Goal: Task Accomplishment & Management: Use online tool/utility

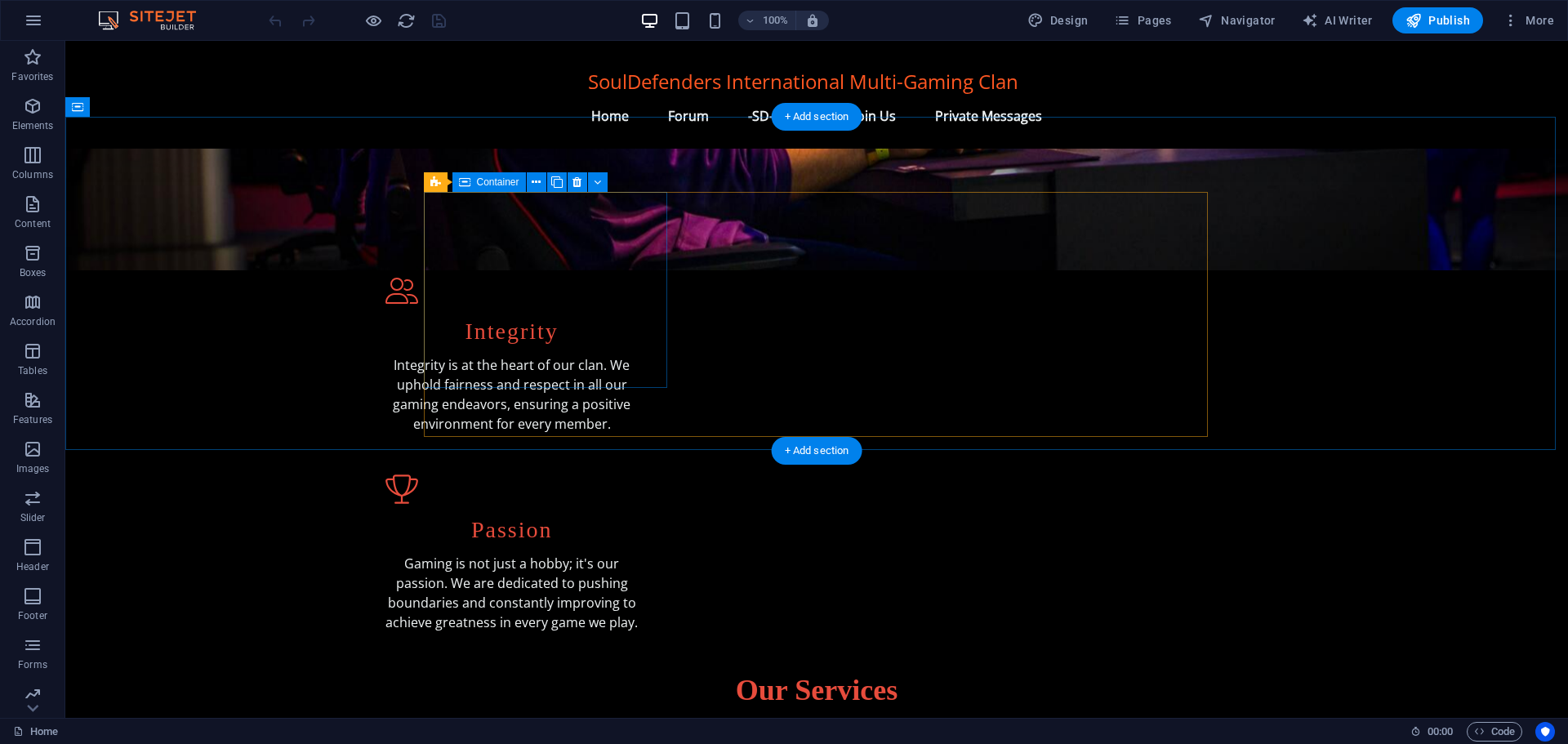
scroll to position [409, 0]
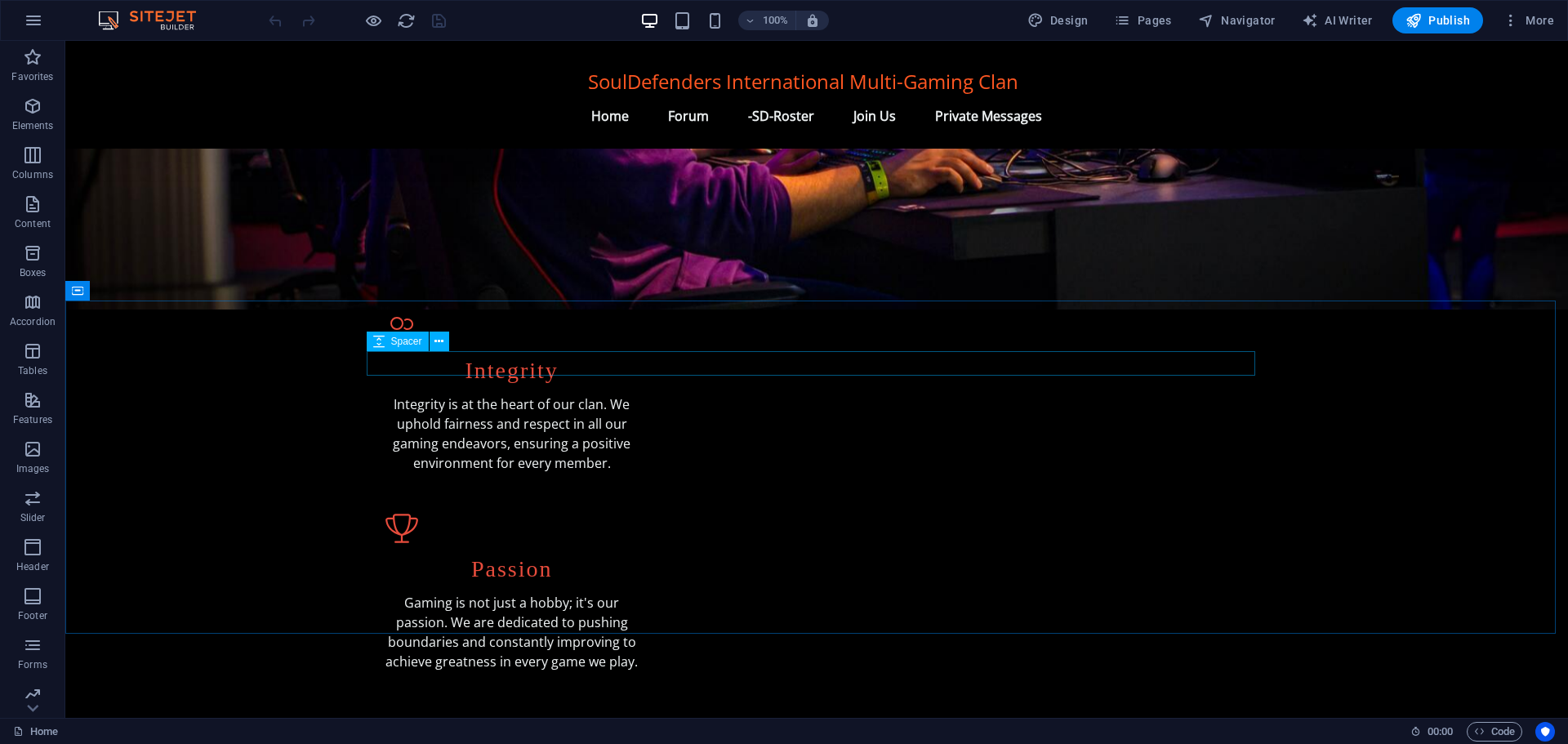
click at [408, 342] on span "Spacer" at bounding box center [407, 341] width 31 height 9
select select "px"
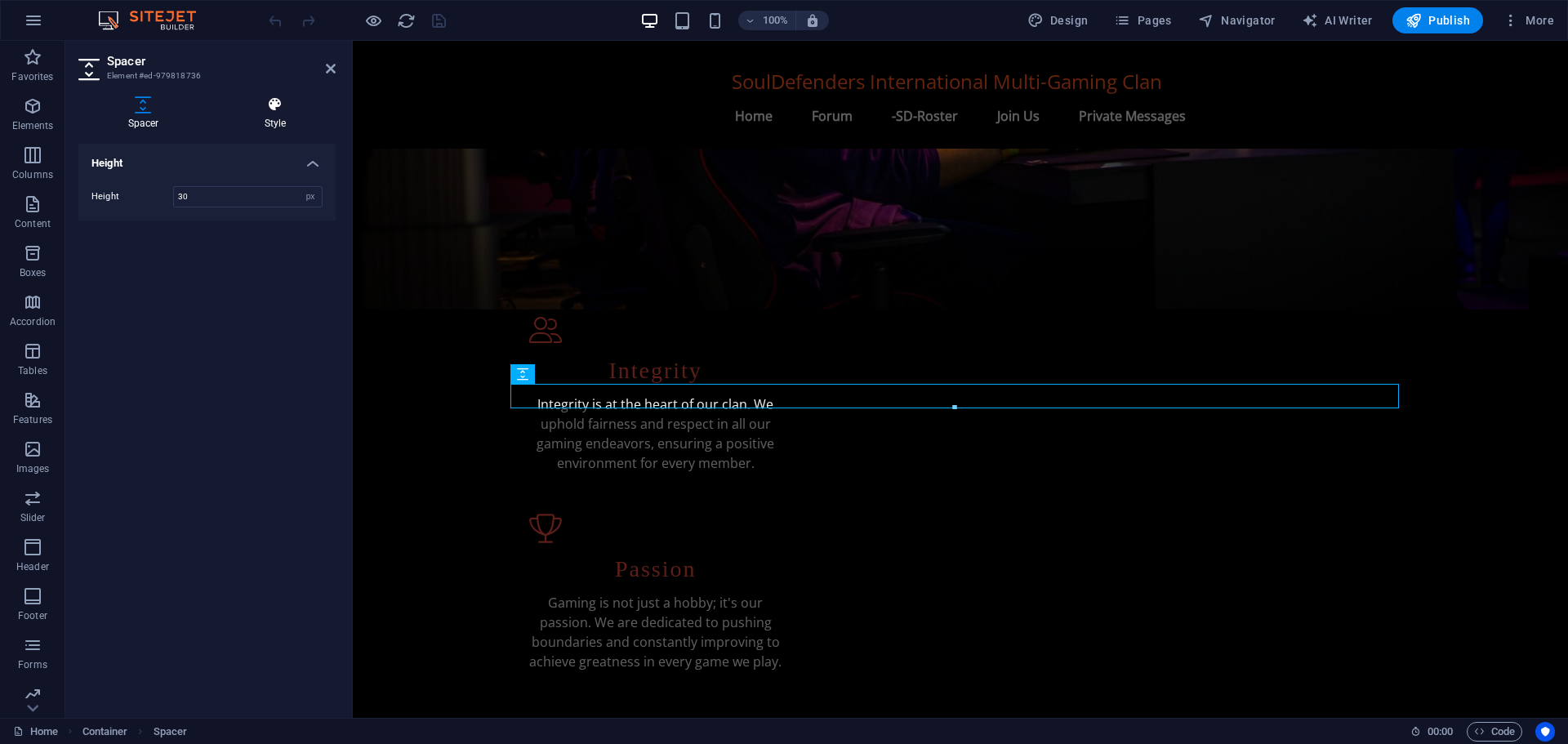
click at [283, 111] on icon at bounding box center [274, 104] width 121 height 16
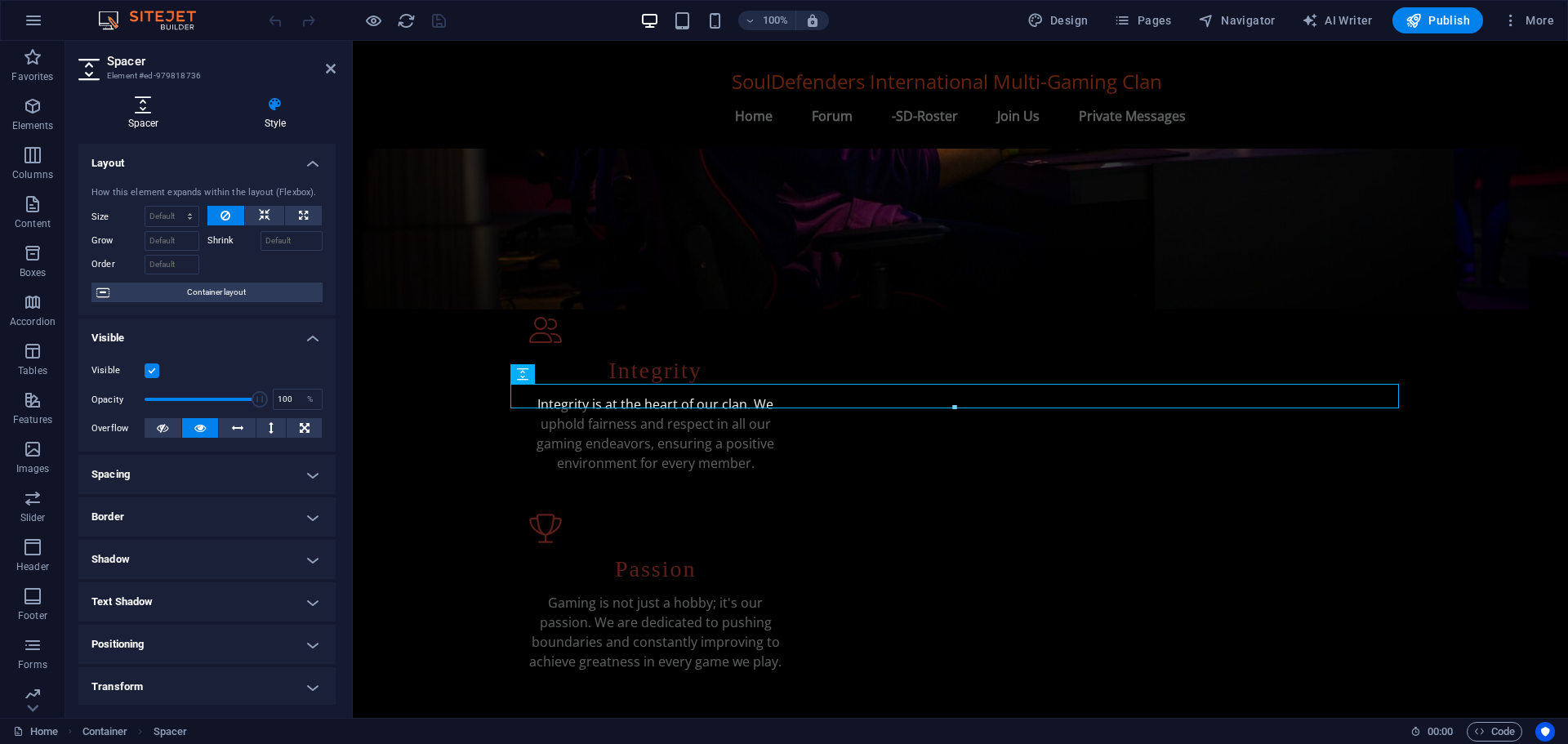
click at [145, 106] on icon at bounding box center [143, 104] width 130 height 16
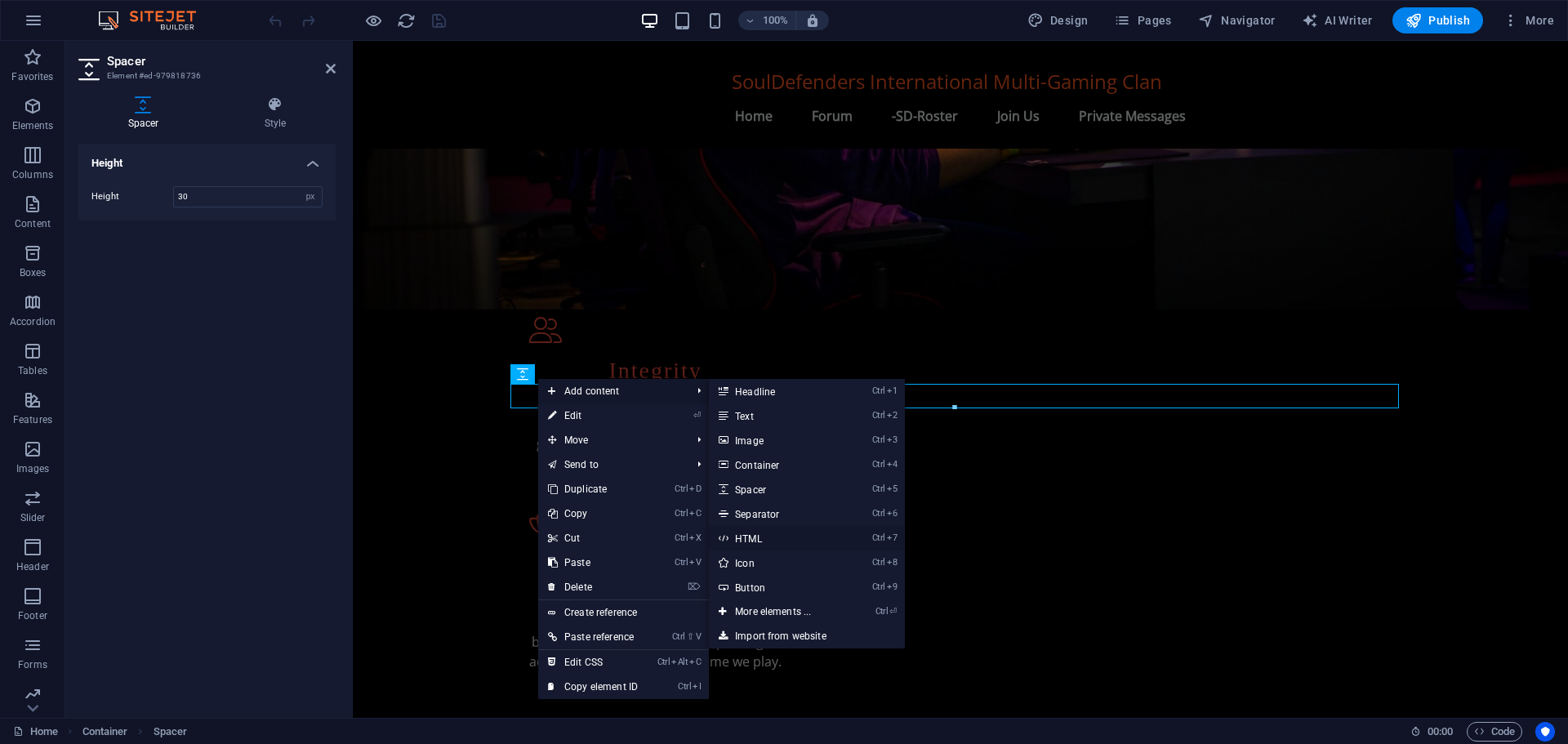
click at [760, 535] on link "Ctrl 7 HTML" at bounding box center [777, 538] width 135 height 24
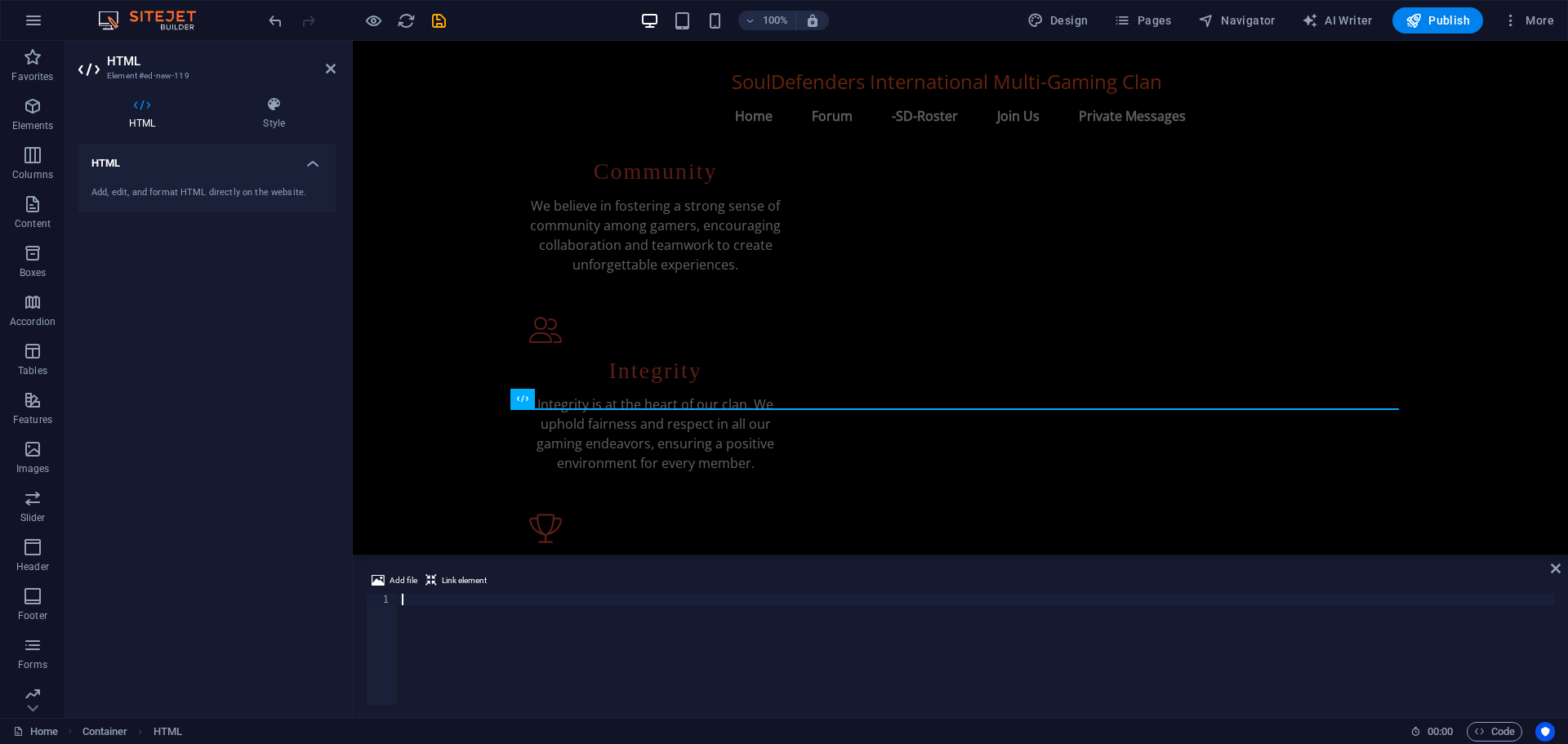
type textarea "<script src="[URL][DOMAIN_NAME]"></script>"
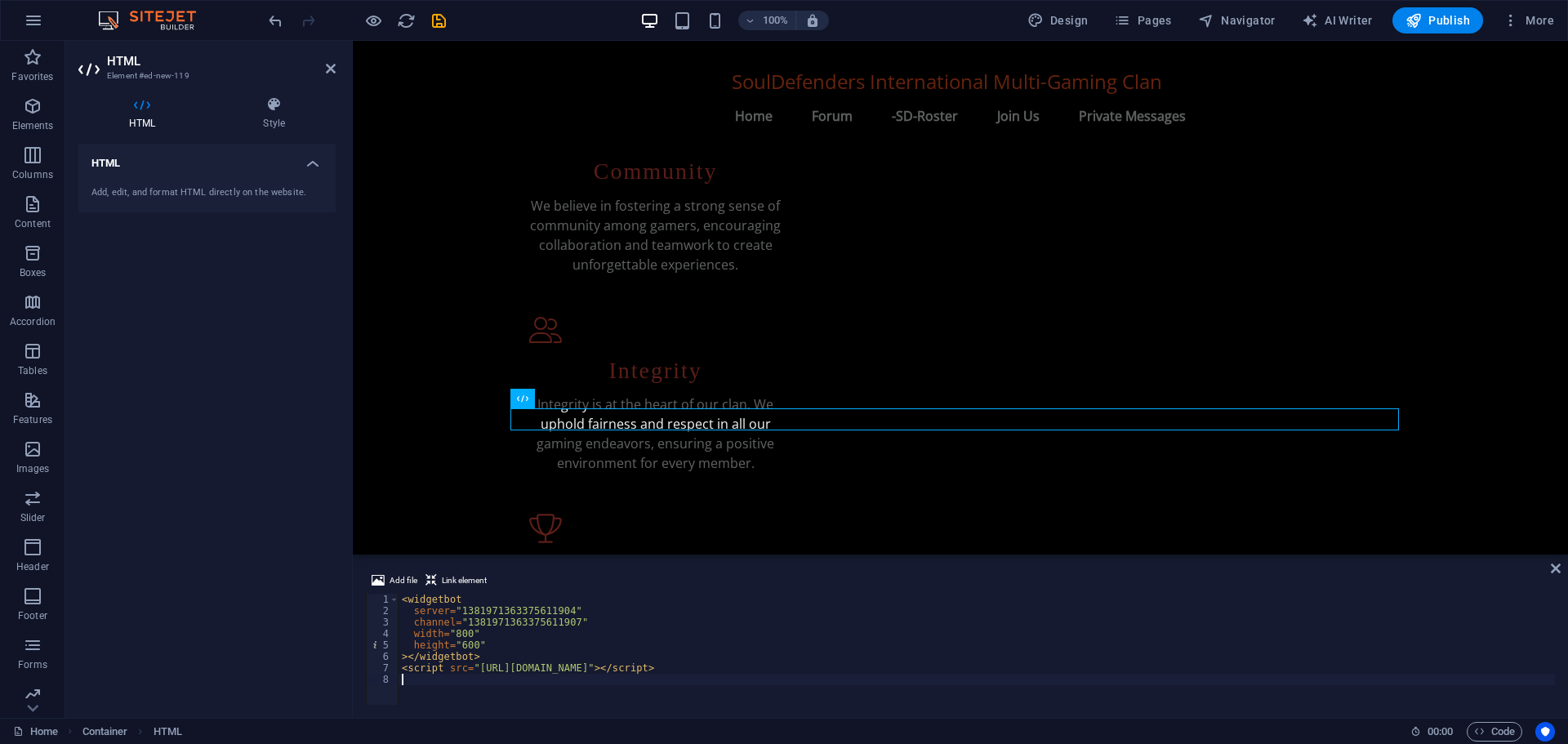
type textarea "<script src="[URL][DOMAIN_NAME]"></script>"
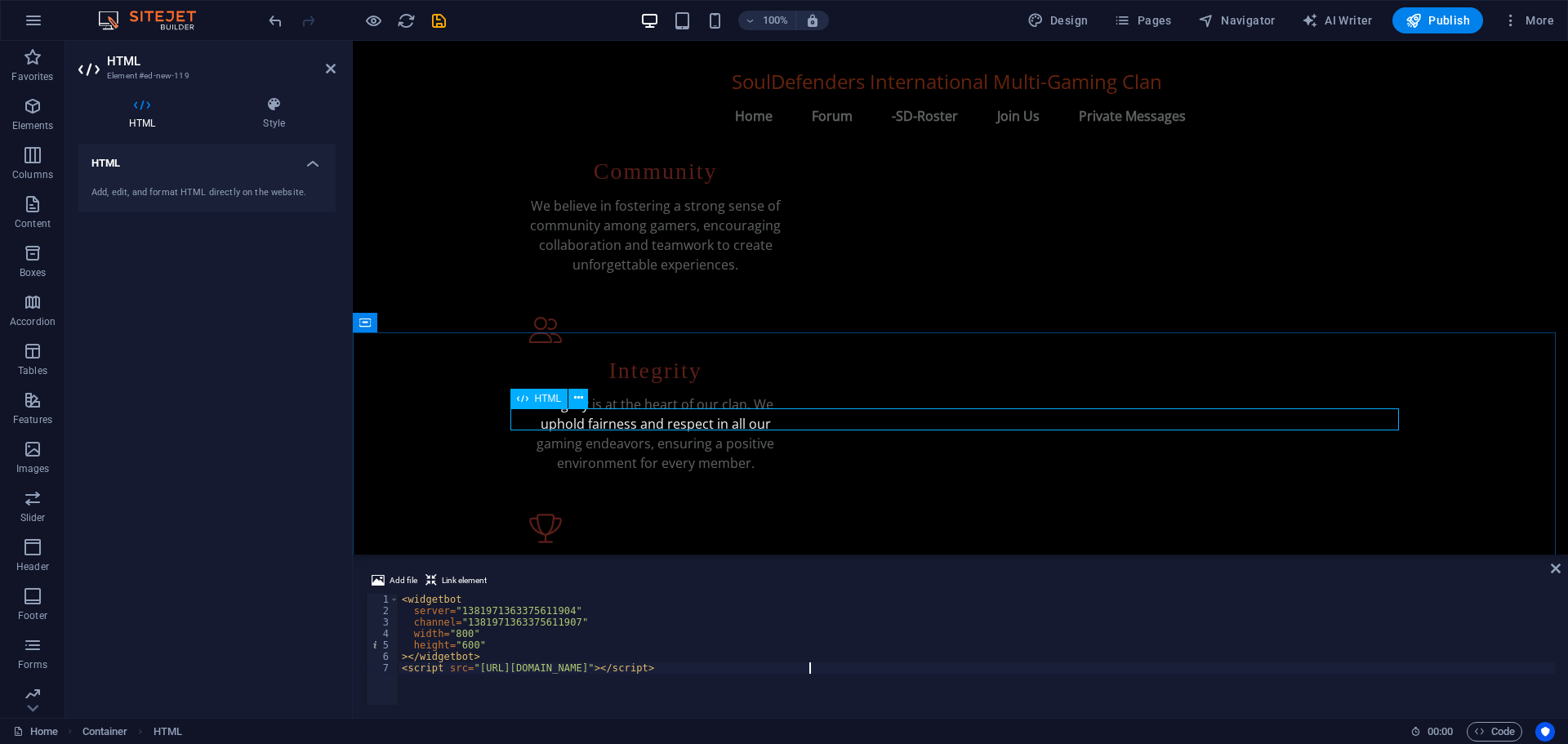
click at [548, 397] on span "HTML" at bounding box center [548, 398] width 27 height 9
click at [274, 163] on h4 "HTML" at bounding box center [207, 157] width 258 height 29
click at [139, 113] on h4 "HTML" at bounding box center [145, 113] width 134 height 35
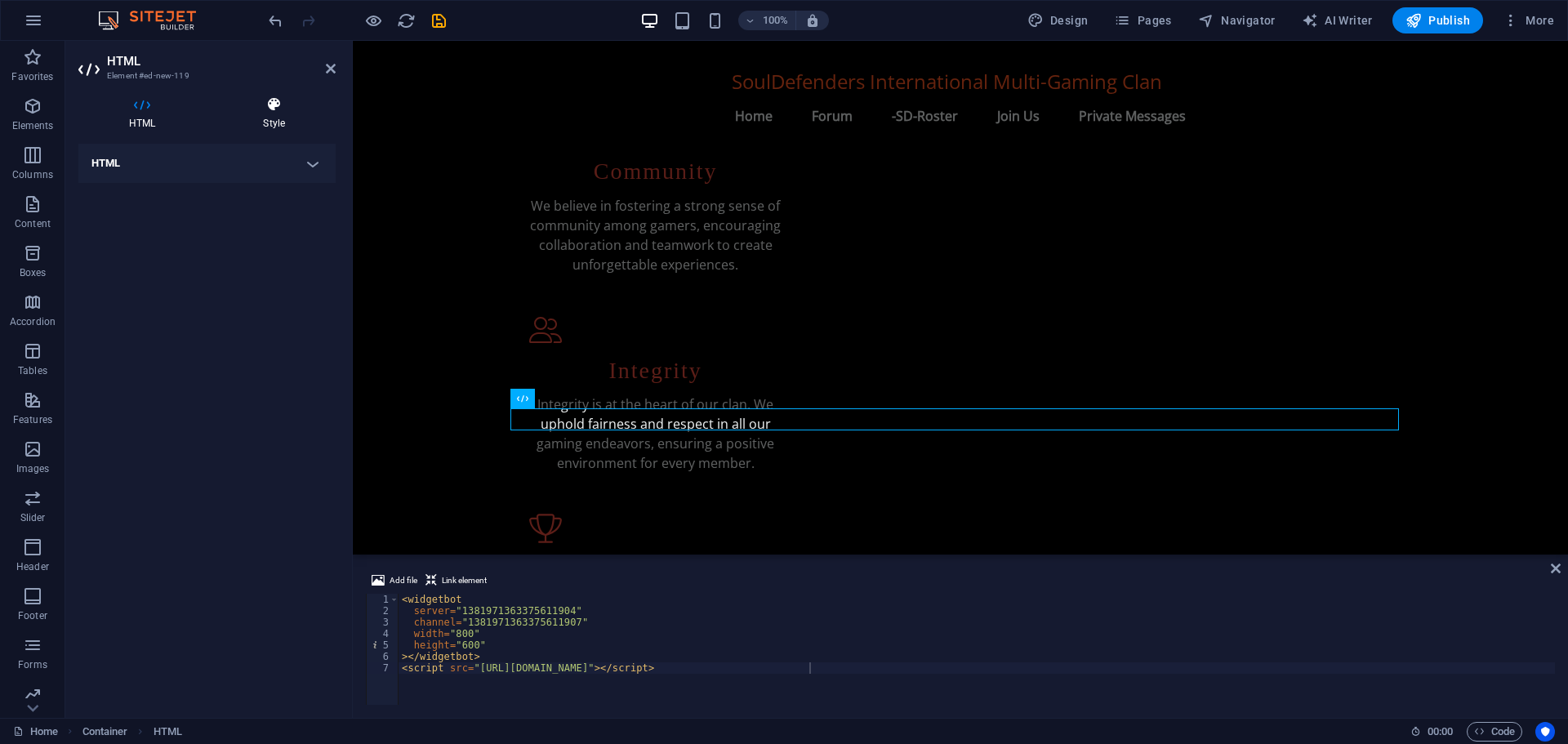
click at [274, 116] on h4 "Style" at bounding box center [274, 113] width 124 height 35
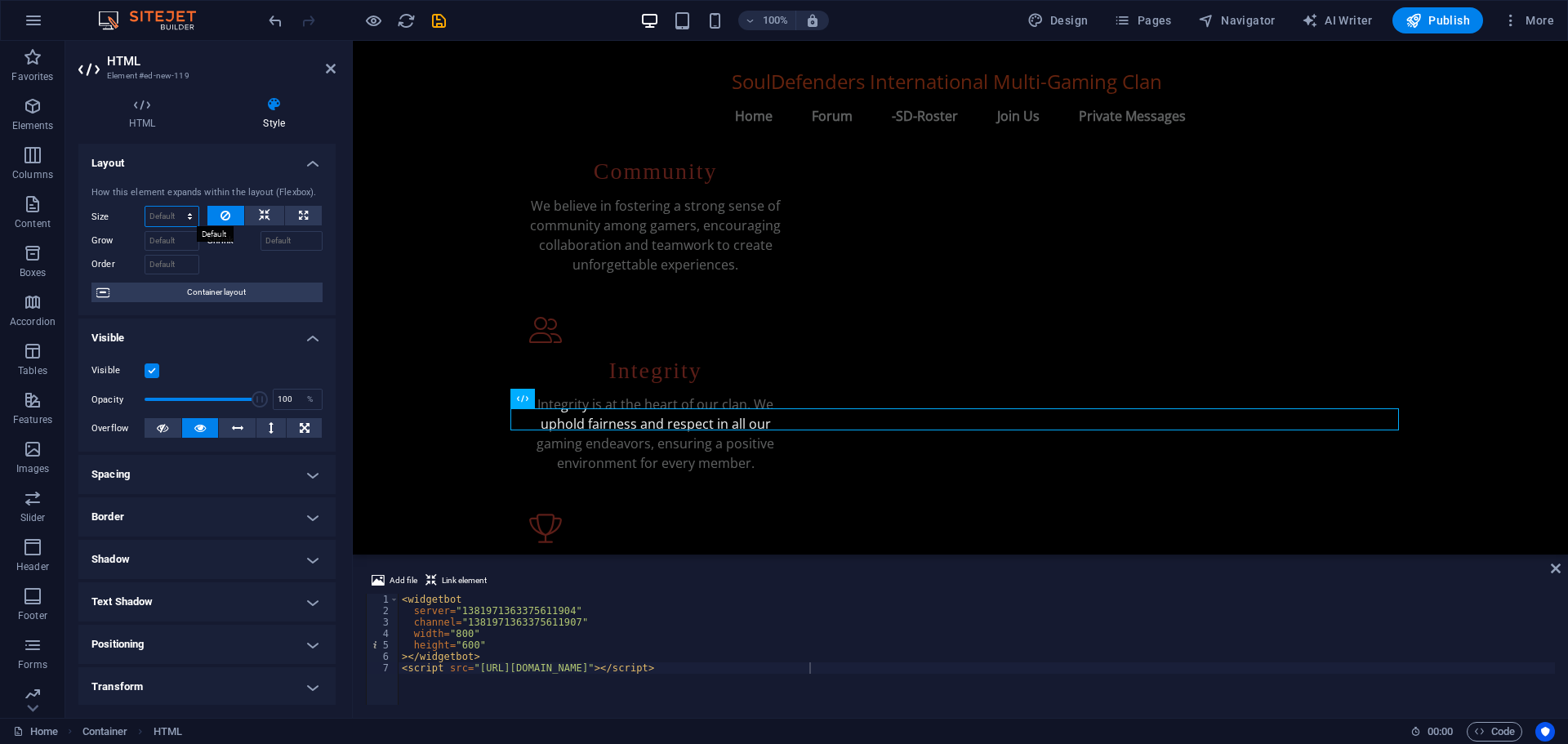
click at [185, 213] on select "Default auto px % 1/1 1/2 1/3 1/4 1/5 1/6 1/7 1/8 1/9 1/10" at bounding box center [171, 216] width 53 height 20
select select "px"
click at [173, 207] on select "Default auto px % 1/1 1/2 1/3 1/4 1/5 1/6 1/7 1/8 1/9 1/10" at bounding box center [171, 216] width 53 height 20
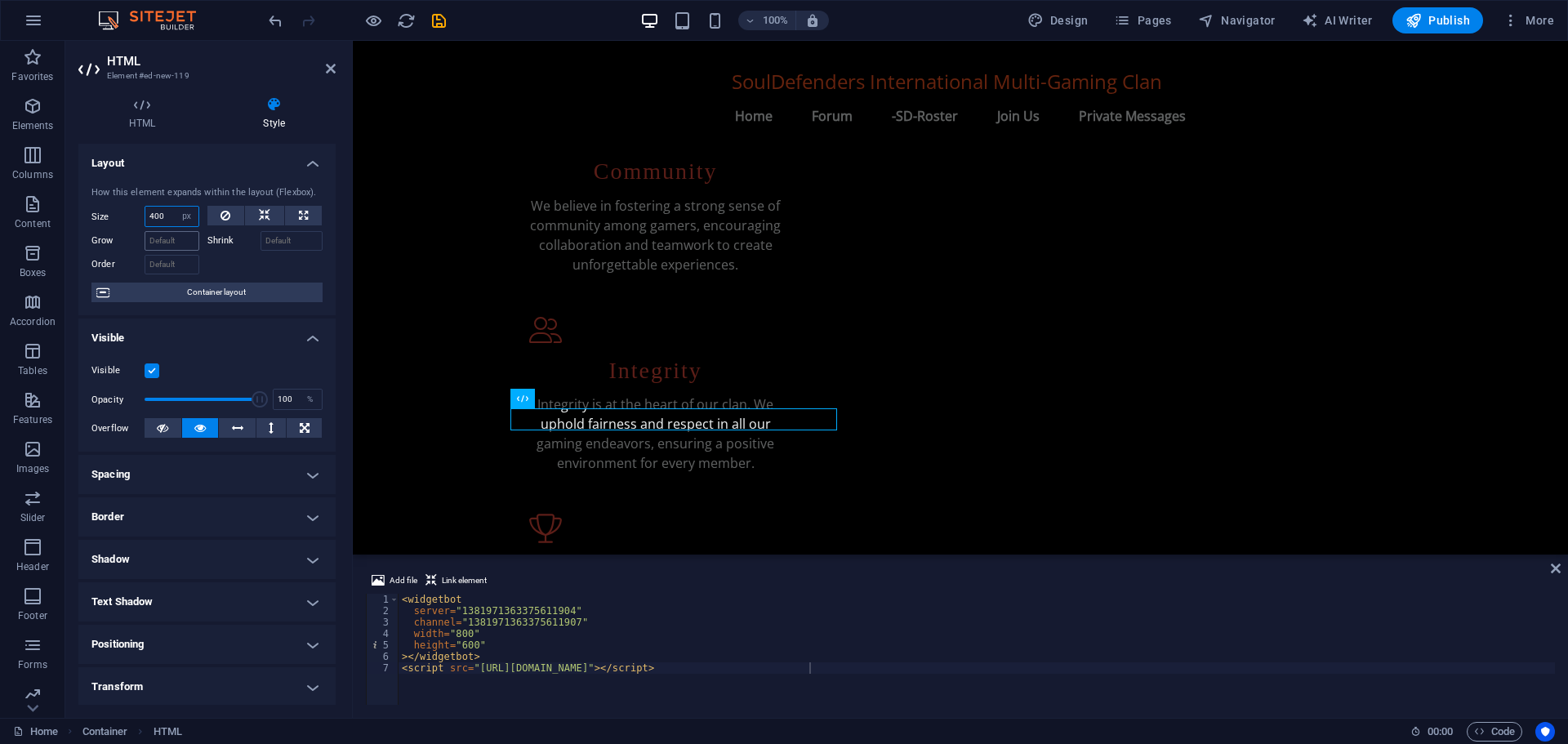
type input "400"
click at [175, 242] on input "Grow" at bounding box center [171, 241] width 54 height 20
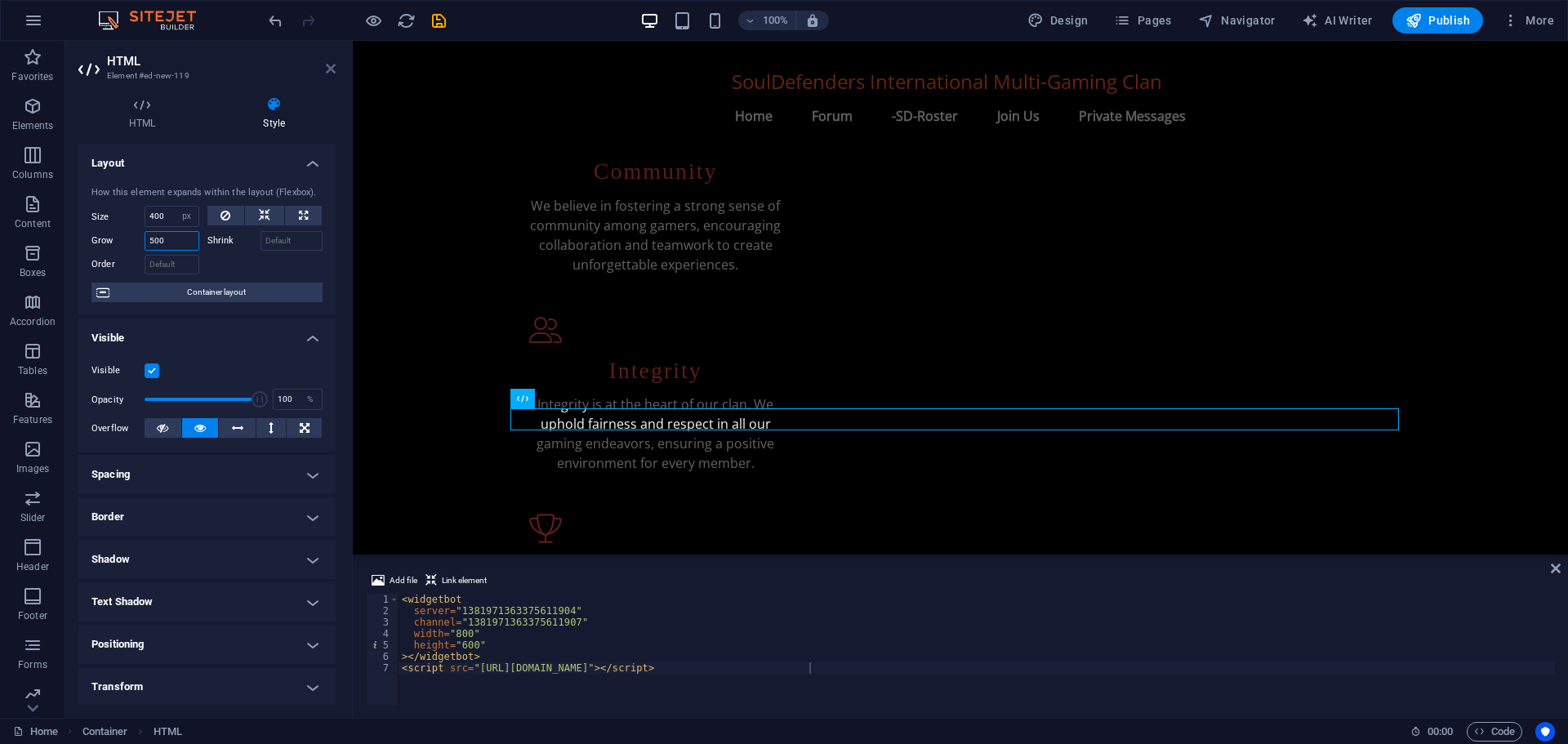
type input "500"
click at [328, 63] on icon at bounding box center [331, 68] width 9 height 13
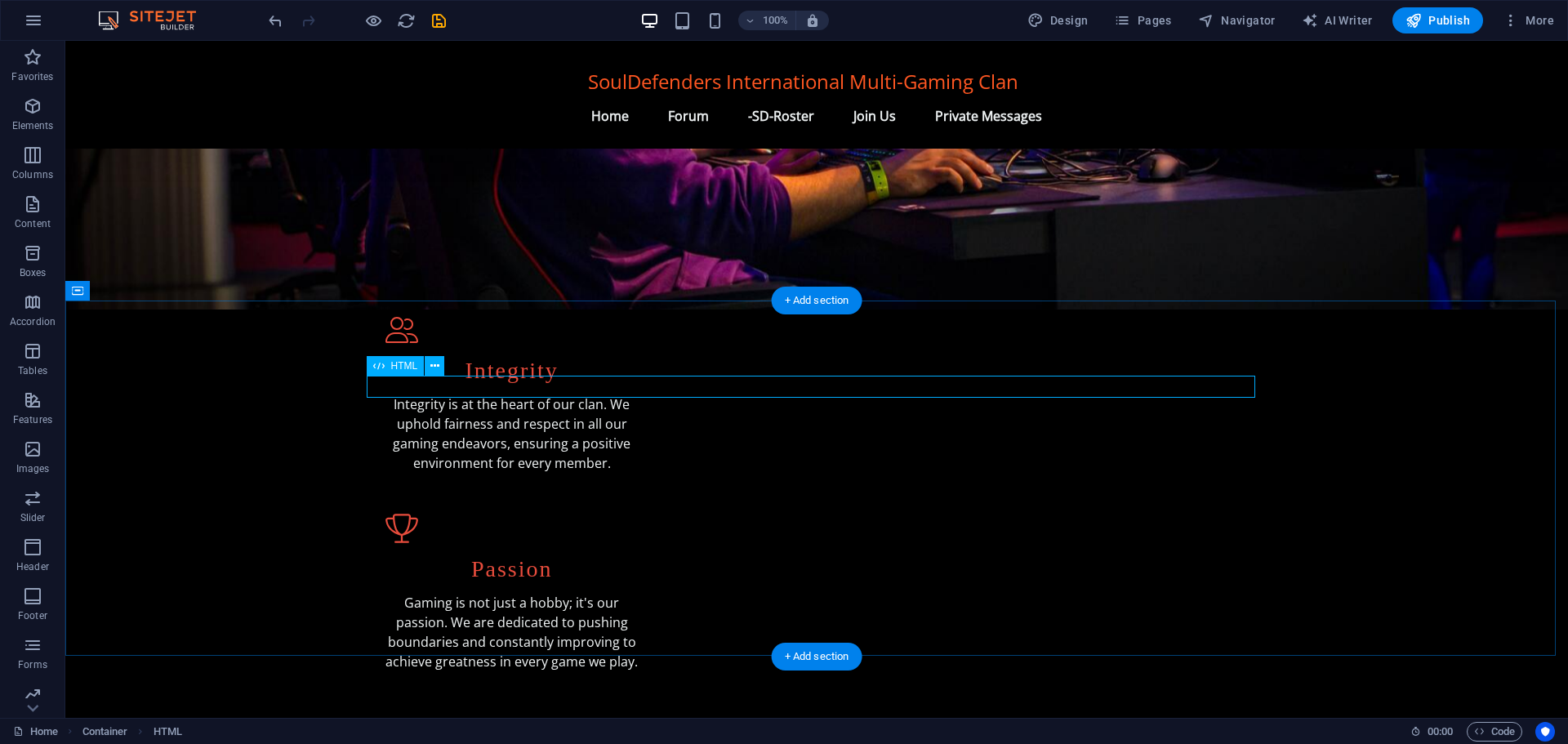
select select "px"
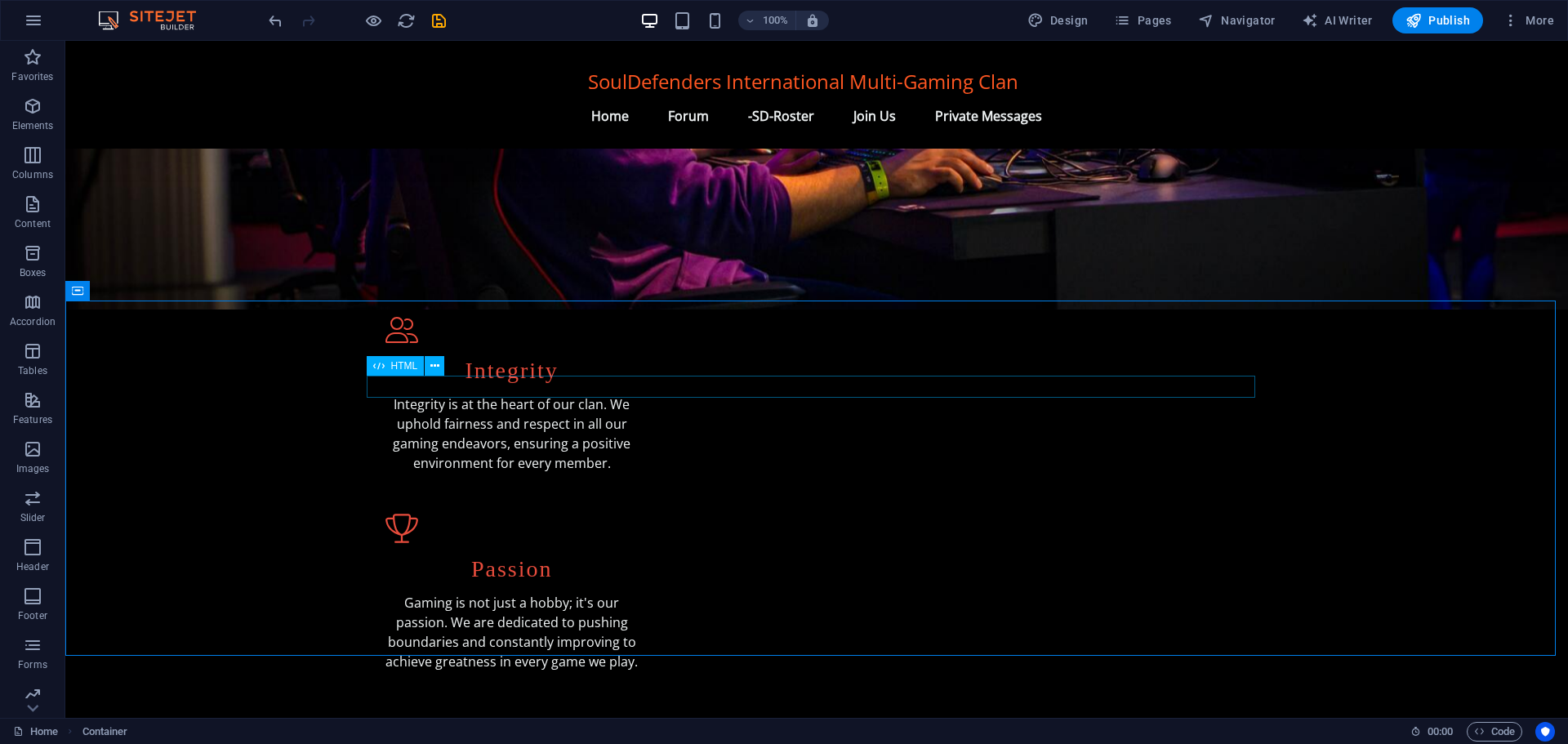
click at [399, 365] on span "HTML" at bounding box center [405, 365] width 27 height 9
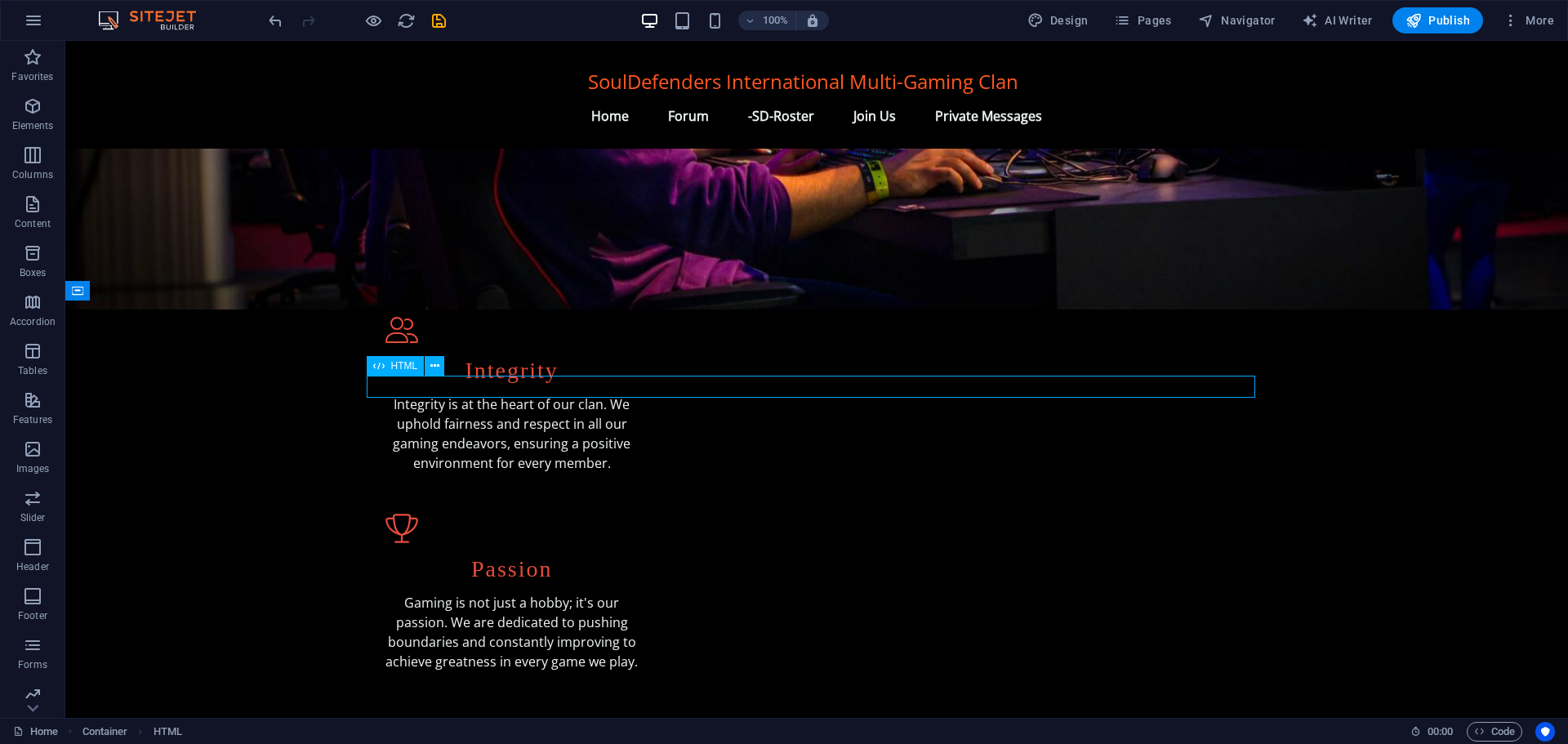
click at [399, 365] on span "HTML" at bounding box center [405, 365] width 27 height 9
select select "px"
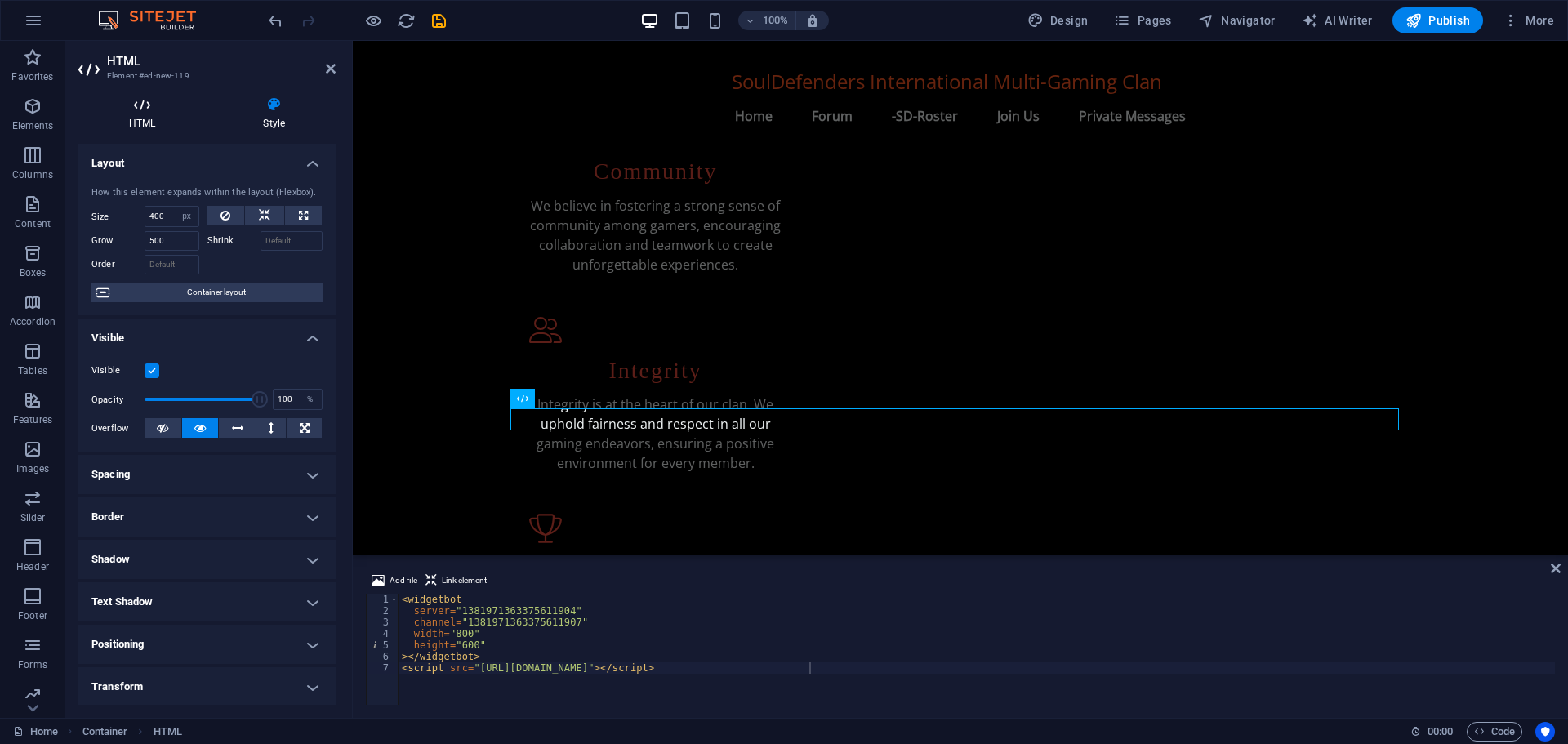
click at [147, 105] on icon at bounding box center [142, 104] width 127 height 16
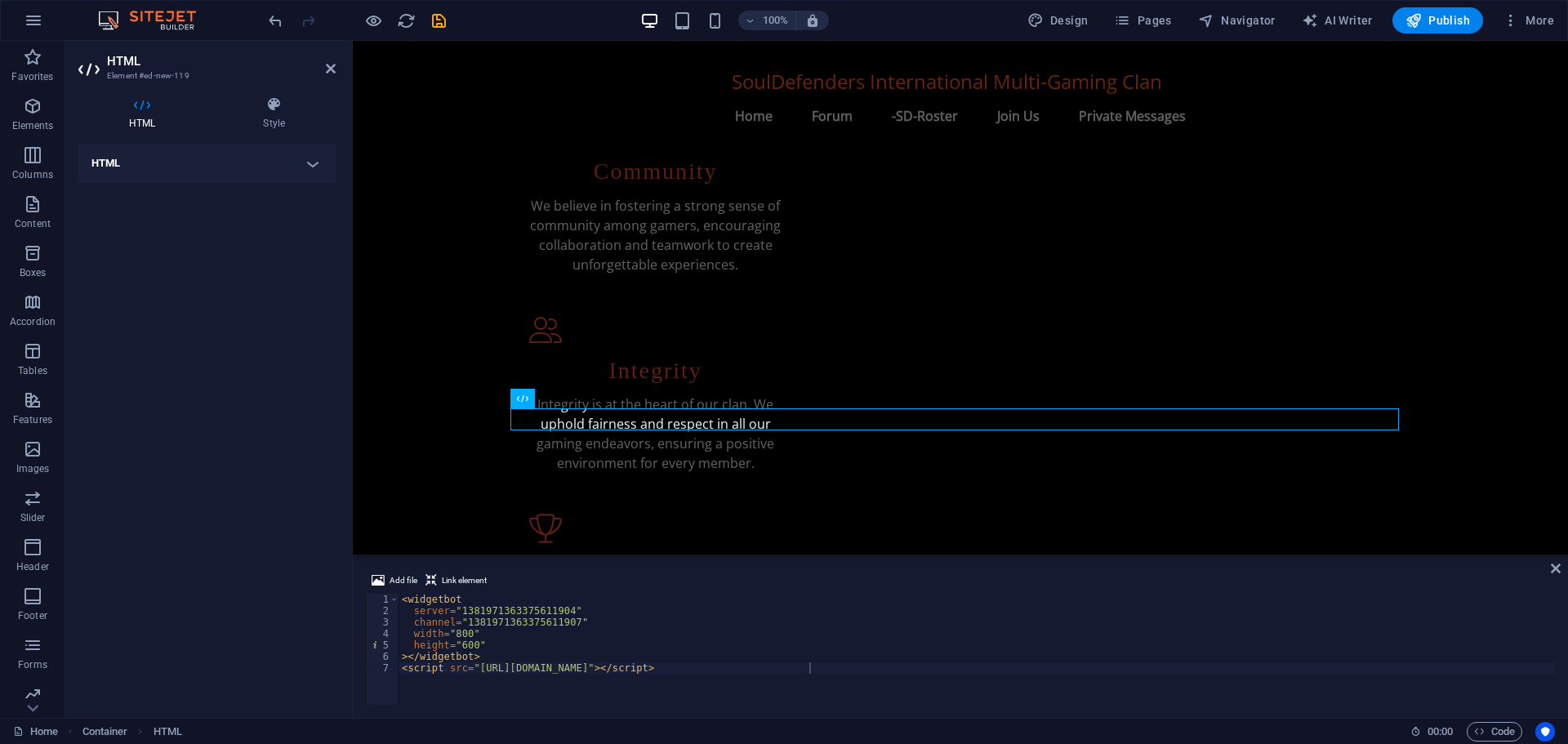
click at [147, 159] on h4 "HTML" at bounding box center [207, 163] width 258 height 39
click at [156, 193] on div "Add, edit, and format HTML directly on the website." at bounding box center [207, 193] width 231 height 14
click at [1498, 732] on span "Code" at bounding box center [1494, 732] width 41 height 20
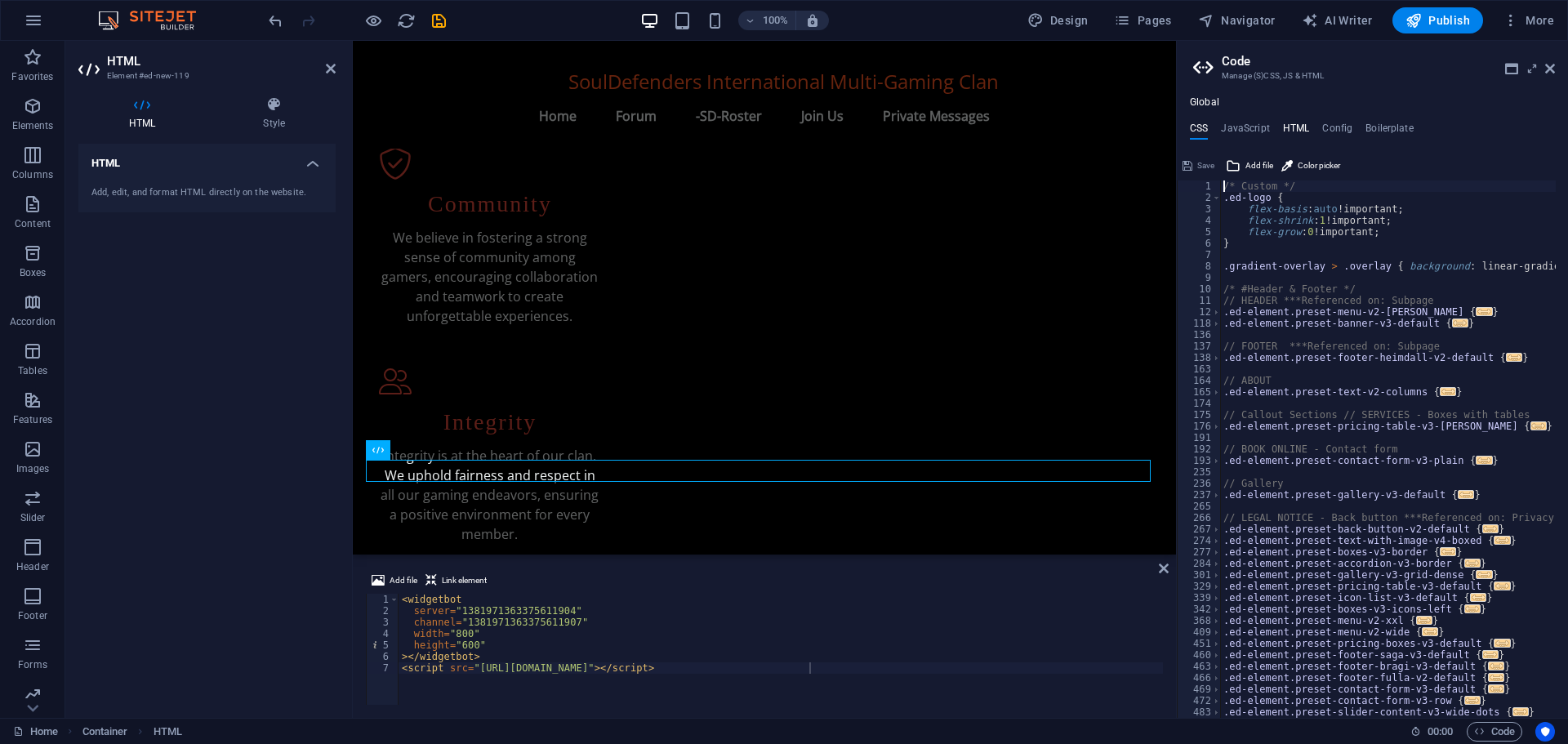
click at [1297, 124] on h4 "HTML" at bounding box center [1295, 131] width 27 height 18
type textarea "<a href="#main-content" class="wv-link-content button">Skip to main content</a>"
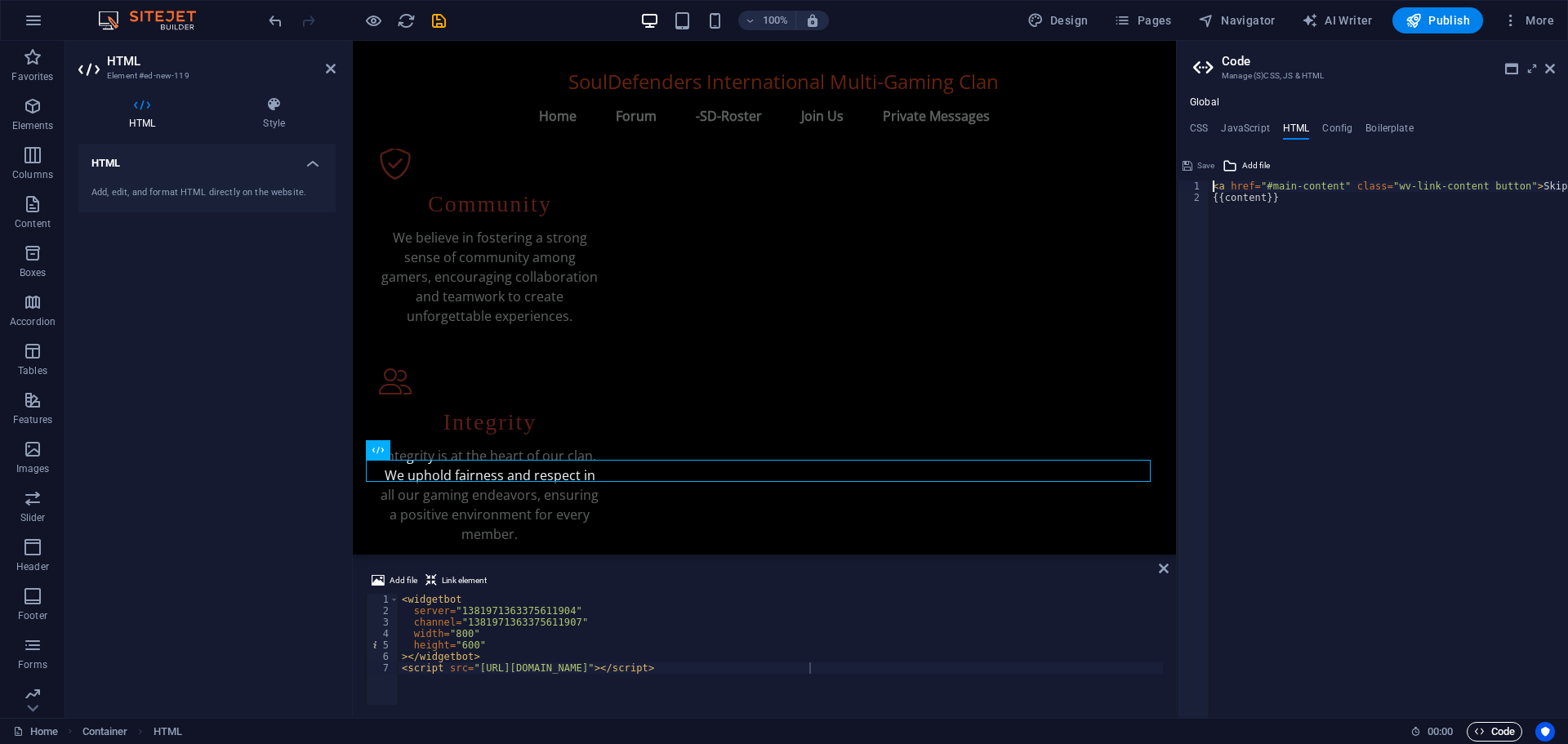
click at [1489, 731] on span "Code" at bounding box center [1494, 732] width 41 height 20
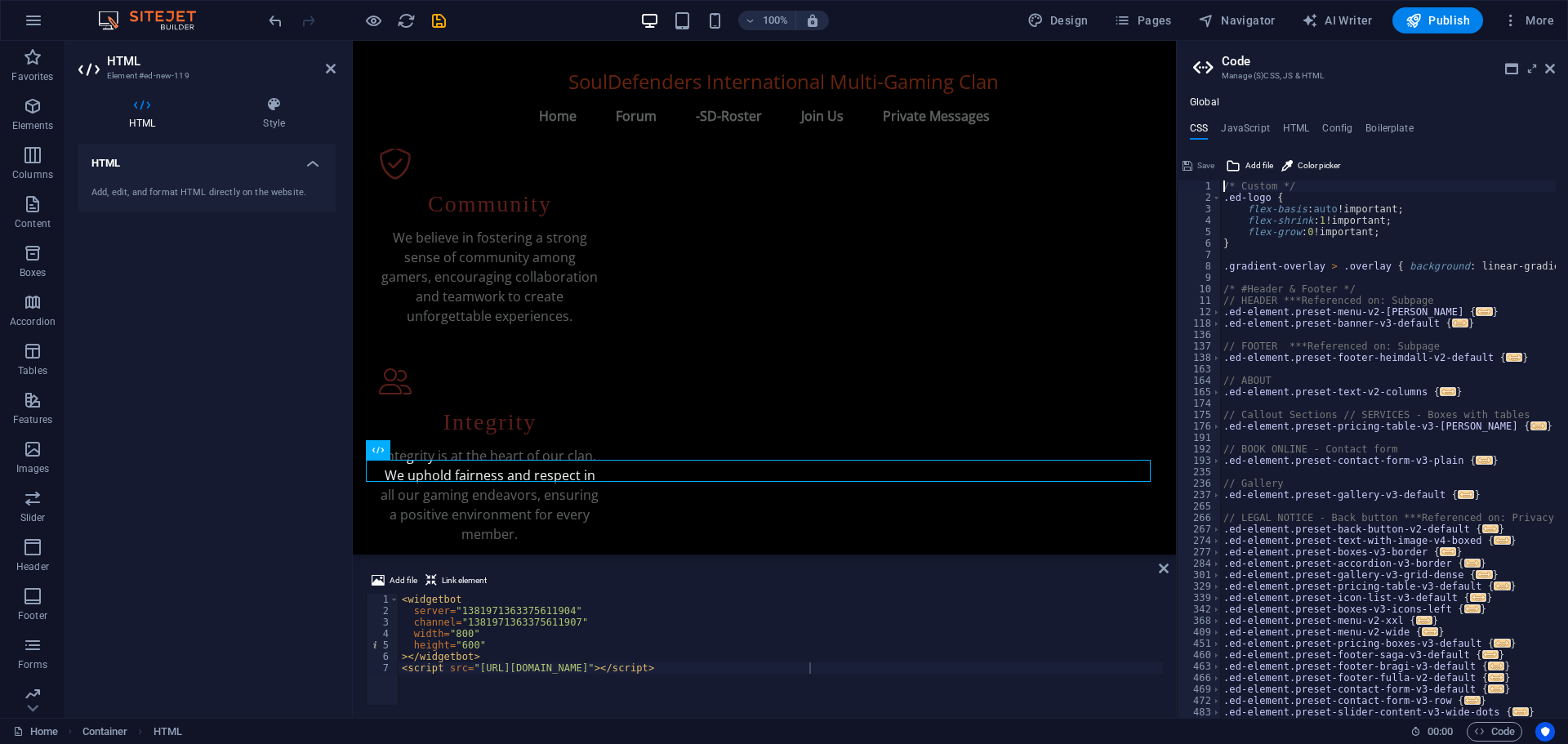
type textarea "channel="1381971363375611907""
click at [778, 618] on div "< widgetbot server = "1381971363375611904" channel = "1381971363375611907" widt…" at bounding box center [976, 661] width 1156 height 134
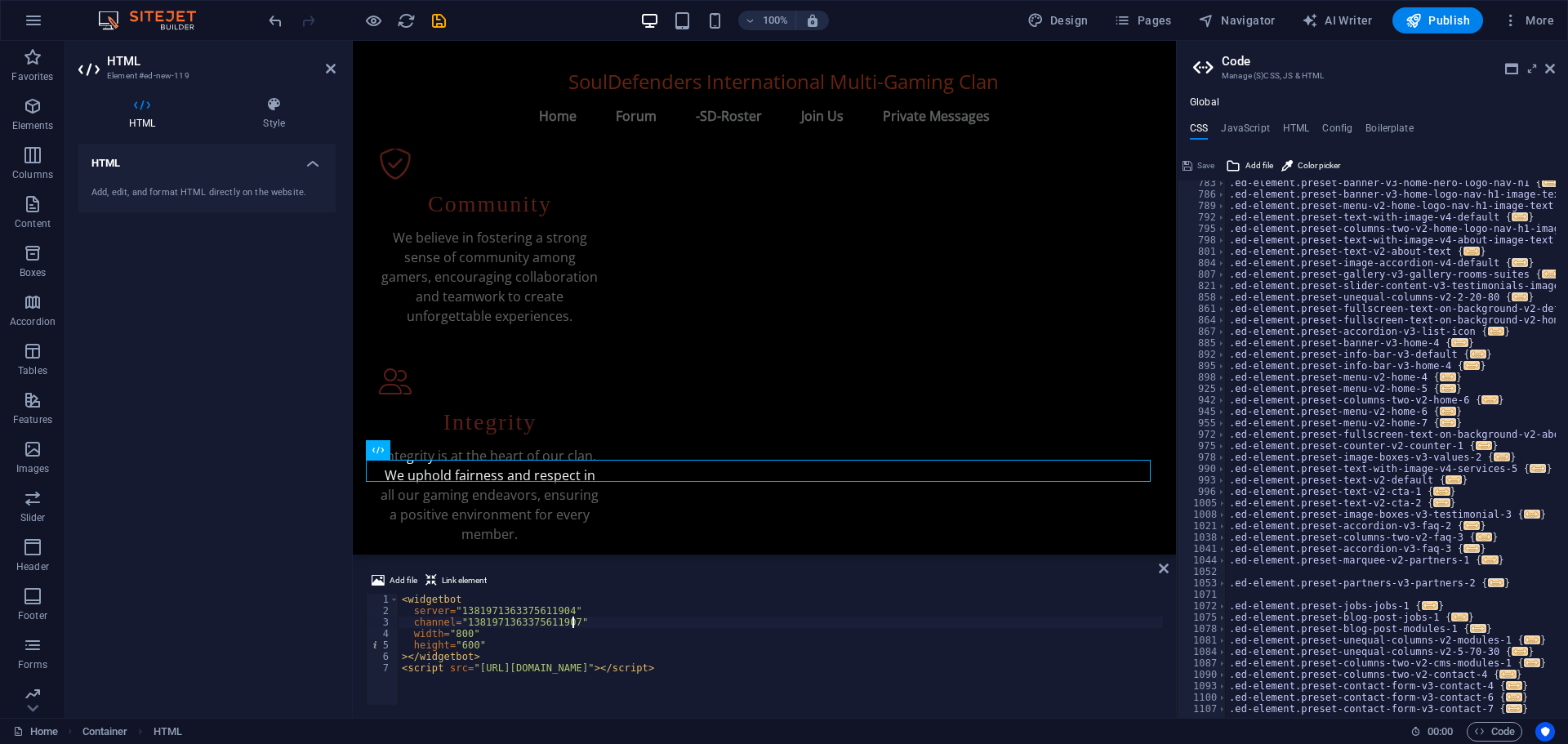
scroll to position [836, 0]
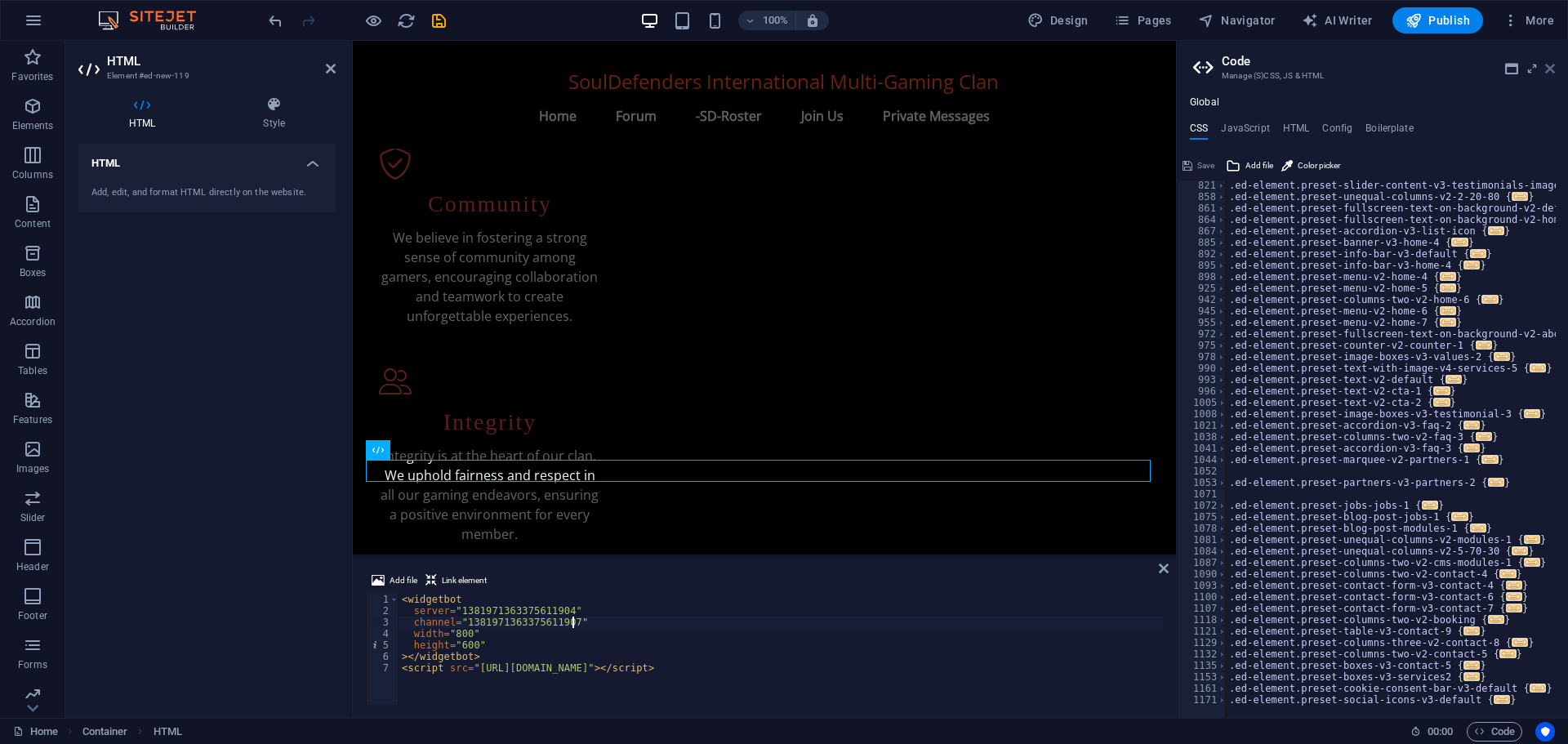
click at [1552, 67] on icon at bounding box center [1549, 68] width 9 height 13
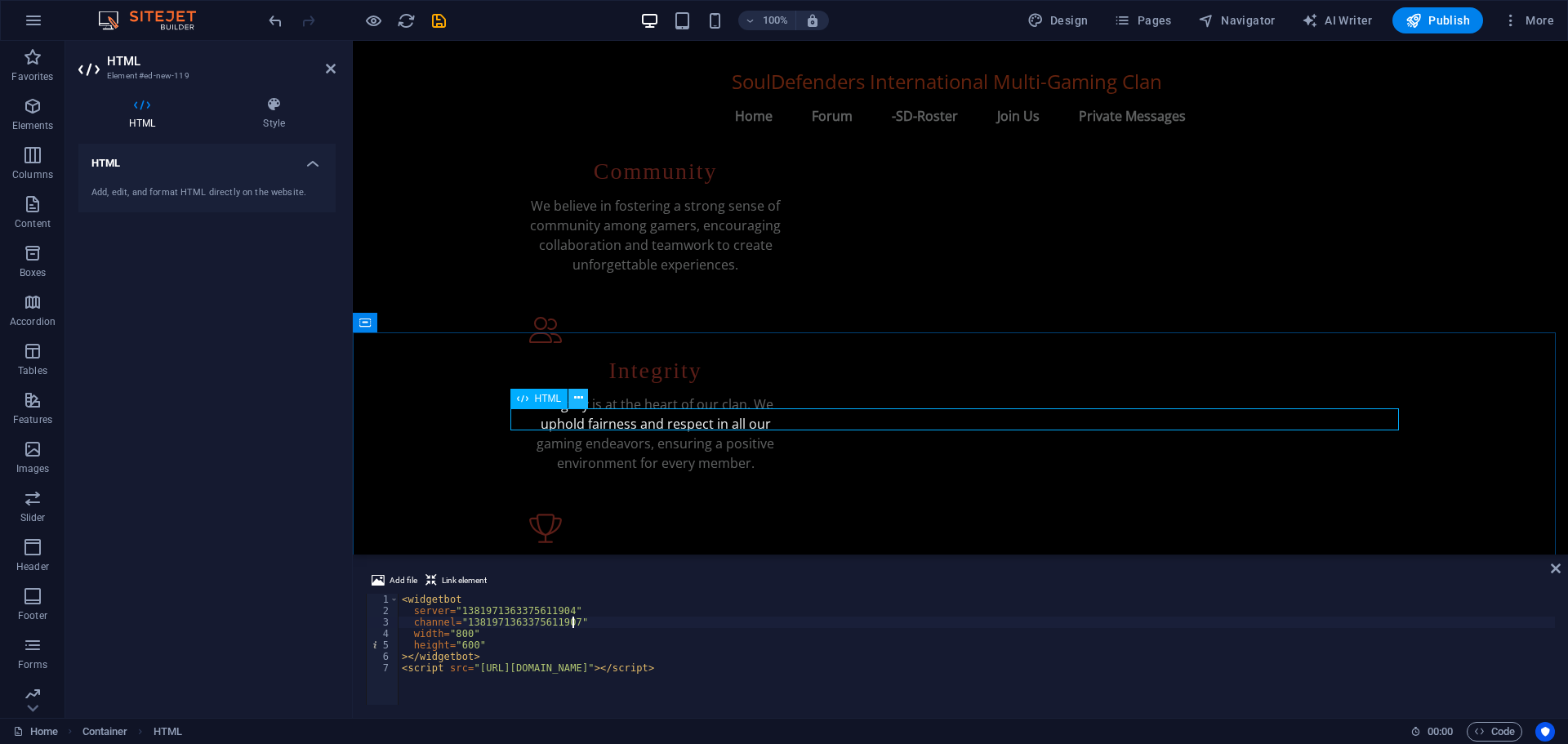
click at [578, 399] on icon at bounding box center [579, 398] width 9 height 17
click at [577, 392] on icon at bounding box center [579, 398] width 9 height 17
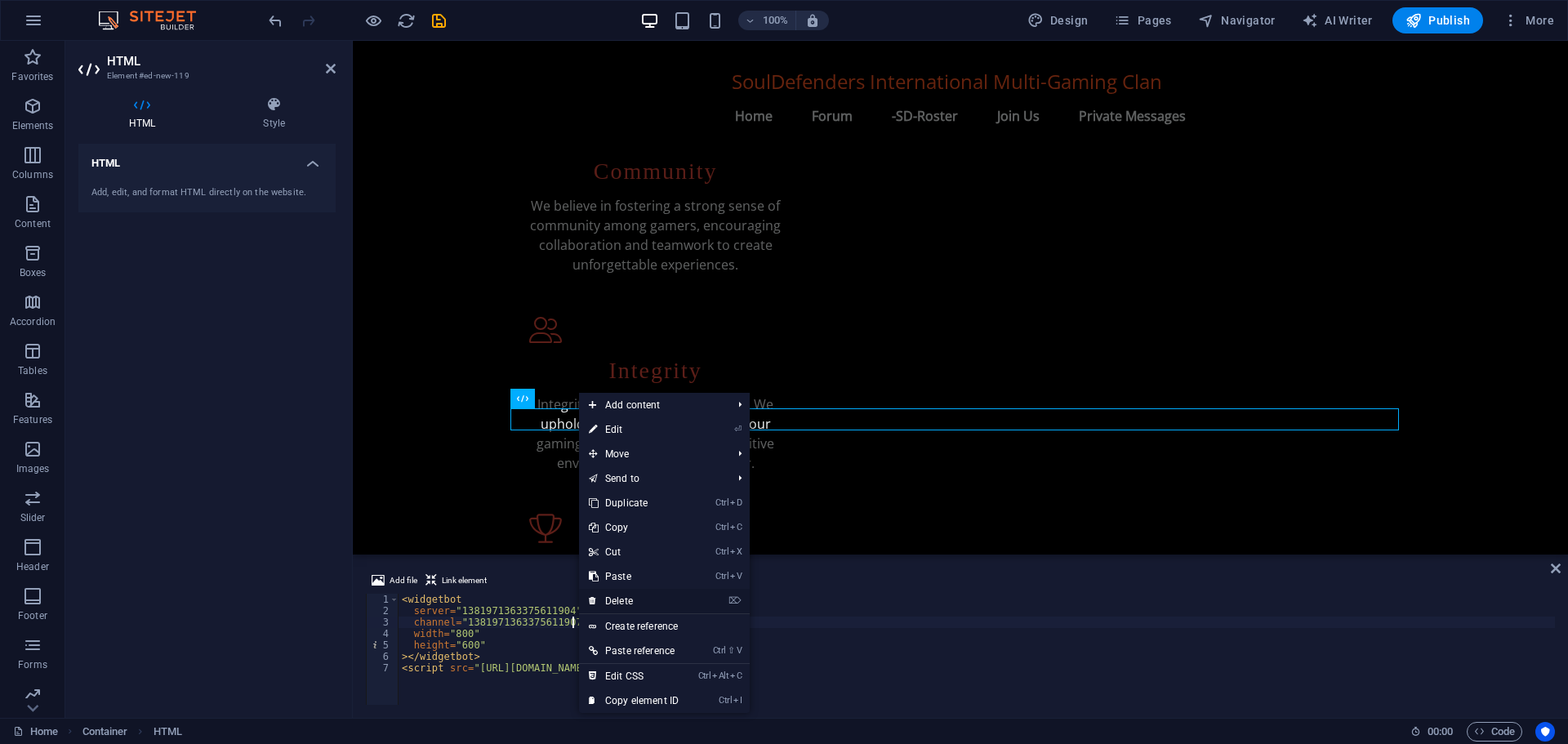
click at [633, 595] on link "⌦ Delete" at bounding box center [633, 601] width 110 height 24
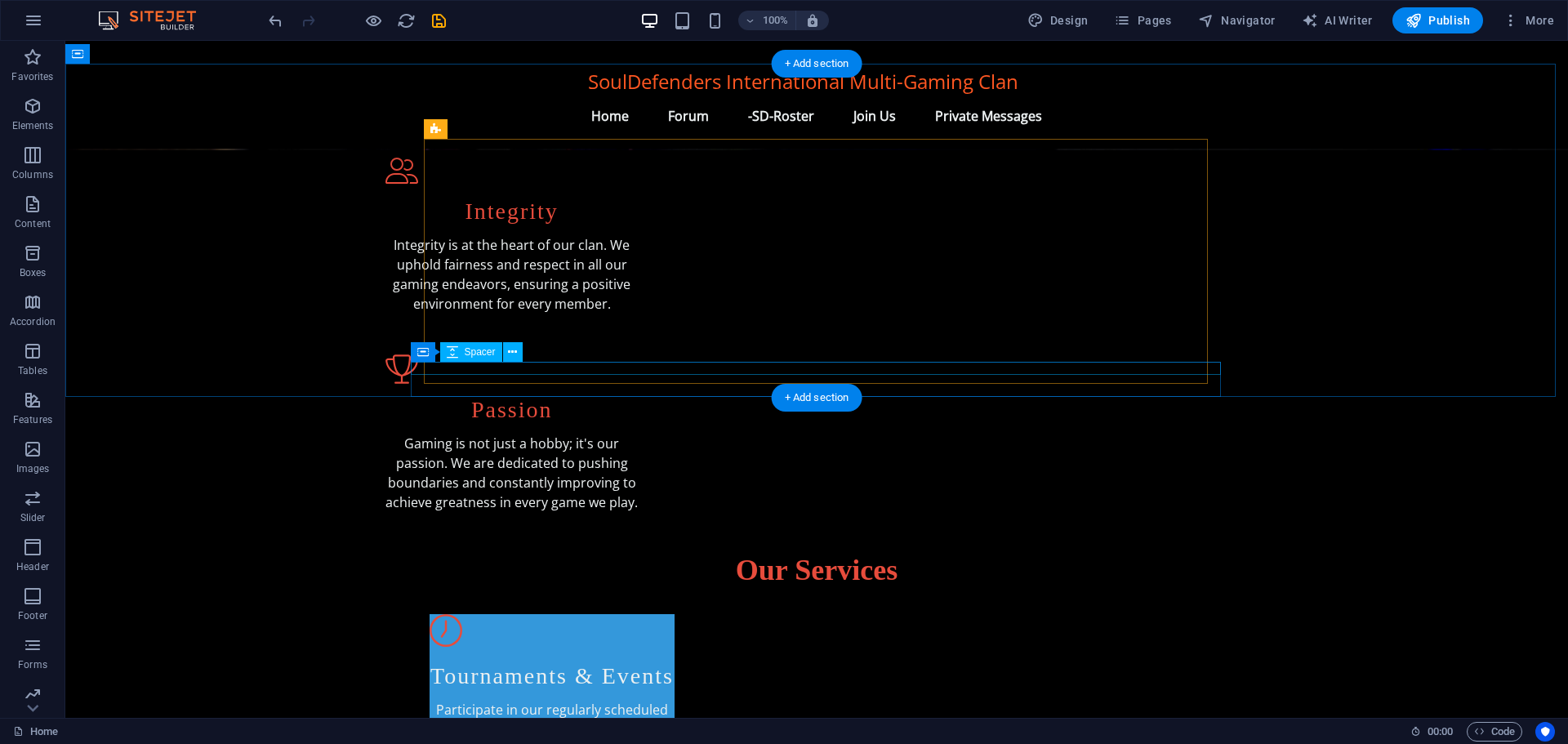
scroll to position [653, 0]
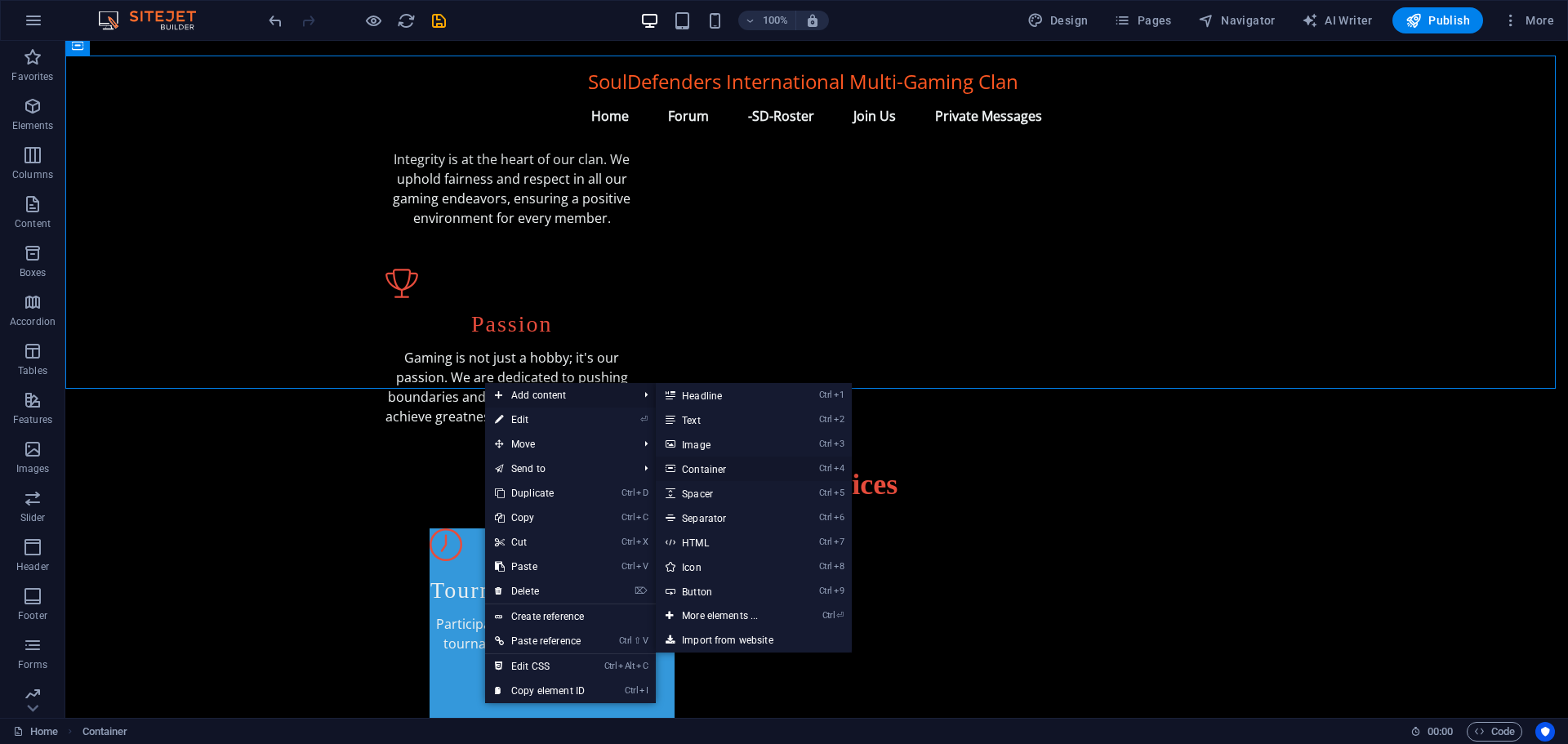
click at [690, 468] on link "Ctrl 4 Container" at bounding box center [723, 469] width 135 height 24
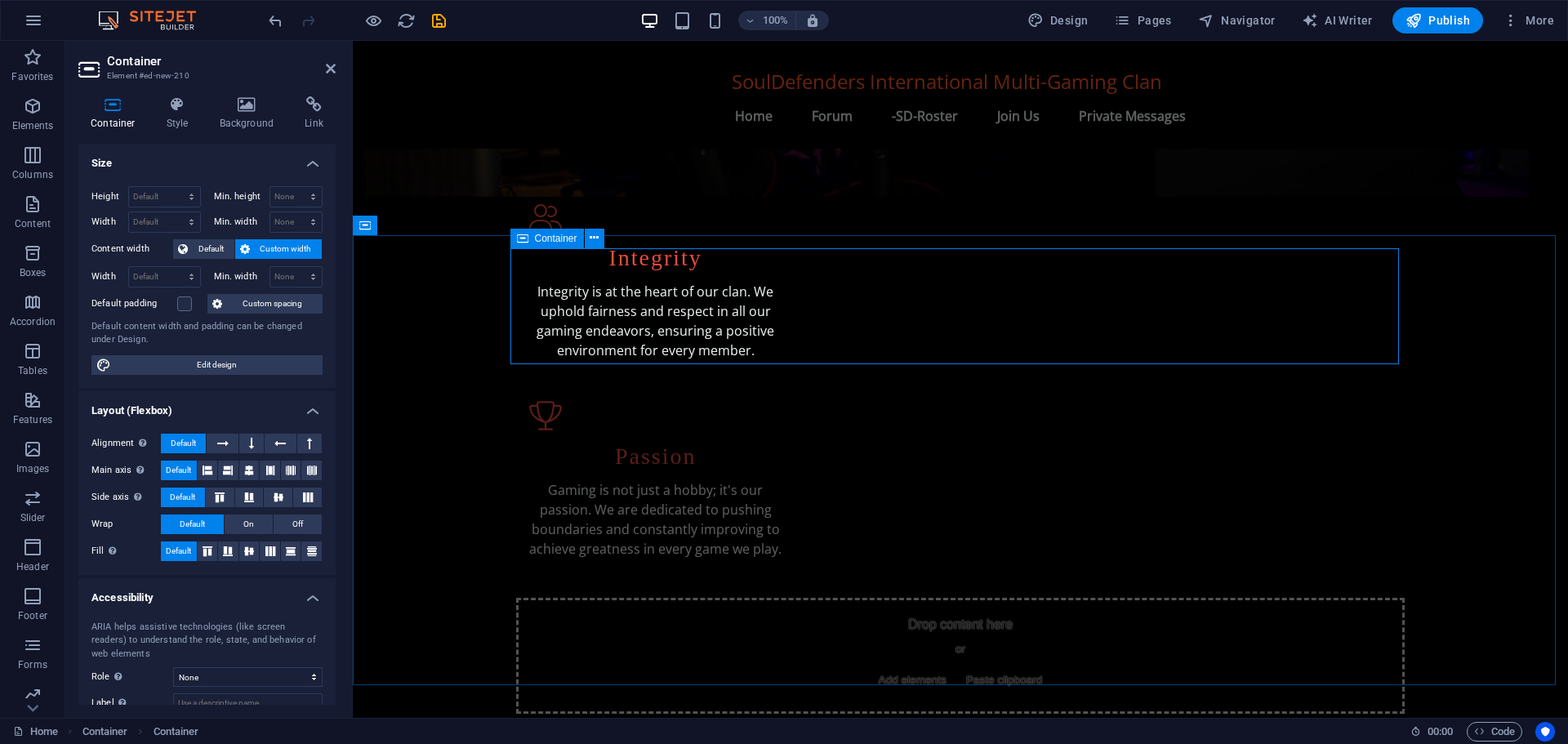
scroll to position [523, 0]
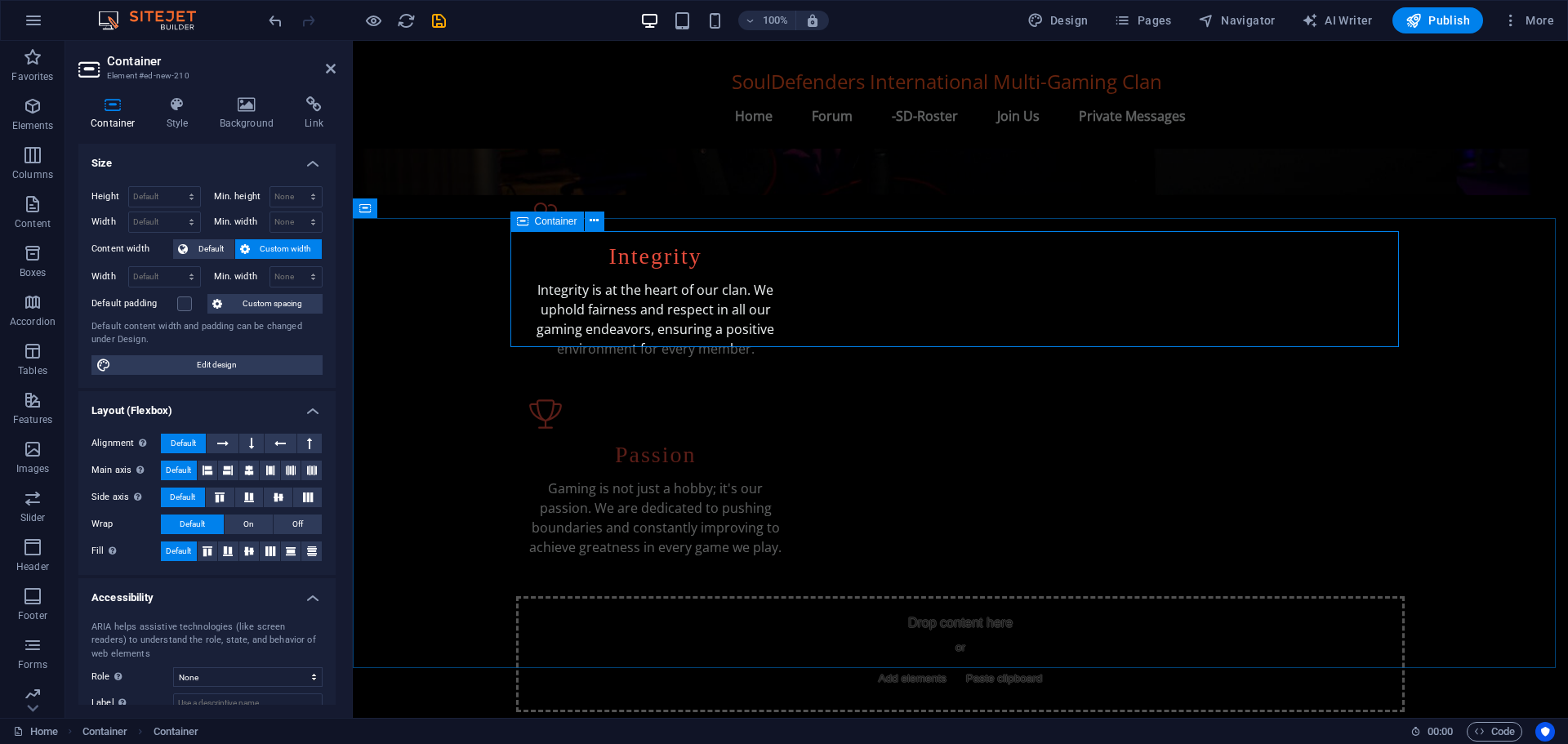
click at [544, 223] on span "Container" at bounding box center [555, 221] width 42 height 9
click at [176, 100] on icon at bounding box center [178, 104] width 47 height 16
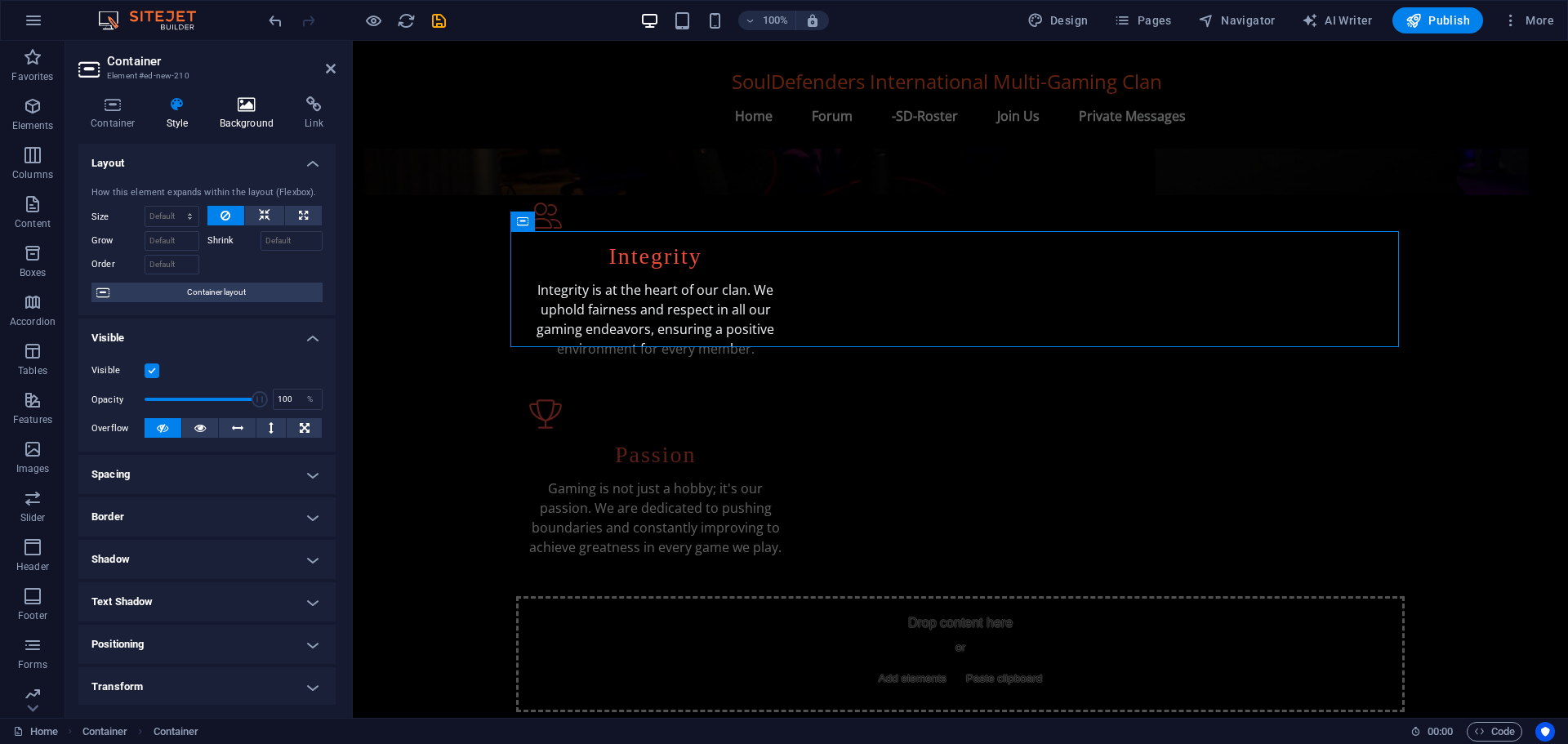
click at [239, 108] on icon at bounding box center [246, 104] width 80 height 16
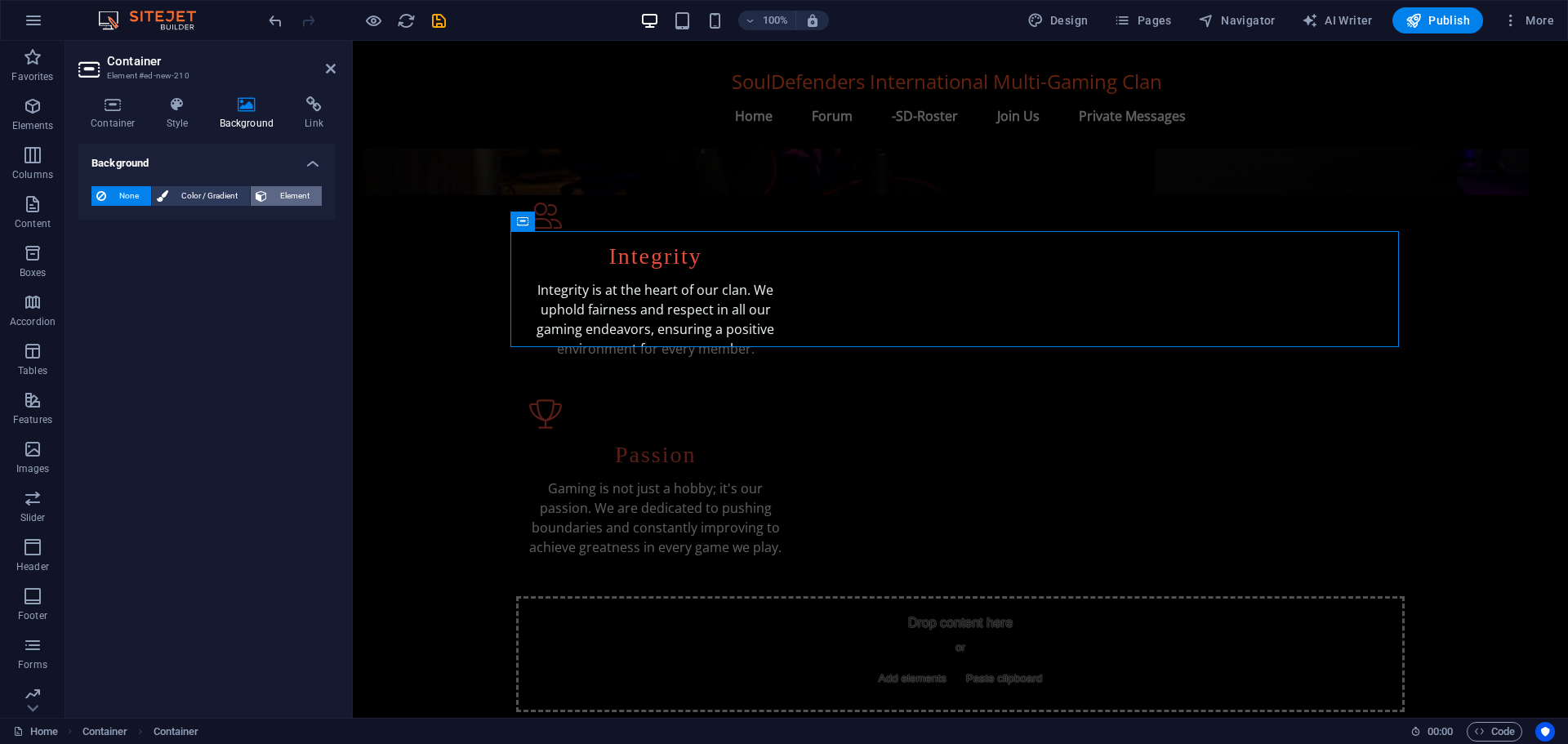
click at [280, 195] on span "Element" at bounding box center [294, 196] width 45 height 20
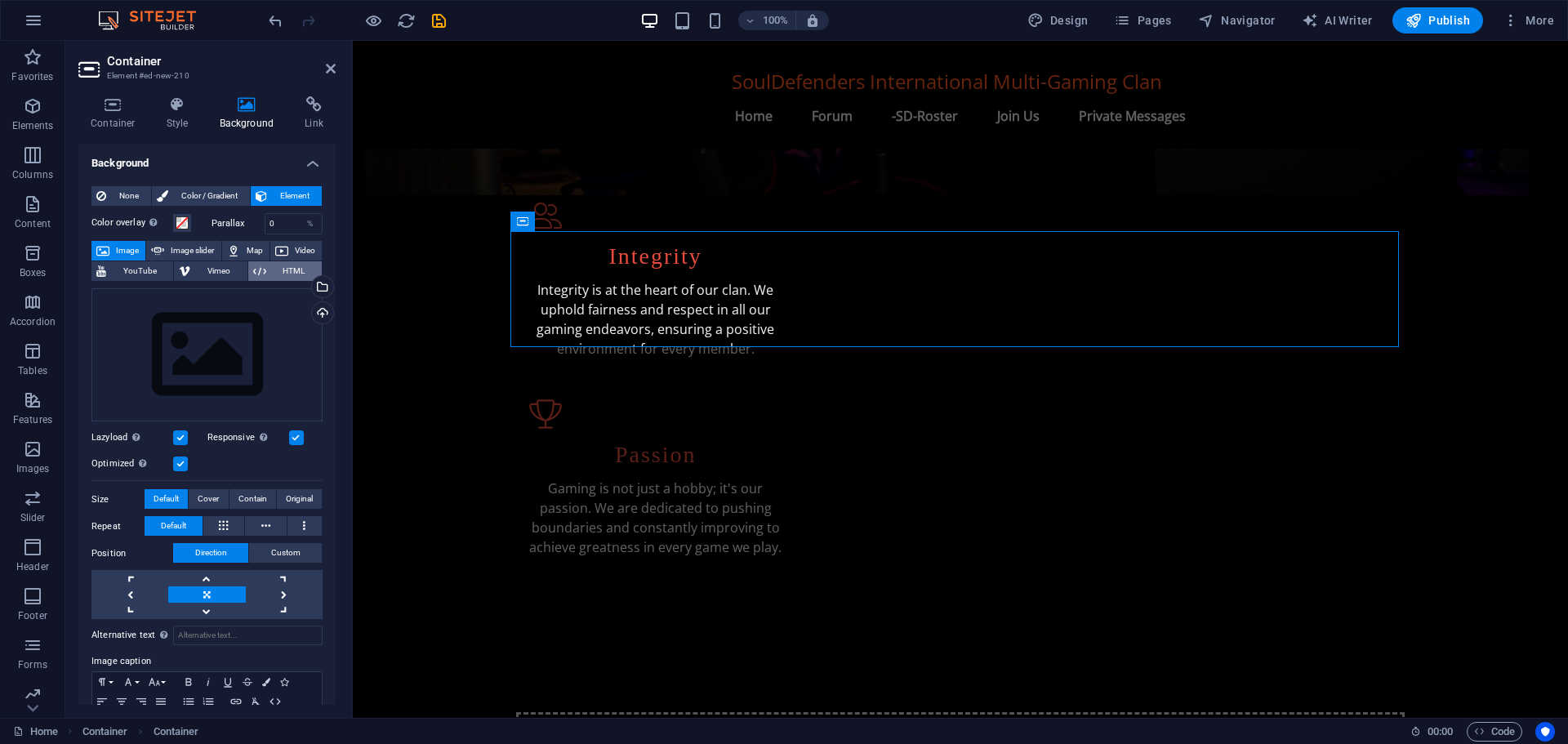
click at [288, 269] on span "HTML" at bounding box center [293, 271] width 46 height 20
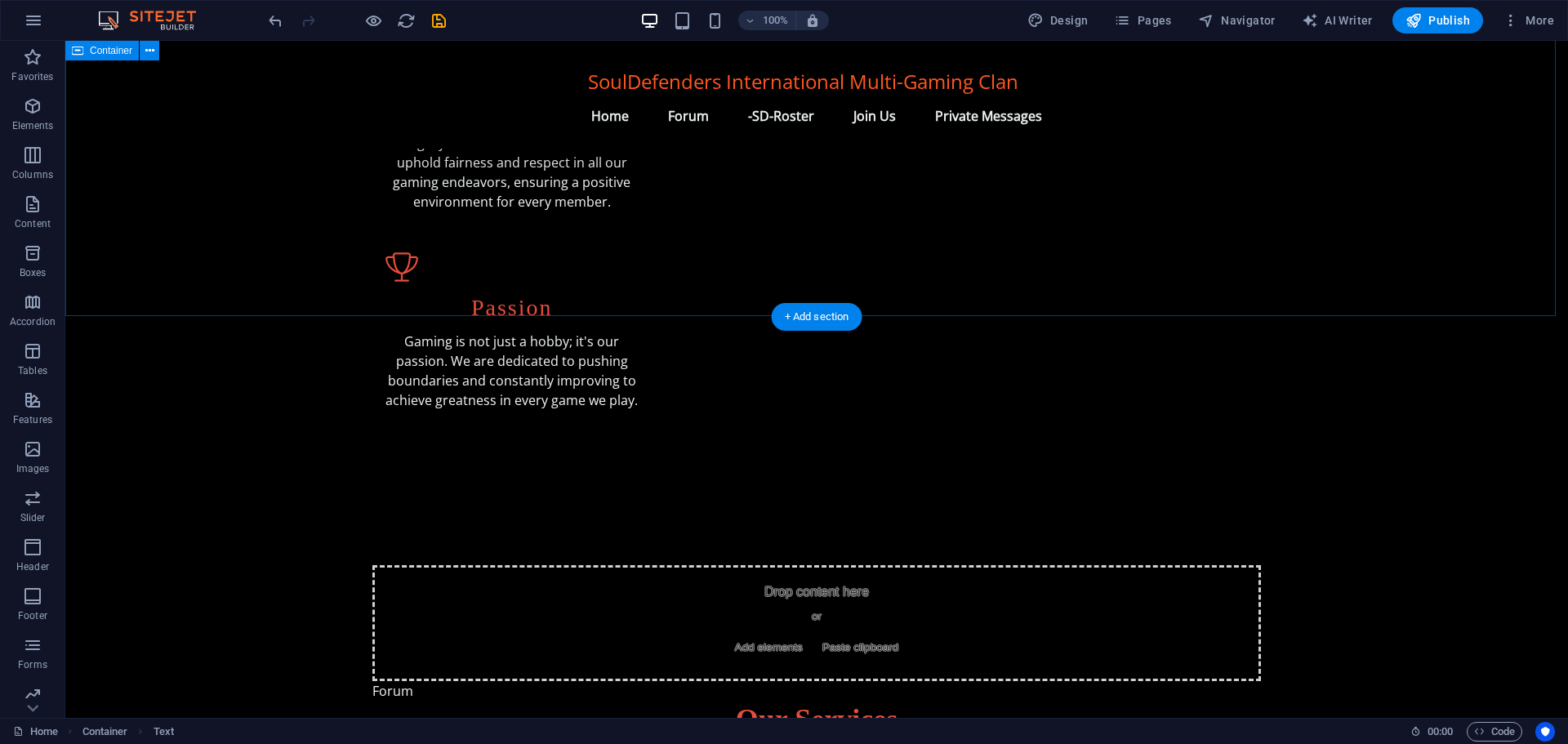
scroll to position [490, 0]
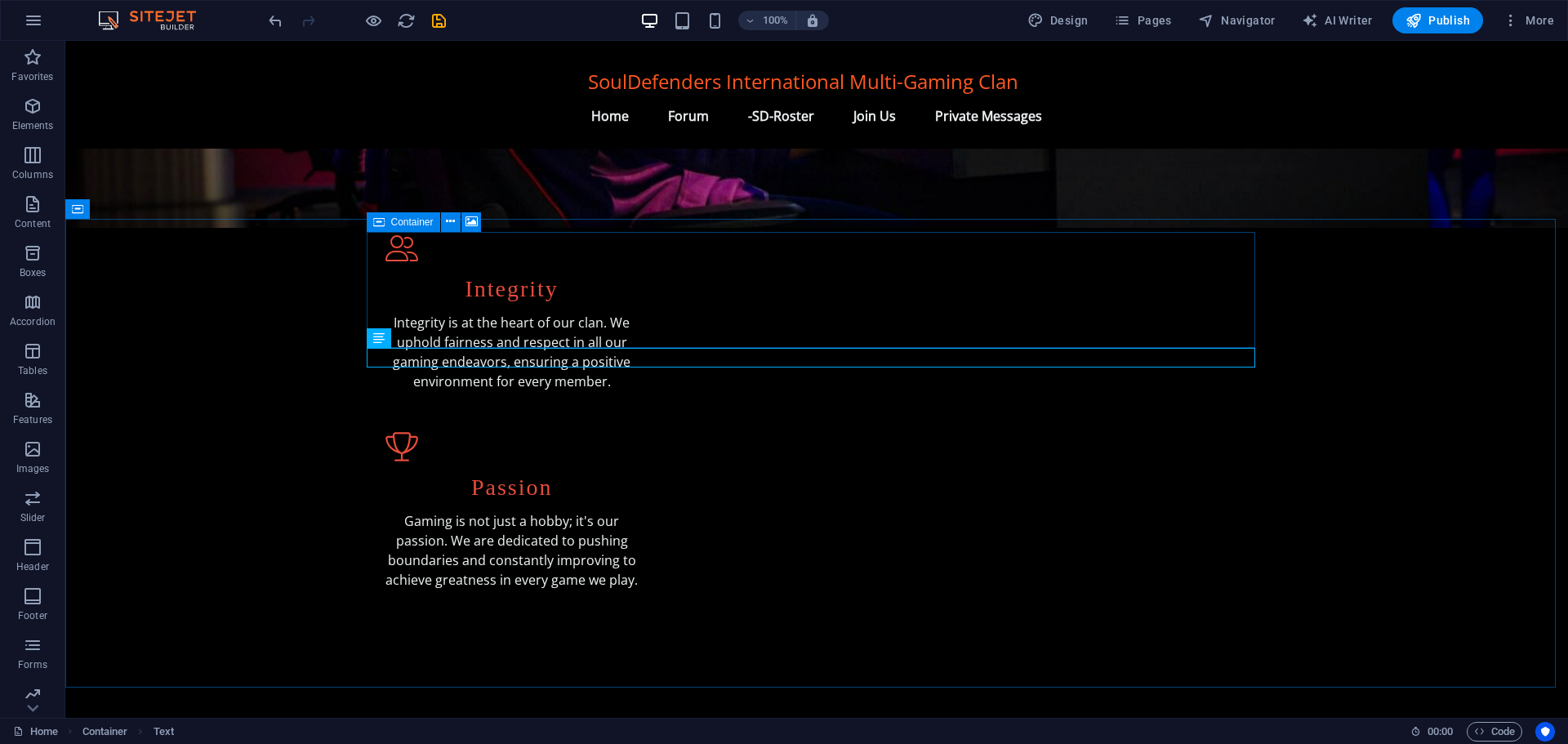
click at [416, 223] on span "Container" at bounding box center [412, 222] width 42 height 9
click at [416, 222] on span "Container" at bounding box center [412, 222] width 42 height 9
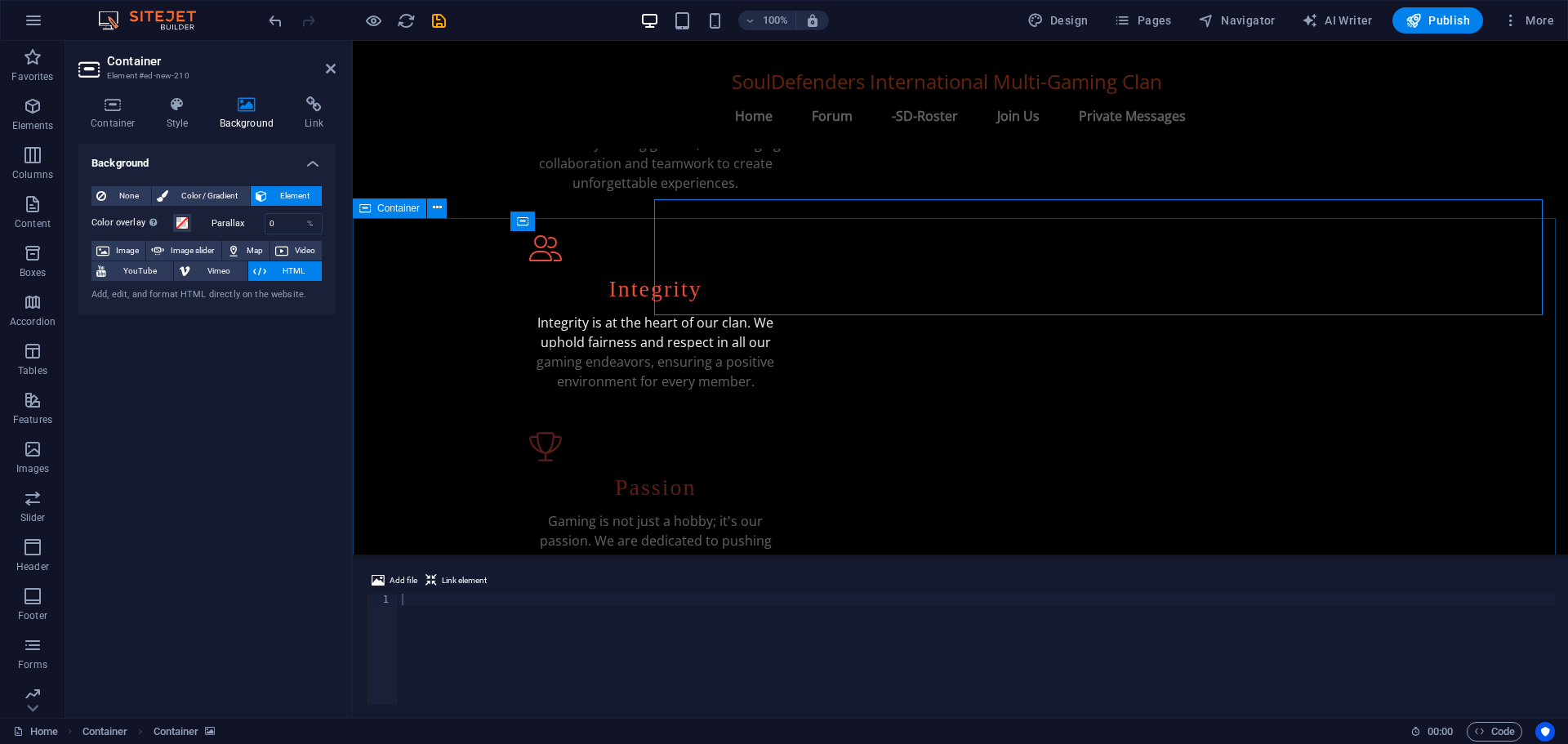
scroll to position [523, 0]
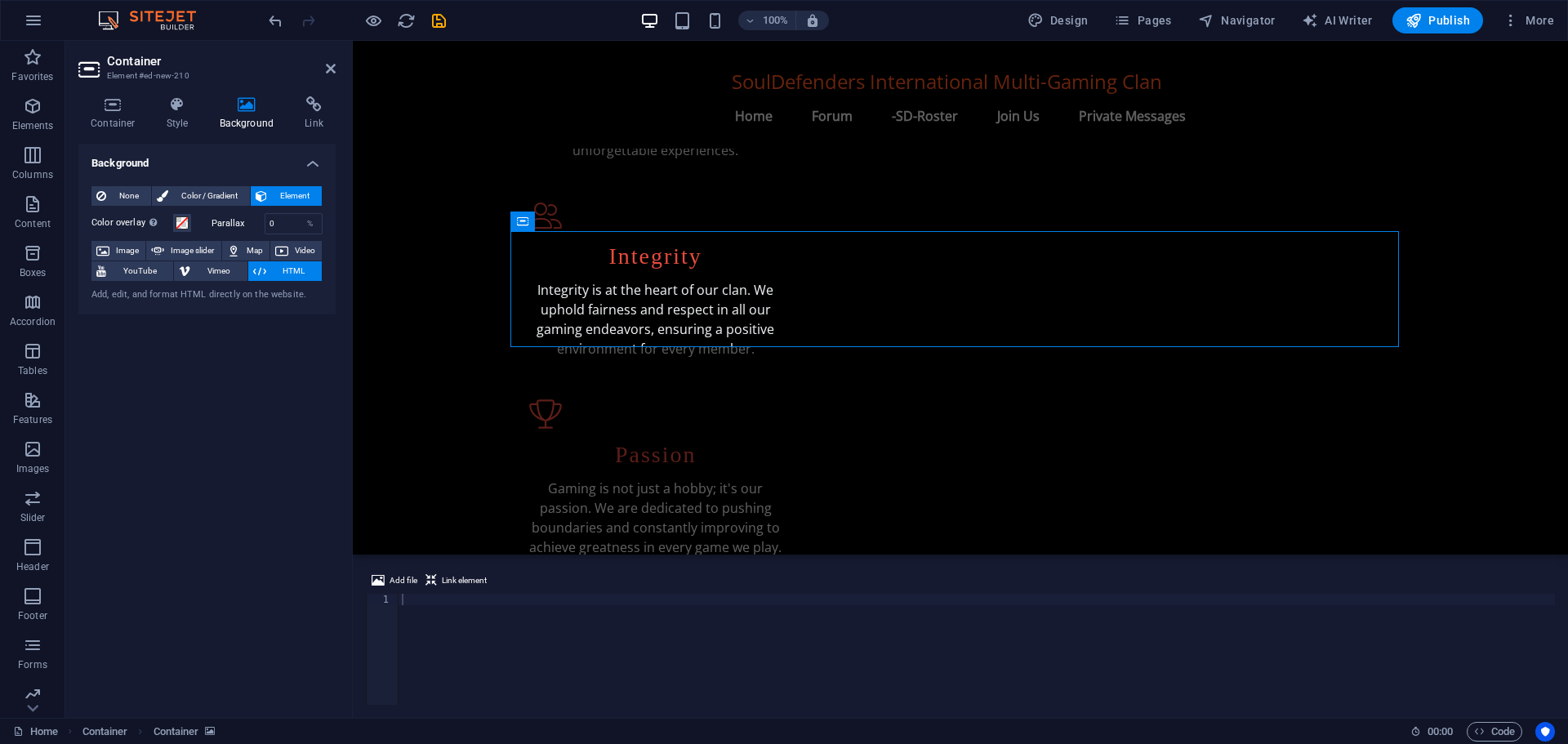
click at [423, 593] on div "Add file Link element" at bounding box center [959, 582] width 1189 height 23
click at [423, 598] on div at bounding box center [976, 661] width 1156 height 134
paste textarea "<script src="https://cdn.jsdelivr.net/npm/@widgetbot/html-embed"></script>"
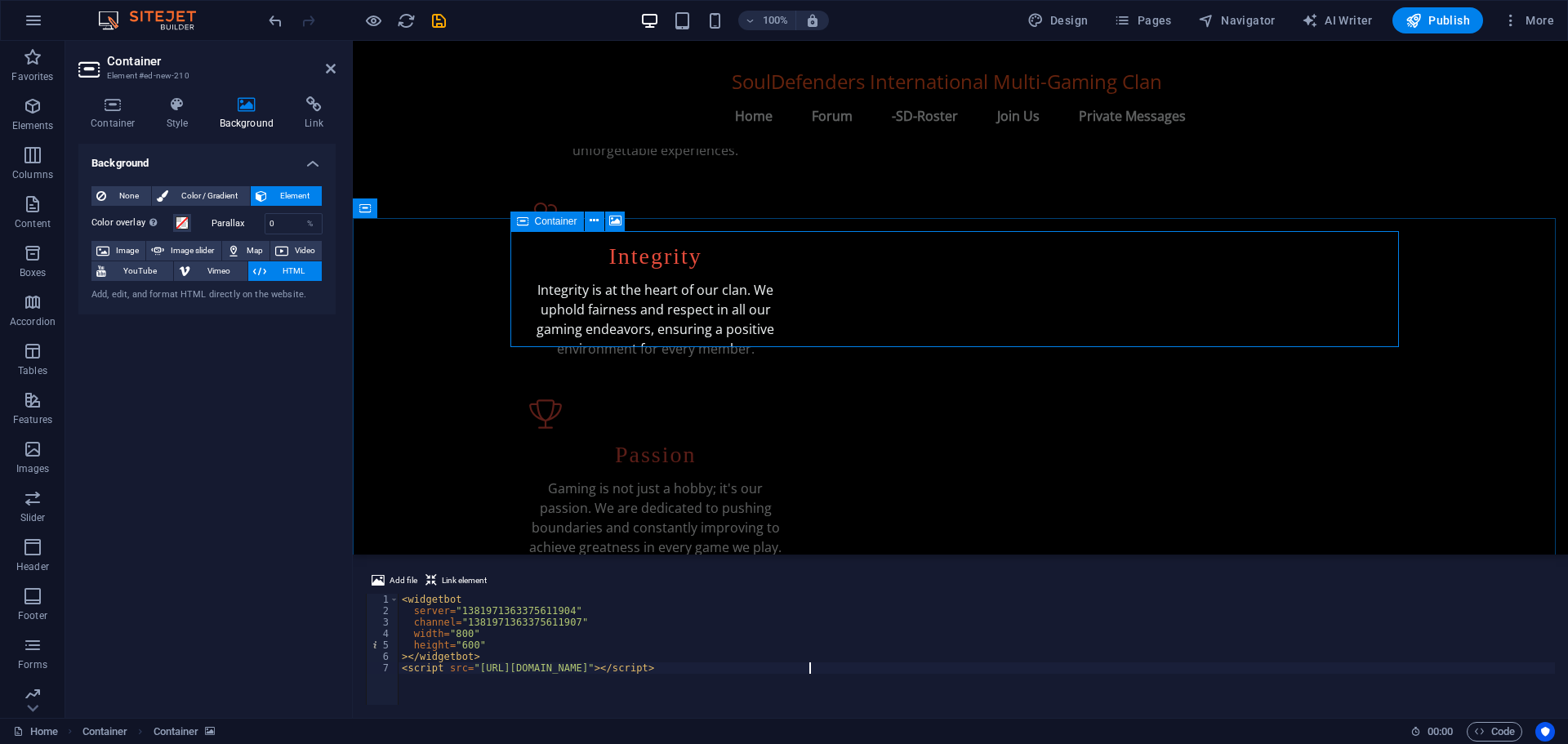
click at [1498, 734] on span "Code" at bounding box center [1494, 732] width 41 height 20
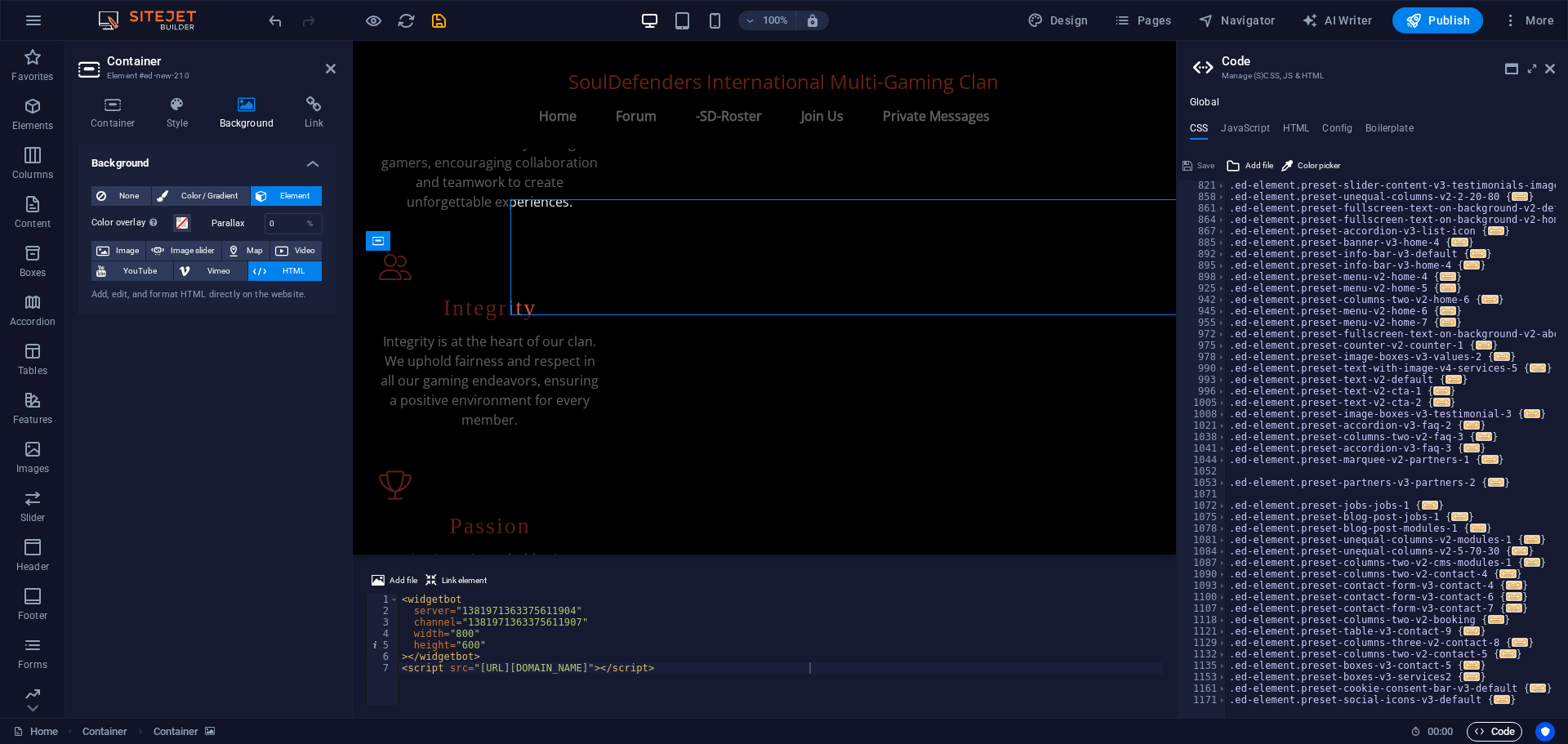
scroll to position [555, 0]
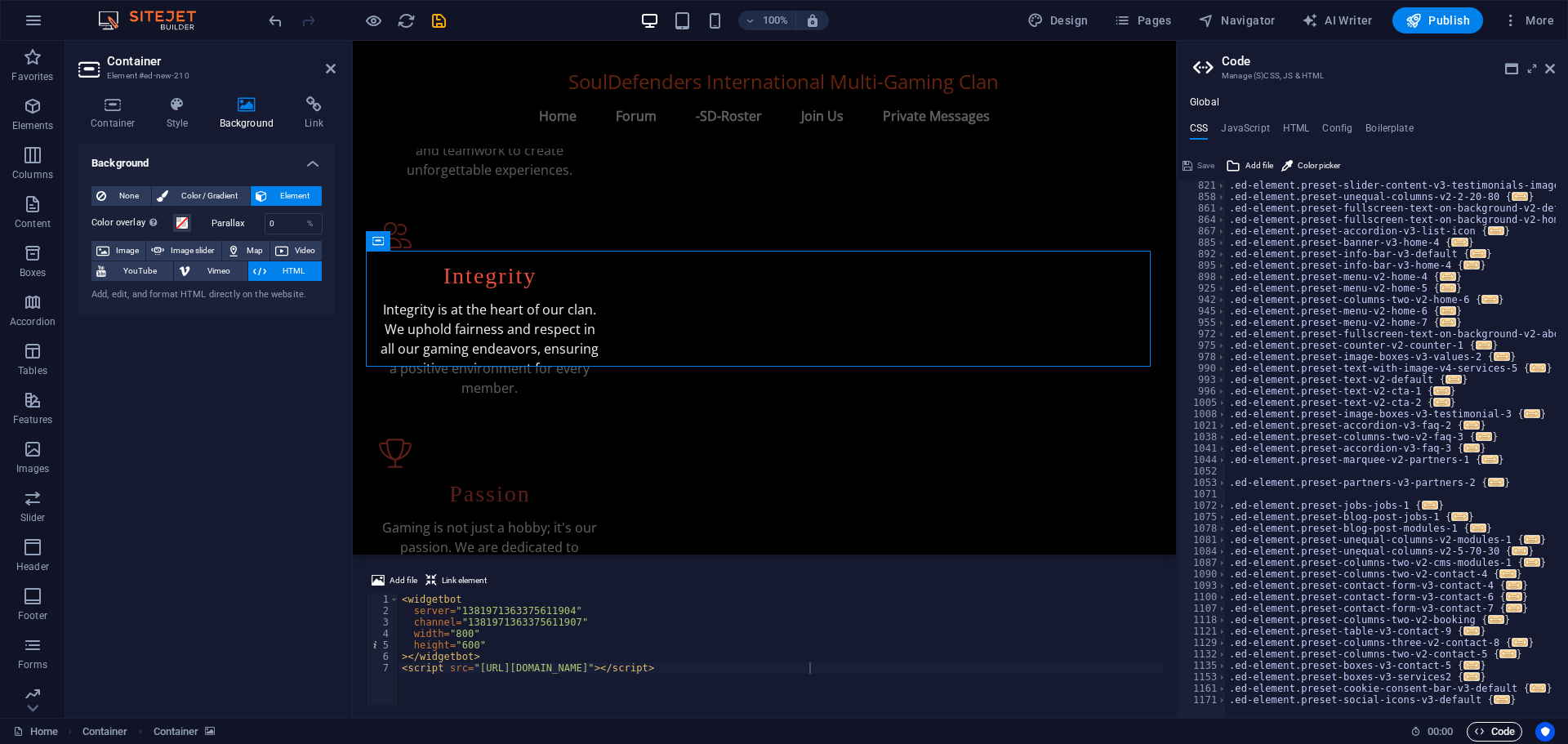
click at [1498, 734] on span "Code" at bounding box center [1494, 732] width 41 height 20
type textarea "server="1381971363375611904""
click at [800, 608] on div "< widgetbot server = "1381971363375611904" channel = "1381971363375611907" widt…" at bounding box center [976, 661] width 1156 height 134
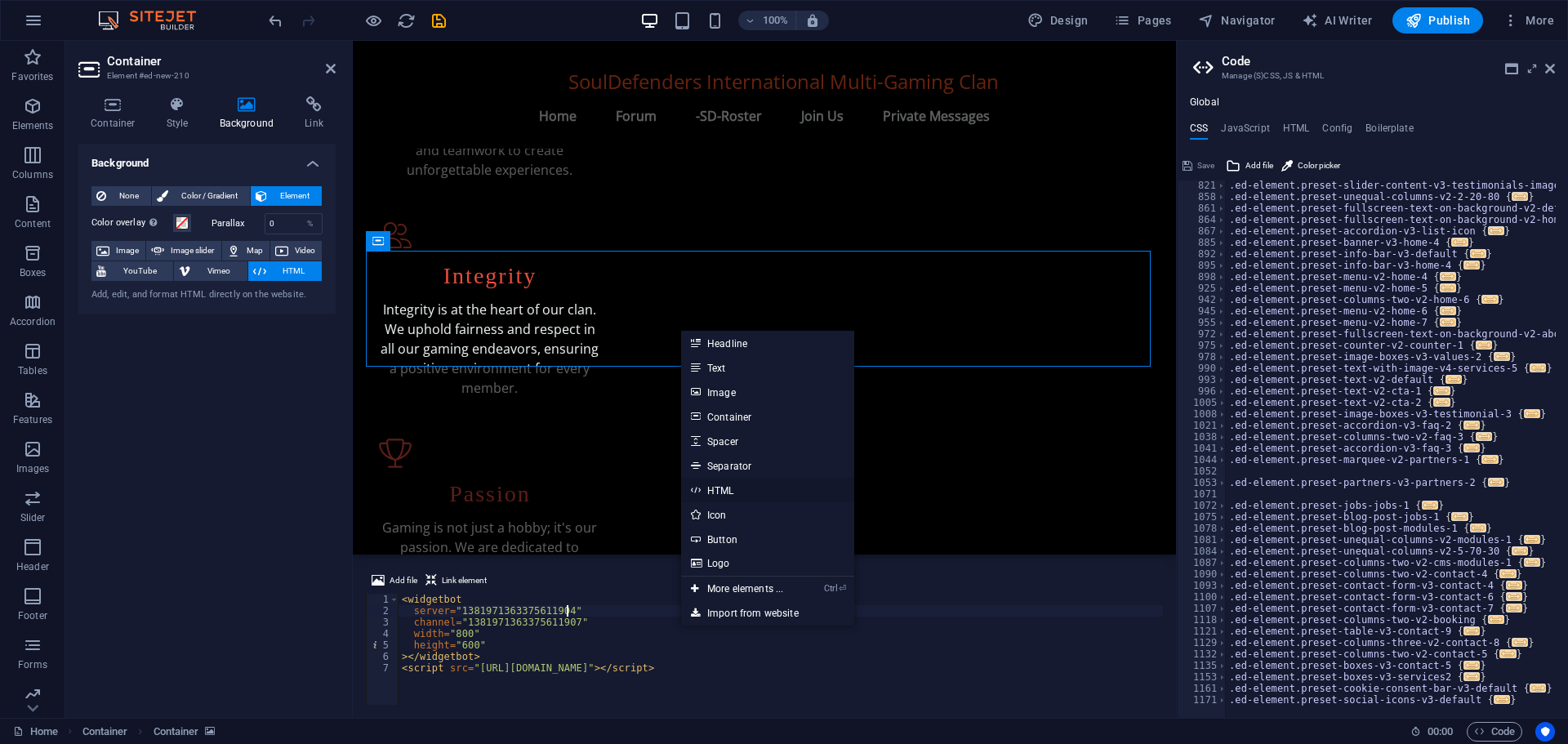
click at [721, 488] on link "HTML" at bounding box center [767, 490] width 173 height 24
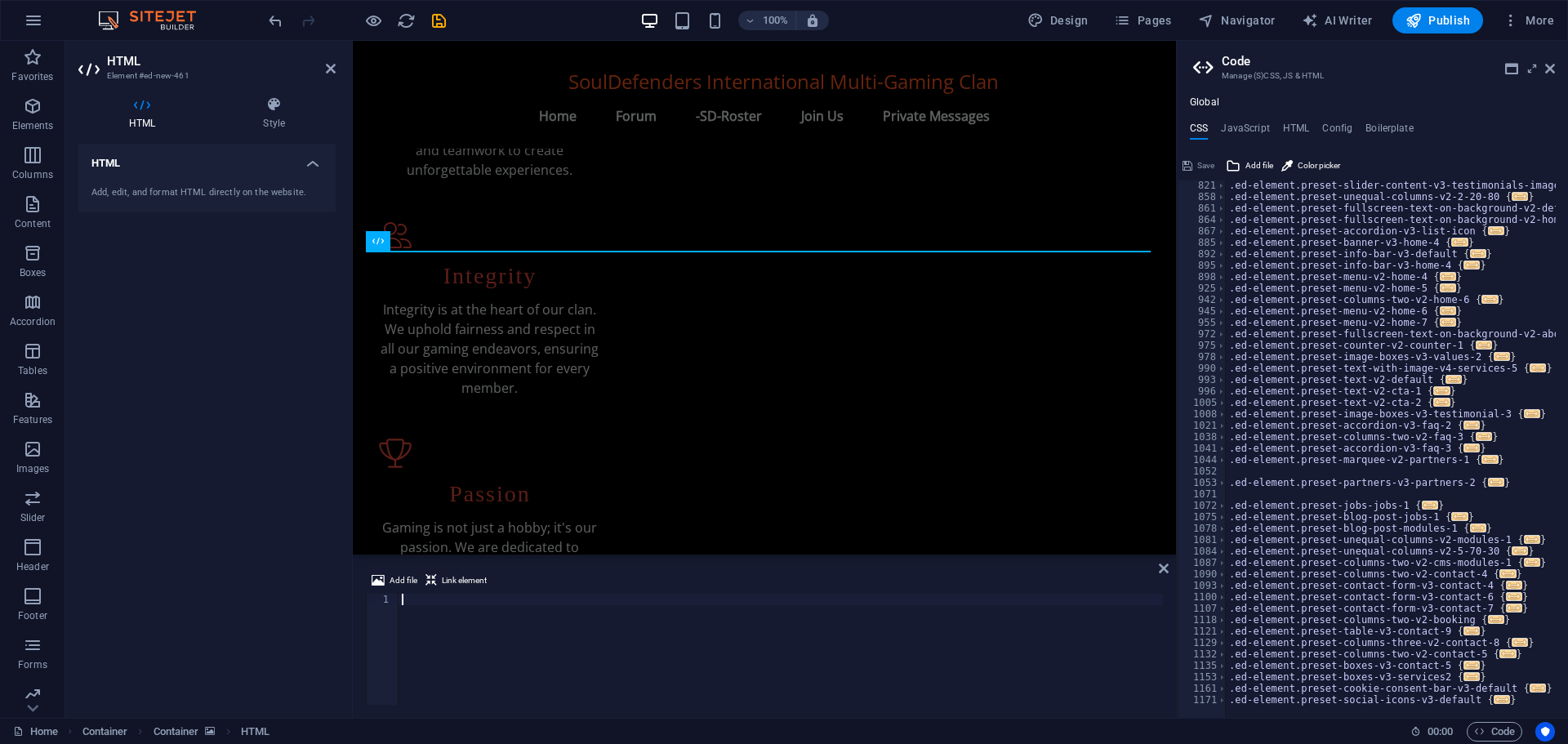
type textarea "<script src="https://cdn.jsdelivr.net/npm/@widgetbot/html-embed"></script>"
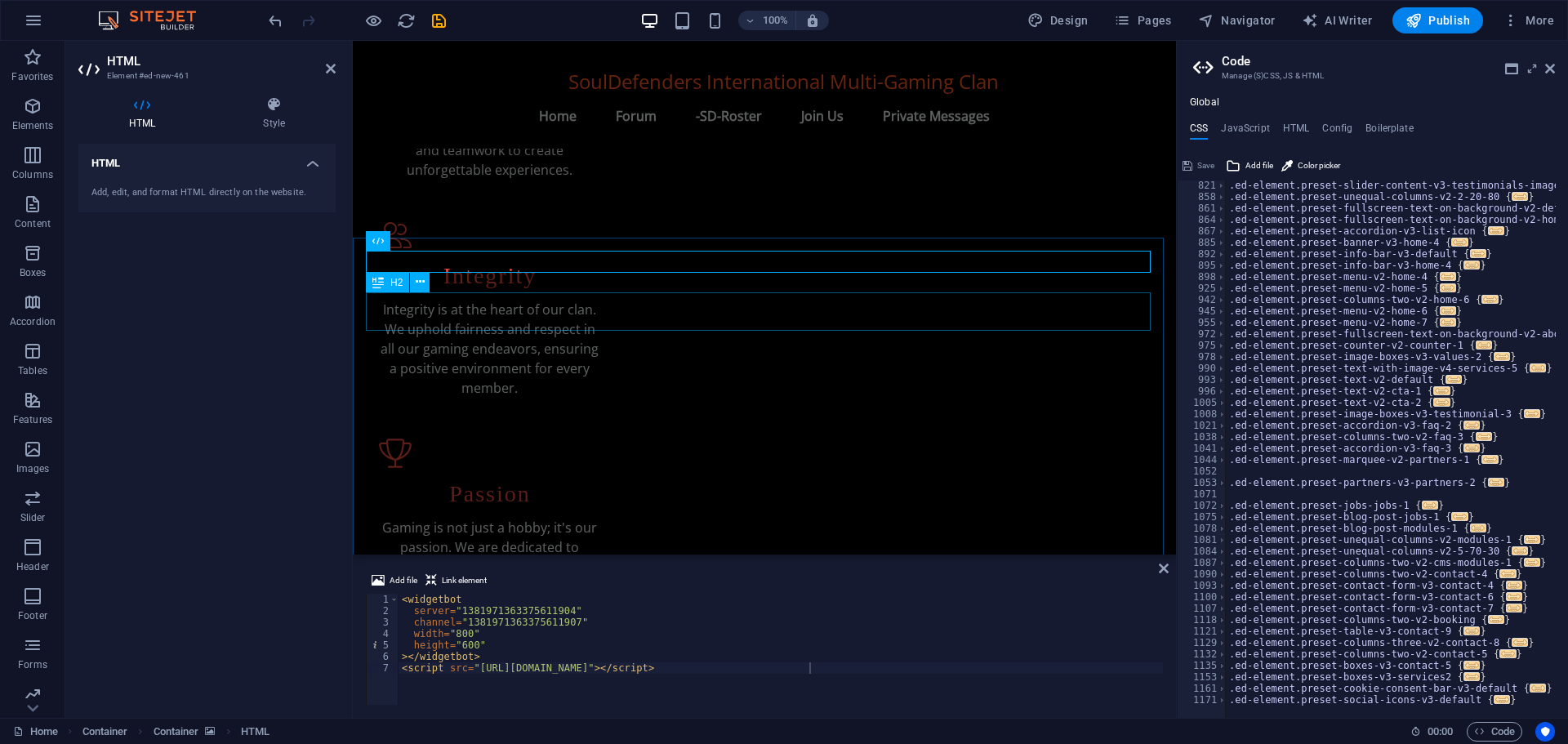
click at [391, 282] on span "H2" at bounding box center [396, 282] width 12 height 9
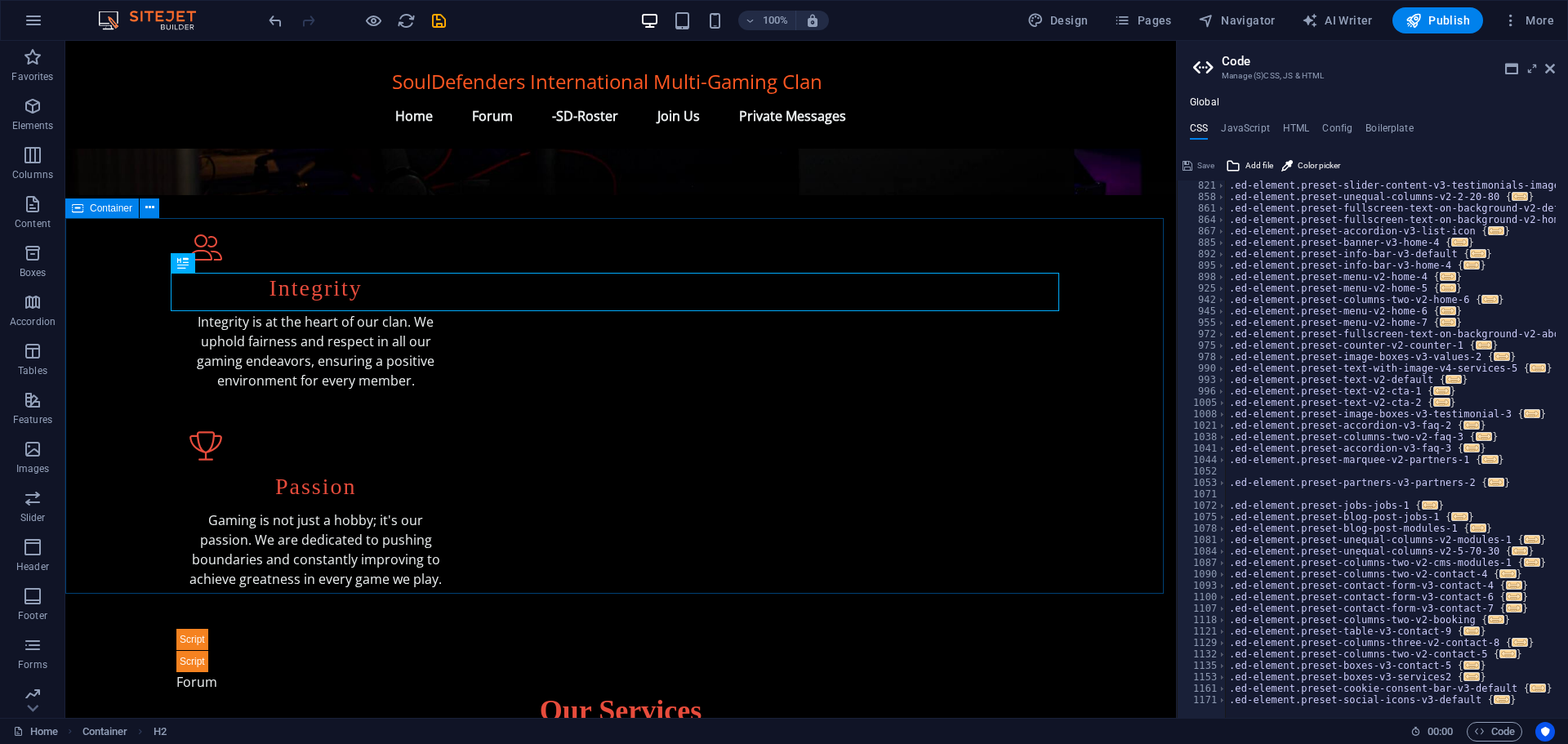
click at [100, 213] on div "Container" at bounding box center [102, 208] width 73 height 20
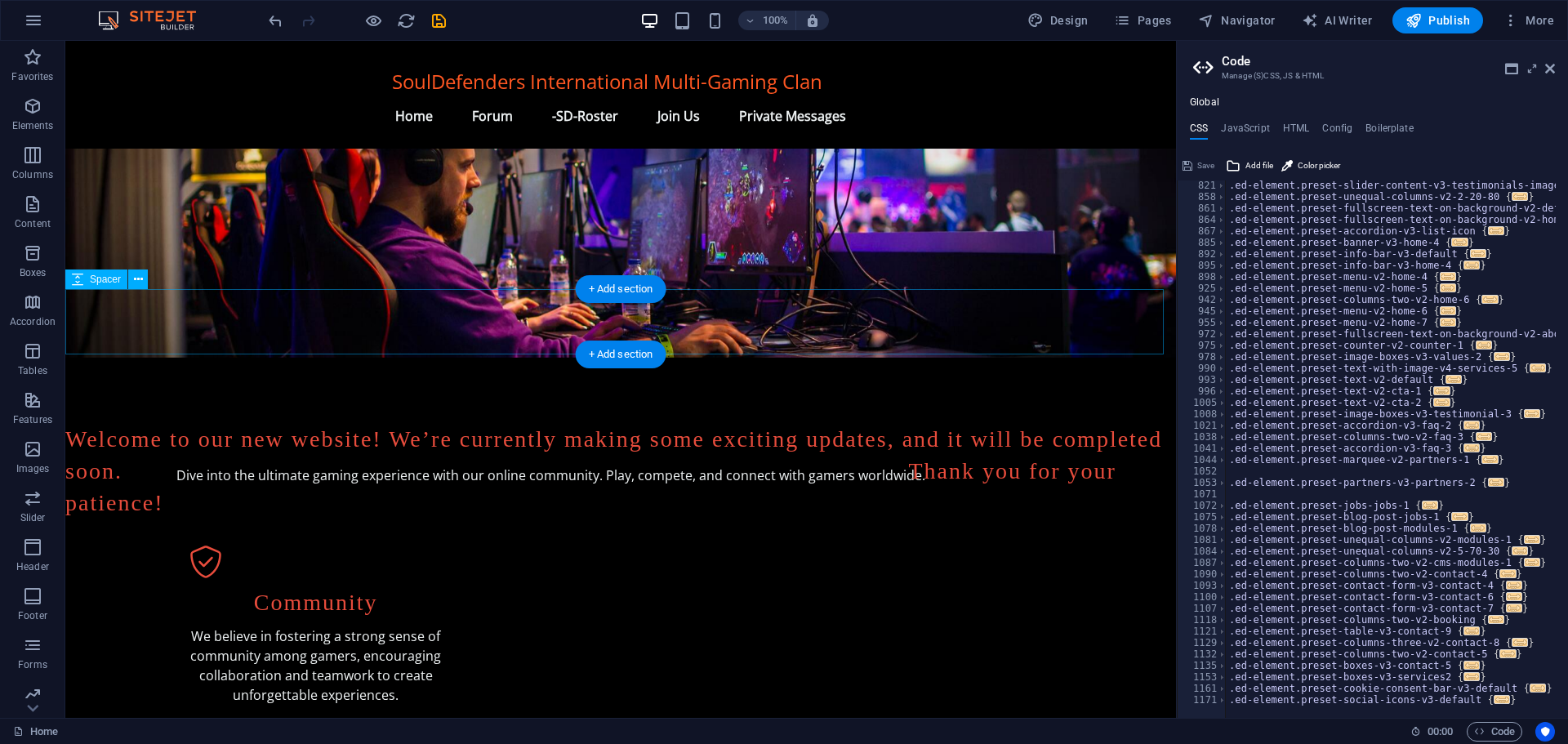
scroll to position [0, 0]
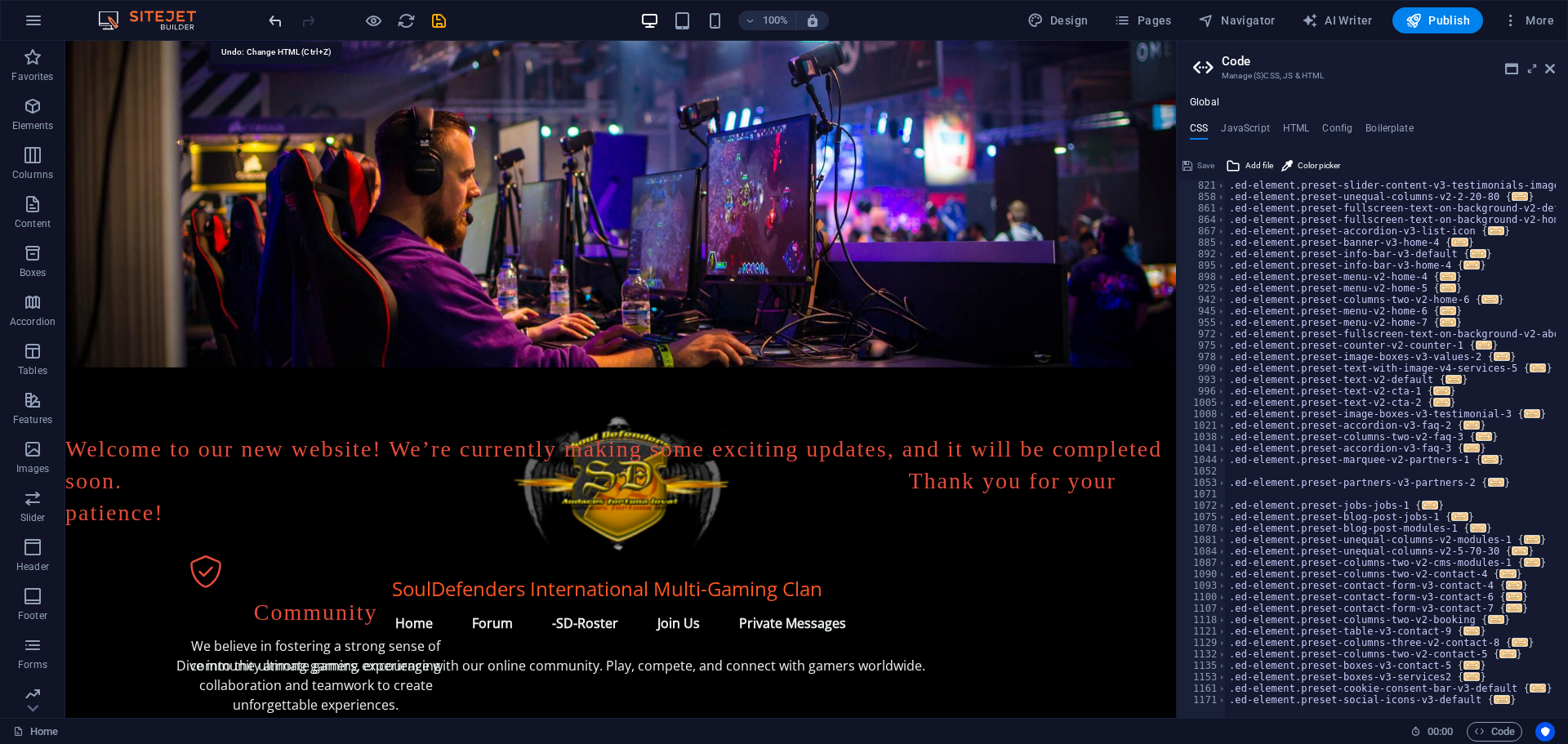
click at [277, 14] on icon "undo" at bounding box center [275, 21] width 19 height 19
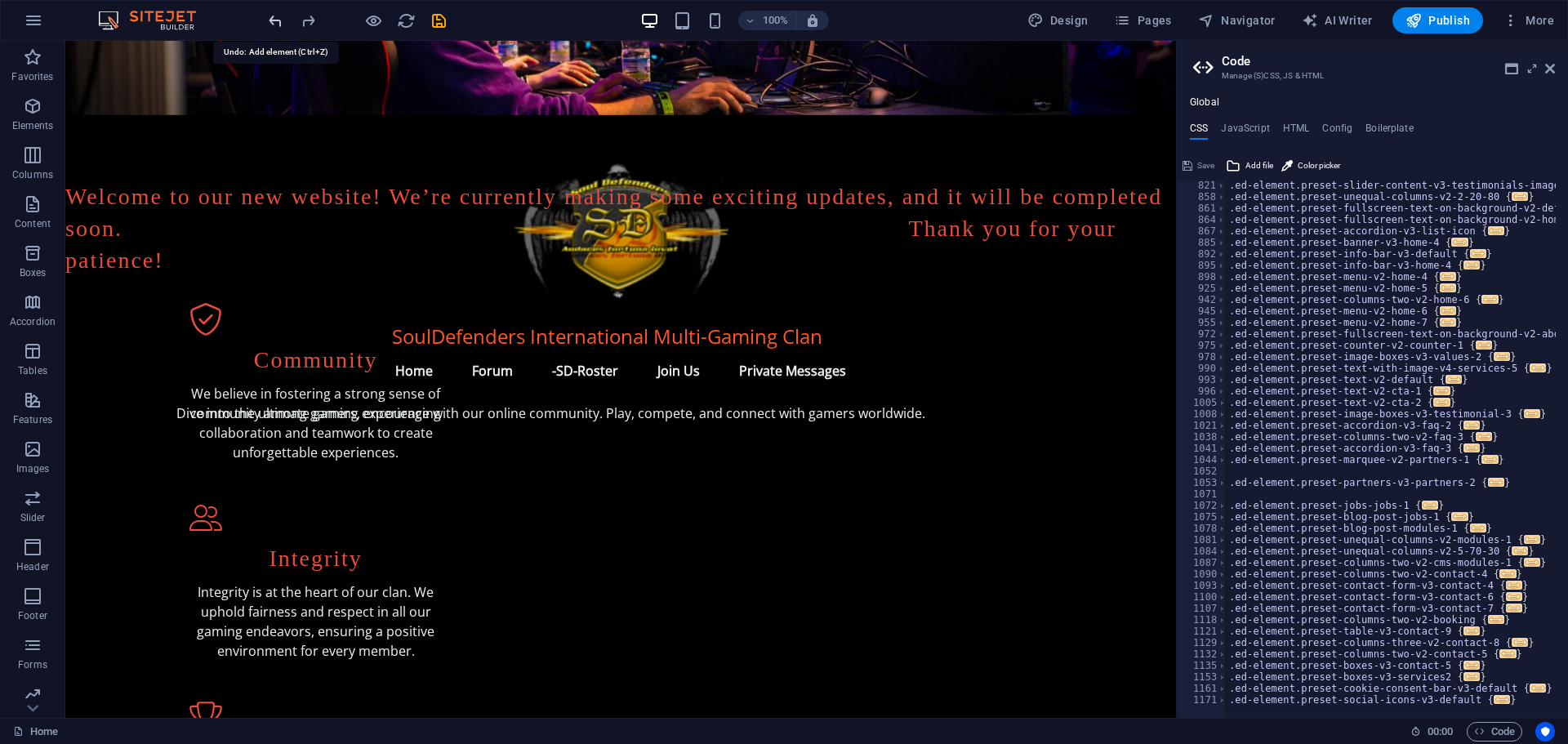
click at [277, 14] on icon "undo" at bounding box center [275, 21] width 19 height 19
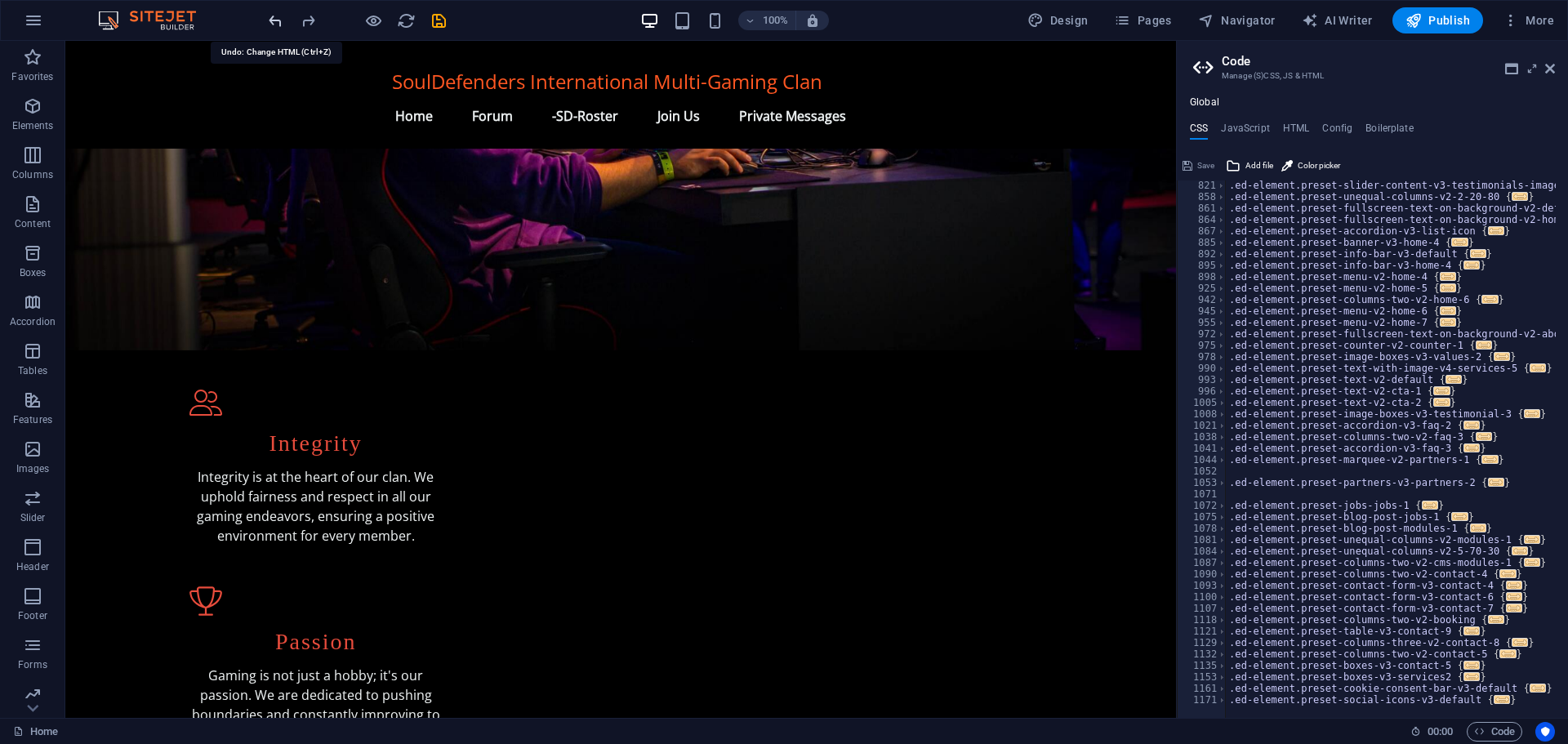
scroll to position [374, 0]
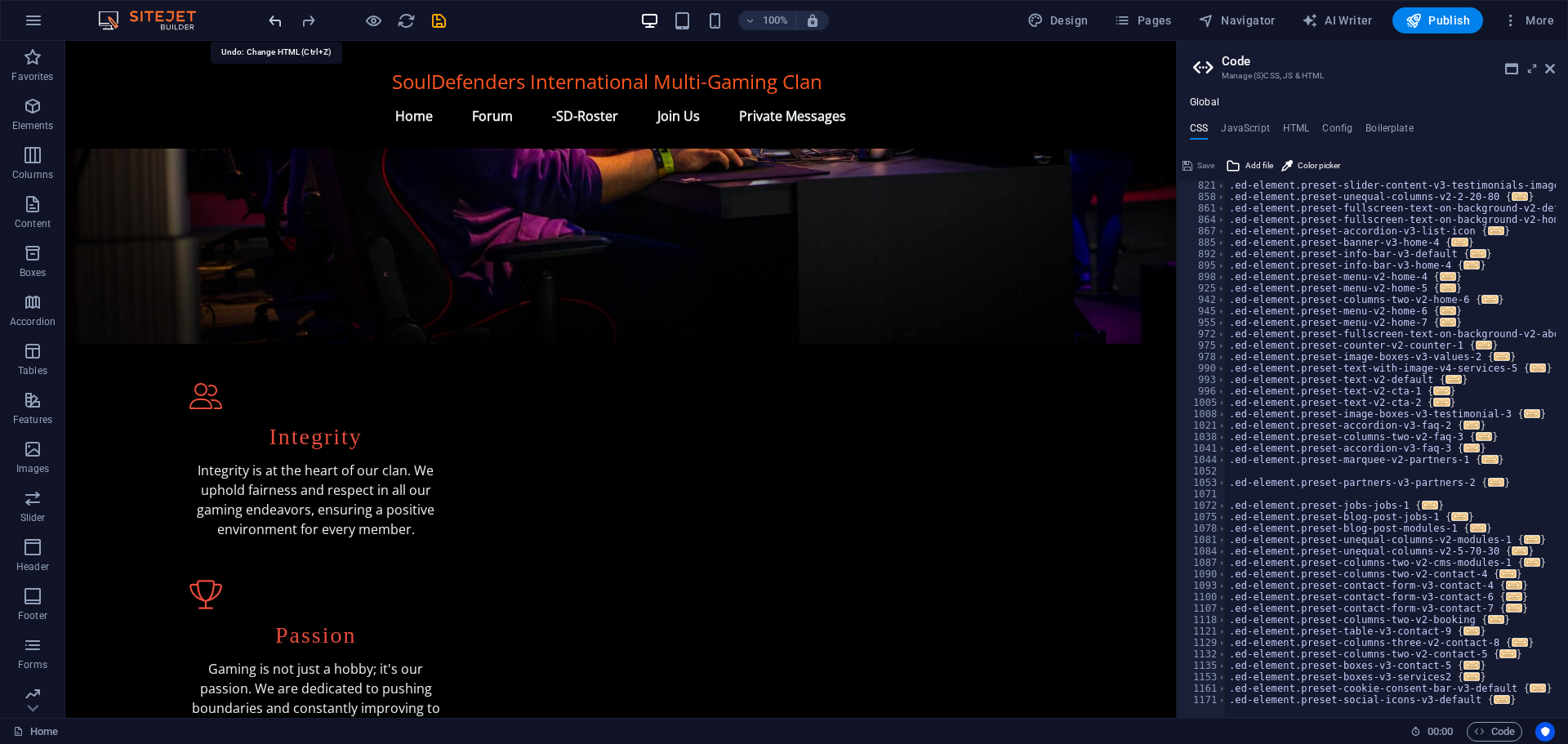
click at [277, 14] on icon "undo" at bounding box center [275, 21] width 19 height 19
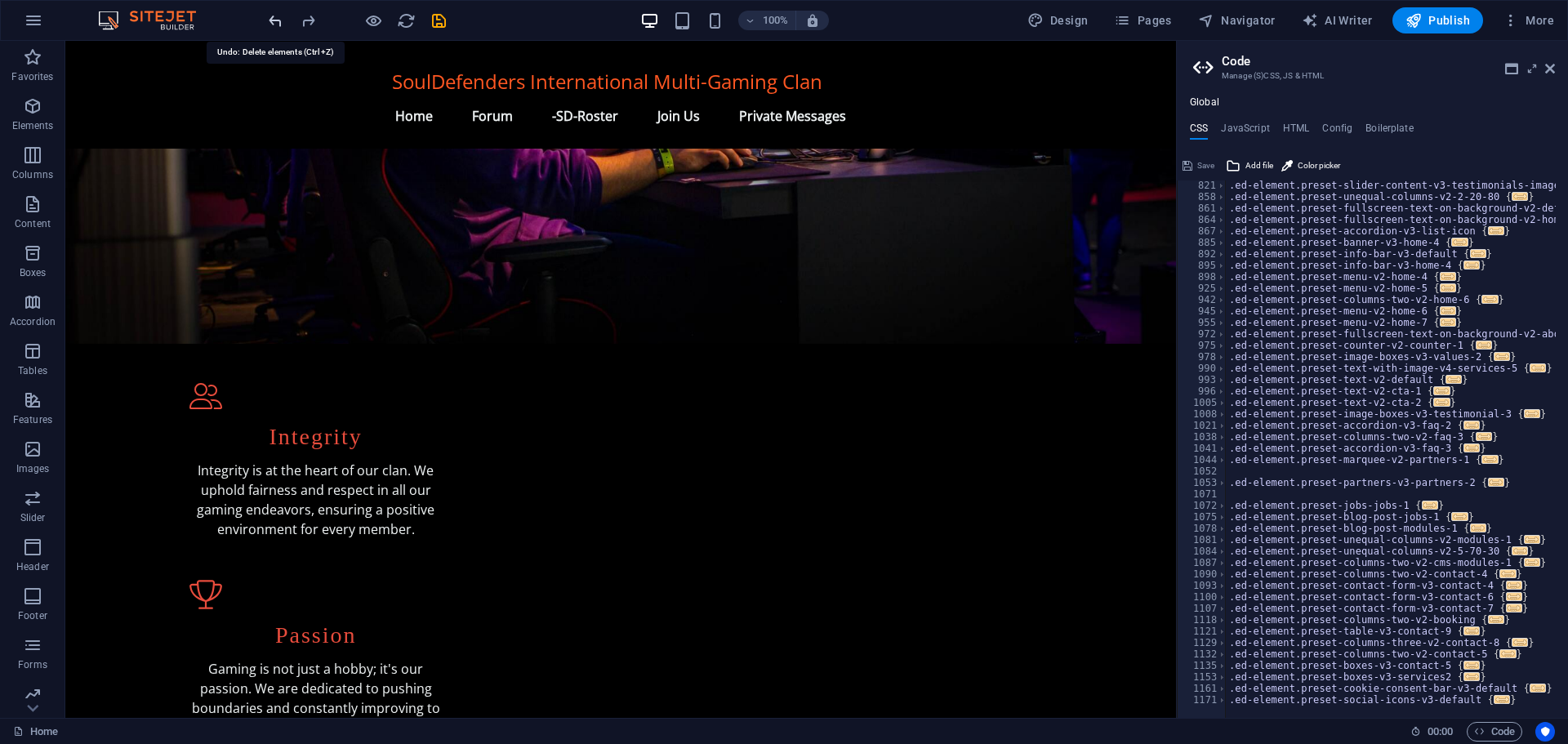
click at [277, 14] on icon "undo" at bounding box center [275, 21] width 19 height 19
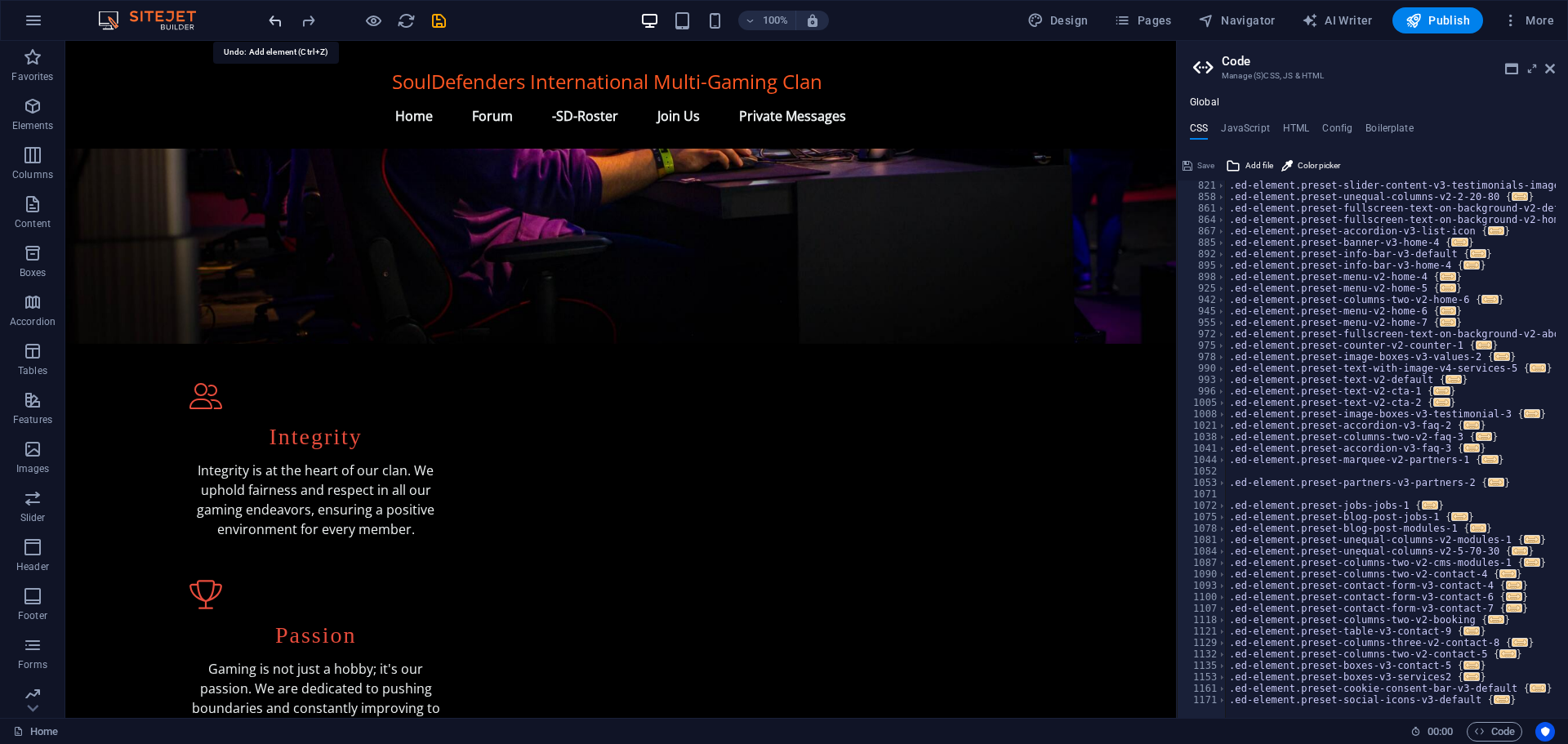
click at [277, 14] on icon "undo" at bounding box center [275, 21] width 19 height 19
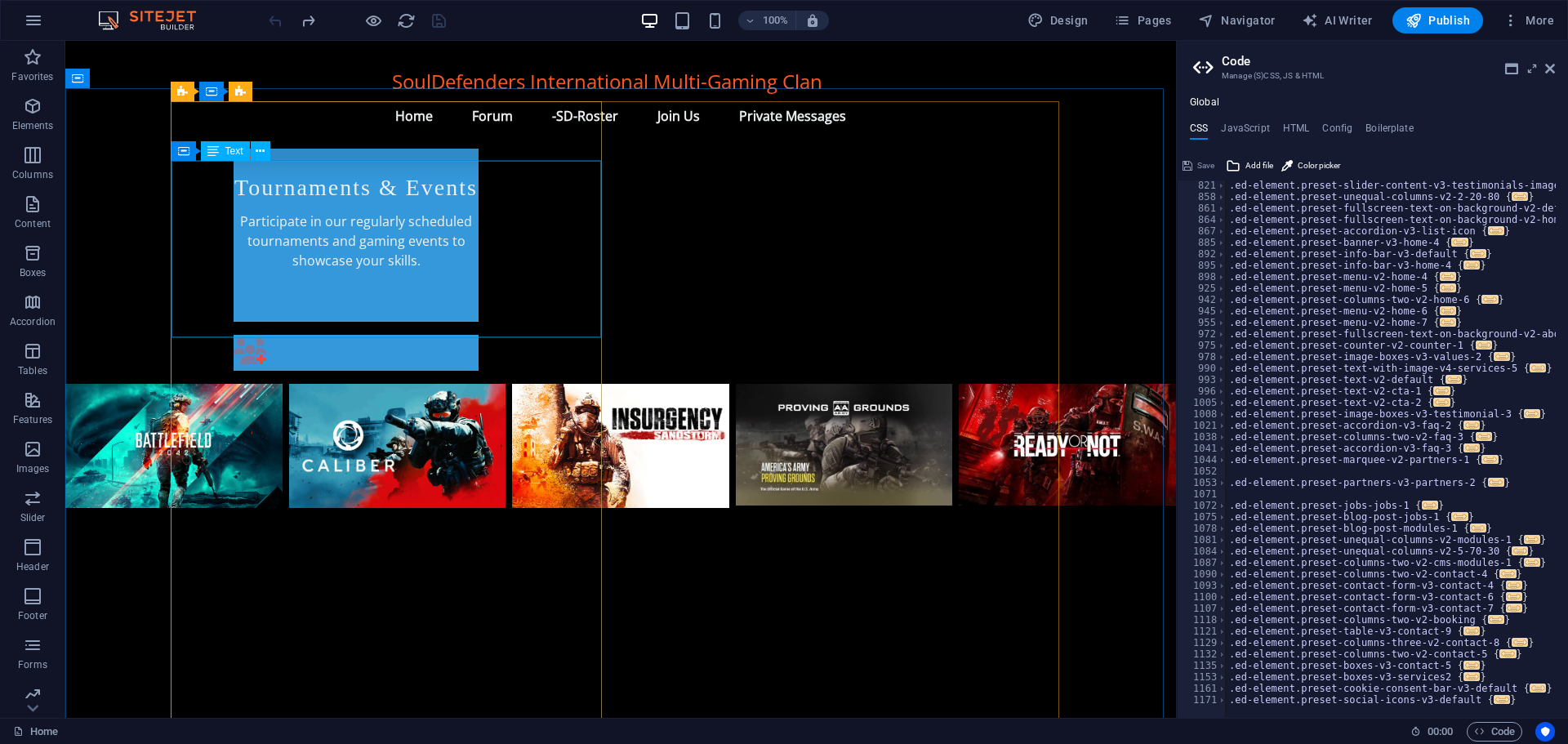
scroll to position [1109, 0]
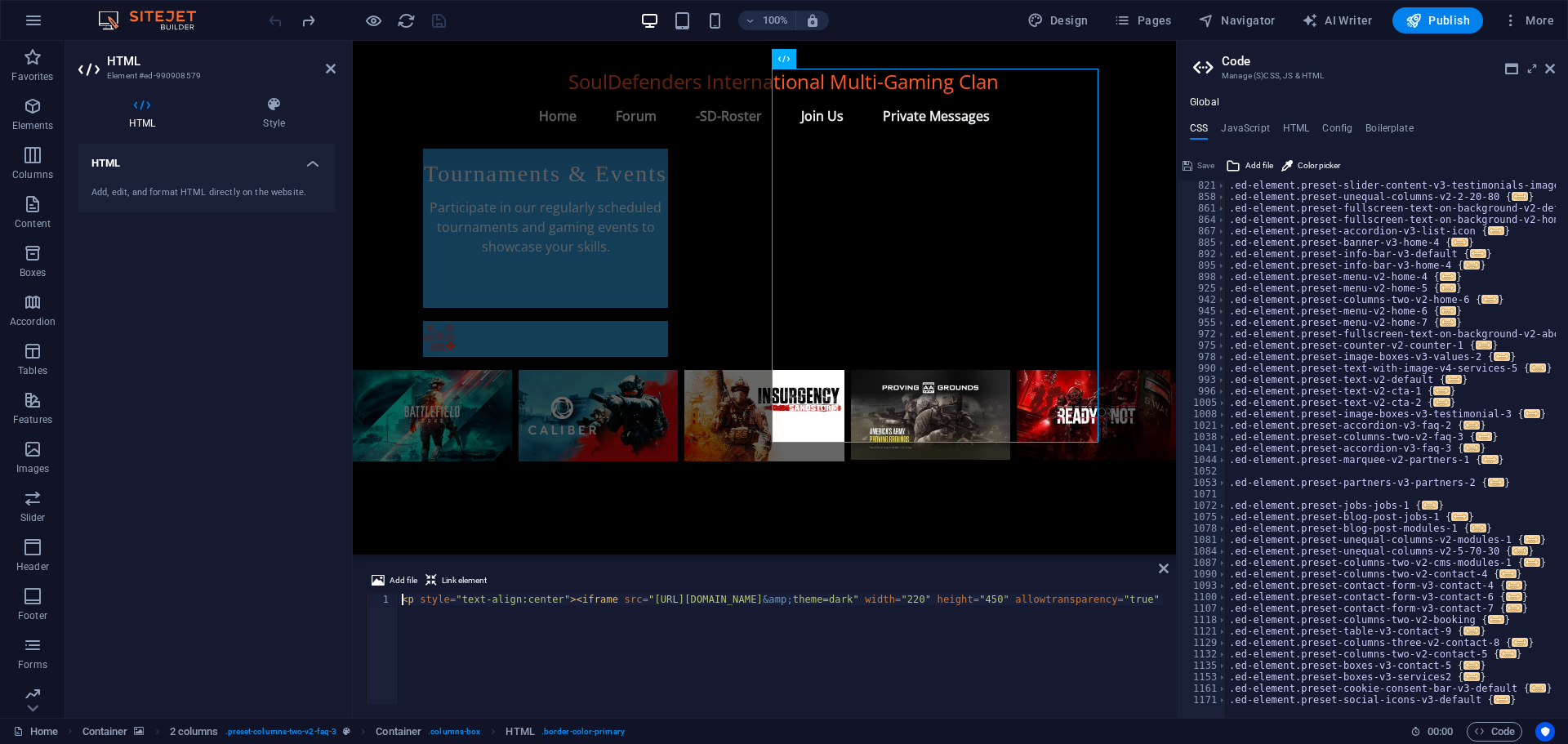
click at [732, 602] on div "< p style = "text-align:center" > < iframe src = "https://discord.com/widget?id…" at bounding box center [1433, 659] width 2070 height 130
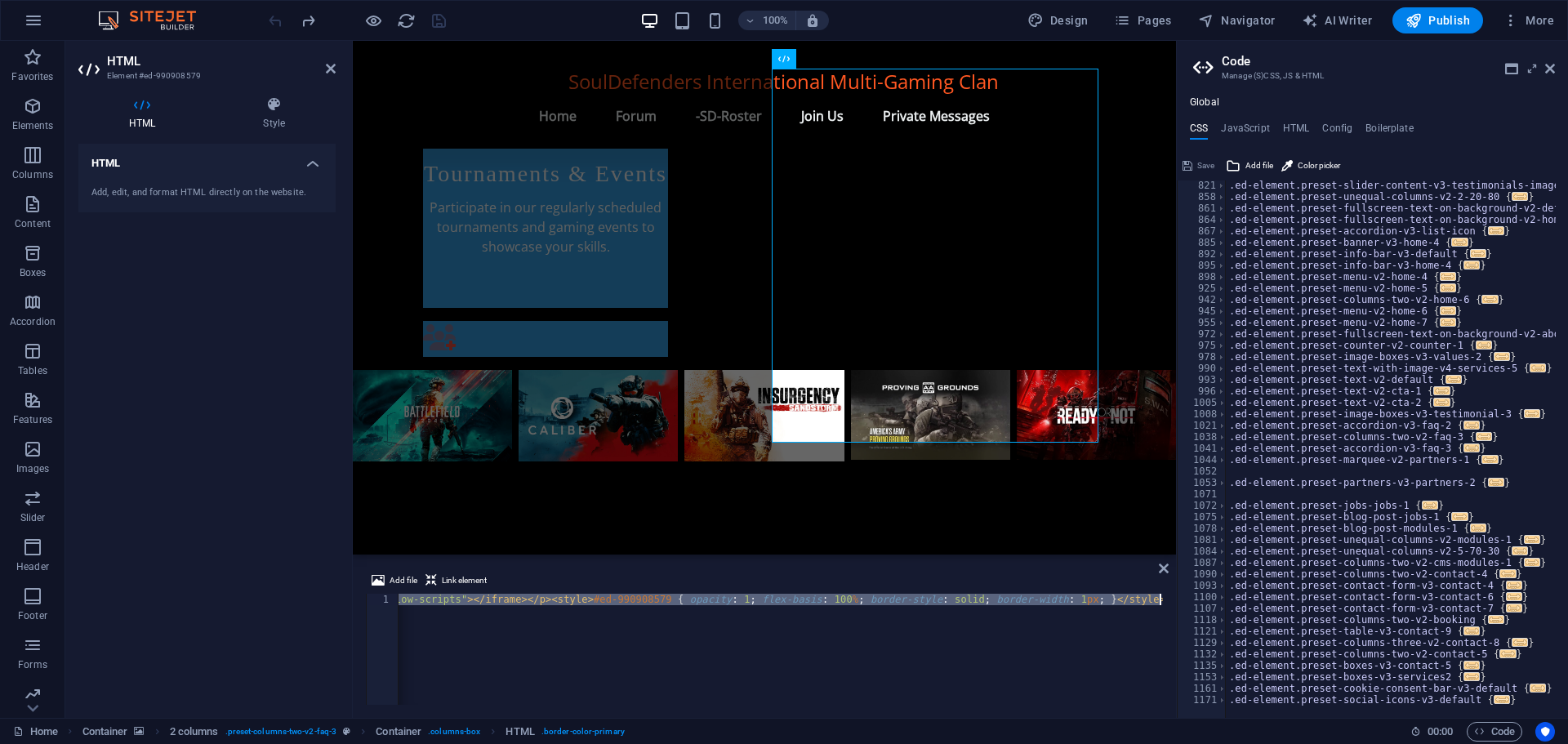
scroll to position [0, 1306]
click at [732, 602] on div "< p style = "text-align:center" > < iframe src = "https://discord.com/widget?id…" at bounding box center [128, 659] width 2070 height 130
click at [555, 600] on div "< p style = "text-align:center" > < iframe src = "https://discord.com/widget?id…" at bounding box center [780, 649] width 764 height 112
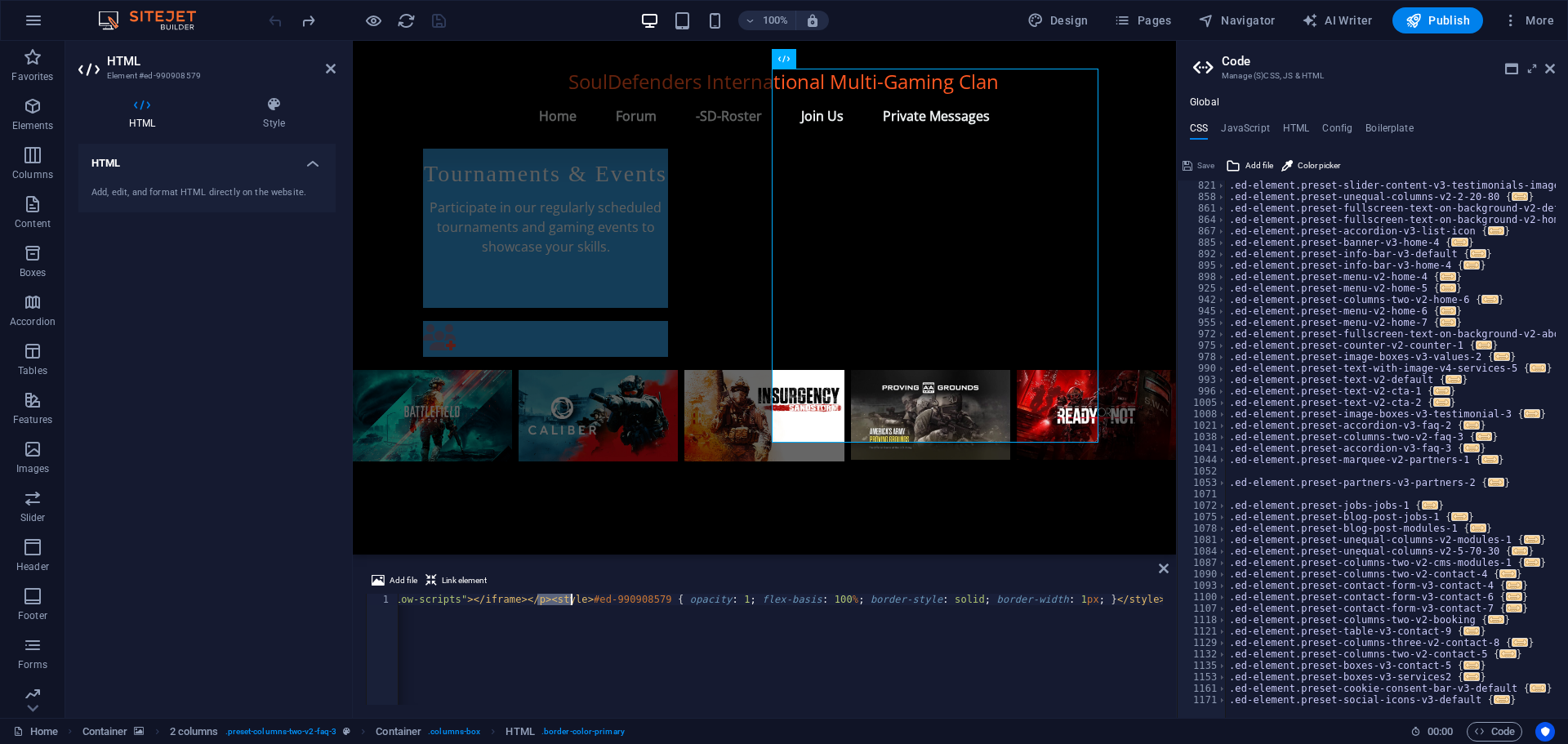
click at [555, 600] on div "< p style = "text-align:center" > < iframe src = "https://discord.com/widget?id…" at bounding box center [128, 659] width 2070 height 130
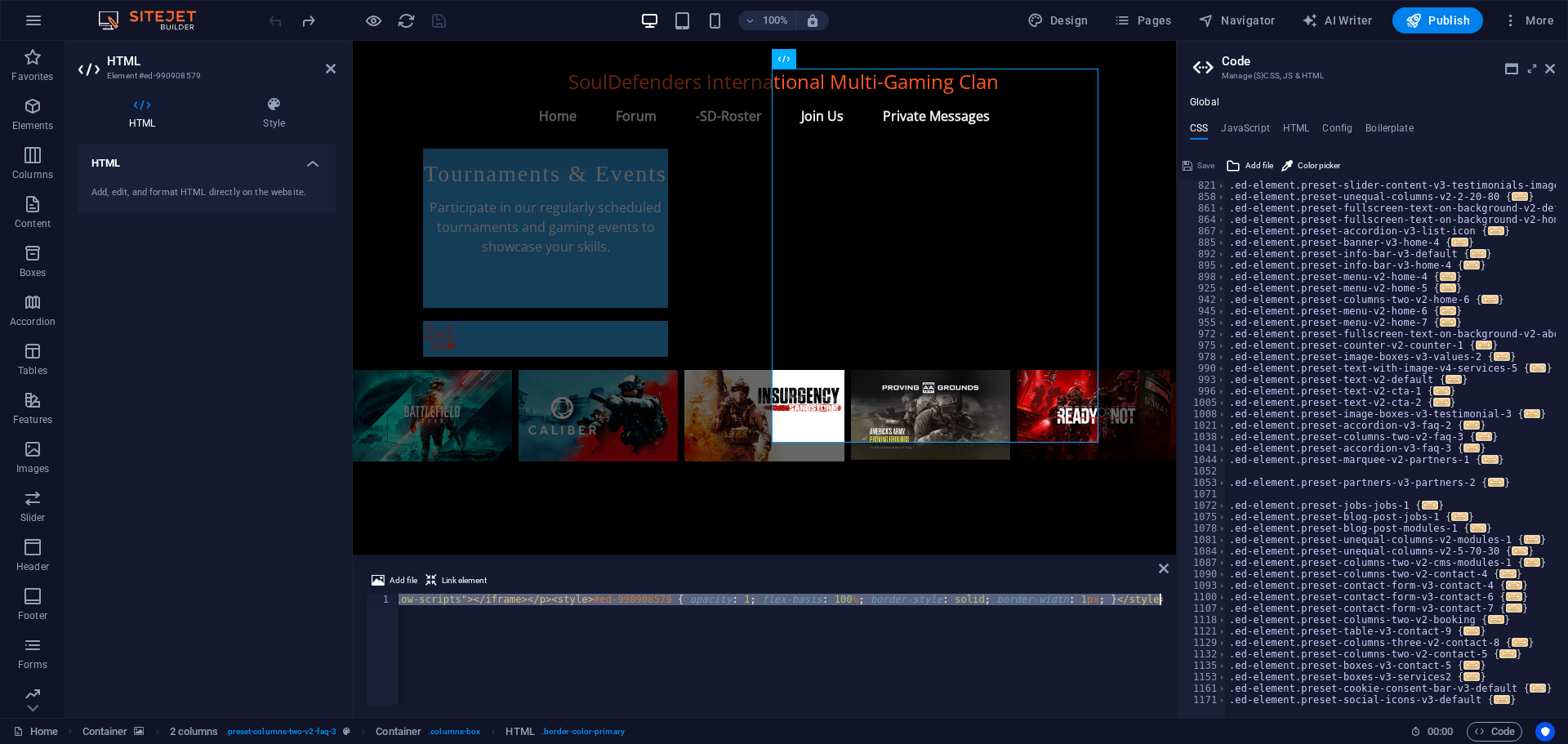
click at [555, 600] on div "< p style = "text-align:center" > < iframe src = "https://discord.com/widget?id…" at bounding box center [128, 659] width 2070 height 130
paste textarea "script src="https://cdn.jsdelivr.net/npm/@widgetbot/html-embed"></script"
type textarea "<script src="https://cdn.jsdelivr.net/npm/@widgetbot/html-embed"></script>"
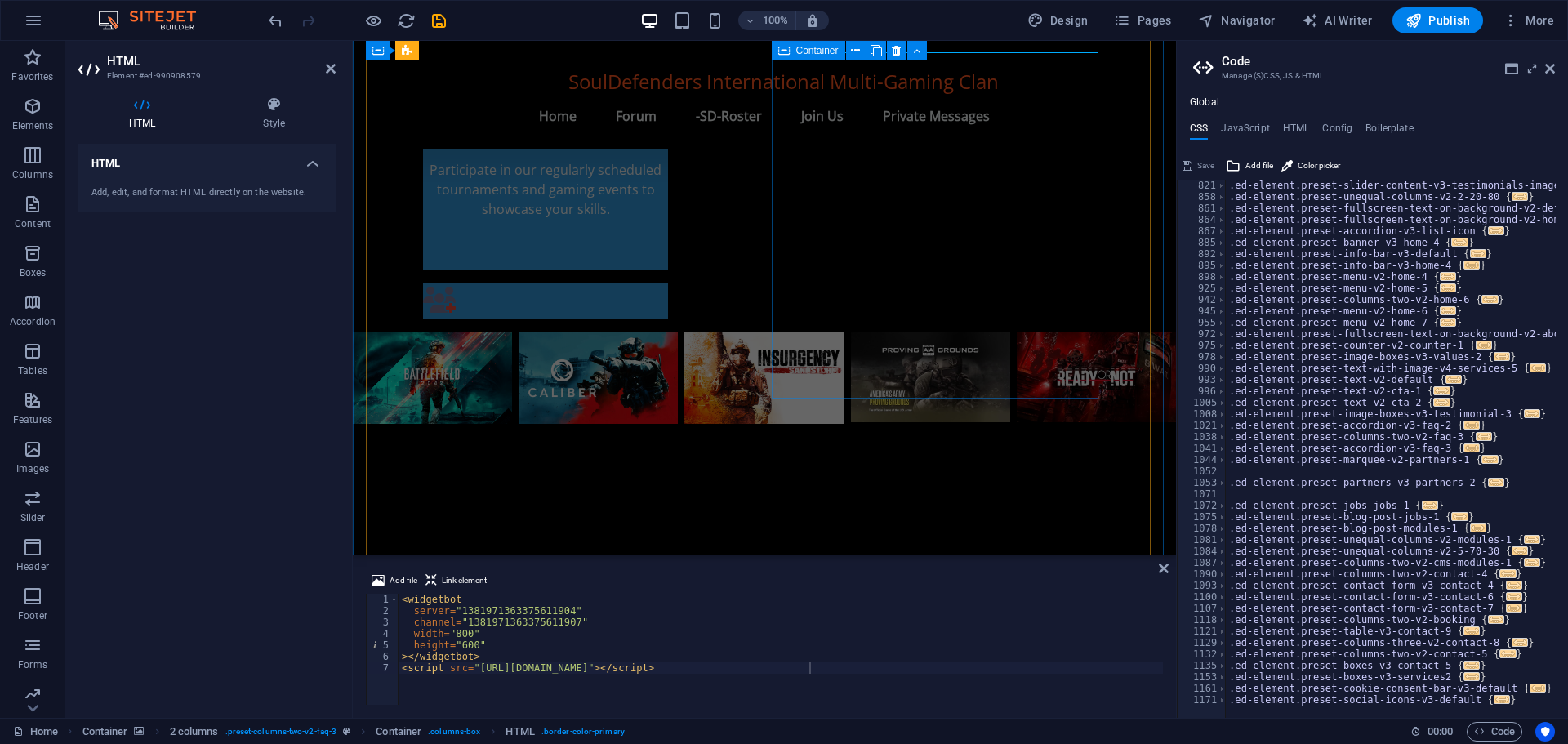
scroll to position [1079, 0]
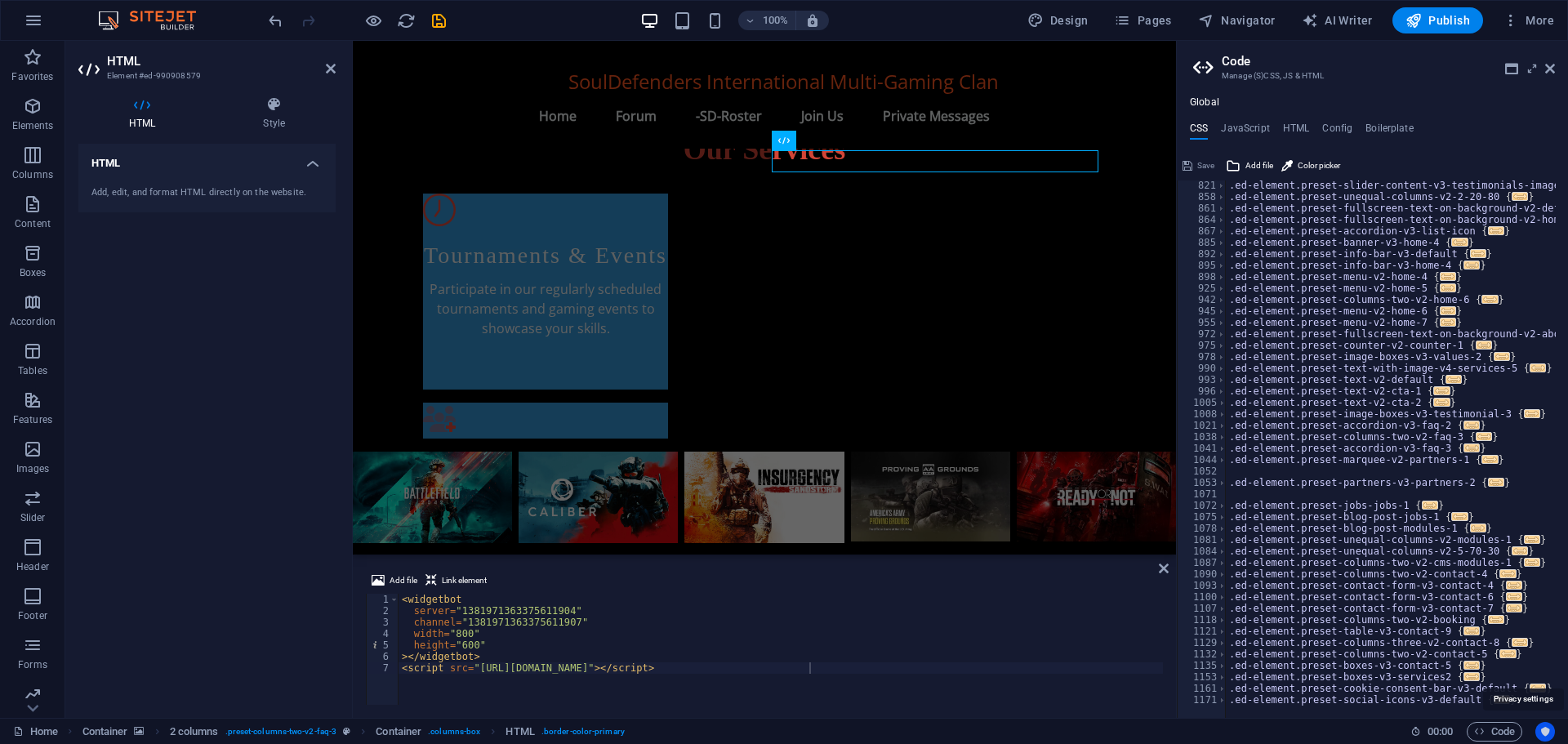
click at [1543, 729] on icon "Usercentrics" at bounding box center [1545, 732] width 11 height 11
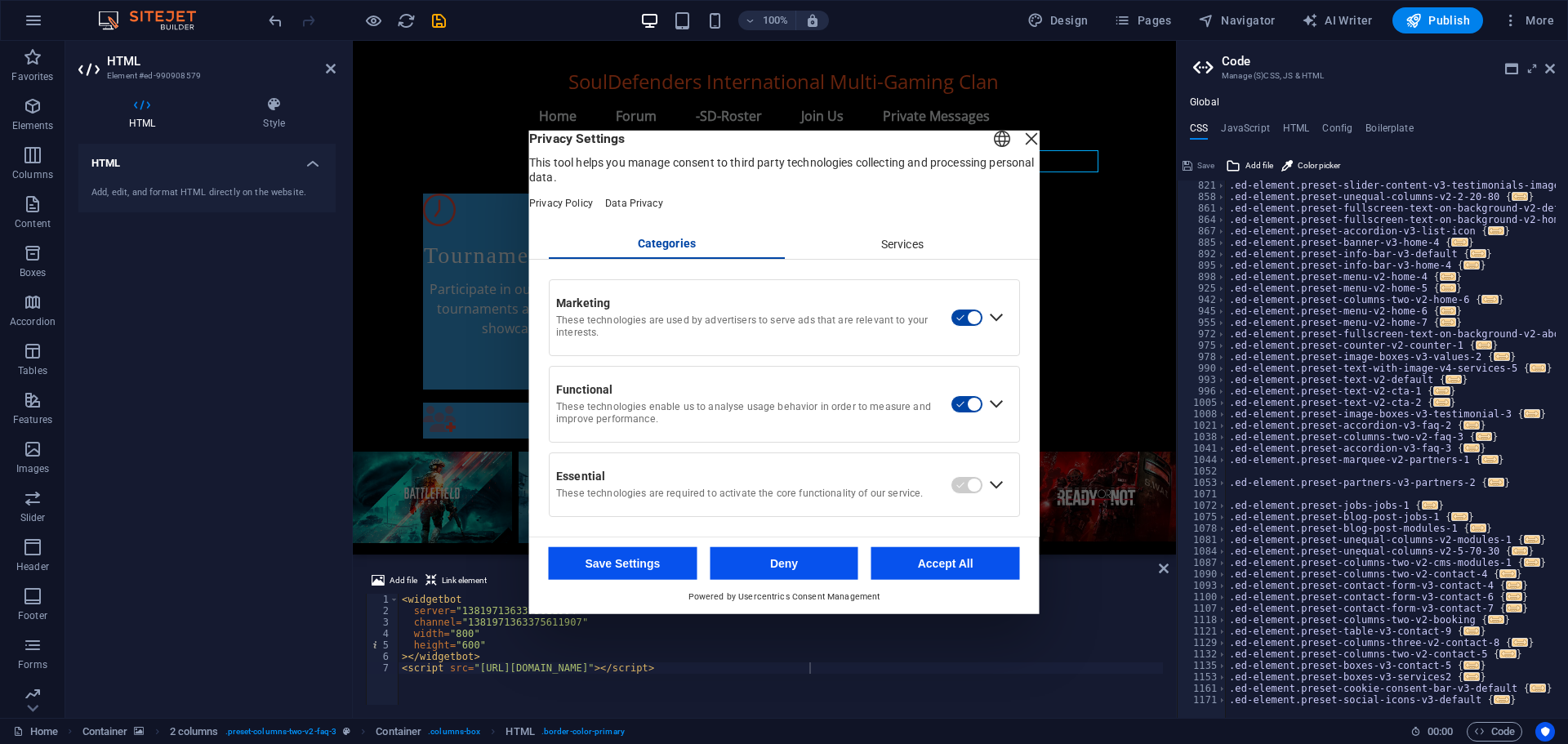
click at [799, 565] on button "Deny" at bounding box center [783, 563] width 149 height 33
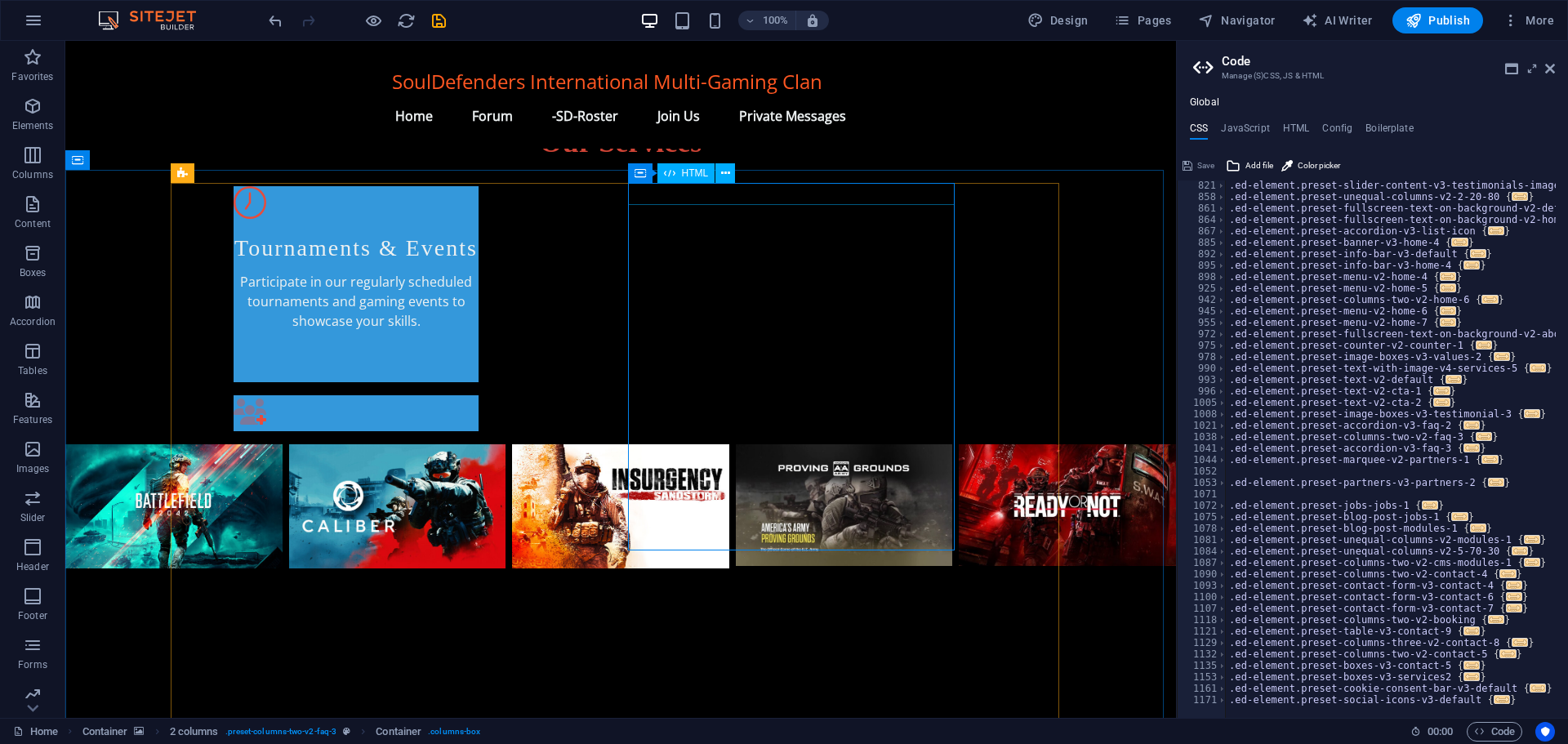
click at [689, 175] on span "HTML" at bounding box center [695, 173] width 27 height 9
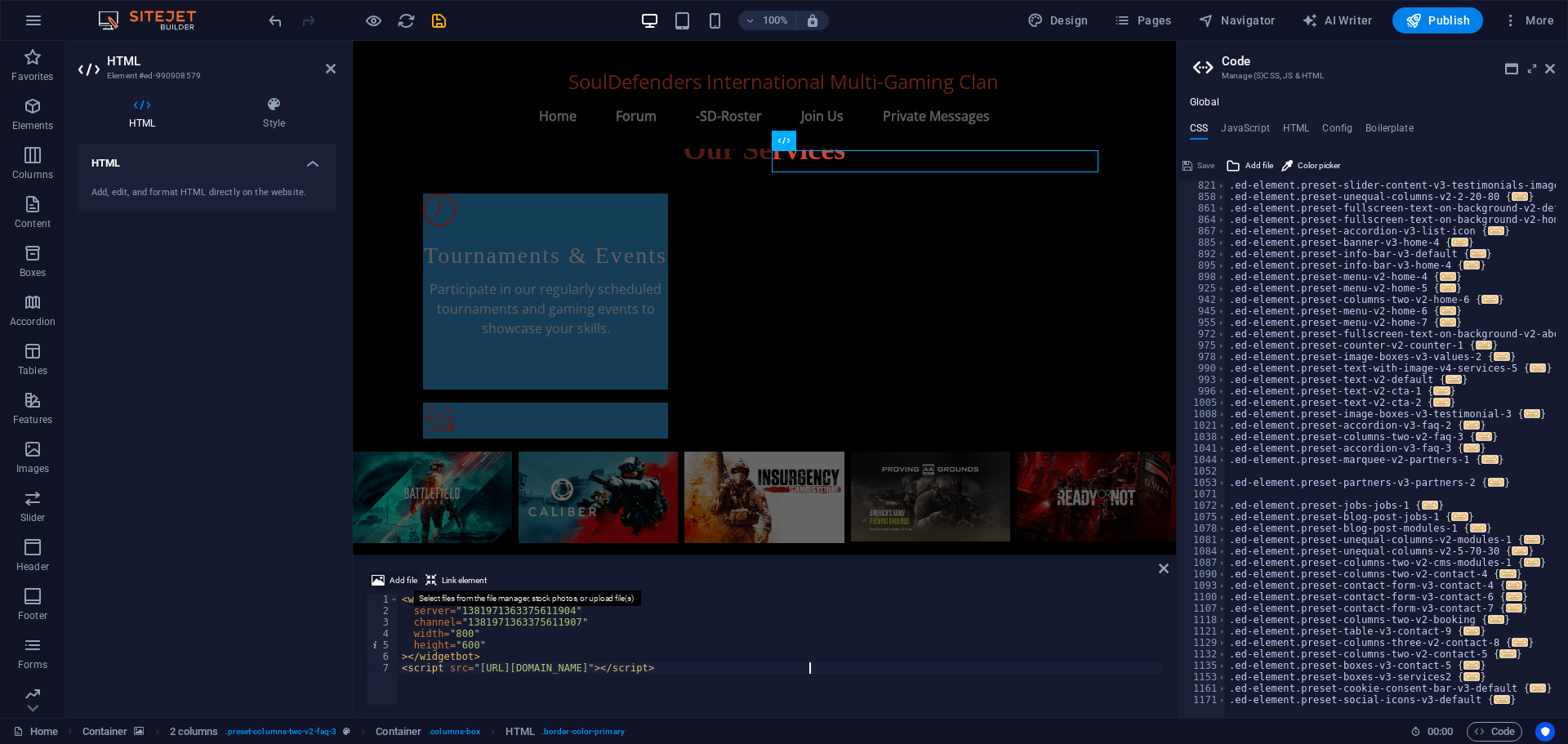
click at [401, 578] on span "Add file" at bounding box center [404, 580] width 28 height 20
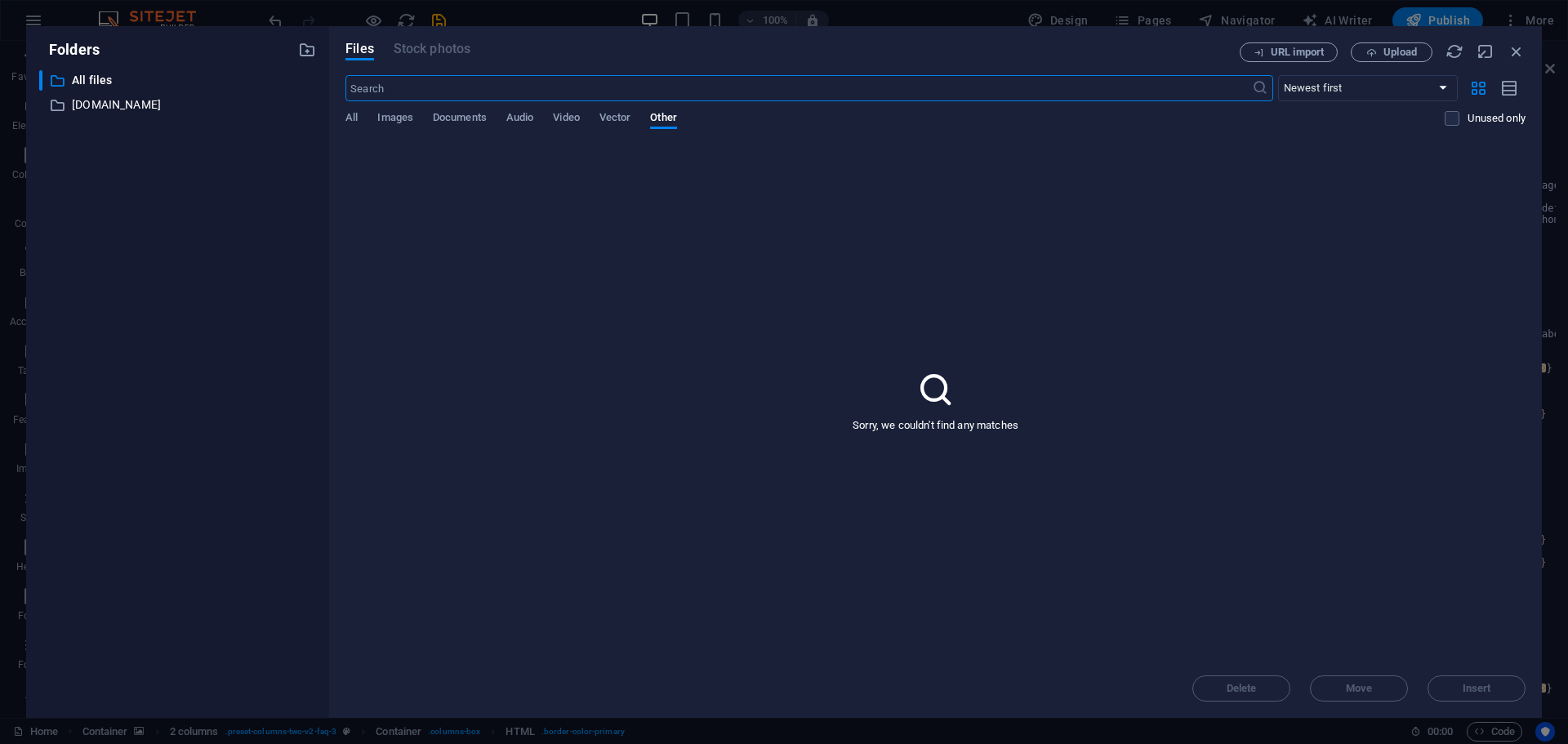
scroll to position [1810, 0]
click at [1515, 52] on icon "button" at bounding box center [1516, 51] width 18 height 18
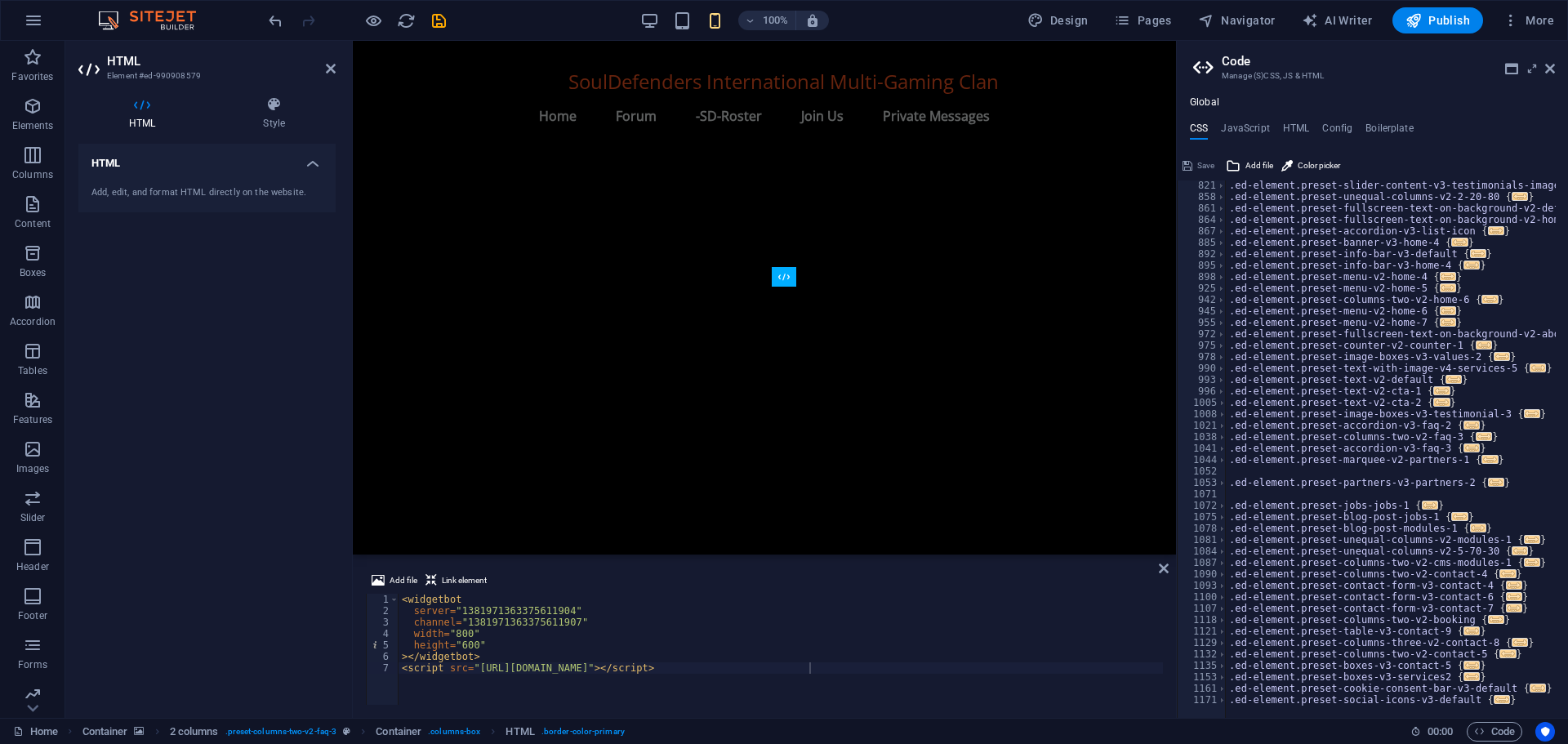
scroll to position [943, 0]
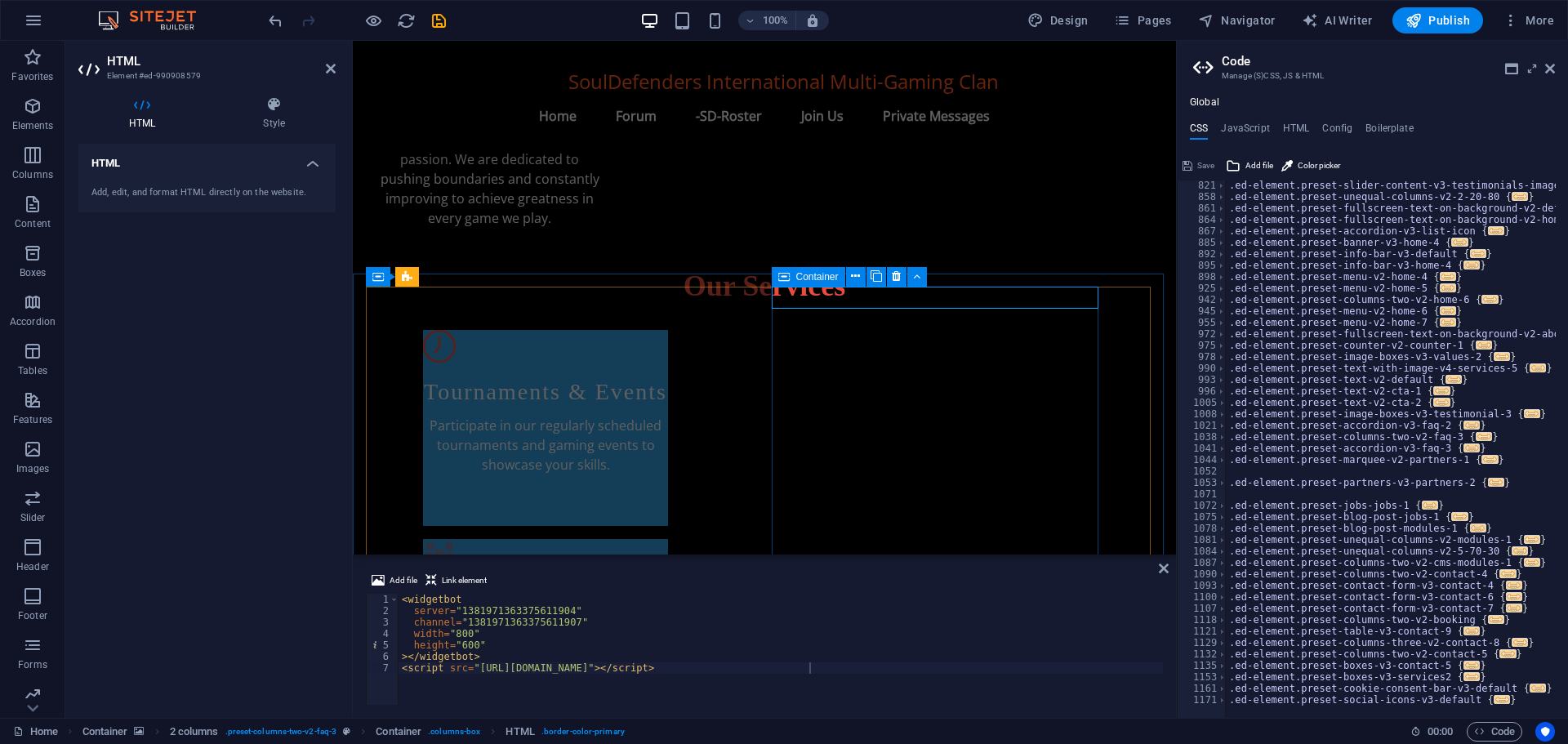
select select "px"
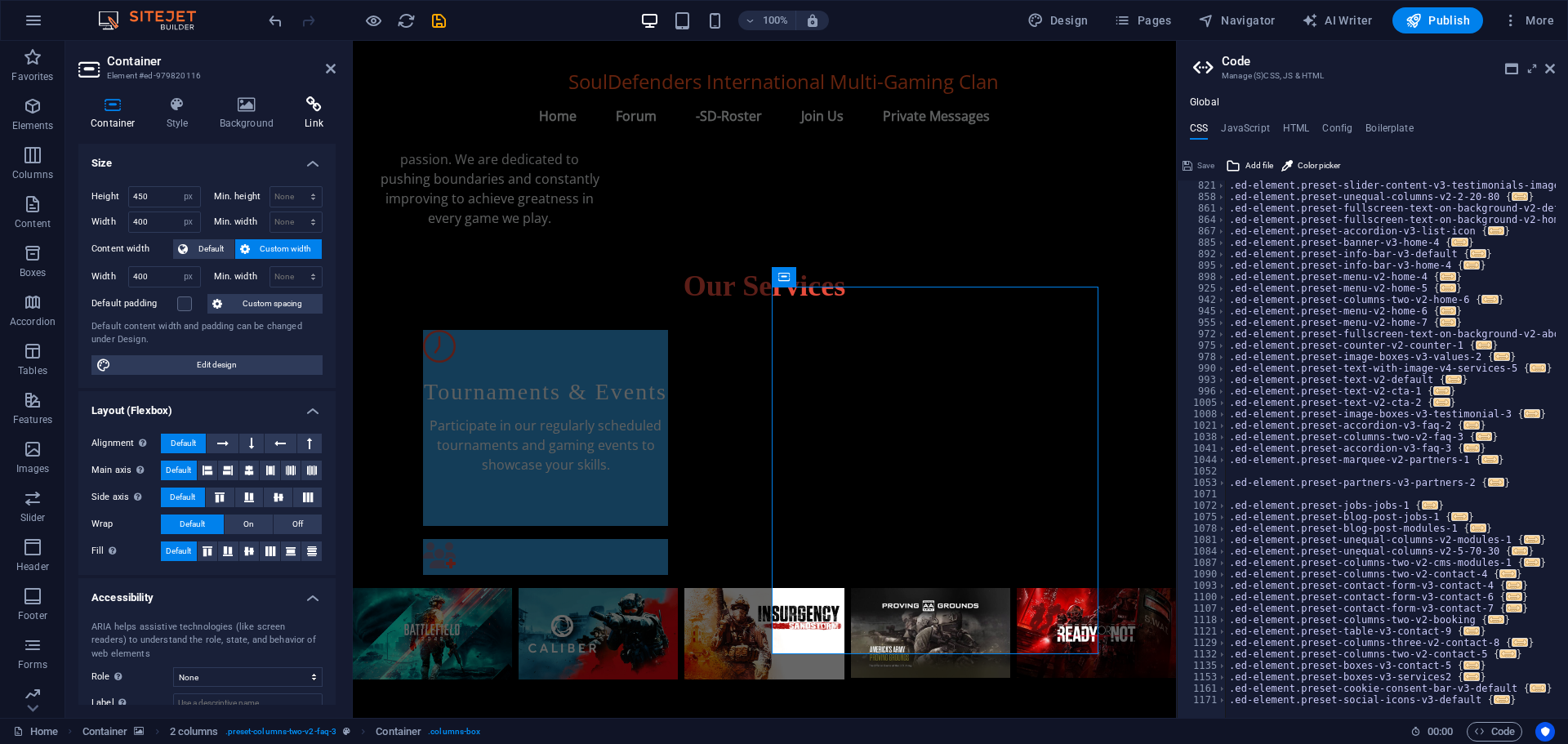
click at [318, 103] on icon at bounding box center [314, 104] width 43 height 16
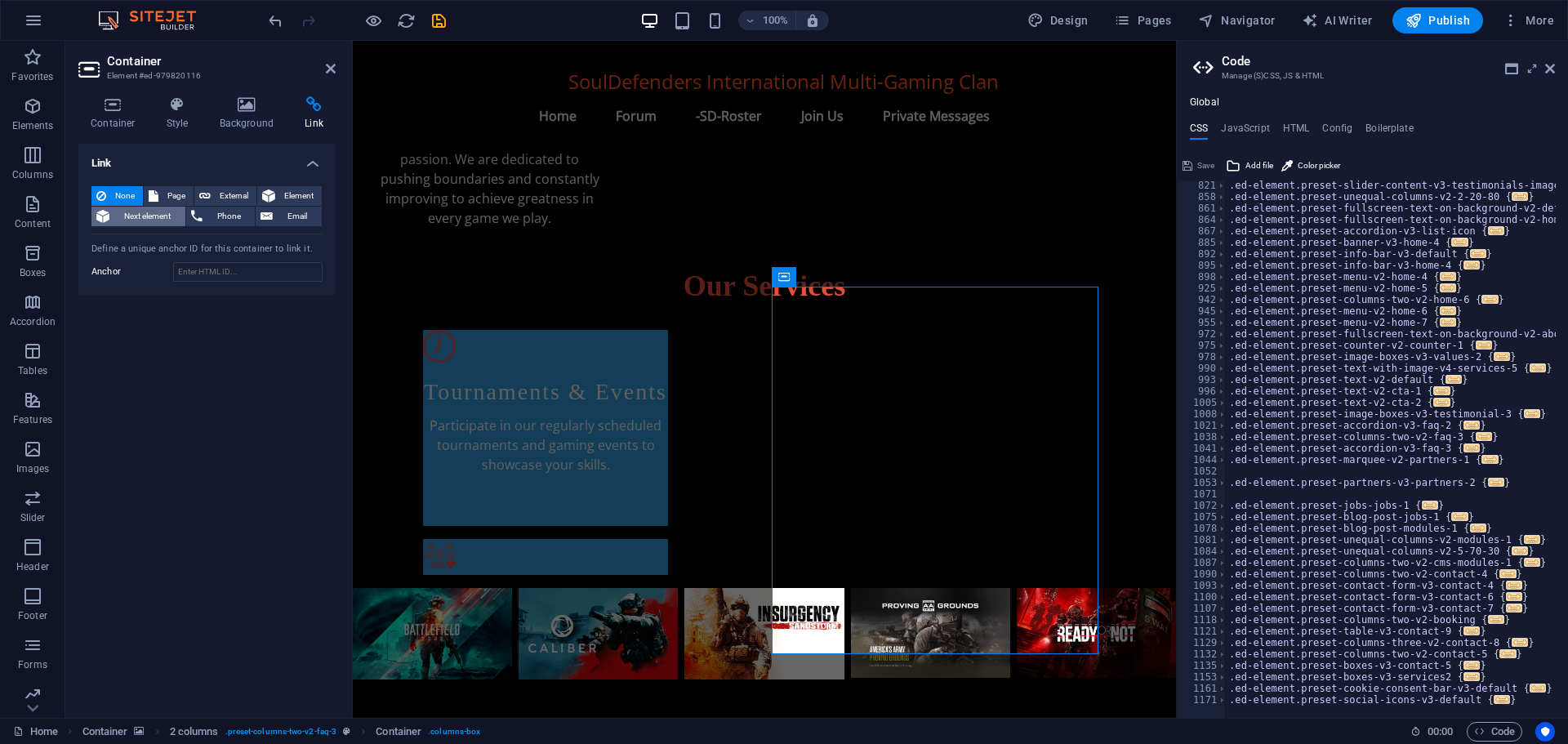
click at [165, 215] on span "Next element" at bounding box center [147, 216] width 67 height 20
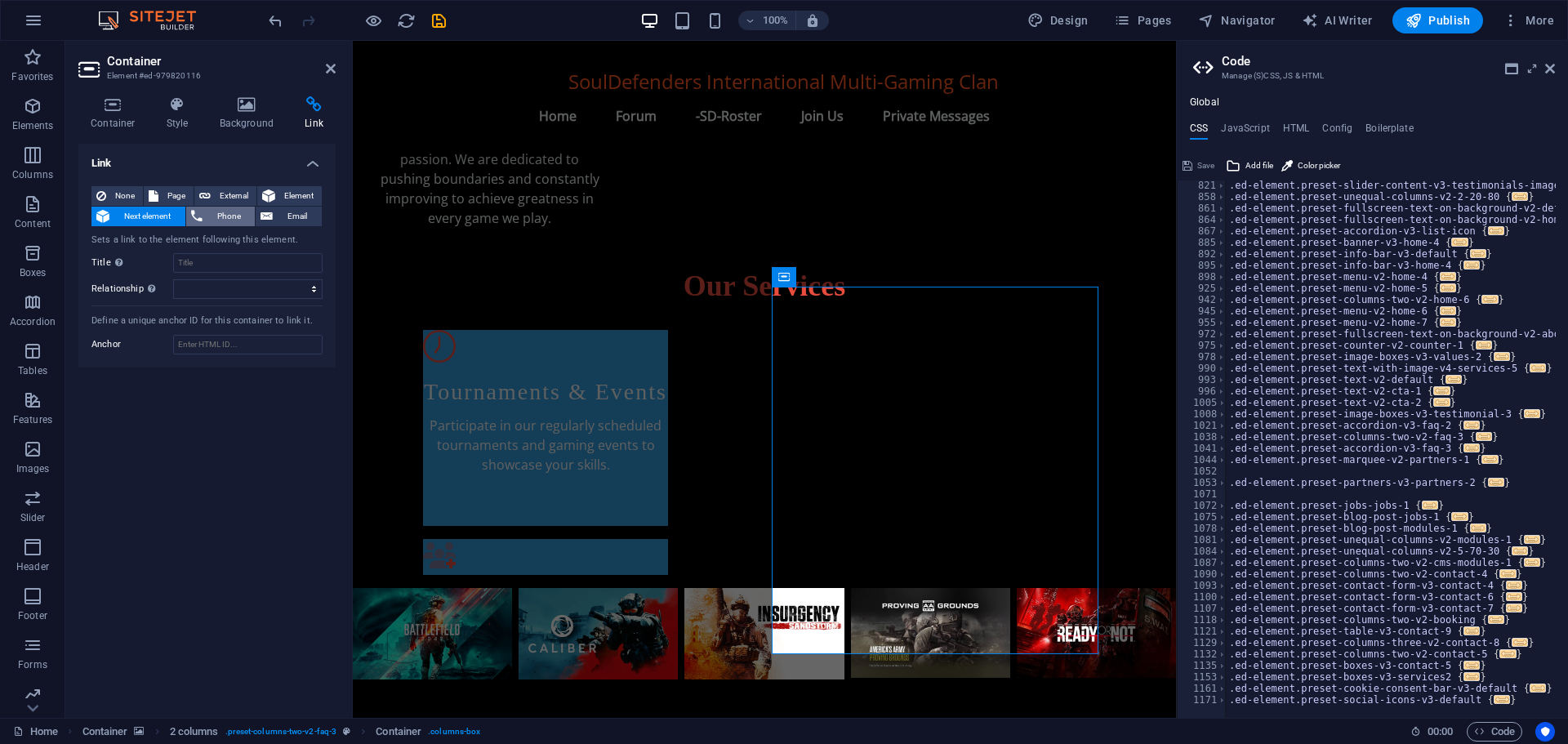
click at [215, 215] on span "Phone" at bounding box center [229, 216] width 43 height 20
click at [287, 216] on span "Email" at bounding box center [297, 216] width 39 height 20
click at [288, 194] on span "Element" at bounding box center [298, 196] width 37 height 20
click at [211, 191] on button "External" at bounding box center [225, 196] width 62 height 20
select select "blank"
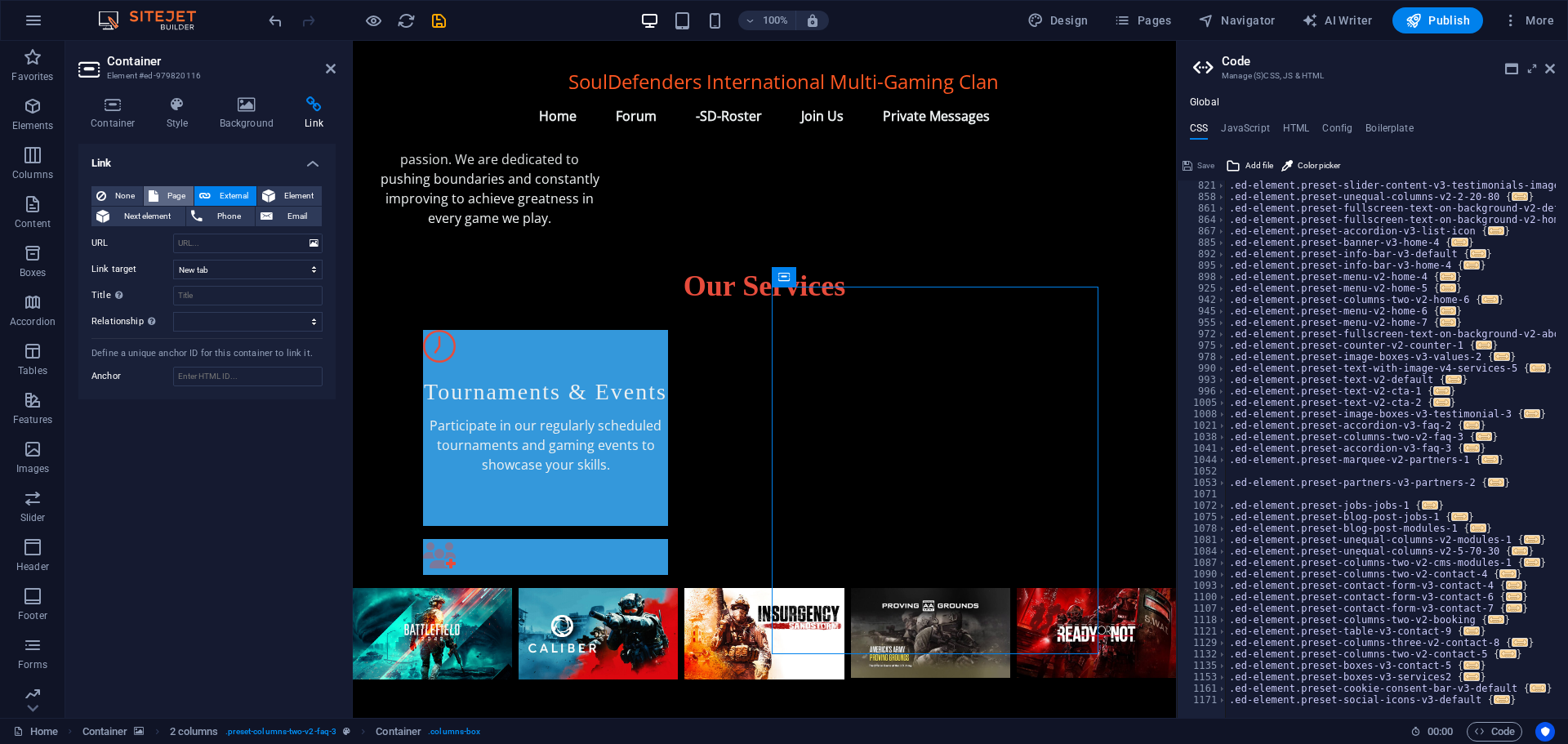
click at [164, 194] on span "Page" at bounding box center [175, 196] width 25 height 20
select select
click at [124, 194] on span "None" at bounding box center [125, 196] width 27 height 20
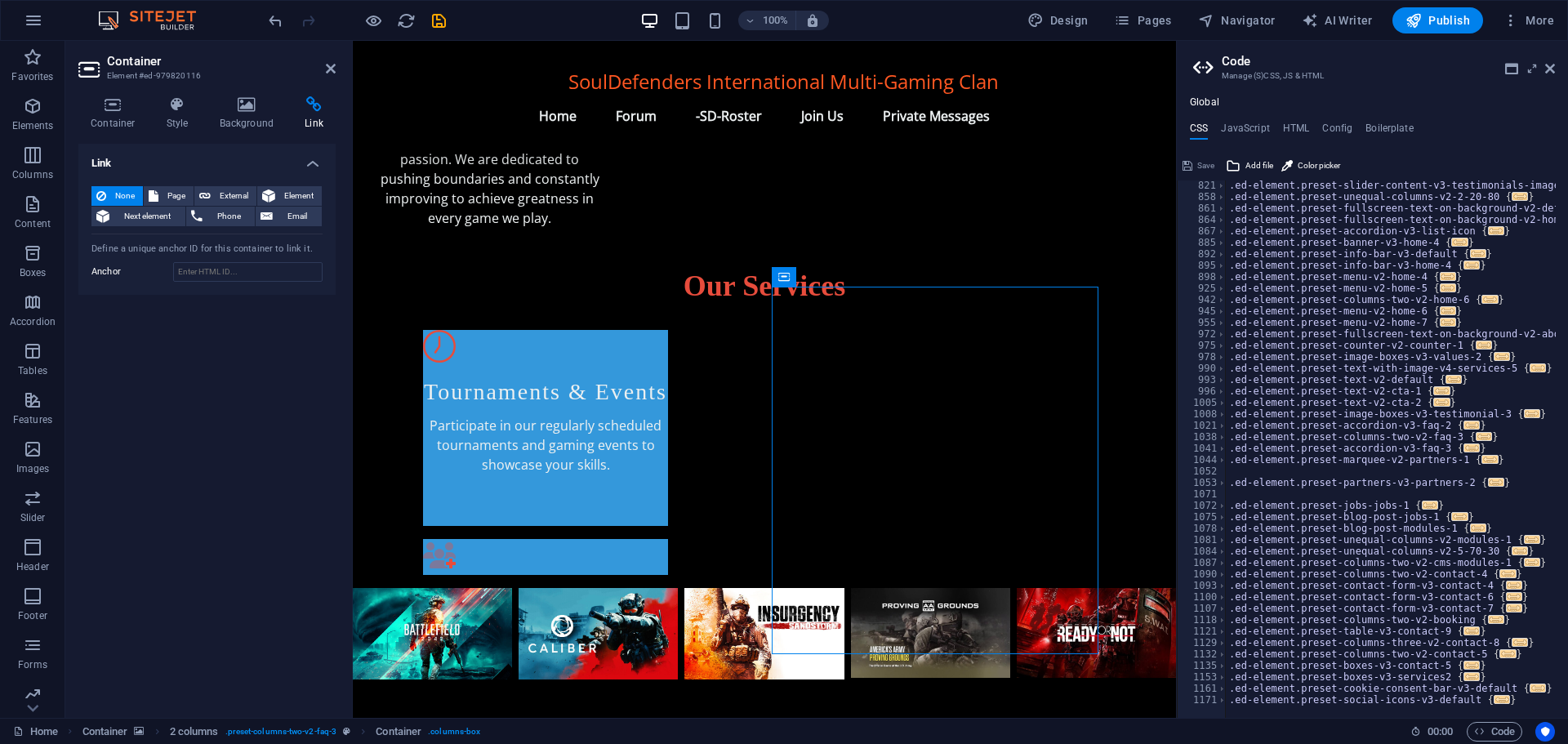
click at [307, 107] on icon at bounding box center [314, 104] width 43 height 16
click at [246, 105] on icon at bounding box center [246, 104] width 80 height 16
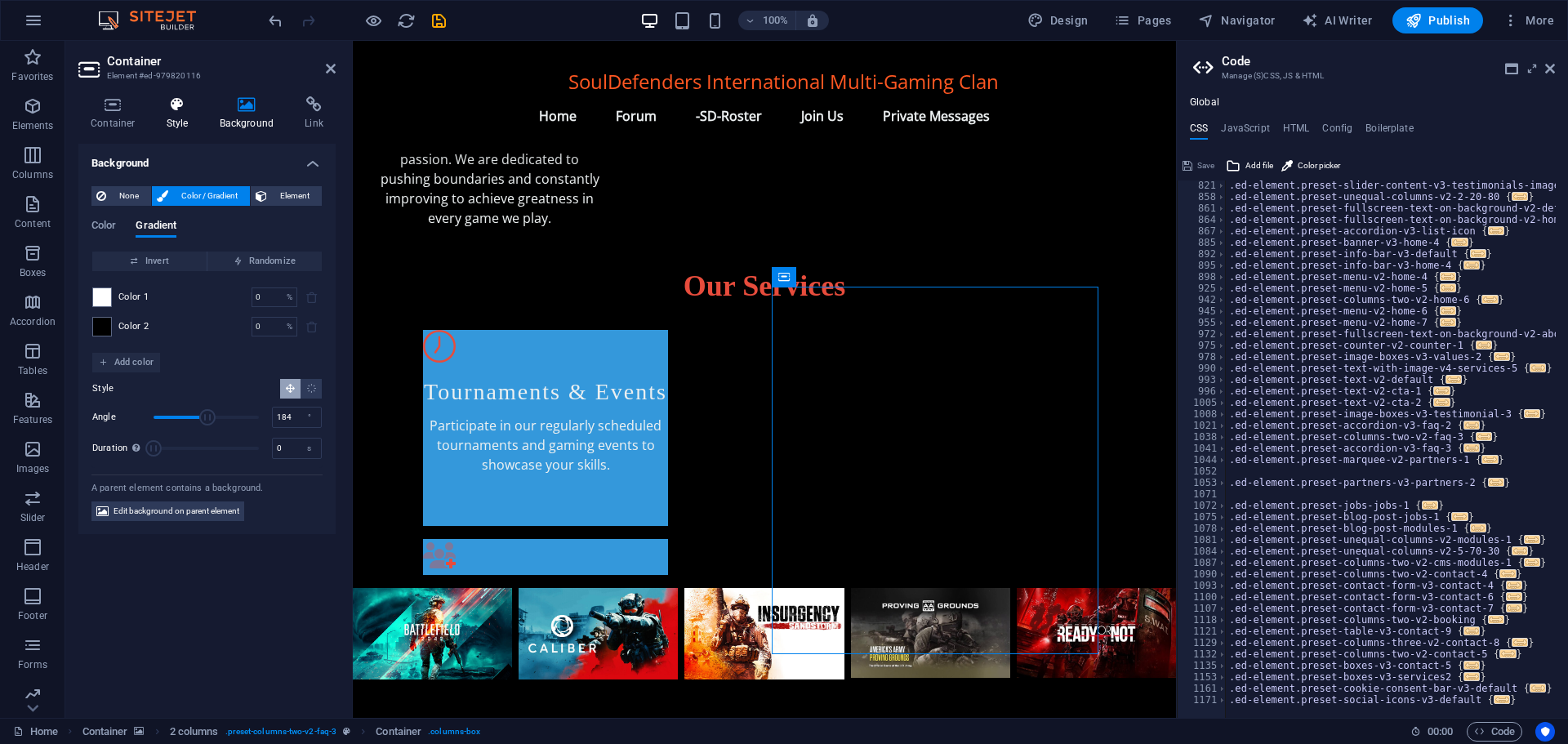
click at [179, 109] on icon at bounding box center [178, 104] width 47 height 16
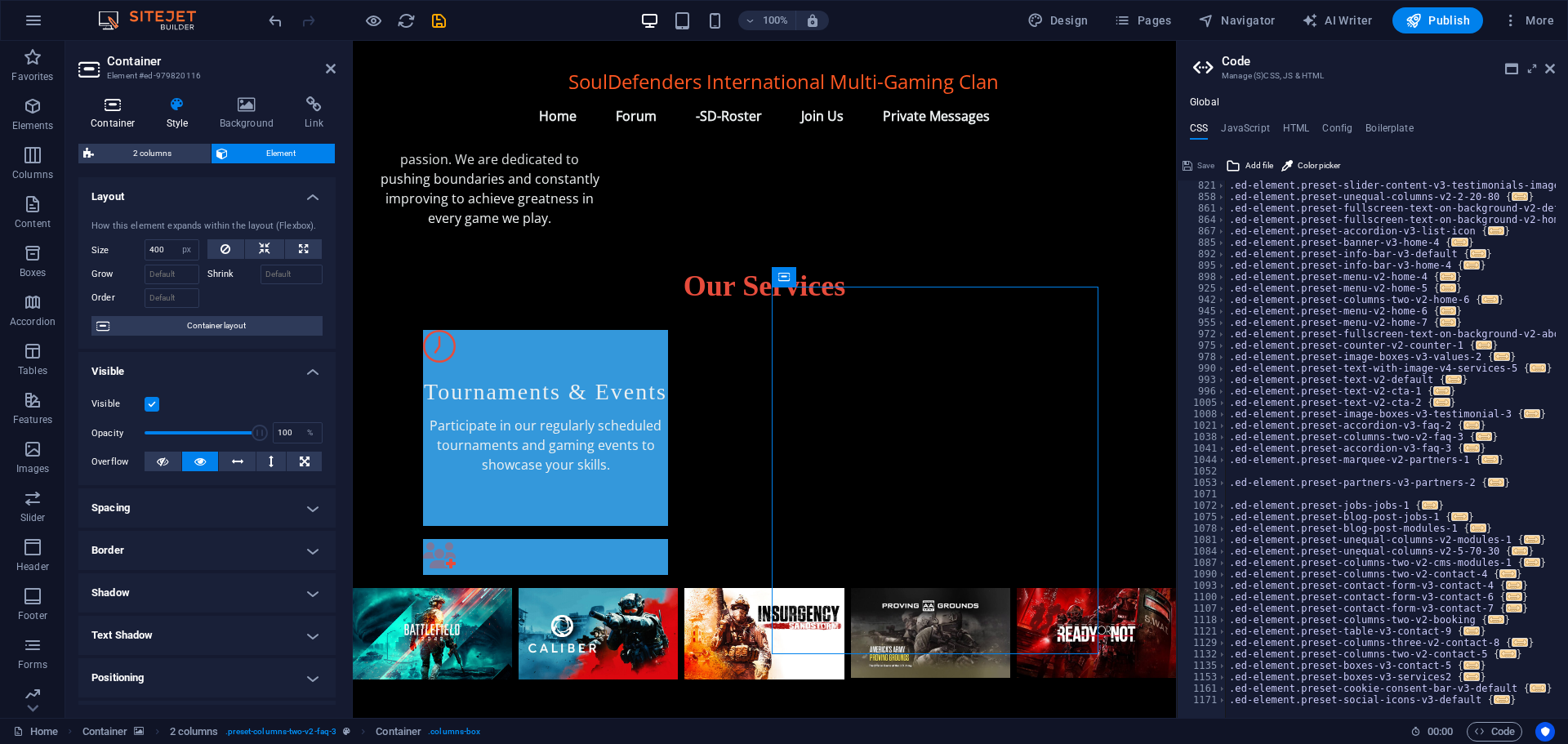
click at [116, 112] on h4 "Container" at bounding box center [116, 113] width 76 height 35
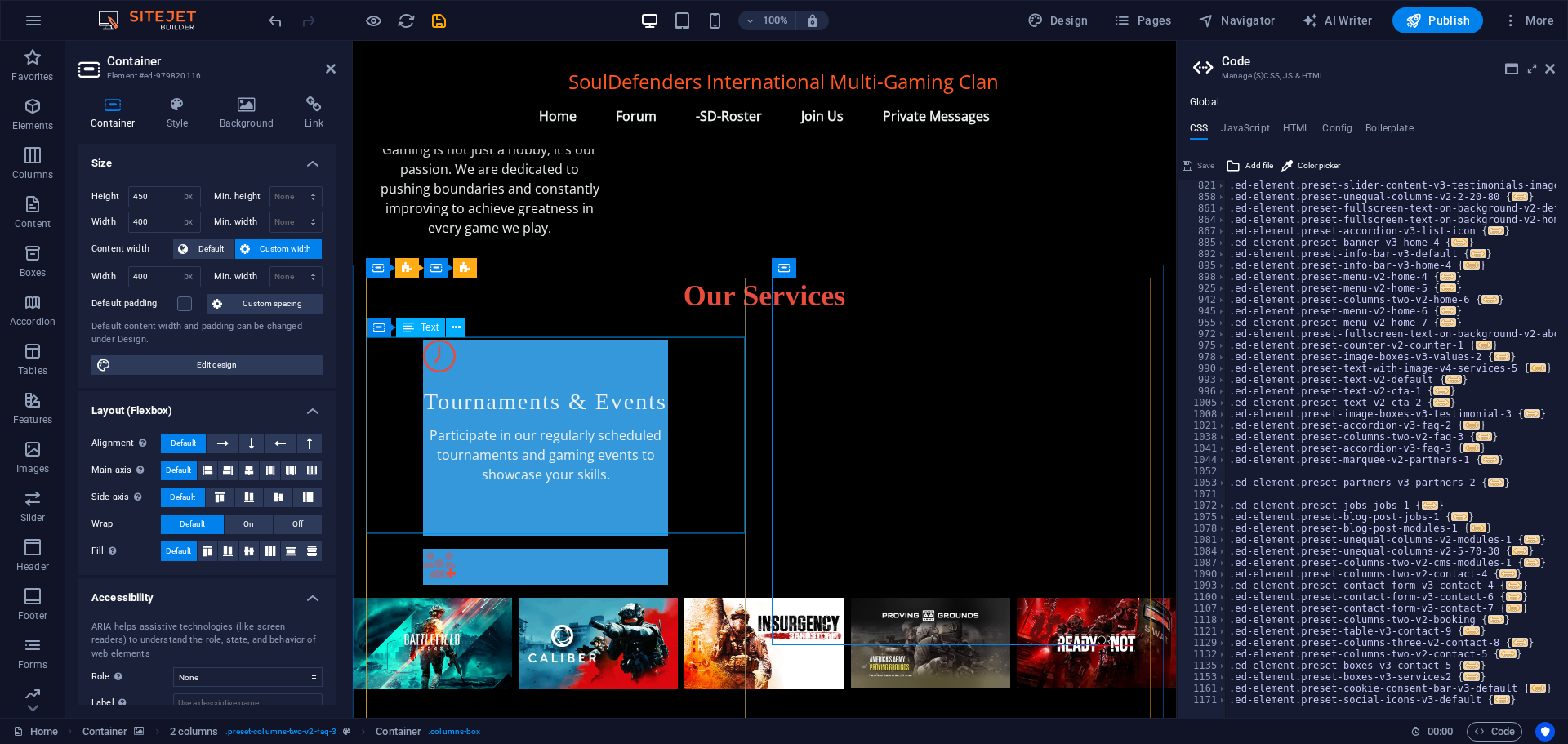
scroll to position [900, 0]
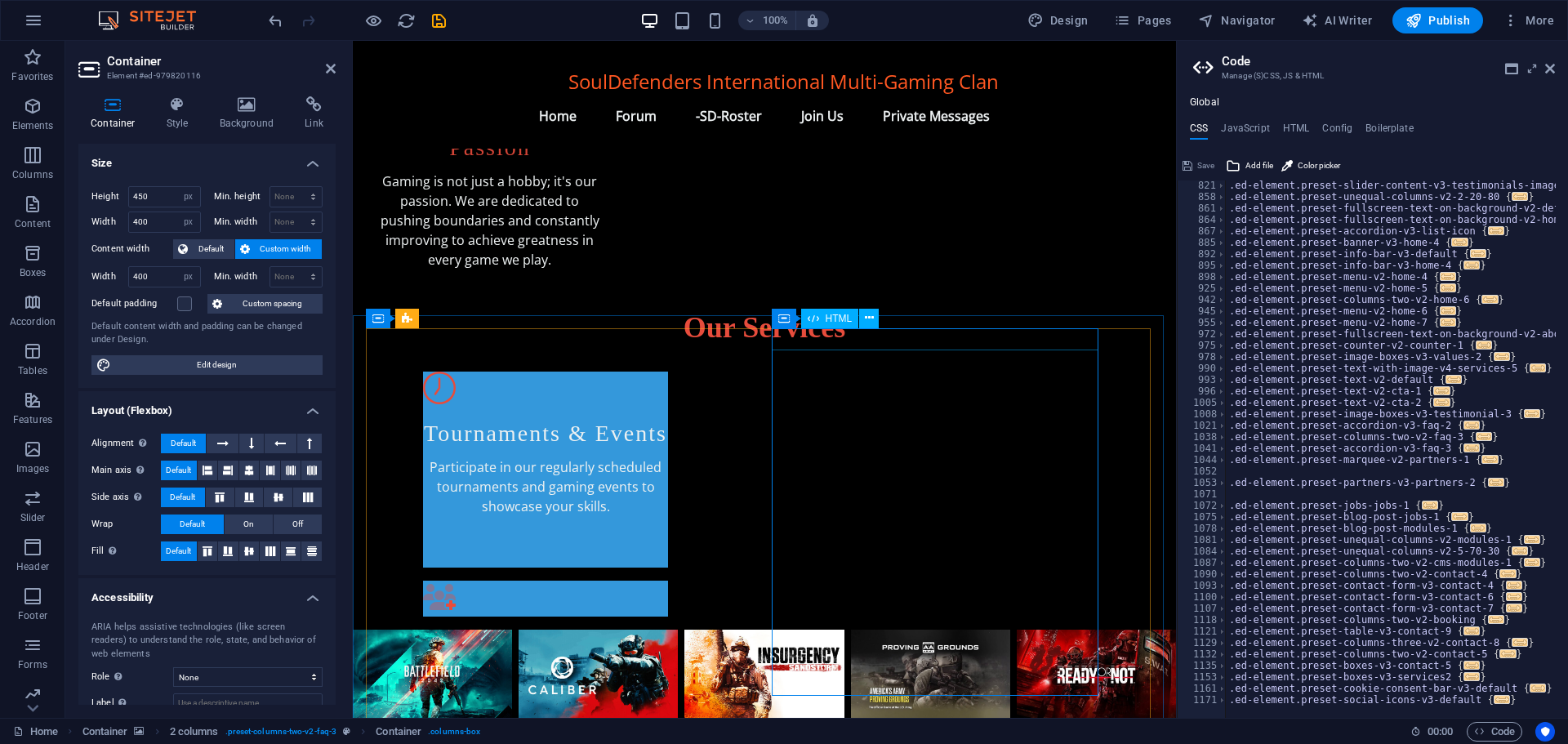
click at [834, 326] on div "HTML" at bounding box center [830, 318] width 58 height 20
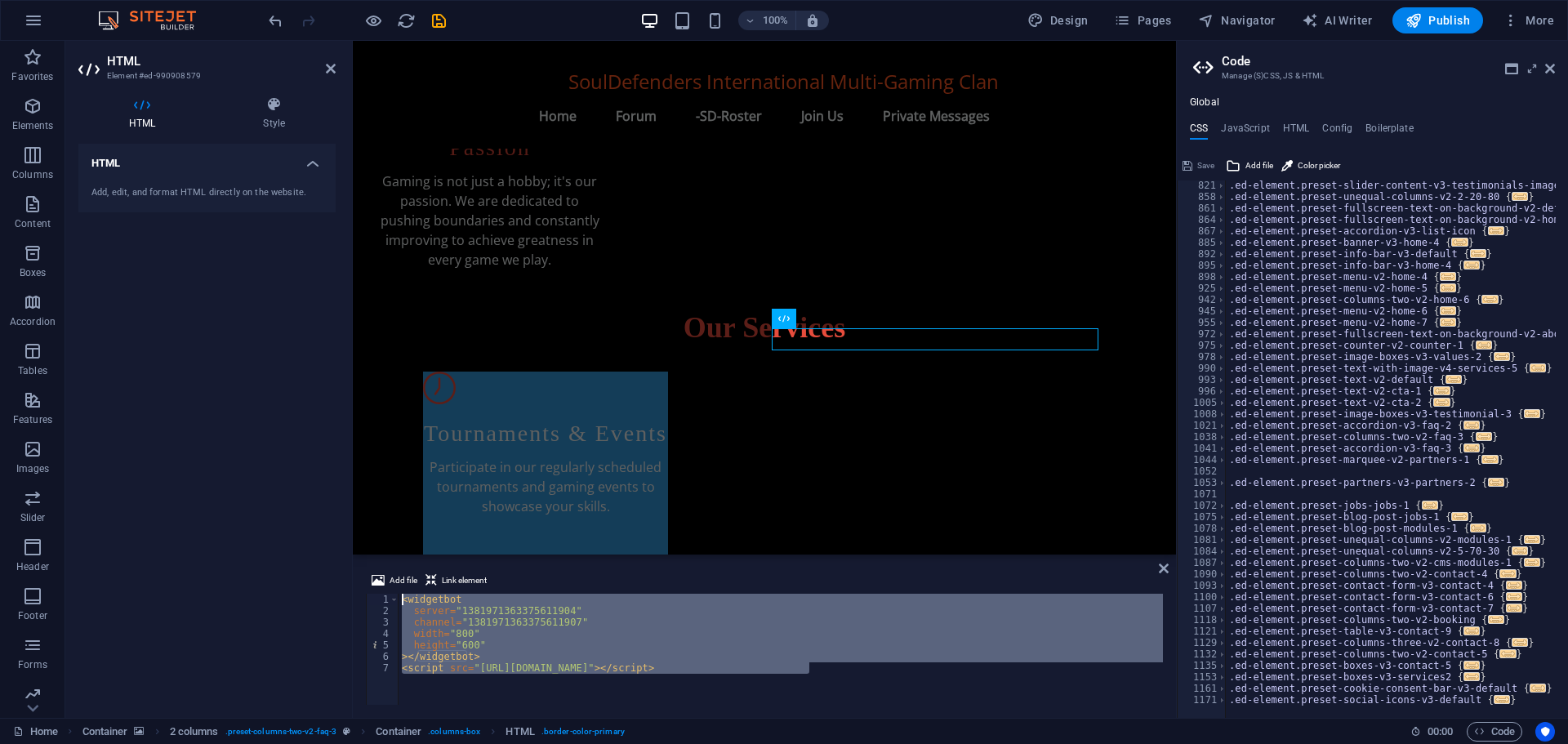
drag, startPoint x: 820, startPoint y: 663, endPoint x: 401, endPoint y: 600, distance: 423.7
click at [401, 600] on div "< widgetbot server = "1381971363375611904" channel = "1381971363375611907" widt…" at bounding box center [780, 659] width 764 height 130
type textarea "<script src="https://cdn.jsdelivr.net/npm/@widgetbot/html-embed"></script>"
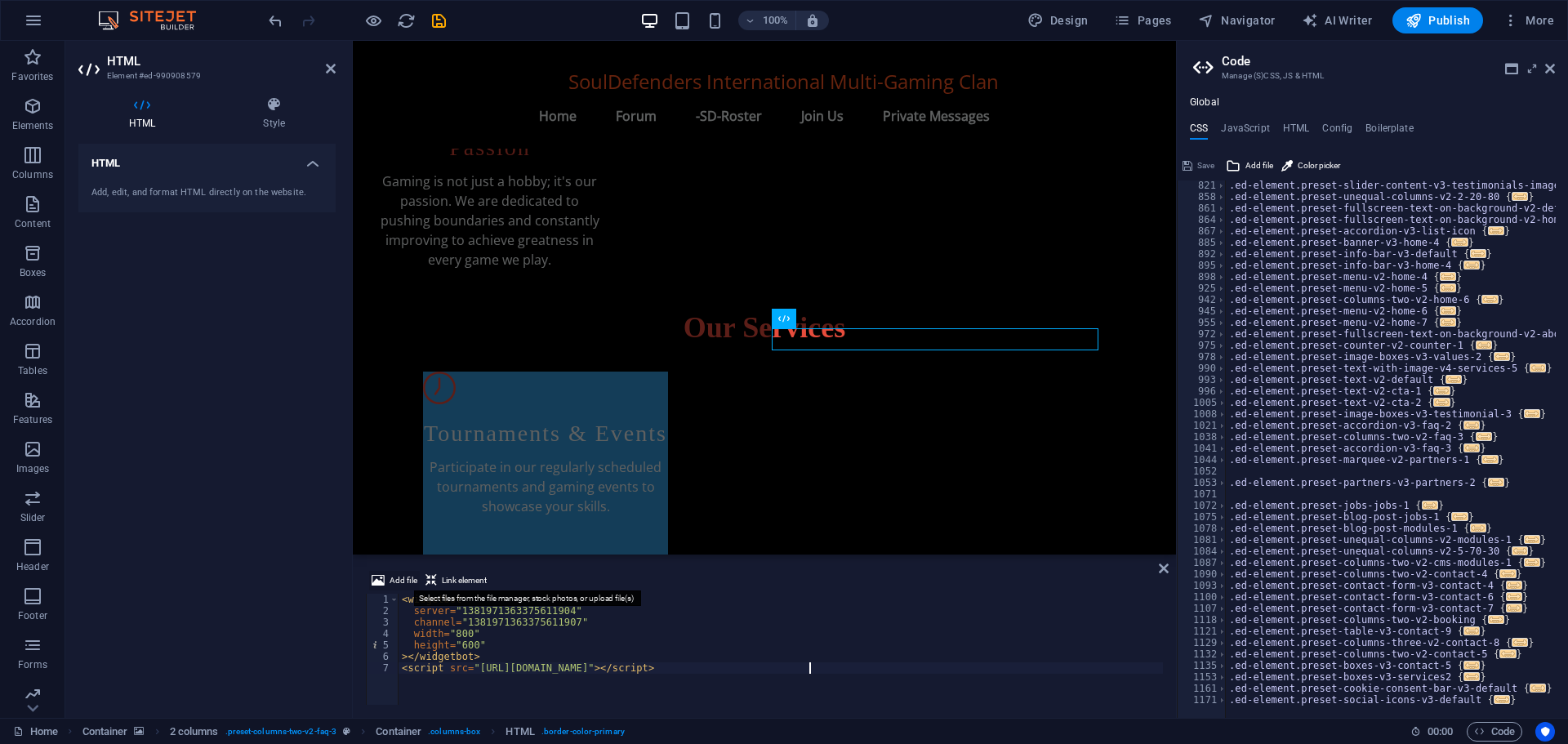
click at [401, 575] on span "Add file" at bounding box center [404, 580] width 28 height 20
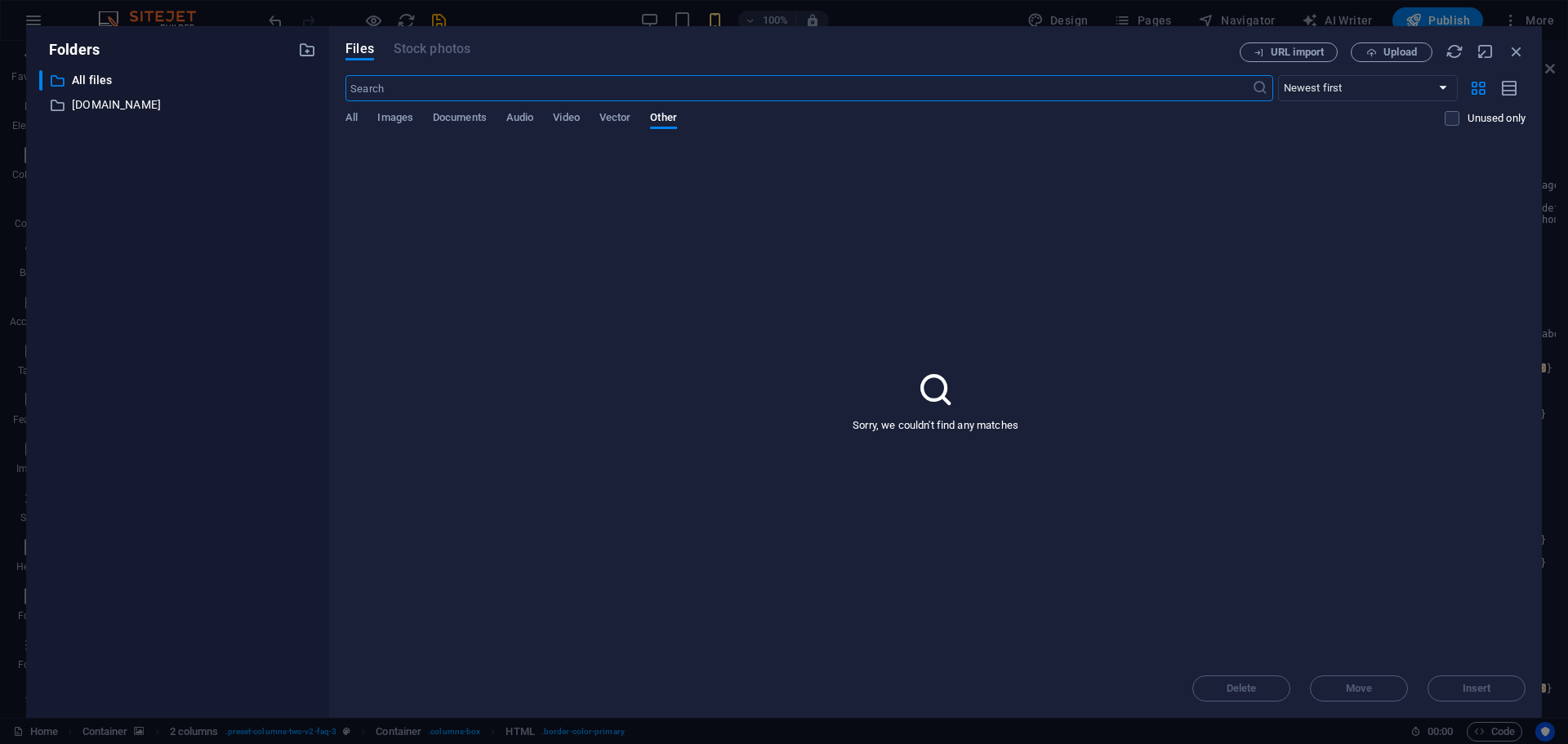
scroll to position [1810, 0]
click at [1477, 685] on div "Delete Move Insert" at bounding box center [935, 679] width 1179 height 42
paste input "<widgetbot server="1381971363375611904" channel="1381971363375611907" width="80…"
type input "<widgetbot server="1381971363375611904" channel="1381971363375611907" width="80…"
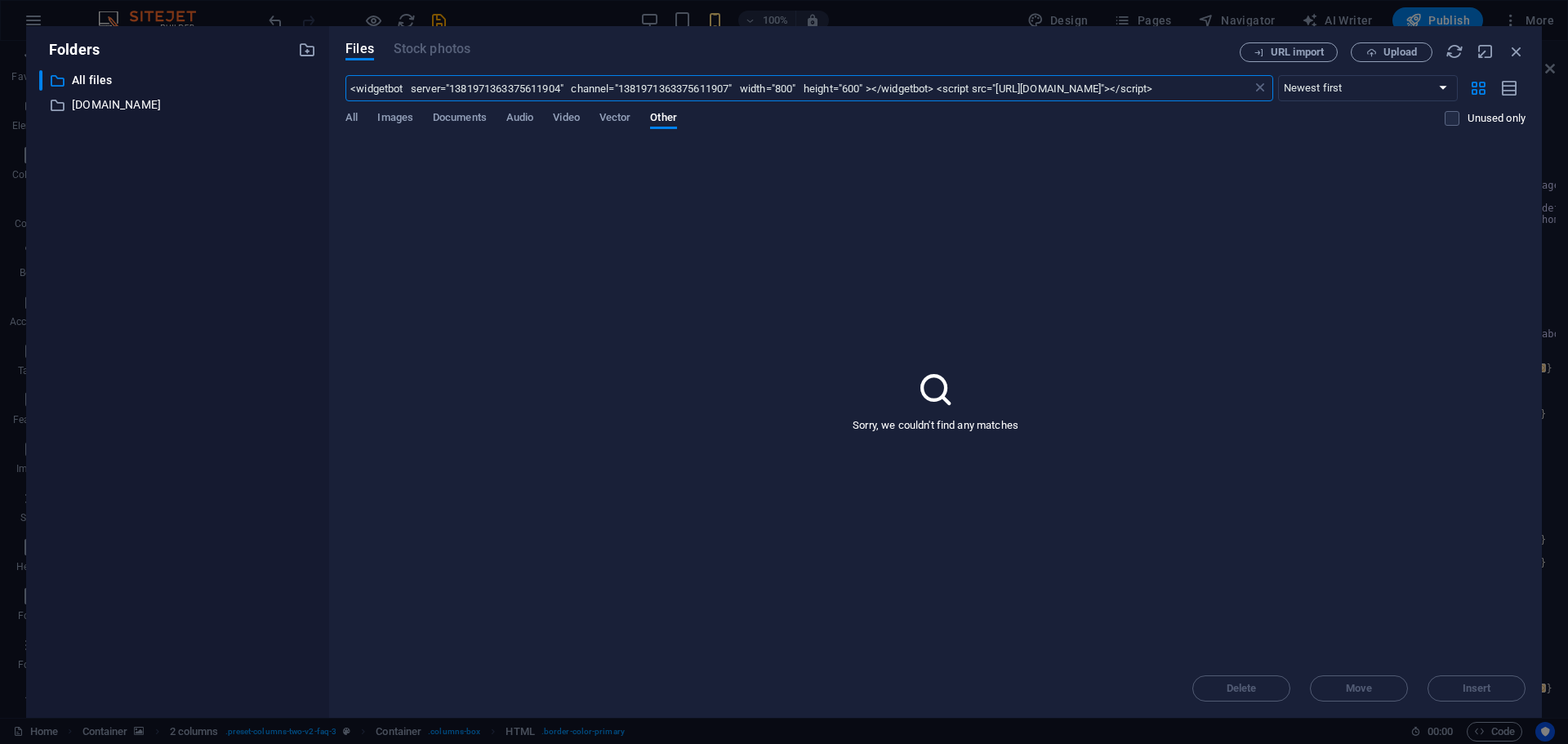
scroll to position [0, 0]
click at [1117, 425] on div "Sorry, we couldn't find any matches" at bounding box center [935, 401] width 1179 height 517
click at [1514, 41] on div "Files Stock photos URL import Upload <widgetbot server="1381971363375611904" ch…" at bounding box center [935, 372] width 1212 height 692
click at [1513, 54] on icon "button" at bounding box center [1516, 51] width 18 height 18
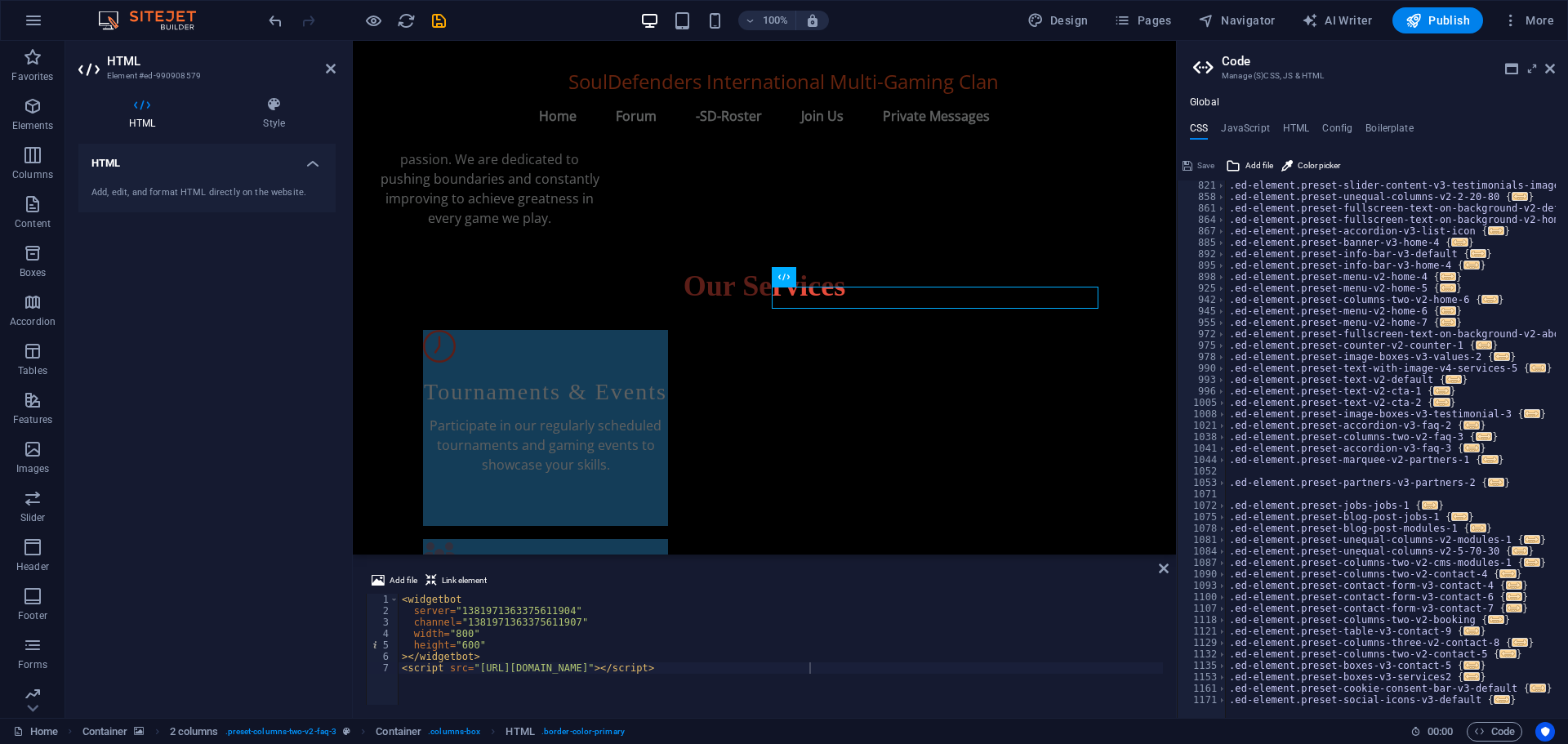
click at [311, 162] on h4 "HTML" at bounding box center [207, 157] width 258 height 29
click at [311, 162] on h4 "HTML" at bounding box center [207, 163] width 258 height 39
click at [244, 185] on div "Add, edit, and format HTML directly on the website." at bounding box center [207, 193] width 258 height 40
click at [147, 187] on div "Add, edit, and format HTML directly on the website." at bounding box center [207, 193] width 231 height 14
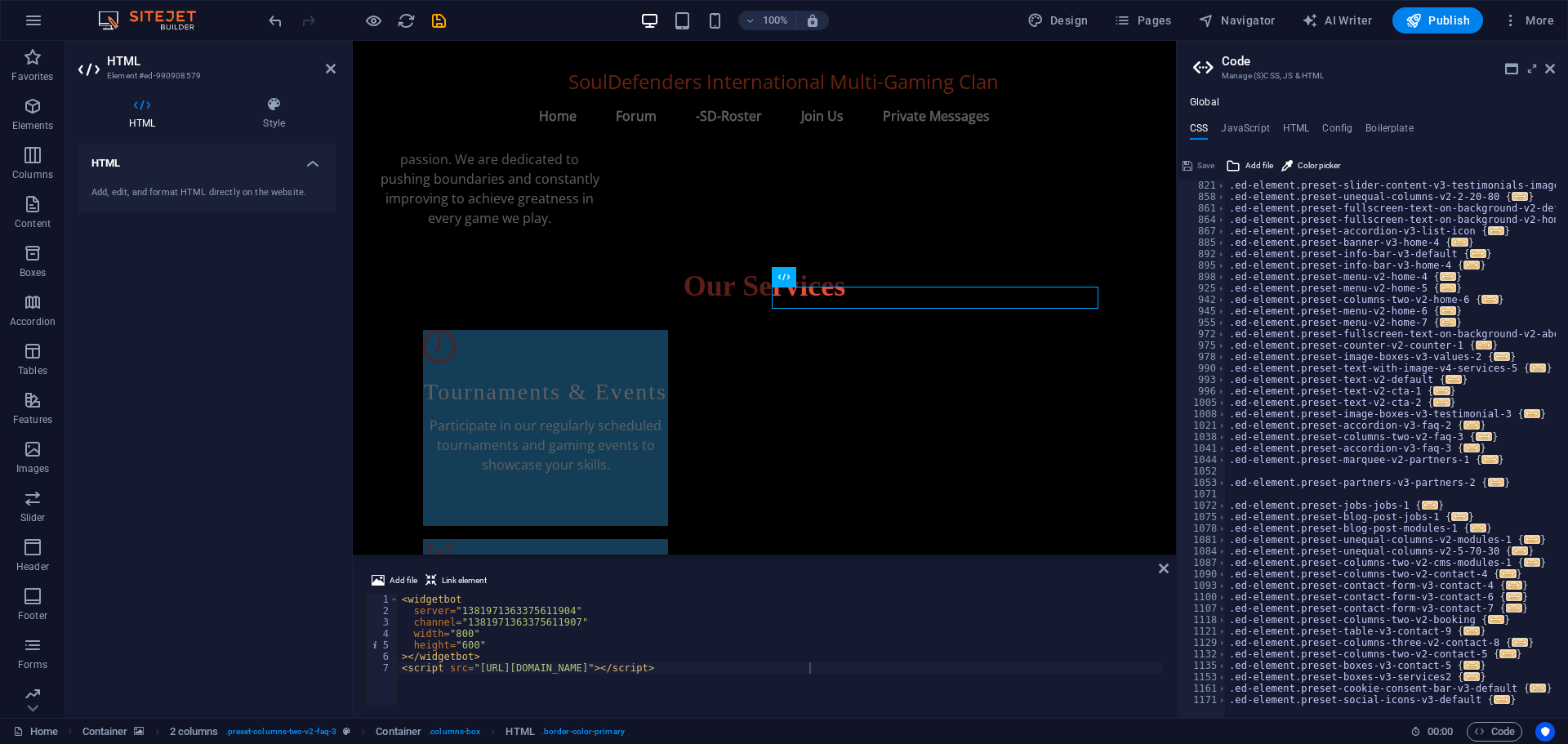
click at [147, 187] on div "Add, edit, and format HTML directly on the website." at bounding box center [207, 193] width 231 height 14
click at [277, 99] on icon at bounding box center [274, 104] width 124 height 16
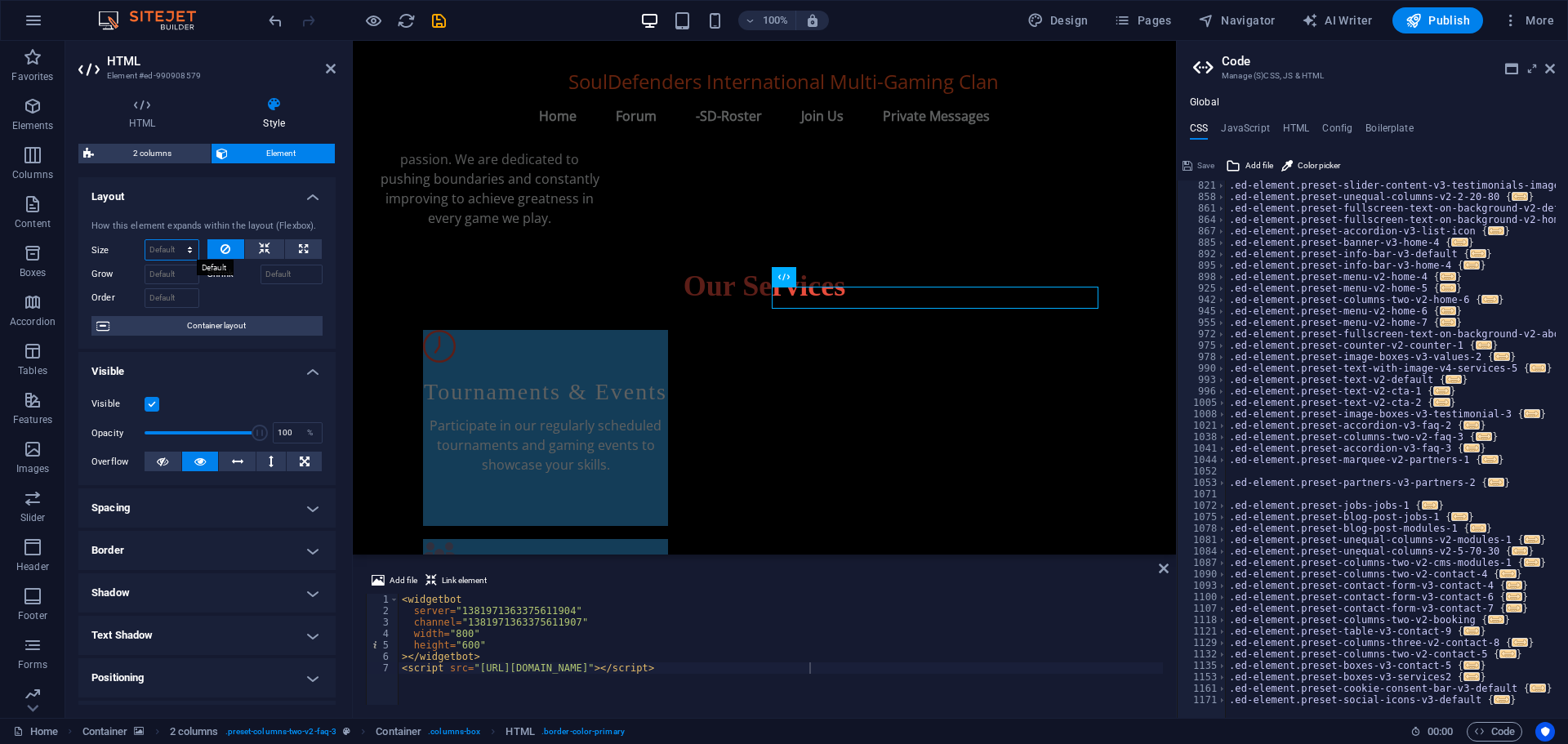
click at [187, 250] on select "Default auto px % 1/1 1/2 1/3 1/4 1/5 1/6 1/7 1/8 1/9 1/10" at bounding box center [171, 249] width 53 height 20
click at [145, 240] on select "Default auto px % 1/1 1/2 1/3 1/4 1/5 1/6 1/7 1/8 1/9 1/10" at bounding box center [171, 249] width 53 height 20
click at [185, 249] on select "Default auto px % 1/1 1/2 1/3 1/4 1/5 1/6 1/7 1/8 1/9 1/10" at bounding box center [171, 249] width 53 height 20
select select "px"
click at [173, 240] on select "Default auto px % 1/1 1/2 1/3 1/4 1/5 1/6 1/7 1/8 1/9 1/10" at bounding box center [171, 249] width 53 height 20
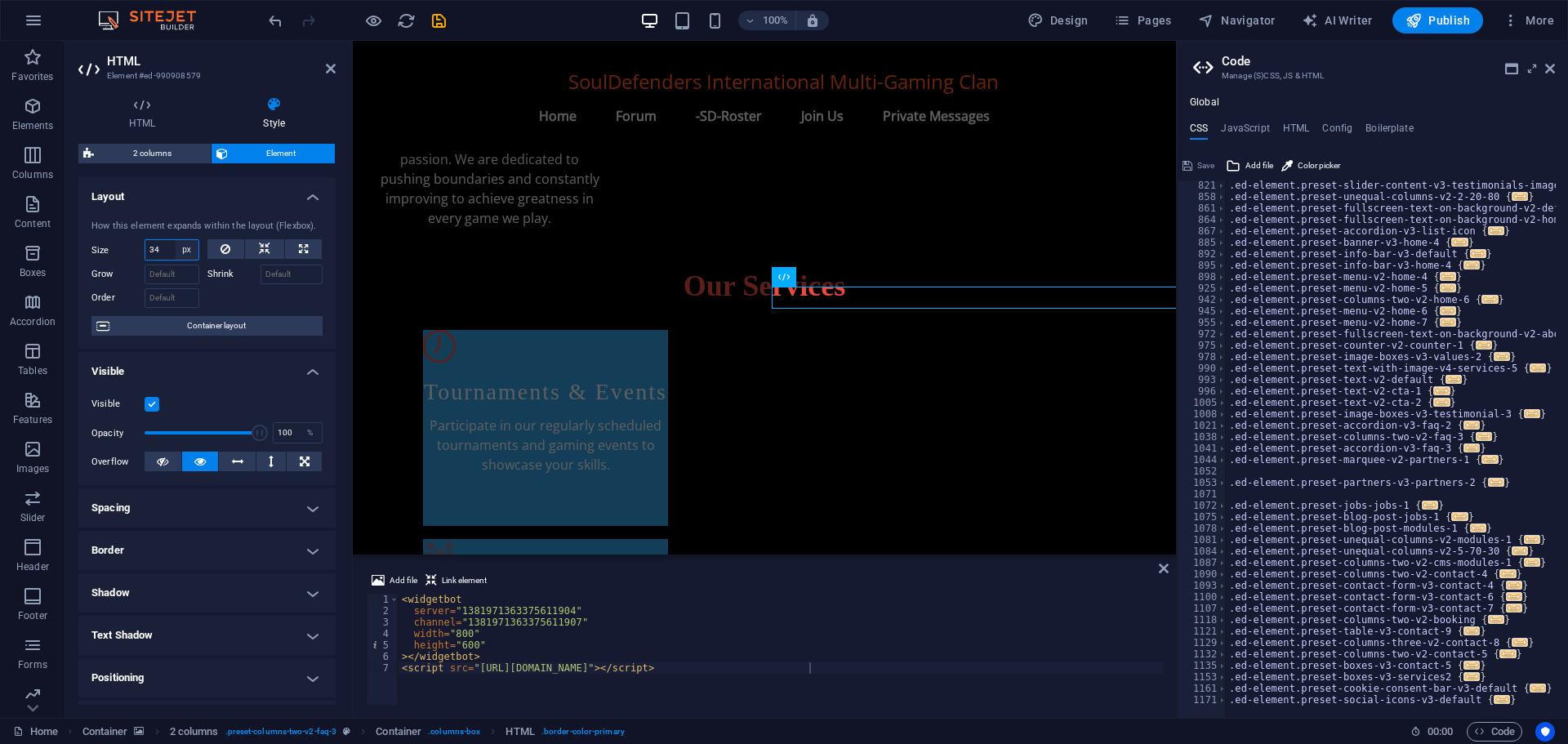
type input "3"
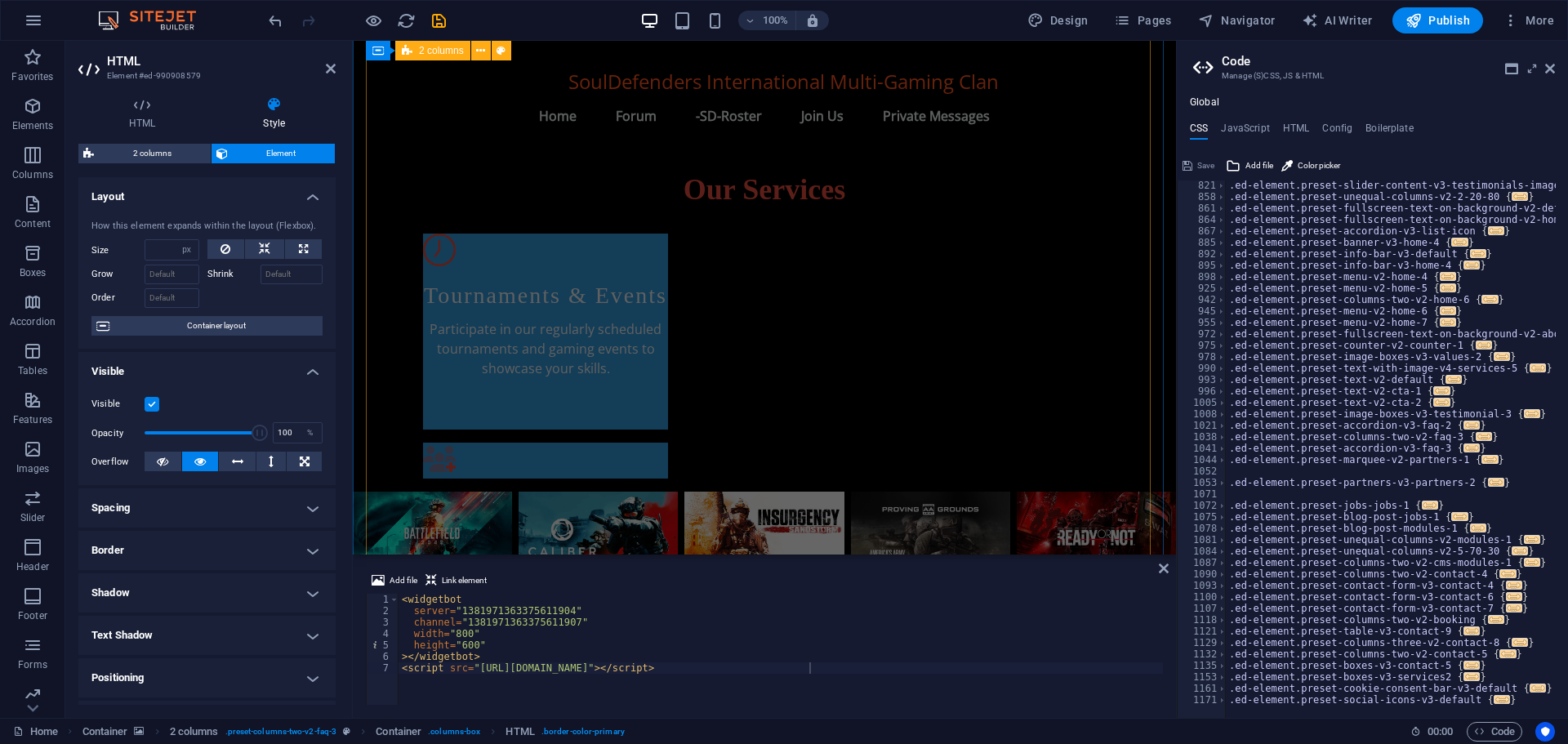
scroll to position [1024, 0]
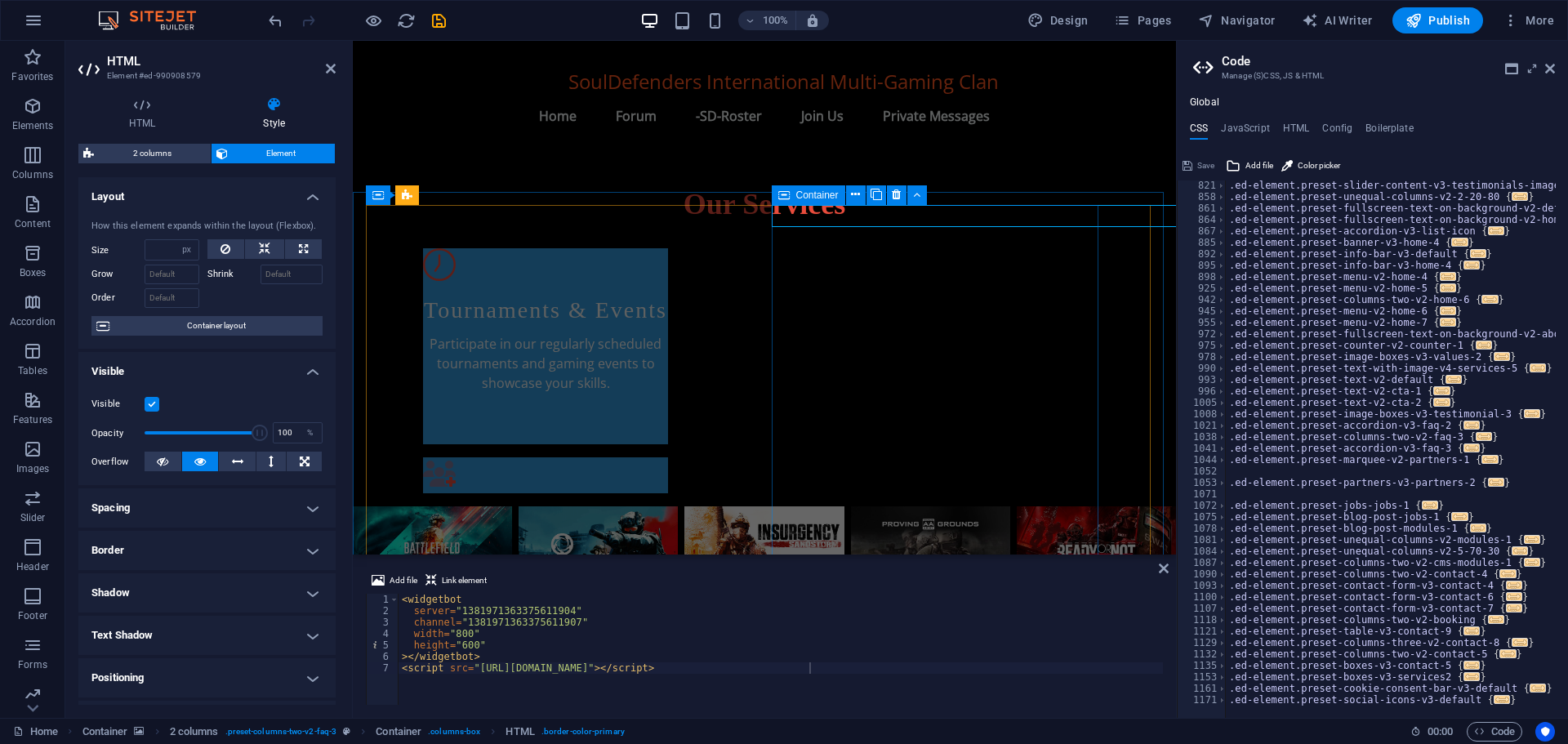
select select "px"
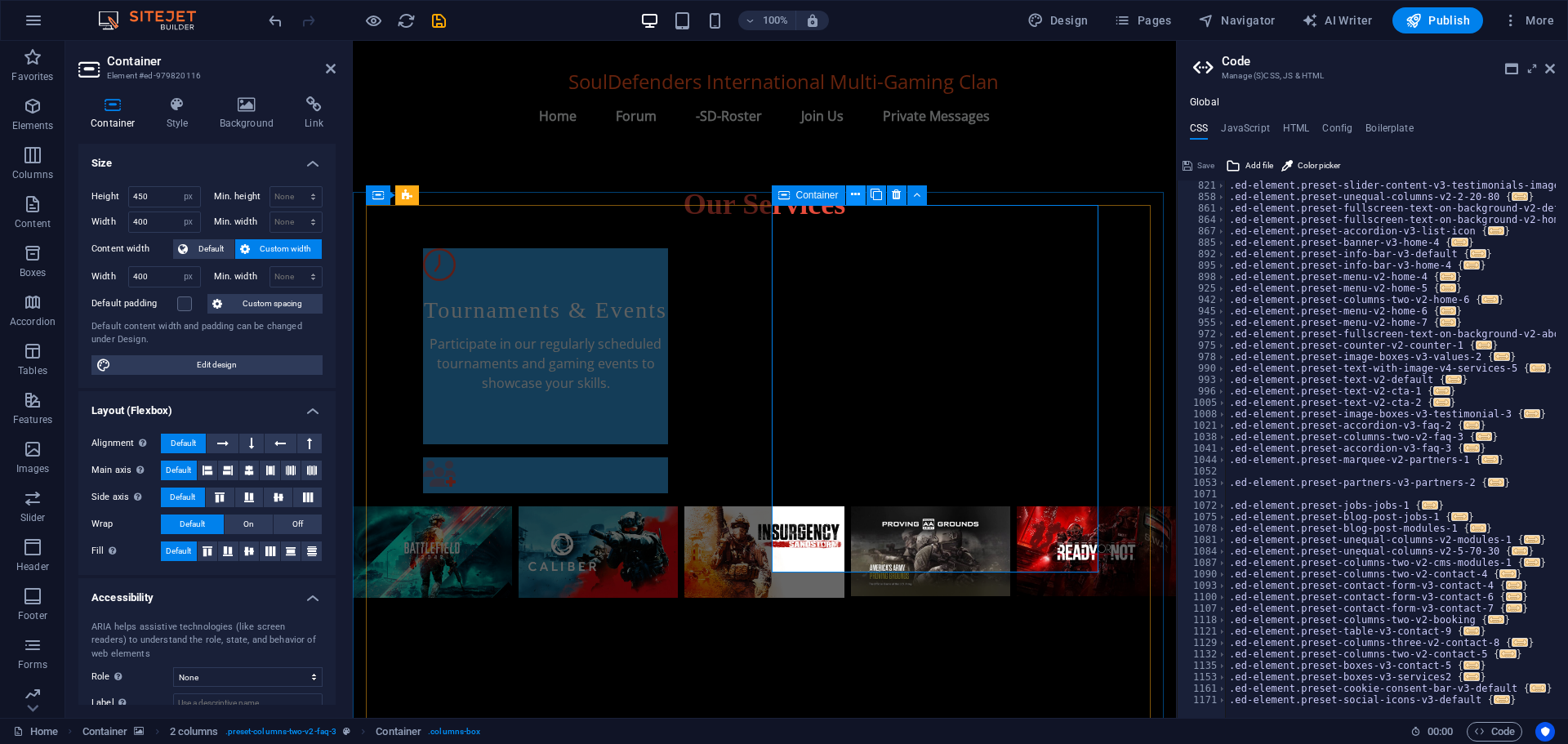
click at [855, 192] on icon at bounding box center [855, 195] width 9 height 17
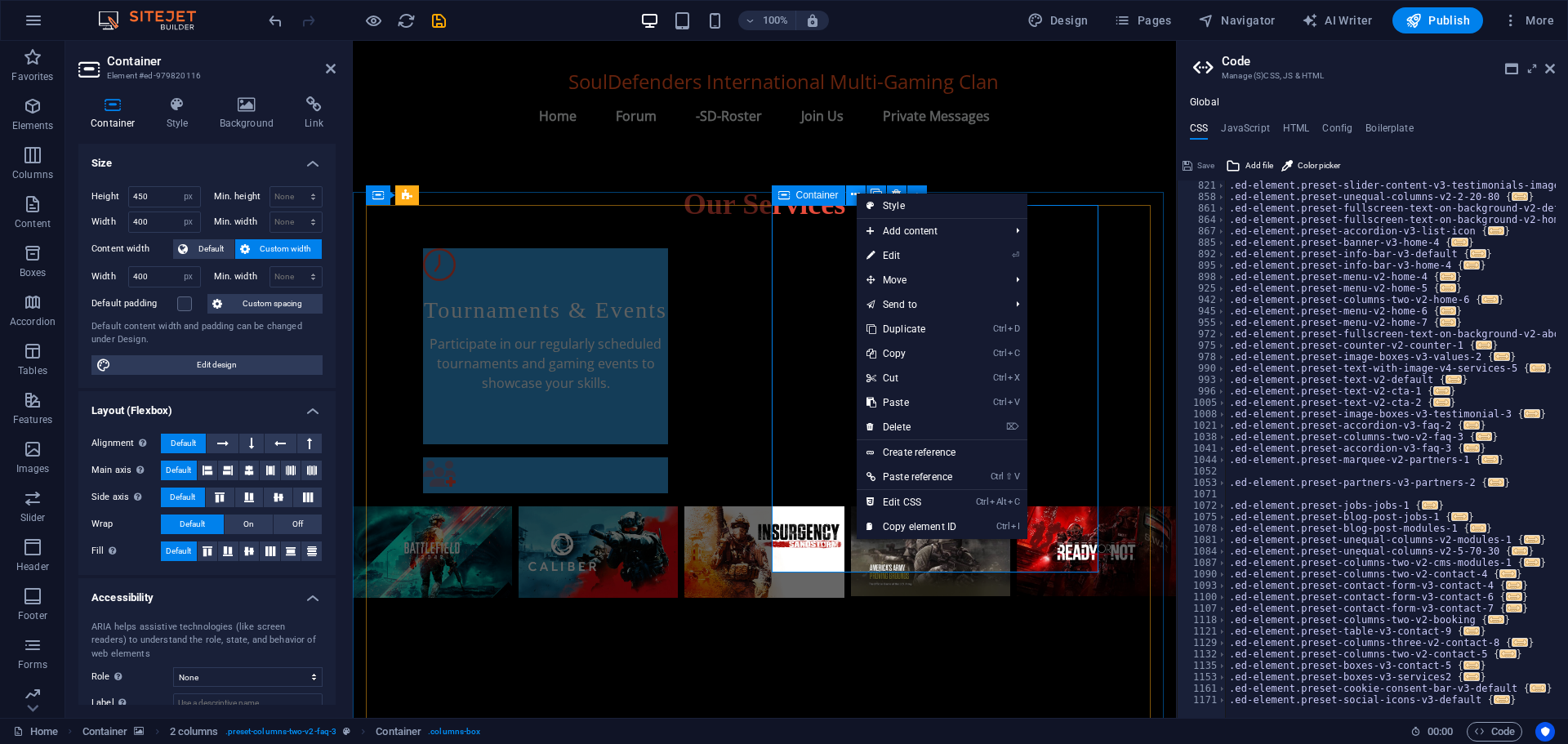
click at [855, 192] on icon at bounding box center [855, 195] width 9 height 17
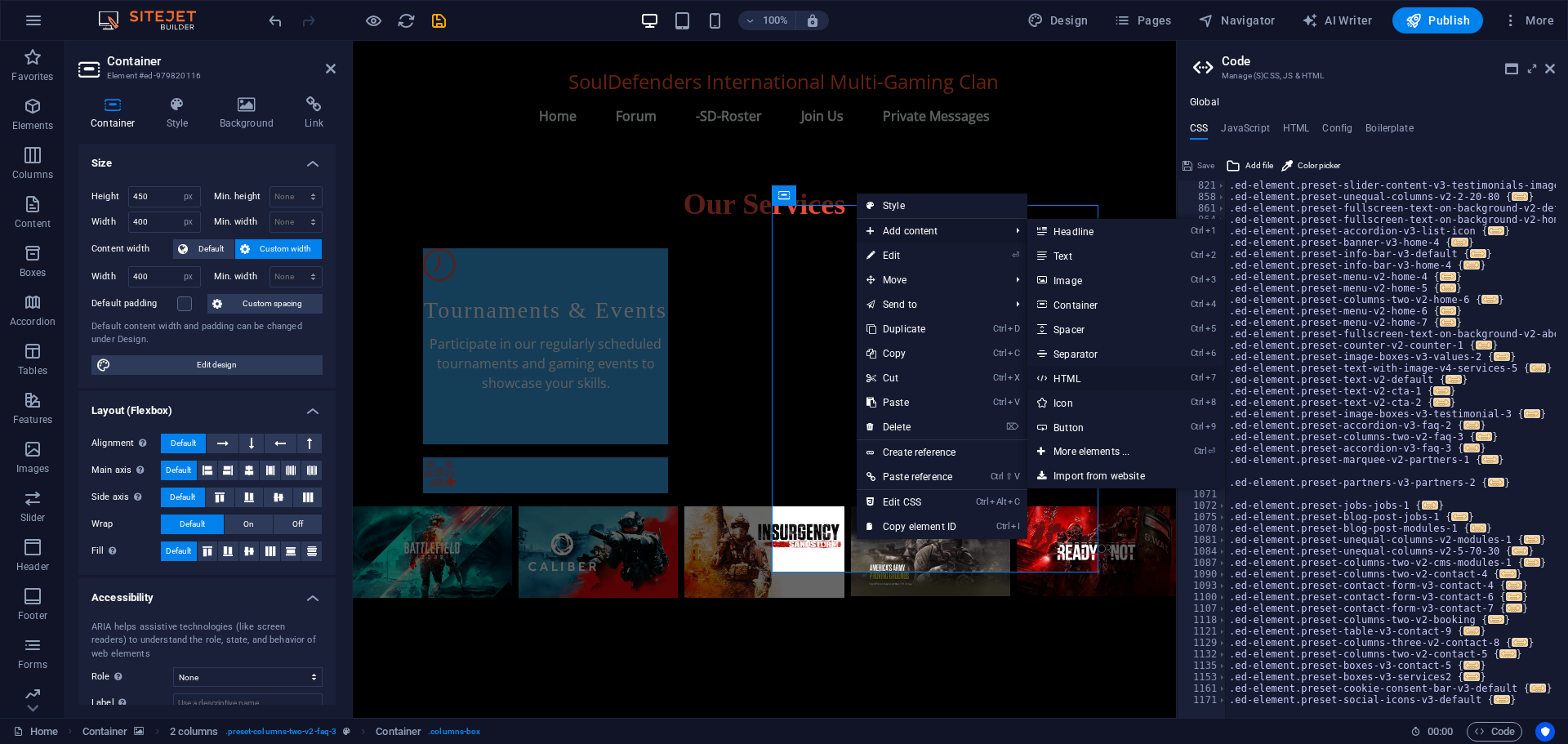
click at [1081, 382] on link "Ctrl 7 HTML" at bounding box center [1095, 378] width 135 height 24
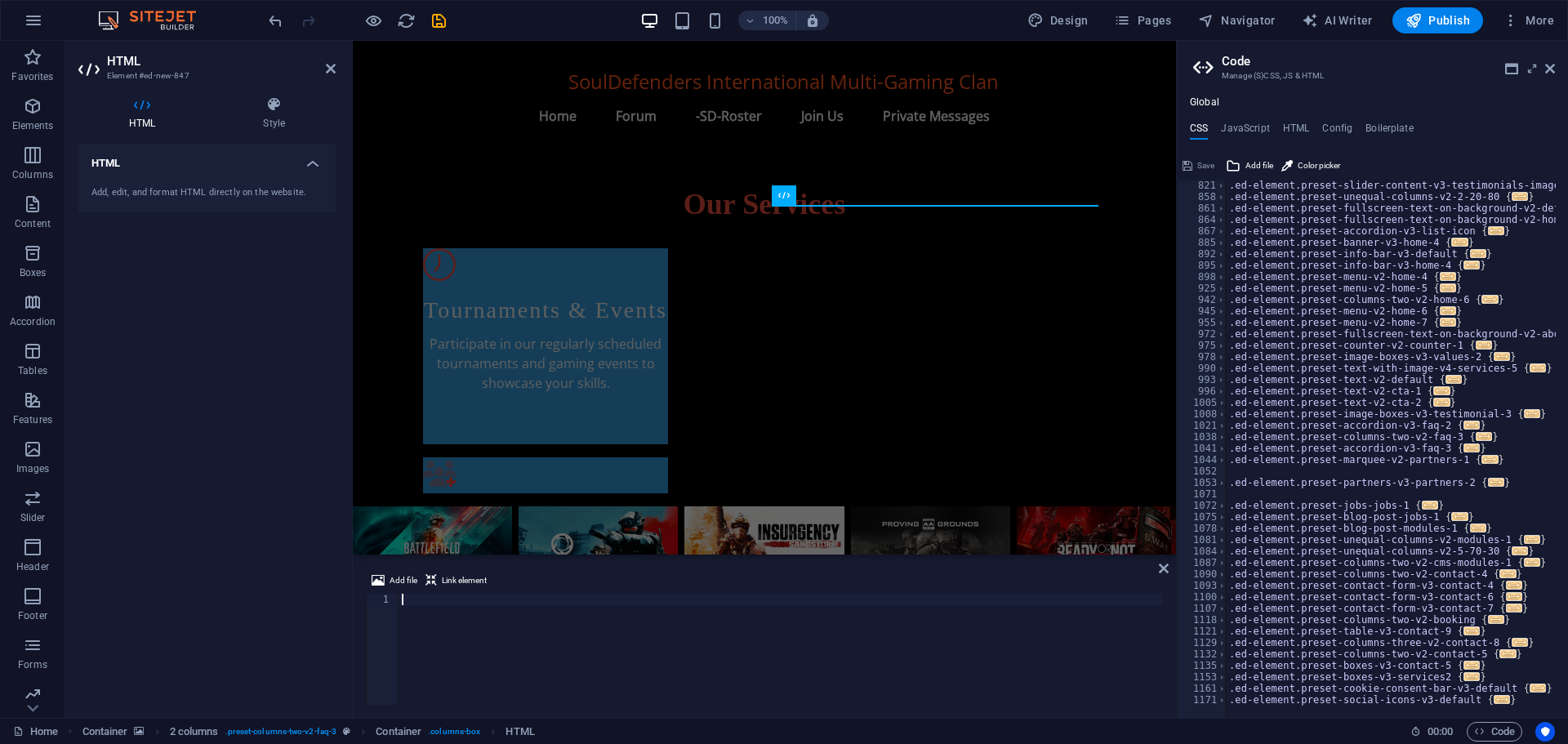
type textarea "<script src="https://cdn.jsdelivr.net/npm/@widgetbot/html-embed"></script>"
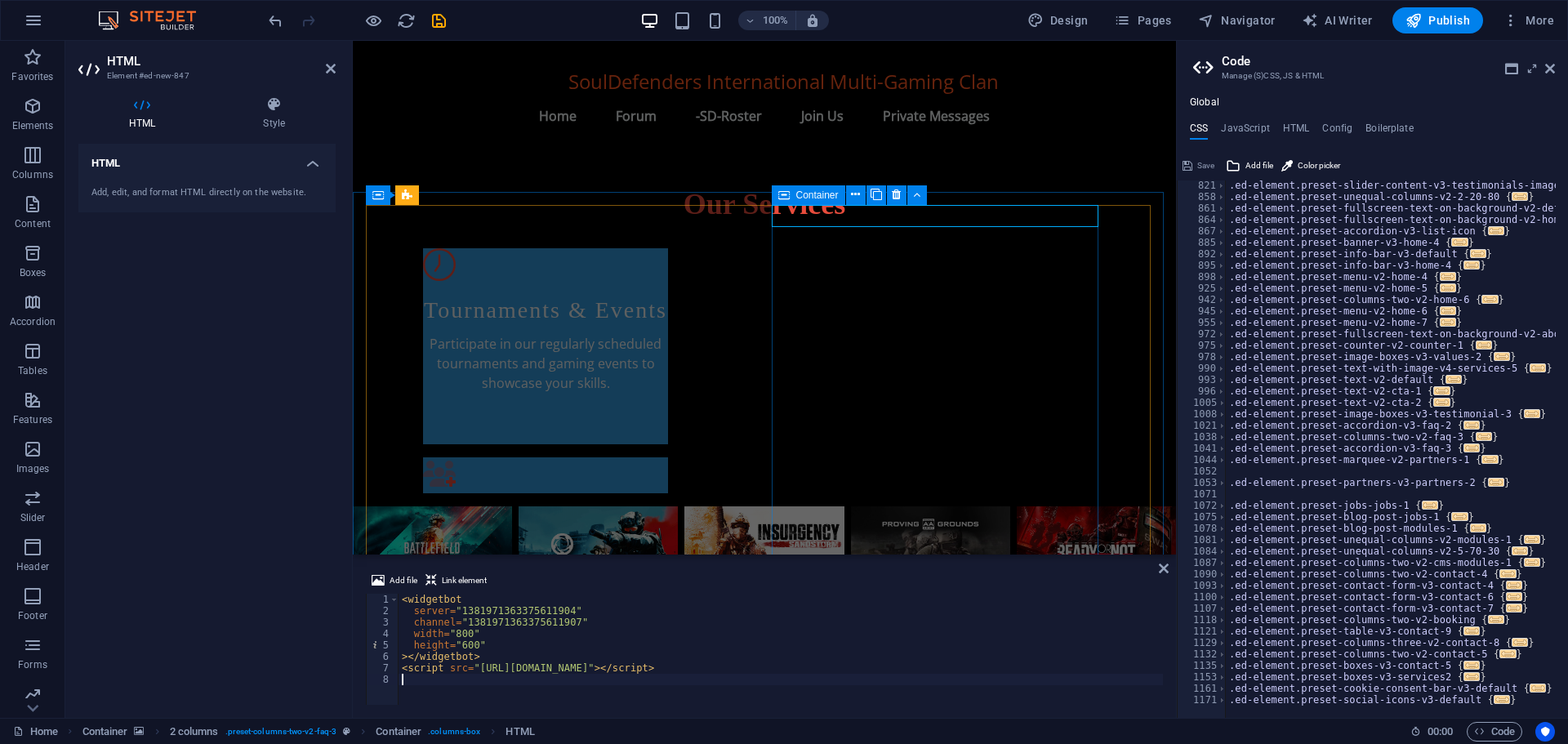
type textarea "<script src="https://cdn.jsdelivr.net/npm/@widgetbot/html-embed"></script>"
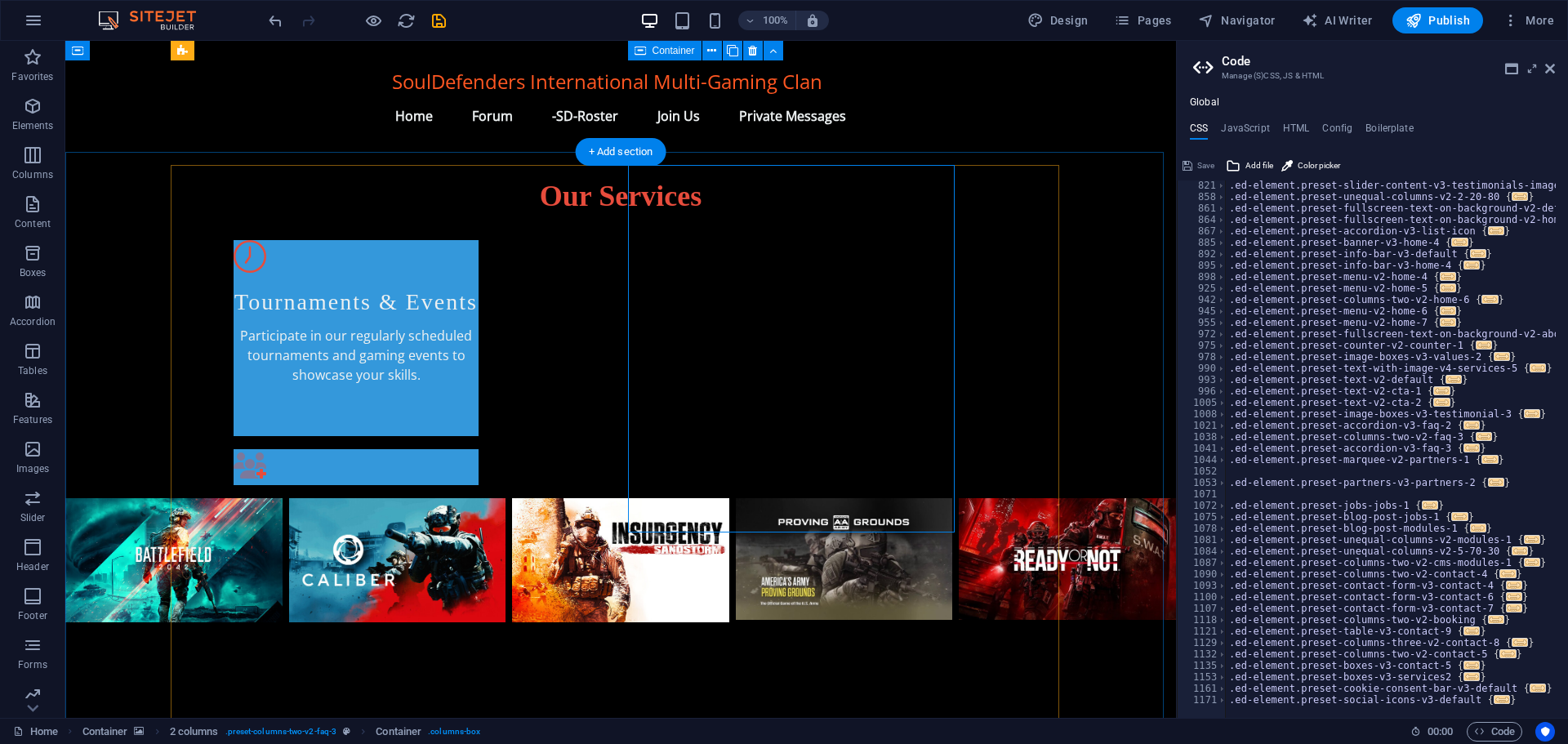
scroll to position [973, 0]
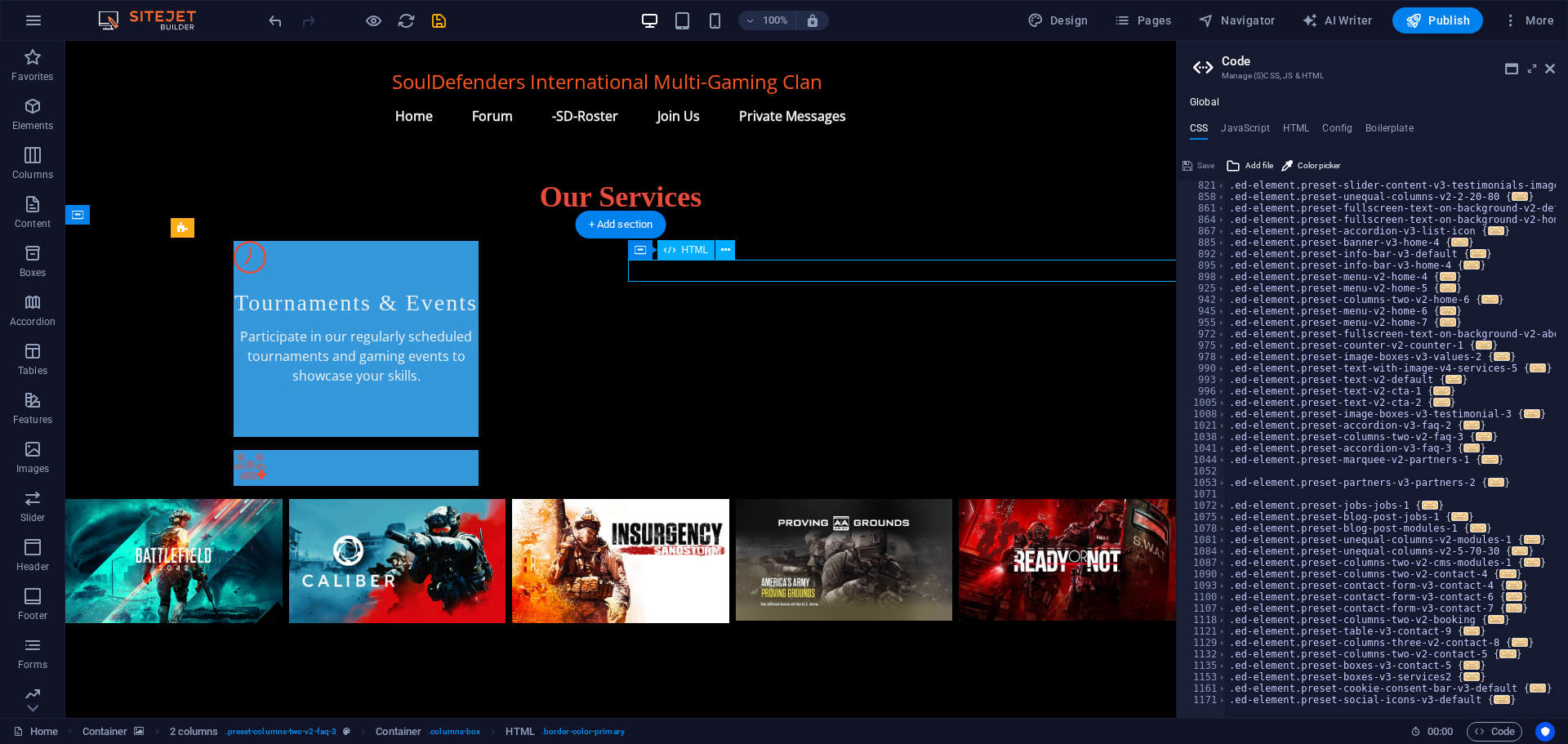
click at [677, 246] on div "HTML" at bounding box center [687, 249] width 58 height 20
click at [688, 249] on span "HTML" at bounding box center [695, 249] width 27 height 9
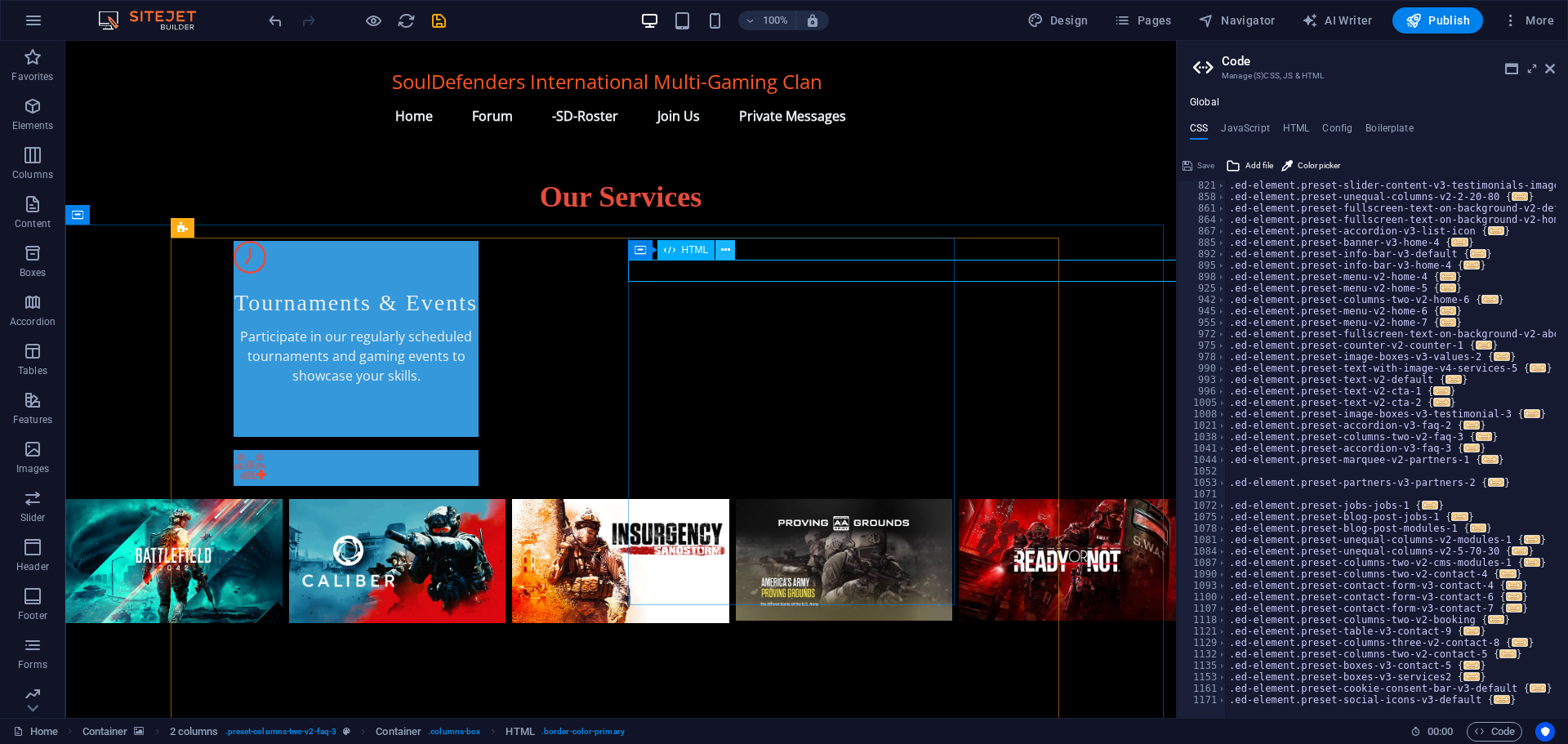
click at [722, 248] on icon at bounding box center [726, 250] width 9 height 17
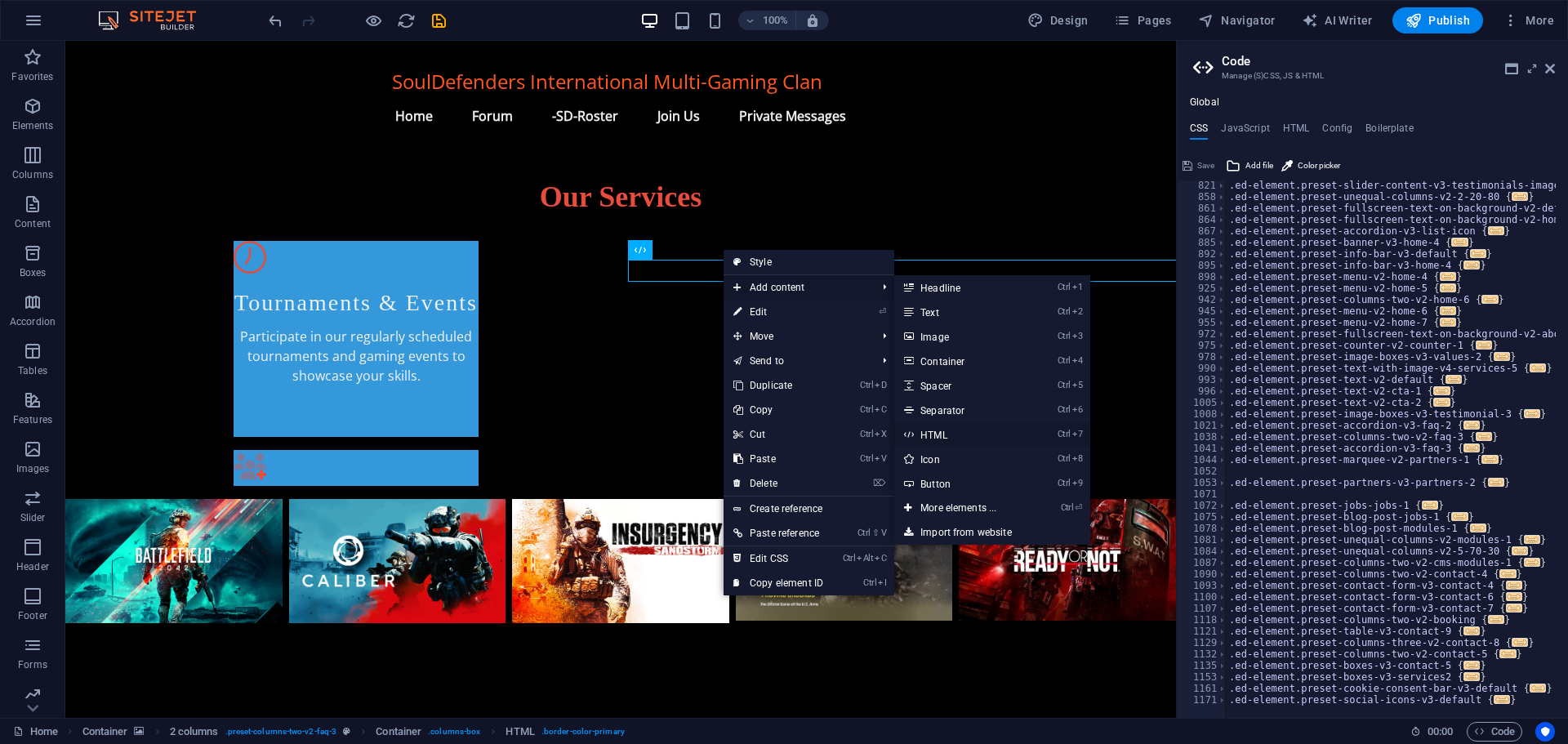
click at [943, 433] on link "Ctrl 7 HTML" at bounding box center [961, 435] width 135 height 24
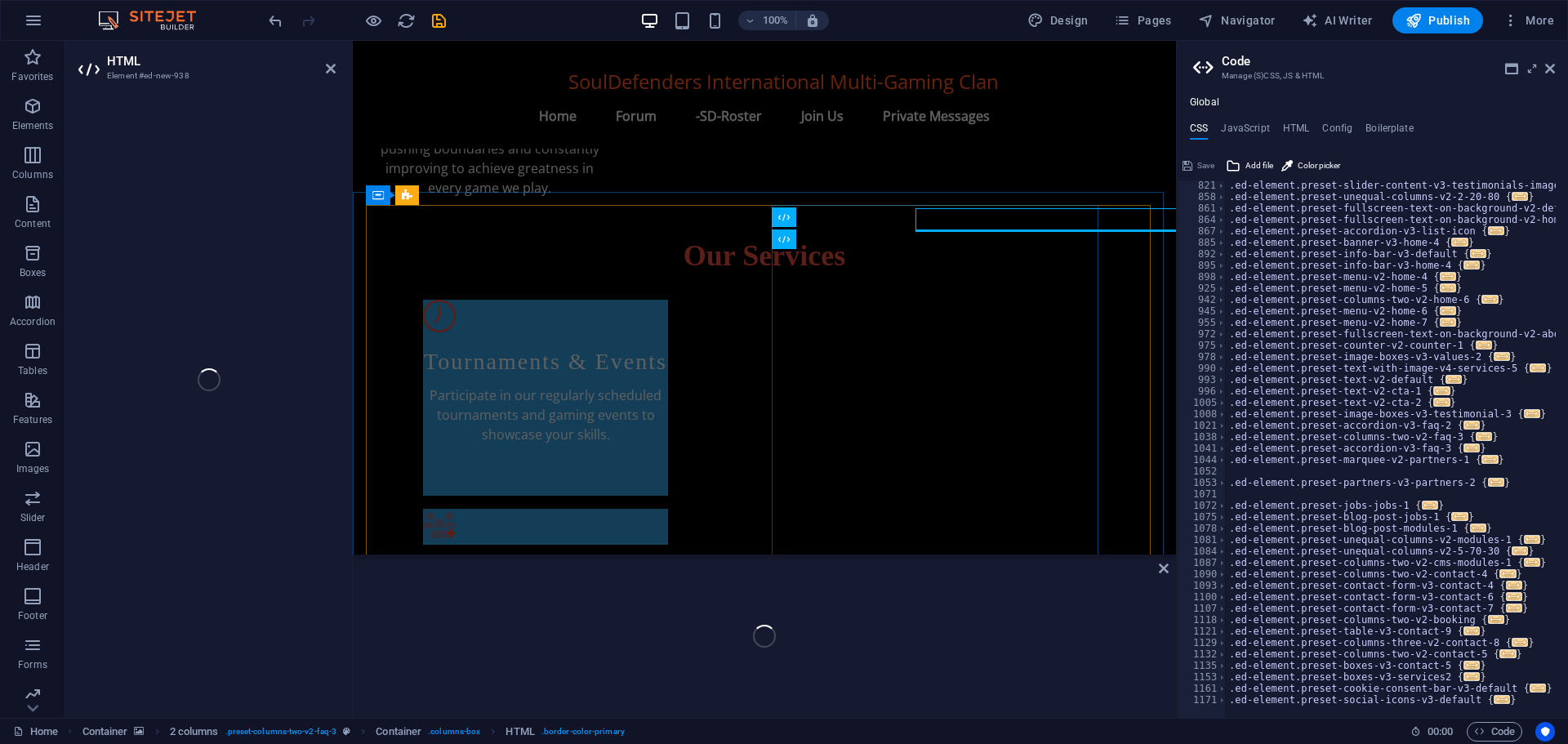
scroll to position [1024, 0]
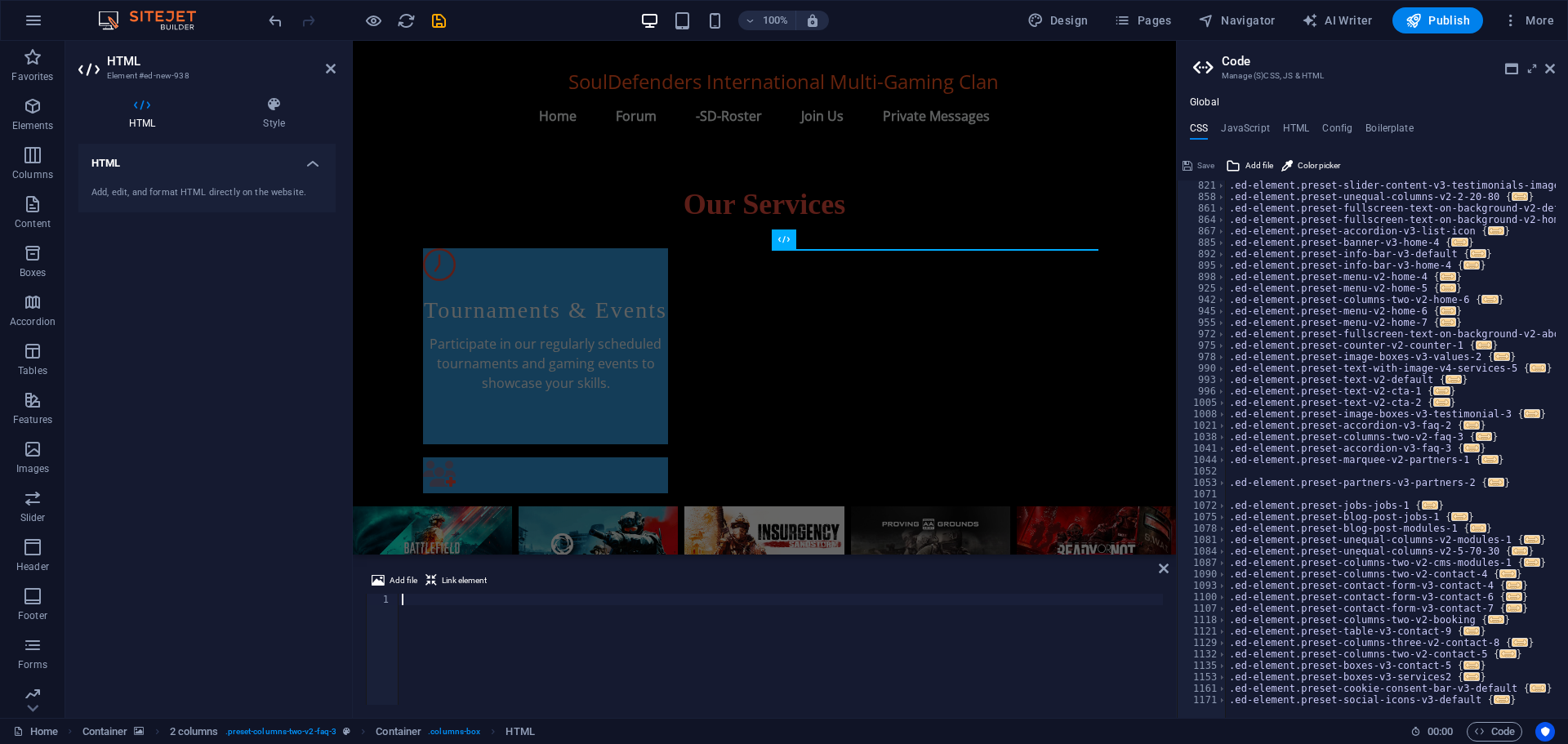
type textarea "<script src="https://cdn.jsdelivr.net/npm/@widgetbot/html-embed"></script>"
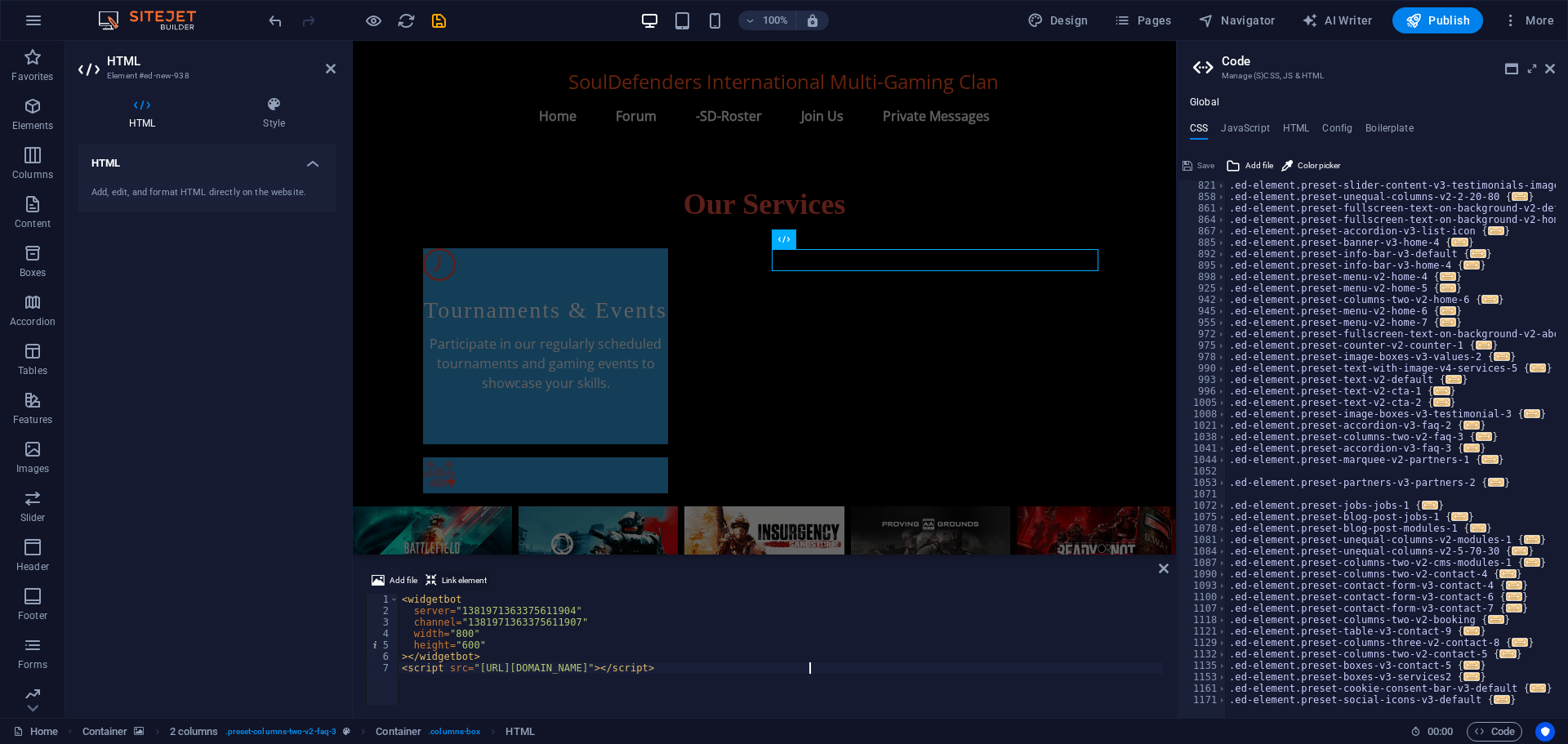
click at [473, 576] on span "Link element" at bounding box center [465, 580] width 45 height 20
click at [1475, 727] on icon "button" at bounding box center [1478, 731] width 10 height 10
click at [1290, 126] on h4 "HTML" at bounding box center [1295, 131] width 27 height 18
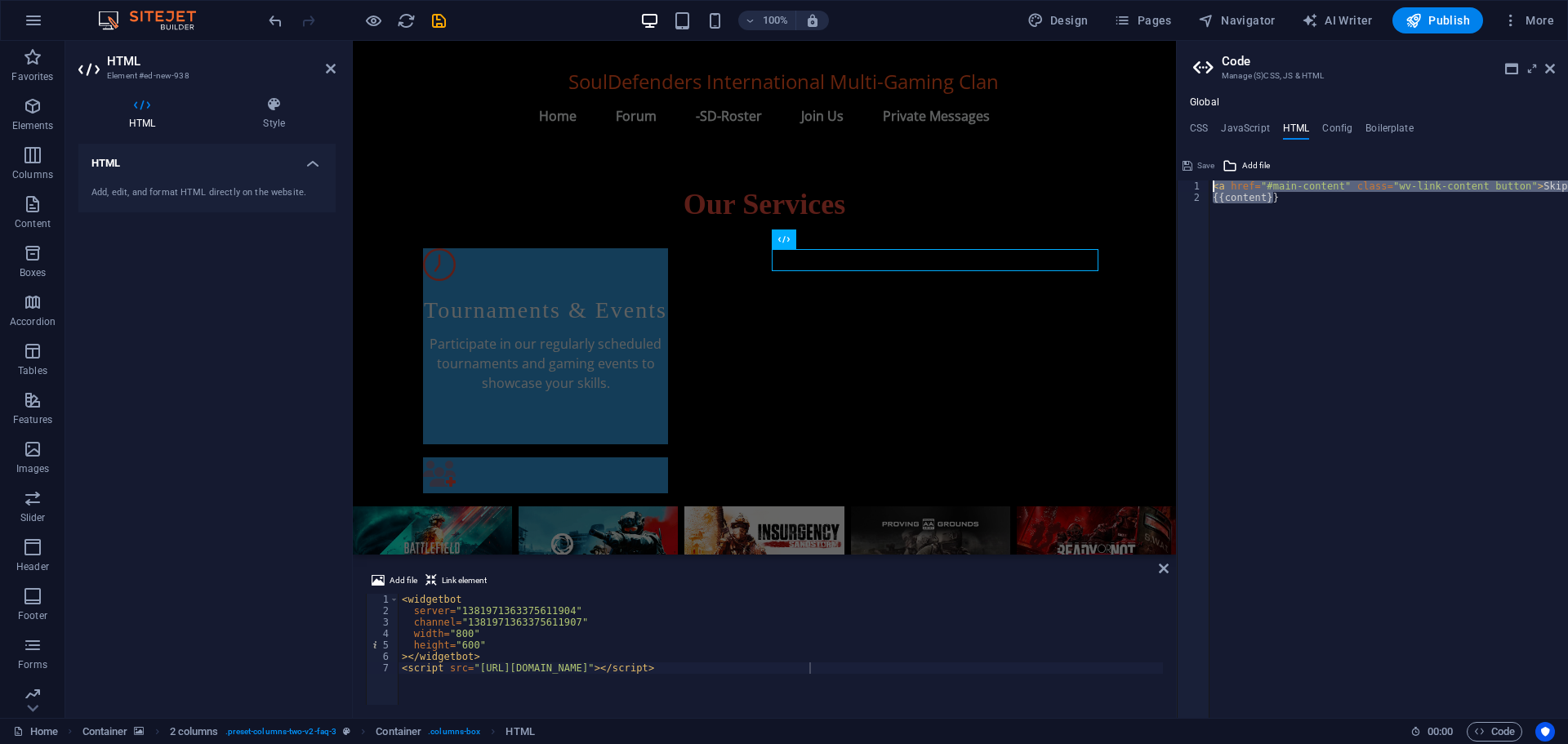
drag, startPoint x: 1278, startPoint y: 202, endPoint x: 1210, endPoint y: 188, distance: 69.4
click at [1210, 188] on div "< a href = "#main-content" class = "wv-link-content button" > Skip to main cont…" at bounding box center [1429, 454] width 441 height 548
type textarea "<a href="#main-content" class="wv-link-content button">Skip to main content</a>…"
paste textarea
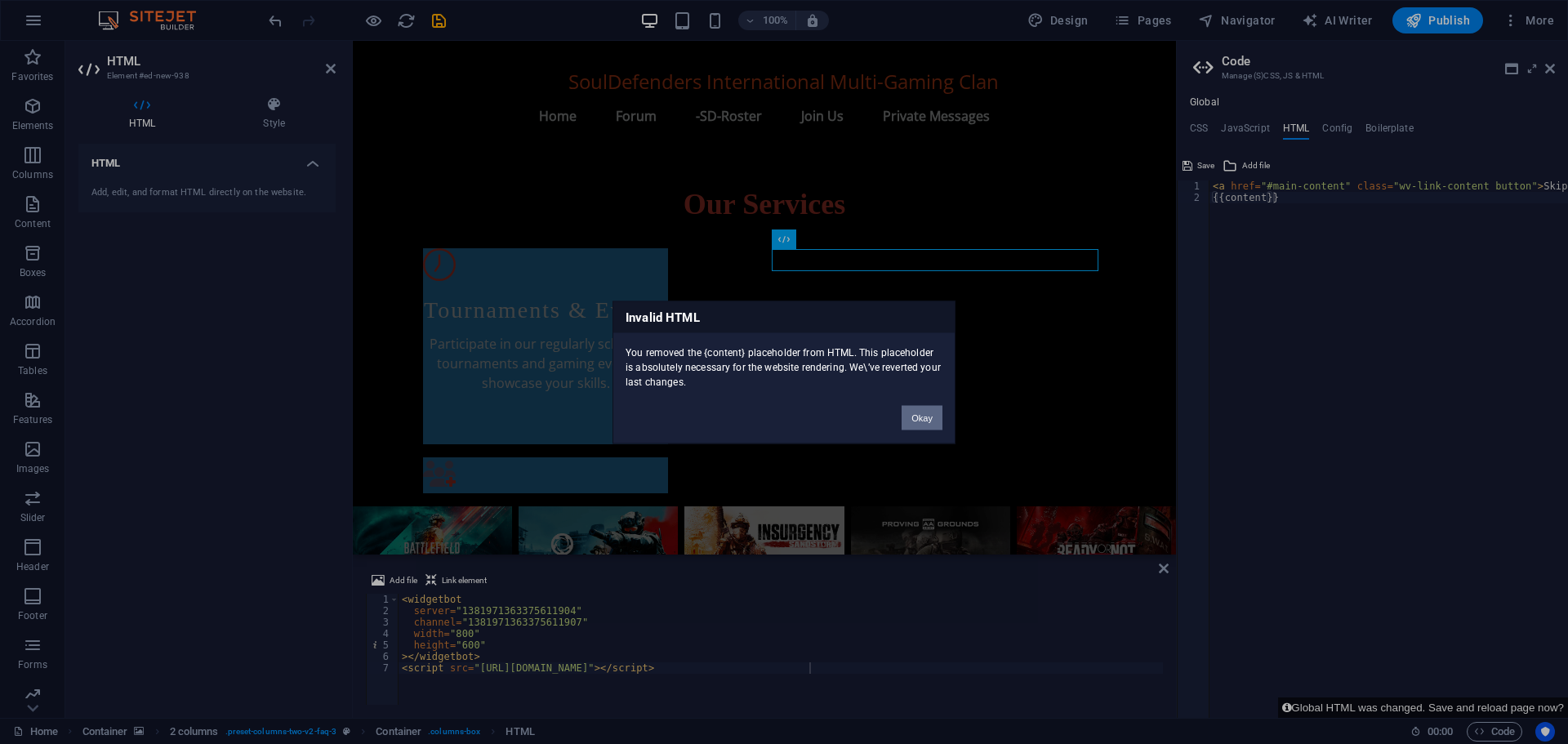
click at [930, 417] on button "Okay" at bounding box center [922, 417] width 41 height 24
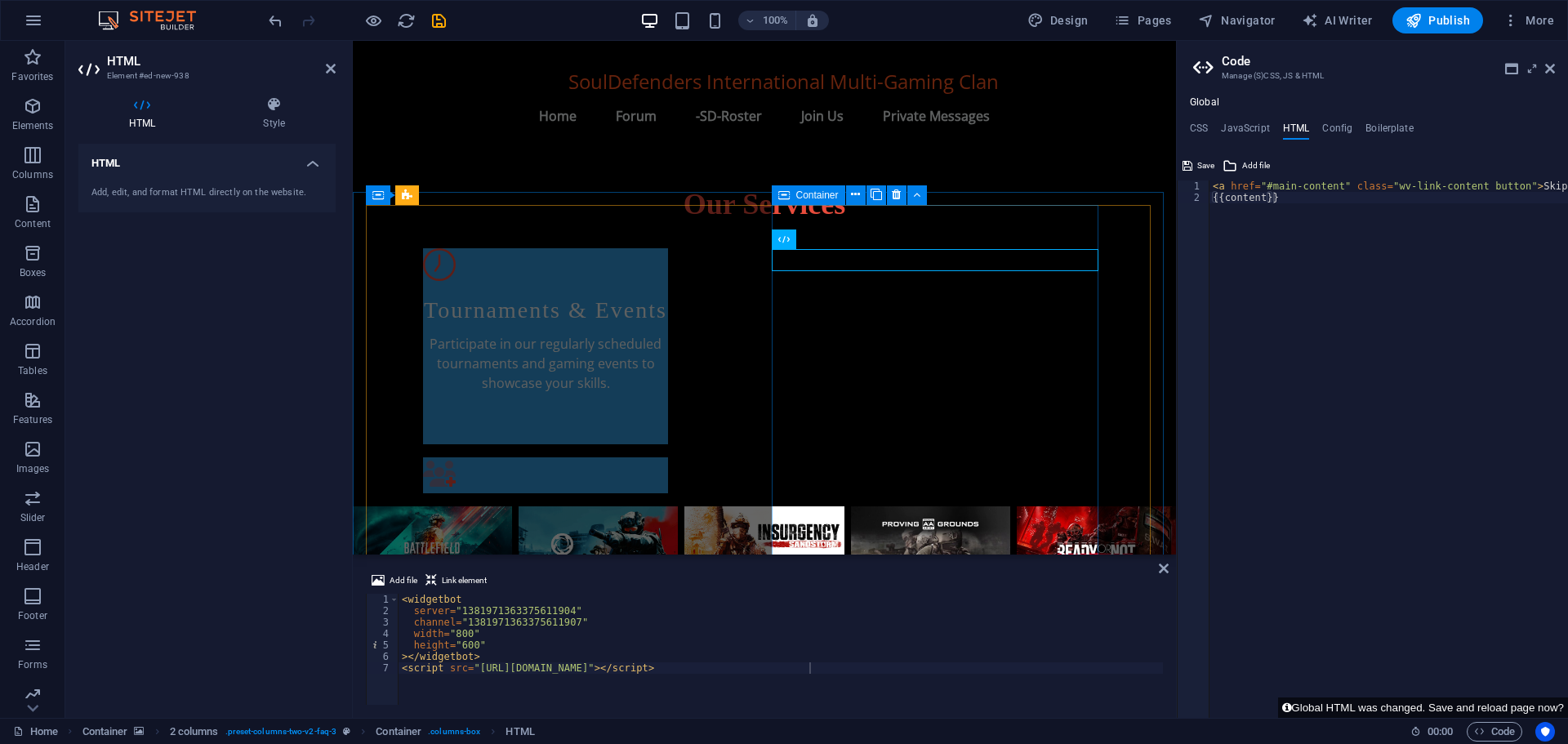
type textarea "<script src="https://cdn.jsdelivr.net/npm/@widgetbot/html-embed"></script><a hr…"
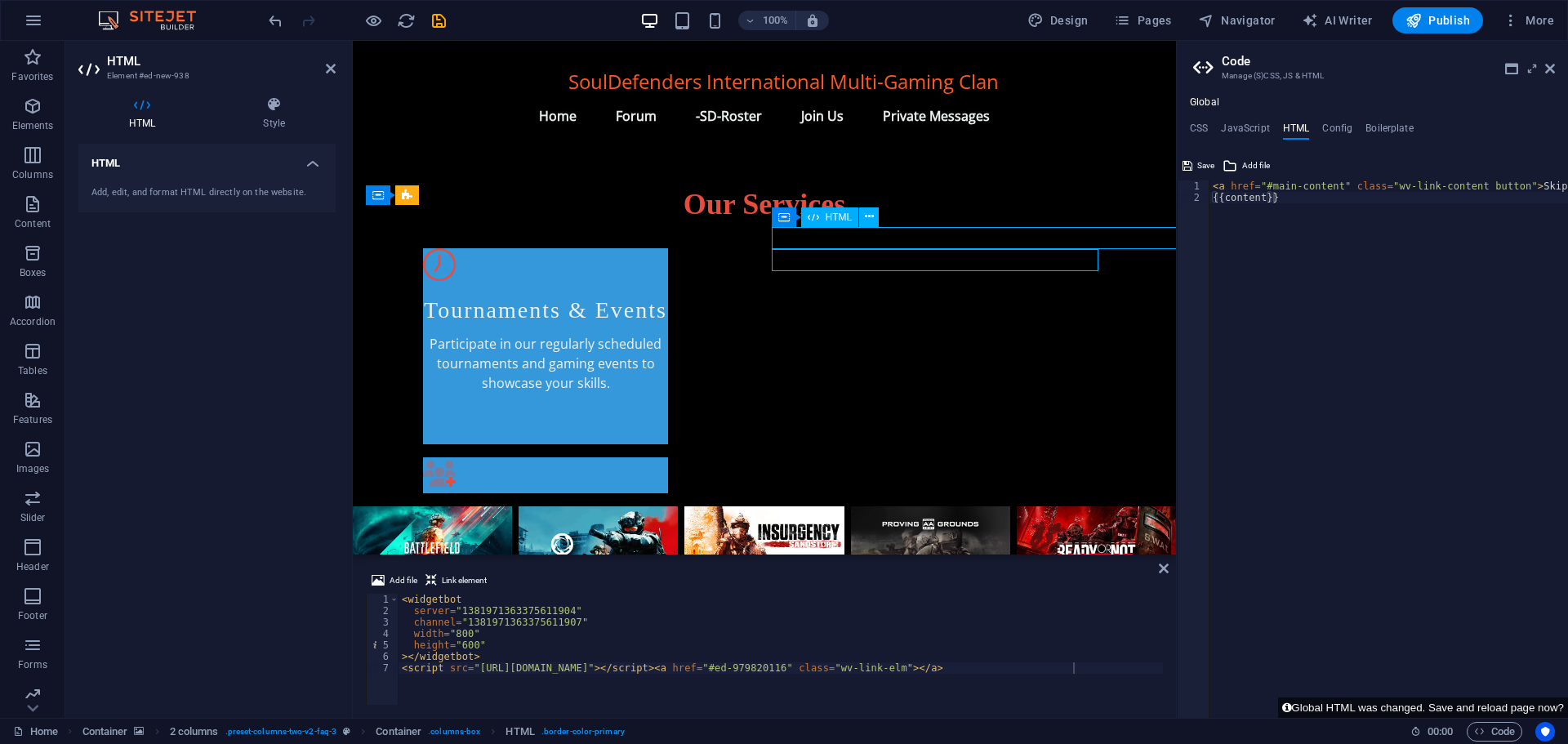
scroll to position [973, 0]
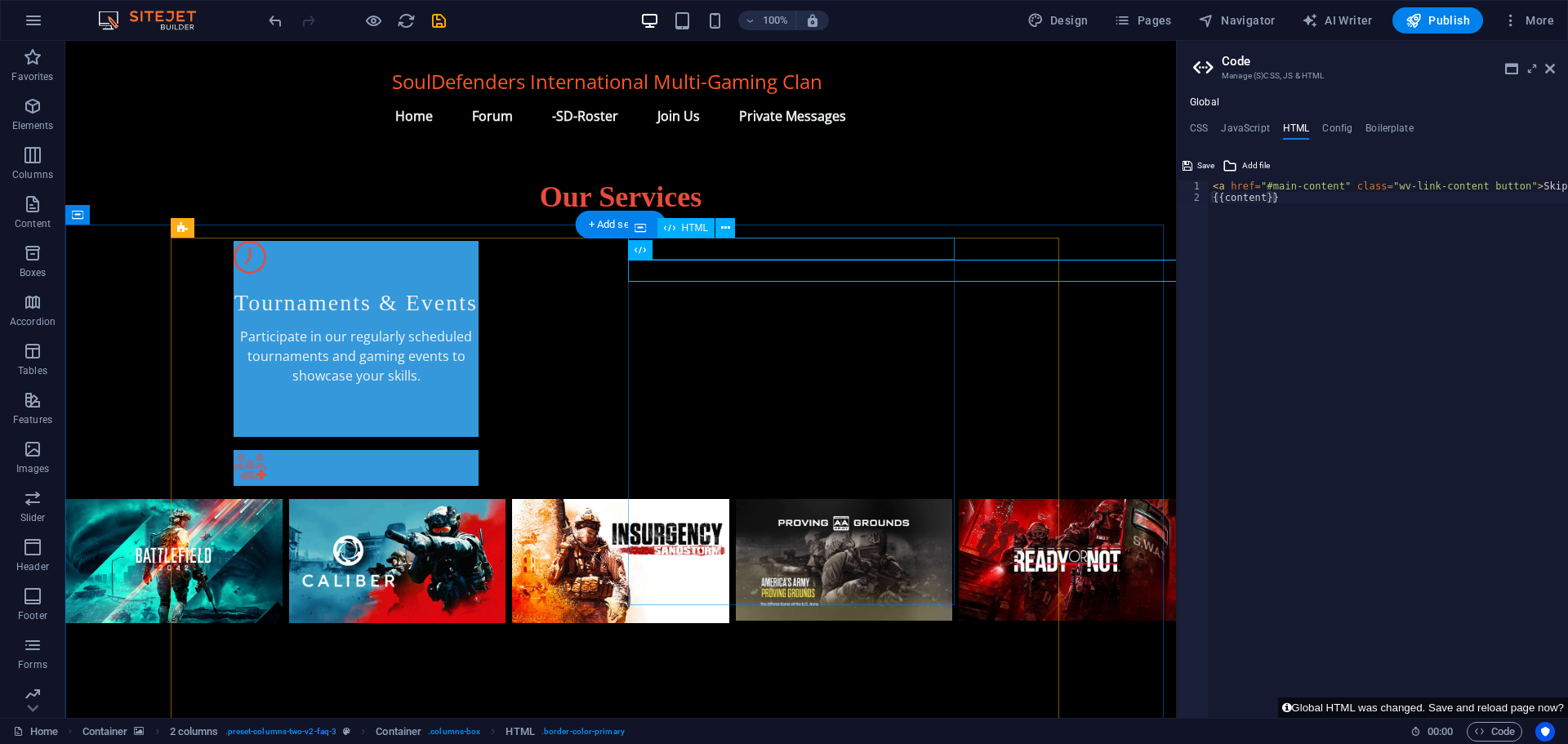
click at [666, 273] on span "HTML" at bounding box center [665, 272] width 27 height 9
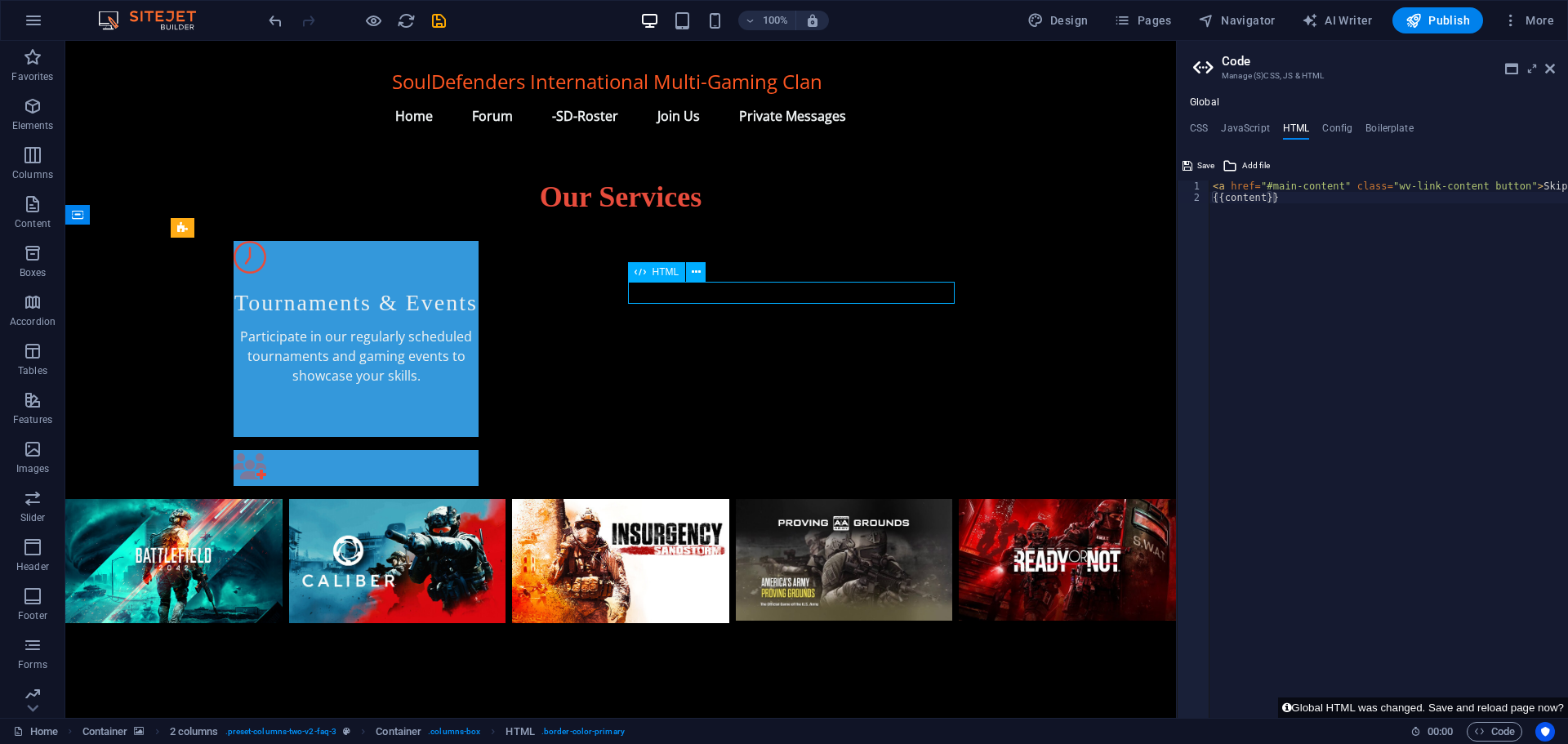
click at [666, 273] on span "HTML" at bounding box center [665, 272] width 27 height 9
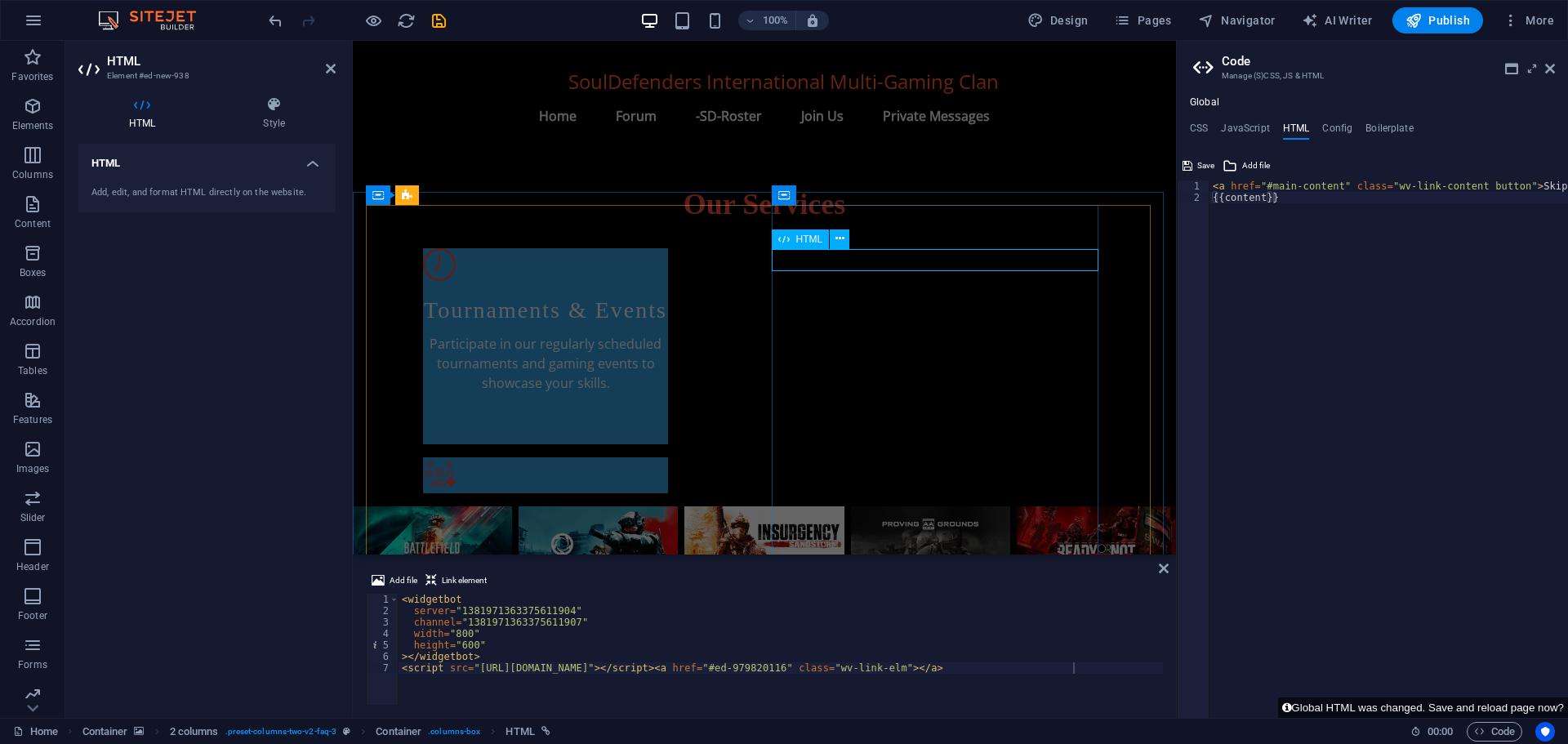
click at [796, 240] on span "HTML" at bounding box center [809, 239] width 27 height 9
click at [1085, 669] on div "< widgetbot server = "1381971363375611904" channel = "1381971363375611907" widt…" at bounding box center [780, 661] width 764 height 134
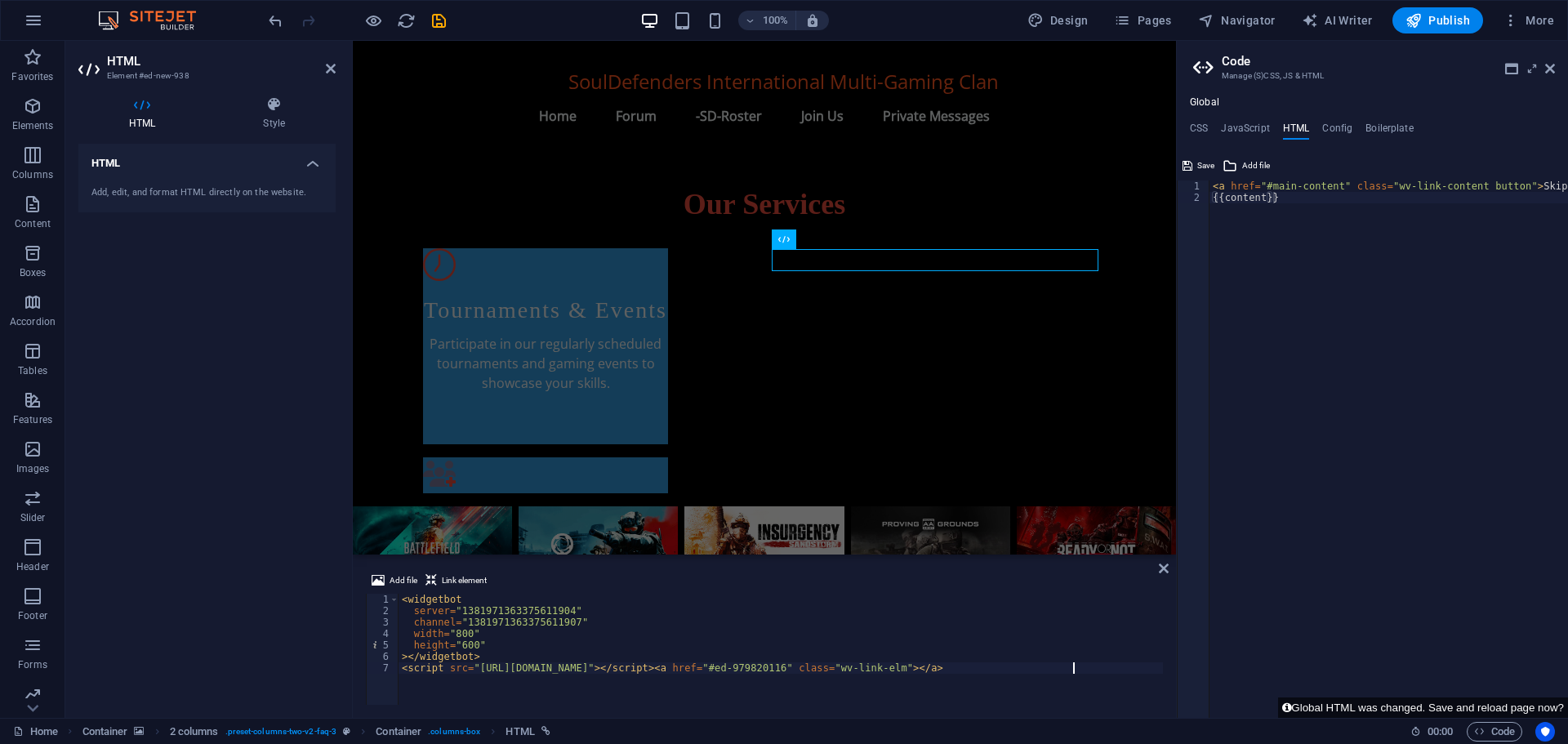
click at [1085, 669] on div "< widgetbot server = "1381971363375611904" channel = "1381971363375611907" widt…" at bounding box center [780, 661] width 764 height 134
click at [1498, 732] on span "Code" at bounding box center [1494, 732] width 41 height 20
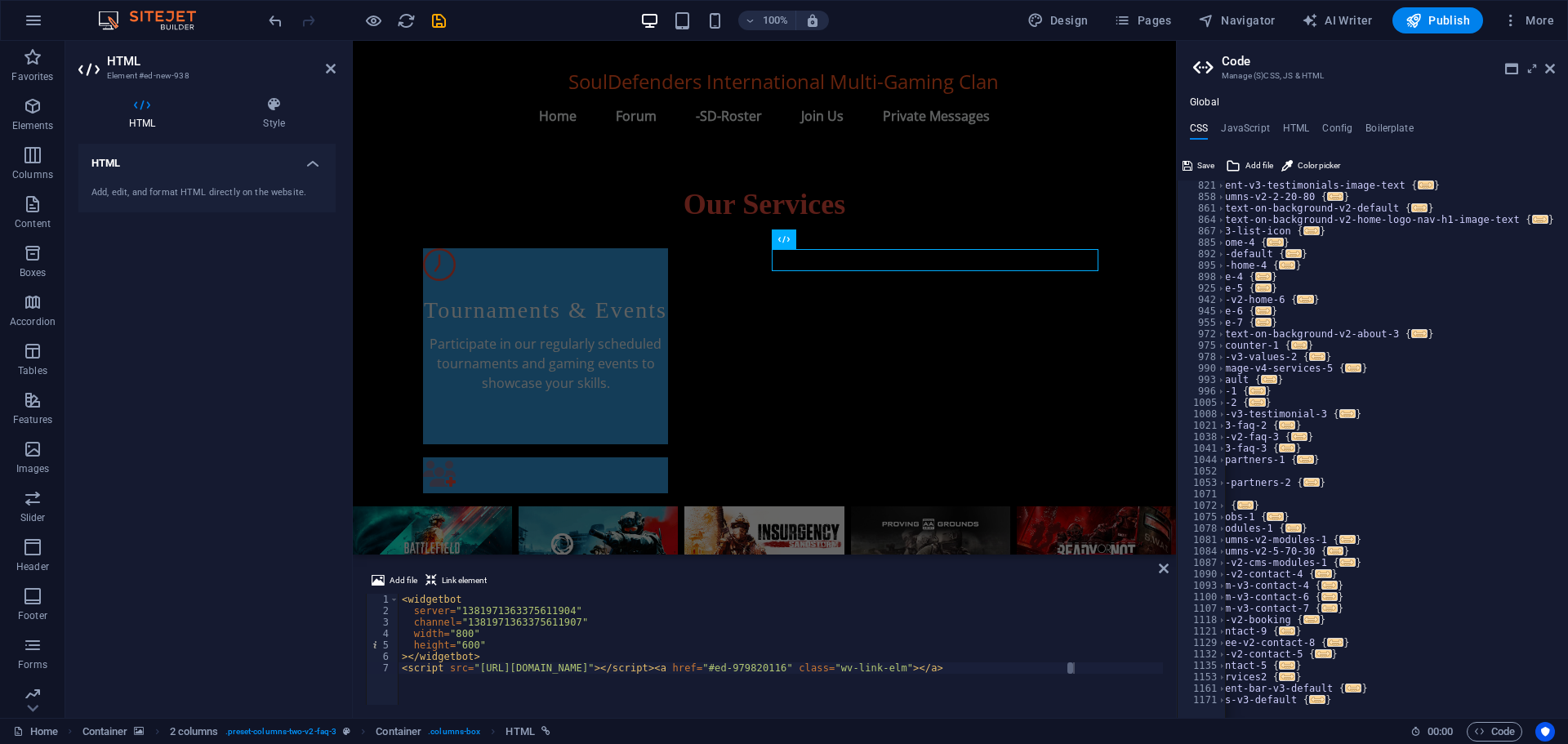
scroll to position [0, 0]
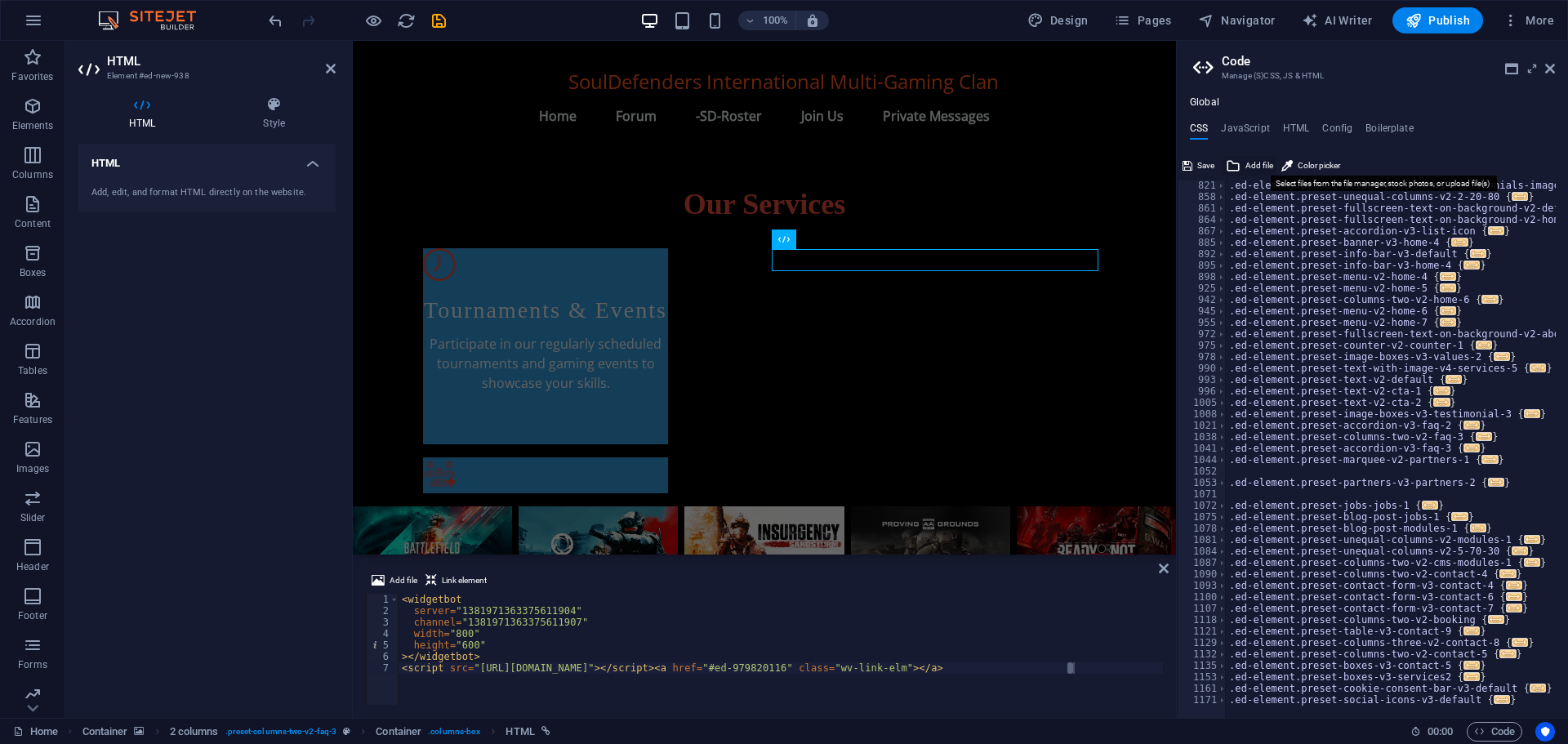
click at [1249, 162] on span "Add file" at bounding box center [1259, 165] width 28 height 20
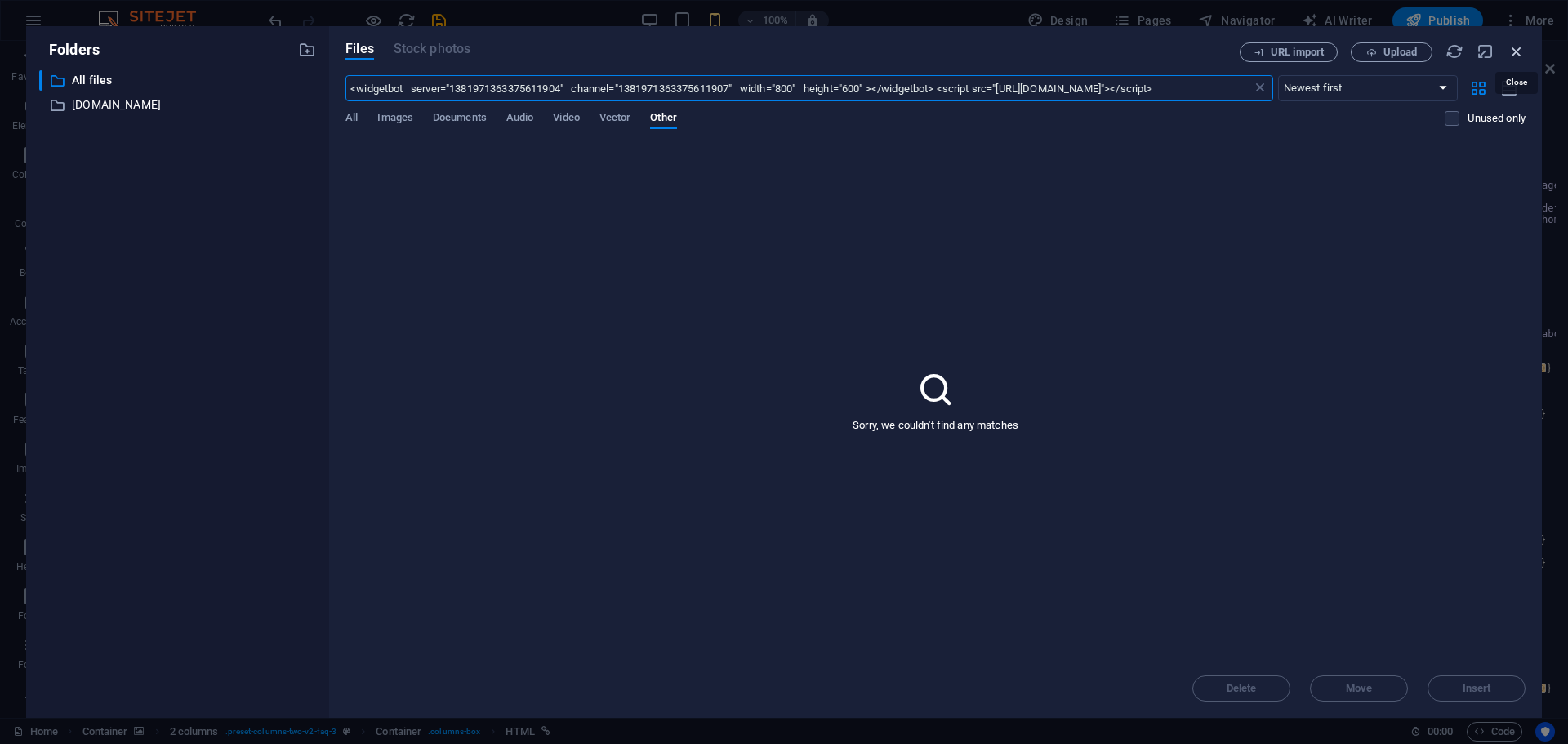
click at [1516, 48] on icon "button" at bounding box center [1516, 51] width 18 height 18
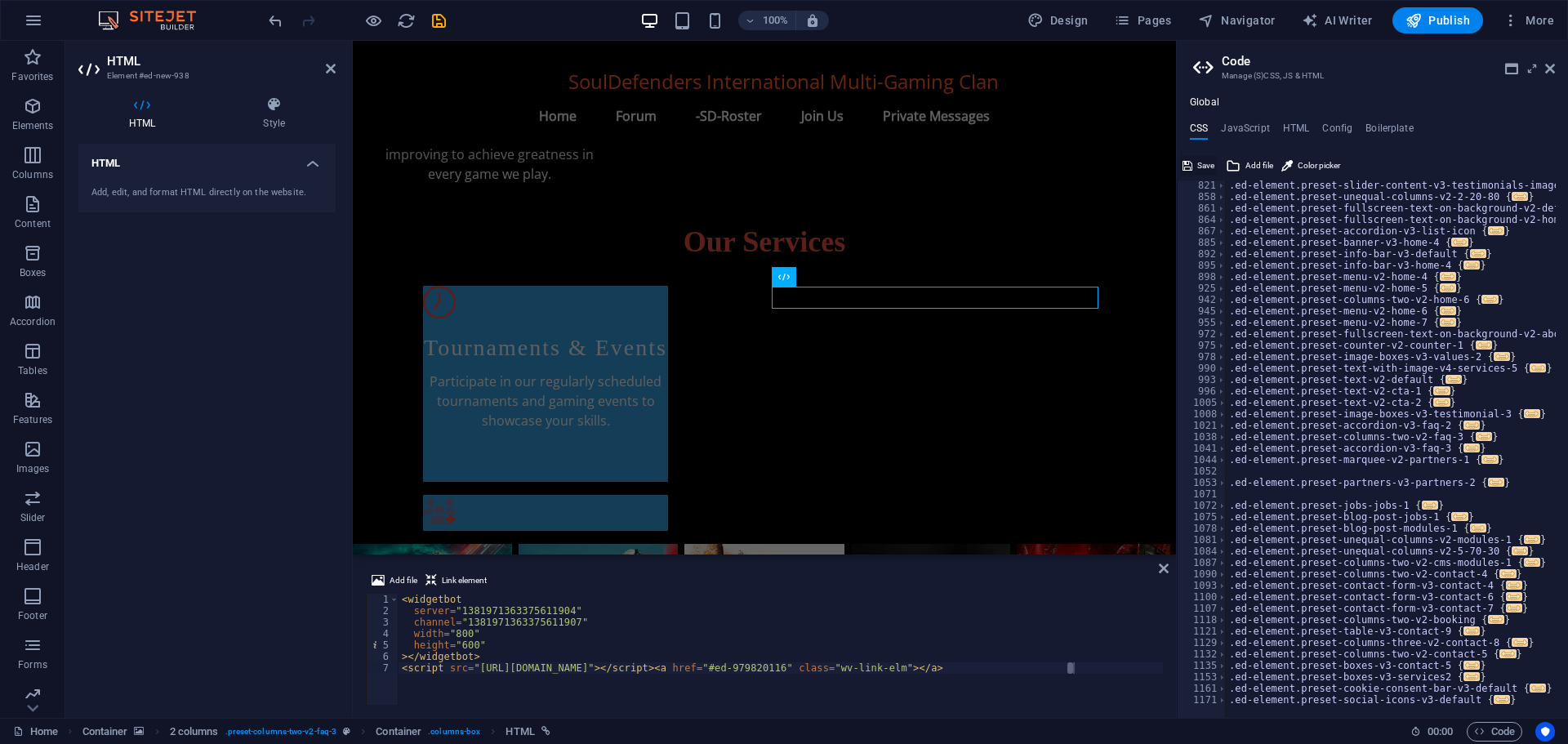
click at [1202, 165] on span "Save" at bounding box center [1206, 165] width 17 height 20
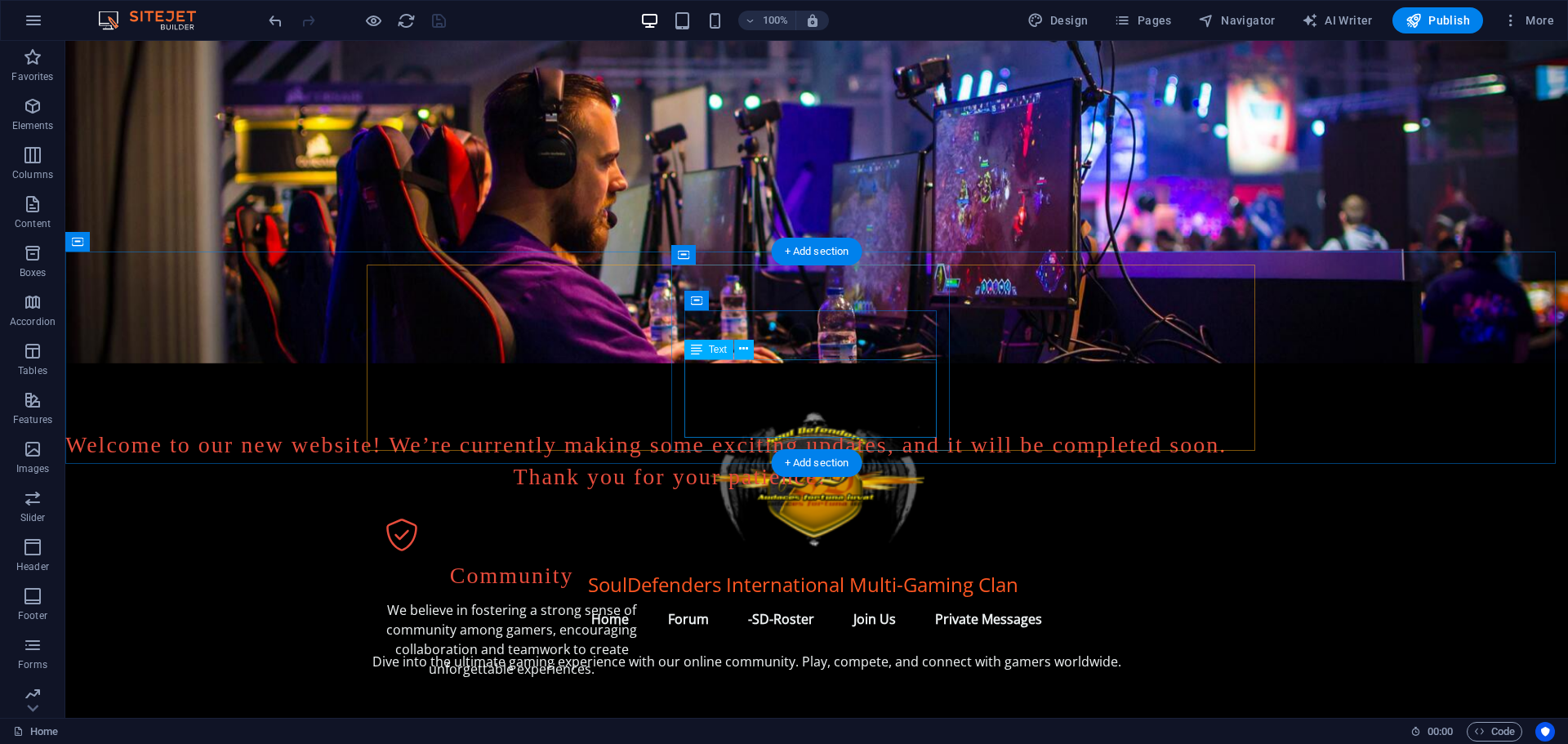
scroll to position [0, 0]
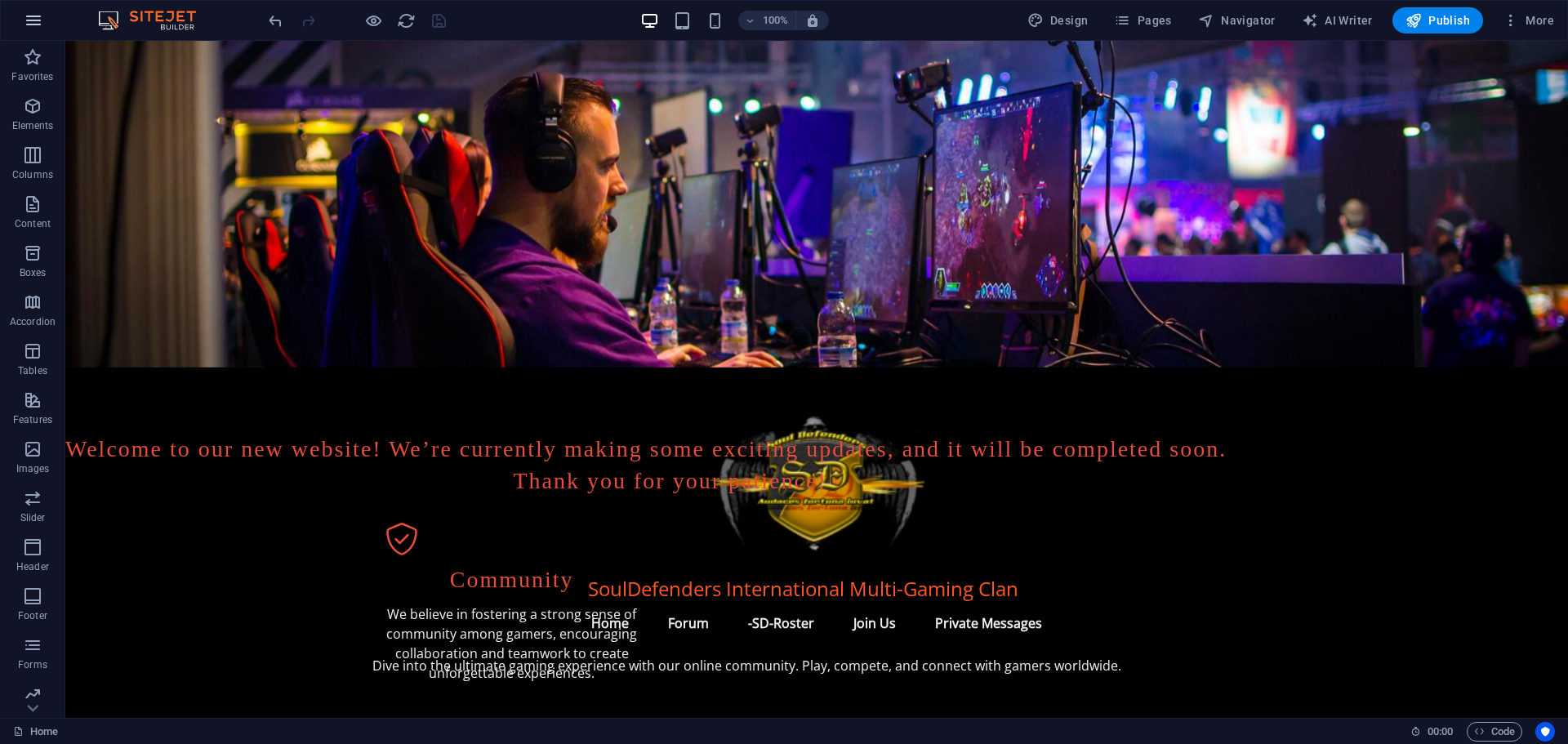
click at [27, 13] on icon "button" at bounding box center [33, 20] width 20 height 20
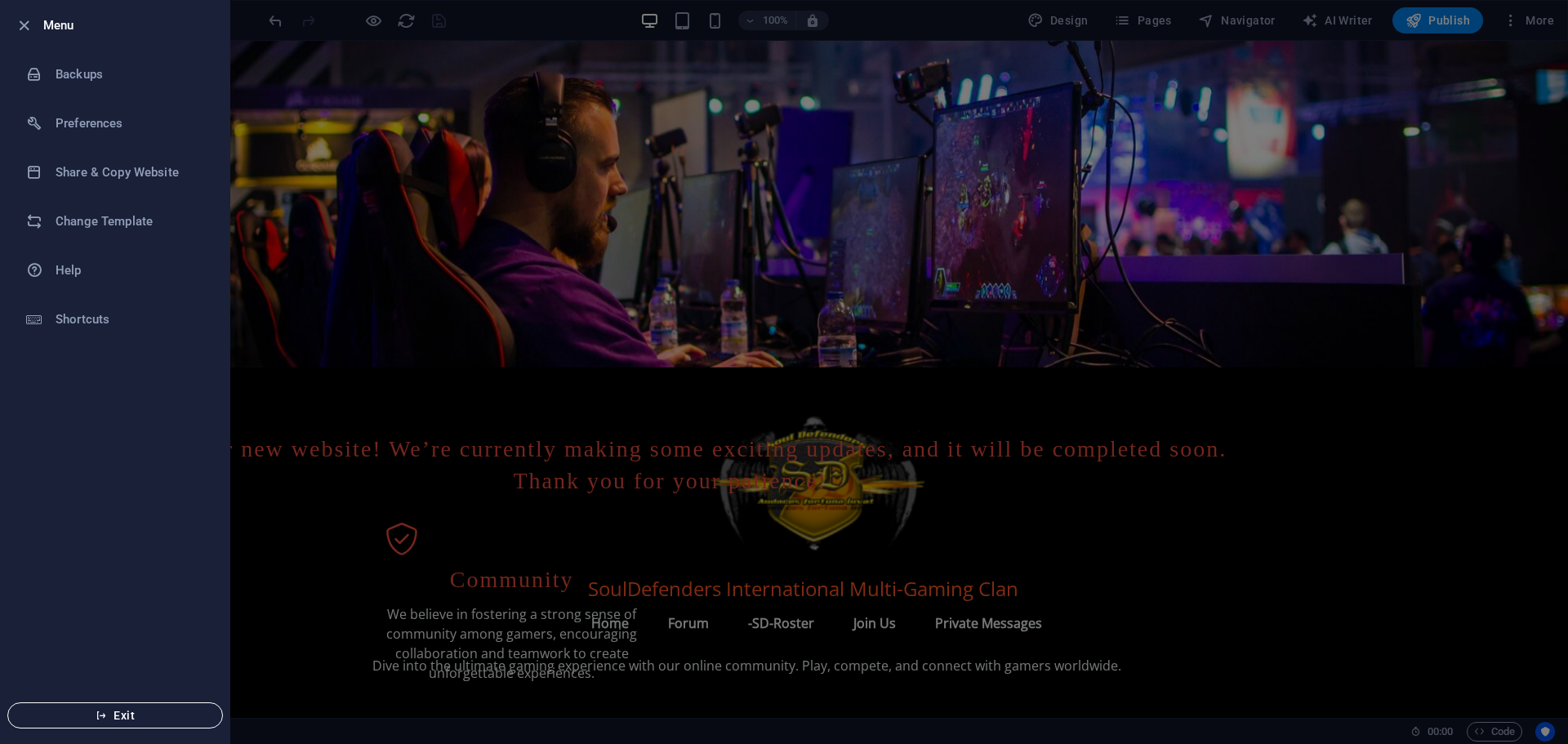
click at [102, 714] on icon "button" at bounding box center [101, 715] width 11 height 11
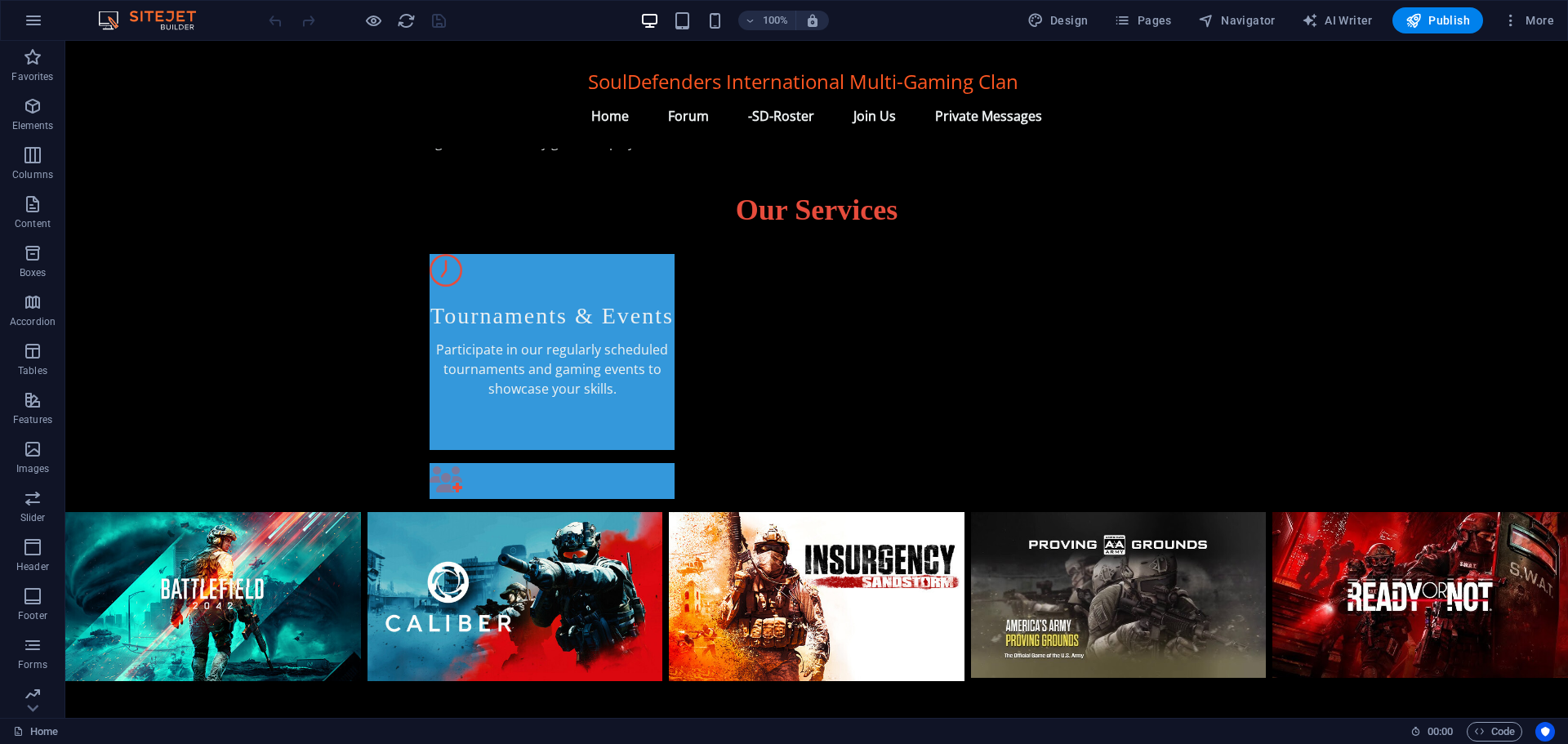
scroll to position [917, 0]
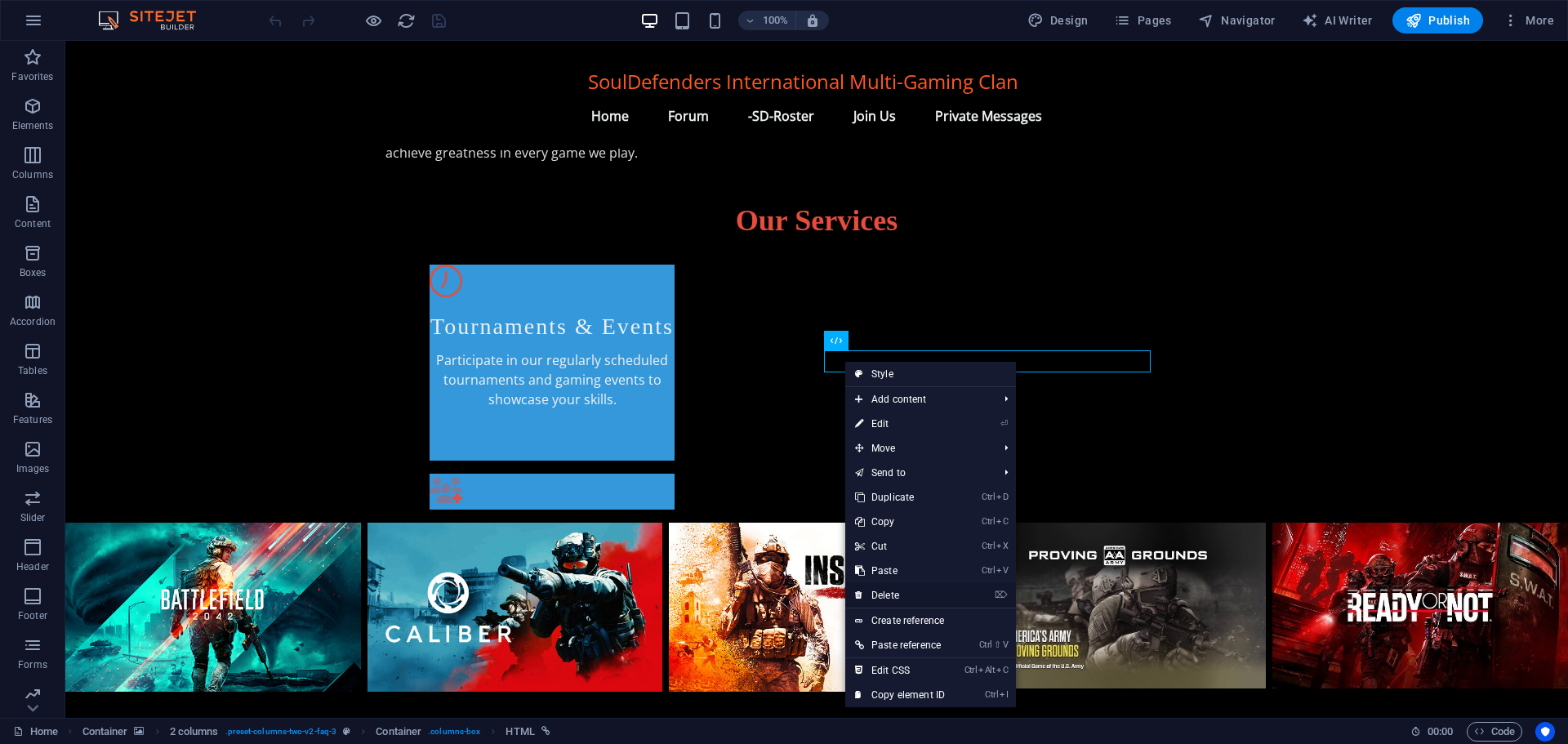
click at [898, 588] on link "⌦ Delete" at bounding box center [899, 595] width 110 height 24
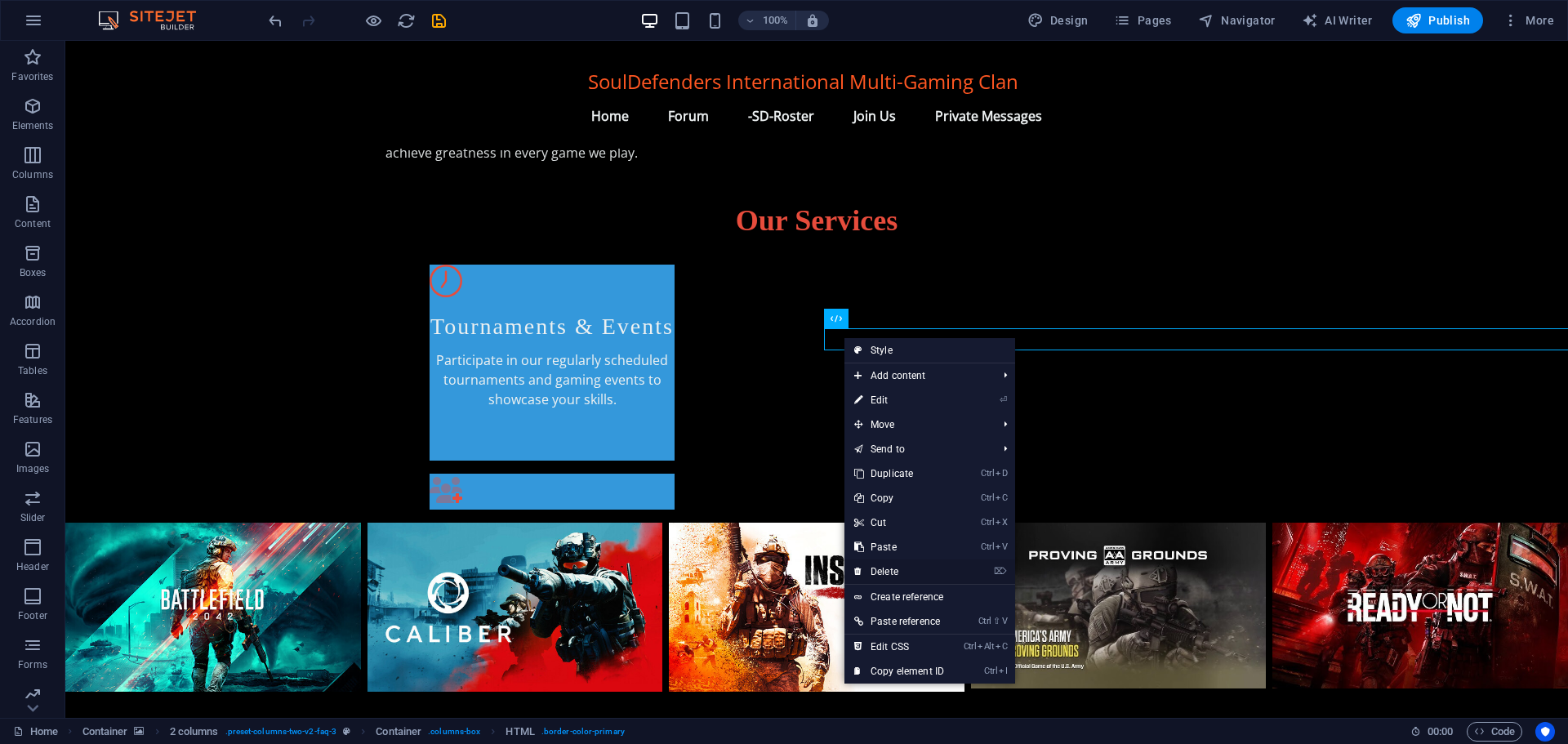
click at [892, 569] on link "⌦ Delete" at bounding box center [898, 572] width 110 height 24
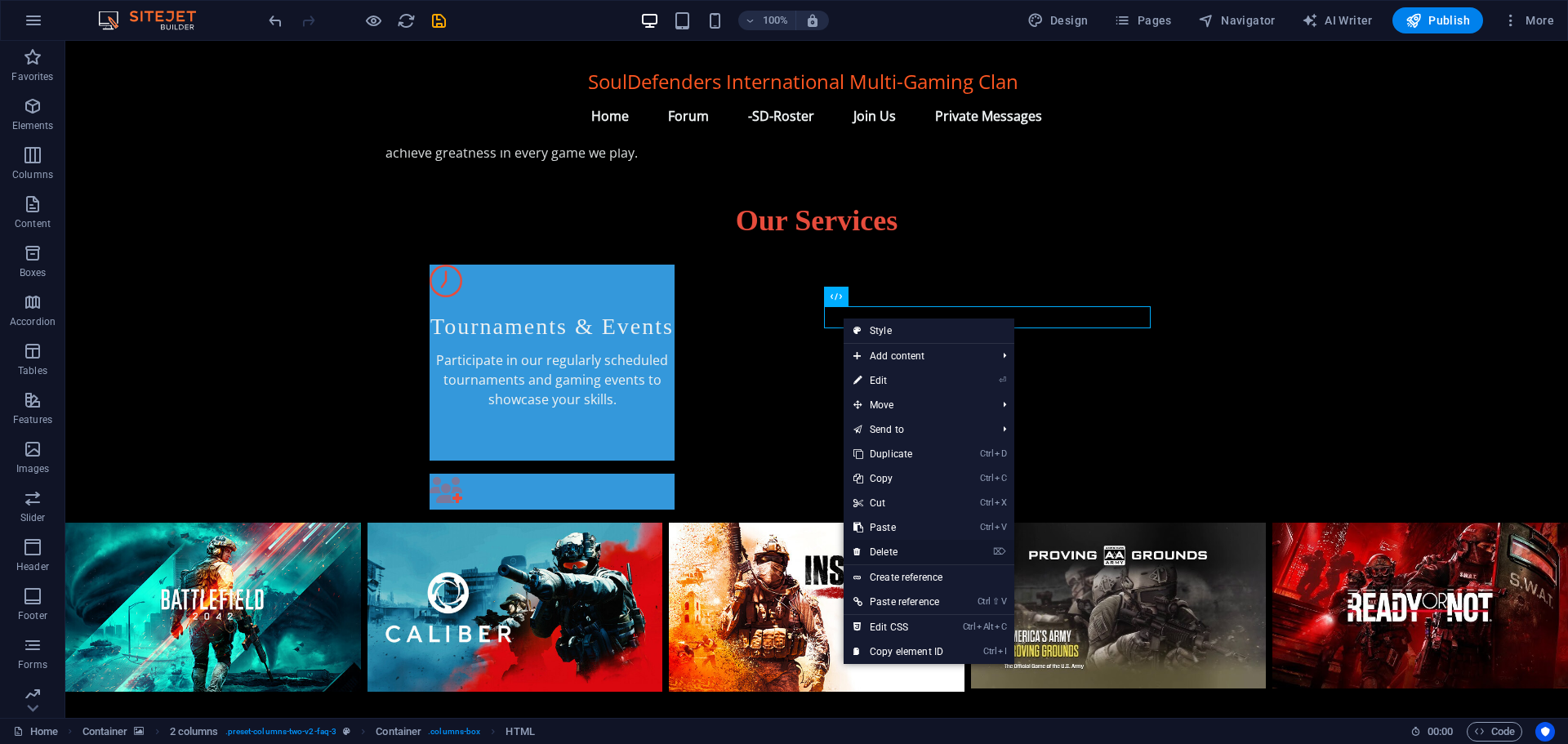
click at [888, 551] on link "⌦ Delete" at bounding box center [897, 552] width 110 height 24
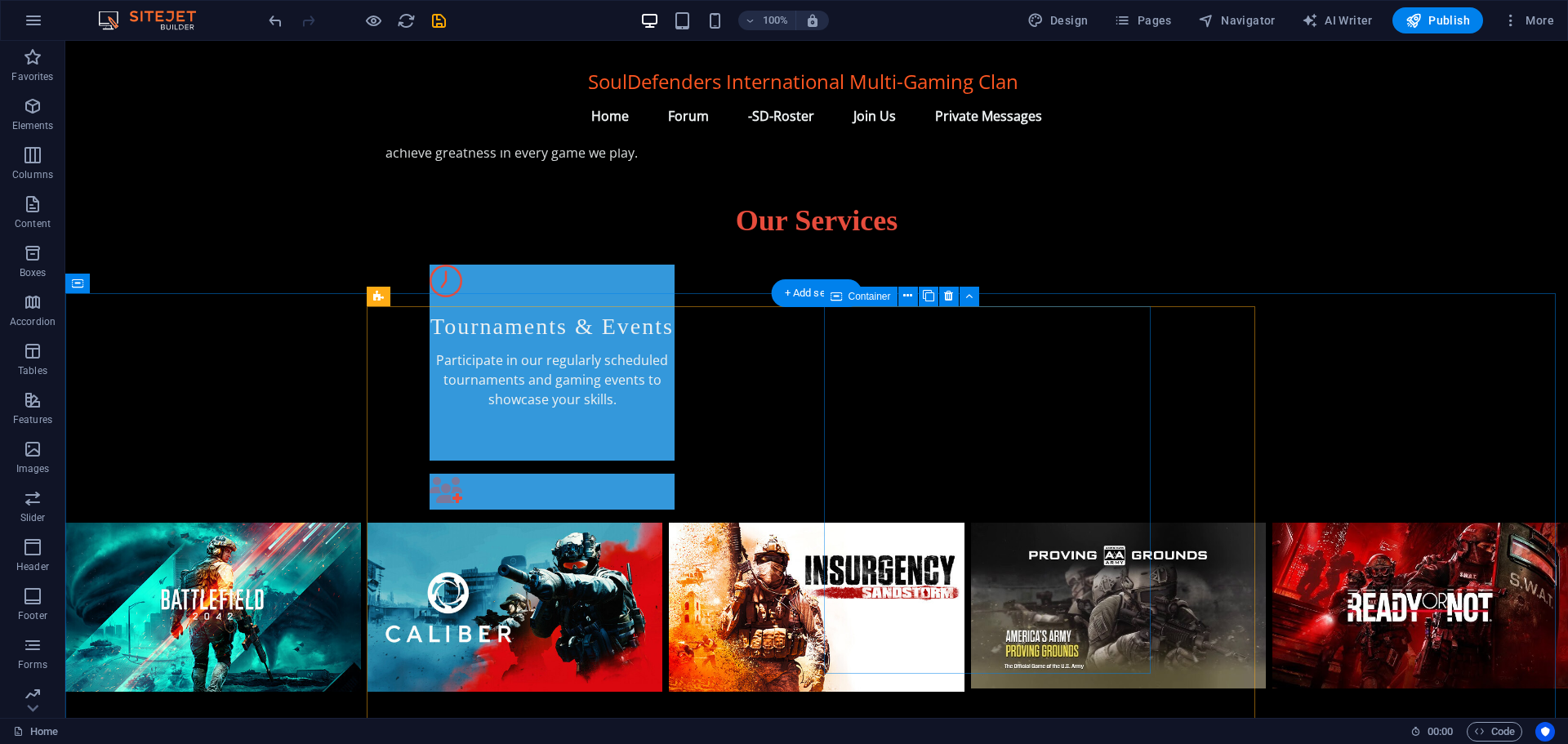
click at [871, 296] on span "Container" at bounding box center [869, 296] width 42 height 9
select select "px"
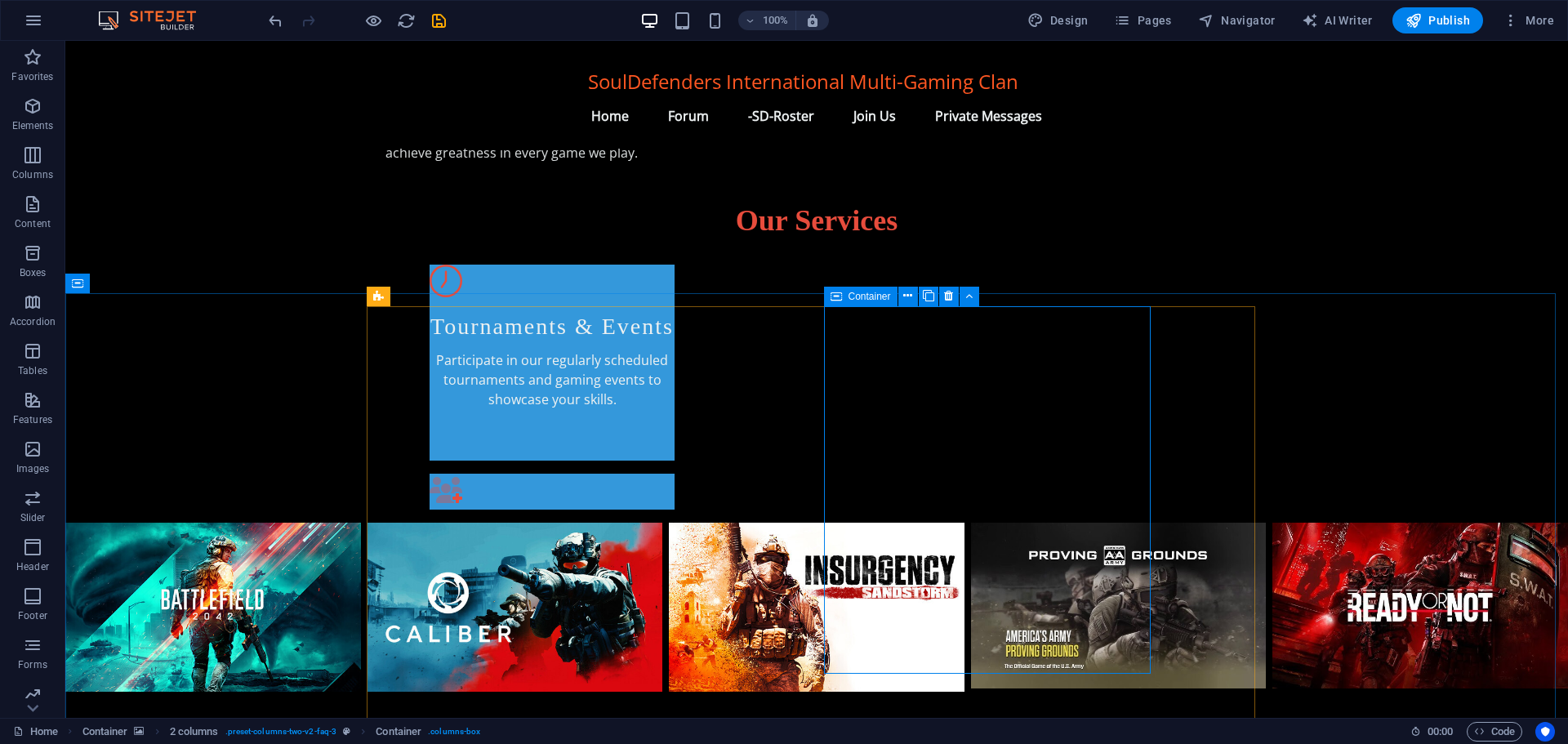
select select "px"
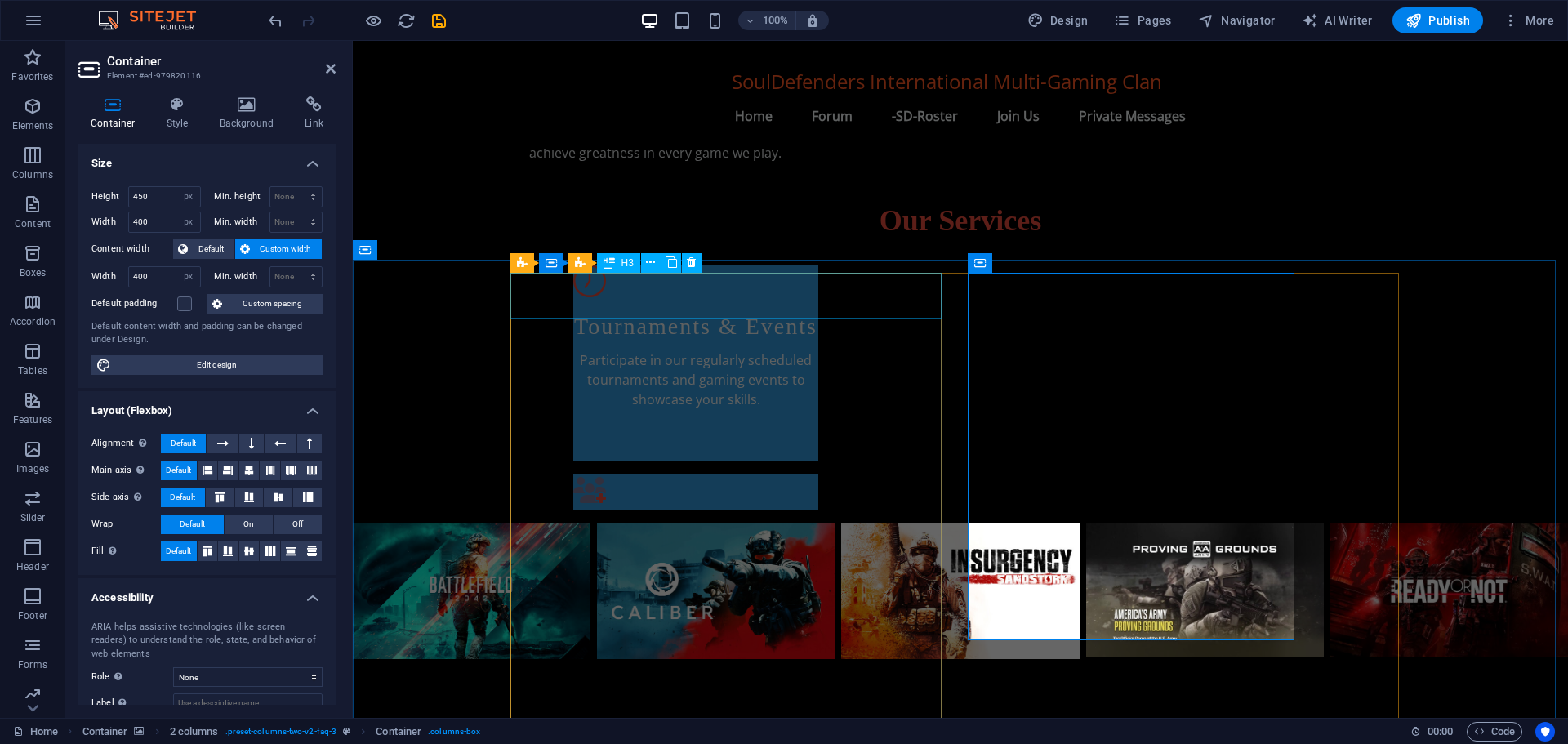
scroll to position [950, 0]
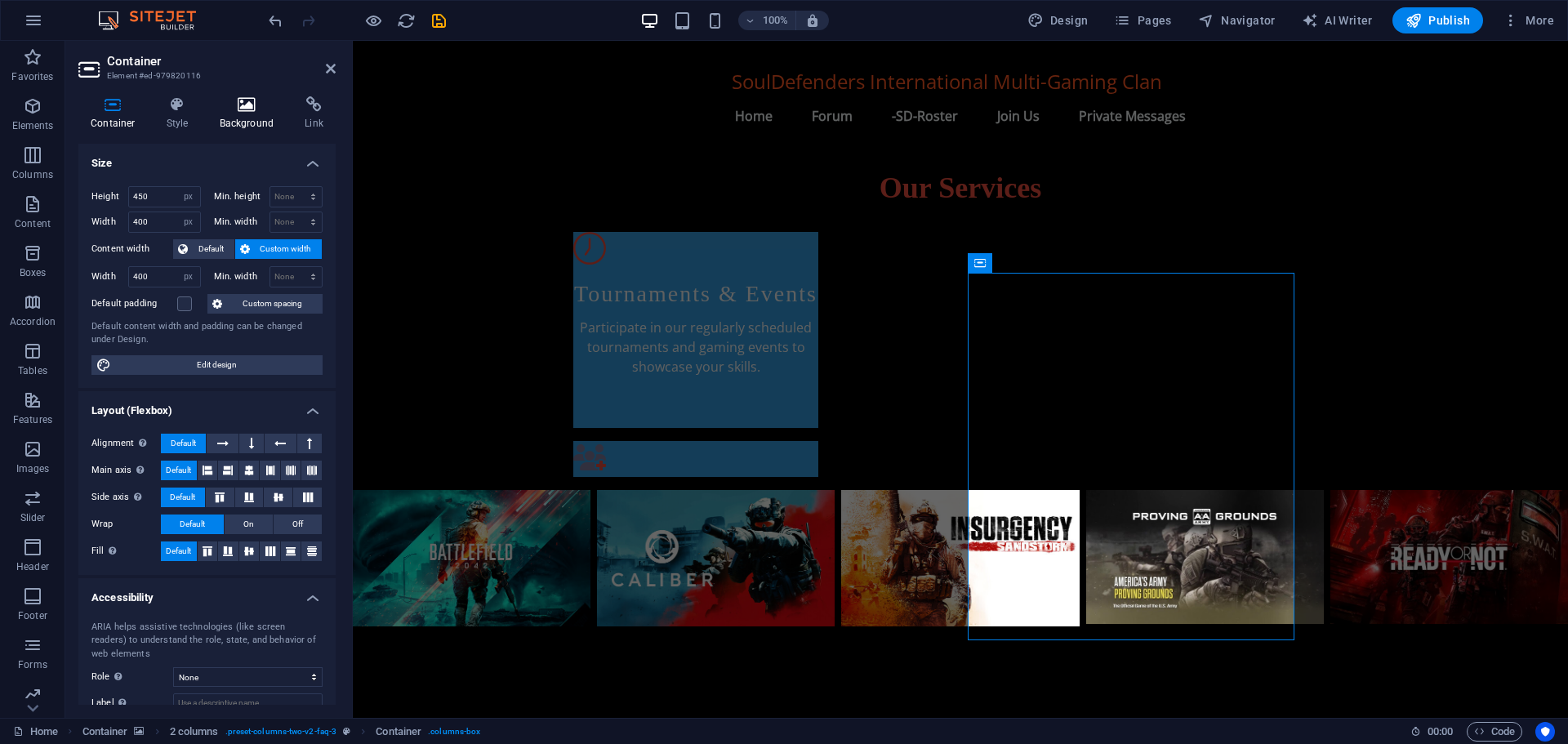
click at [243, 105] on icon at bounding box center [246, 104] width 80 height 16
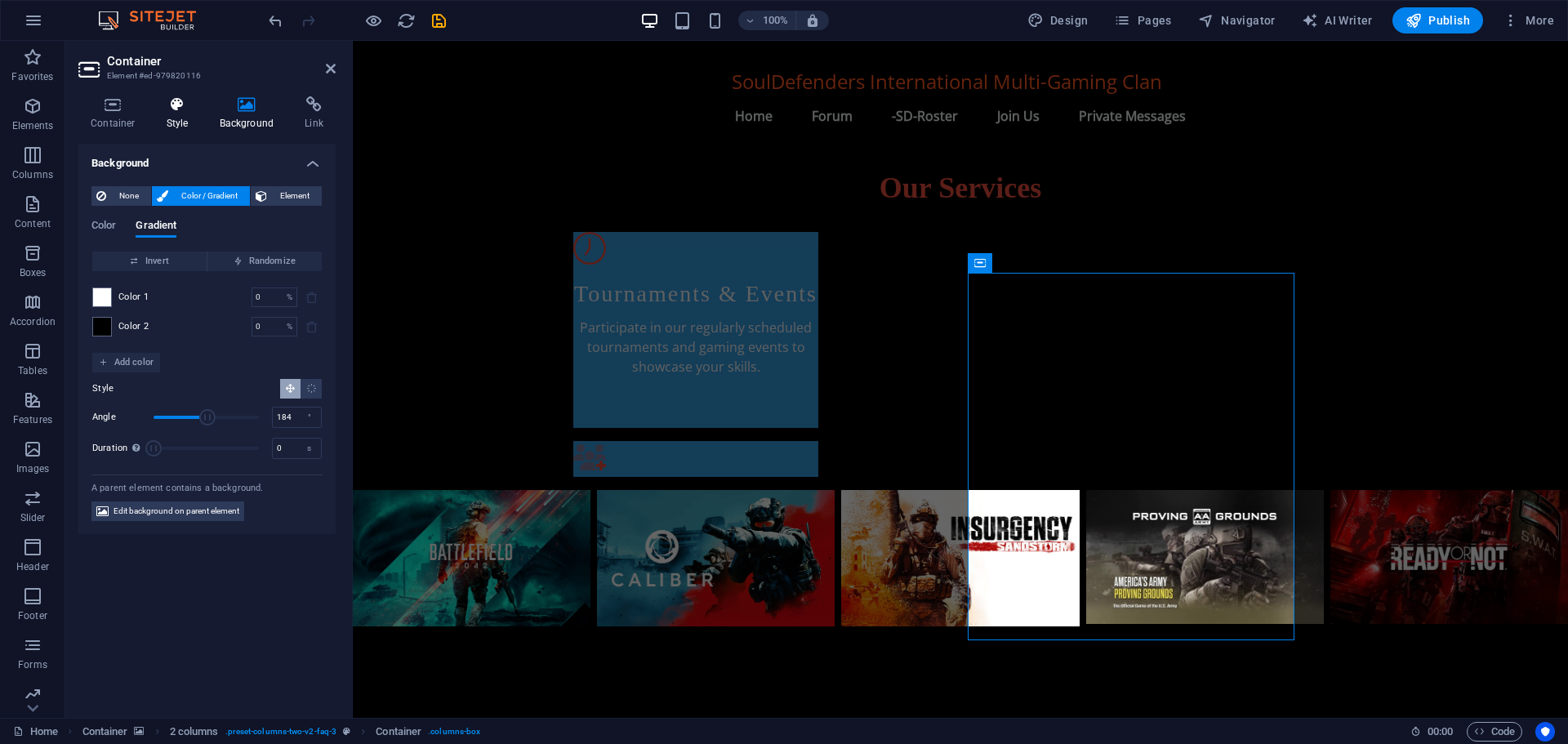
click at [172, 105] on icon at bounding box center [178, 104] width 47 height 16
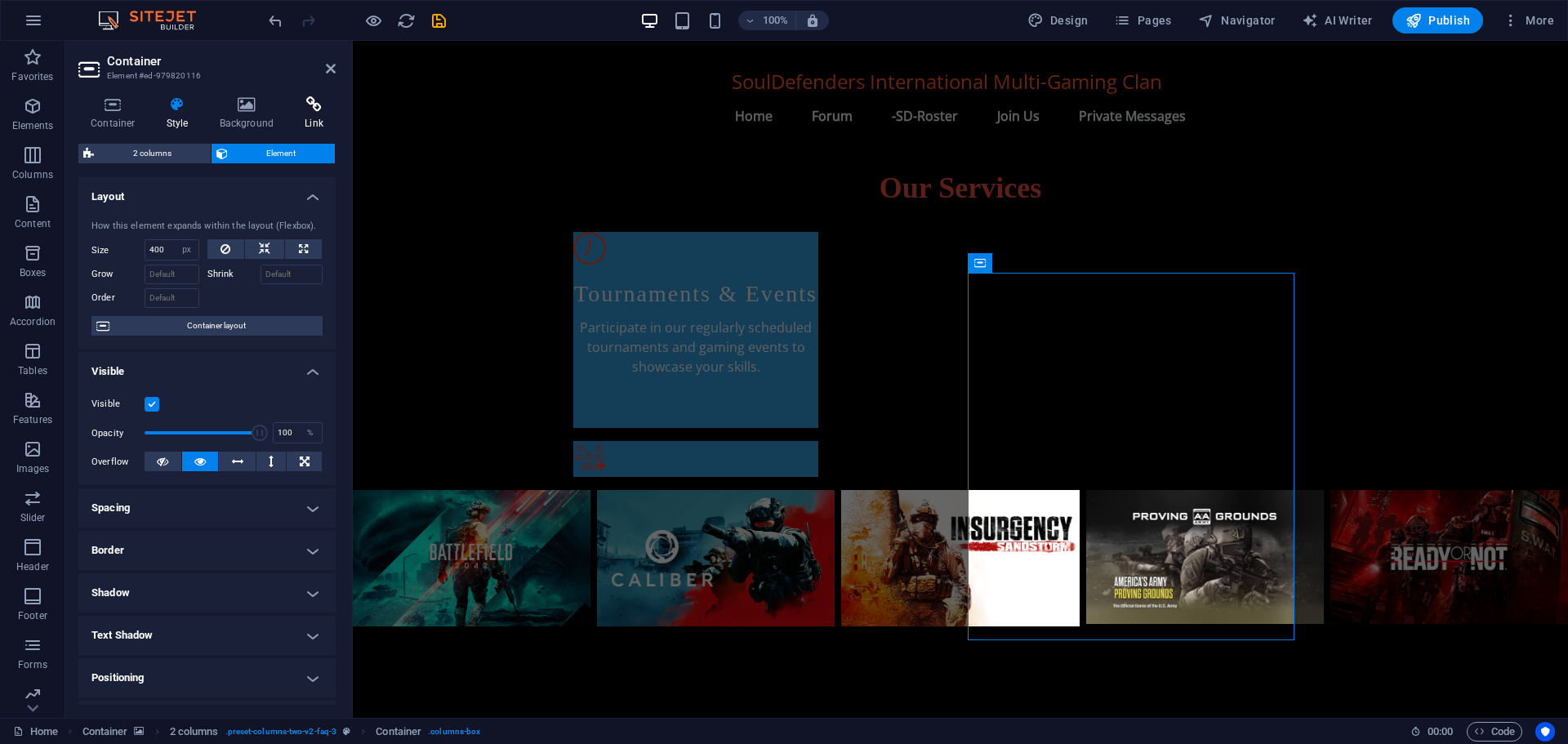
click at [305, 108] on icon at bounding box center [314, 104] width 43 height 16
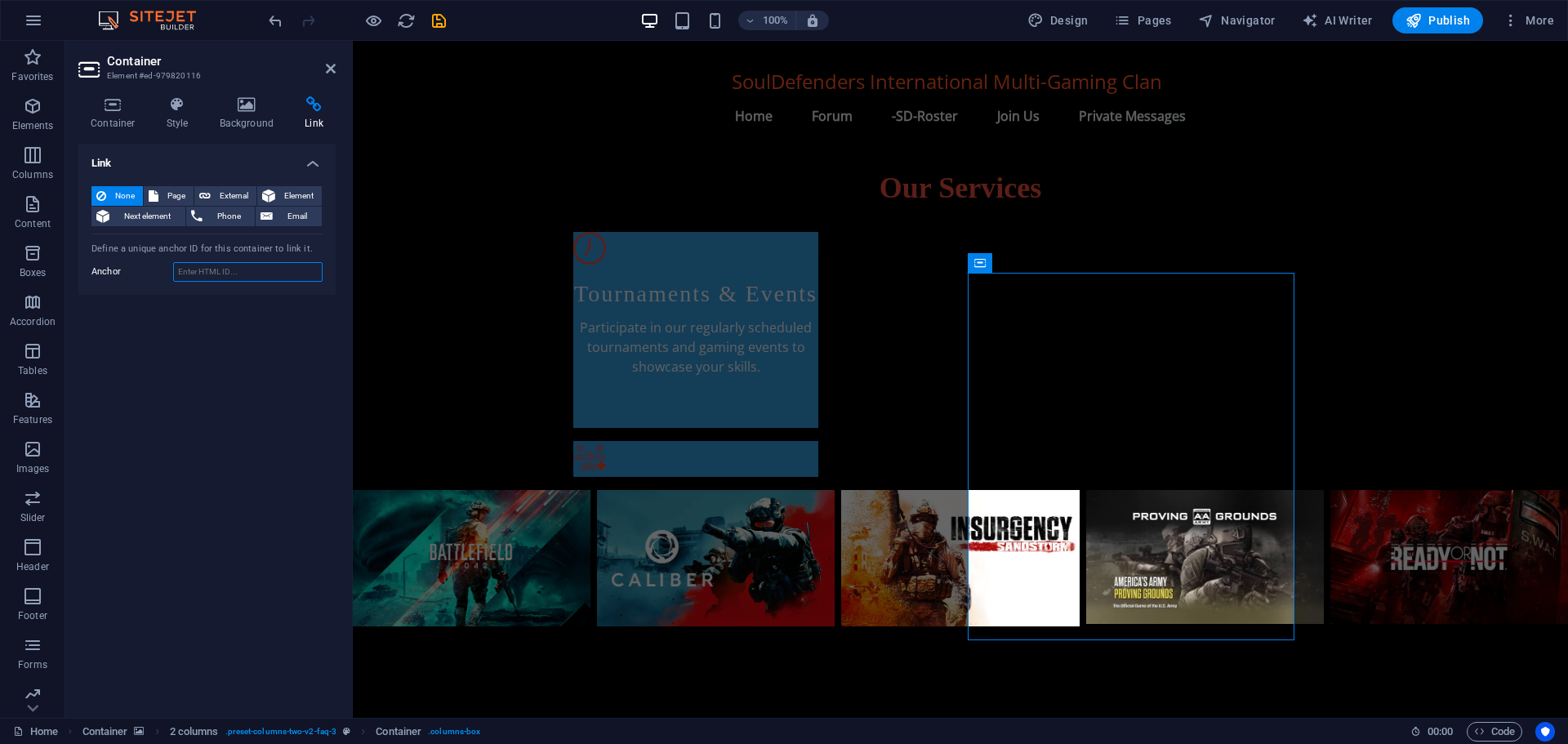
paste input "<widgetbot server="299881420891881473" channel="355719584830980096" width="800"…"
type input "<widgetbot server="299881420891881473" channel="355719584830980096" width="800"…"
click at [131, 213] on span "Next element" at bounding box center [147, 216] width 67 height 20
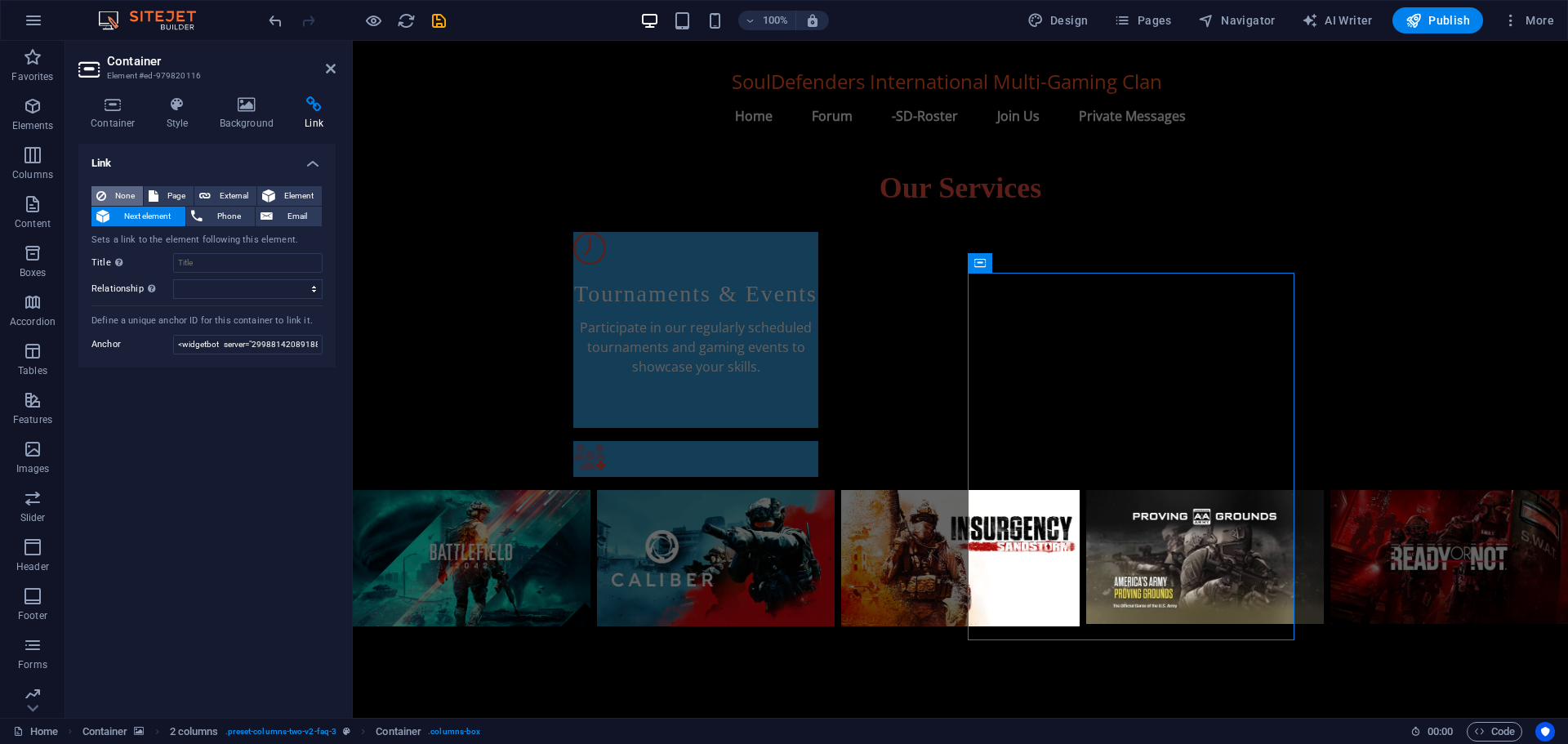
click at [126, 188] on span "None" at bounding box center [125, 196] width 27 height 20
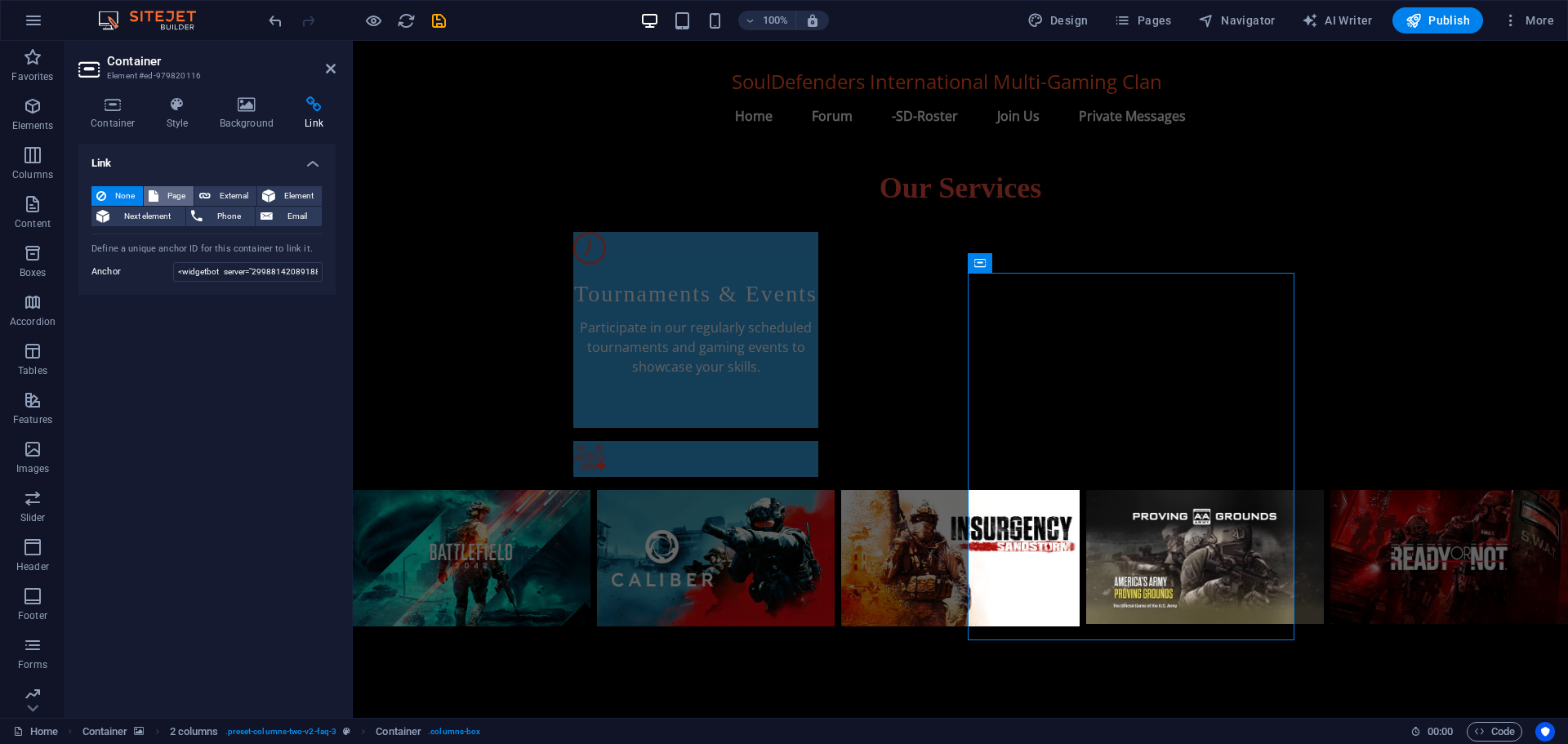
click at [168, 191] on span "Page" at bounding box center [175, 196] width 25 height 20
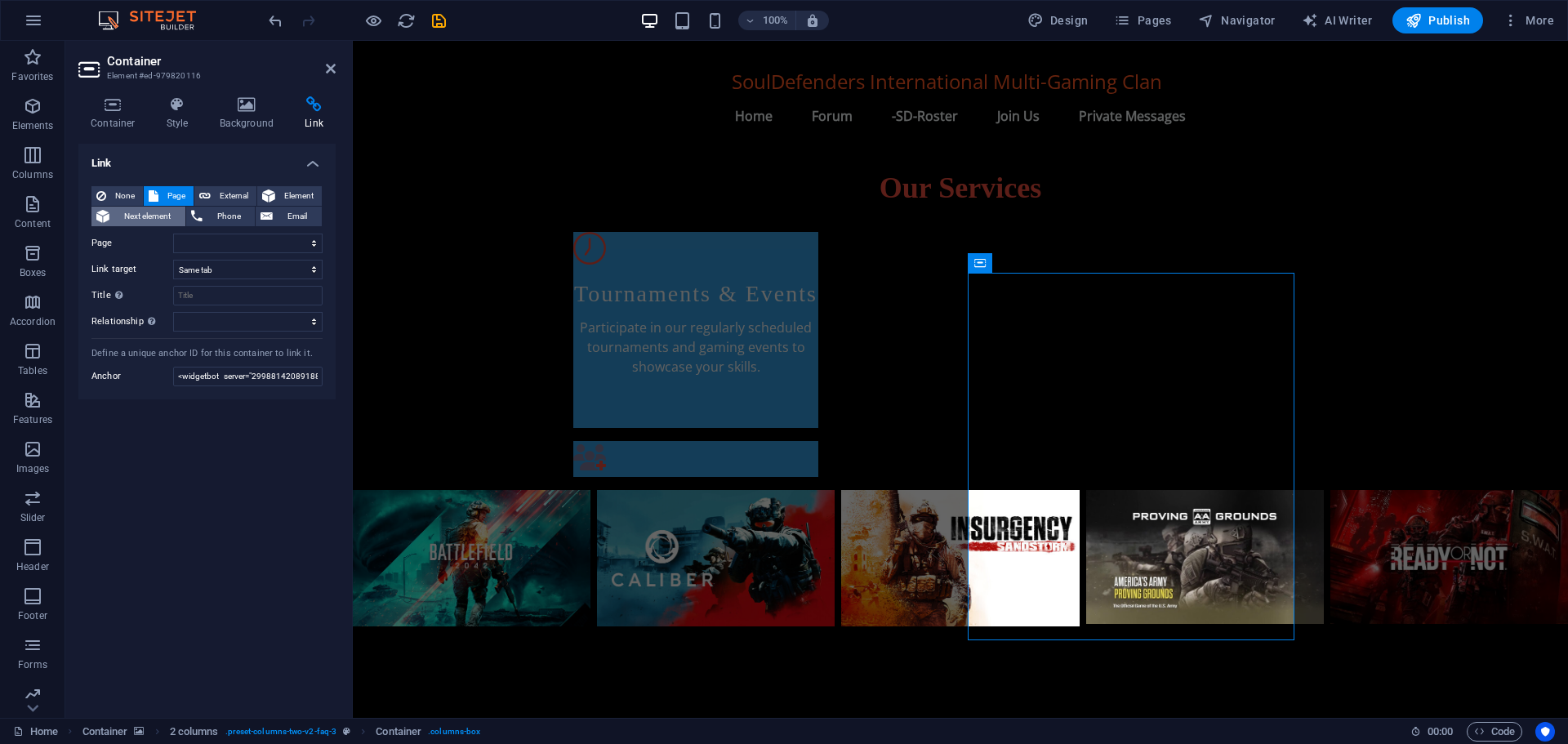
click at [155, 213] on span "Next element" at bounding box center [147, 216] width 67 height 20
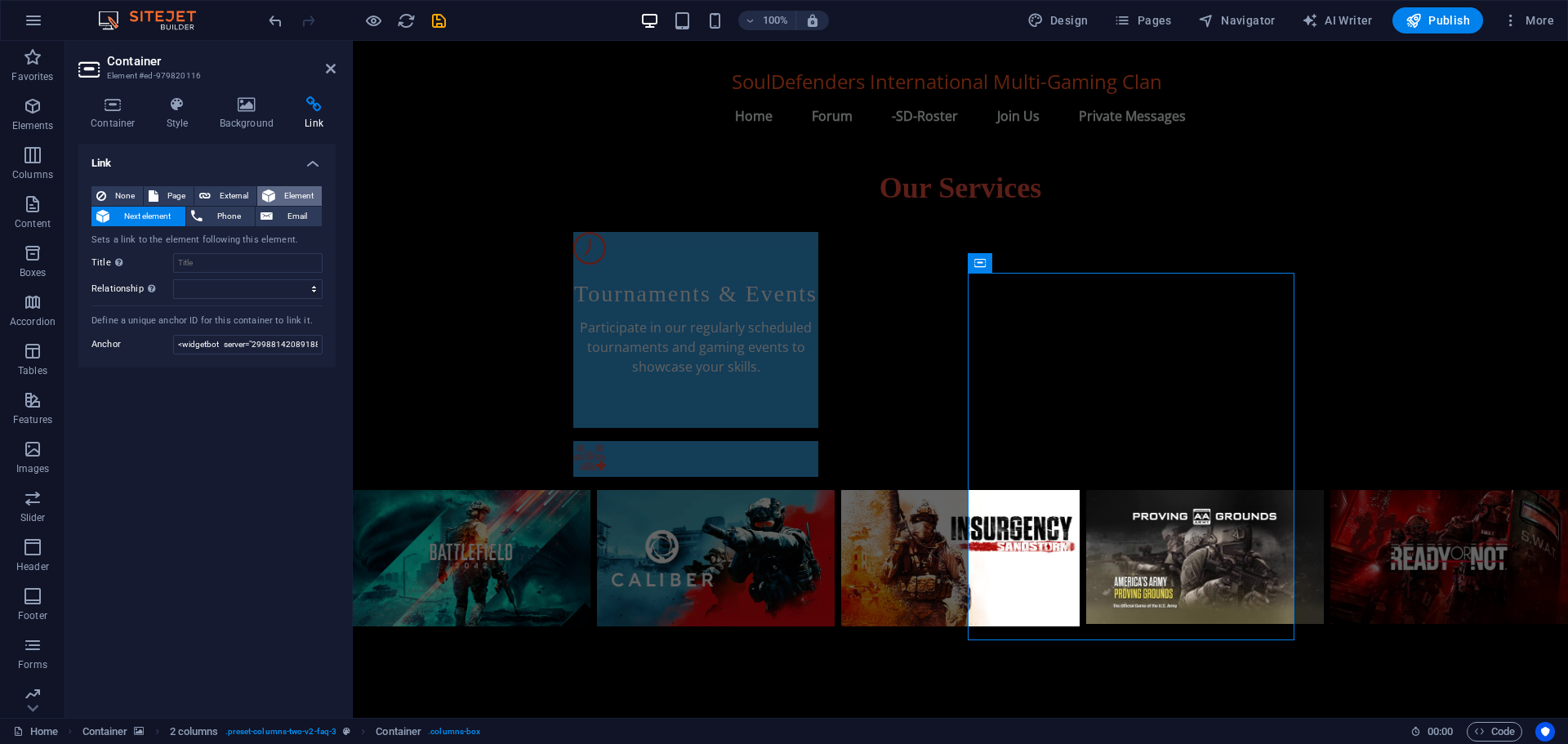
click at [298, 189] on span "Element" at bounding box center [298, 196] width 37 height 20
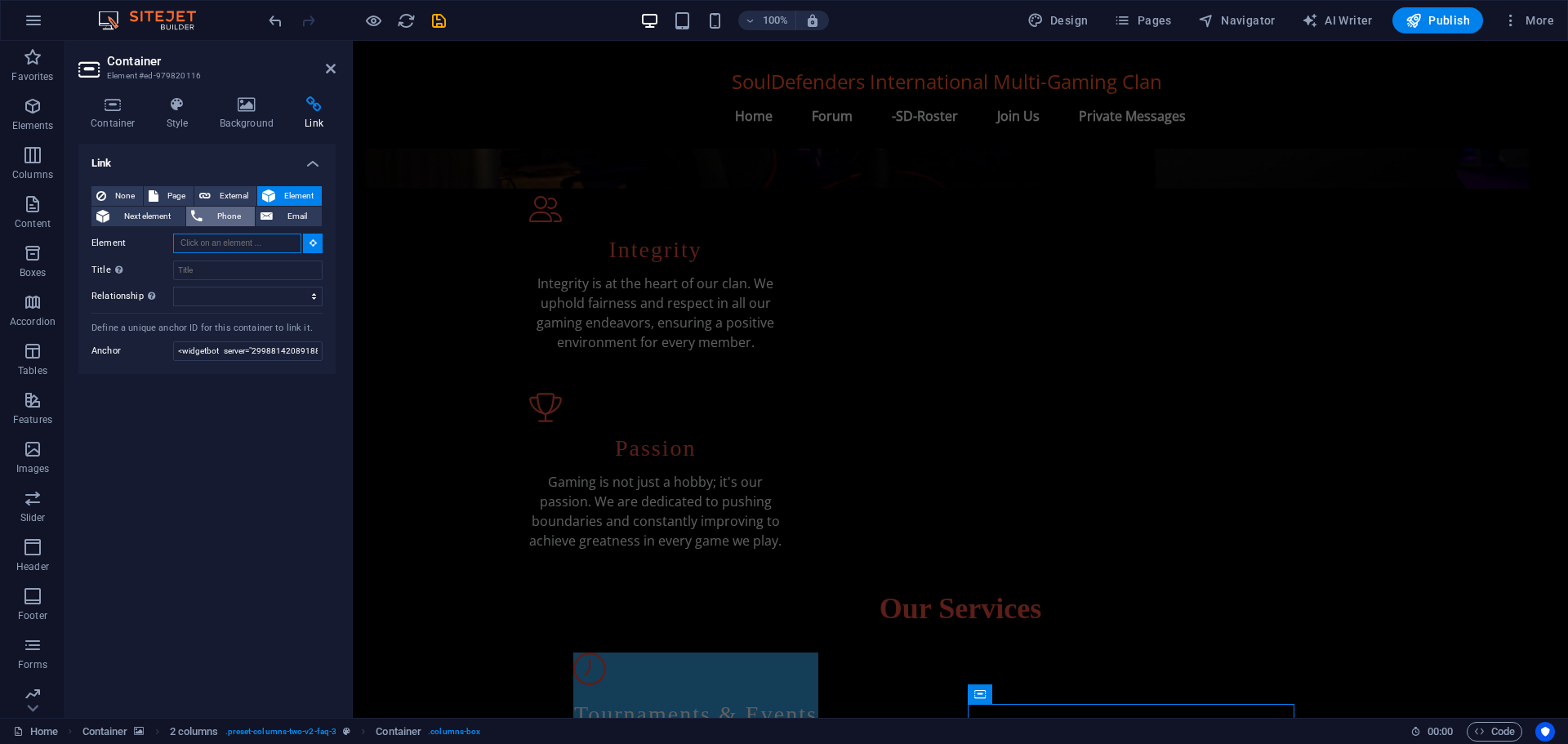
scroll to position [518, 0]
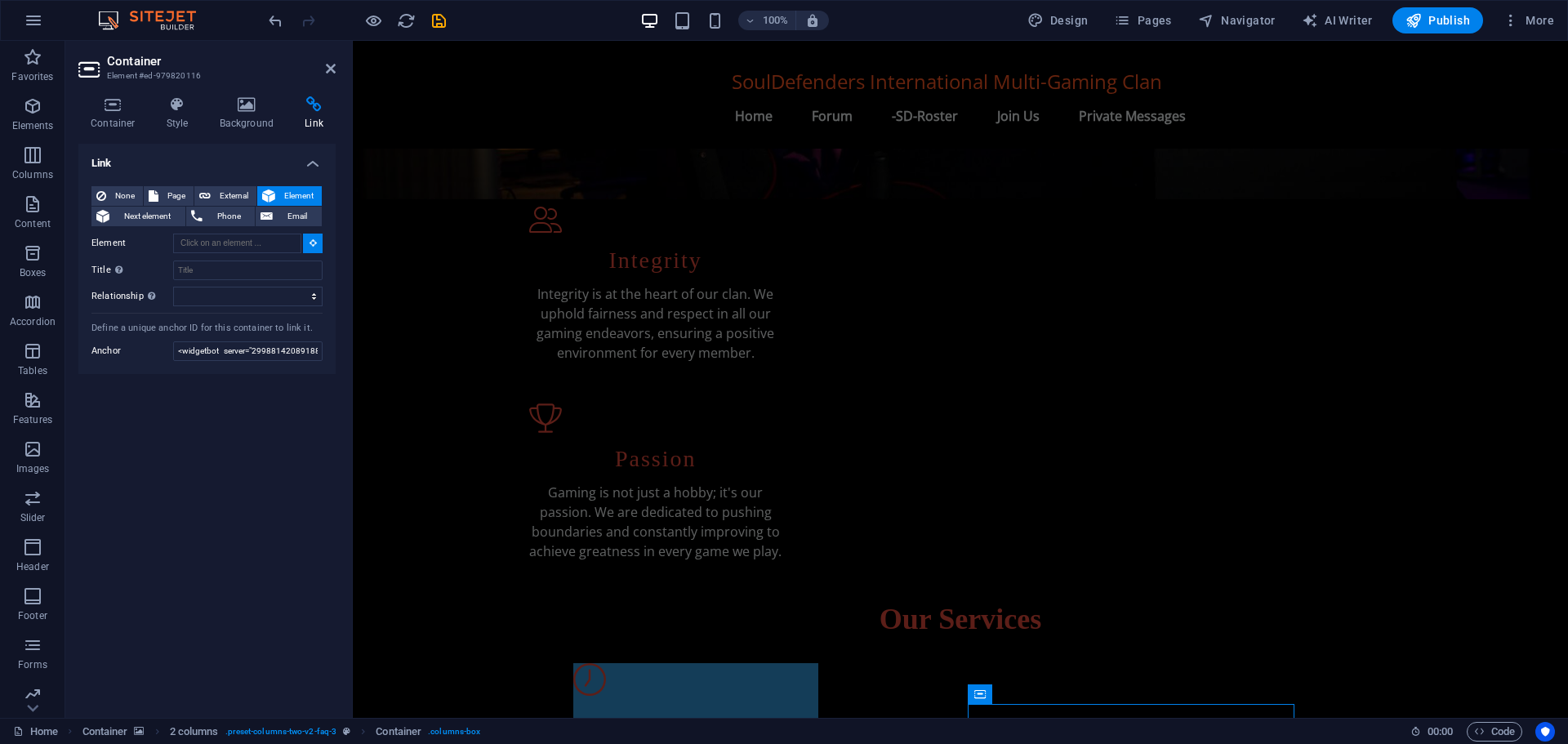
click at [295, 193] on span "Element" at bounding box center [298, 196] width 37 height 20
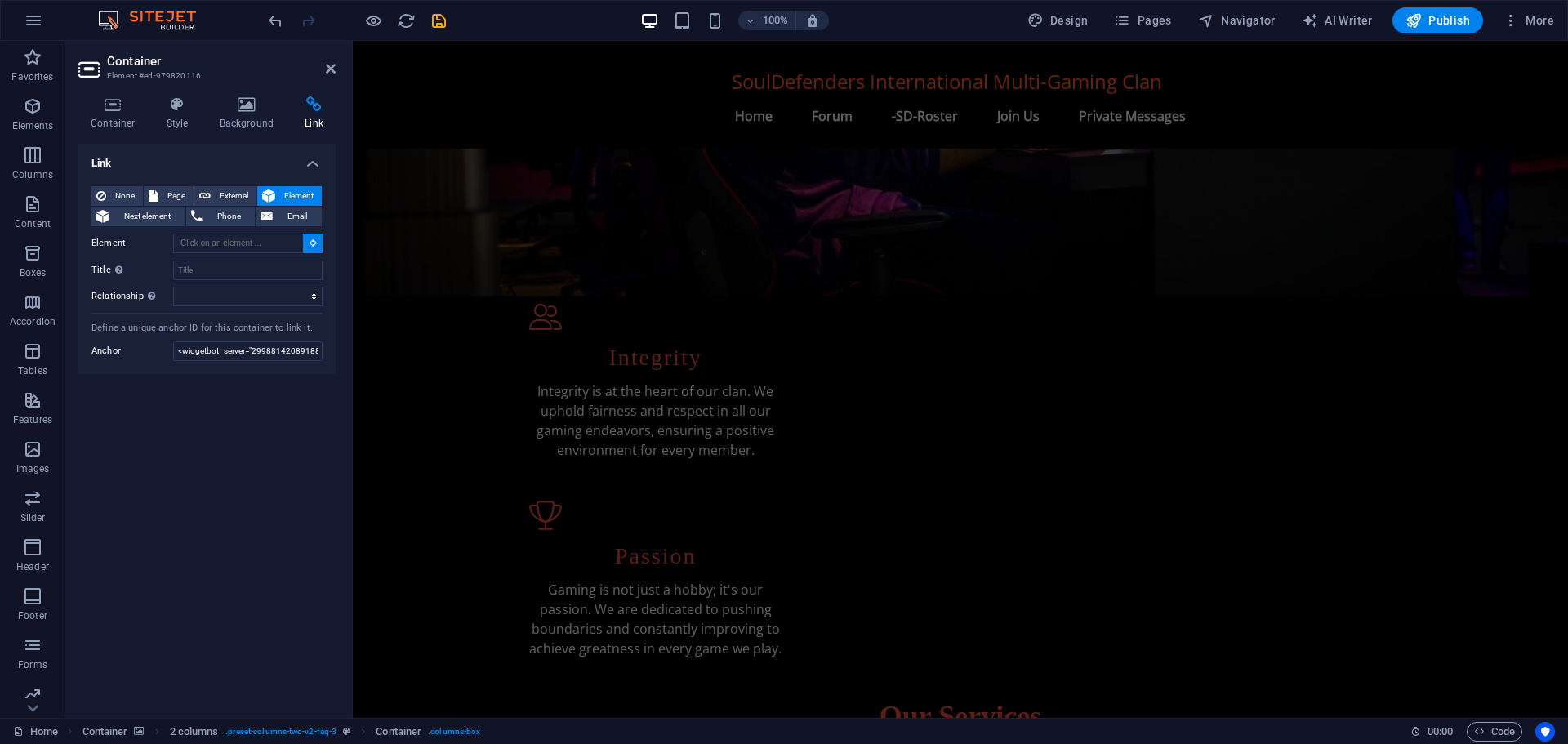
scroll to position [410, 0]
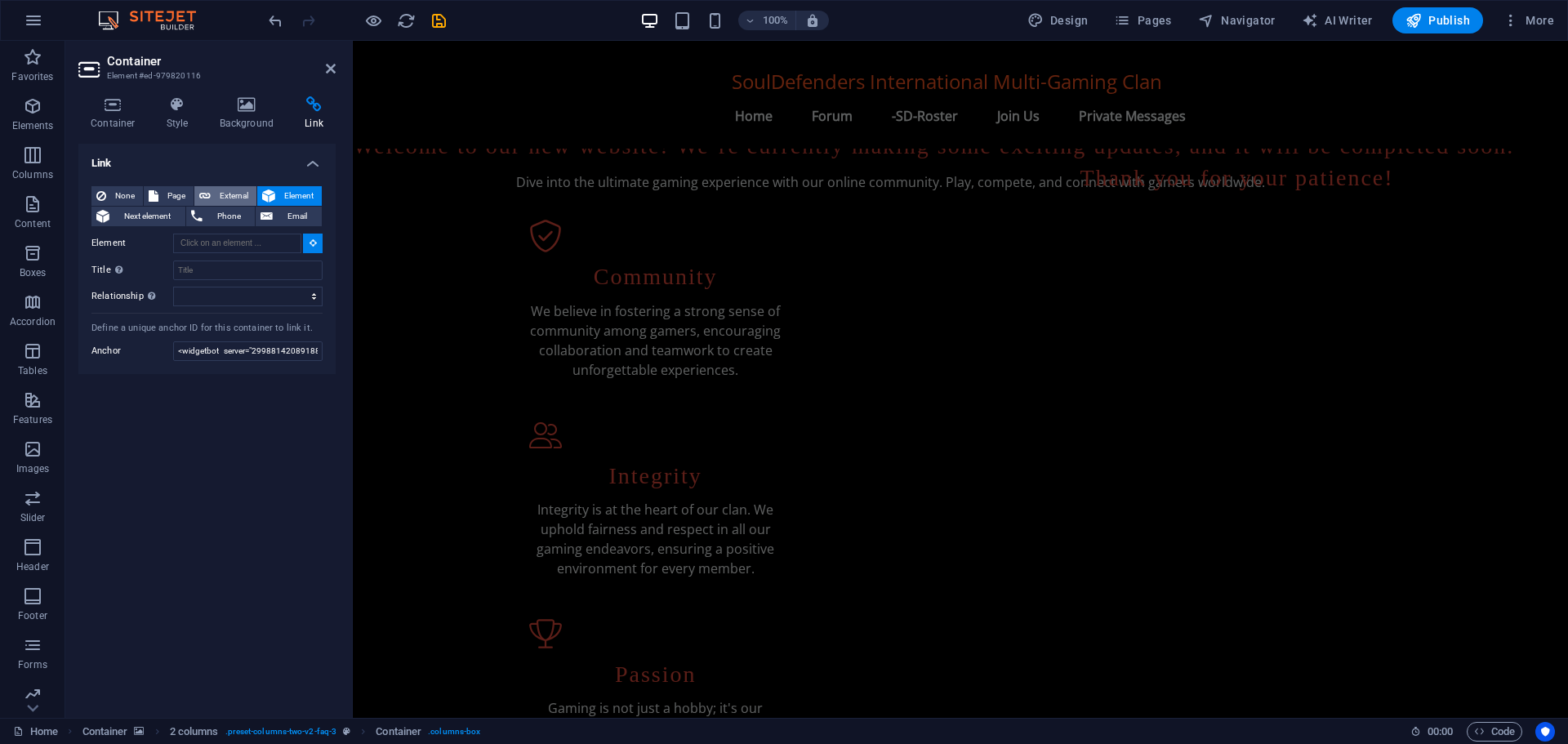
click at [229, 194] on span "External" at bounding box center [233, 196] width 36 height 20
select select
select select "blank"
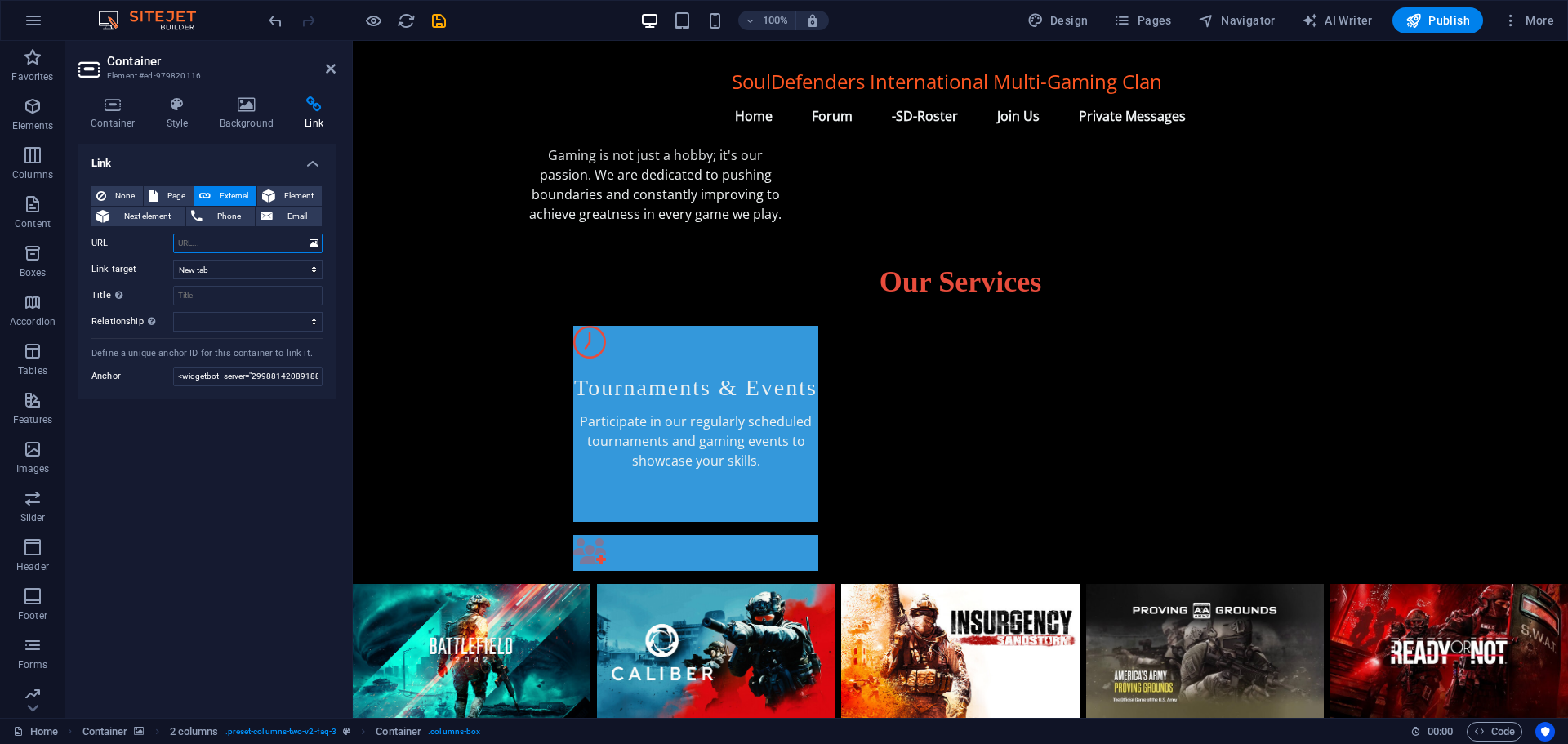
scroll to position [1027, 0]
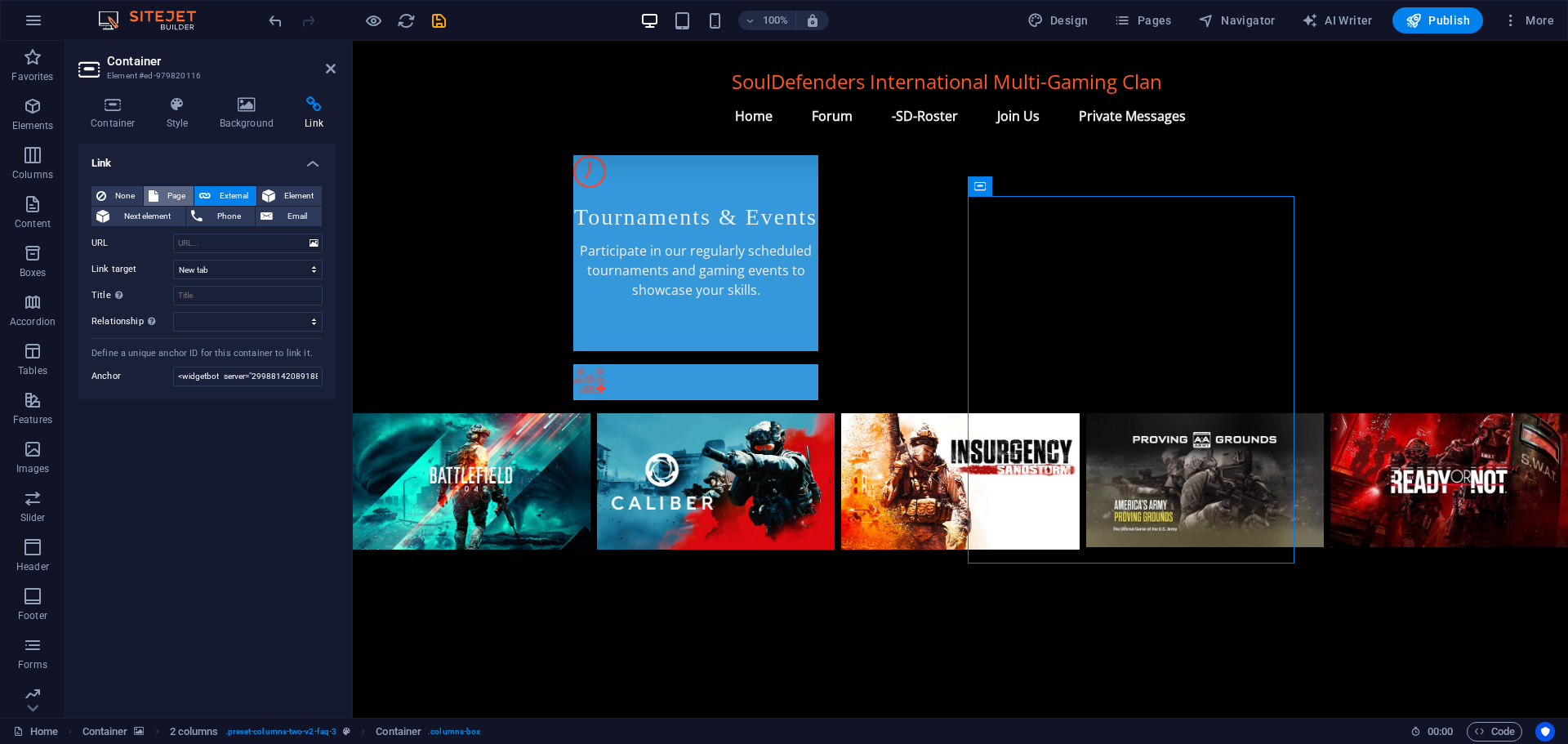
click at [175, 194] on span "Page" at bounding box center [175, 196] width 25 height 20
select select
click at [124, 195] on span "None" at bounding box center [125, 196] width 27 height 20
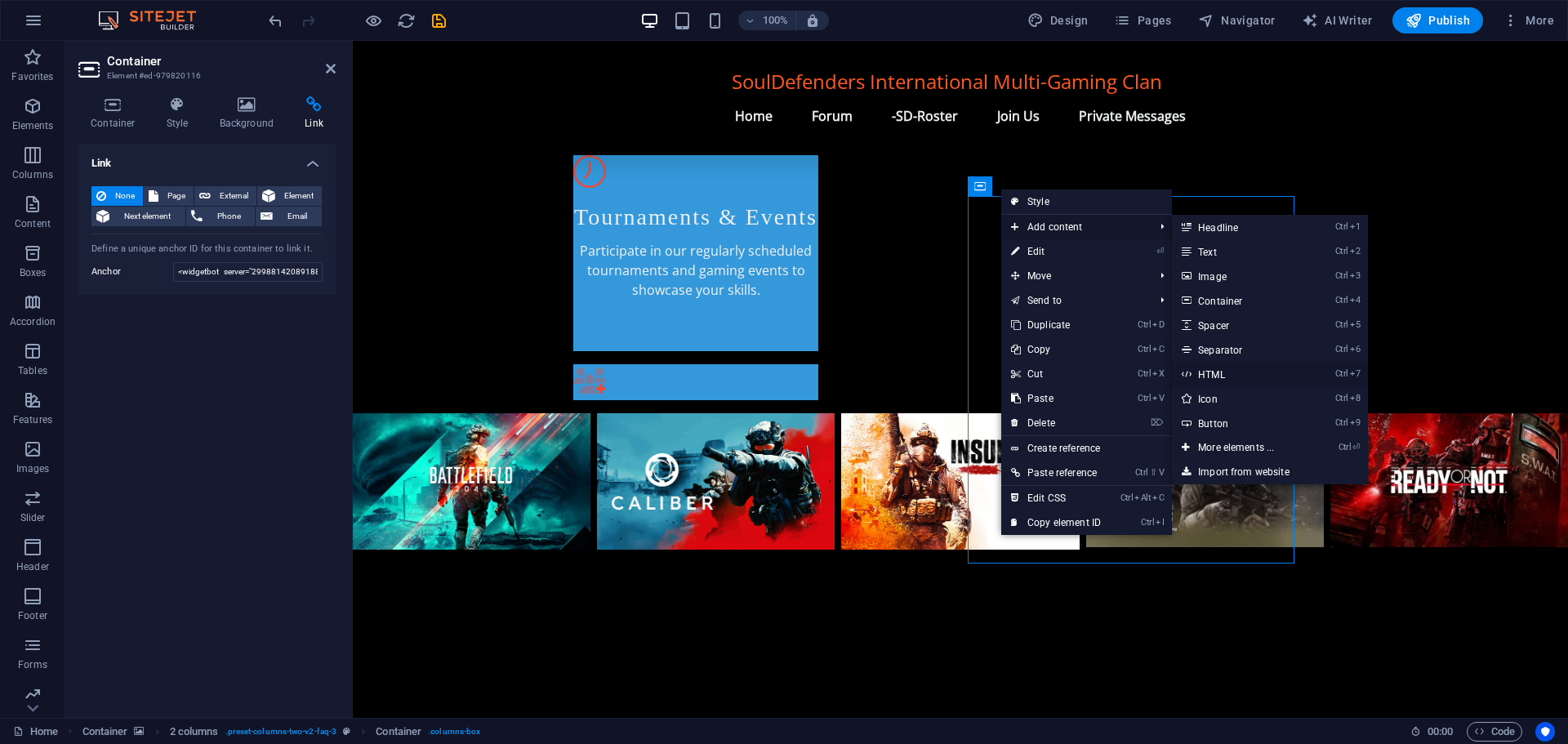
click at [1233, 369] on link "Ctrl 7 HTML" at bounding box center [1239, 374] width 135 height 24
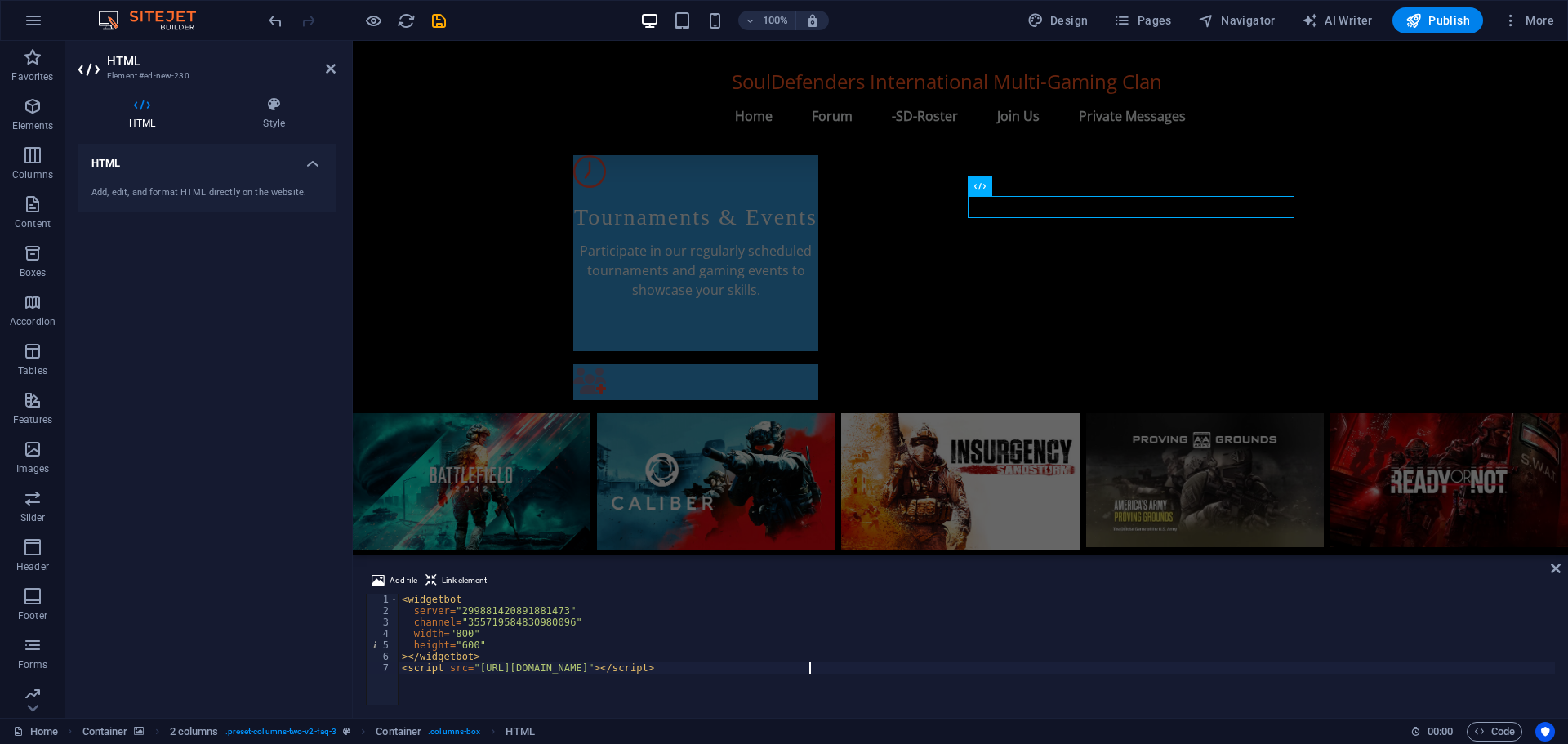
click at [621, 592] on div "Add file Link element" at bounding box center [959, 582] width 1189 height 23
click at [404, 575] on span "Add file" at bounding box center [404, 580] width 28 height 20
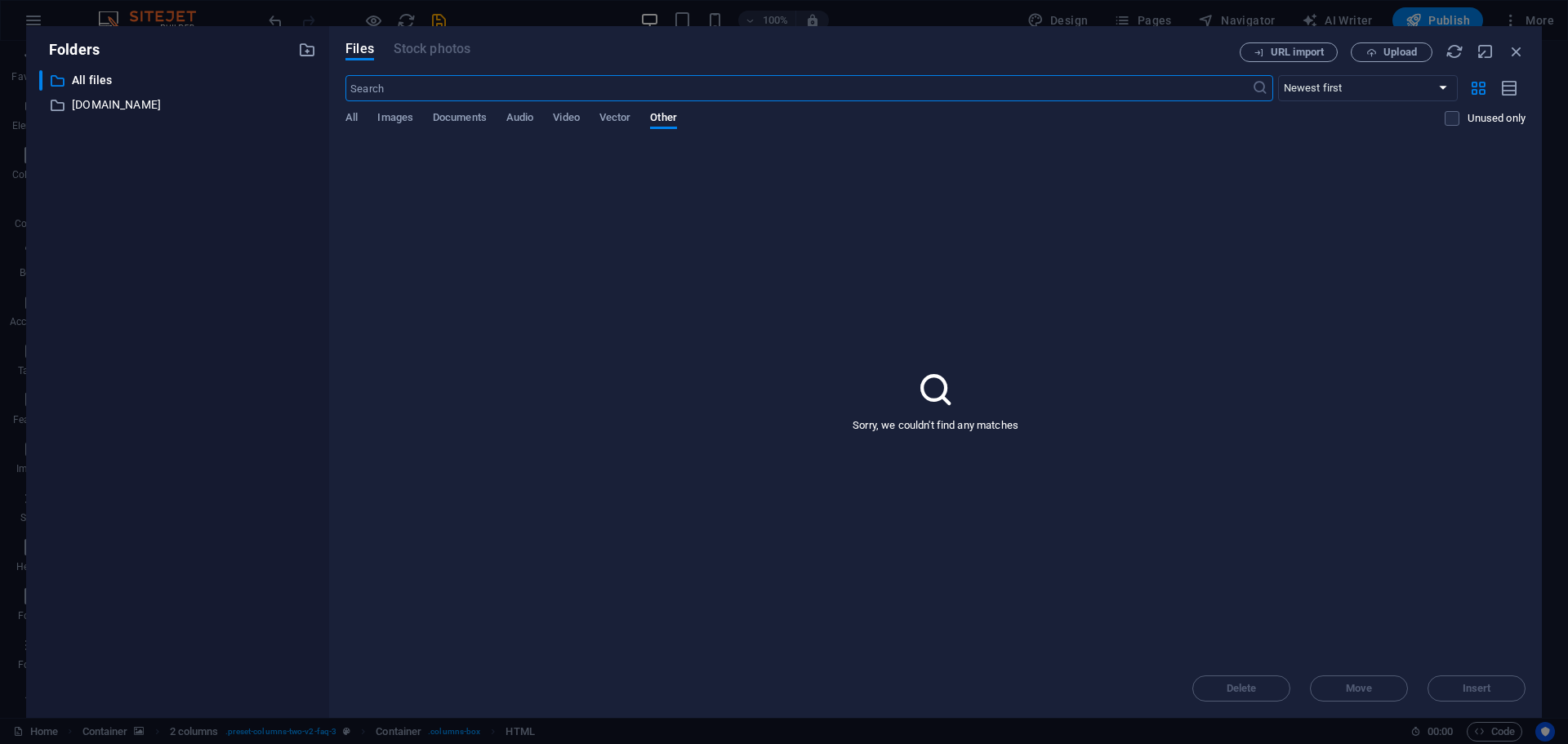
scroll to position [1079, 0]
click at [341, 111] on div "Files Stock photos URL import Upload ​ Newest first Oldest first Name (A-Z) Nam…" at bounding box center [935, 372] width 1212 height 692
click at [352, 112] on span "All" at bounding box center [351, 119] width 12 height 22
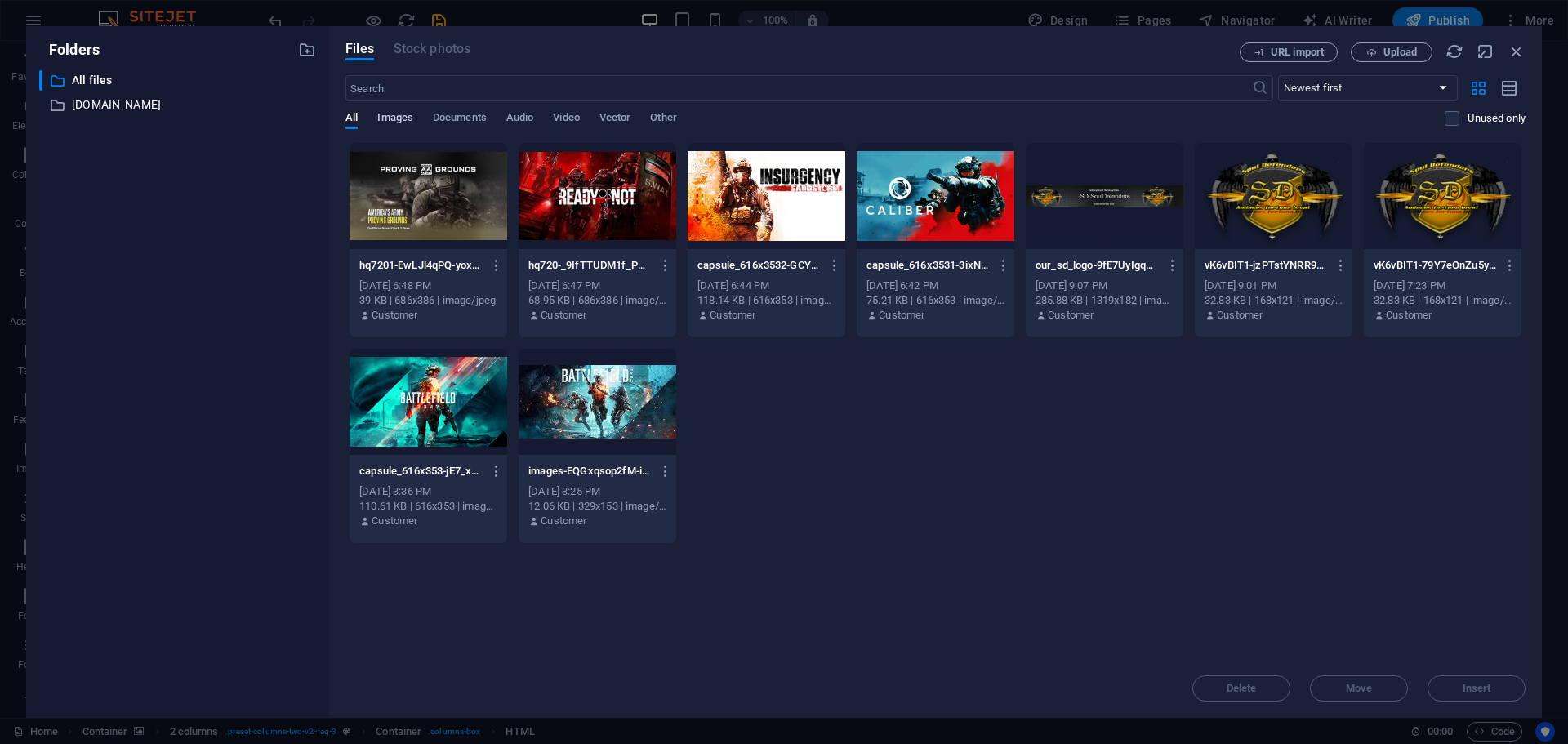
click at [403, 118] on span "Images" at bounding box center [395, 119] width 36 height 22
click at [459, 118] on span "Documents" at bounding box center [460, 119] width 54 height 22
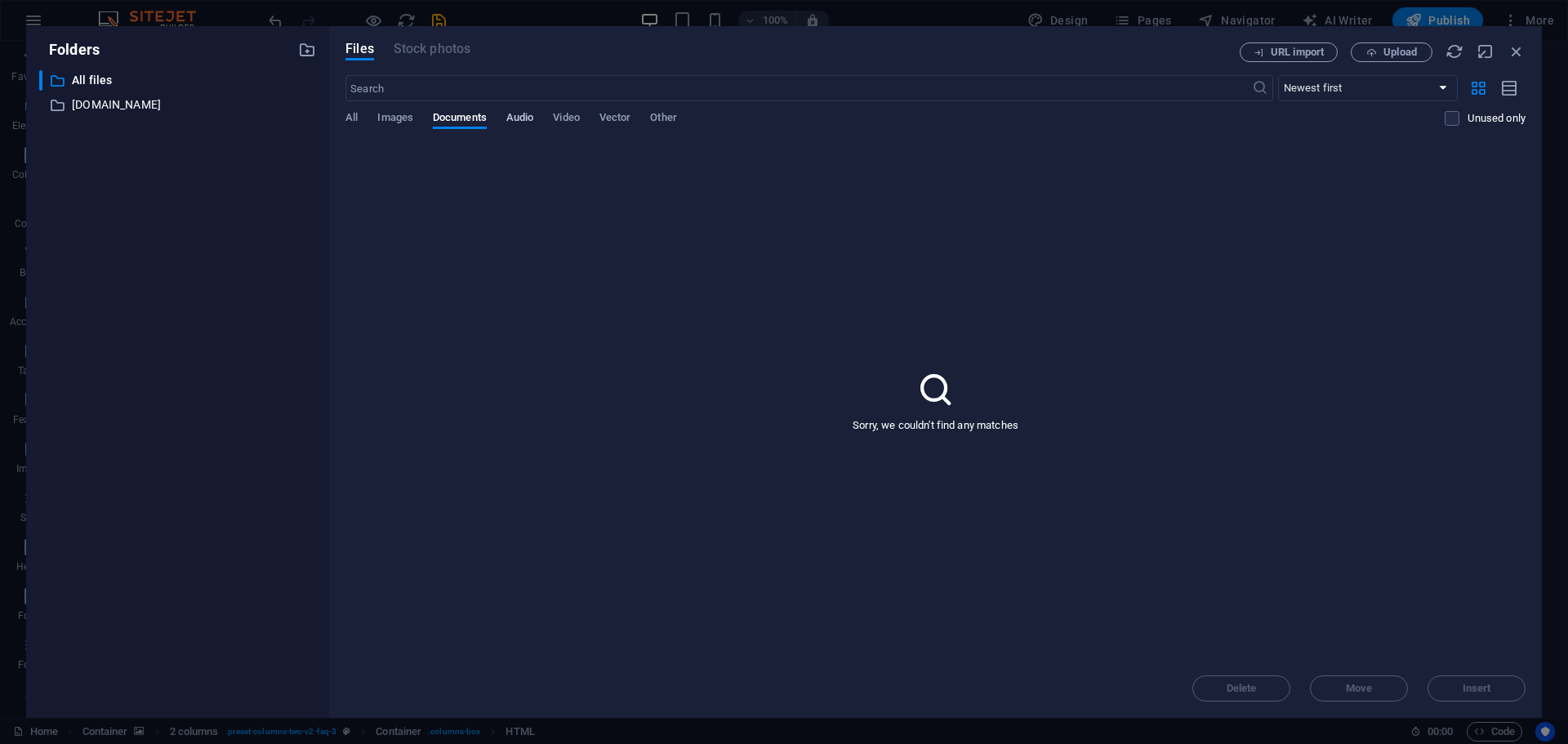
click at [530, 118] on span "Audio" at bounding box center [519, 119] width 27 height 22
click at [676, 121] on span "Other" at bounding box center [663, 119] width 26 height 22
click at [141, 103] on p "[DOMAIN_NAME]" at bounding box center [179, 105] width 214 height 19
click at [97, 74] on p "All files" at bounding box center [179, 81] width 214 height 19
click at [1514, 52] on icon "button" at bounding box center [1516, 51] width 18 height 18
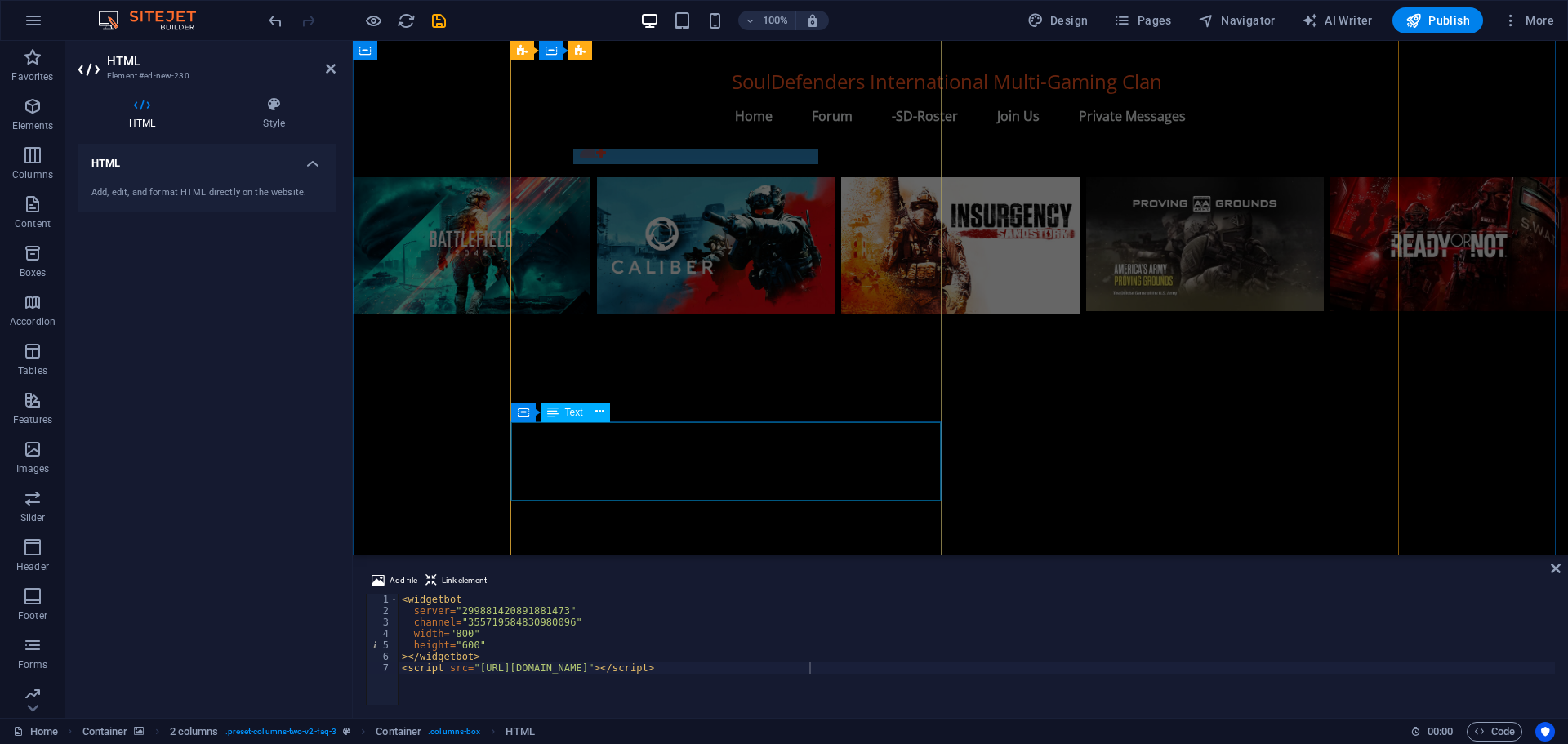
scroll to position [1272, 0]
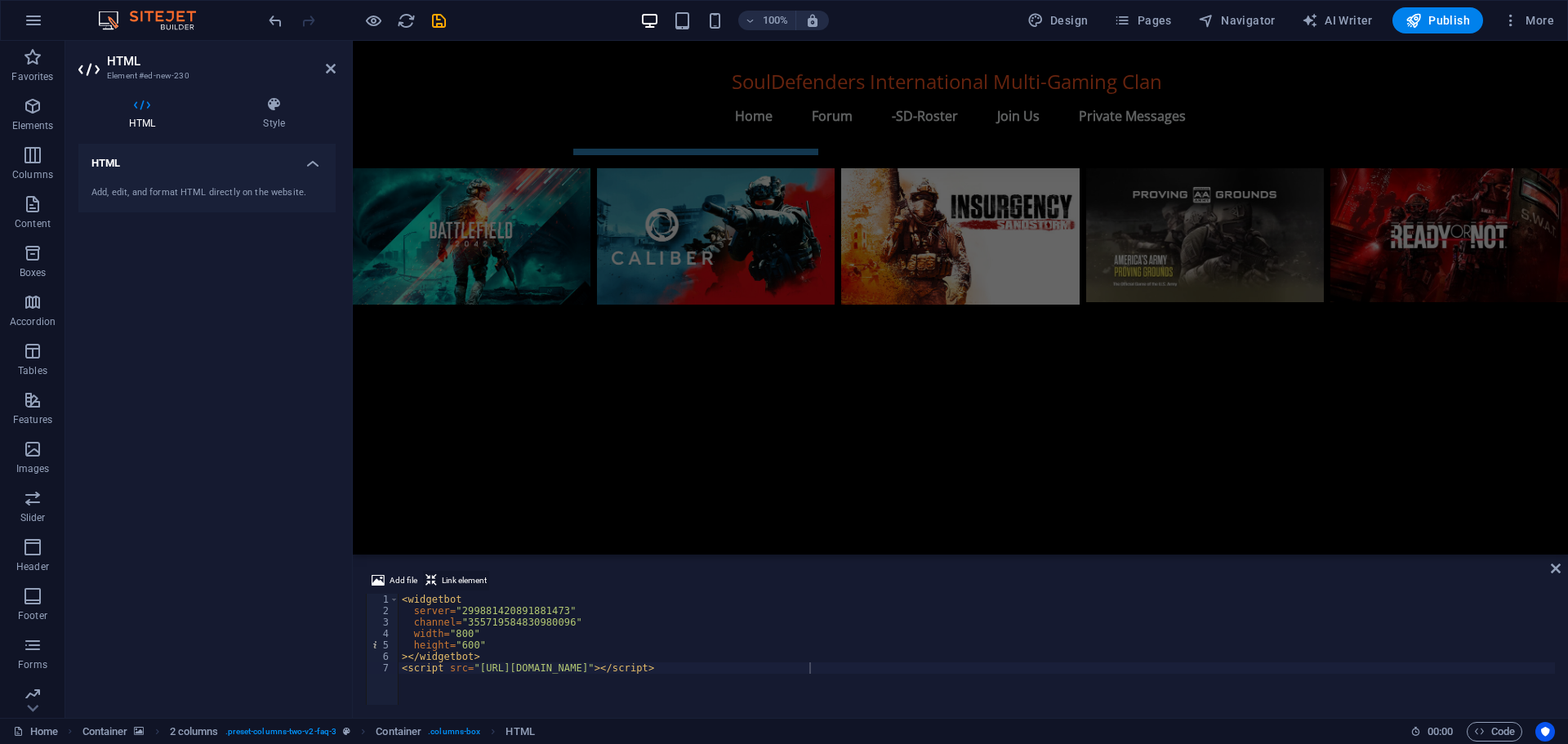
click at [463, 576] on span "Link element" at bounding box center [465, 580] width 45 height 20
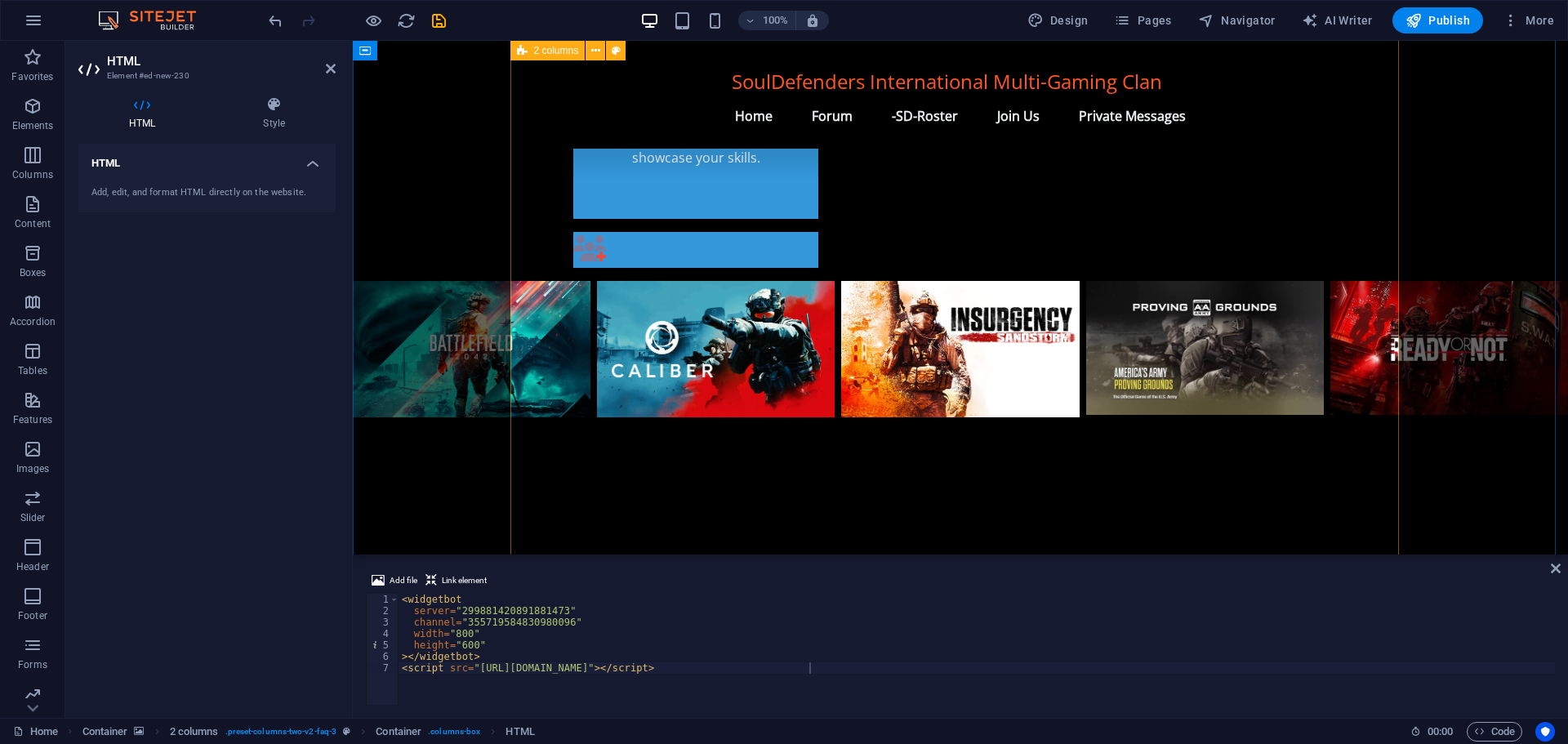
scroll to position [1109, 0]
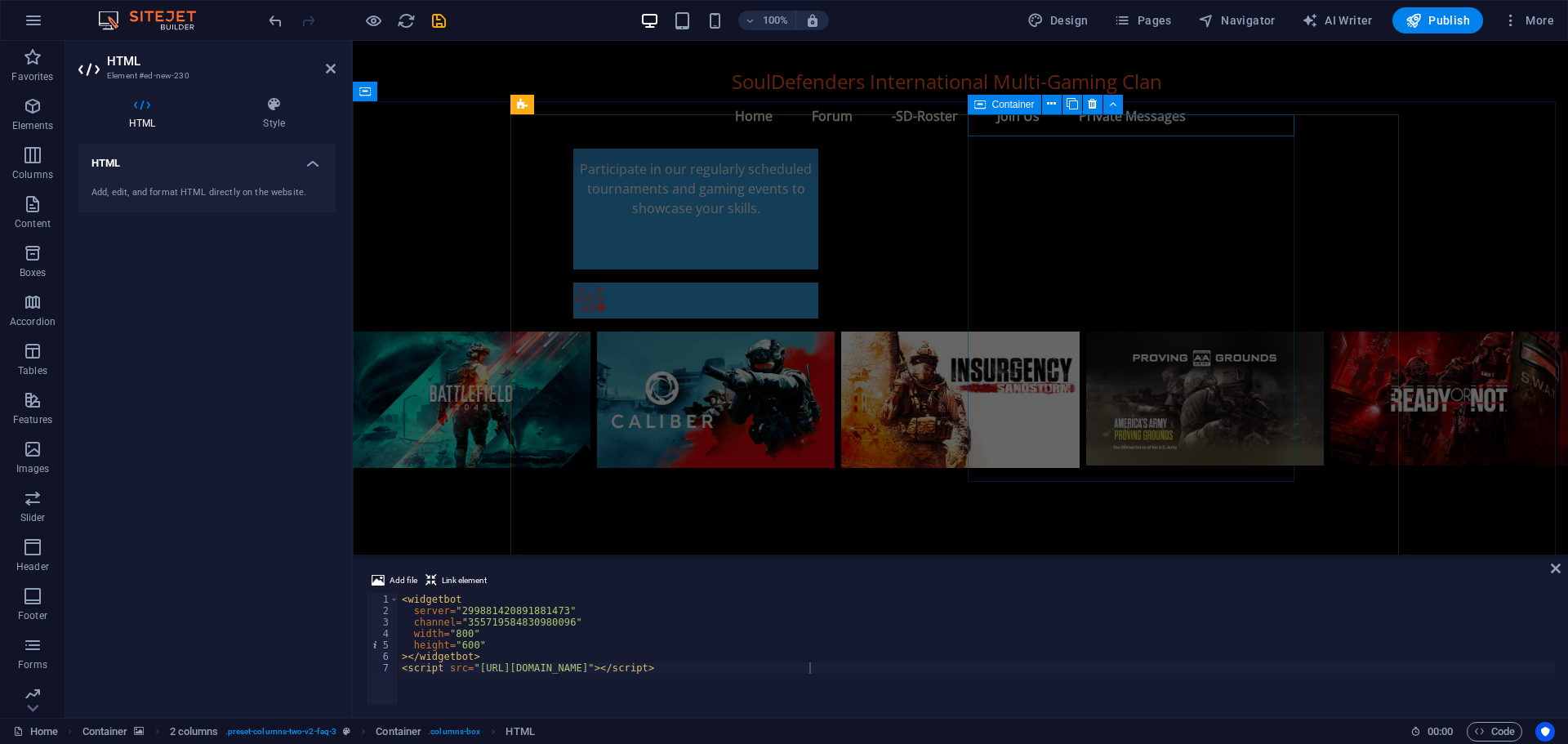
click at [1028, 105] on span "Container" at bounding box center [1013, 104] width 42 height 9
type textarea "<script src="[URL][DOMAIN_NAME]"></script><a href="#ed-979820116" class="wv-lin…"
click at [1028, 105] on span "Container" at bounding box center [1013, 104] width 42 height 9
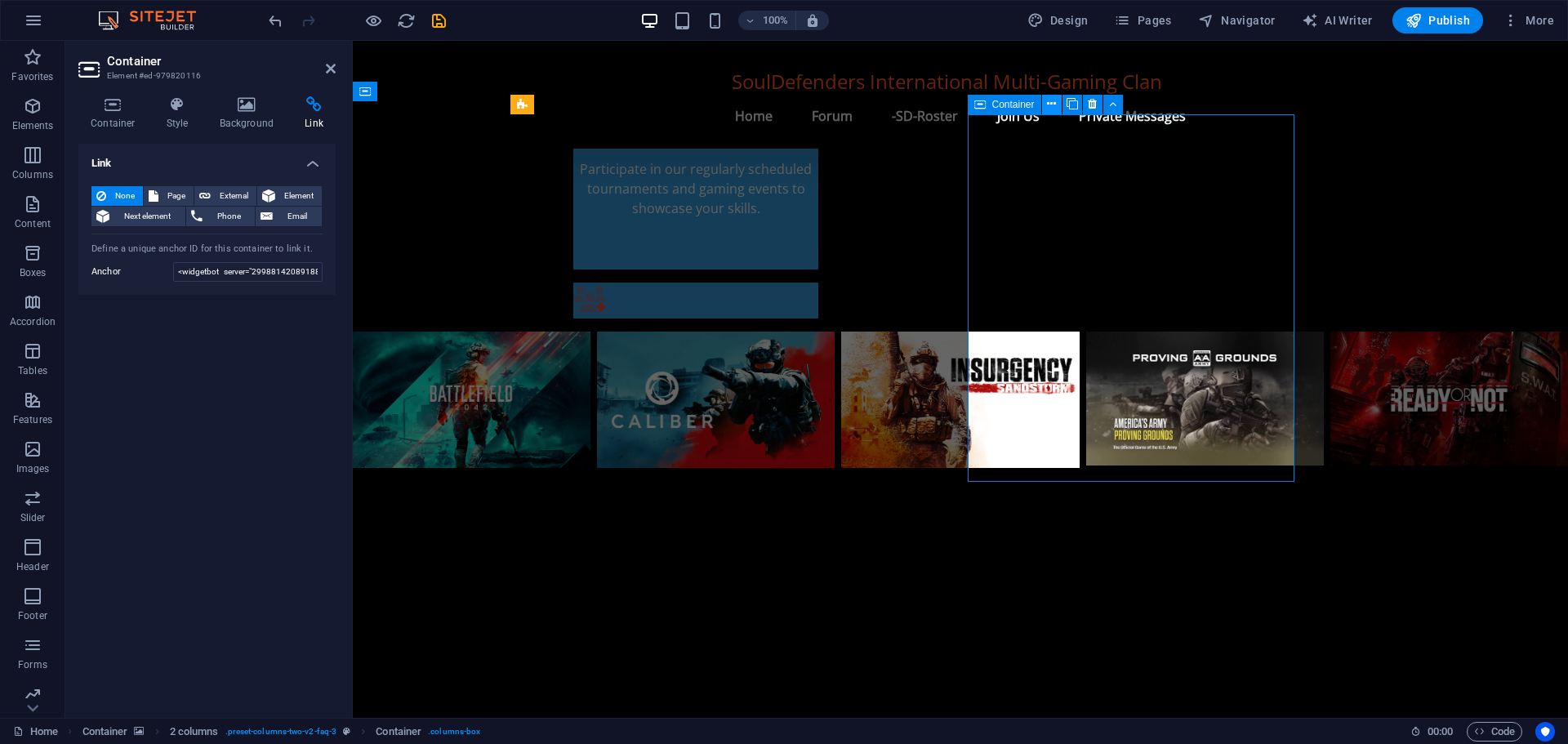
click at [1052, 105] on icon at bounding box center [1051, 104] width 9 height 17
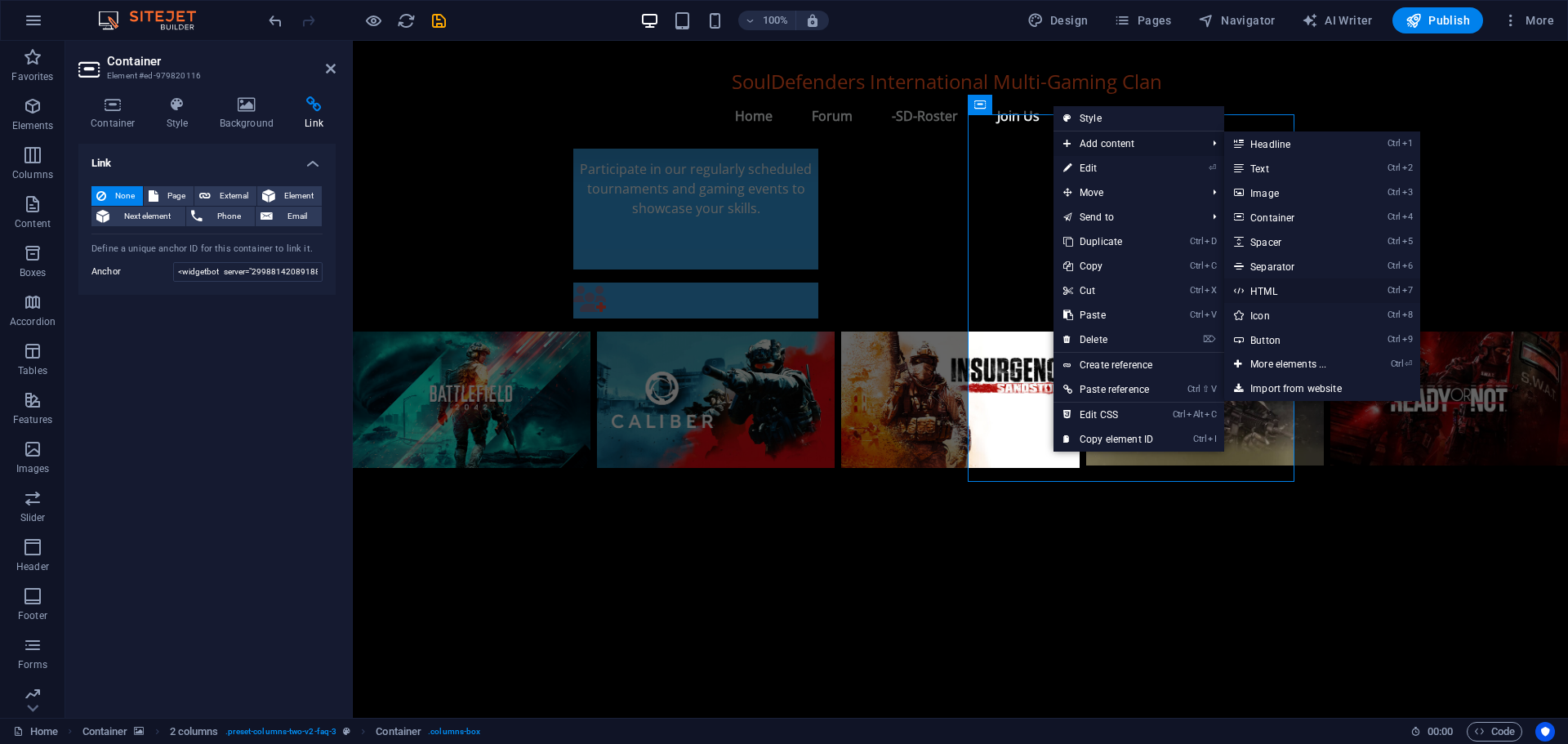
click at [1272, 292] on link "Ctrl 7 HTML" at bounding box center [1292, 290] width 135 height 24
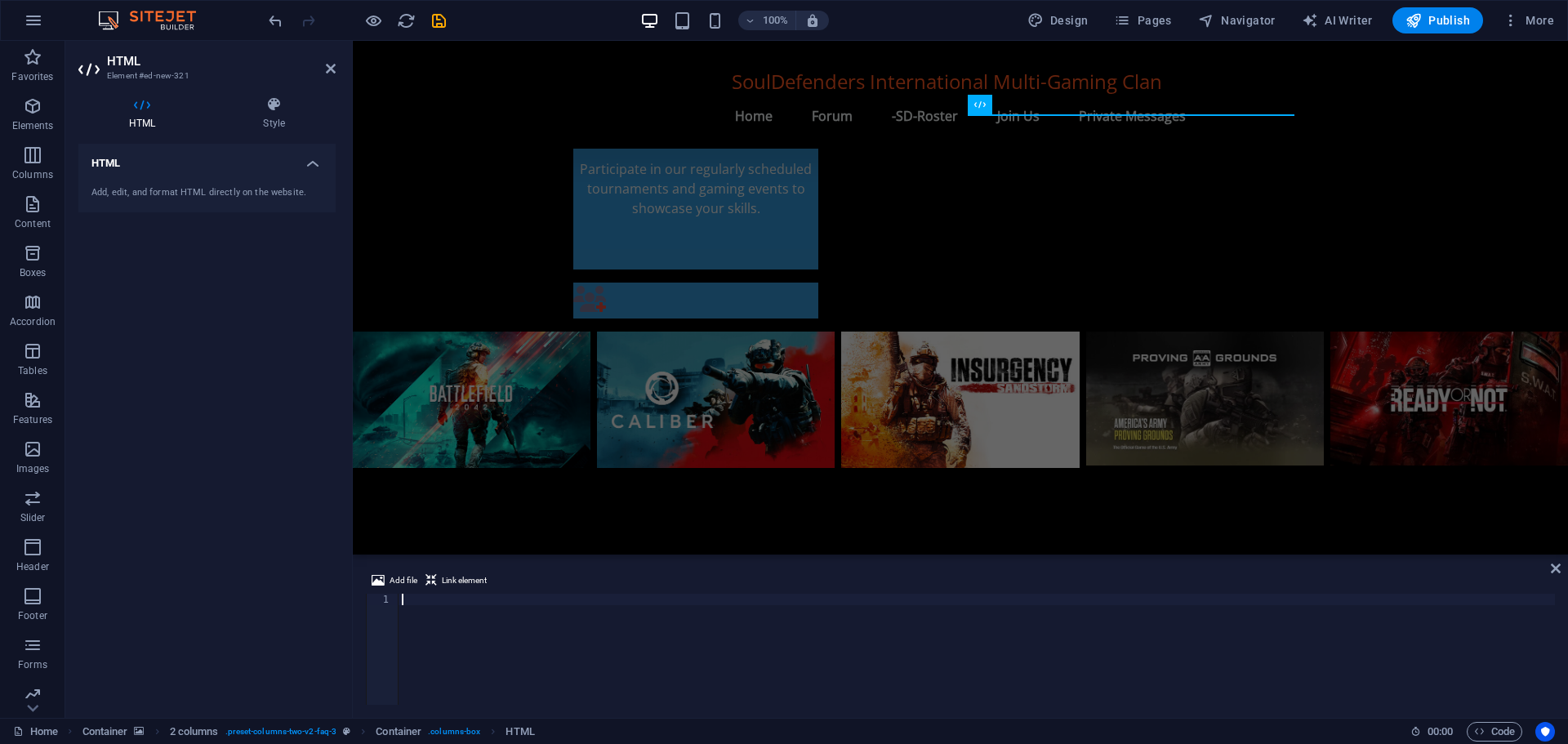
type textarea "<script src="[URL][DOMAIN_NAME]"></script>"
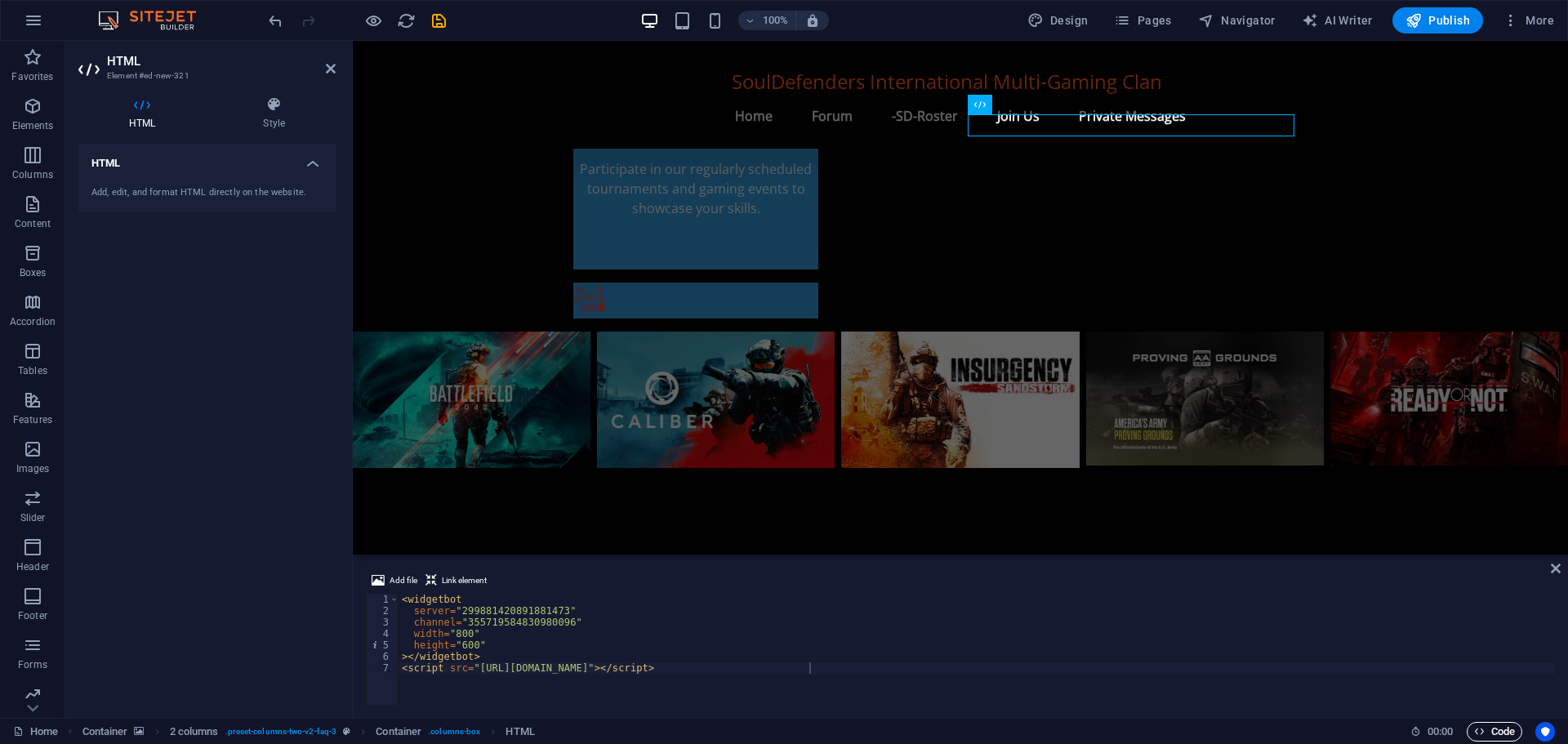
click at [1500, 732] on span "Code" at bounding box center [1494, 732] width 41 height 20
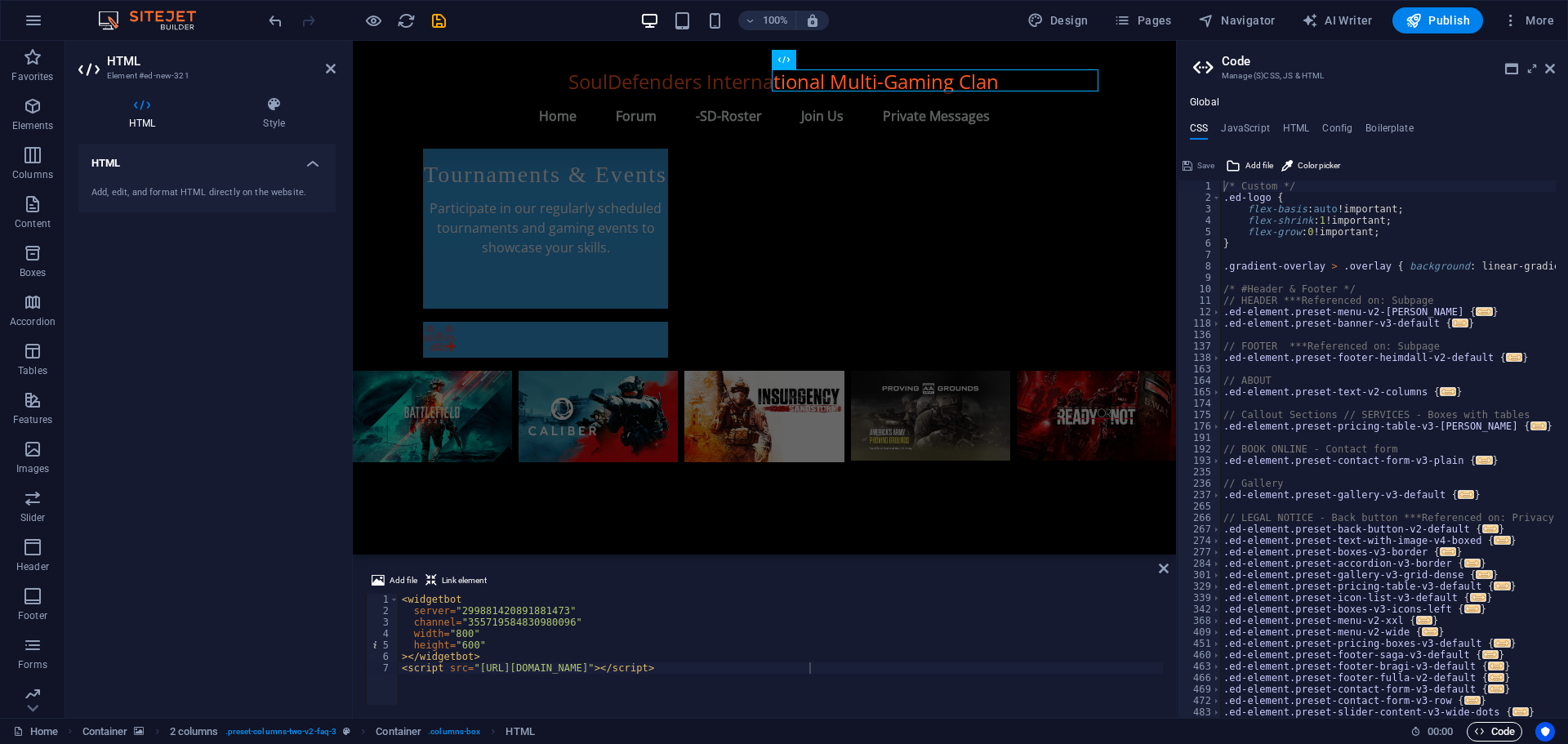
click at [1500, 732] on span "Code" at bounding box center [1494, 732] width 41 height 20
click at [1261, 160] on span "Add file" at bounding box center [1259, 165] width 28 height 20
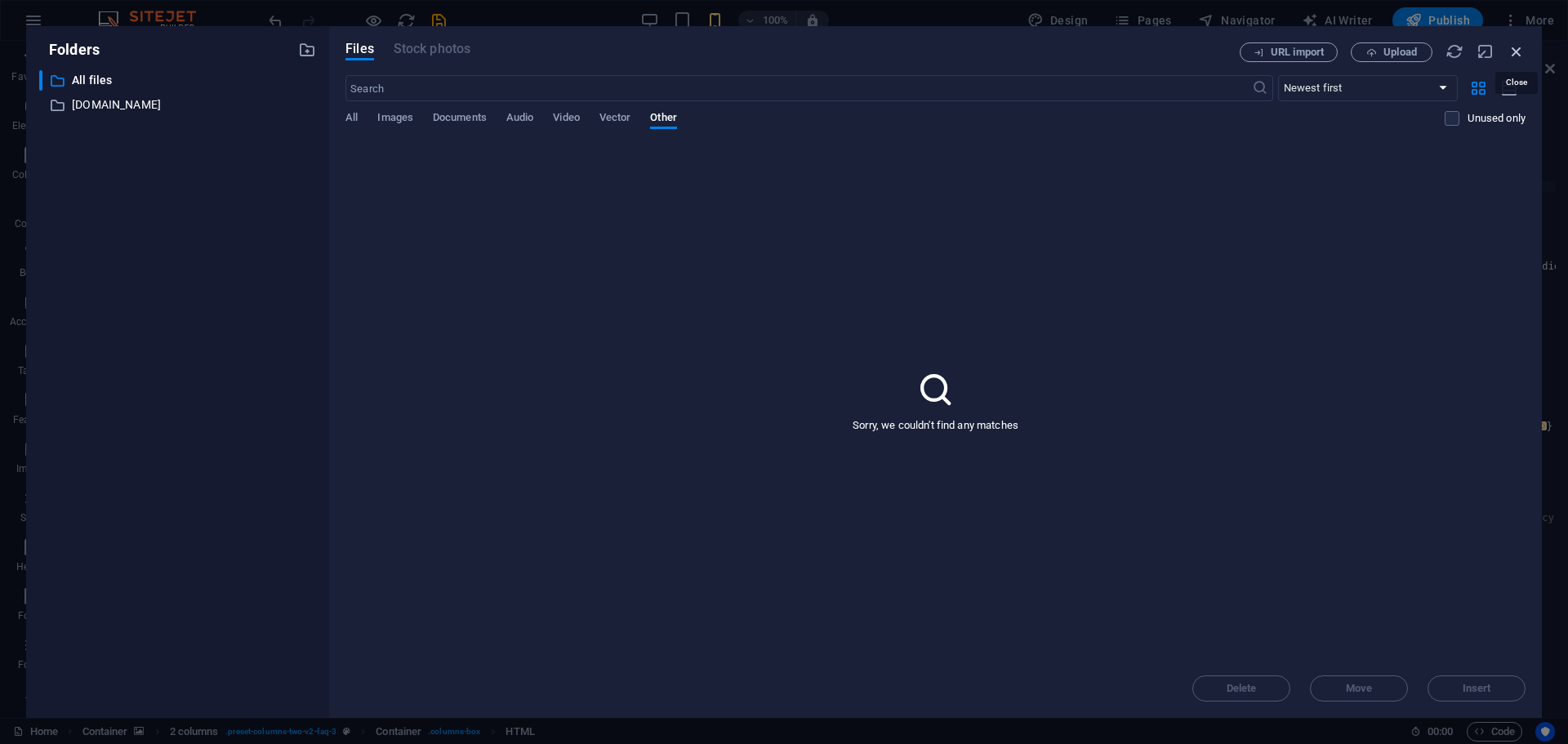
click at [1516, 50] on icon "button" at bounding box center [1516, 51] width 18 height 18
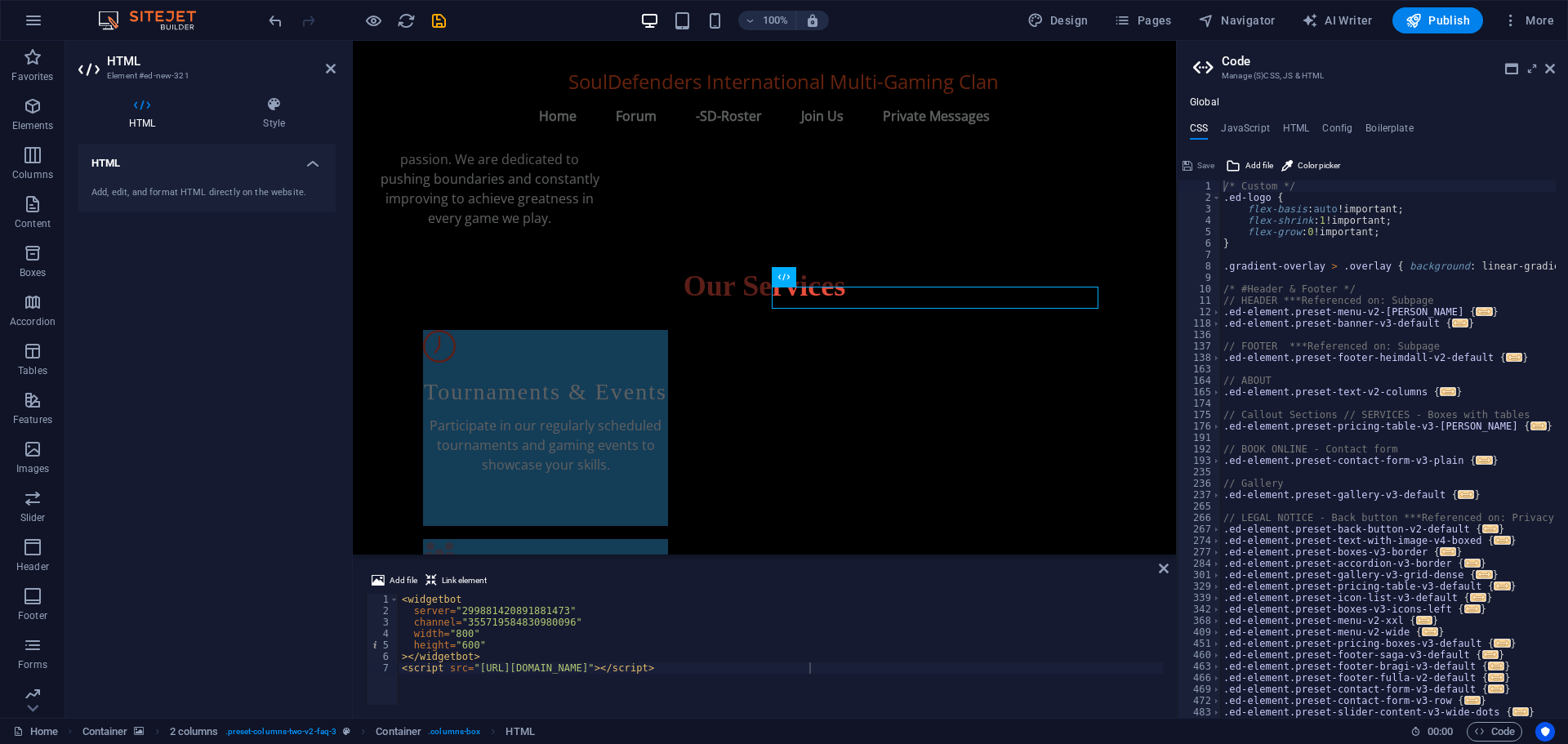
click at [1195, 163] on div "Save" at bounding box center [1197, 165] width 37 height 20
click at [1293, 123] on h4 "HTML" at bounding box center [1295, 131] width 27 height 18
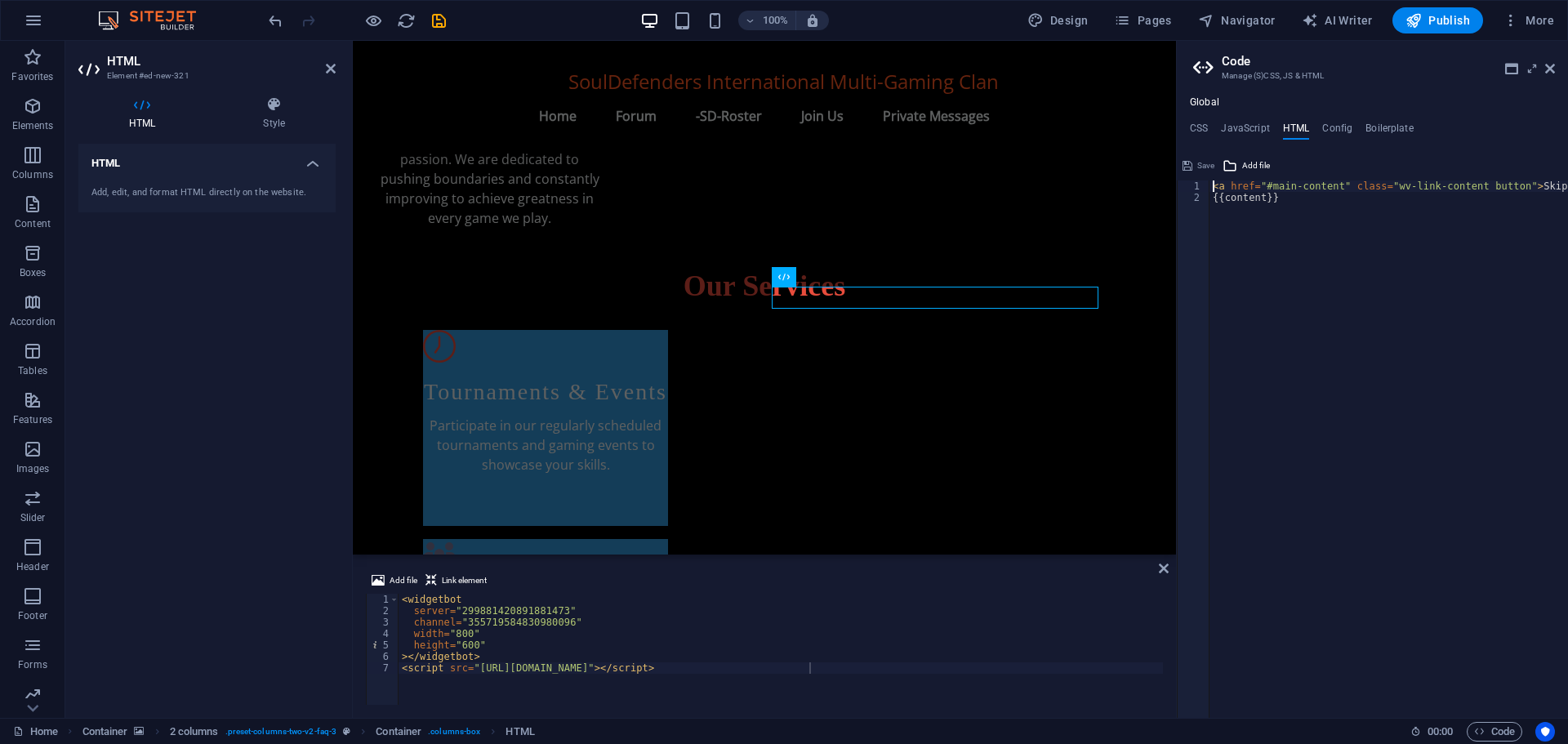
click at [1284, 203] on div "< a href = "#main-content" class = "wv-link-content button" > Skip to main cont…" at bounding box center [1429, 454] width 441 height 548
paste textarea "<script src="https://cdn.jsdelivr.net/npm/@widgetbot/html-embed"></script>"
click at [1309, 302] on div "< a href = "#main-content" class = "wv-link-content button" > Skip to main cont…" at bounding box center [1372, 454] width 441 height 548
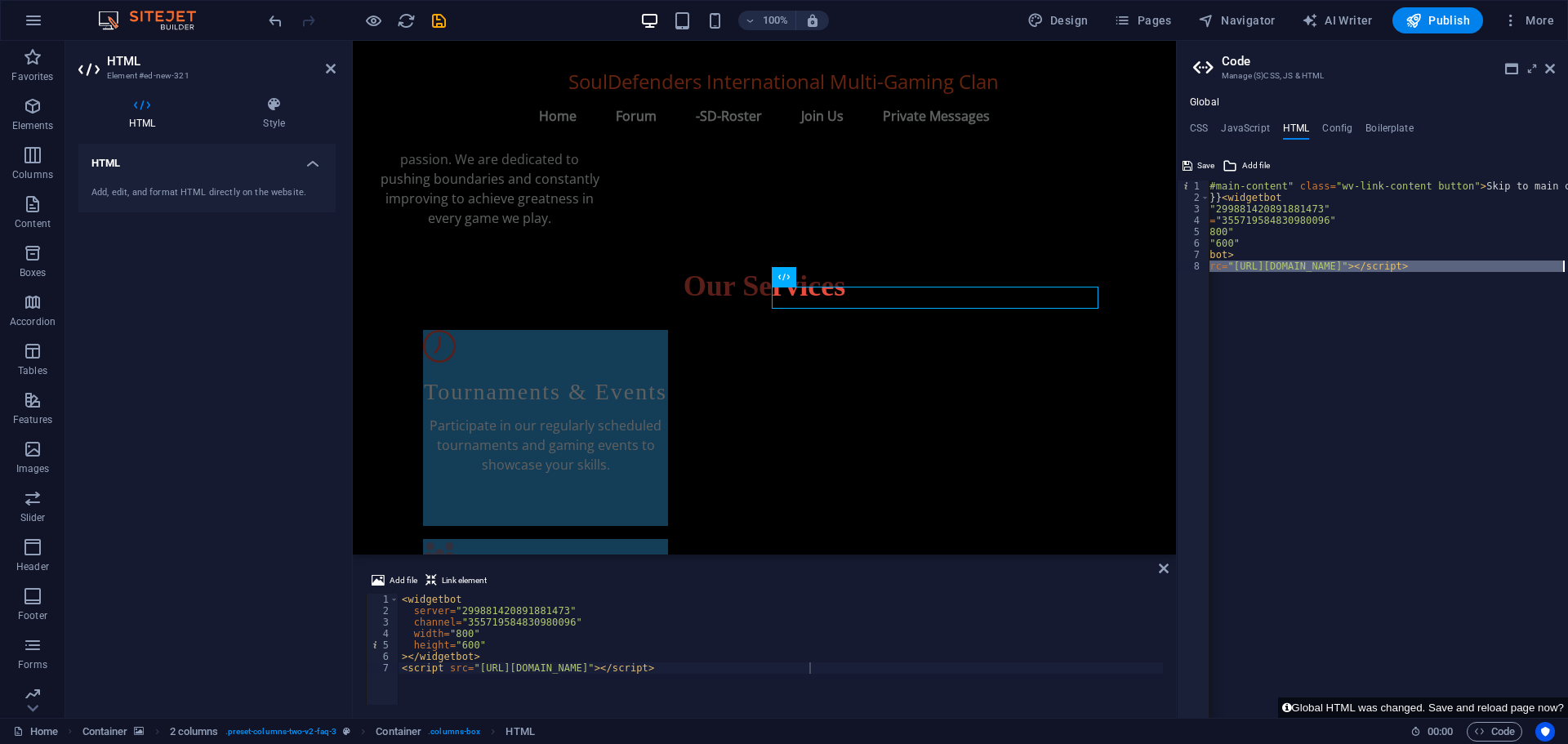
click at [1309, 302] on div "< a href = "#main-content" class = "wv-link-content button" > Skip to main cont…" at bounding box center [1372, 454] width 441 height 548
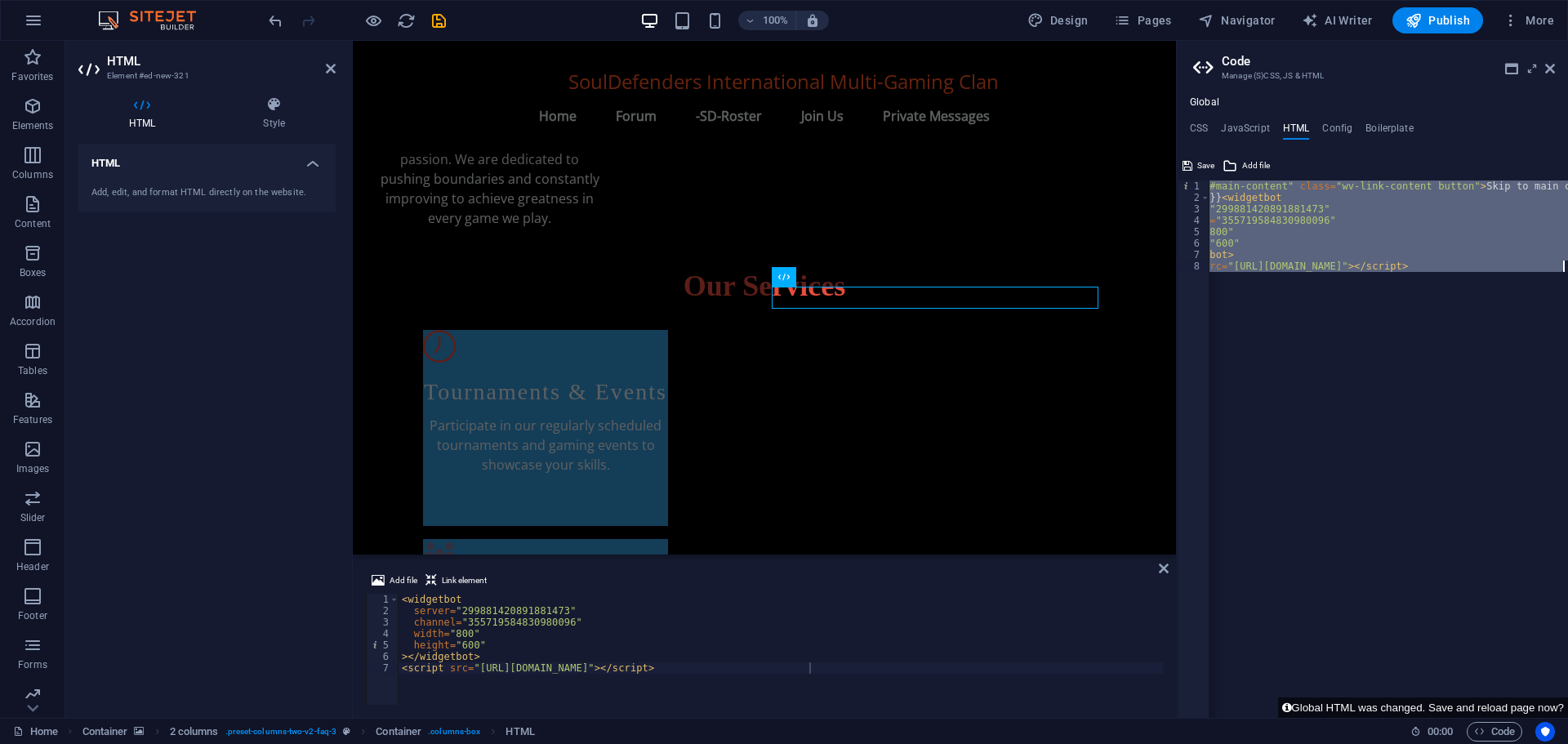
click at [1309, 302] on div "< a href = "#main-content" class = "wv-link-content button" > Skip to main cont…" at bounding box center [1372, 454] width 441 height 548
type textarea "></widgetbot> <script src="https://cdn.jsdelivr.net/npm/@widgetbot/html-embed">…"
click at [1199, 163] on span "Save" at bounding box center [1206, 165] width 17 height 20
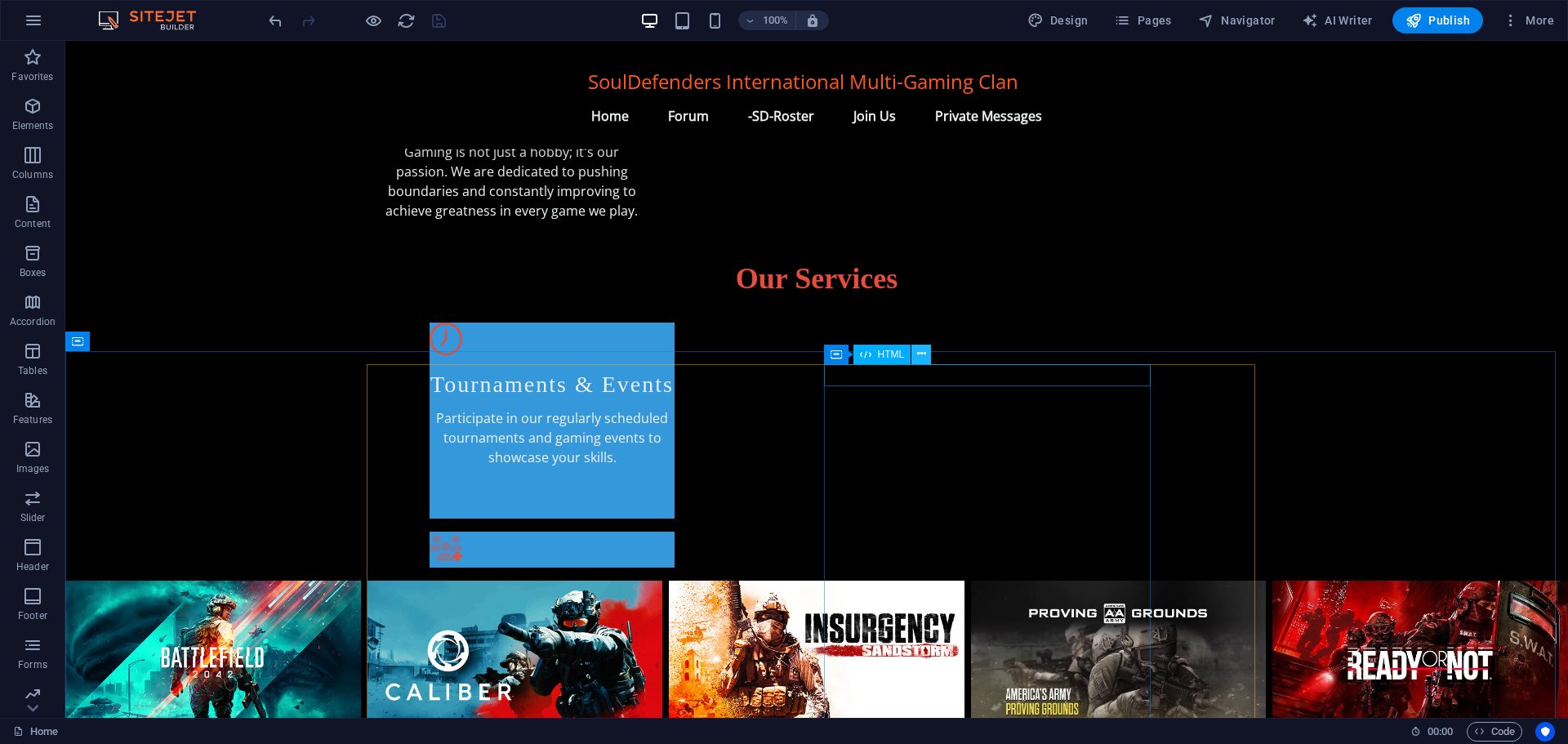
click at [920, 351] on icon at bounding box center [922, 354] width 9 height 17
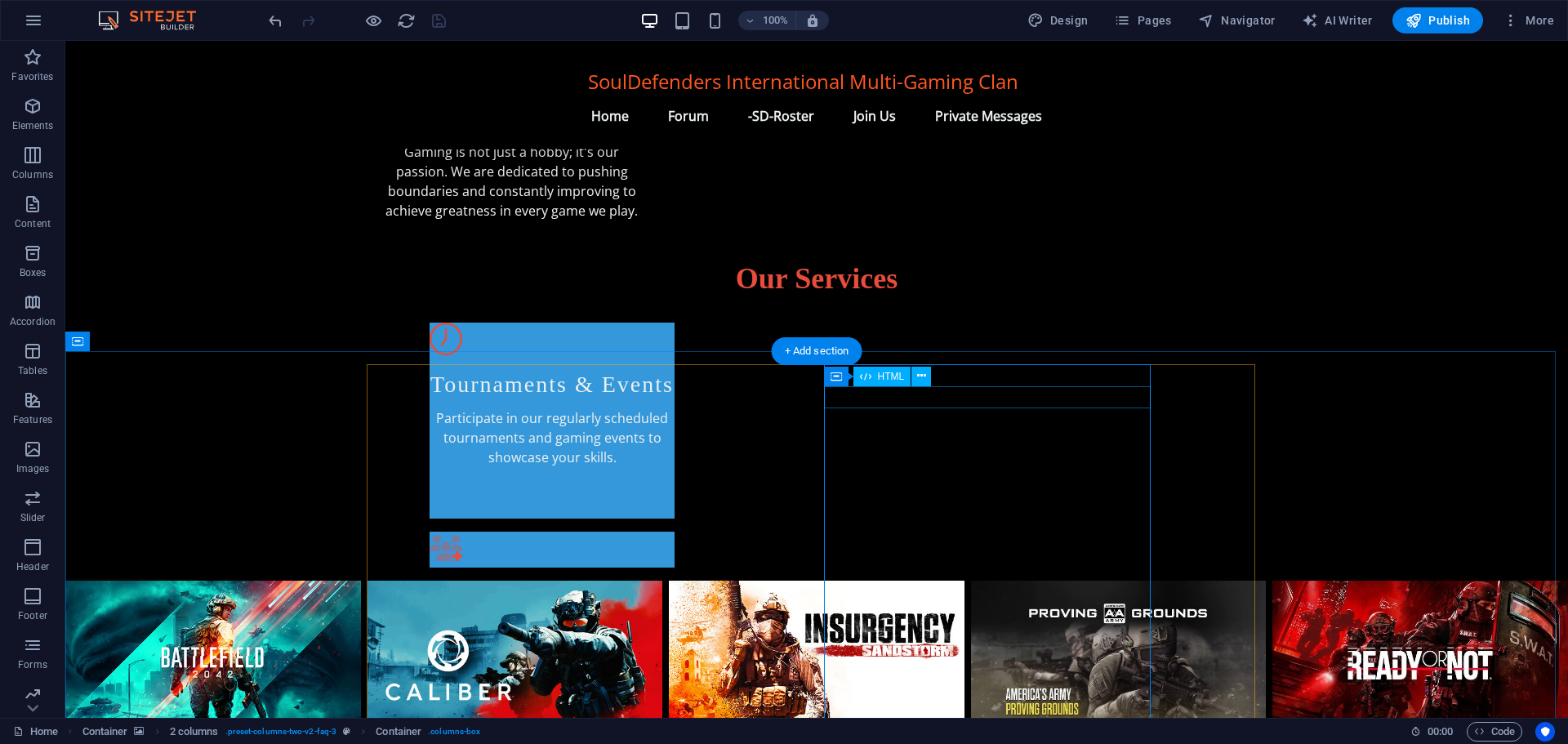
click at [898, 356] on span "HTML" at bounding box center [891, 354] width 27 height 9
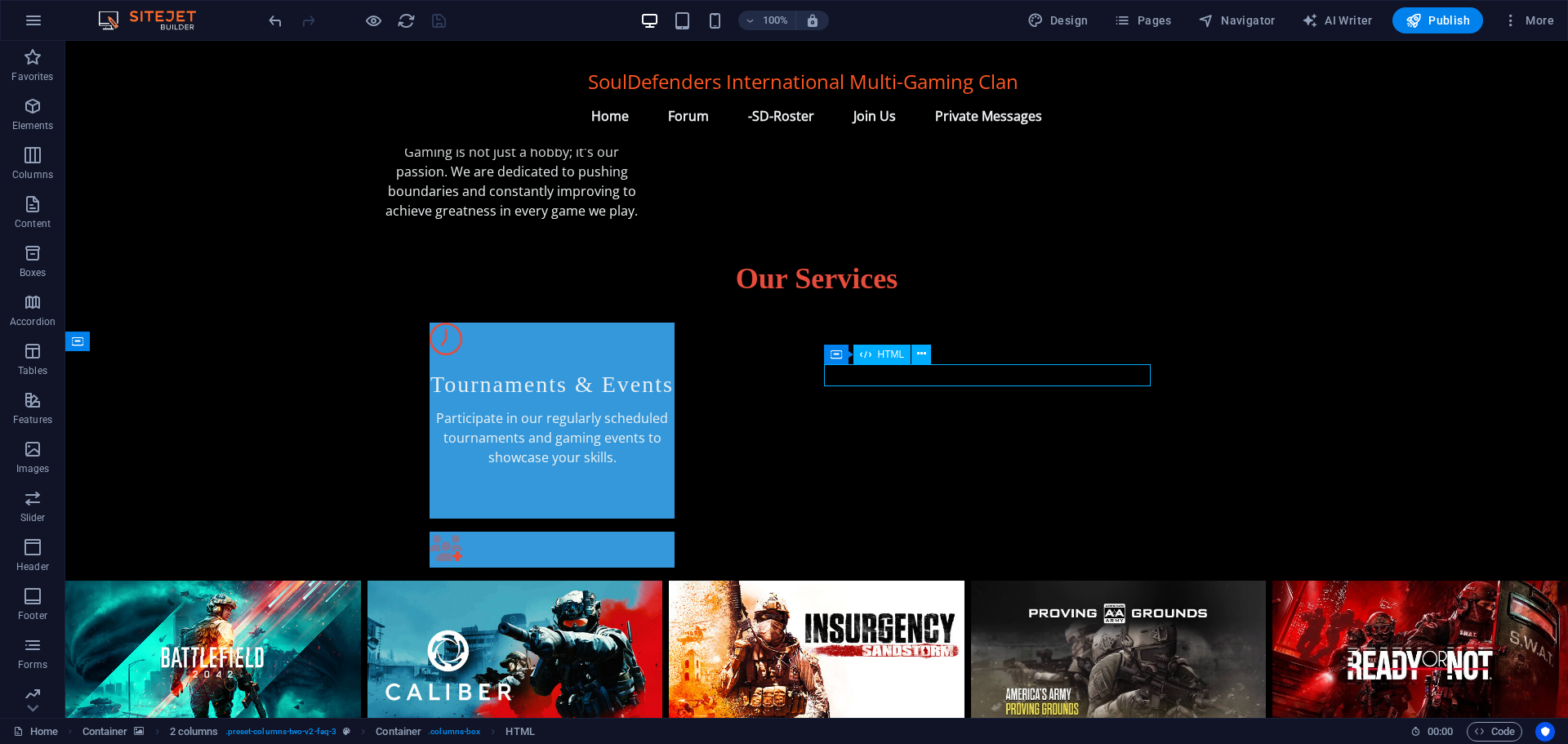
click at [898, 356] on span "HTML" at bounding box center [891, 354] width 27 height 9
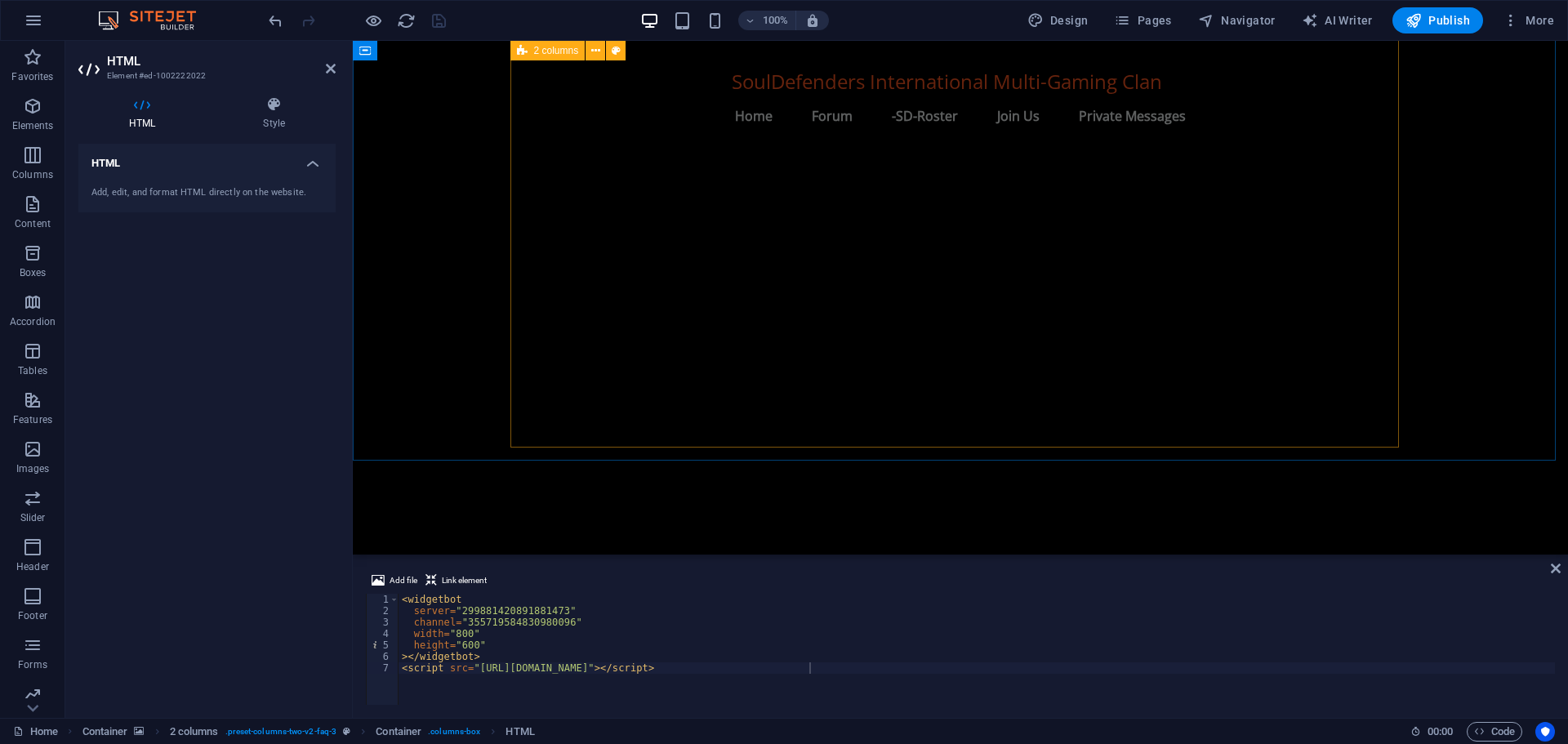
scroll to position [1651, 0]
drag, startPoint x: 1260, startPoint y: 286, endPoint x: 1265, endPoint y: 249, distance: 37.3
click at [1265, 249] on figure at bounding box center [960, 276] width 1215 height 701
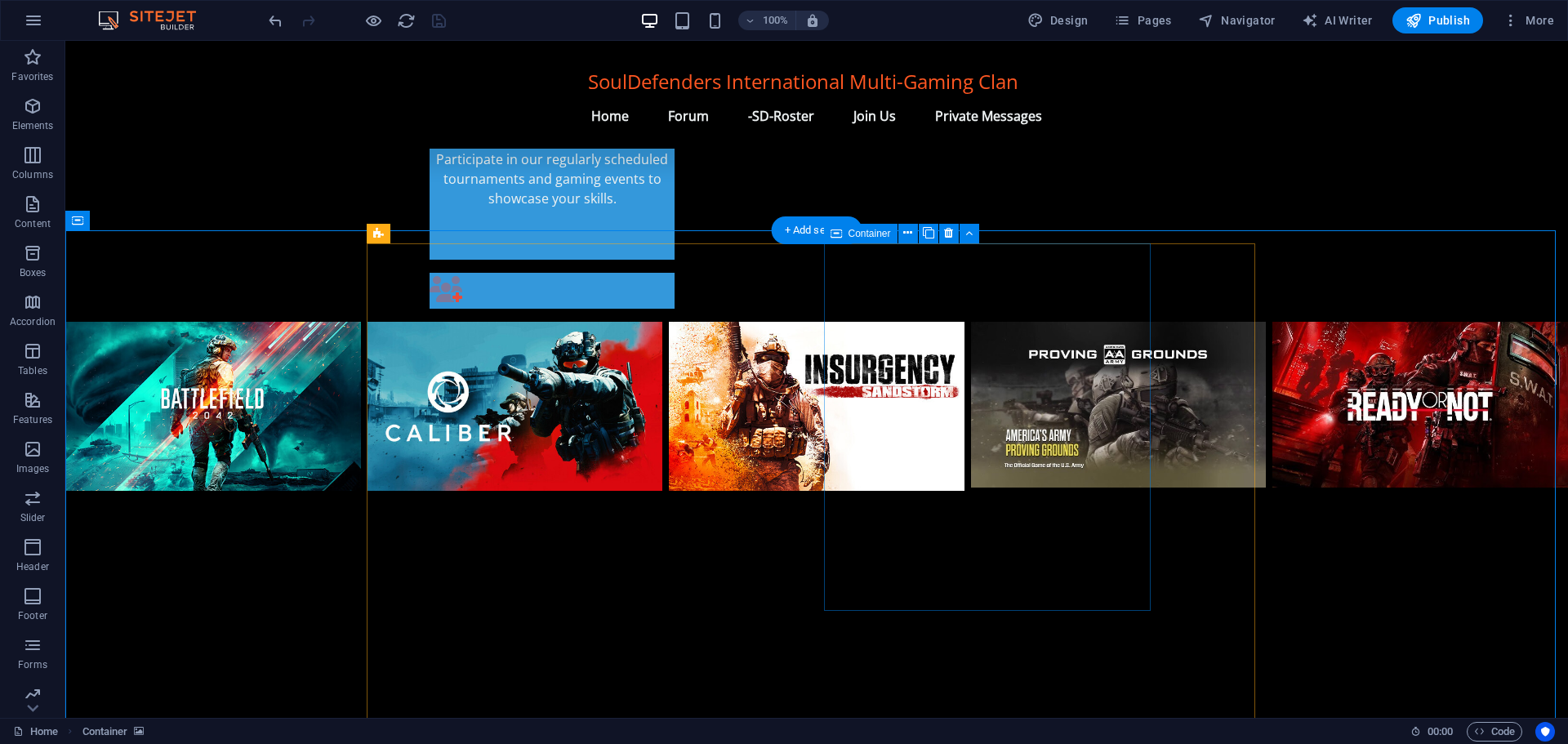
scroll to position [1162, 0]
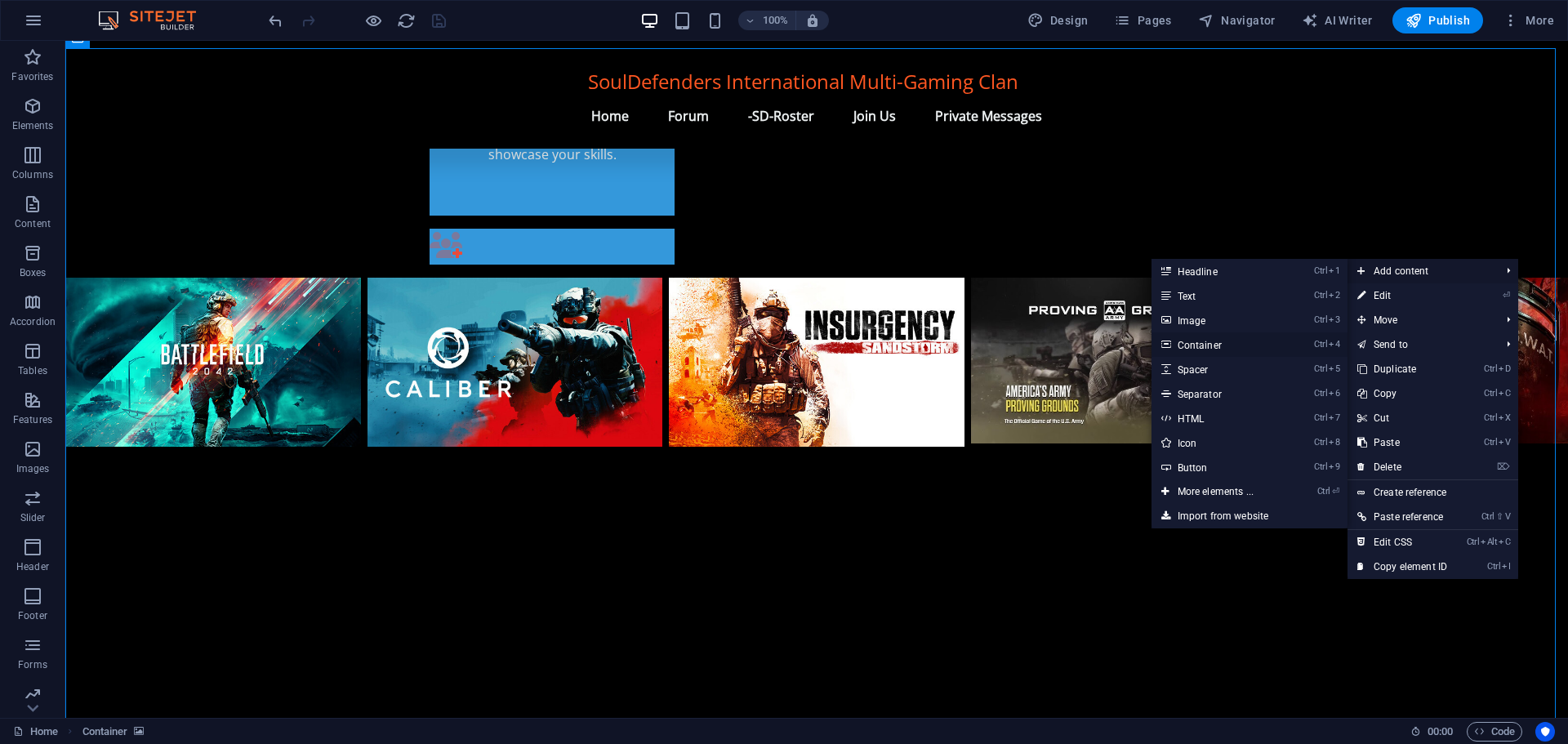
click at [1220, 343] on link "Ctrl 4 Container" at bounding box center [1219, 345] width 135 height 24
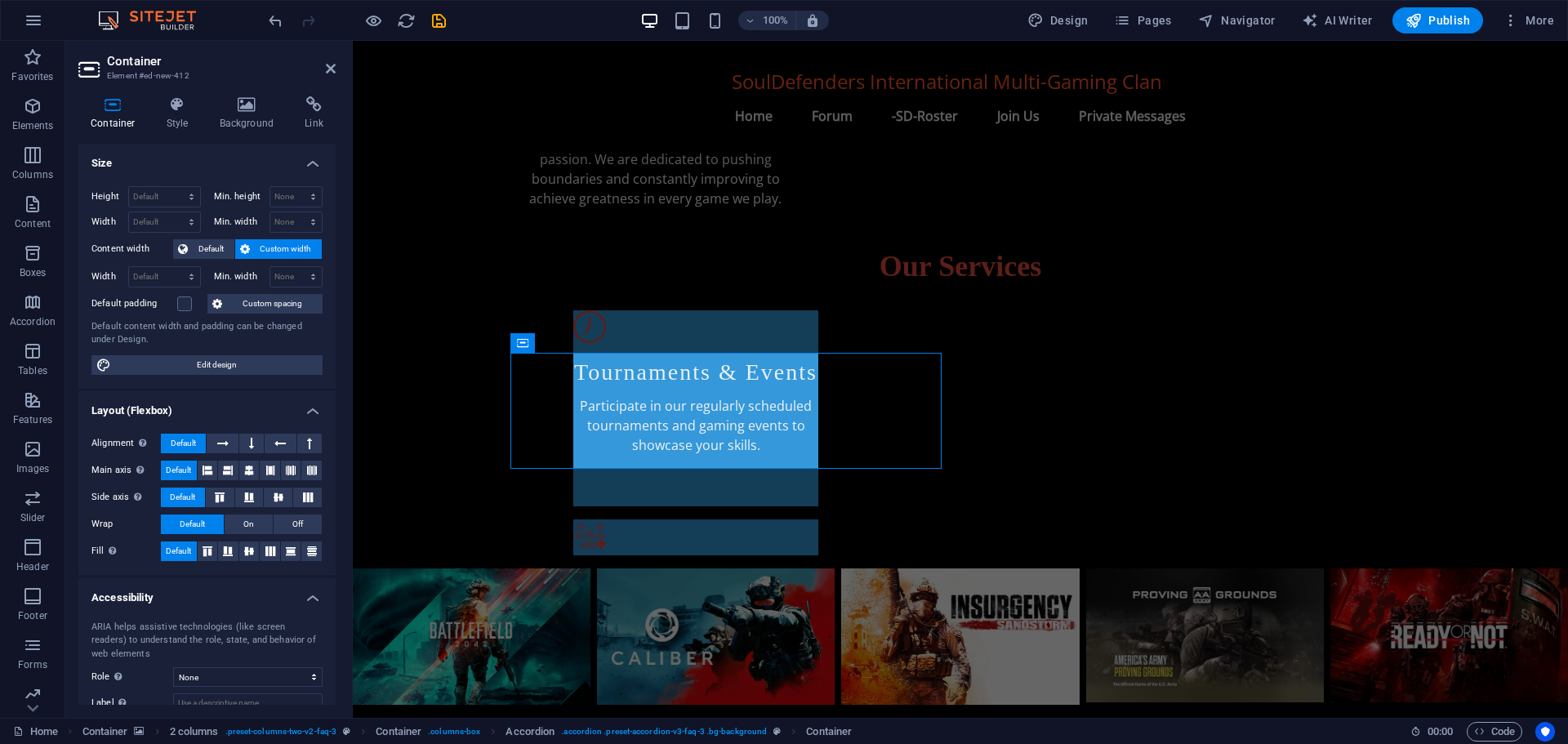
scroll to position [869, 0]
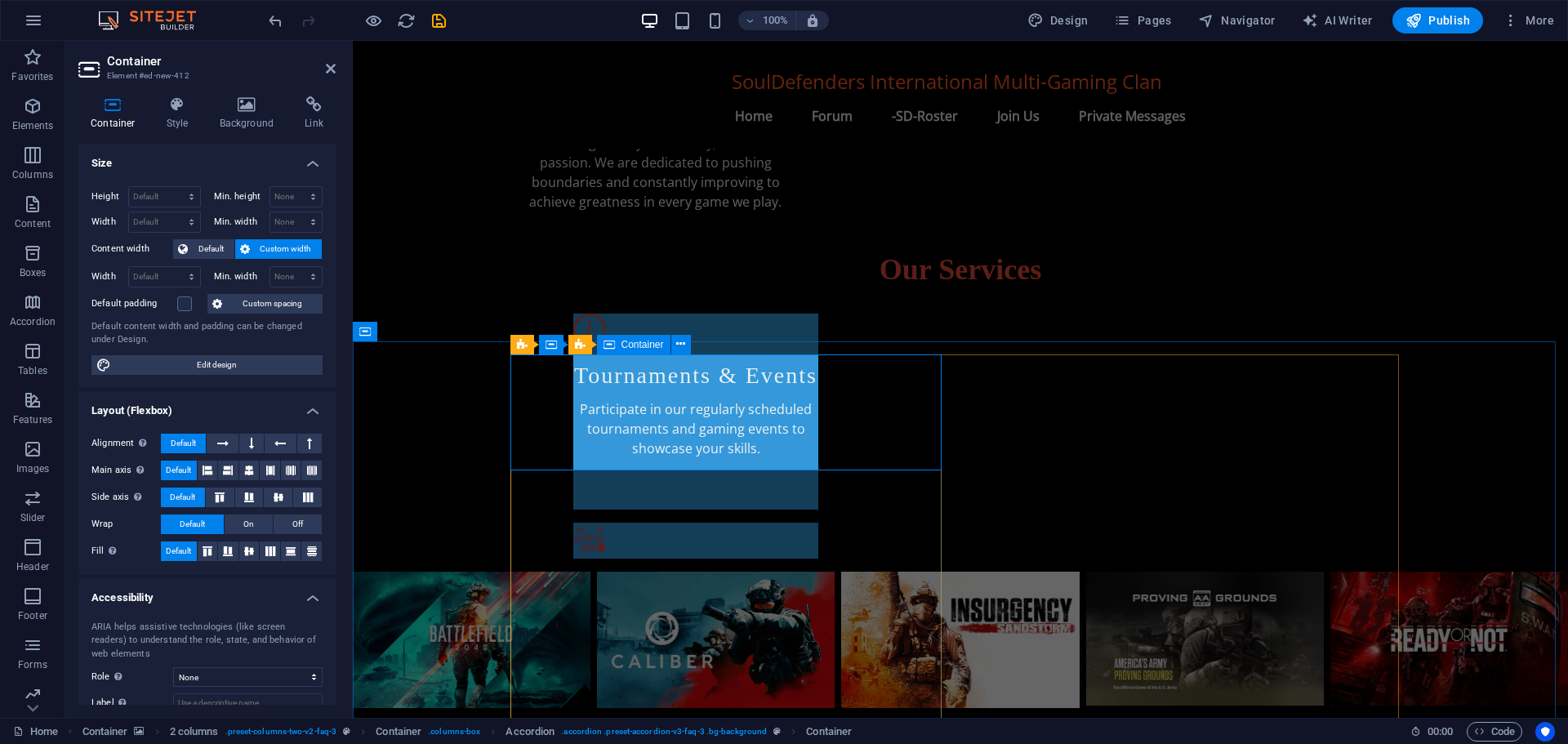
click at [682, 343] on icon at bounding box center [681, 344] width 9 height 17
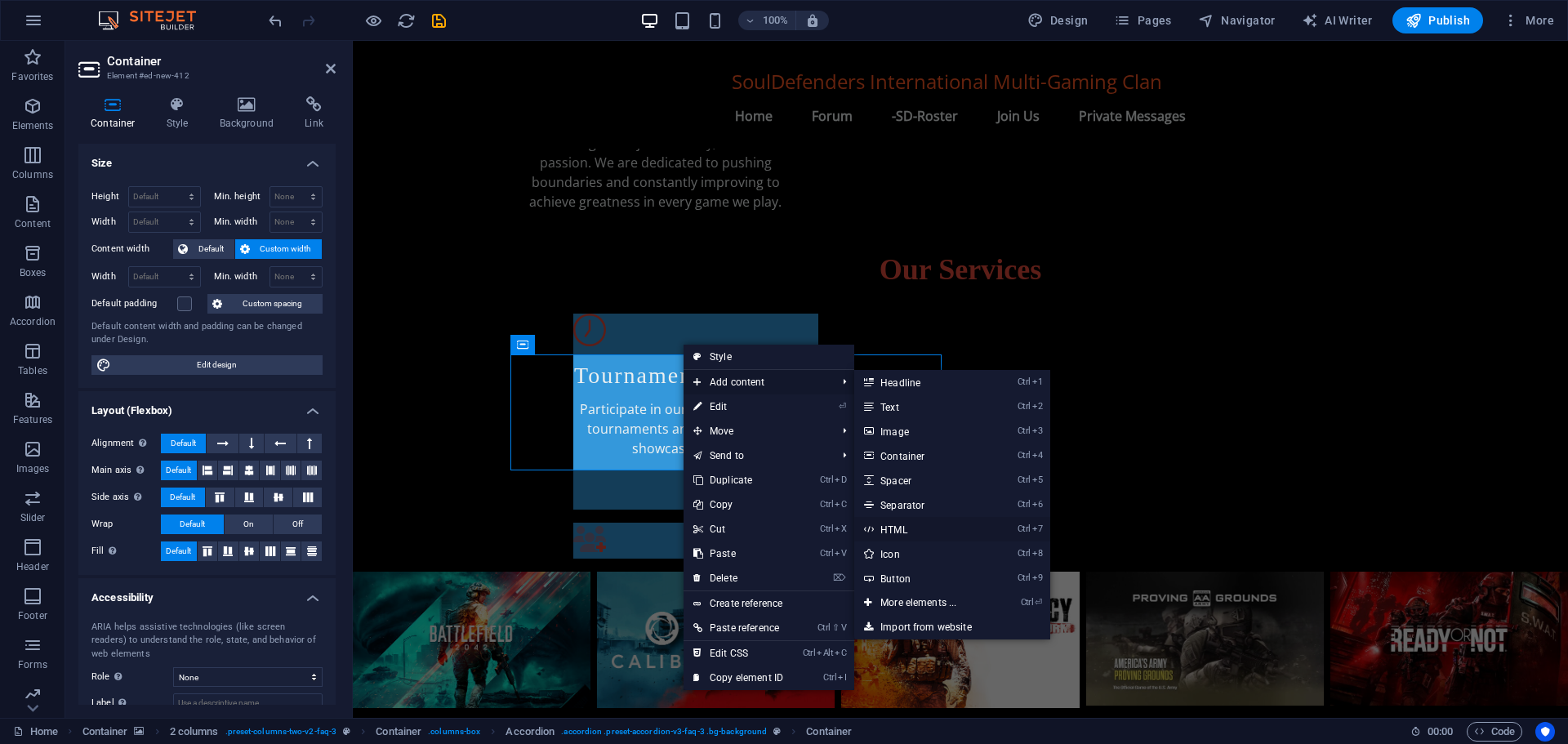
click at [910, 529] on link "Ctrl 7 HTML" at bounding box center [922, 529] width 135 height 24
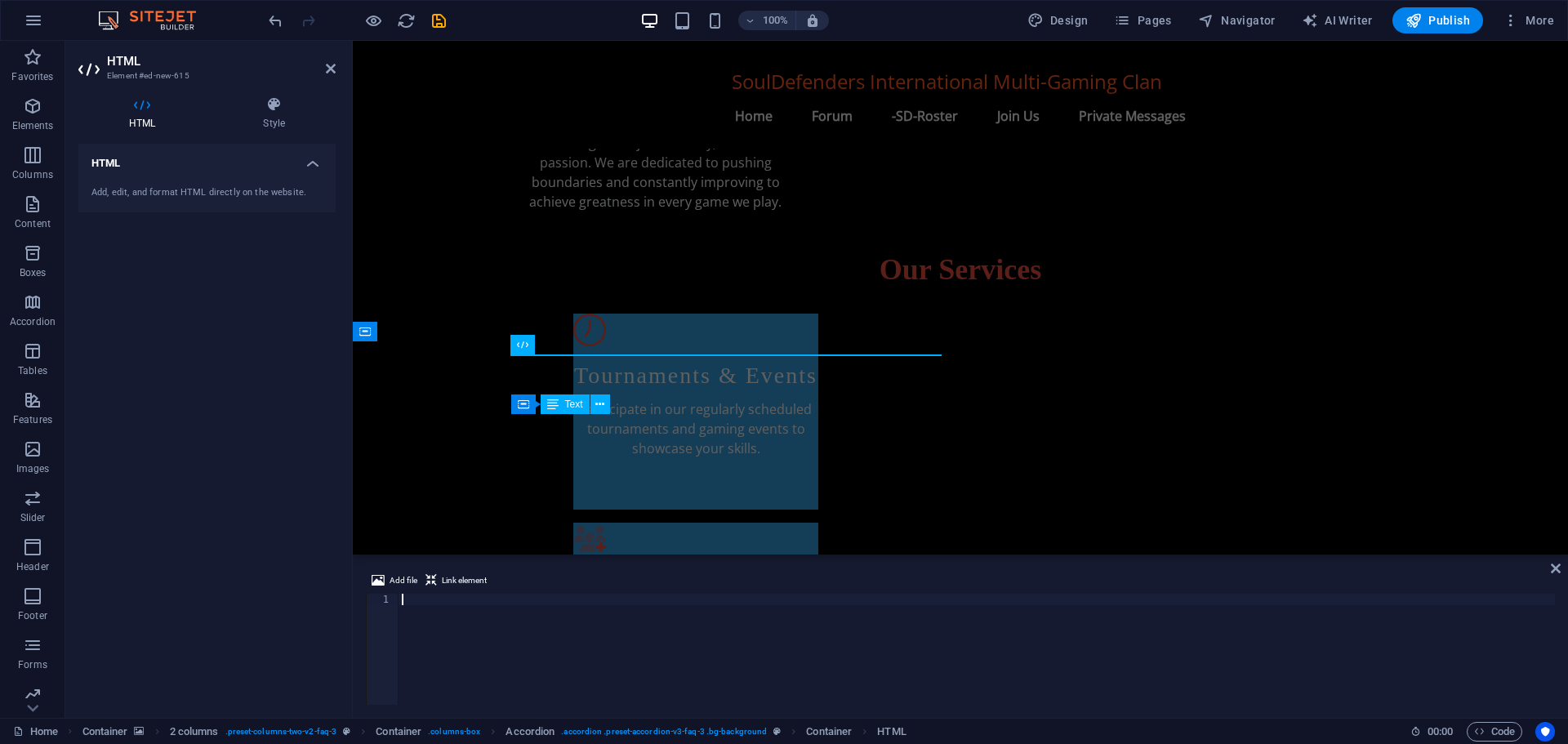
type textarea "<script src="https://cdn.jsdelivr.net/npm/@widgetbot/html-embed"></script>"
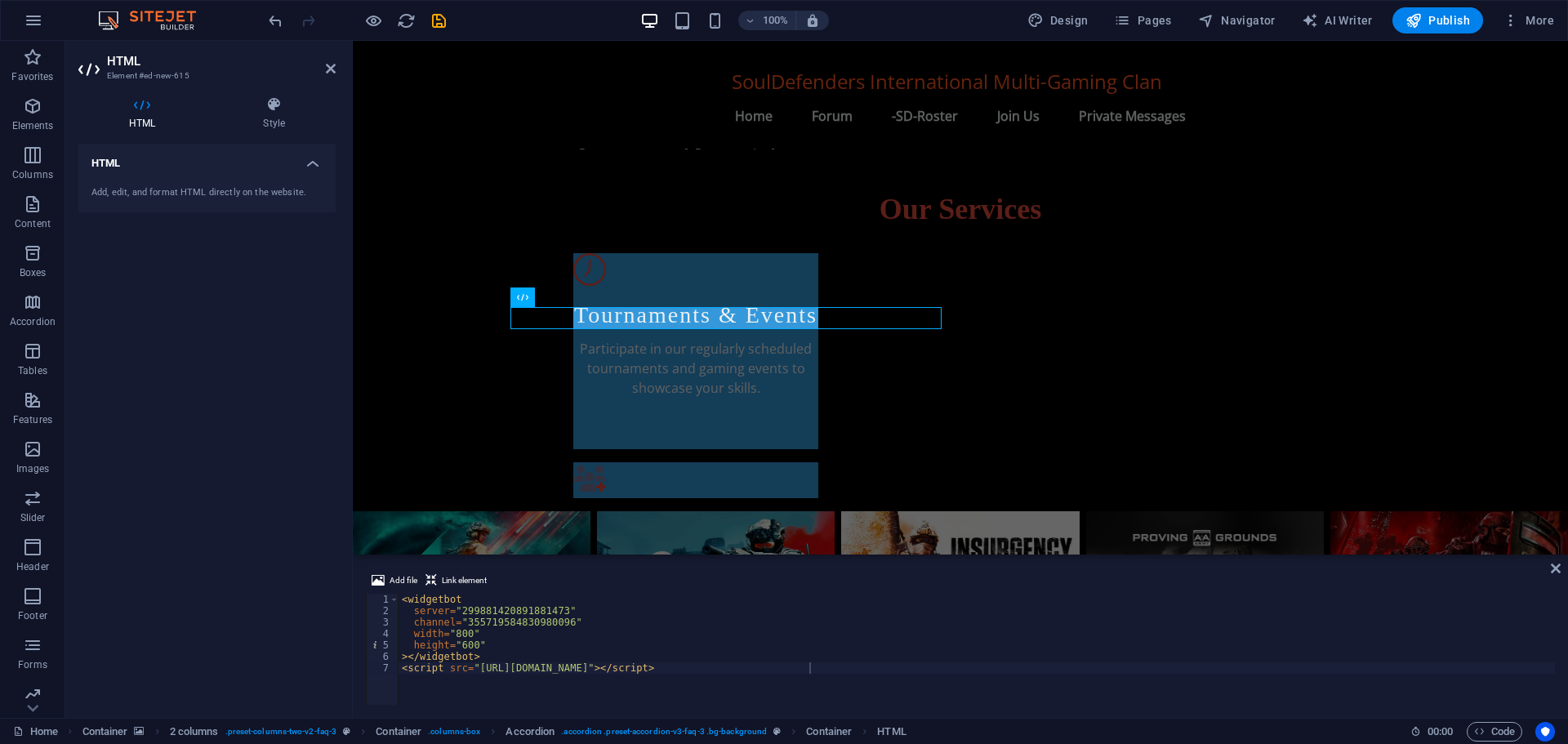
scroll to position [980, 0]
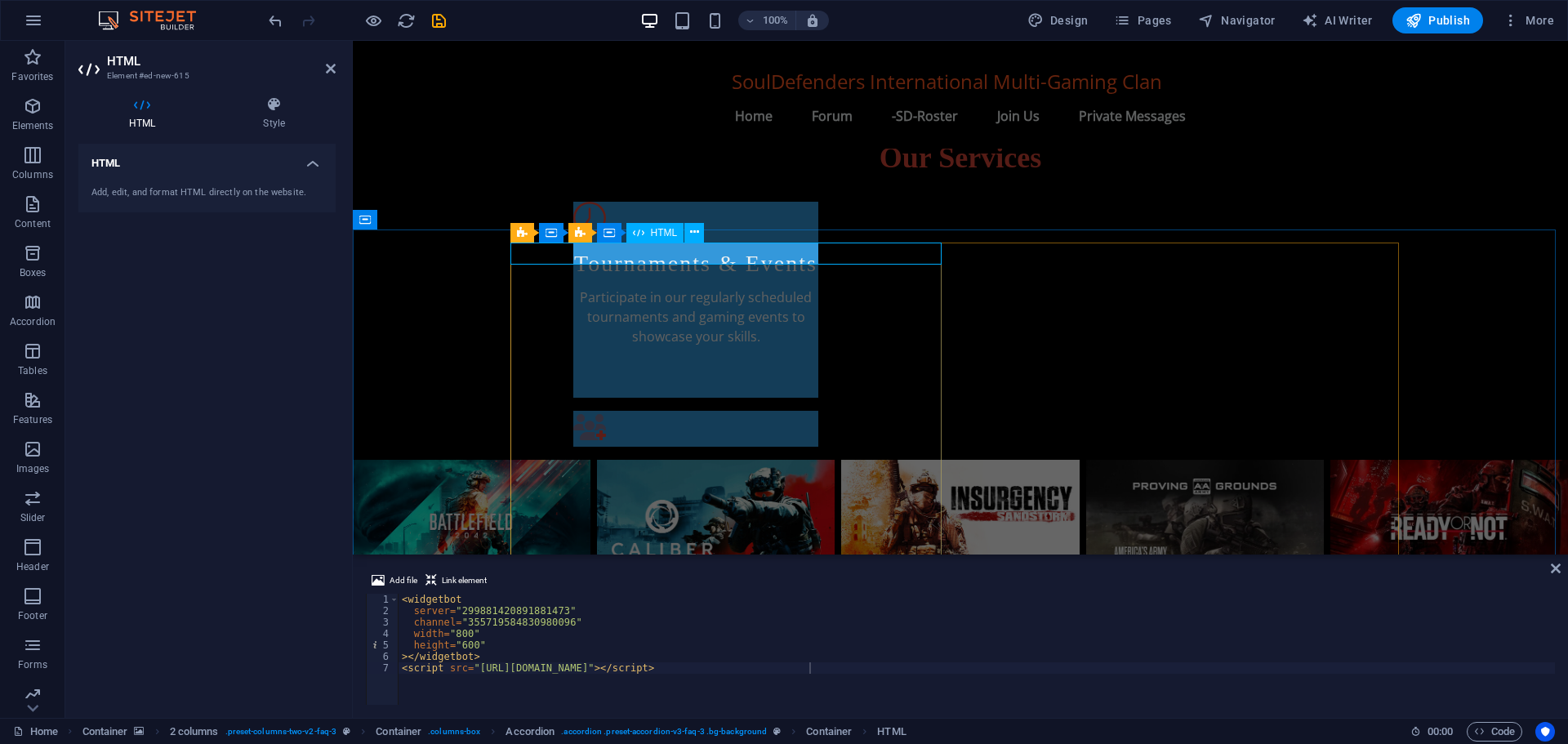
click at [656, 233] on span "HTML" at bounding box center [664, 232] width 27 height 9
click at [314, 162] on h4 "HTML" at bounding box center [207, 157] width 258 height 29
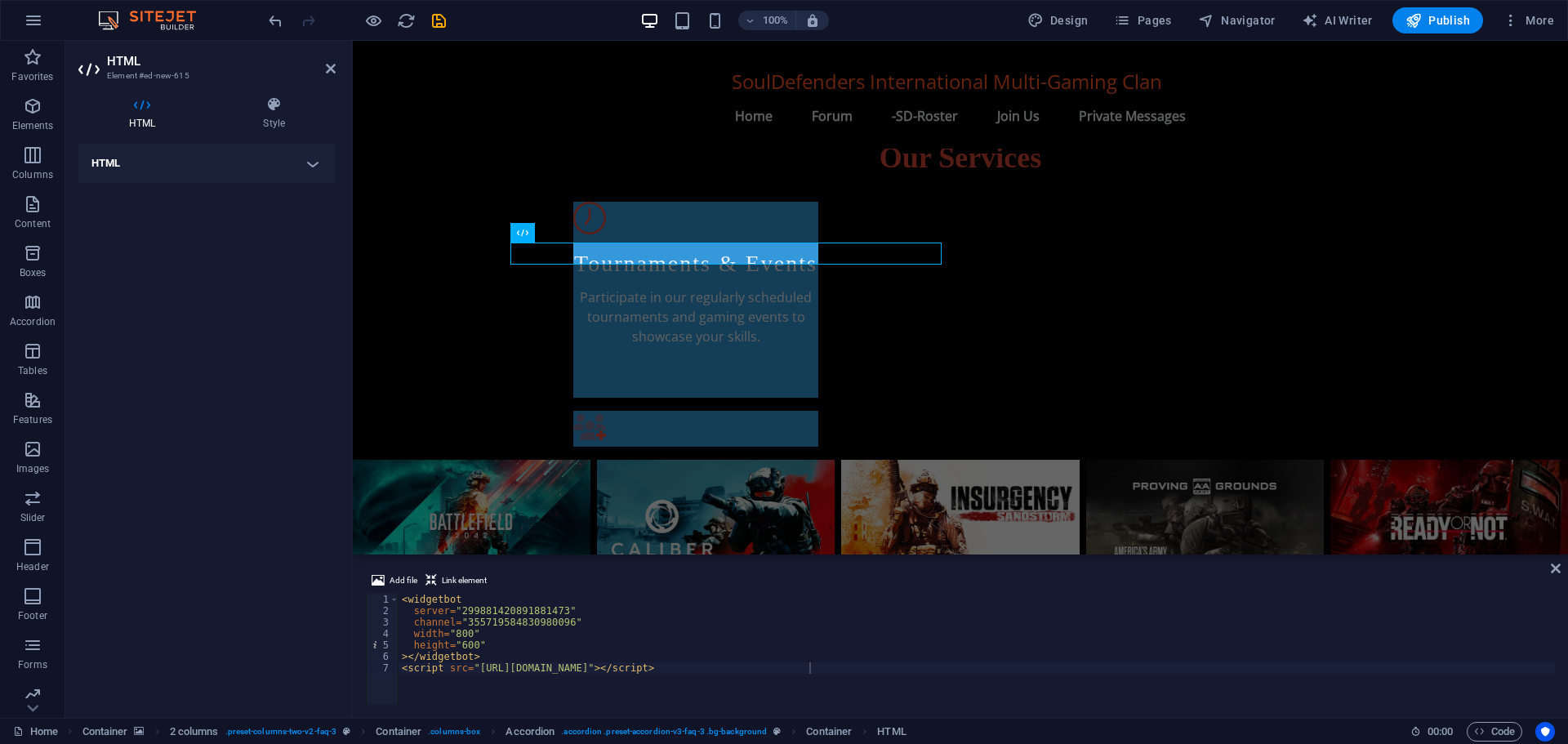
click at [314, 161] on h4 "HTML" at bounding box center [207, 163] width 258 height 39
click at [274, 109] on icon at bounding box center [274, 104] width 124 height 16
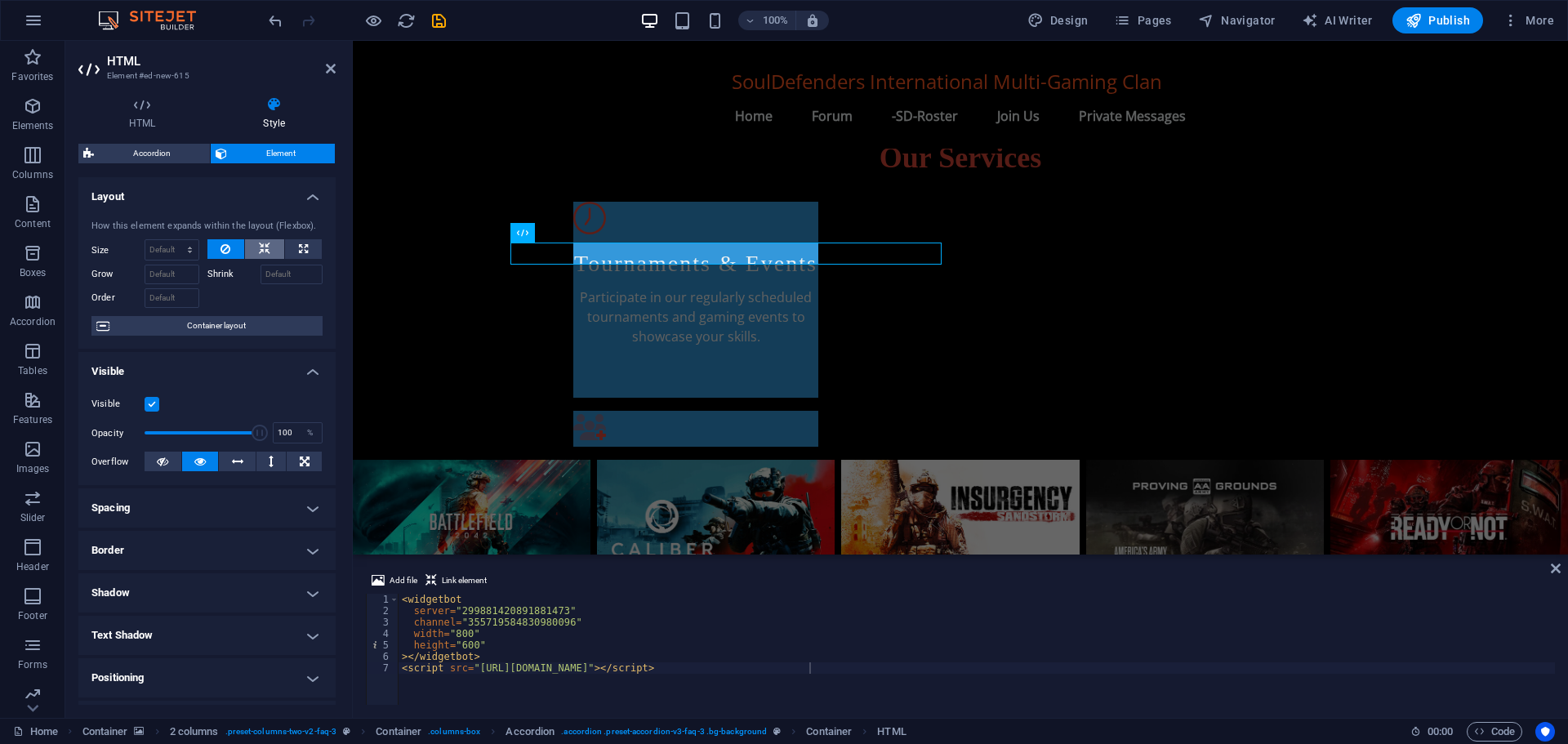
click at [264, 247] on icon at bounding box center [264, 248] width 11 height 20
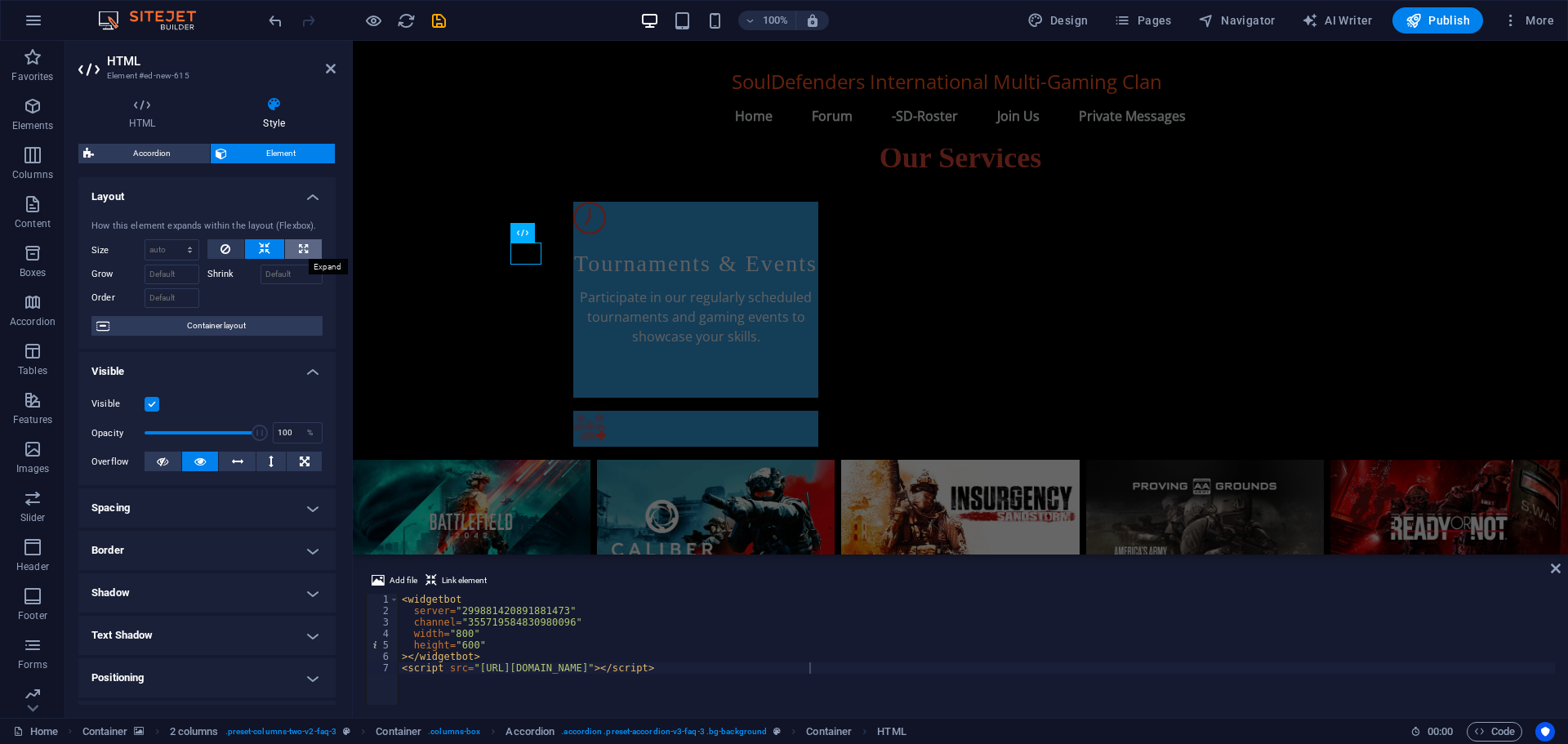
click at [299, 247] on icon at bounding box center [303, 248] width 9 height 20
type input "100"
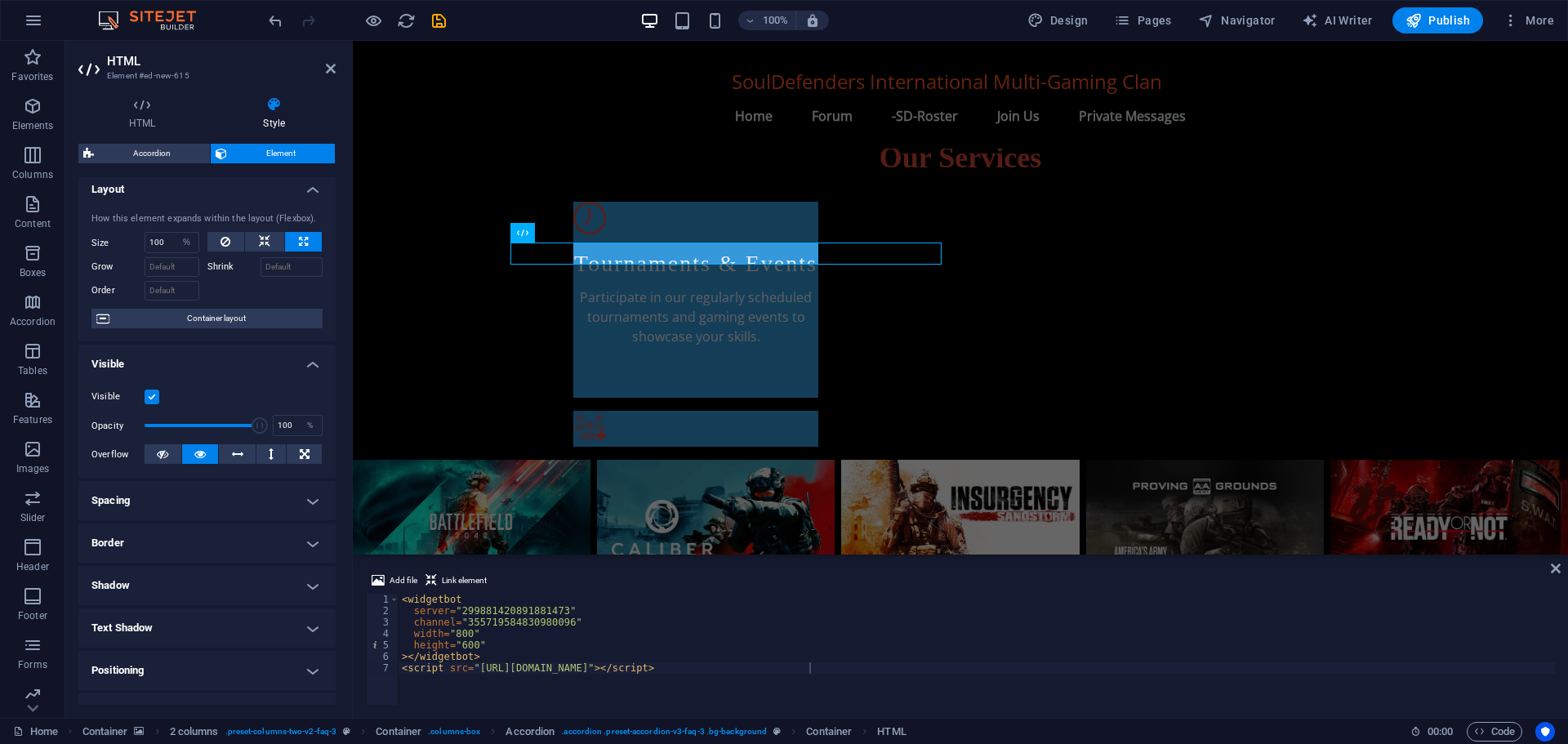
scroll to position [0, 0]
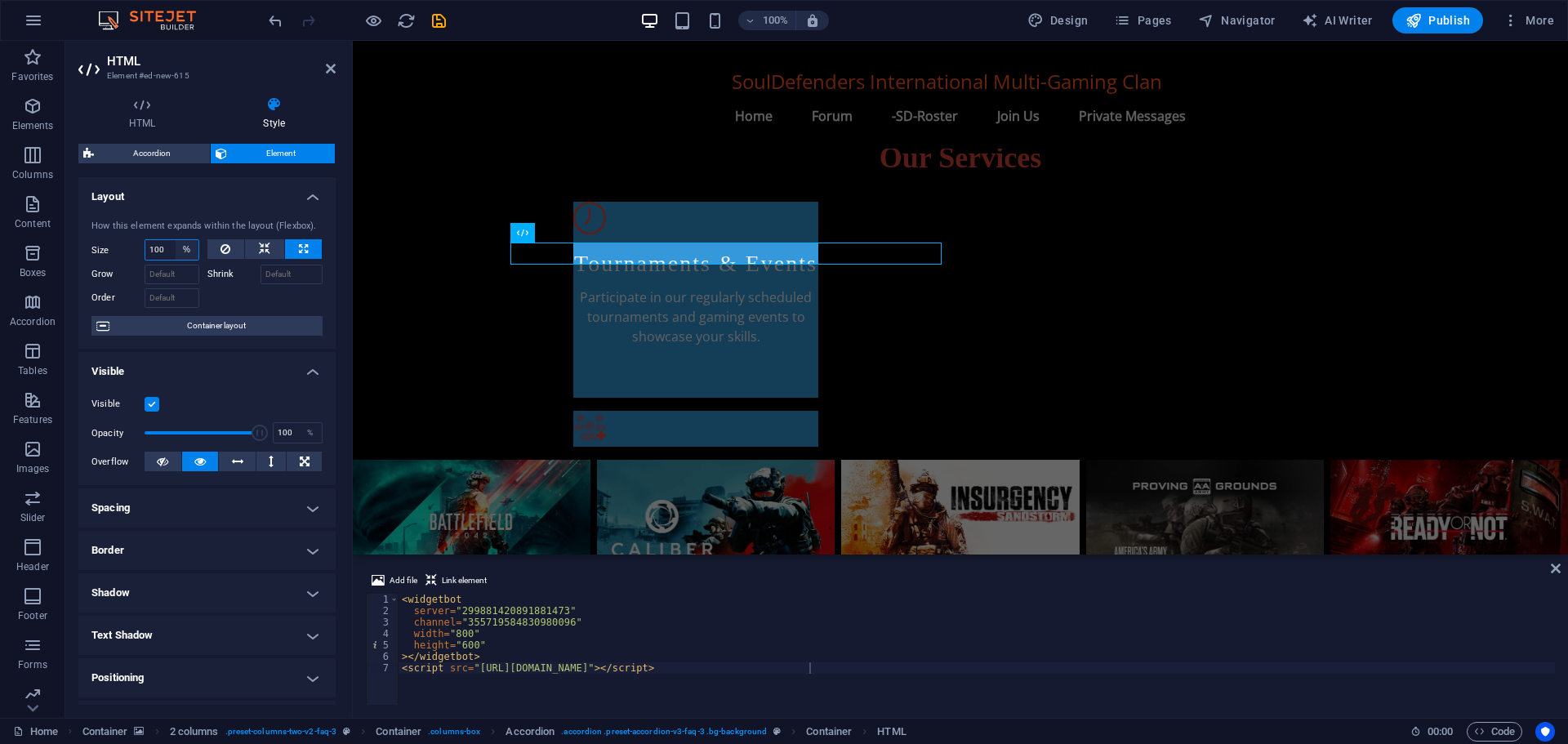
click at [182, 246] on select "Default auto px % 1/1 1/2 1/3 1/4 1/5 1/6 1/7 1/8 1/9 1/10" at bounding box center [186, 249] width 22 height 20
select select "auto"
click at [175, 240] on select "Default auto px % 1/1 1/2 1/3 1/4 1/5 1/6 1/7 1/8 1/9 1/10" at bounding box center [186, 249] width 22 height 20
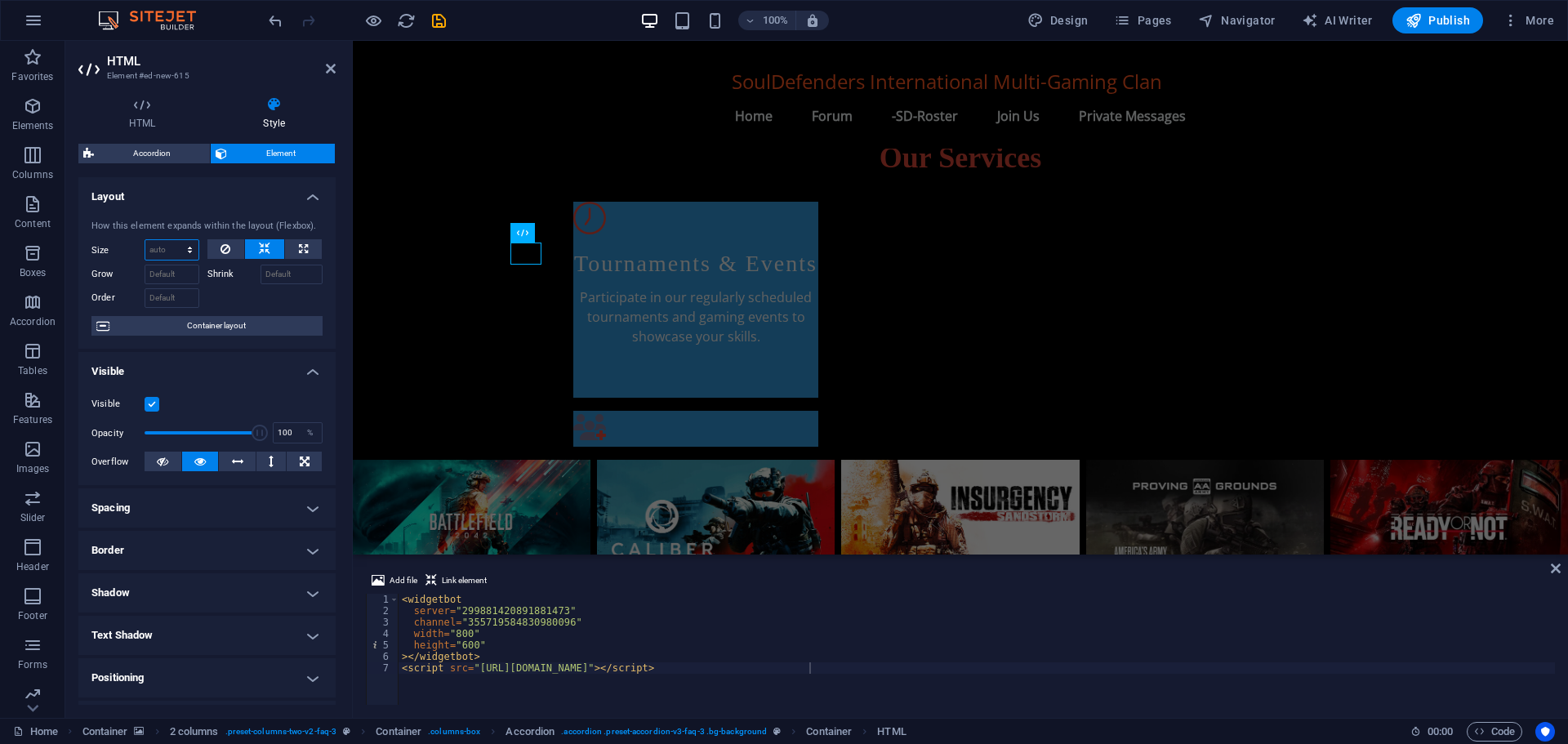
click at [187, 248] on select "Default auto px % 1/1 1/2 1/3 1/4 1/5 1/6 1/7 1/8 1/9 1/10" at bounding box center [171, 249] width 53 height 20
click at [145, 240] on select "Default auto px % 1/1 1/2 1/3 1/4 1/5 1/6 1/7 1/8 1/9 1/10" at bounding box center [171, 249] width 53 height 20
click at [187, 245] on select "Default auto px % 1/1 1/2 1/3 1/4 1/5 1/6 1/7 1/8 1/9 1/10" at bounding box center [171, 249] width 53 height 20
select select "px"
click at [173, 240] on select "Default auto px % 1/1 1/2 1/3 1/4 1/5 1/6 1/7 1/8 1/9 1/10" at bounding box center [171, 249] width 53 height 20
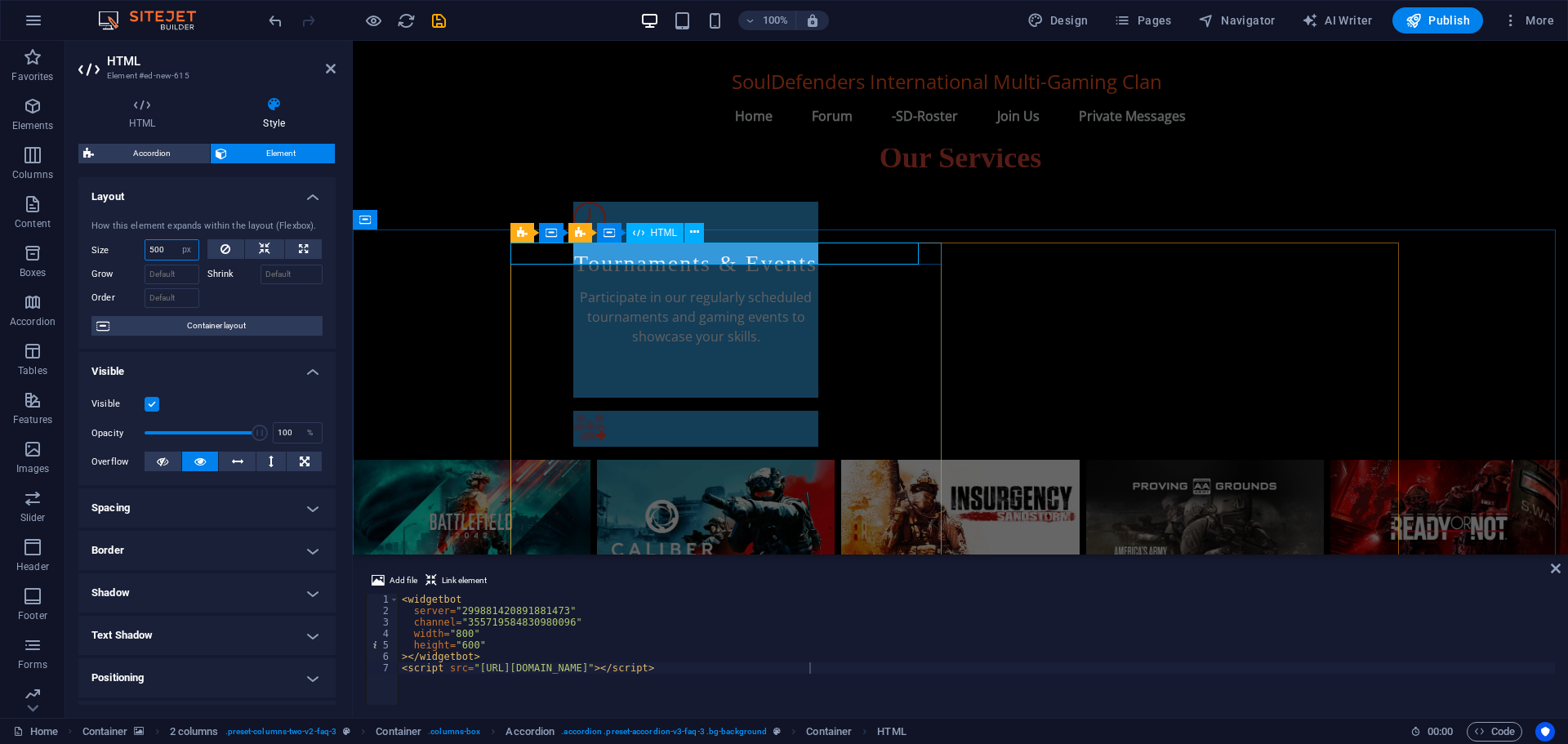
click at [644, 234] on div "HTML" at bounding box center [656, 232] width 58 height 20
type input "500"
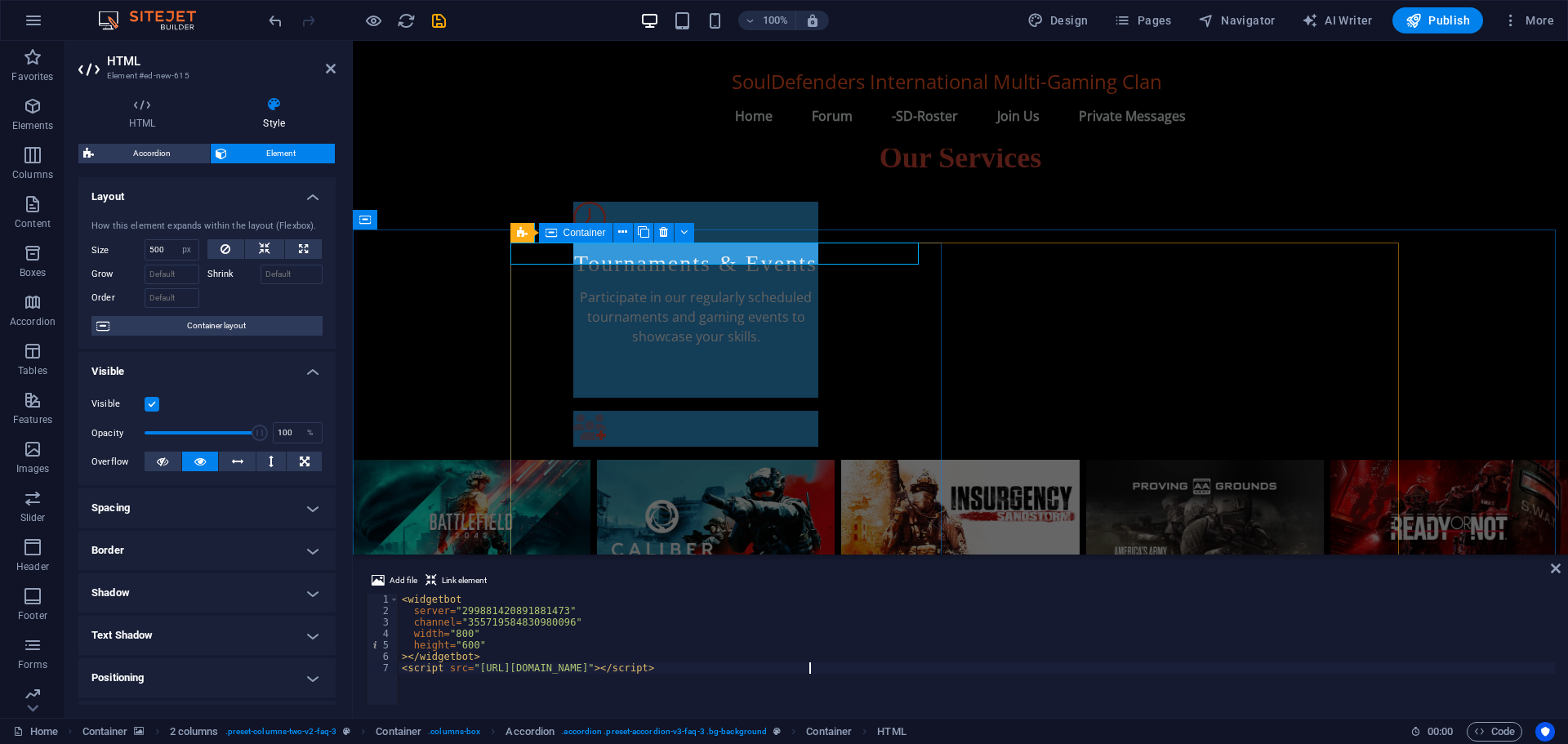
click at [552, 231] on icon at bounding box center [551, 232] width 11 height 20
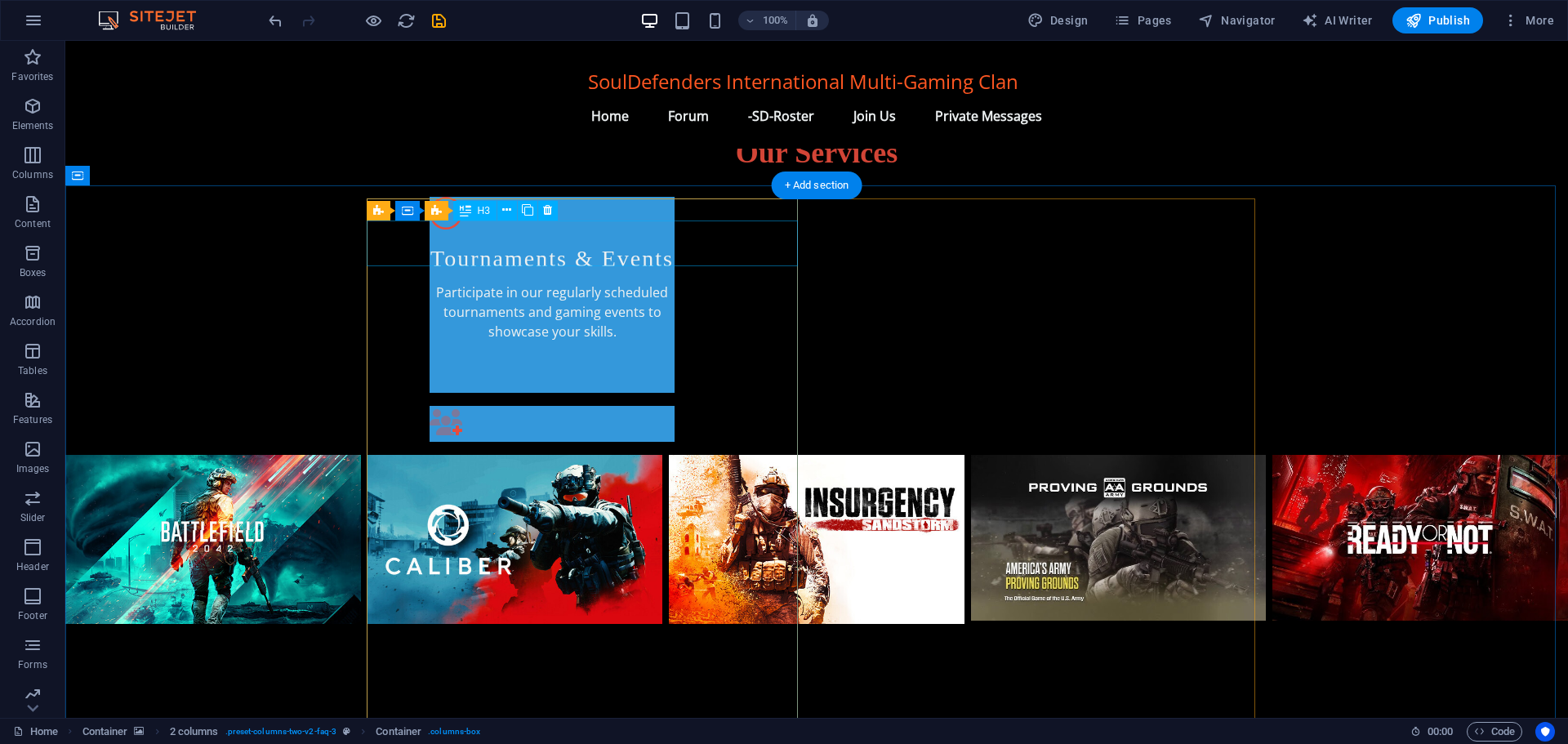
scroll to position [1029, 0]
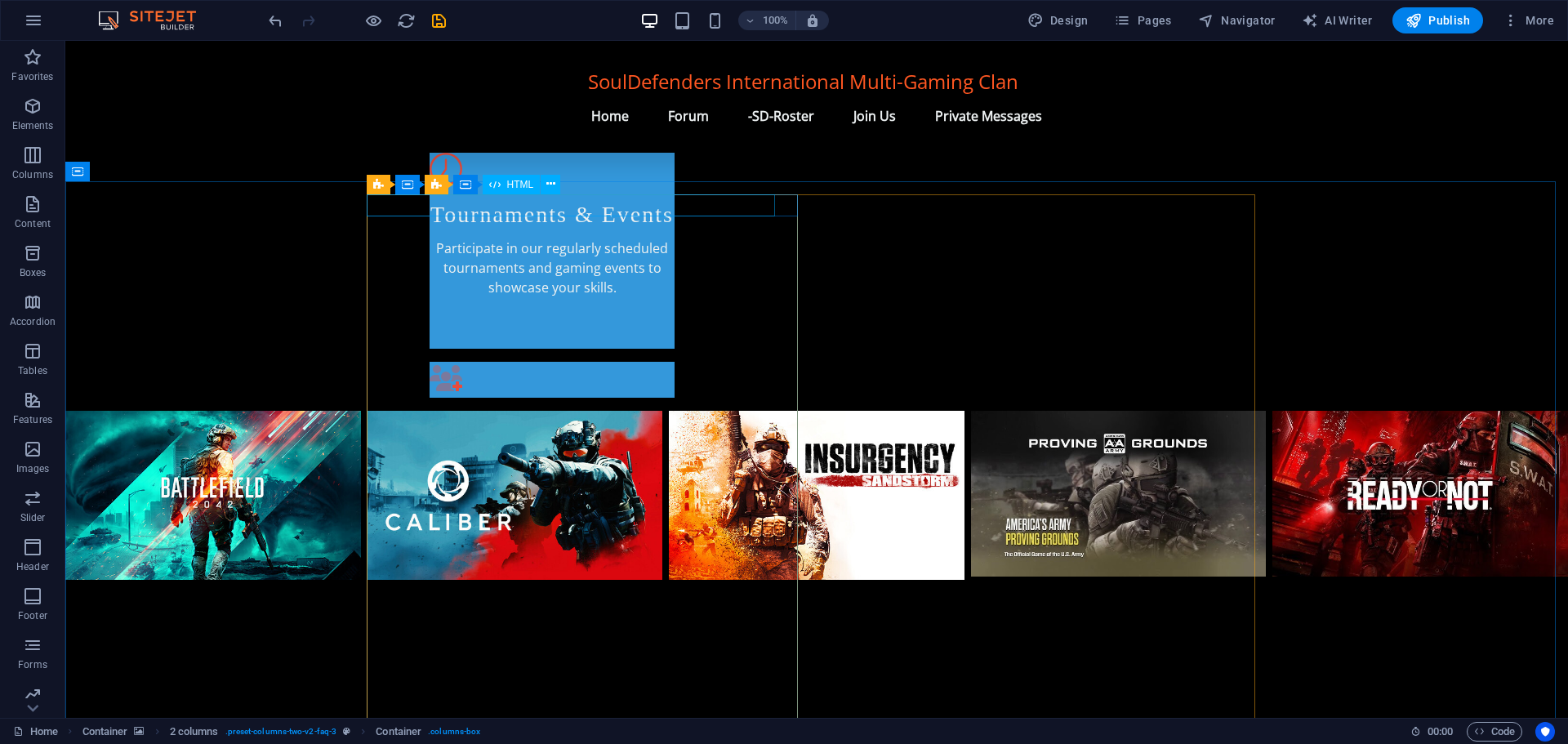
click at [509, 184] on span "HTML" at bounding box center [520, 185] width 27 height 9
click at [510, 184] on span "HTML" at bounding box center [520, 185] width 27 height 9
select select "px"
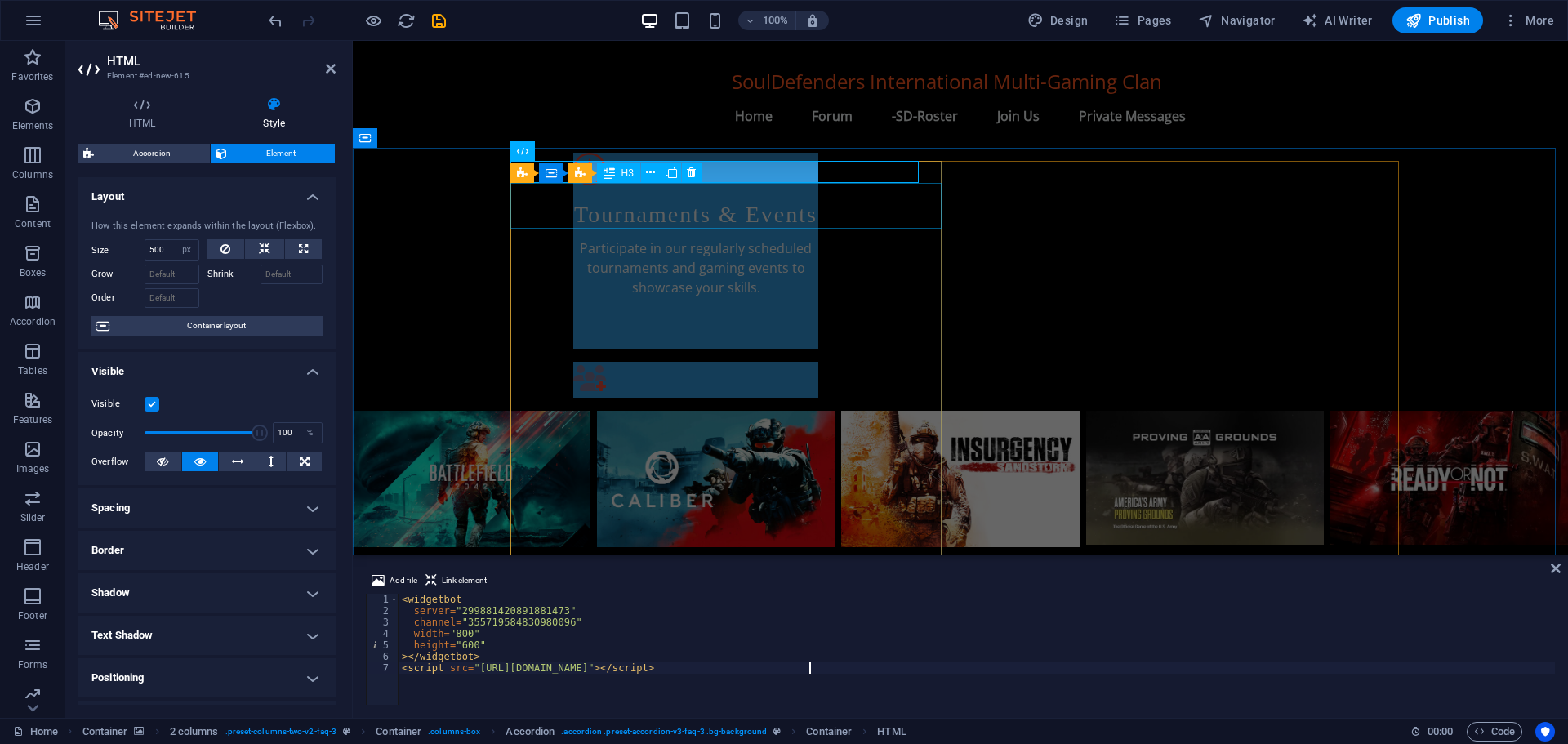
scroll to position [1062, 0]
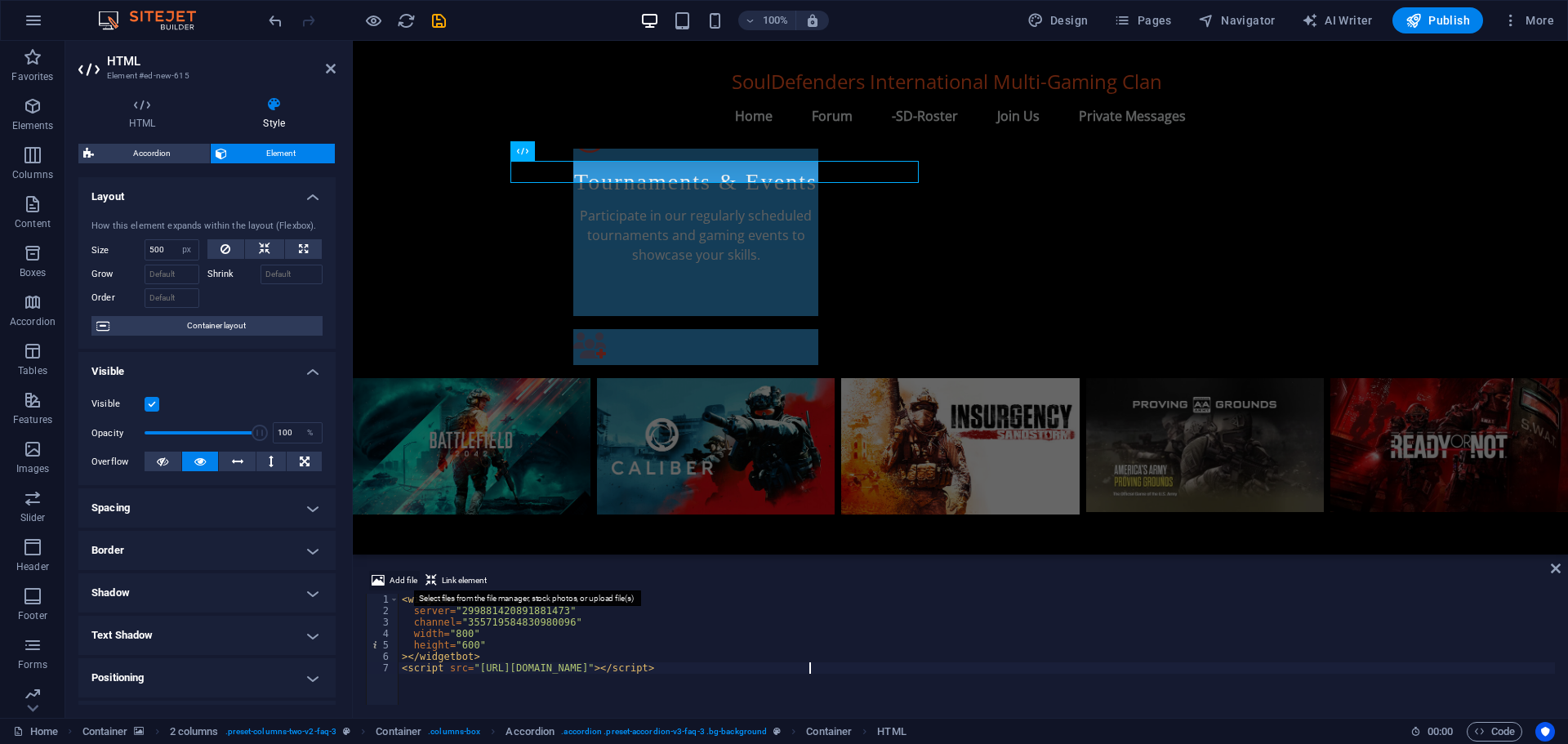
click at [399, 575] on span "Add file" at bounding box center [404, 580] width 28 height 20
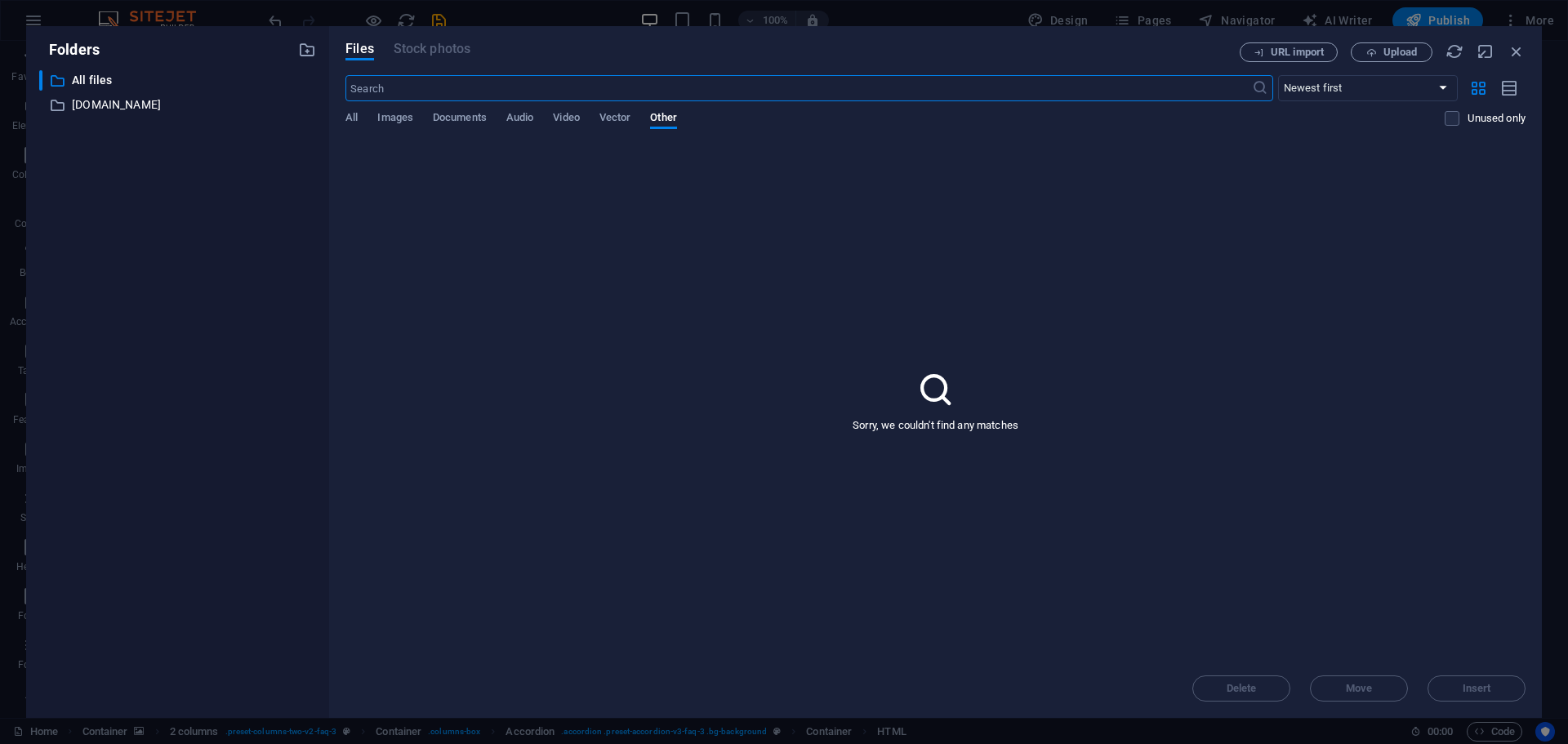
scroll to position [1113, 0]
drag, startPoint x: 1516, startPoint y: 49, endPoint x: 992, endPoint y: 55, distance: 524.0
click at [1516, 49] on icon "button" at bounding box center [1516, 51] width 18 height 18
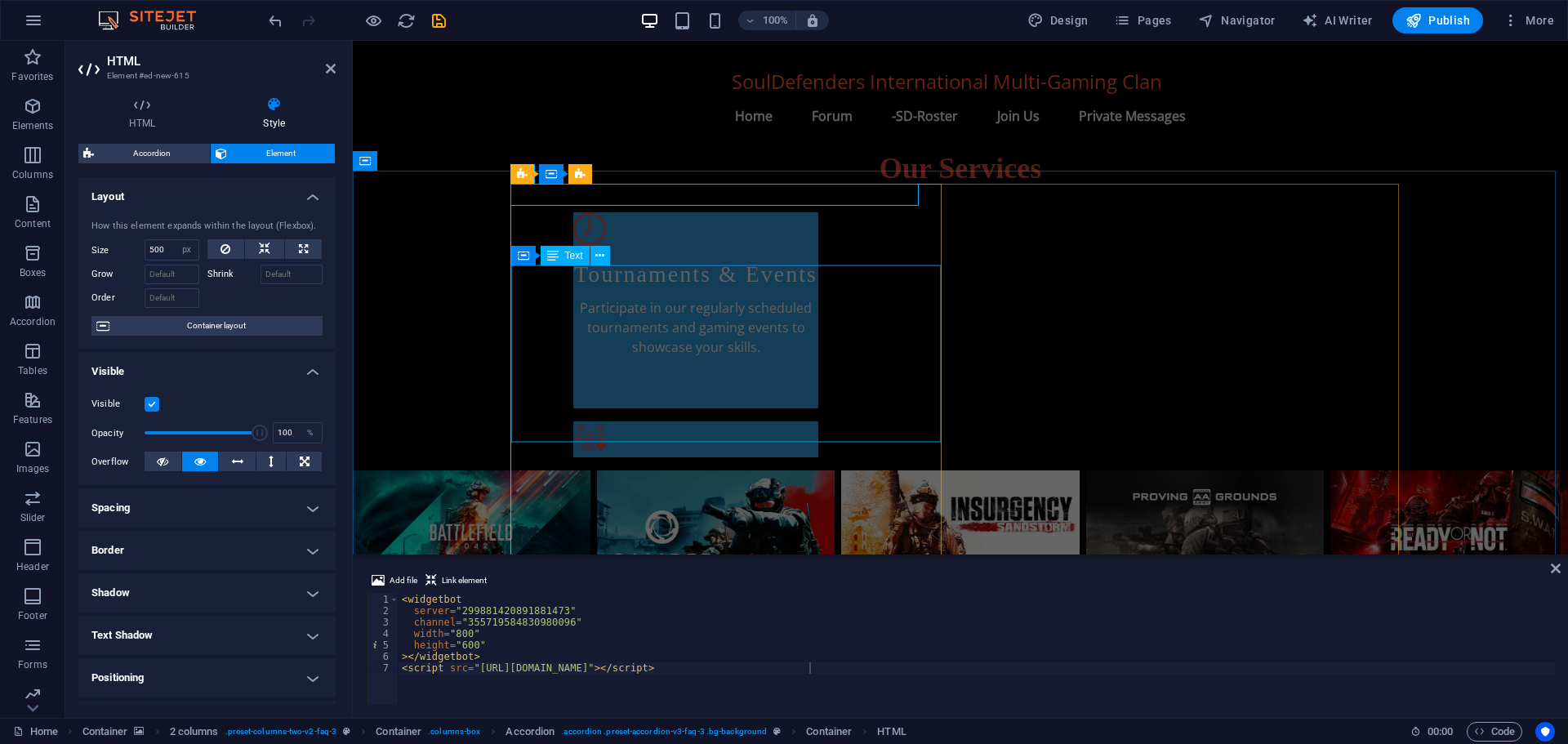
scroll to position [899, 0]
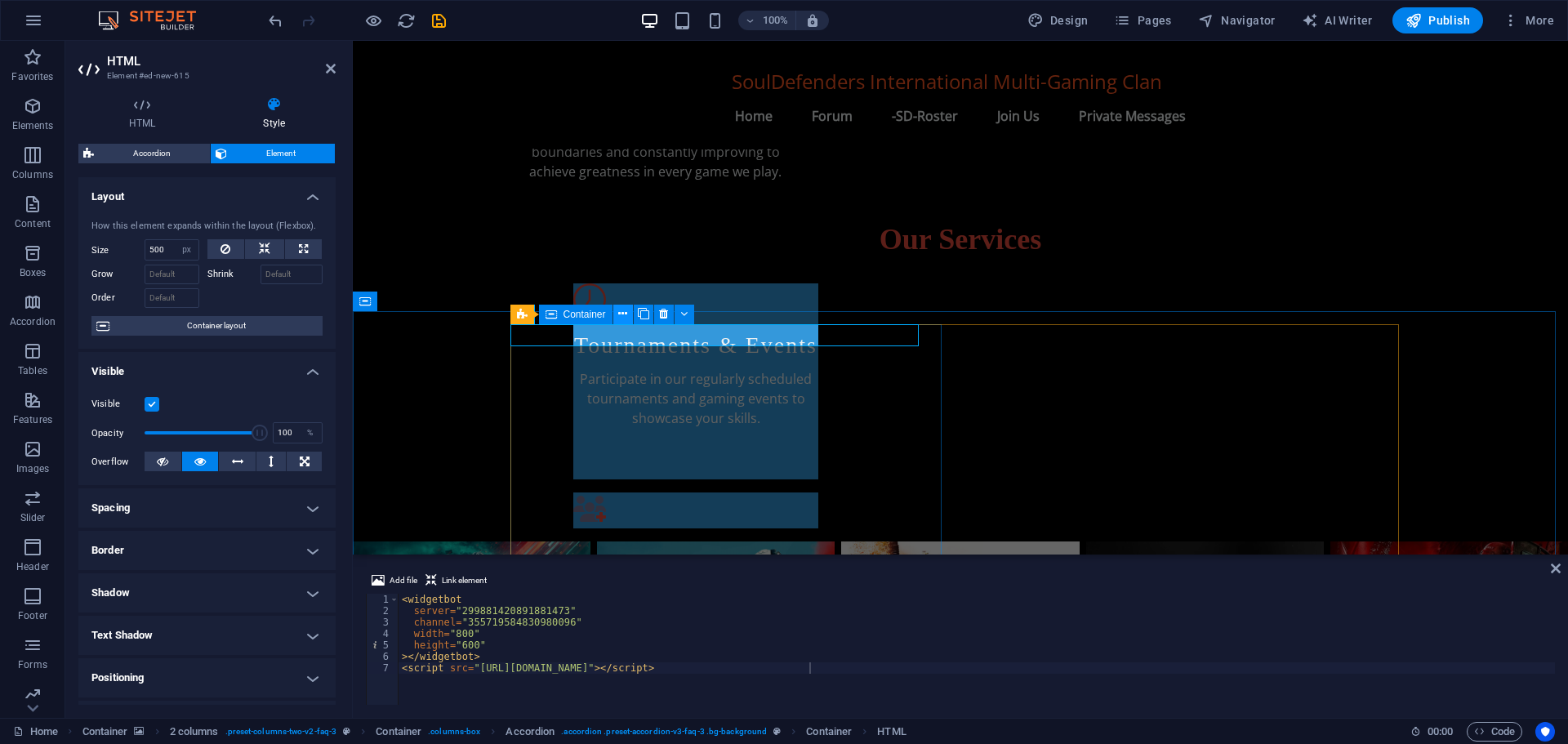
click at [626, 314] on icon at bounding box center [623, 314] width 9 height 17
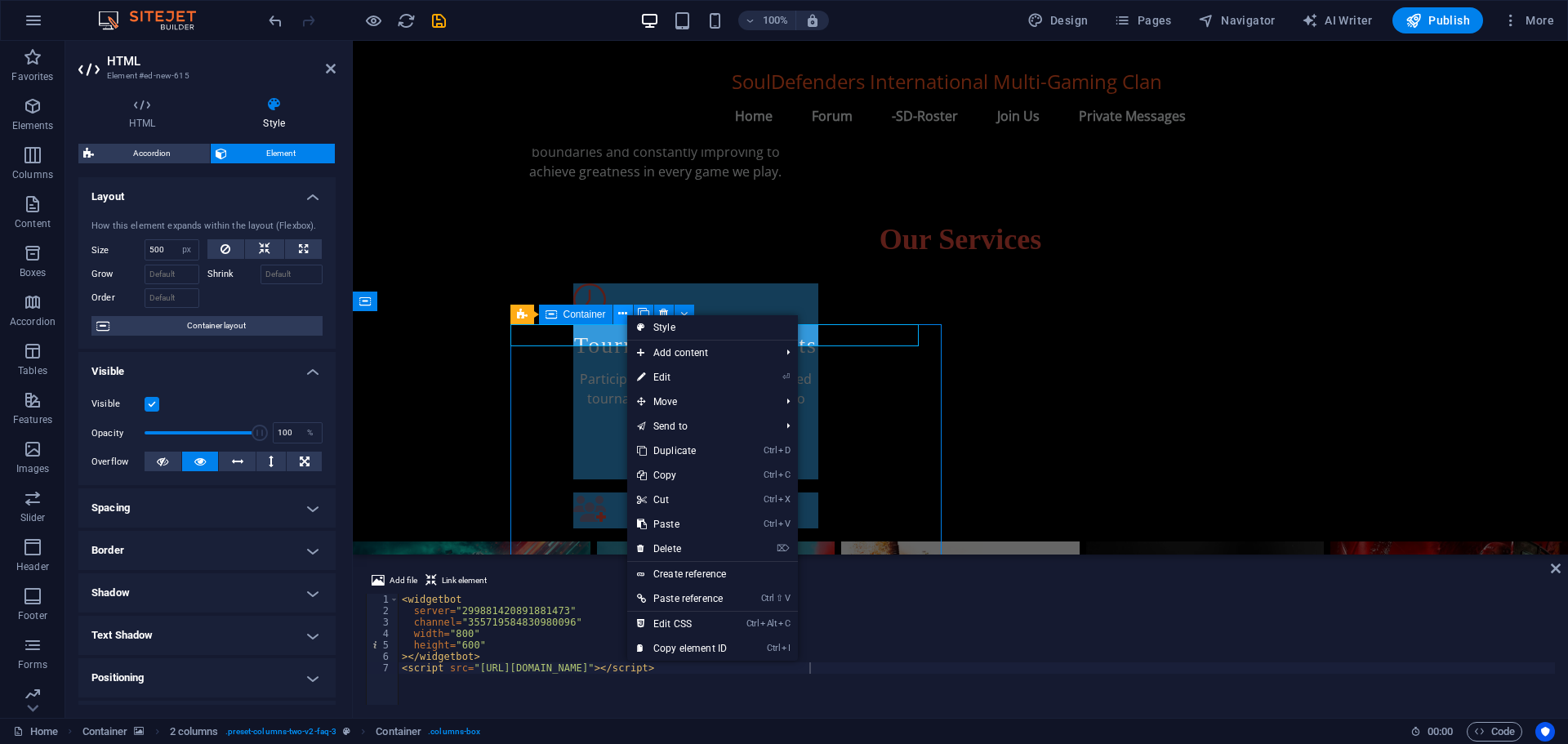
scroll to position [867, 0]
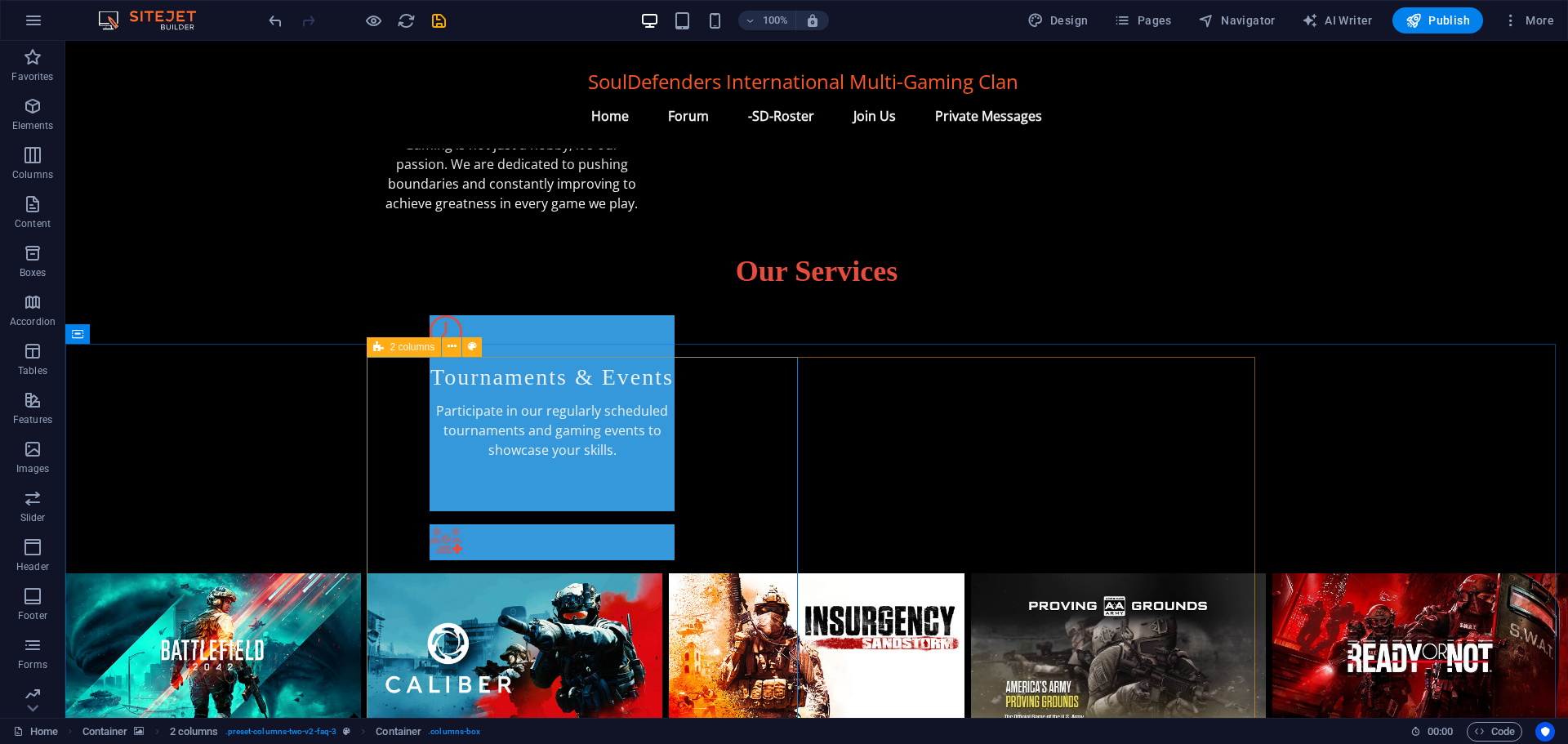
click at [413, 350] on span "2 columns" at bounding box center [413, 347] width 45 height 9
click at [417, 344] on span "2 columns" at bounding box center [413, 347] width 45 height 9
click at [460, 428] on icon at bounding box center [456, 429] width 9 height 17
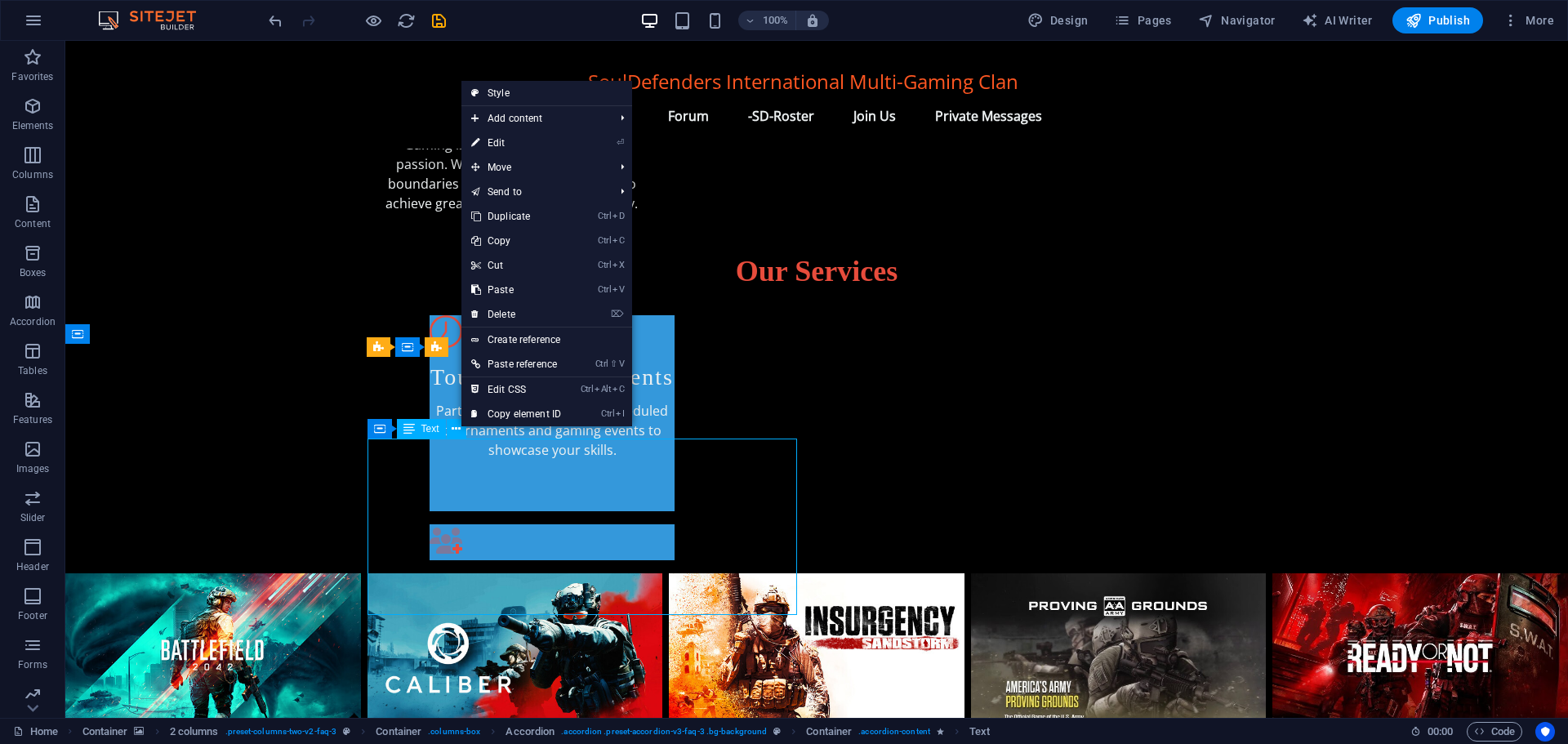
click at [422, 429] on span "Text" at bounding box center [430, 428] width 18 height 9
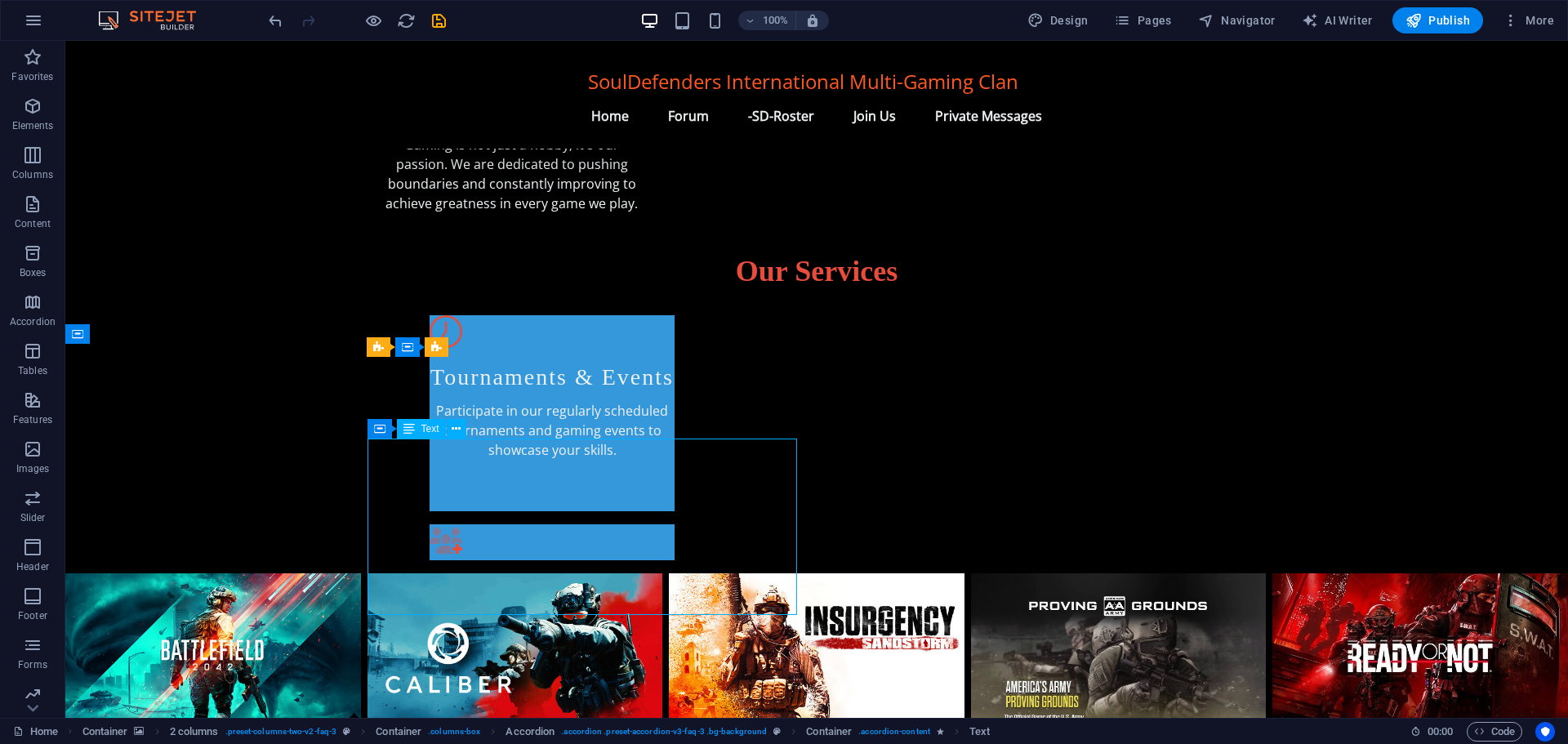
click at [422, 429] on span "Text" at bounding box center [430, 428] width 18 height 9
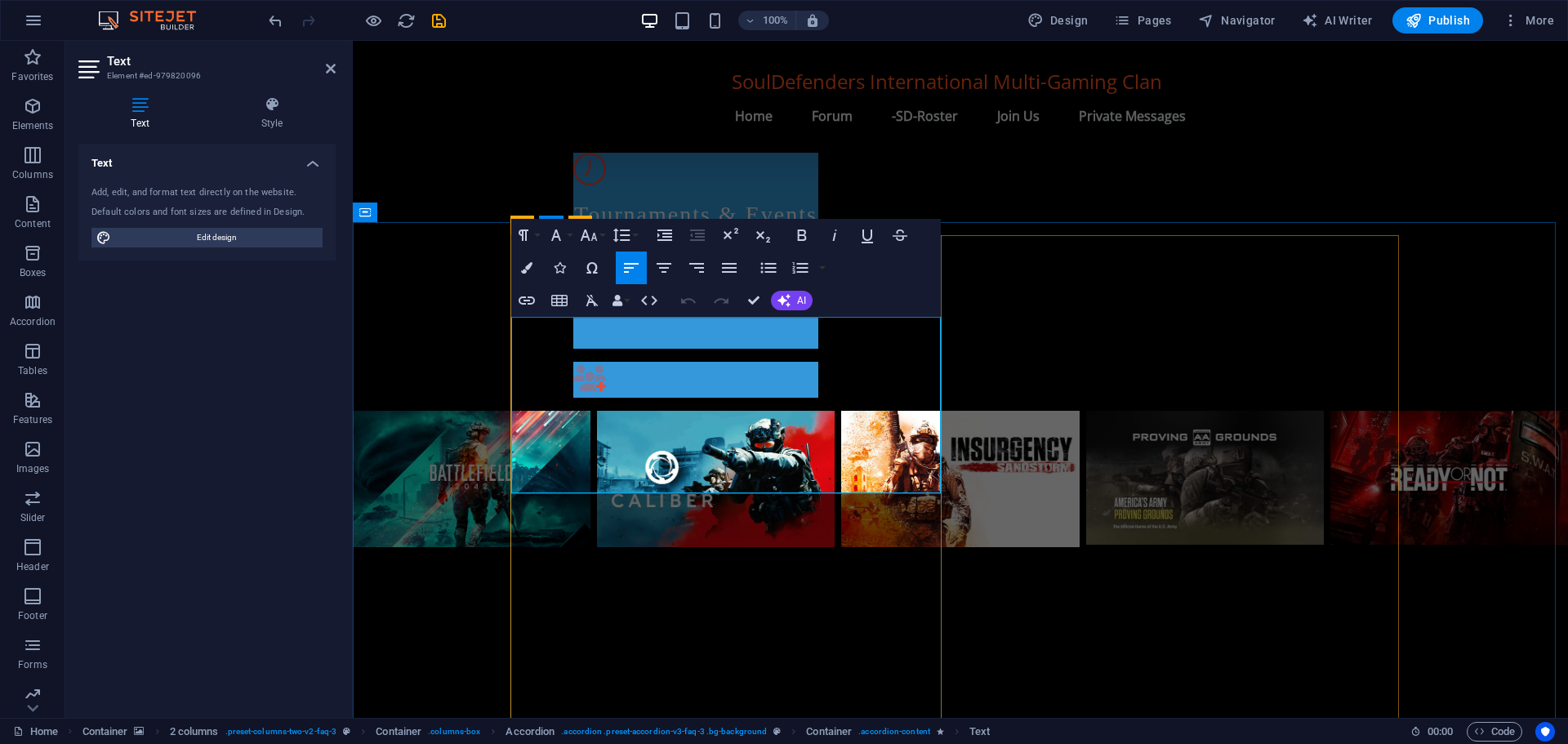
scroll to position [1062, 0]
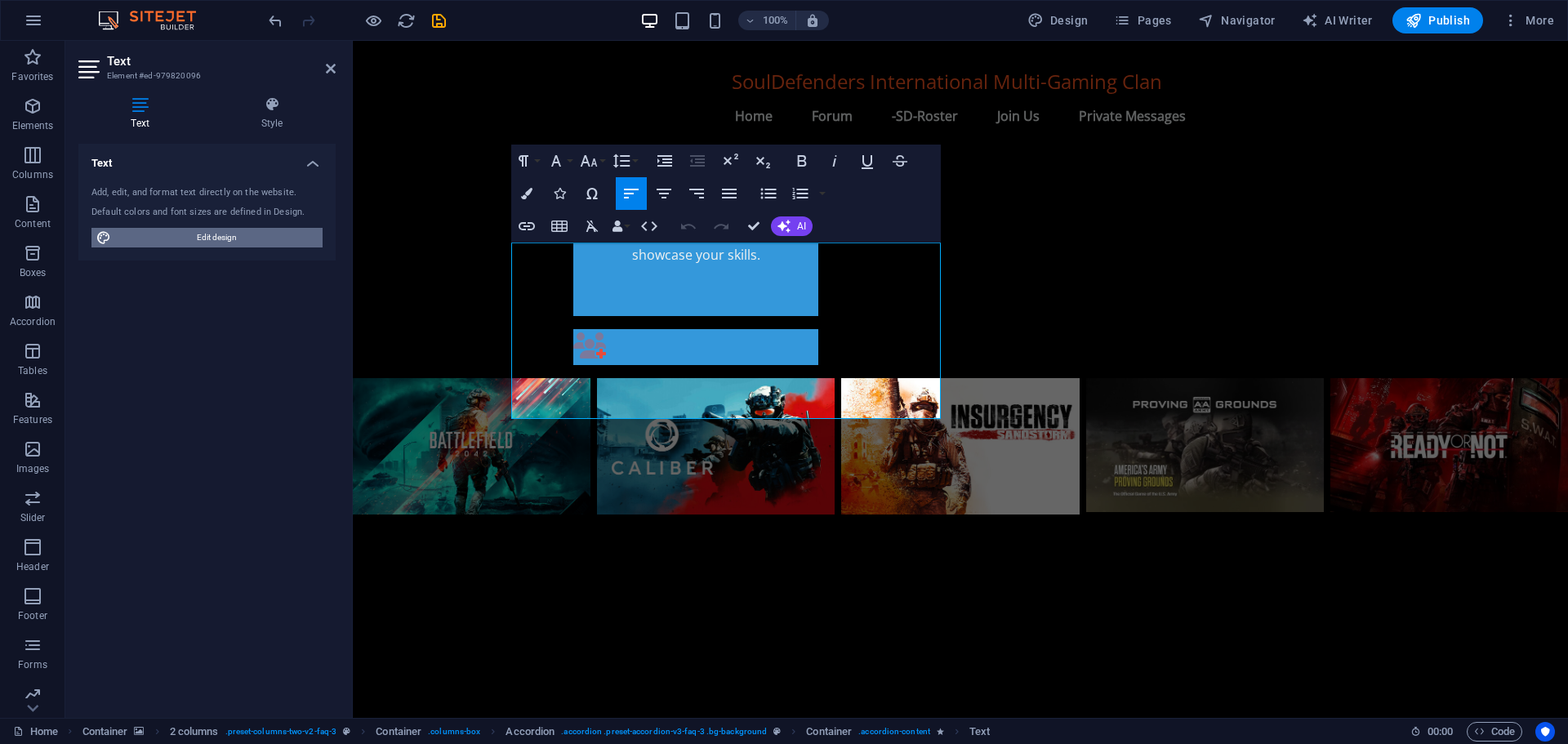
click at [249, 239] on span "Edit design" at bounding box center [216, 237] width 201 height 20
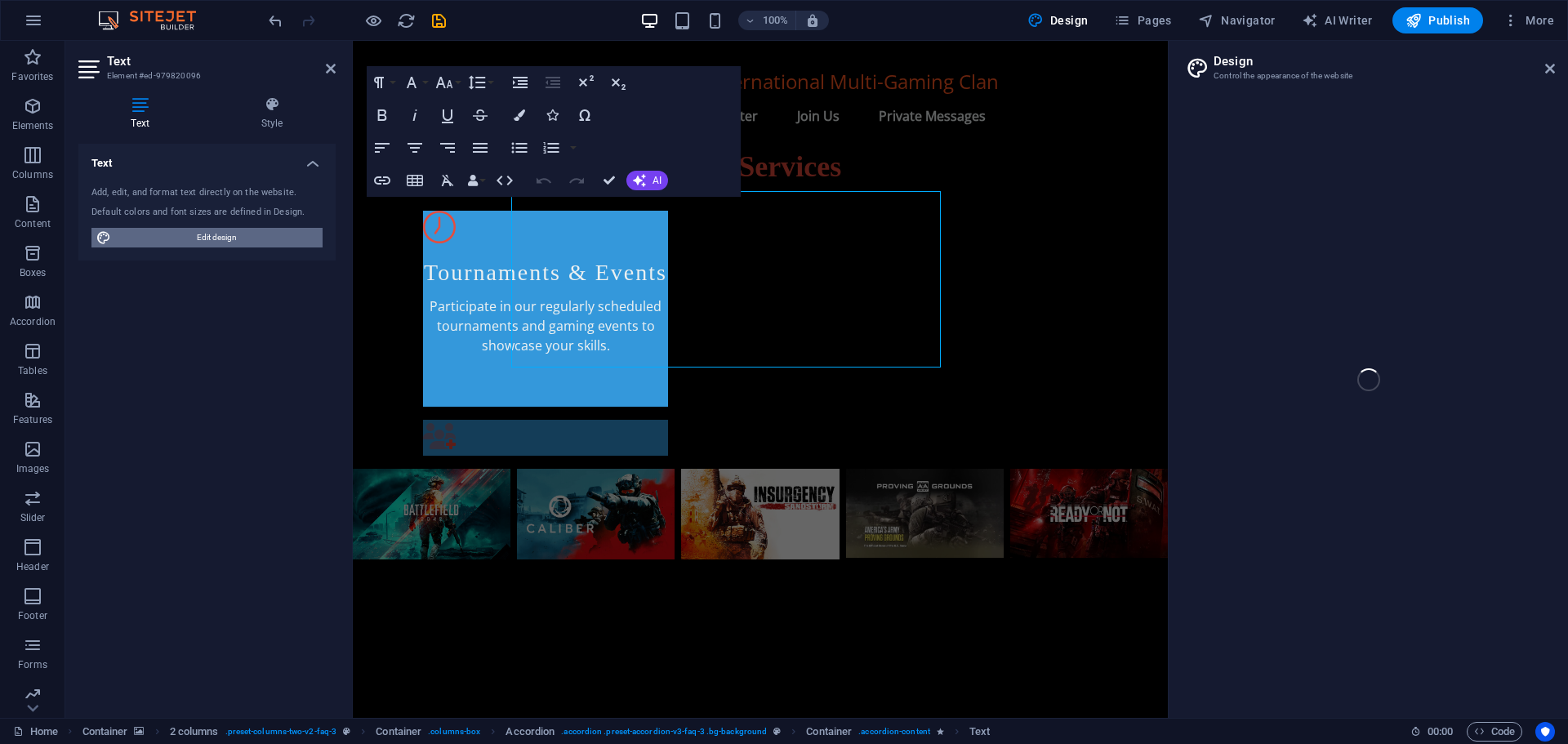
select select "px"
select select "200"
select select "px"
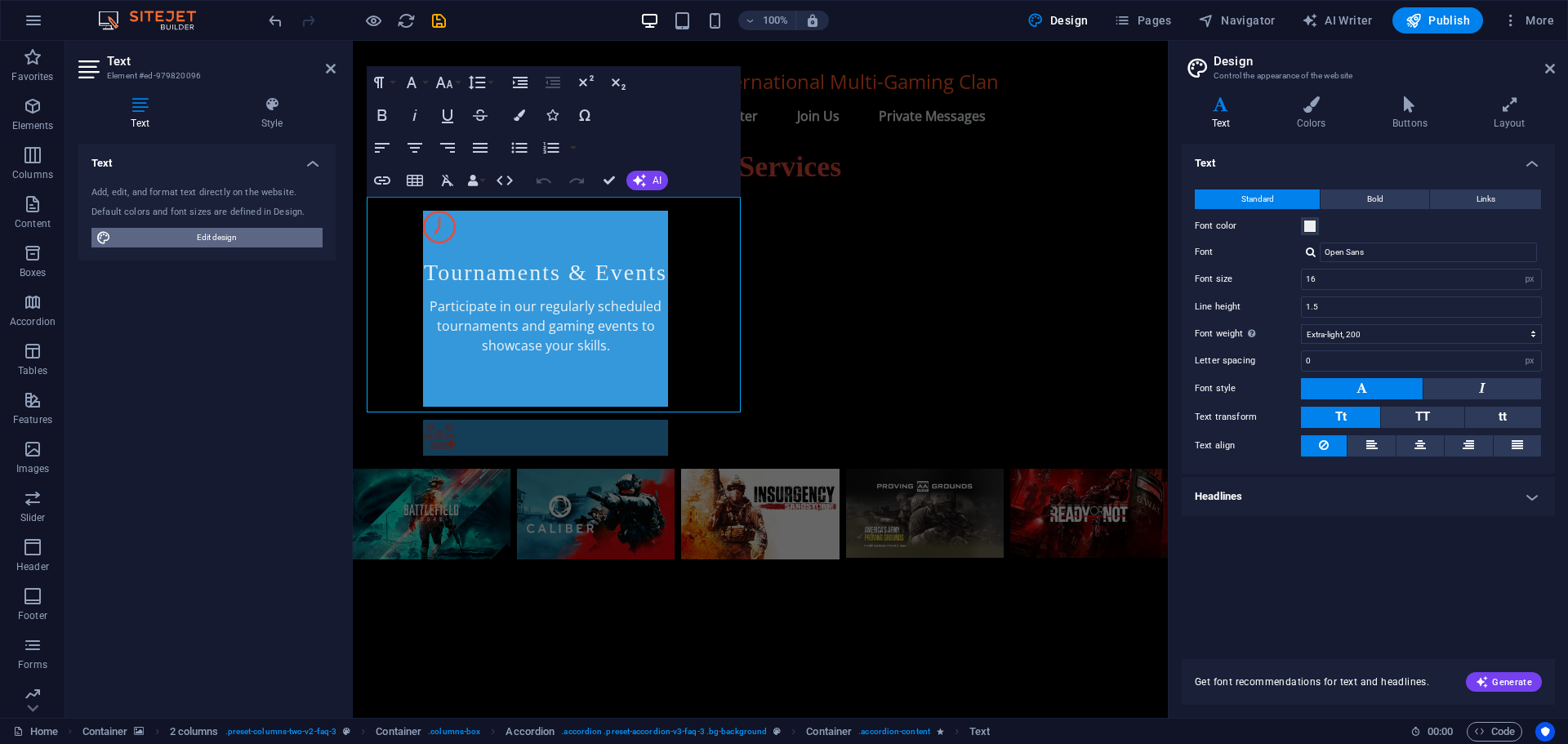
scroll to position [1113, 0]
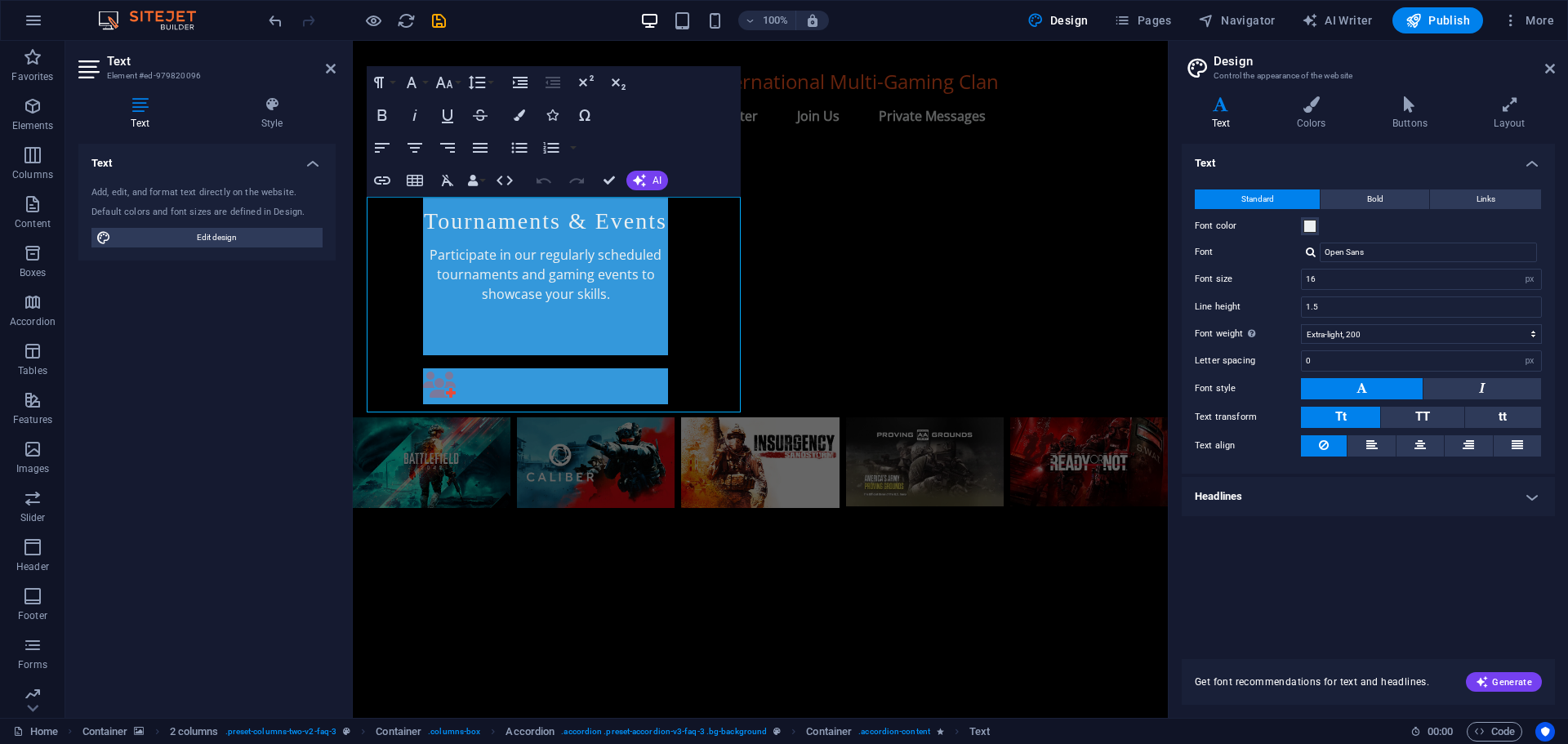
click at [1272, 496] on h4 "Headlines" at bounding box center [1368, 497] width 373 height 39
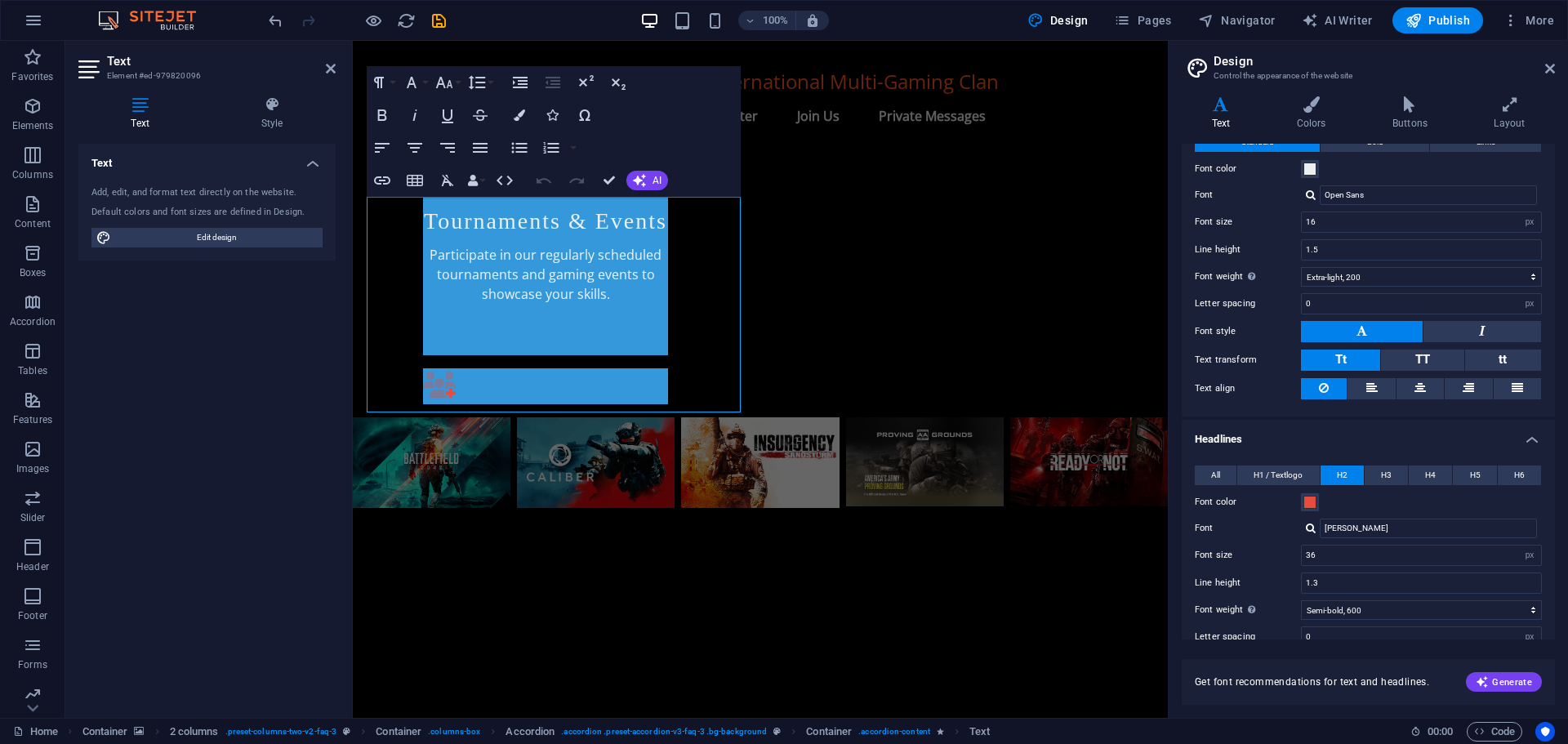
scroll to position [0, 0]
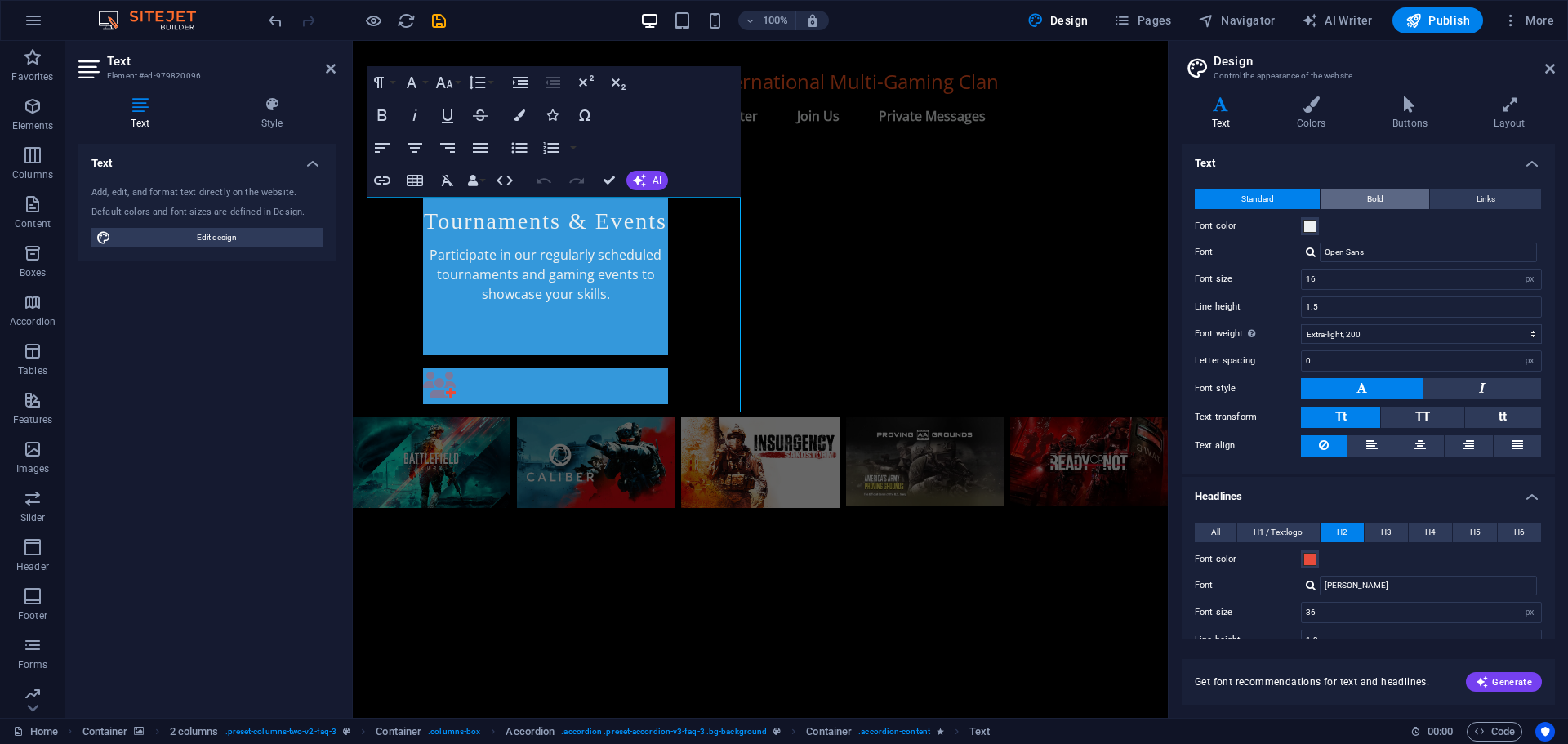
click at [1377, 201] on span "Bold" at bounding box center [1374, 199] width 16 height 20
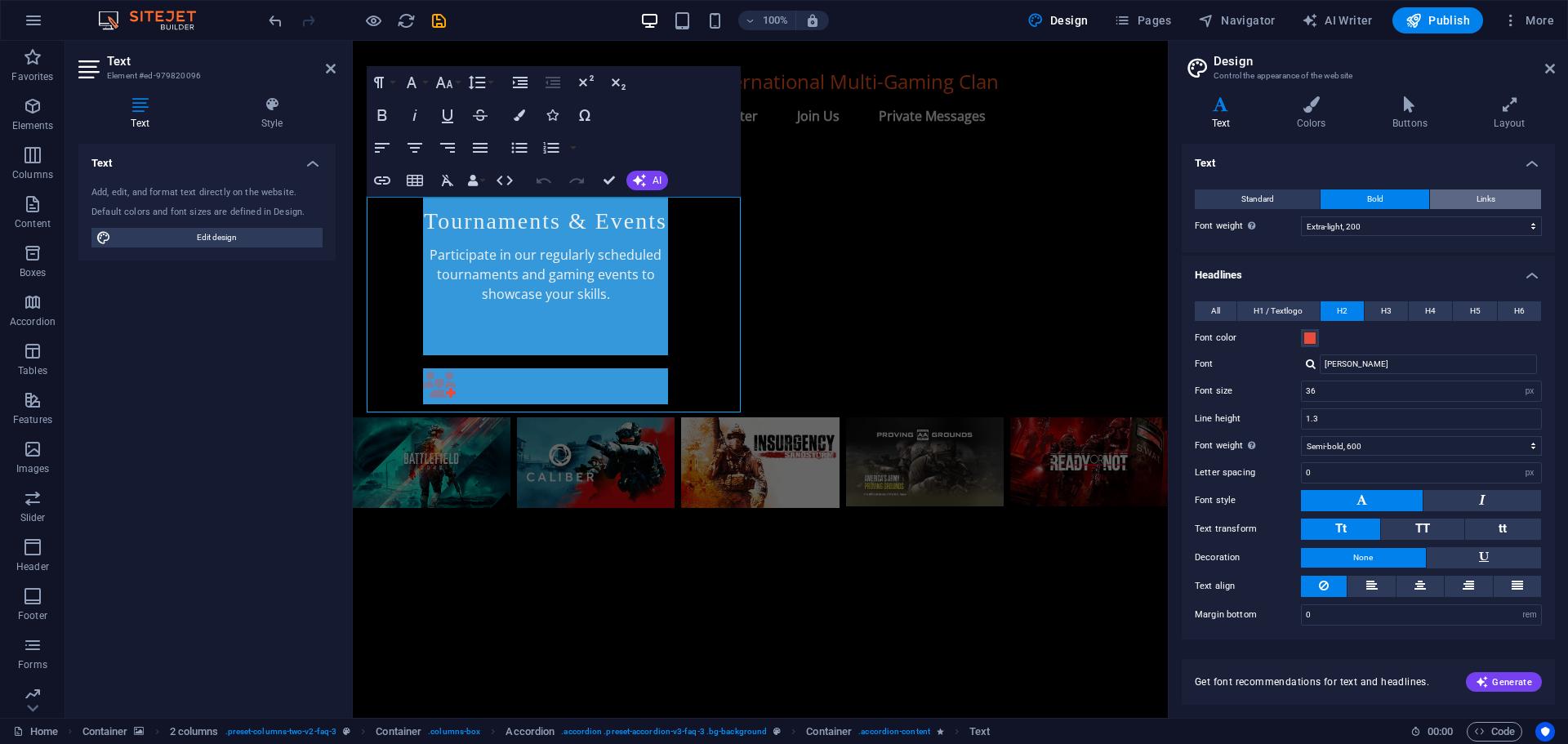
click at [1476, 201] on span "Links" at bounding box center [1486, 199] width 19 height 20
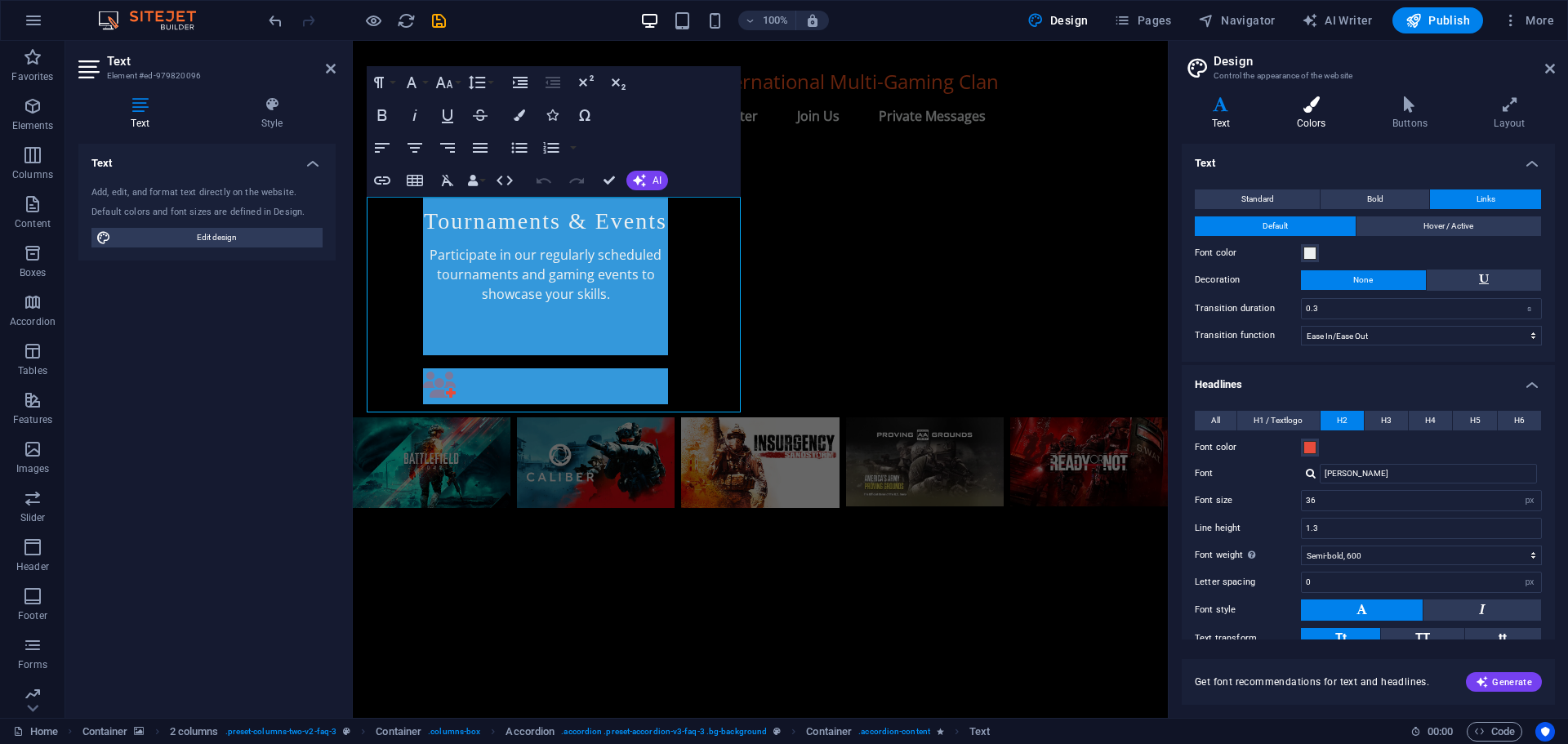
click at [1316, 120] on h4 "Colors" at bounding box center [1314, 113] width 96 height 35
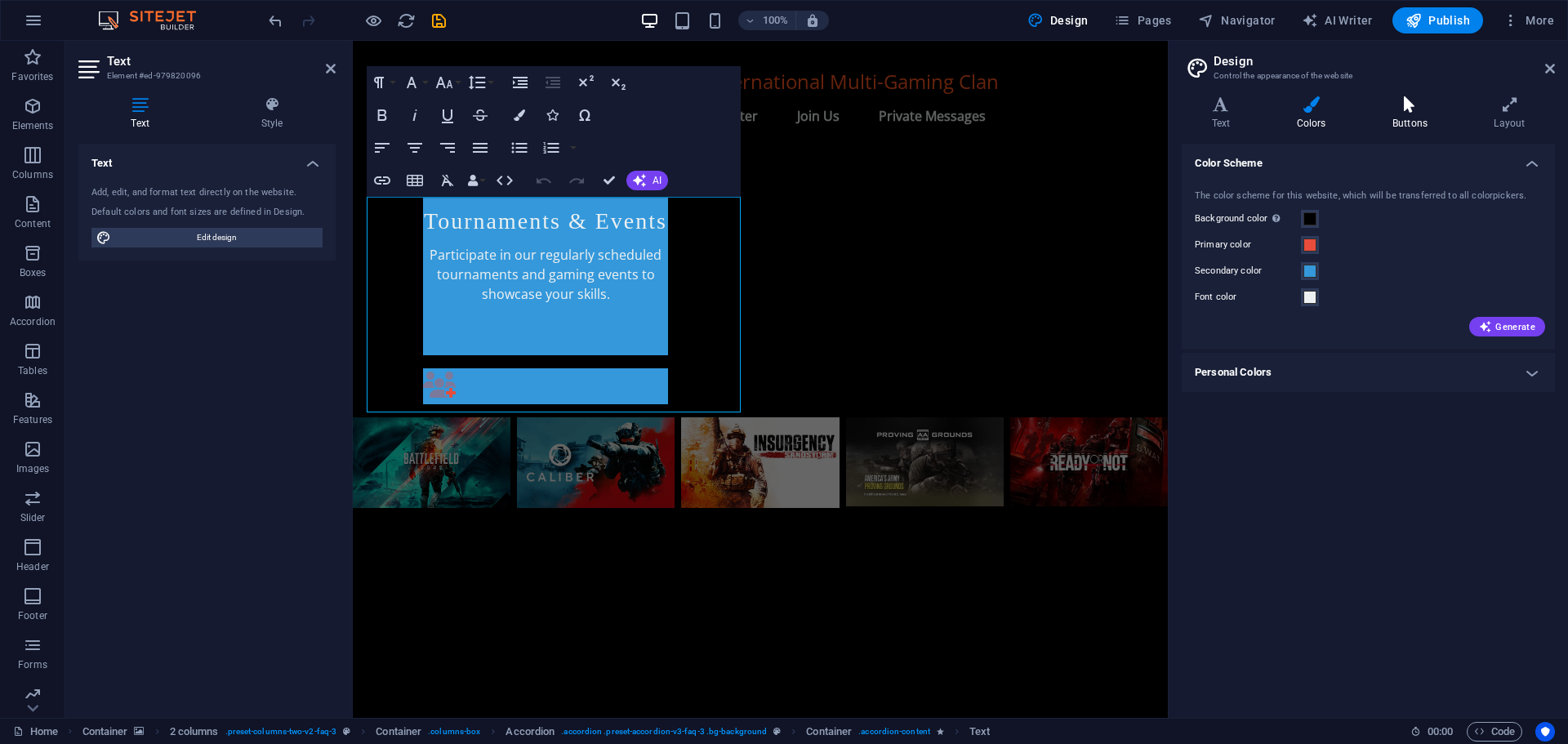
click at [1416, 106] on icon at bounding box center [1409, 104] width 95 height 16
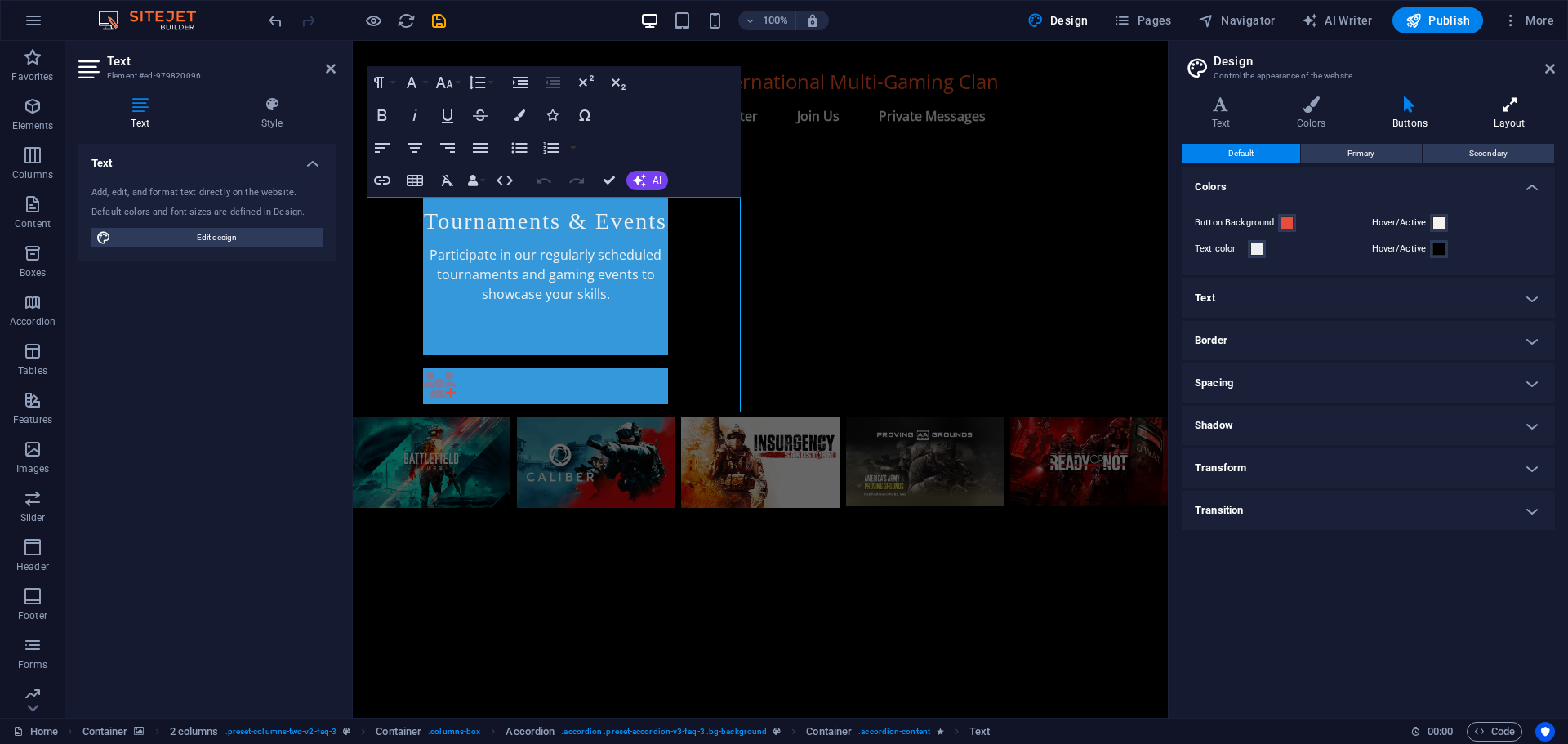
click at [1505, 103] on icon at bounding box center [1509, 104] width 91 height 16
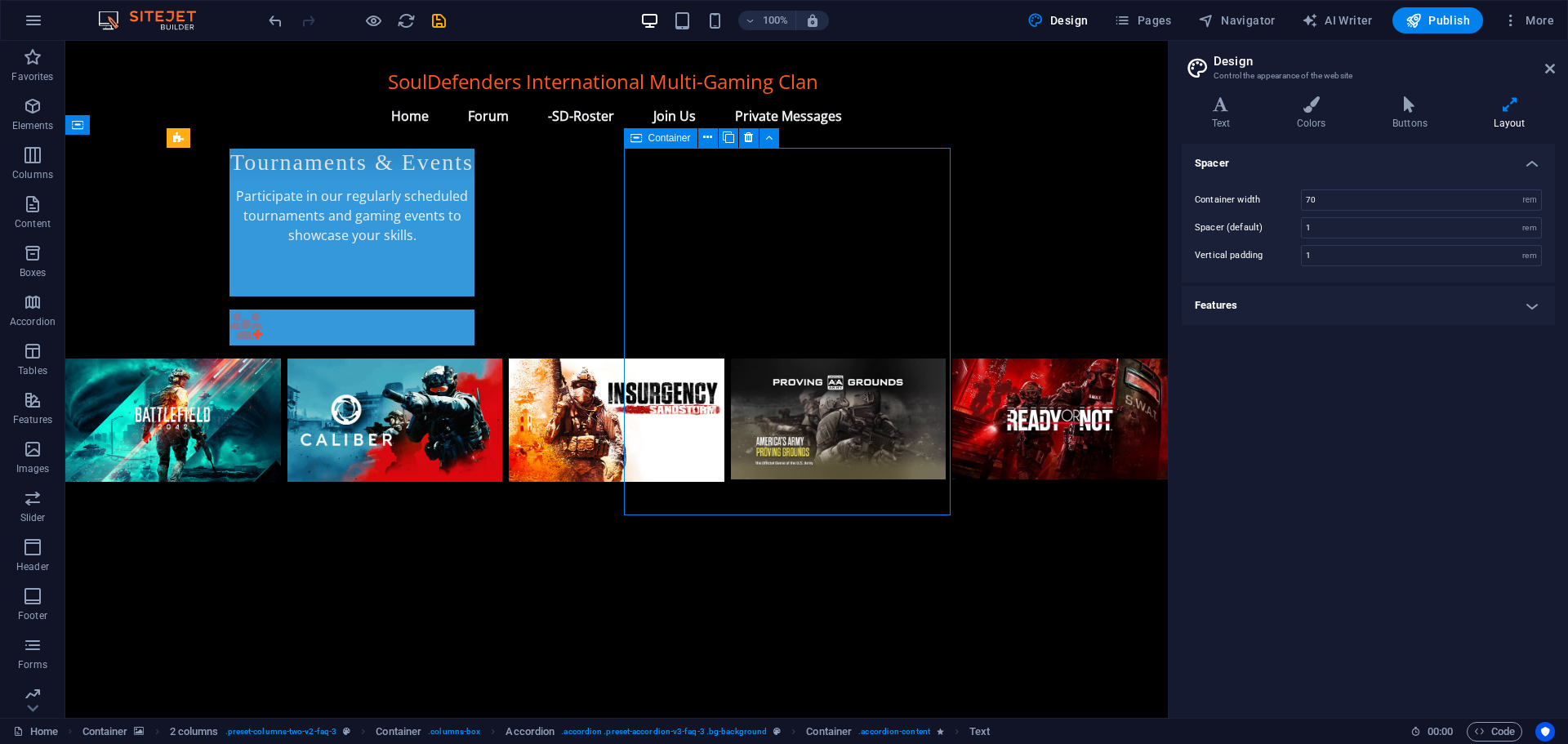
scroll to position [1062, 0]
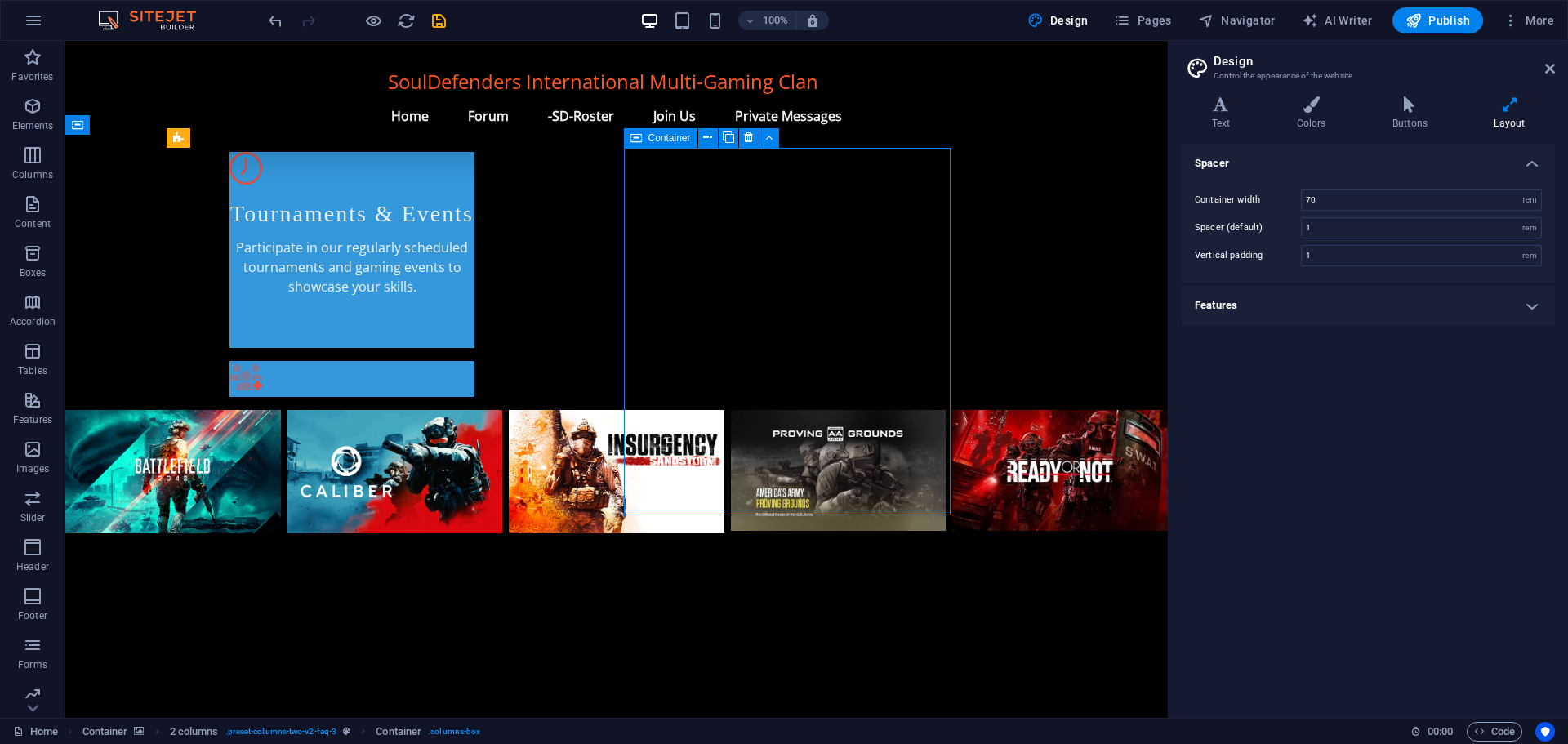
drag, startPoint x: 812, startPoint y: 239, endPoint x: 829, endPoint y: 300, distance: 63.3
click at [606, 134] on div "+ Add section" at bounding box center [616, 135] width 91 height 28
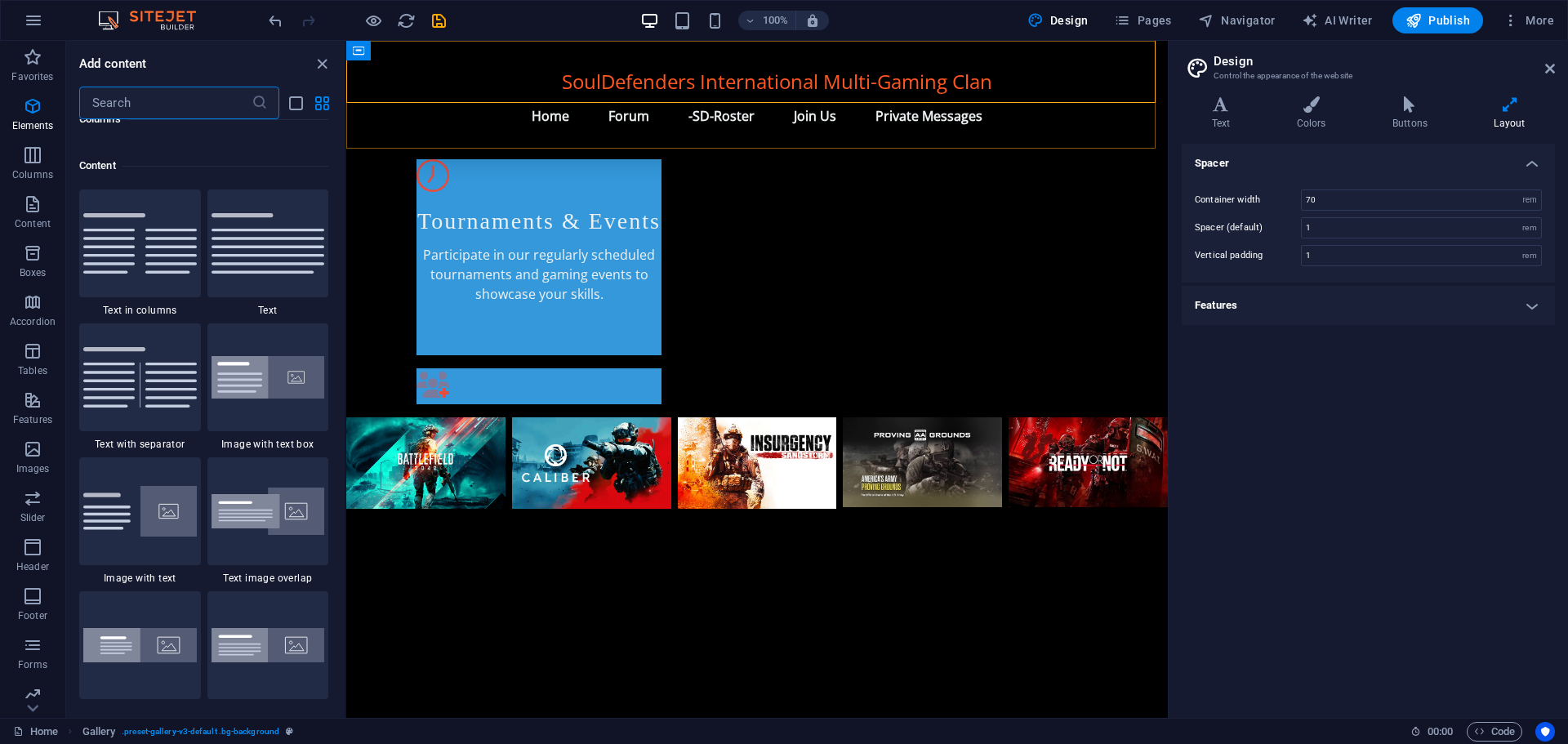
scroll to position [2858, 0]
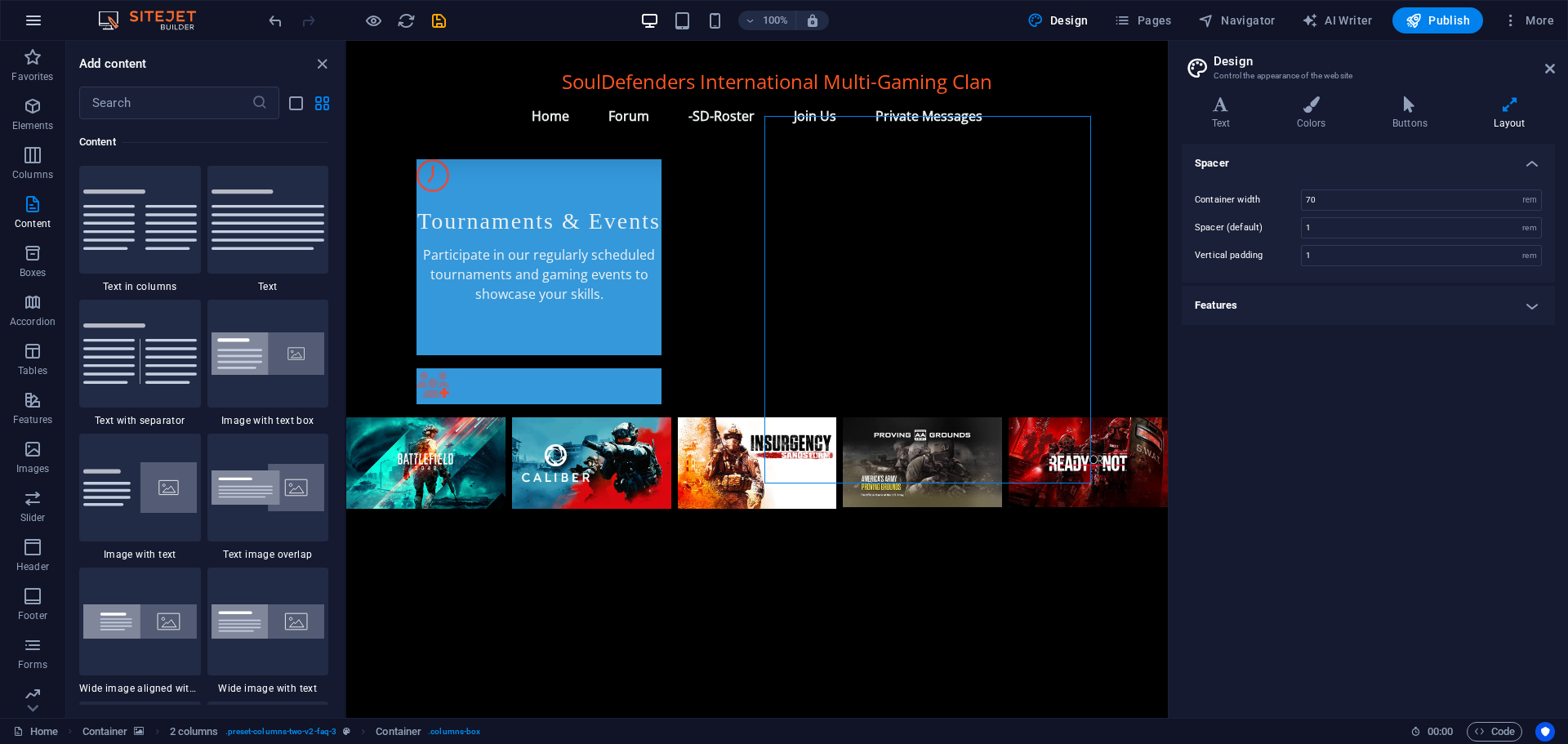
click at [33, 22] on icon "button" at bounding box center [33, 20] width 20 height 20
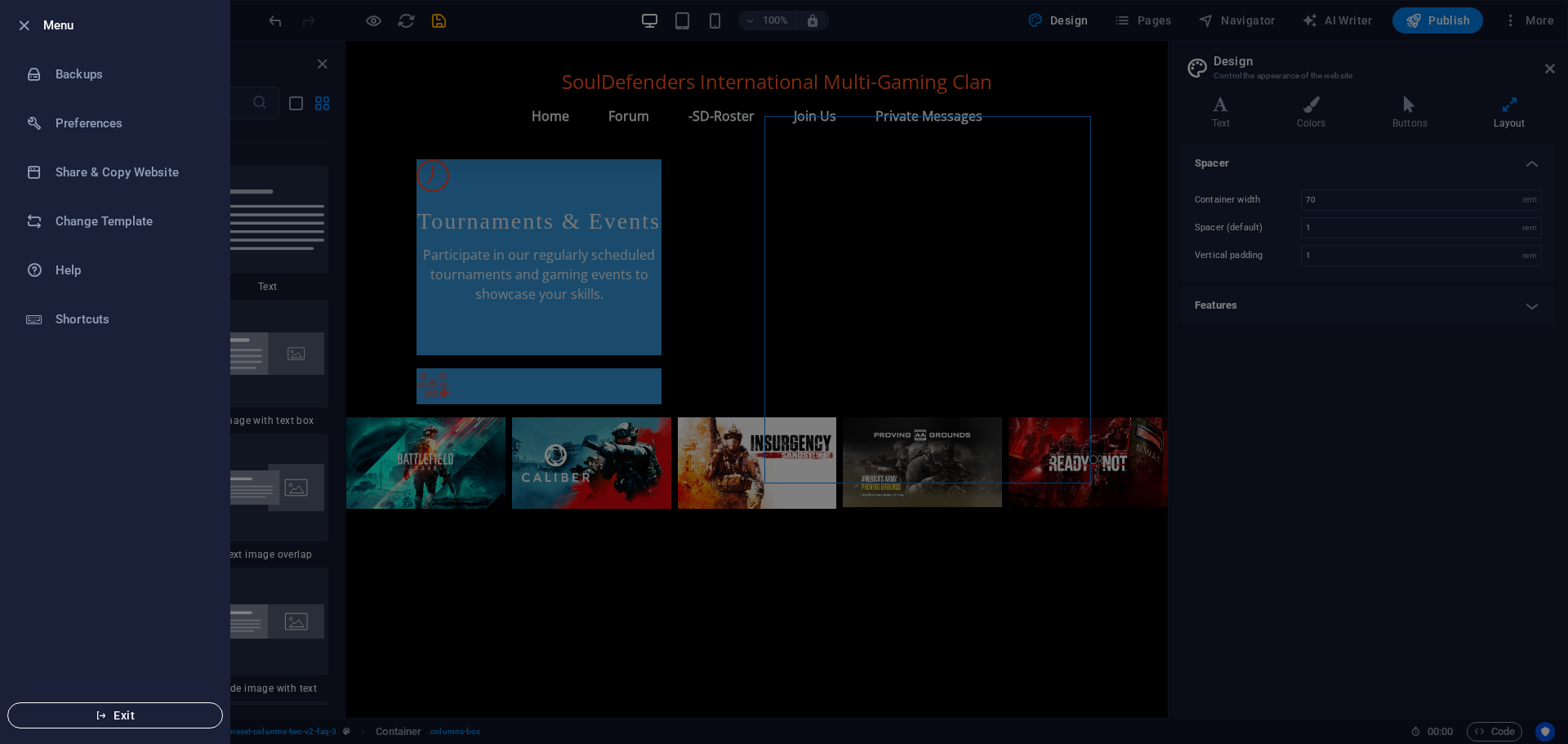
click at [110, 709] on span "Exit" at bounding box center [115, 716] width 187 height 13
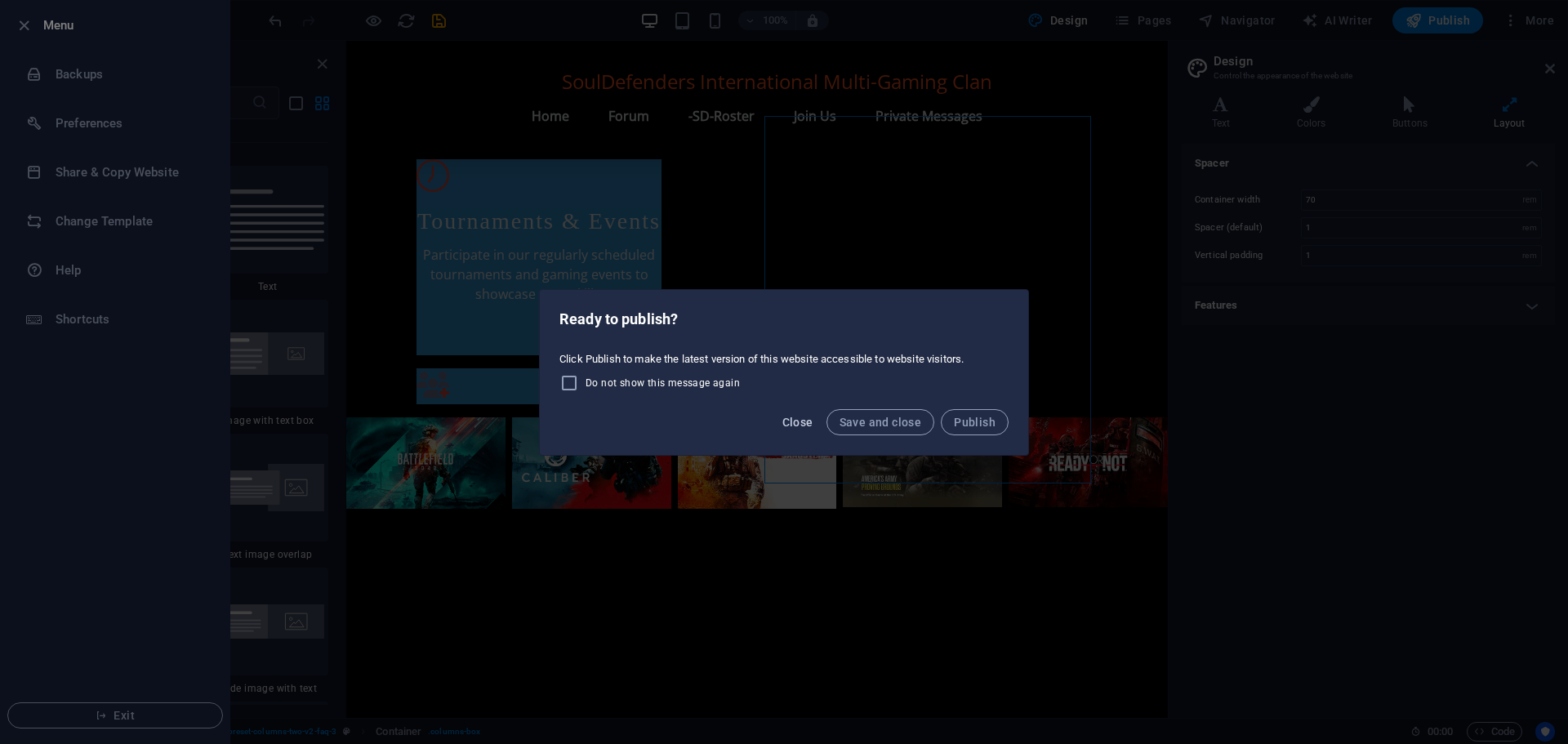
click at [796, 422] on span "Close" at bounding box center [797, 423] width 31 height 13
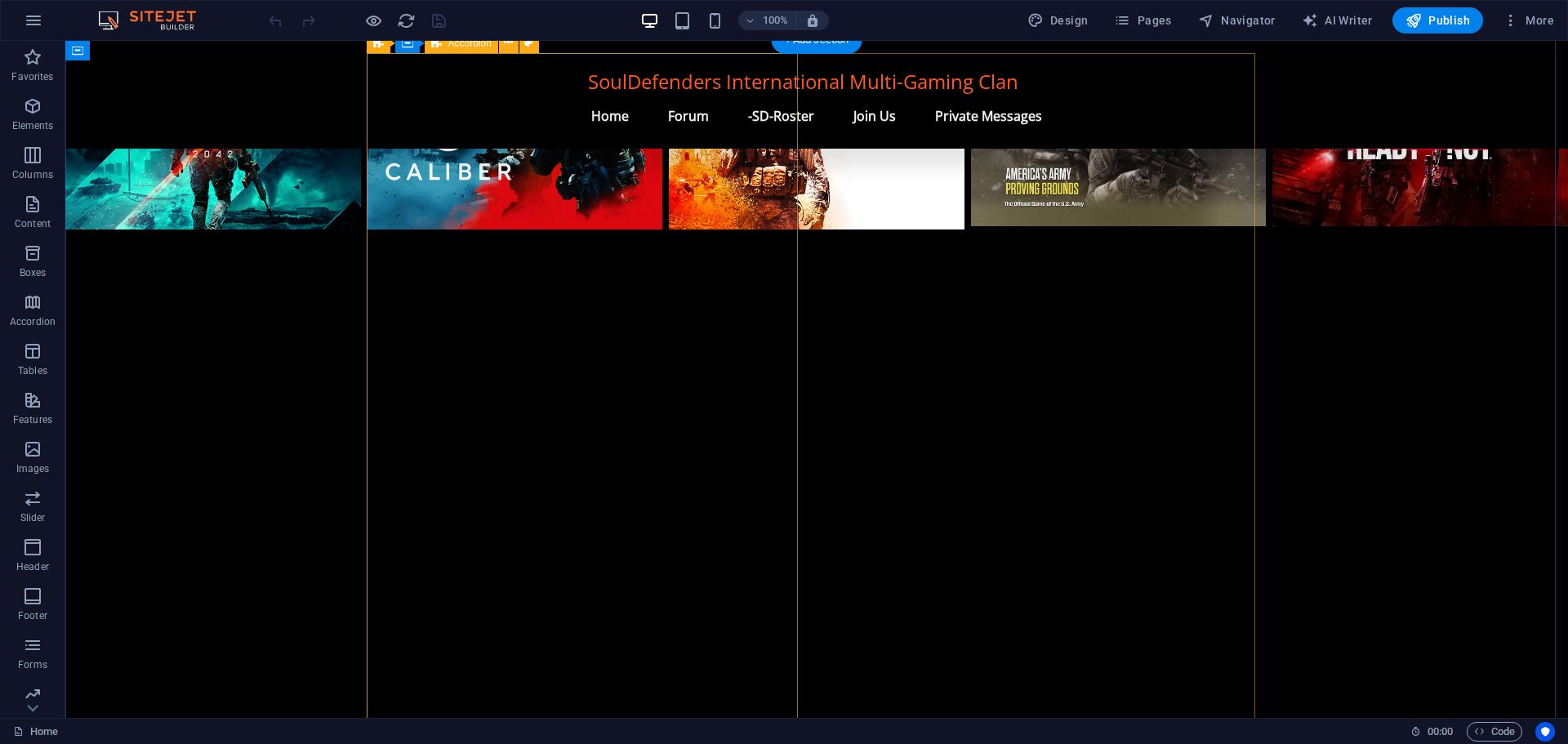
scroll to position [1389, 0]
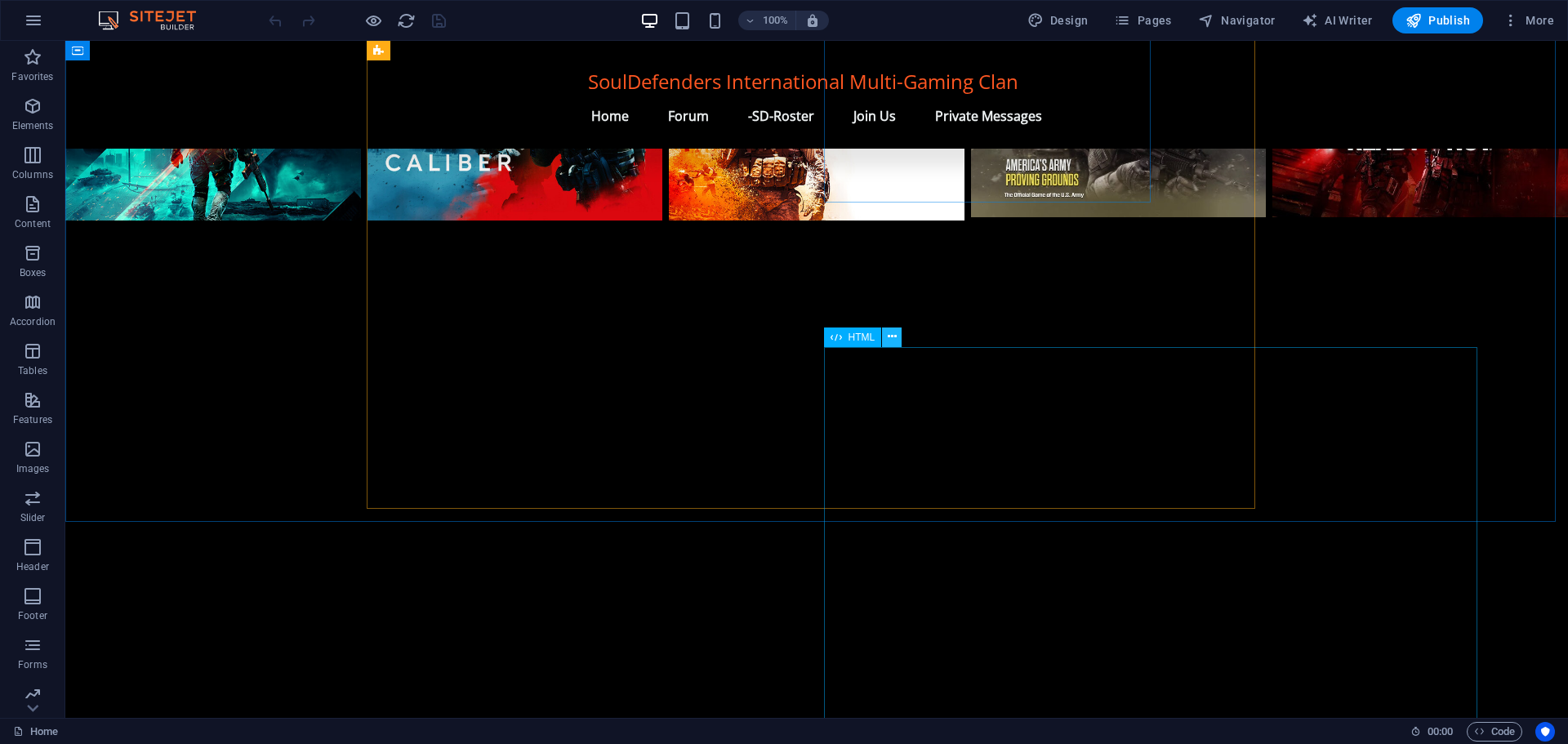
click at [888, 337] on icon at bounding box center [892, 336] width 9 height 17
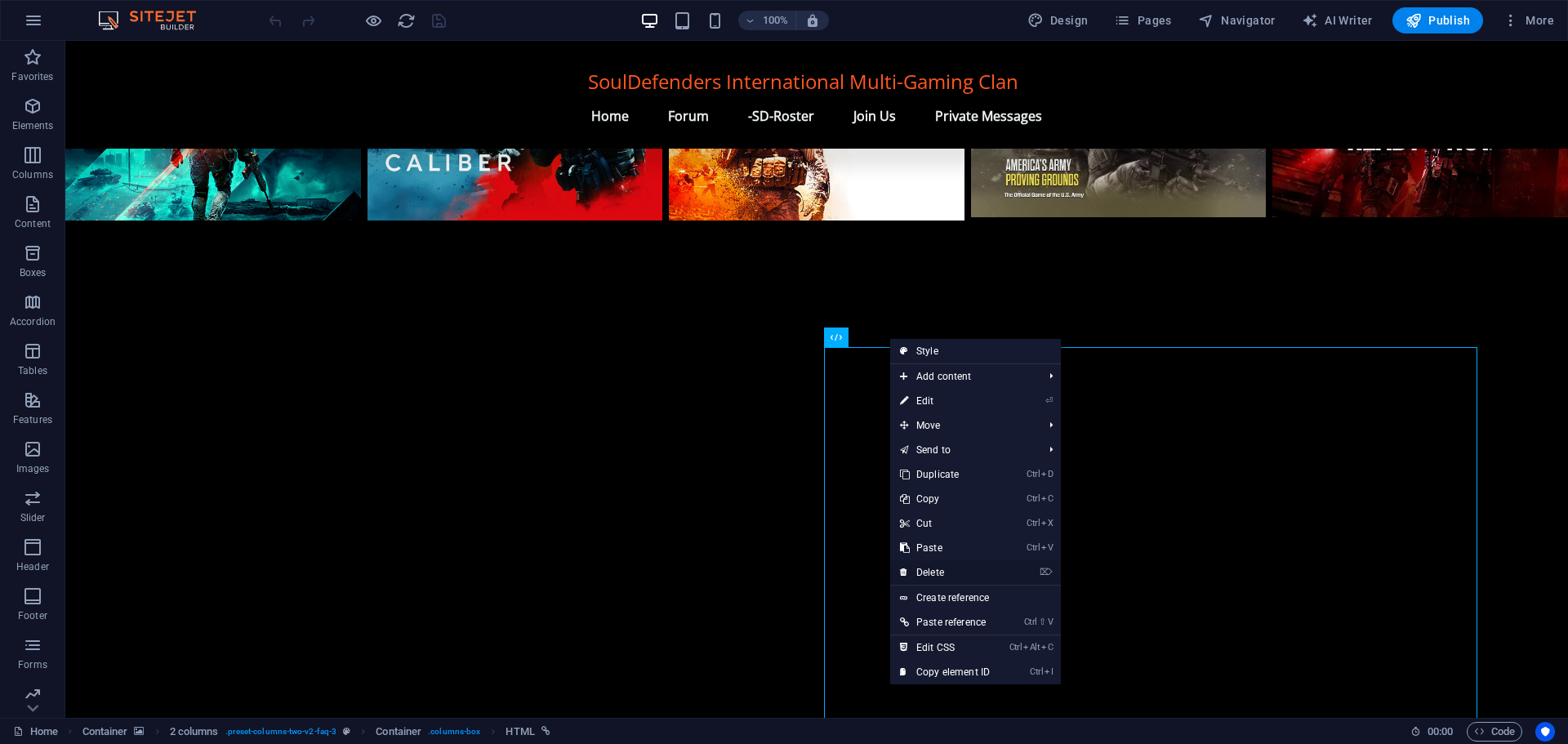
click at [950, 567] on link "⌦ Delete" at bounding box center [944, 573] width 110 height 24
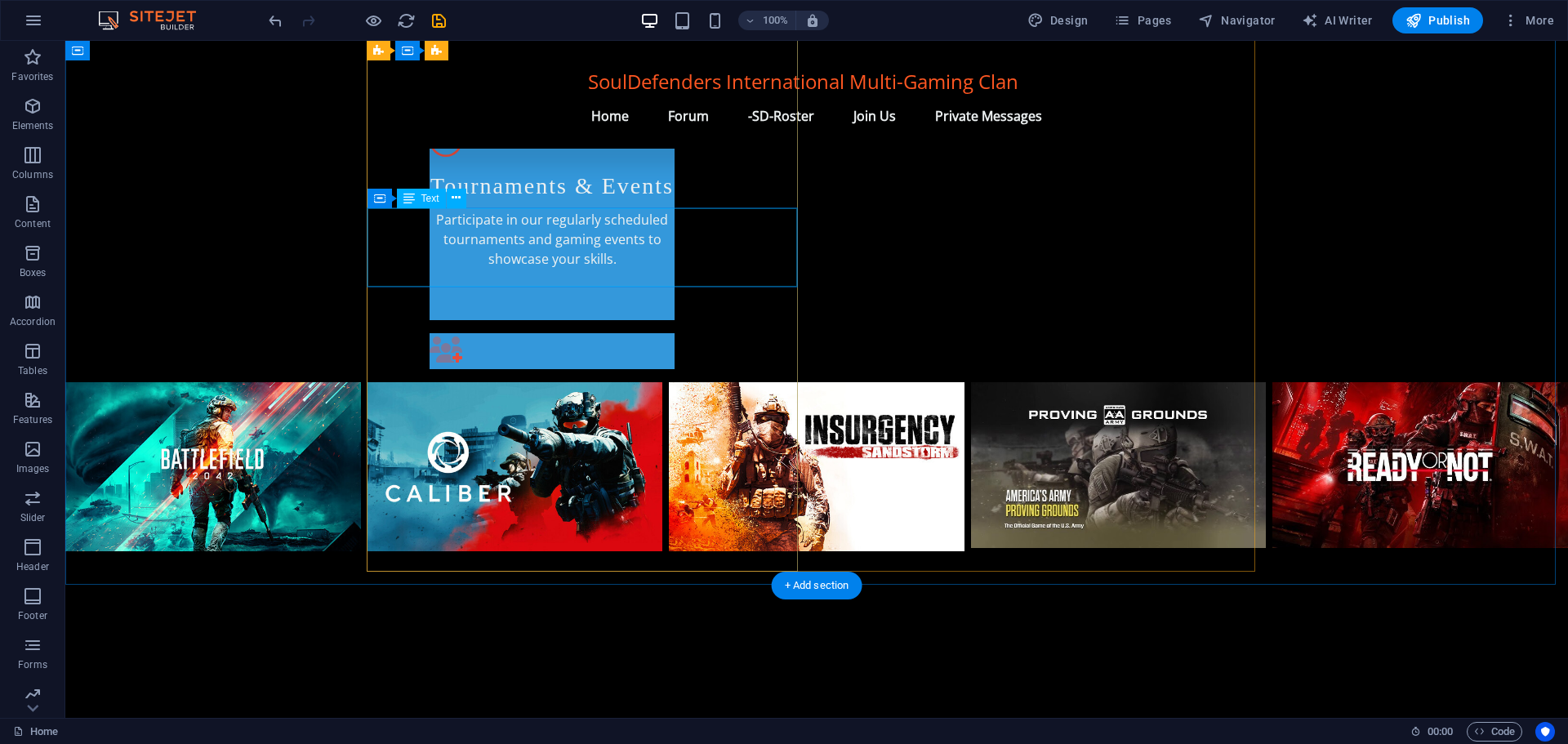
scroll to position [999, 0]
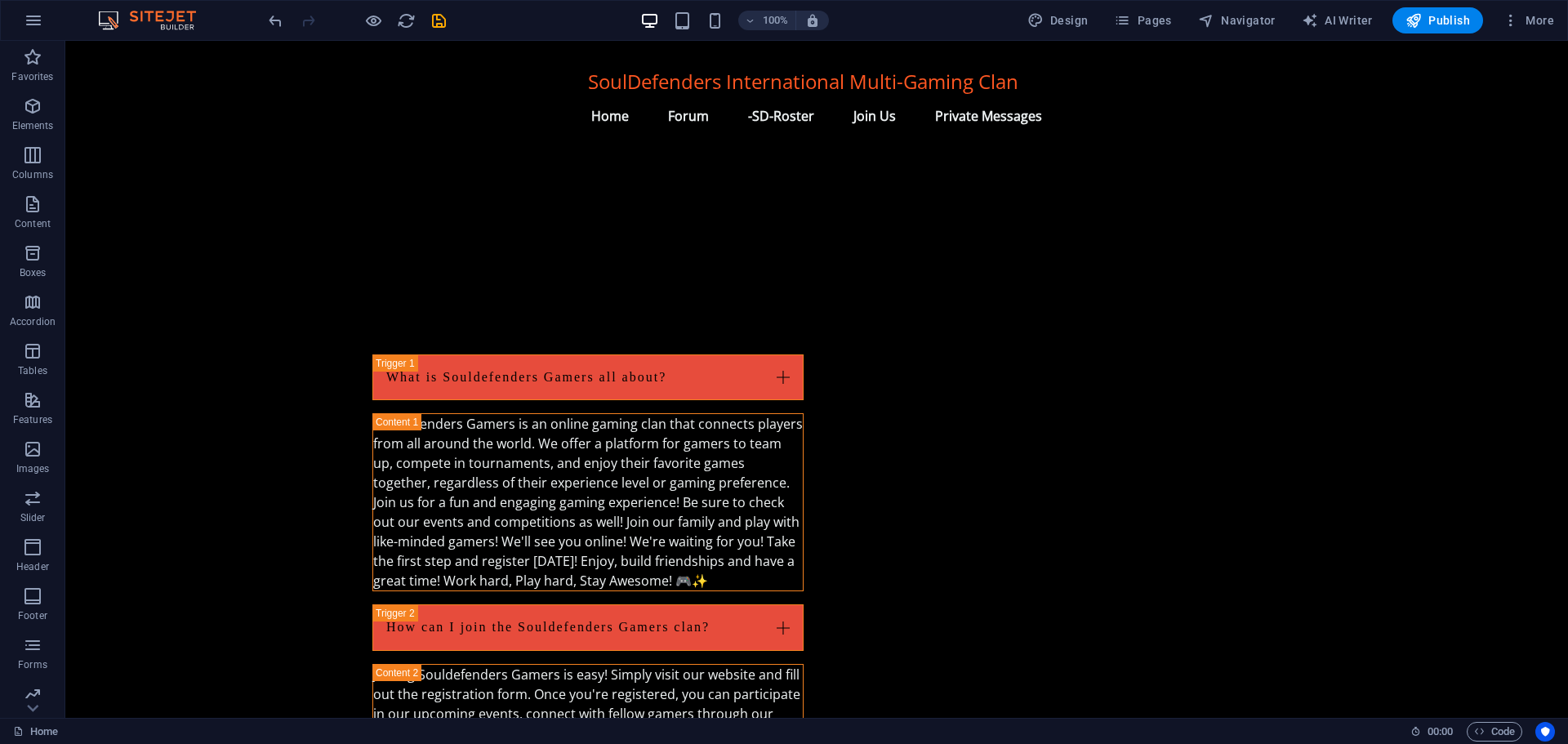
scroll to position [1979, 0]
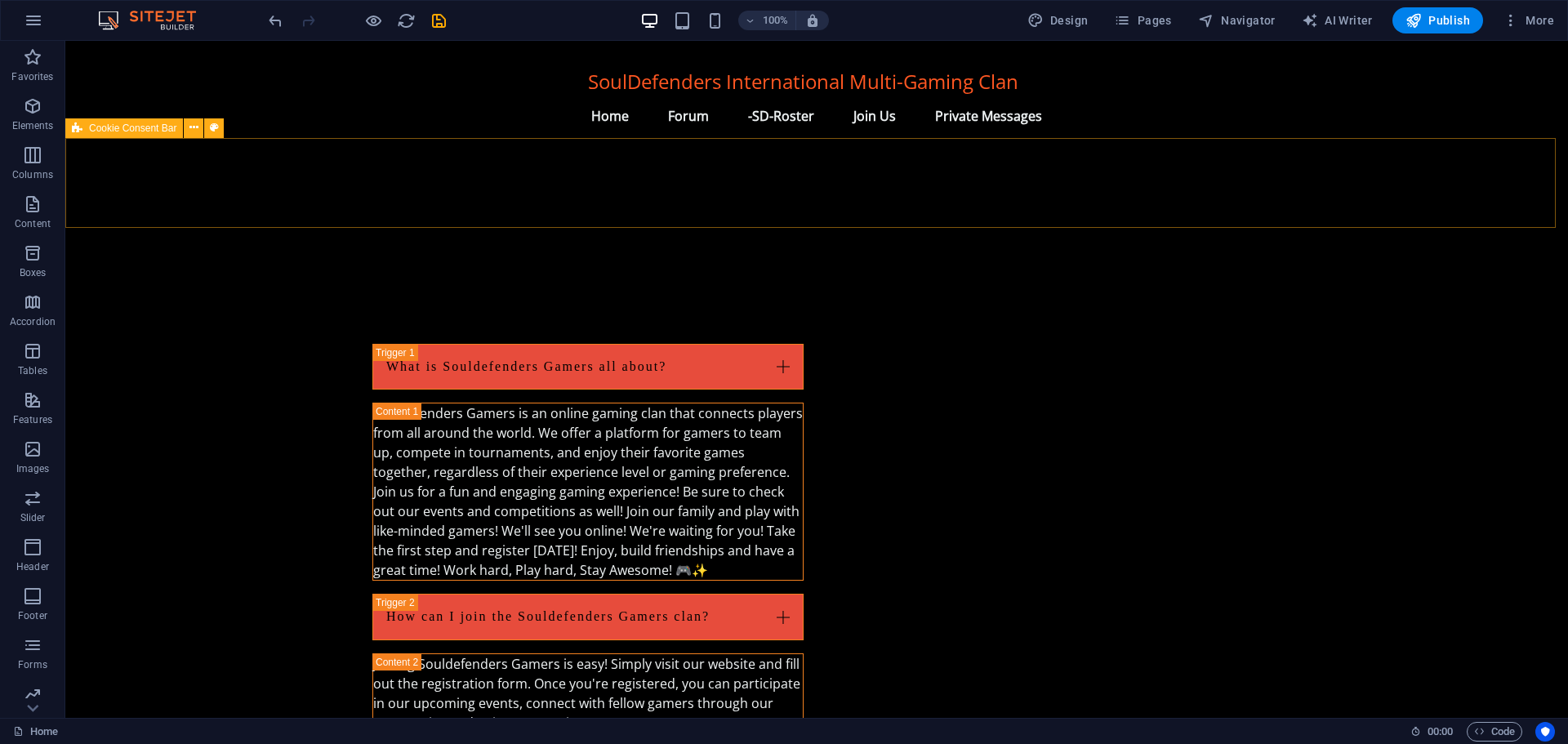
click at [150, 127] on span "Cookie Consent Bar" at bounding box center [132, 128] width 87 height 9
select select "px"
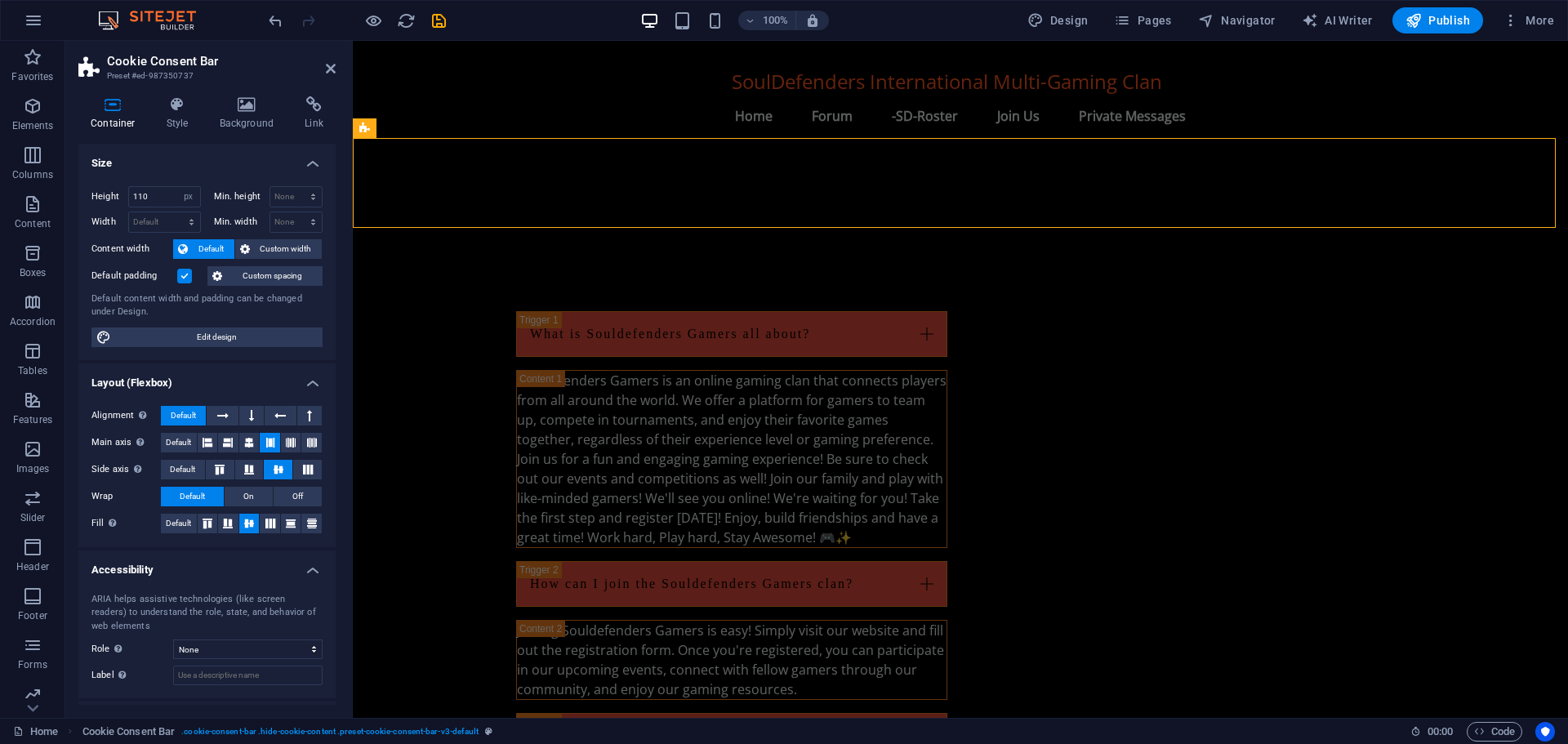
scroll to position [1977, 0]
drag, startPoint x: 333, startPoint y: 66, endPoint x: 265, endPoint y: 31, distance: 76.5
click at [333, 66] on icon at bounding box center [331, 68] width 9 height 13
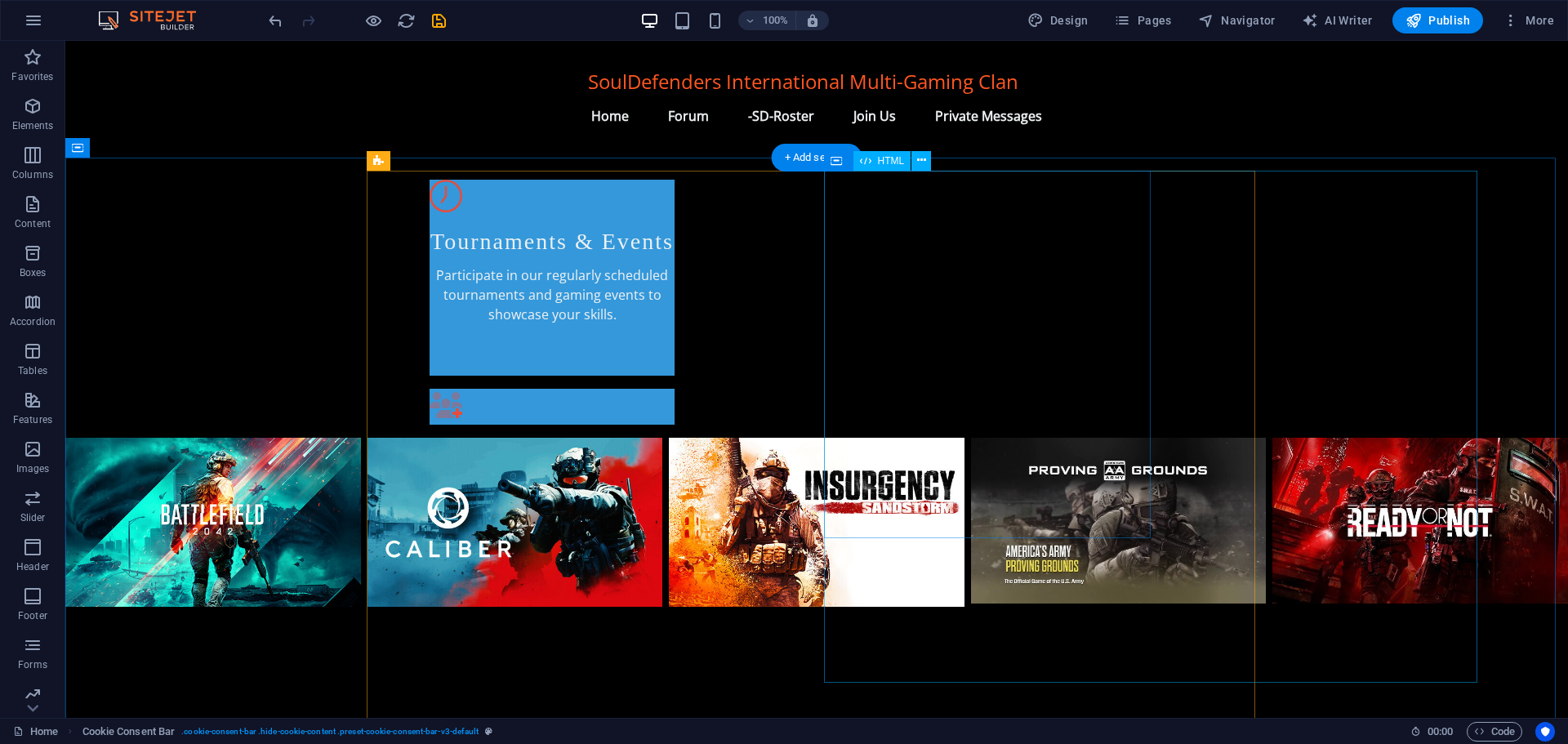
scroll to position [999, 0]
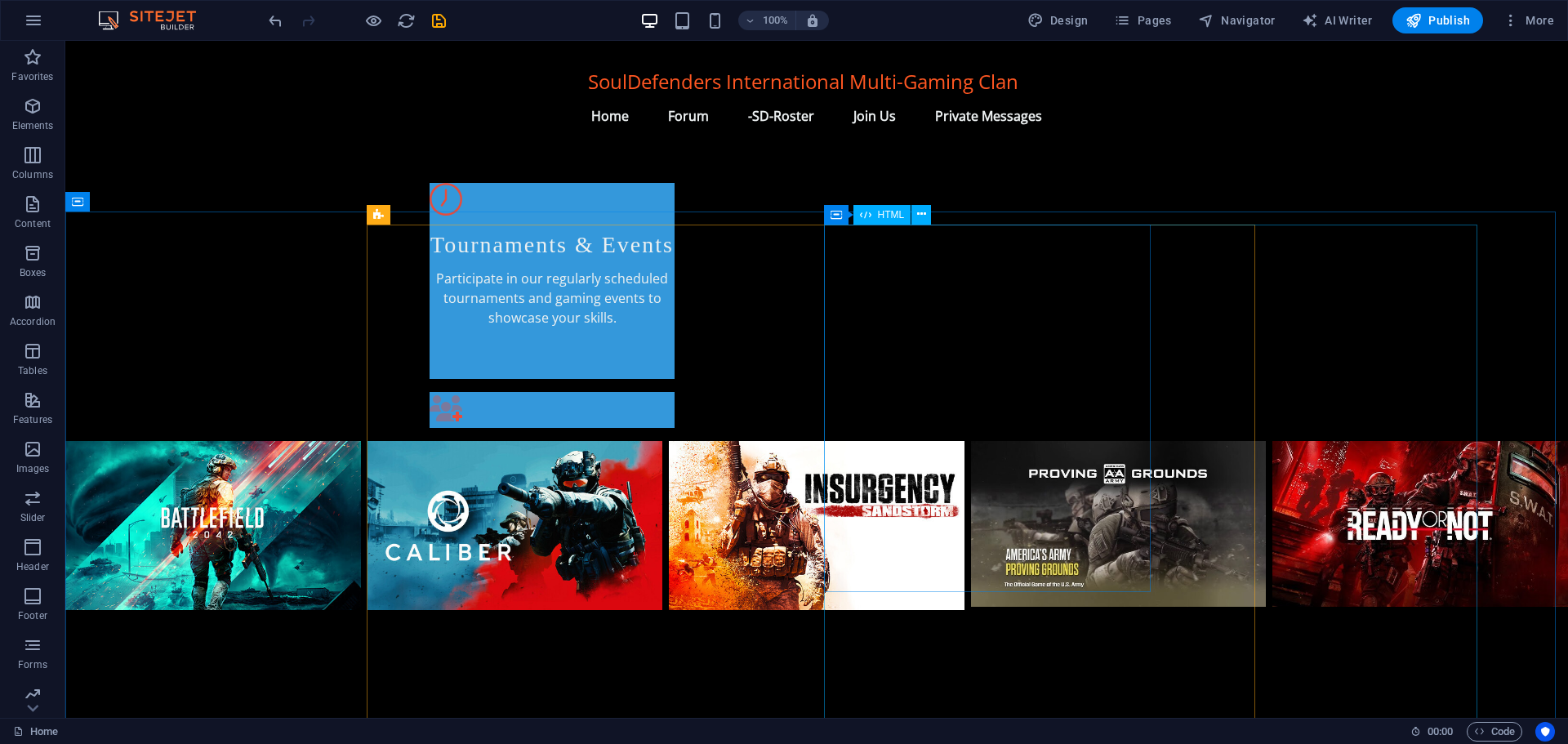
click at [884, 213] on span "HTML" at bounding box center [891, 215] width 27 height 9
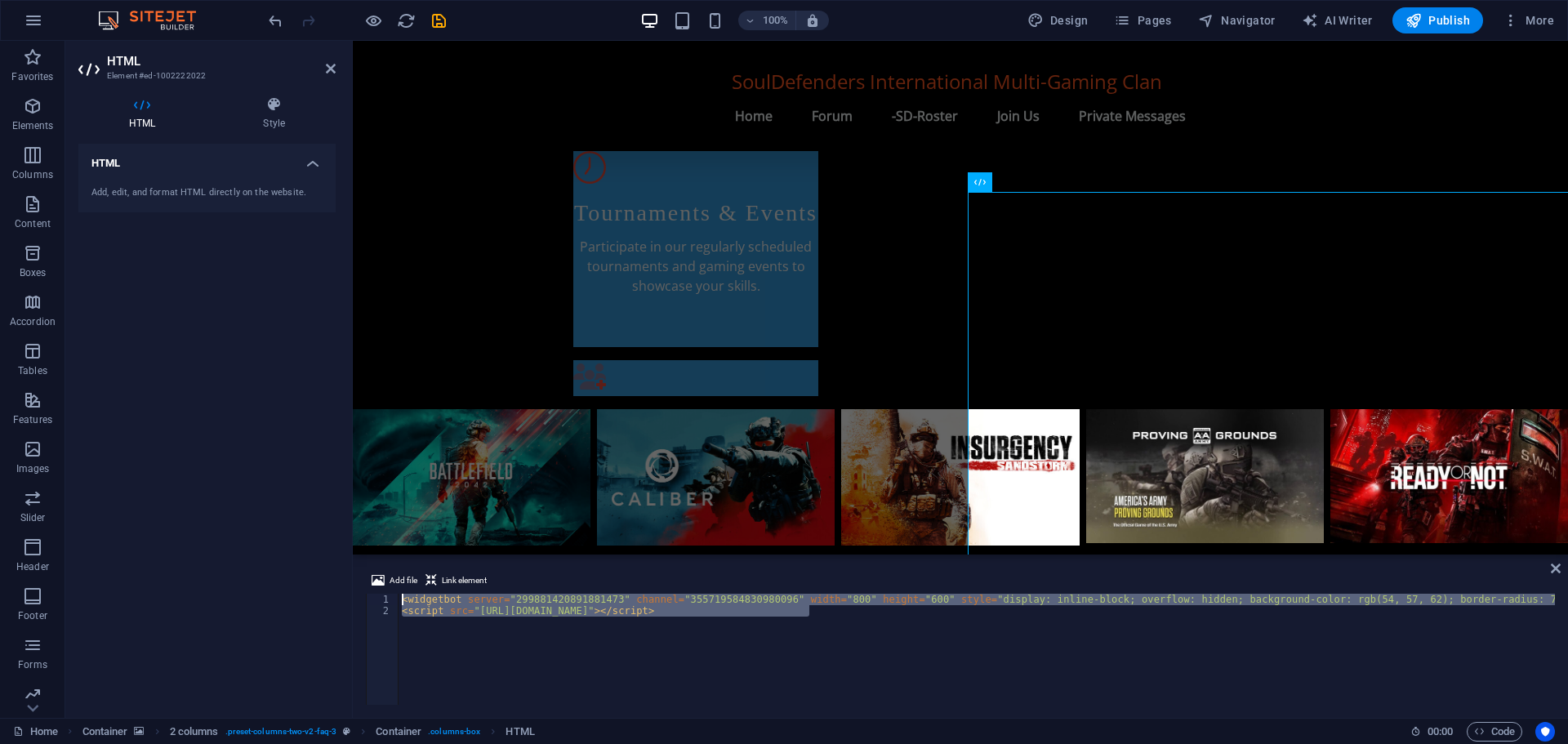
drag, startPoint x: 813, startPoint y: 613, endPoint x: 401, endPoint y: 597, distance: 412.3
type textarea "<script src="[URL][DOMAIN_NAME]"></script>"
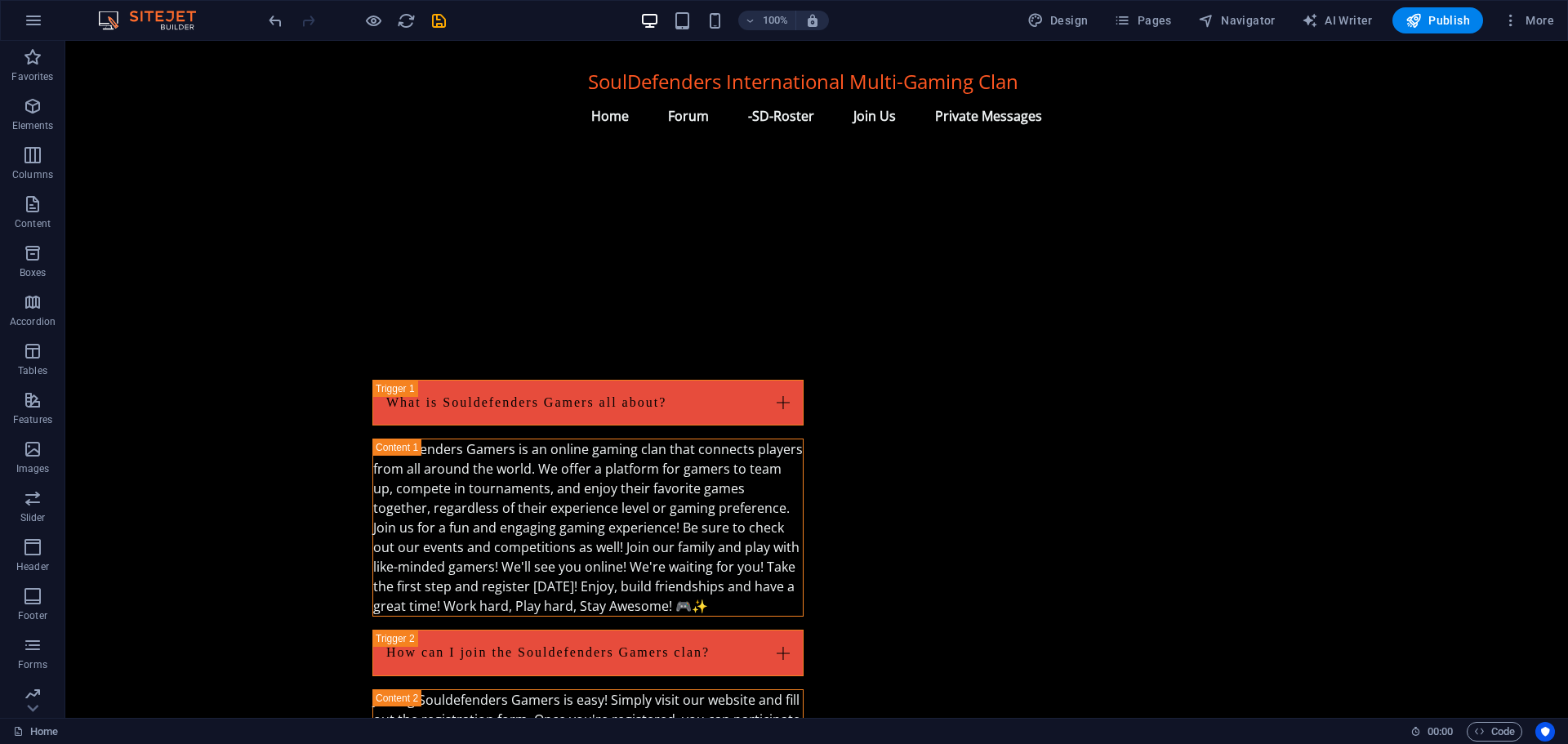
scroll to position [1979, 0]
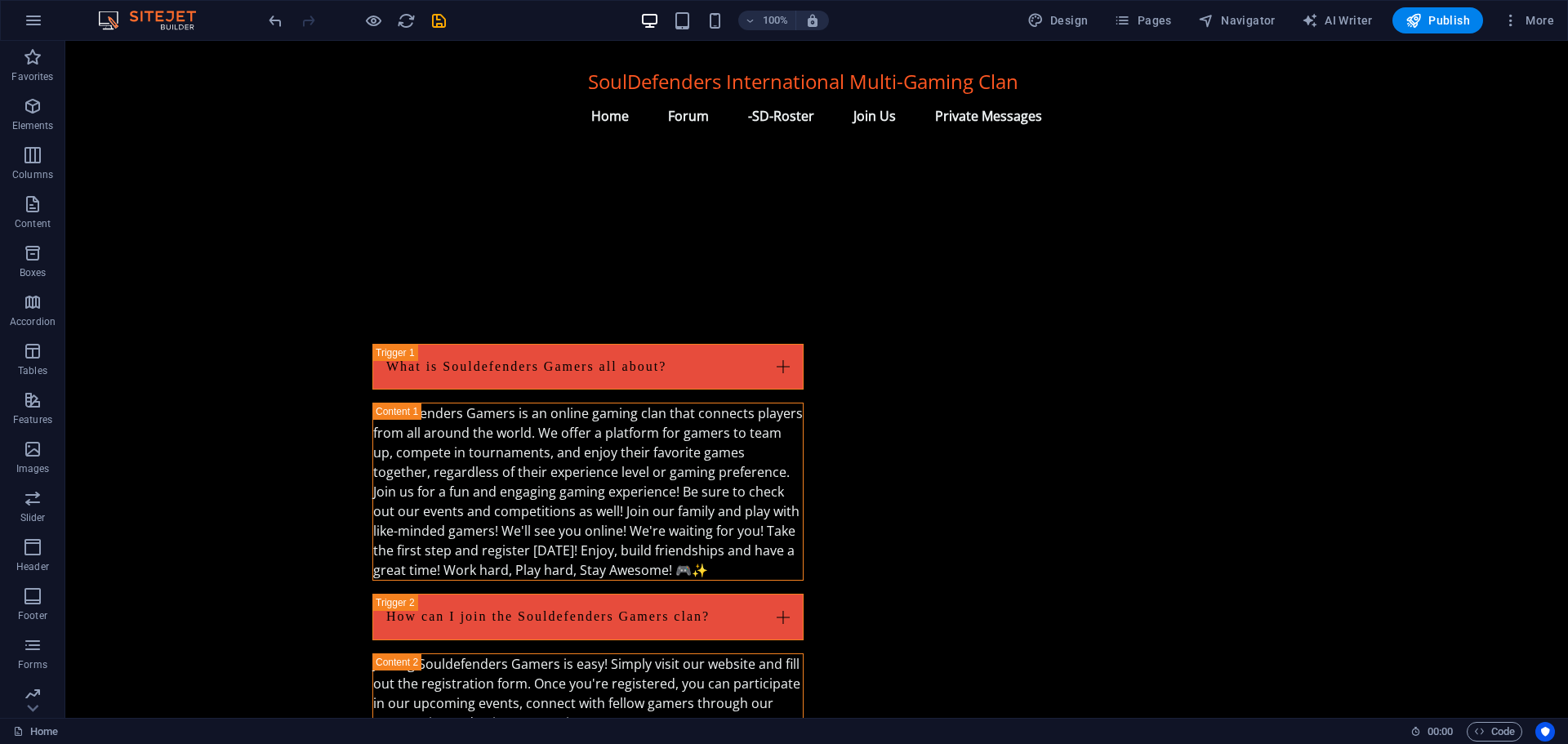
click at [100, 721] on div "Home 00 : 00 Code" at bounding box center [784, 731] width 1568 height 26
click at [61, 645] on span "Forms" at bounding box center [33, 655] width 66 height 39
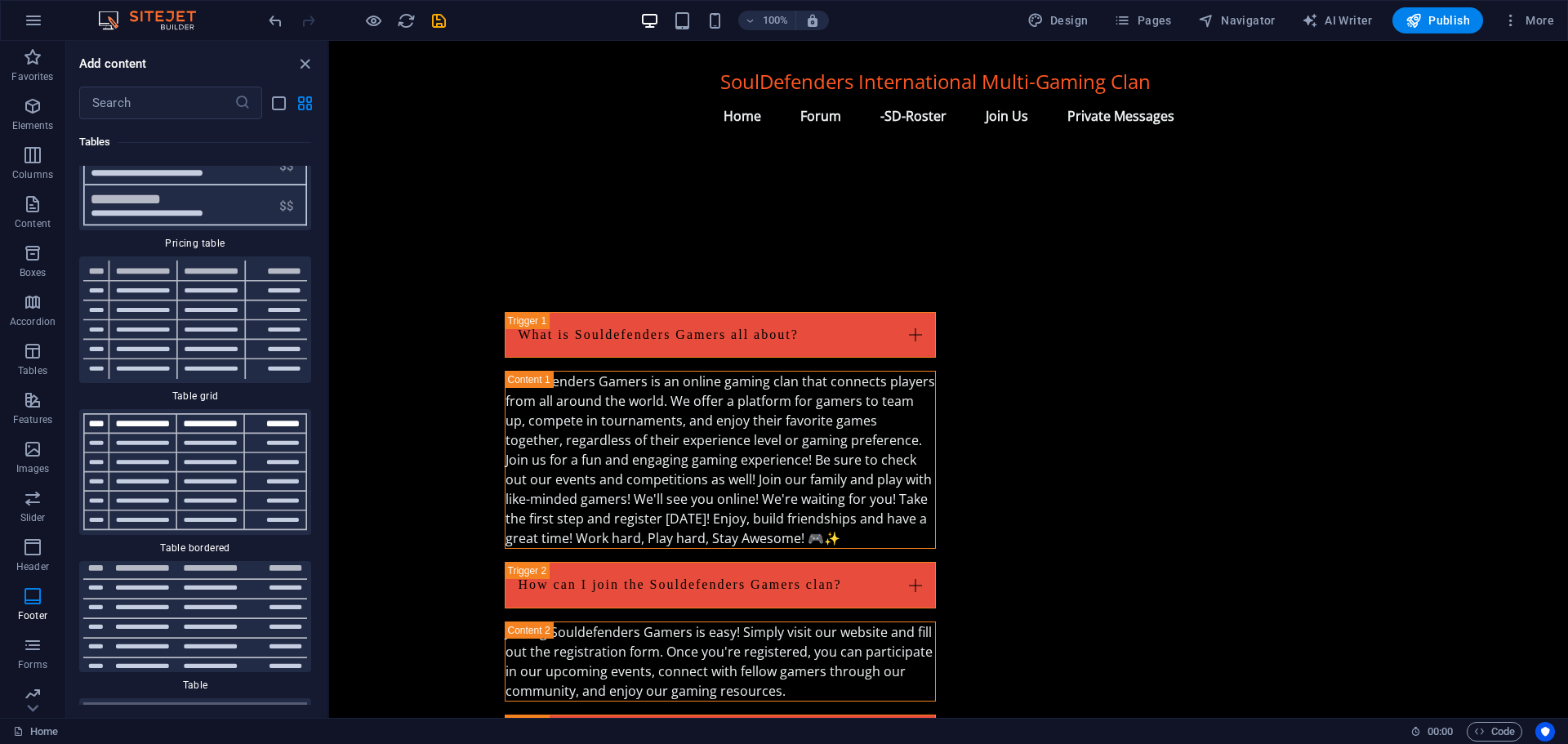
scroll to position [1978, 0]
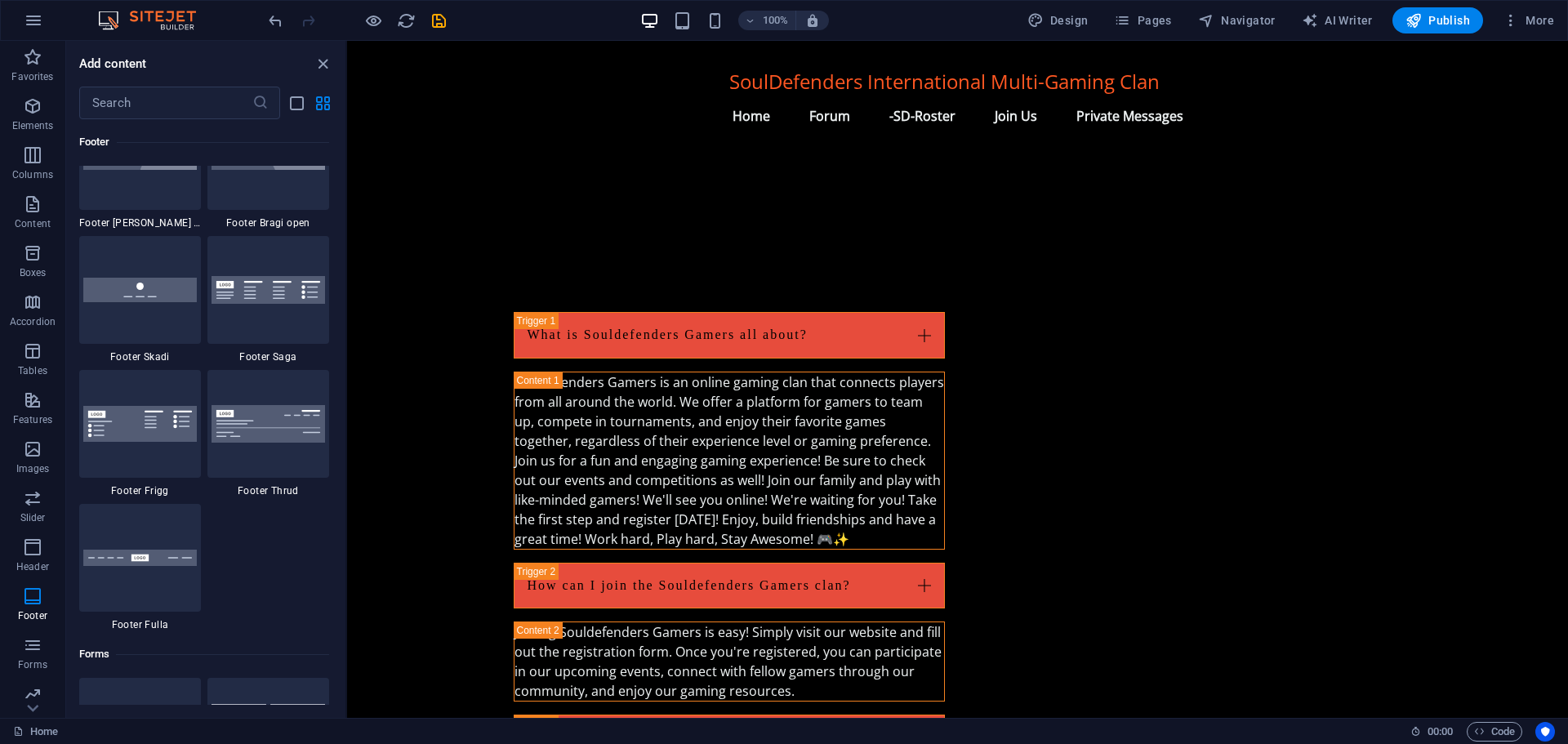
click at [348, 237] on section "Favorites Elements Columns Content Boxes Accordion Tables Features Images Slide…" at bounding box center [784, 379] width 1568 height 677
drag, startPoint x: 652, startPoint y: 231, endPoint x: 319, endPoint y: 52, distance: 378.1
click at [319, 50] on div "Add content ​ Favorites 1 Star Headline 1 Star Container Elements 1 Star Headli…" at bounding box center [206, 379] width 280 height 677
drag, startPoint x: 322, startPoint y: 63, endPoint x: 258, endPoint y: 22, distance: 76.0
click at [323, 63] on icon "close panel" at bounding box center [324, 64] width 19 height 19
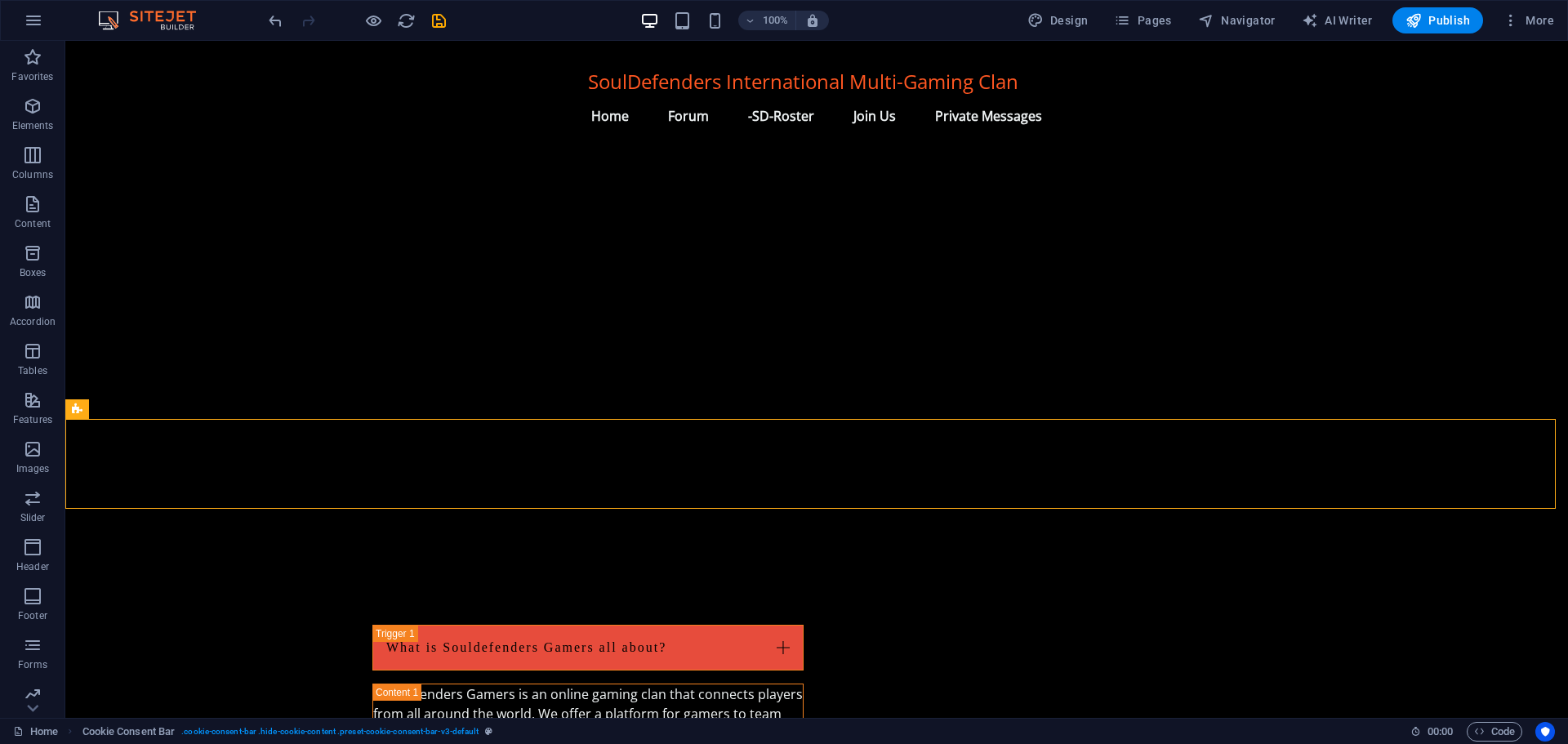
scroll to position [1695, 0]
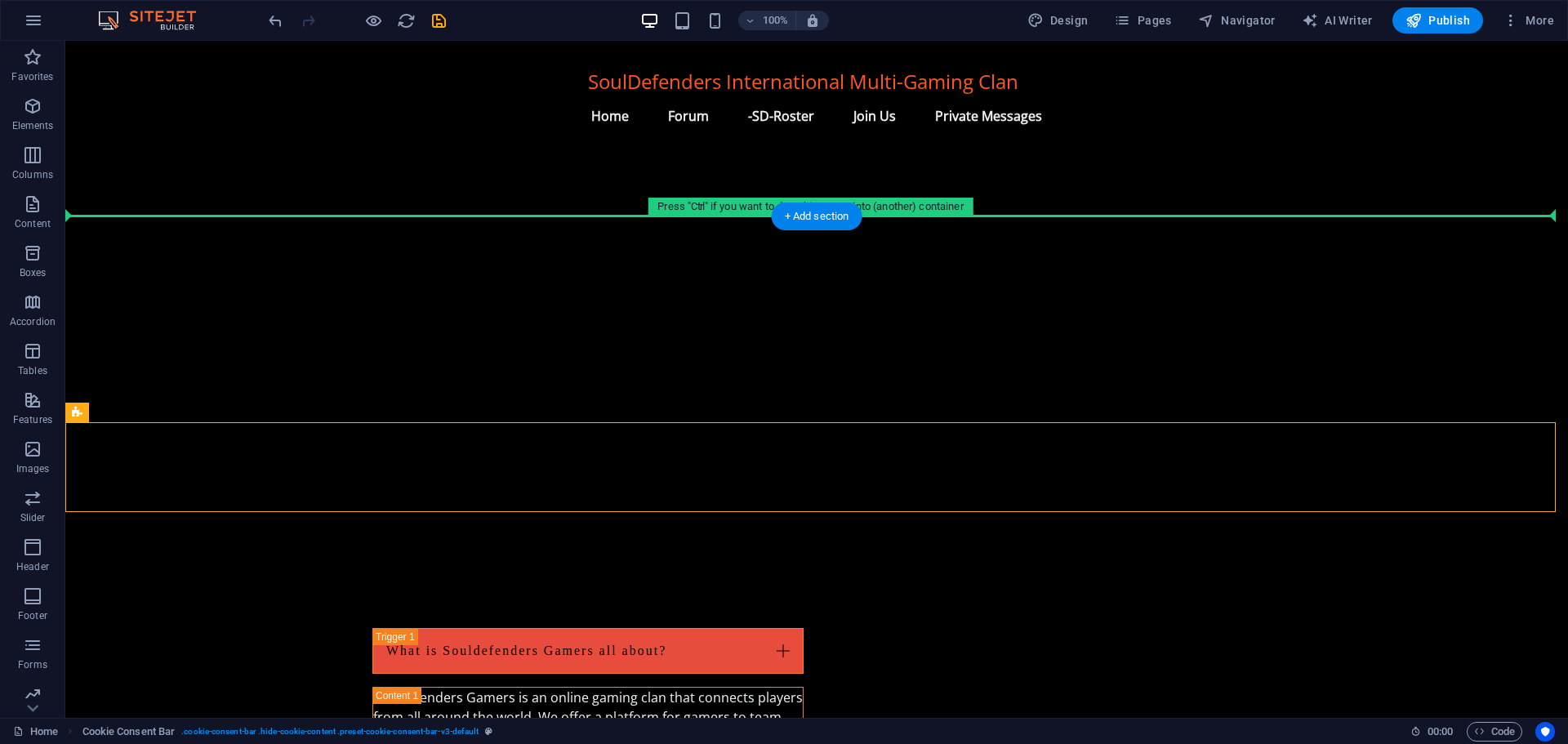
drag, startPoint x: 197, startPoint y: 170, endPoint x: 105, endPoint y: 208, distance: 99.5
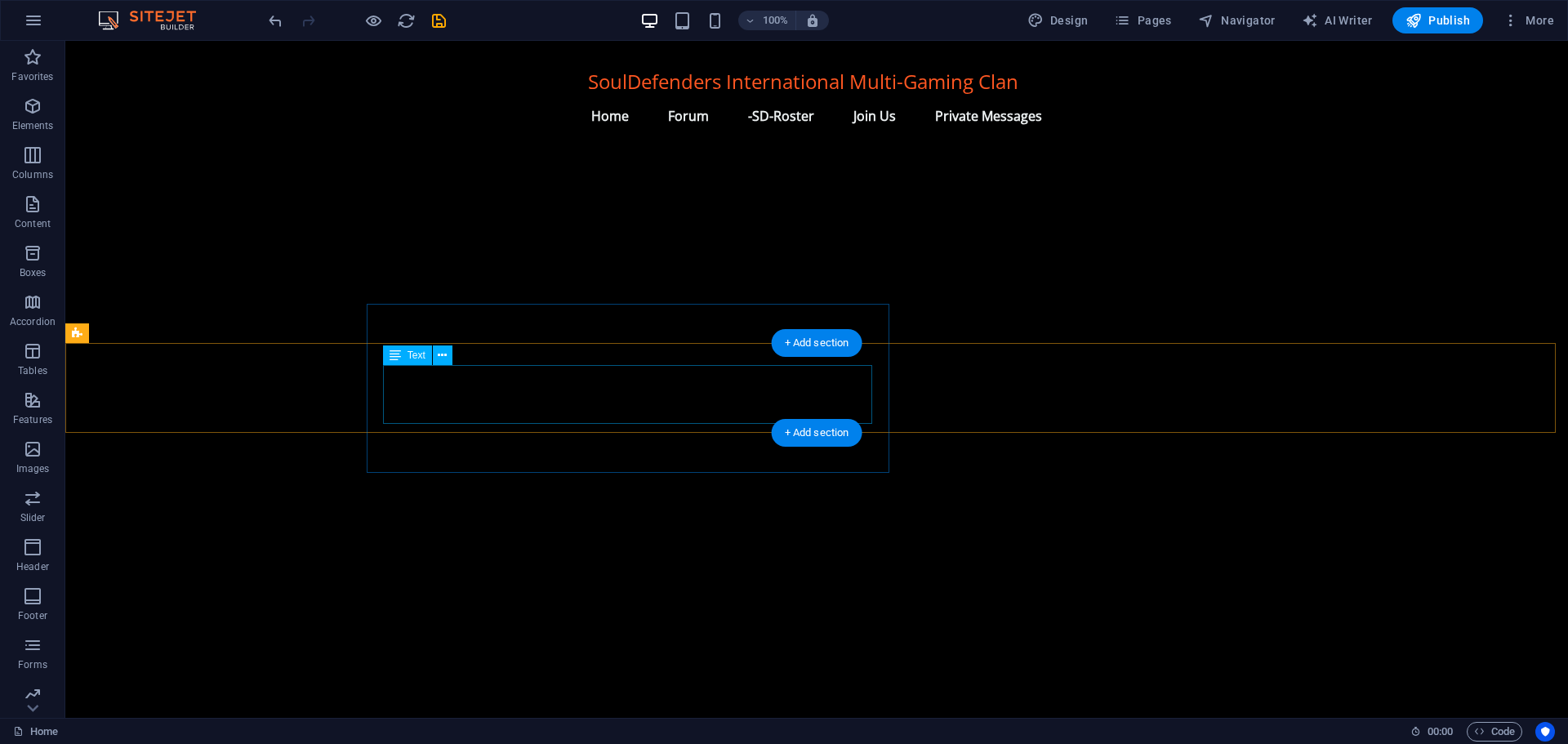
scroll to position [1652, 0]
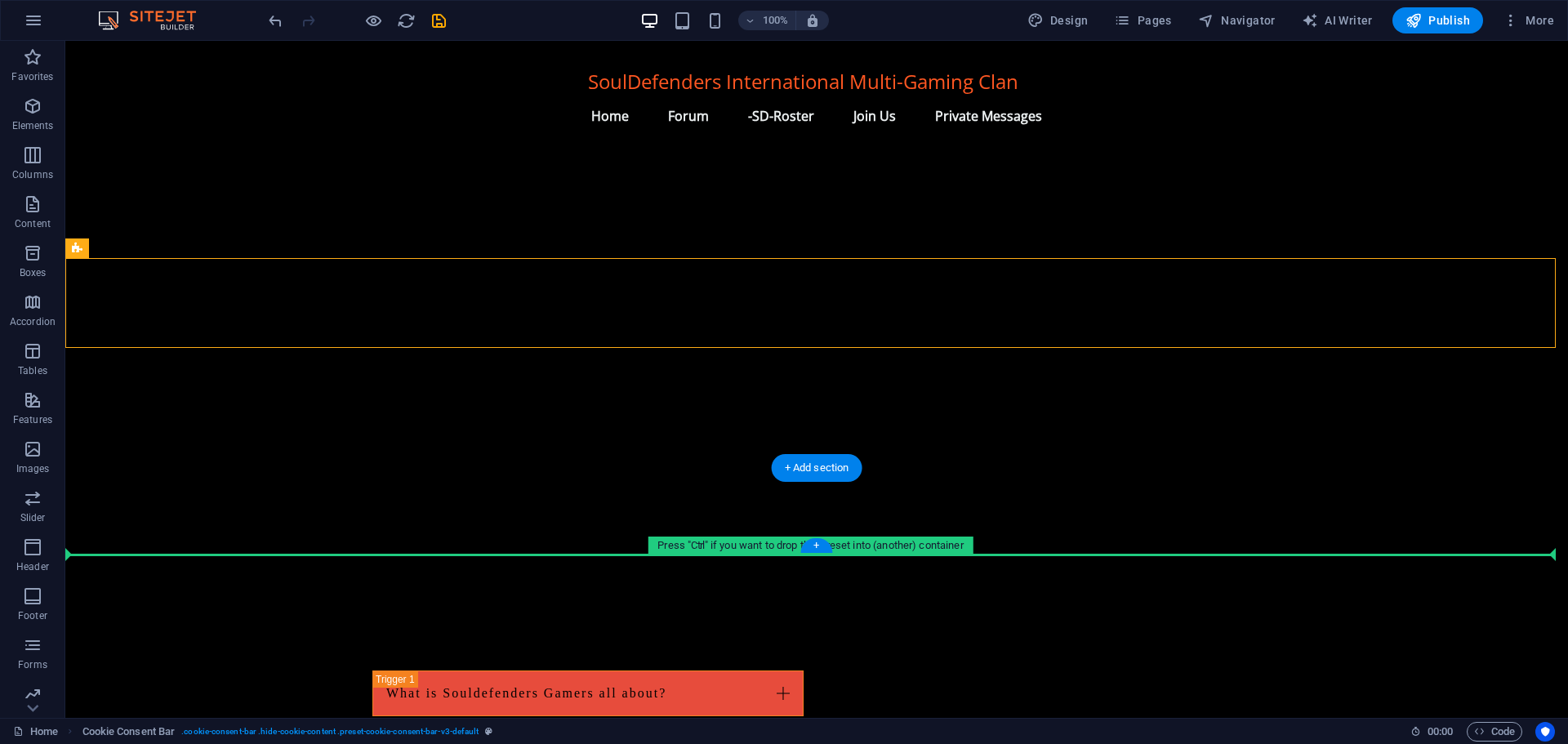
drag, startPoint x: 219, startPoint y: 286, endPoint x: 190, endPoint y: 533, distance: 248.7
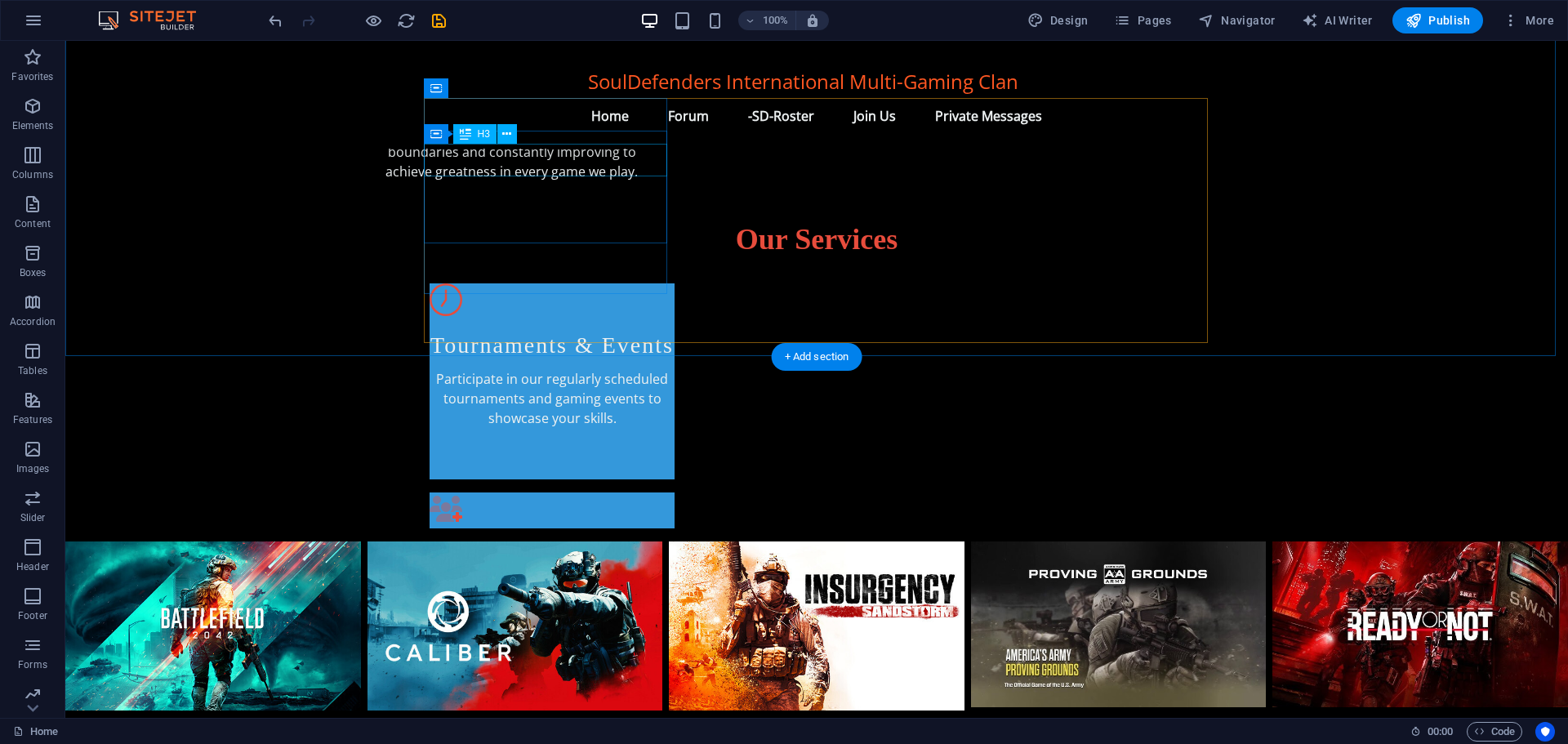
scroll to position [917, 0]
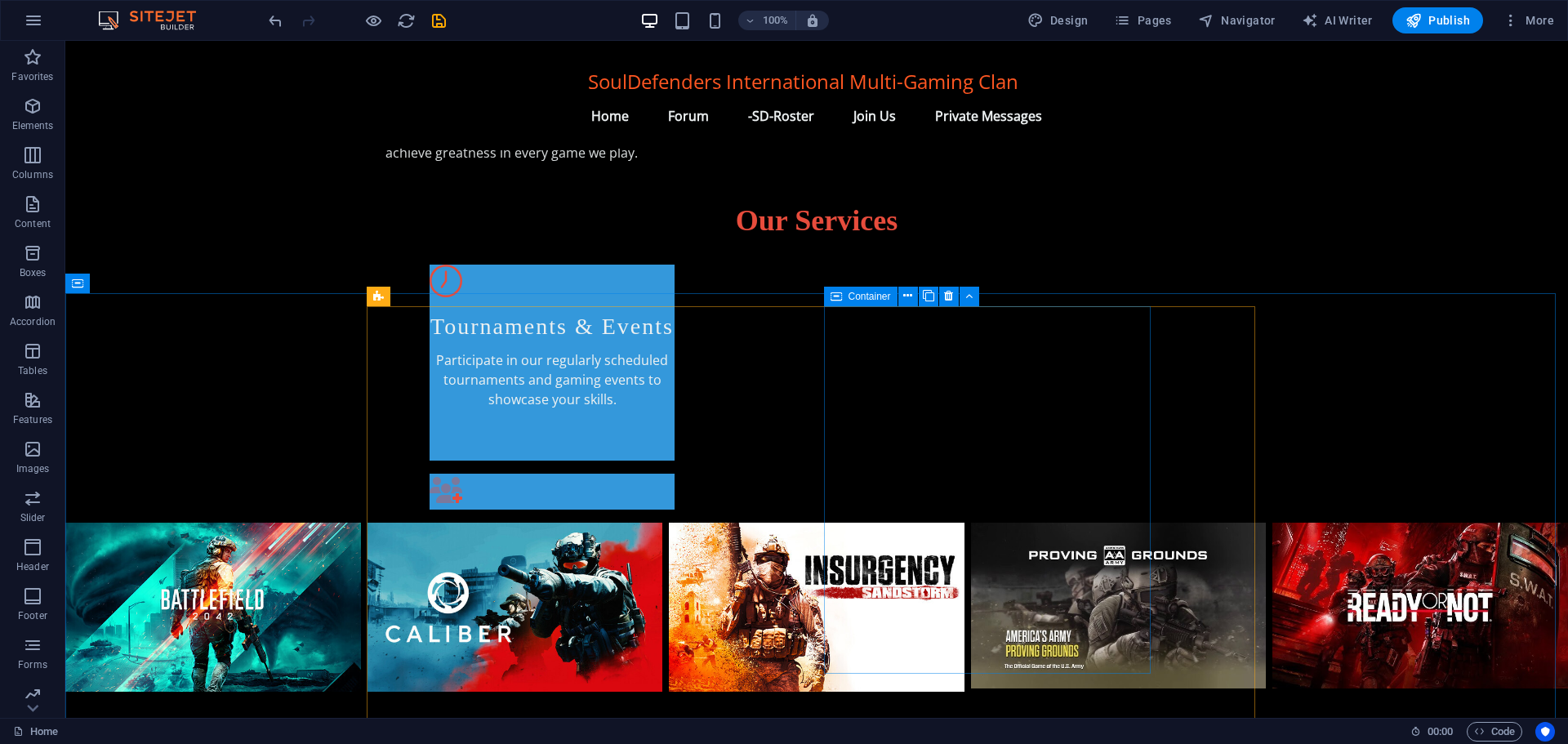
click at [843, 297] on div "Container" at bounding box center [860, 296] width 73 height 20
select select "px"
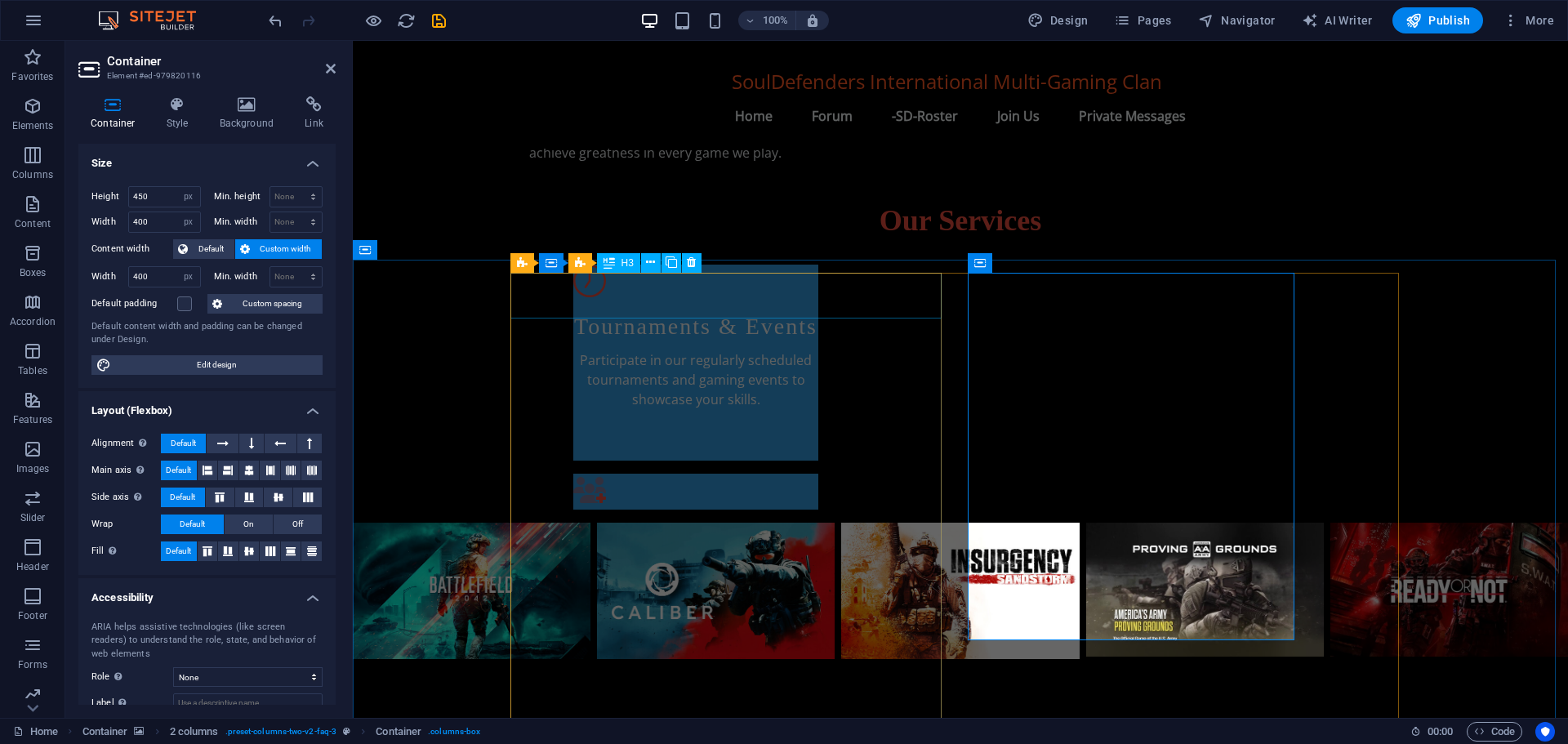
scroll to position [950, 0]
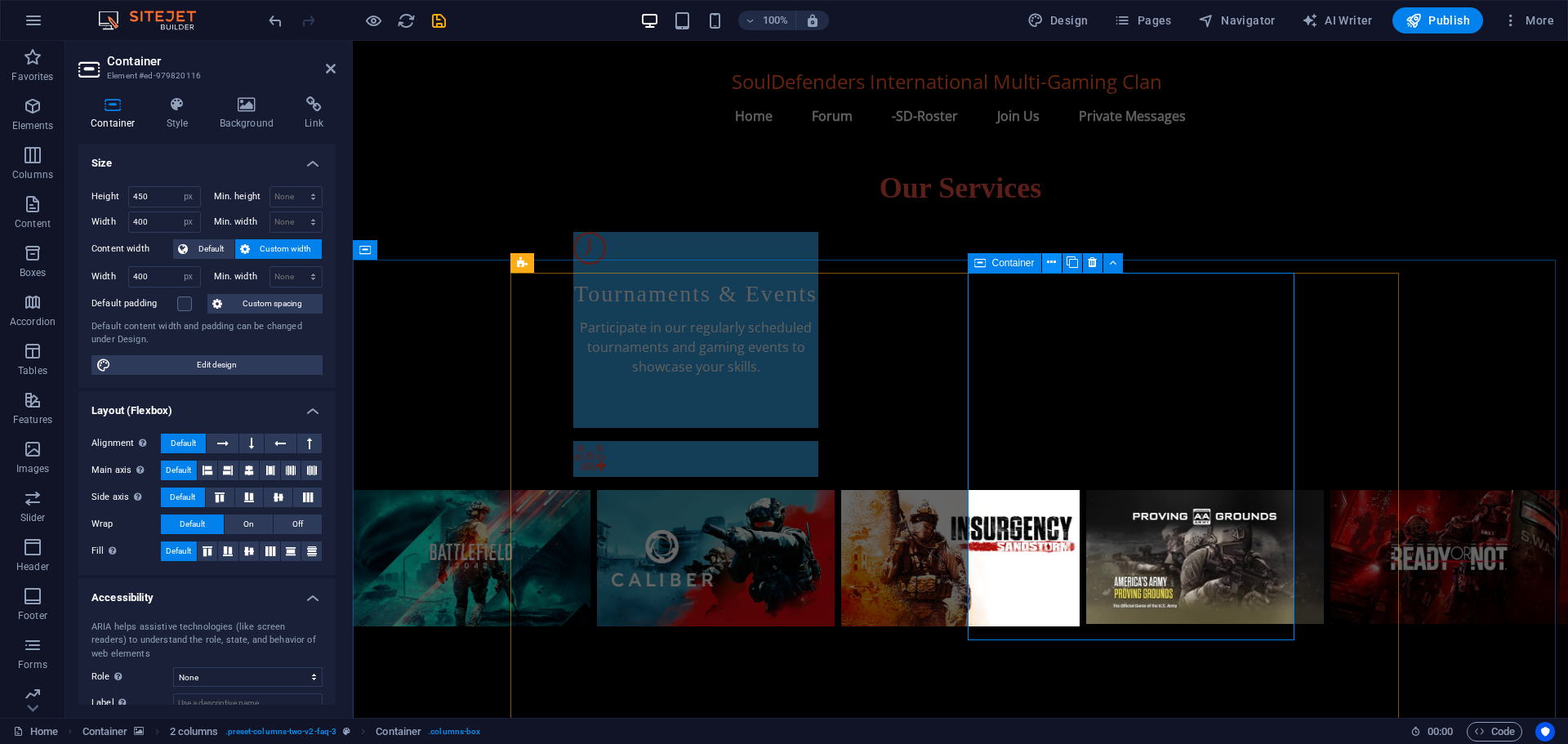
click at [1050, 261] on icon at bounding box center [1051, 262] width 9 height 17
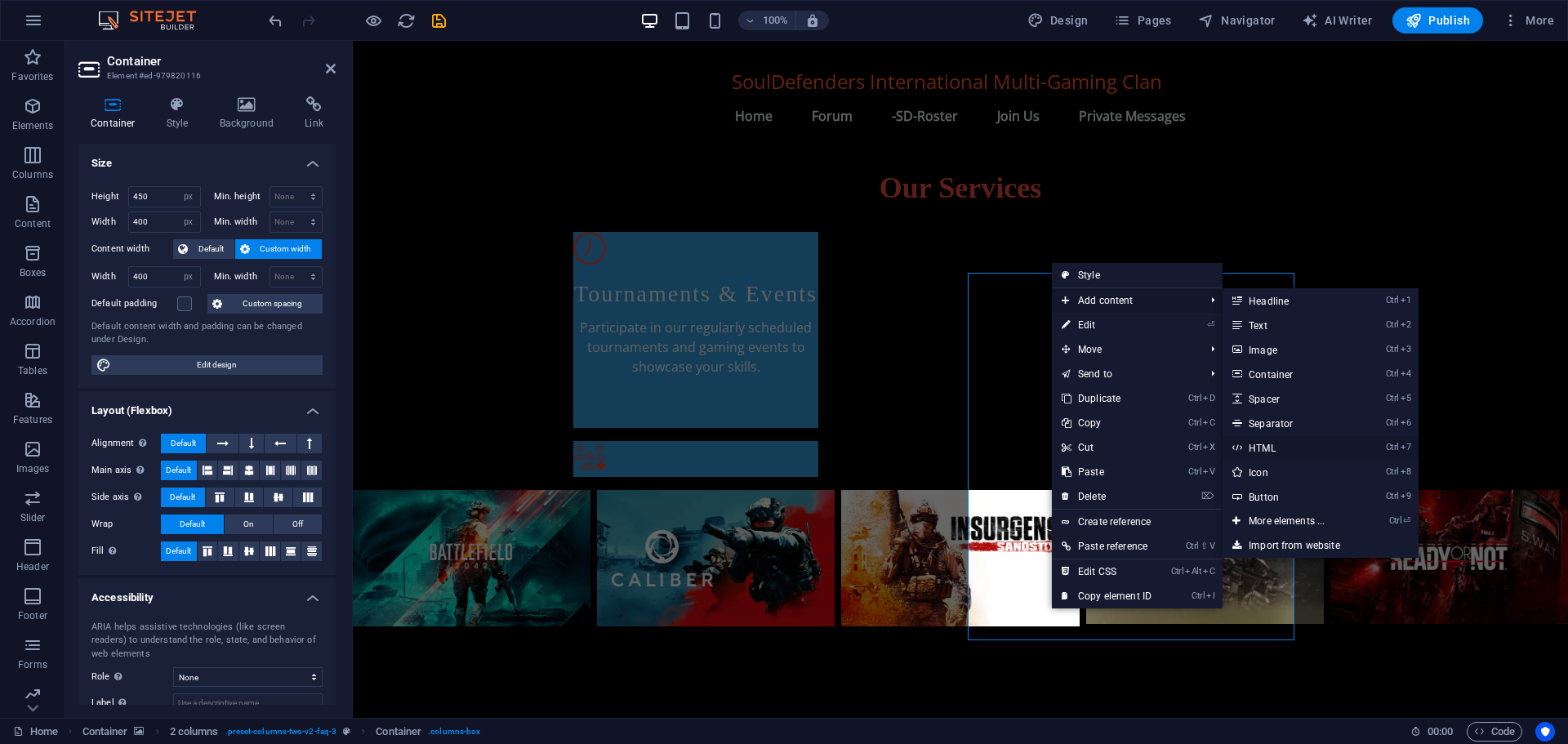
click at [1258, 449] on link "Ctrl 7 HTML" at bounding box center [1290, 448] width 135 height 24
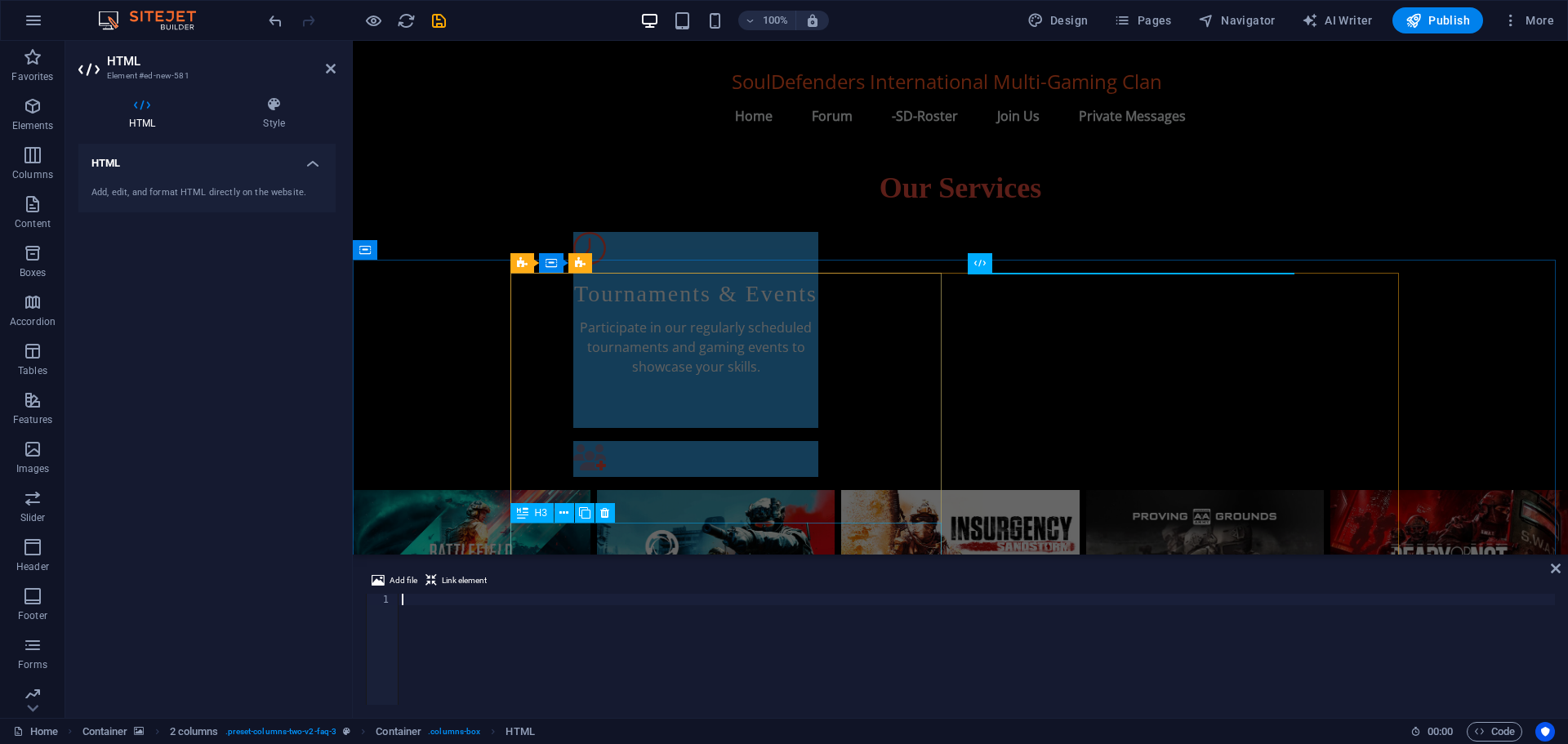
type textarea "<script src="[URL][DOMAIN_NAME]"></script>"
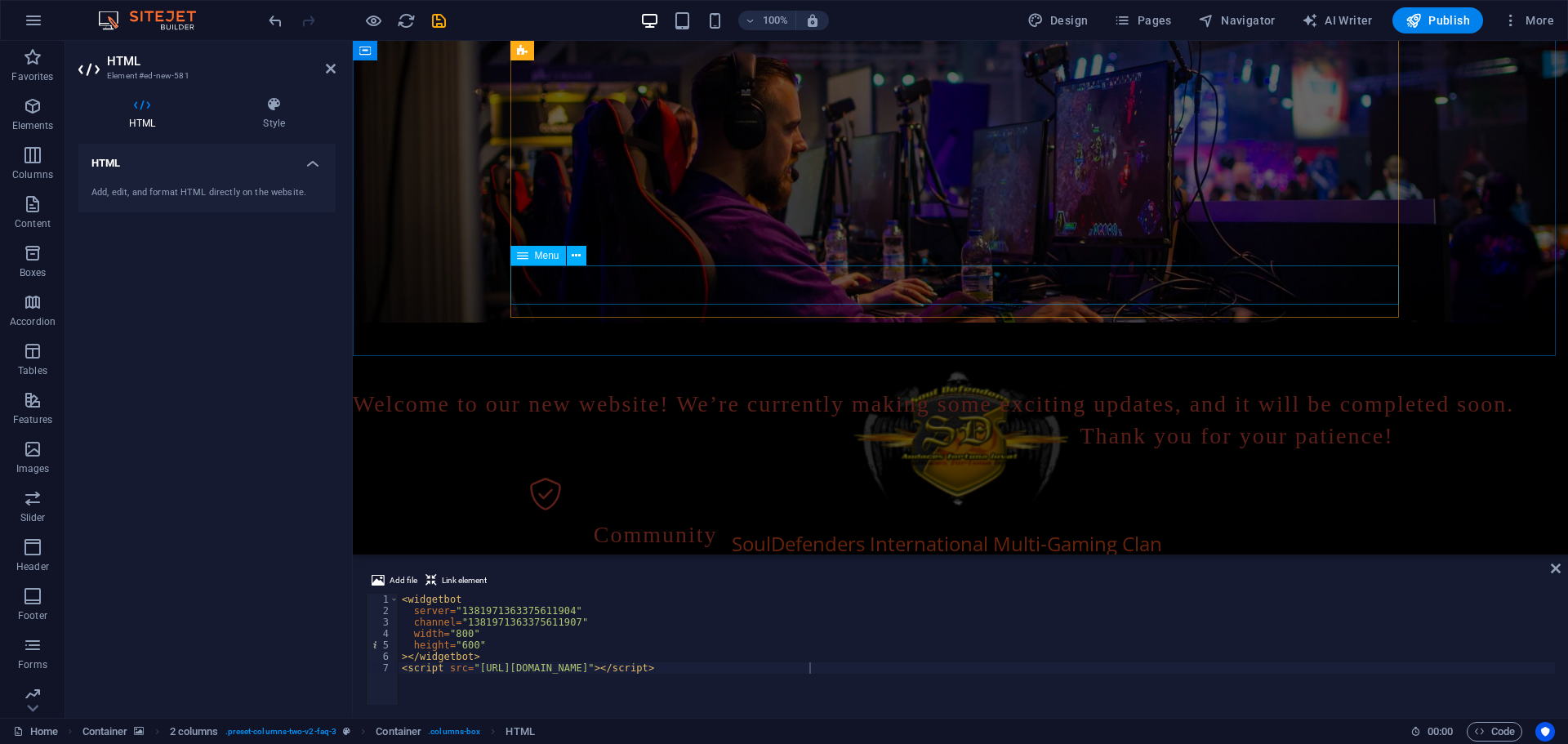
scroll to position [0, 0]
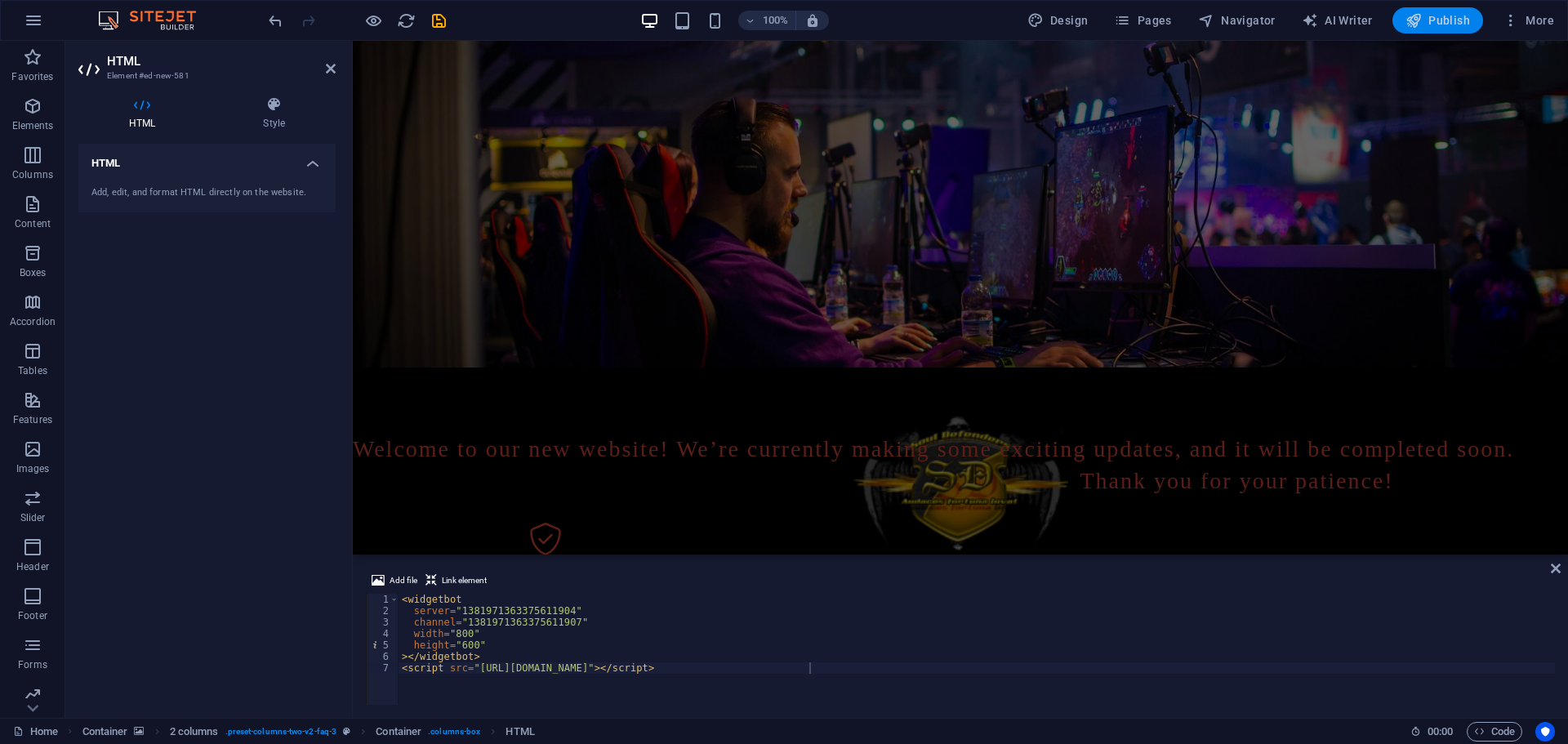
click at [1450, 16] on span "Publish" at bounding box center [1437, 20] width 65 height 16
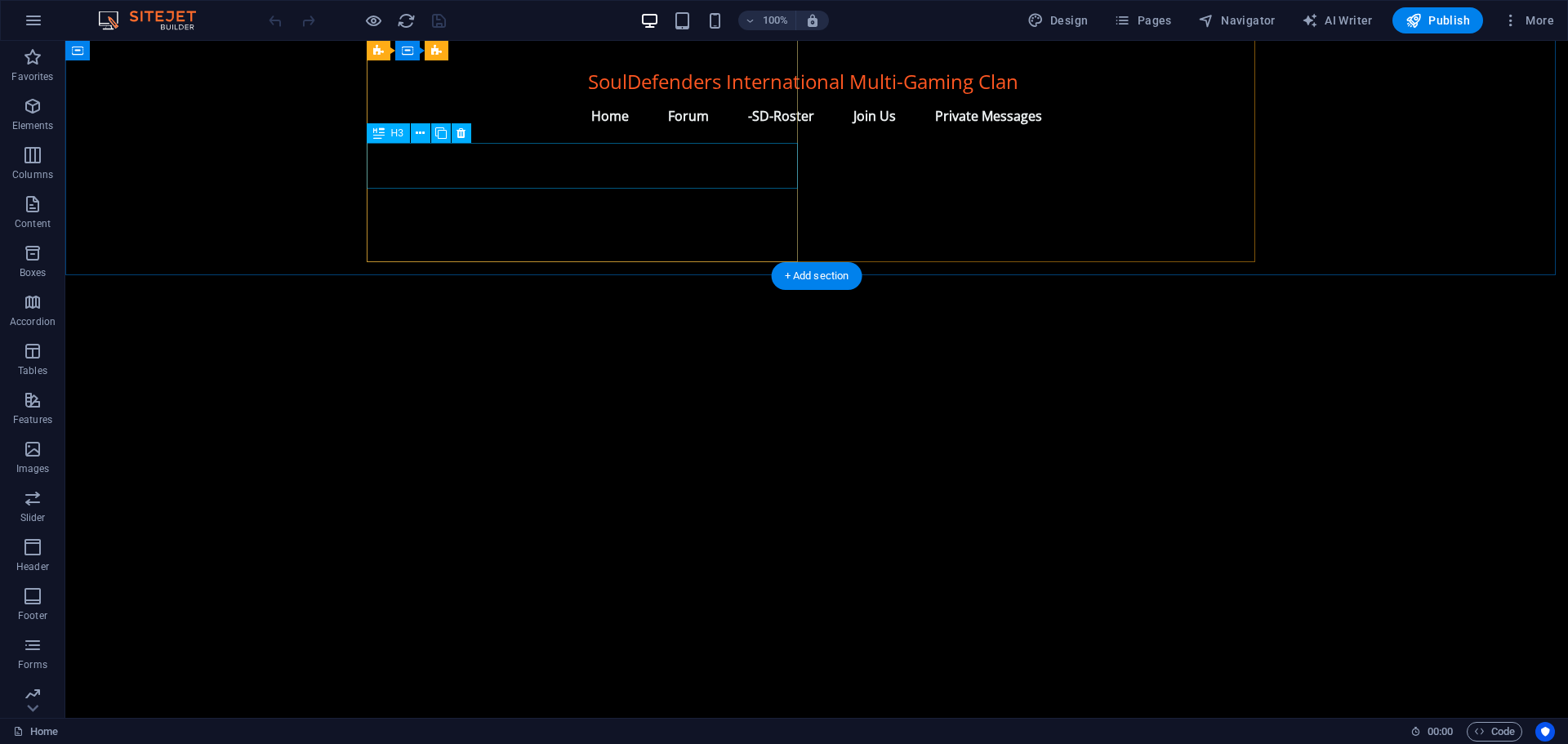
scroll to position [1243, 0]
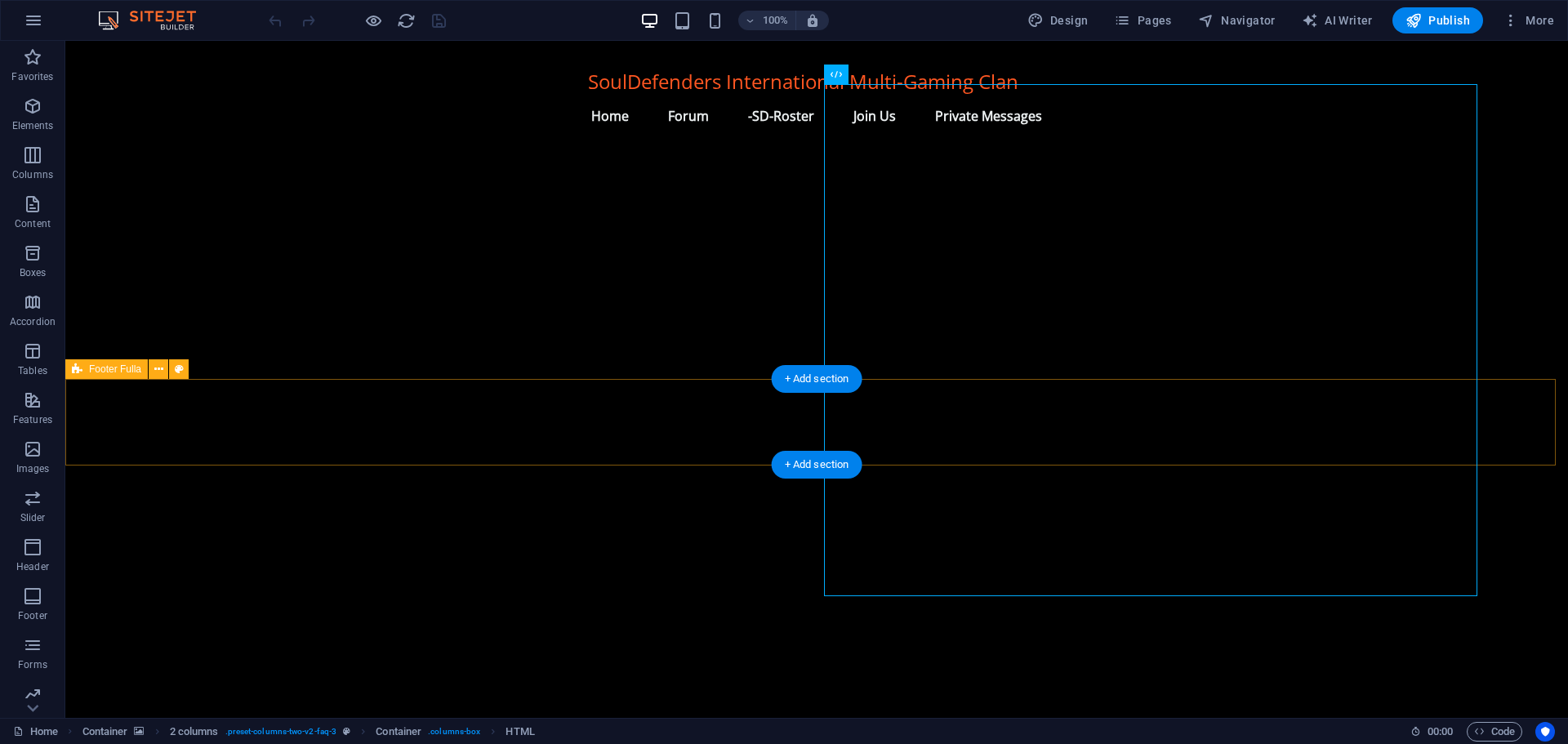
scroll to position [1326, 0]
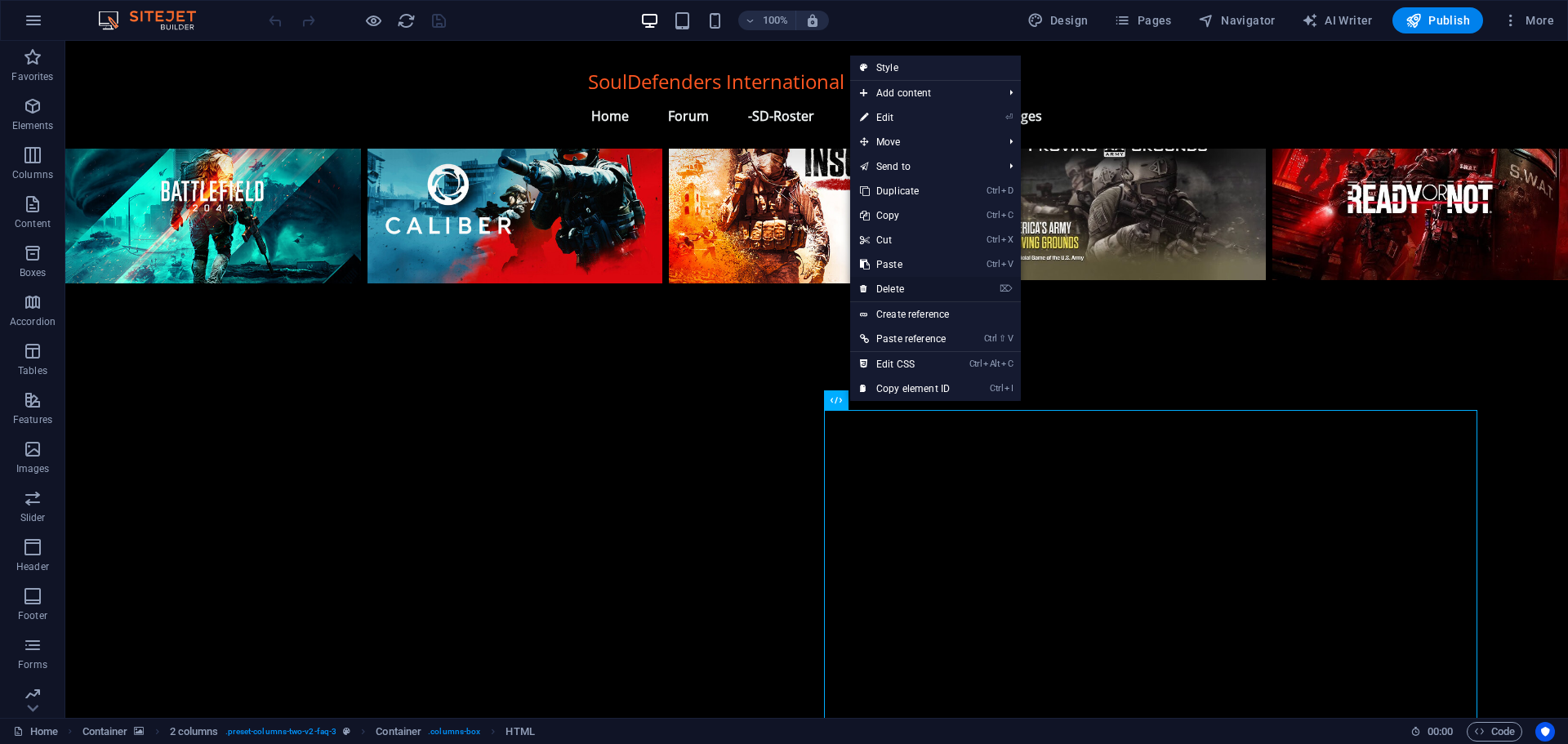
click at [904, 288] on link "⌦ Delete" at bounding box center [904, 289] width 110 height 24
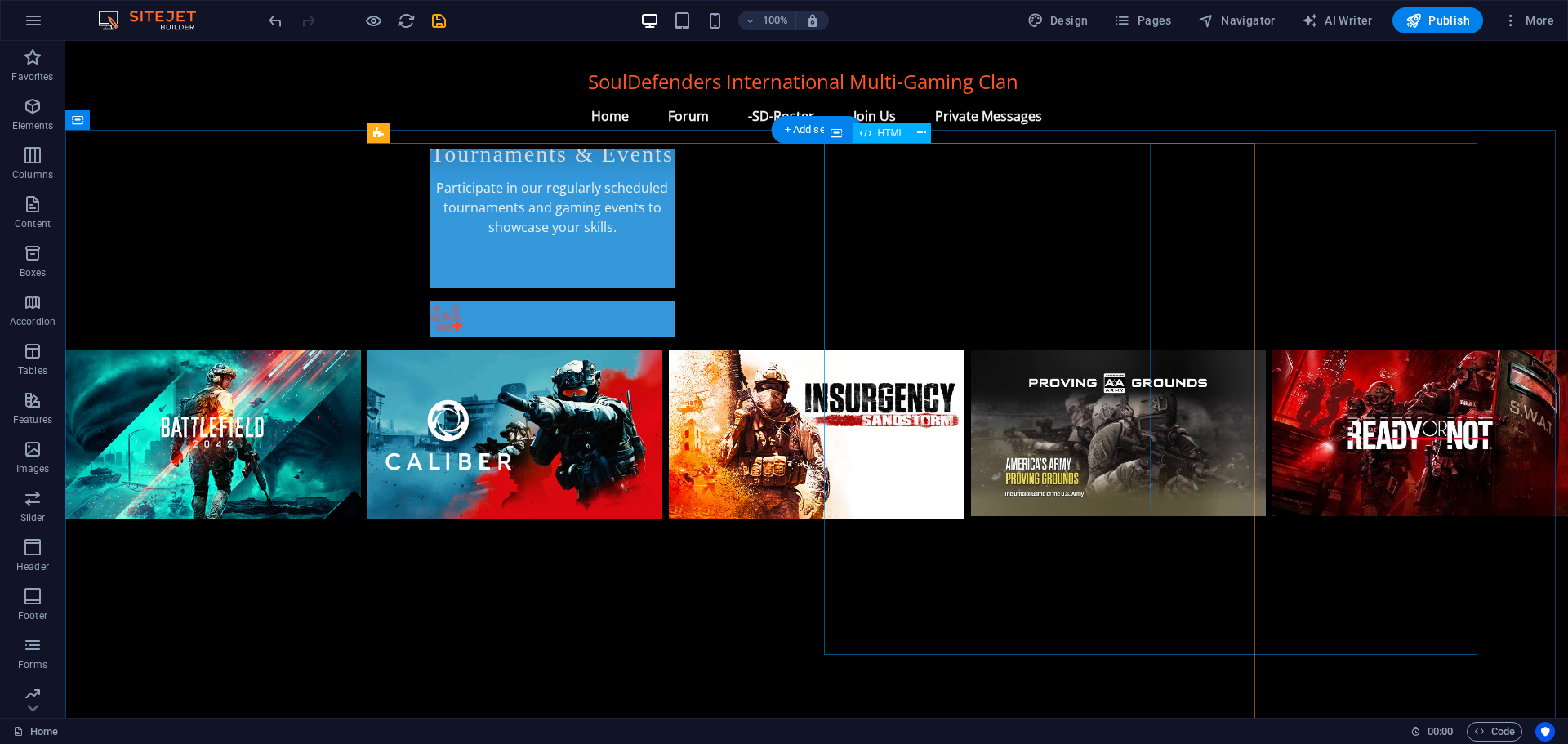
scroll to position [1080, 0]
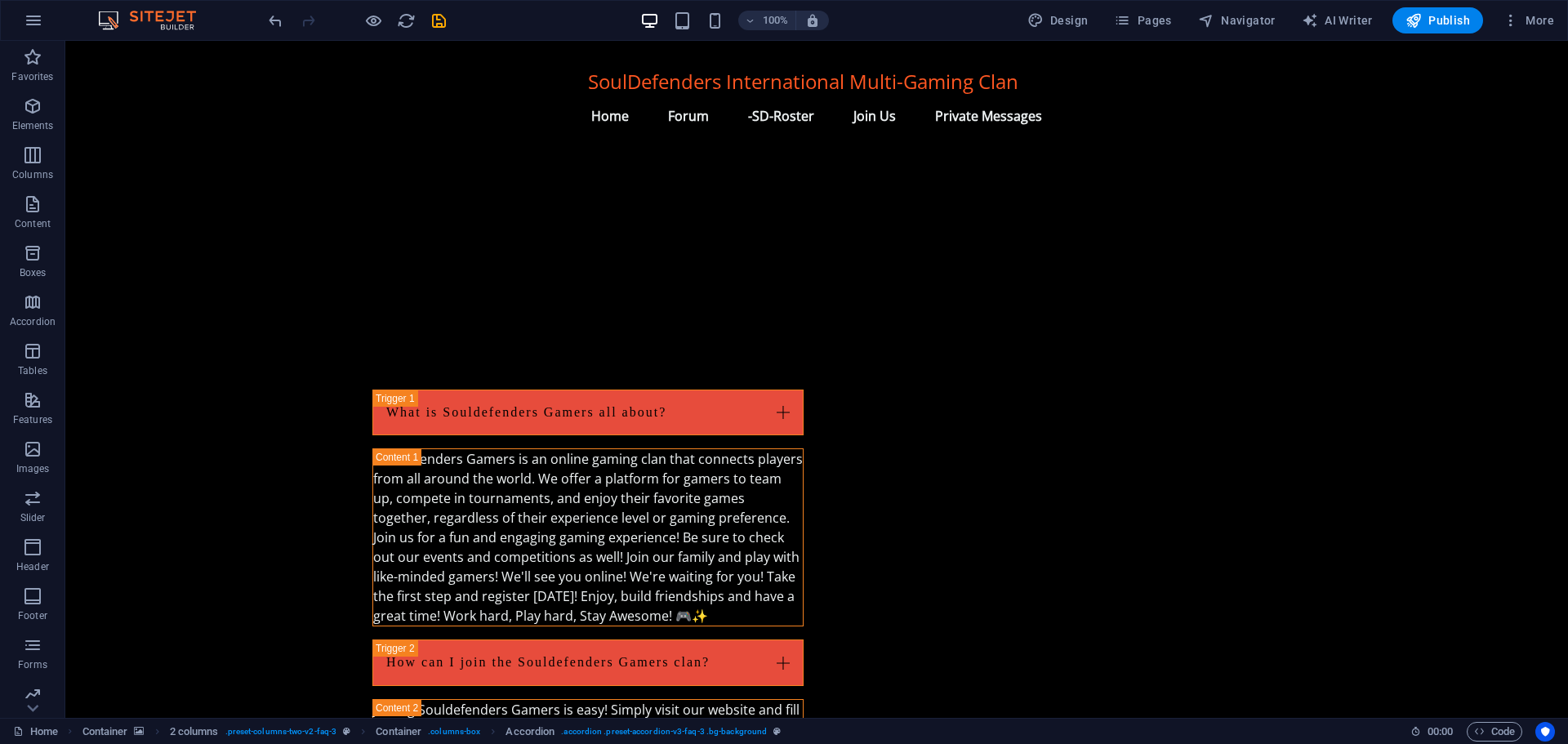
scroll to position [1979, 0]
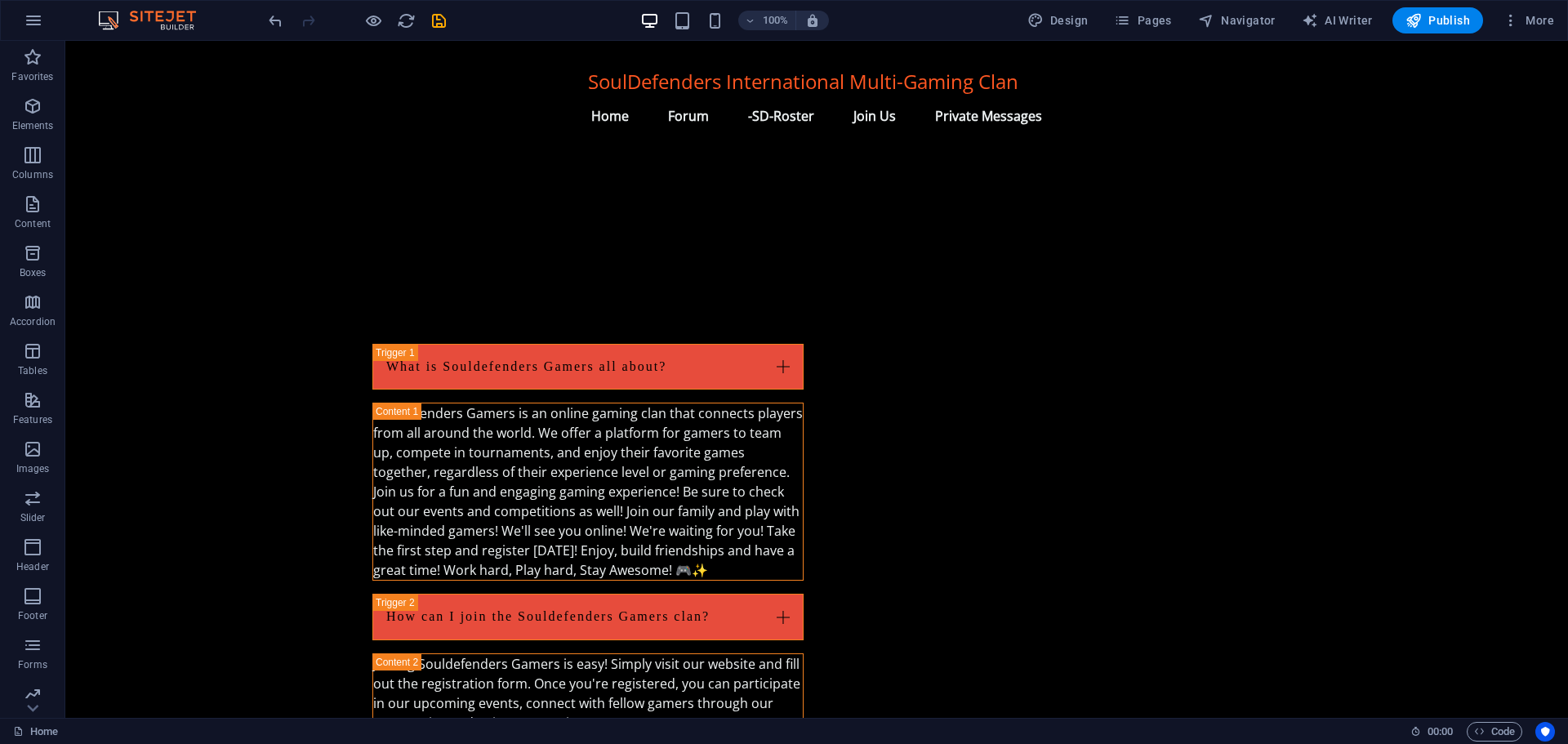
click at [720, 254] on body "Skip to main content SoulDefenders International Multi-Gaming Clan Menu Home Fo…" at bounding box center [817, 153] width 1502 height 4182
click at [717, 234] on body "Skip to main content SoulDefenders International Multi-Gaming Clan Menu Home Fo…" at bounding box center [817, 153] width 1502 height 4182
click at [21, 109] on span "Elements" at bounding box center [33, 116] width 66 height 39
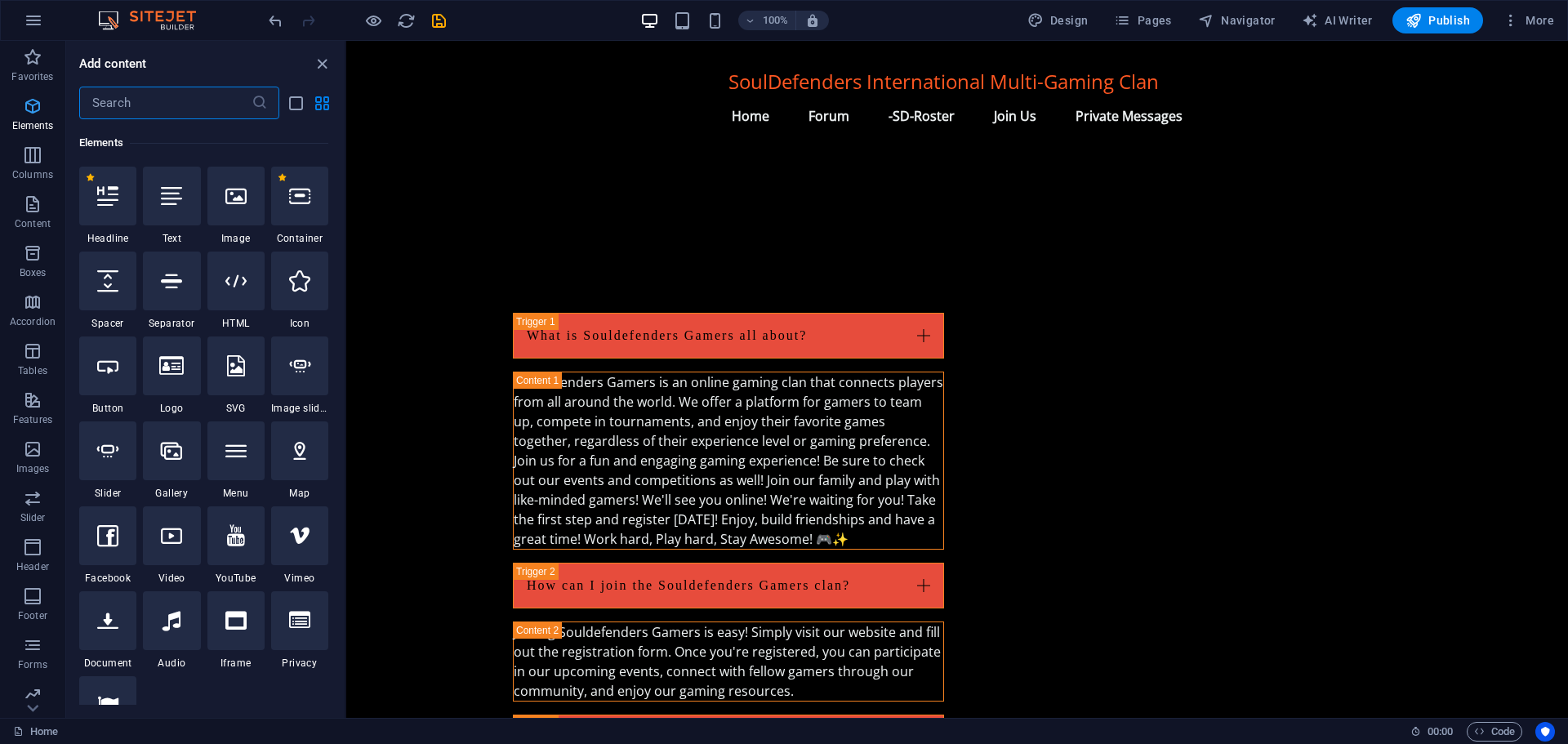
scroll to position [174, 0]
click at [318, 65] on icon "close panel" at bounding box center [322, 64] width 19 height 19
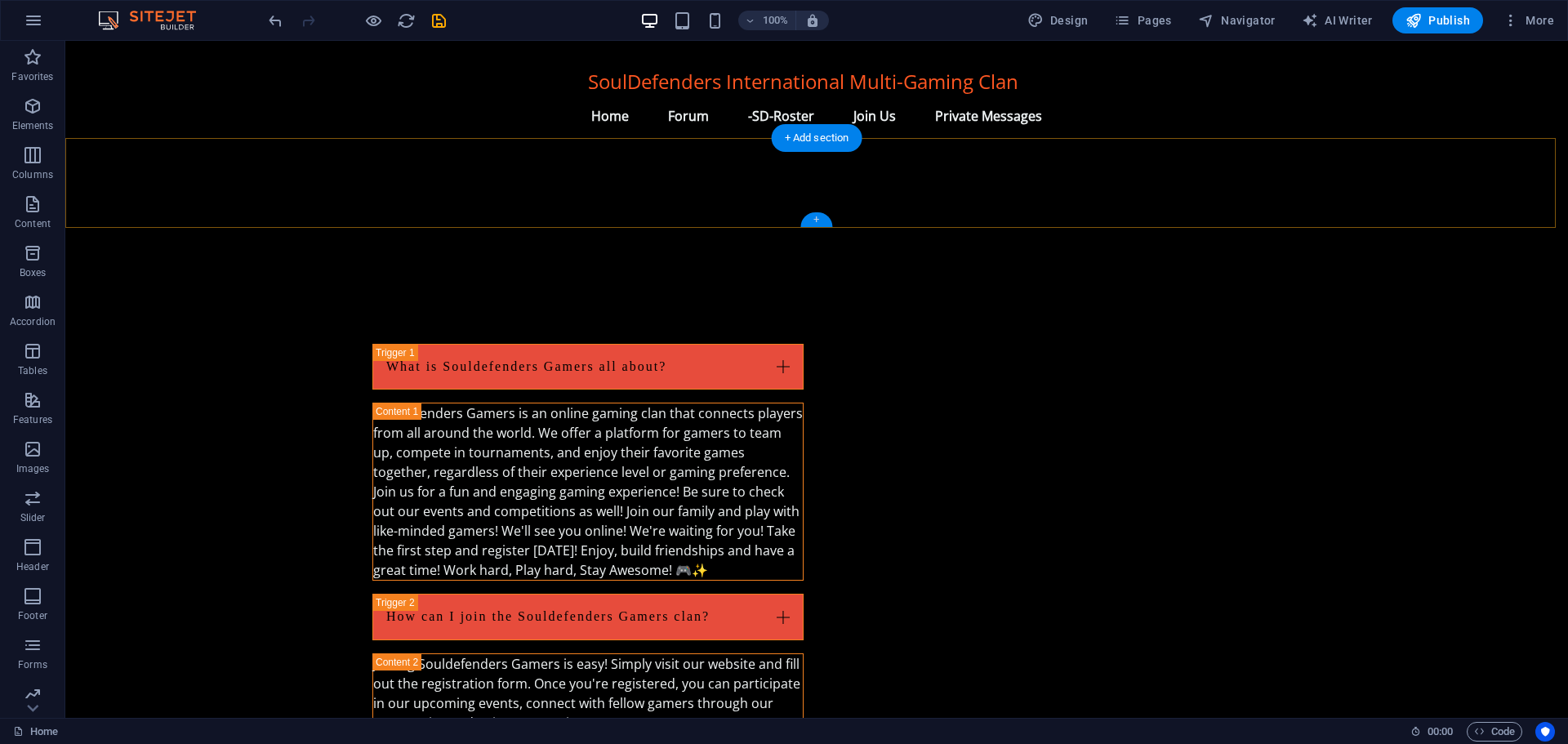
click at [813, 218] on div "+" at bounding box center [816, 220] width 32 height 15
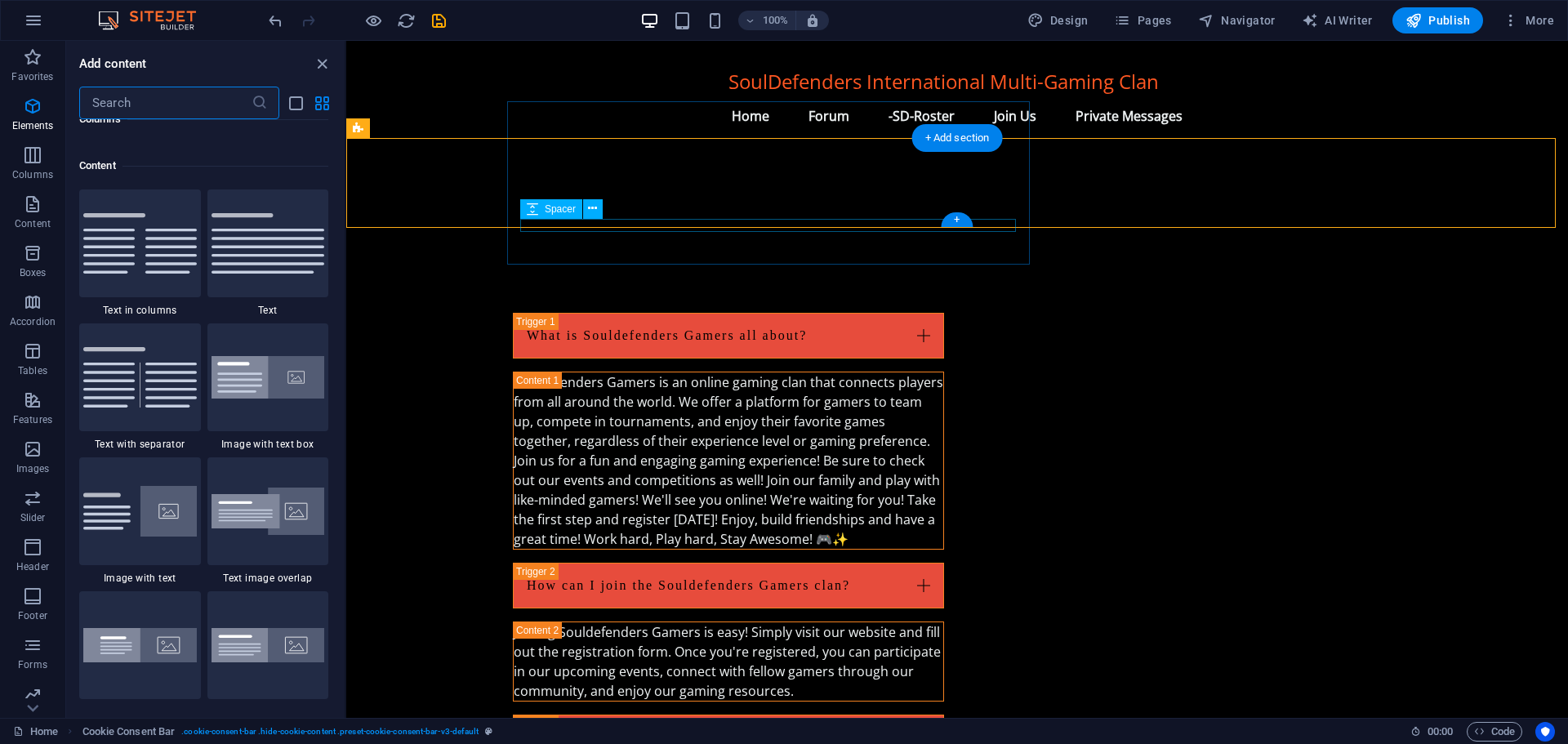
scroll to position [2858, 0]
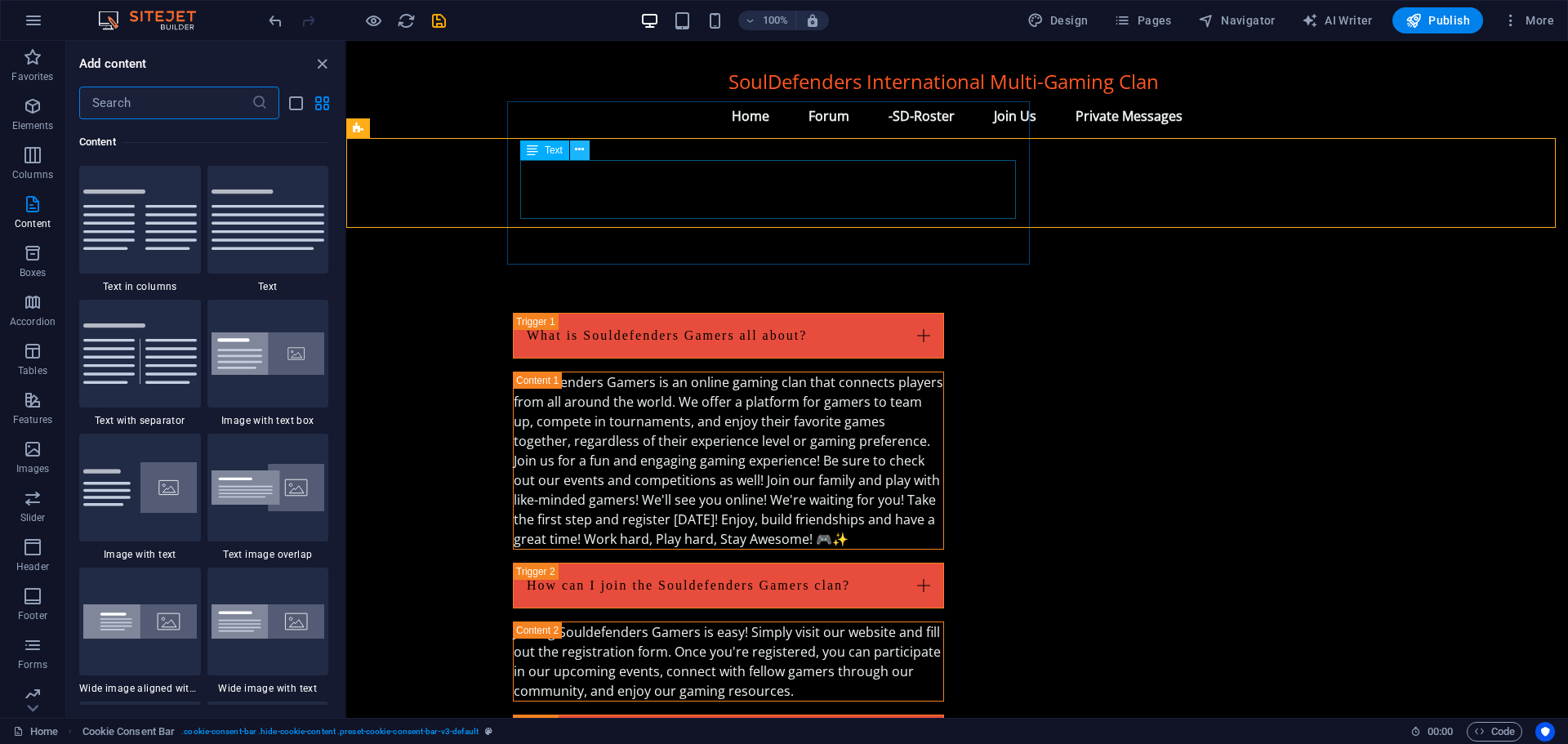
click at [575, 150] on icon at bounding box center [580, 150] width 9 height 17
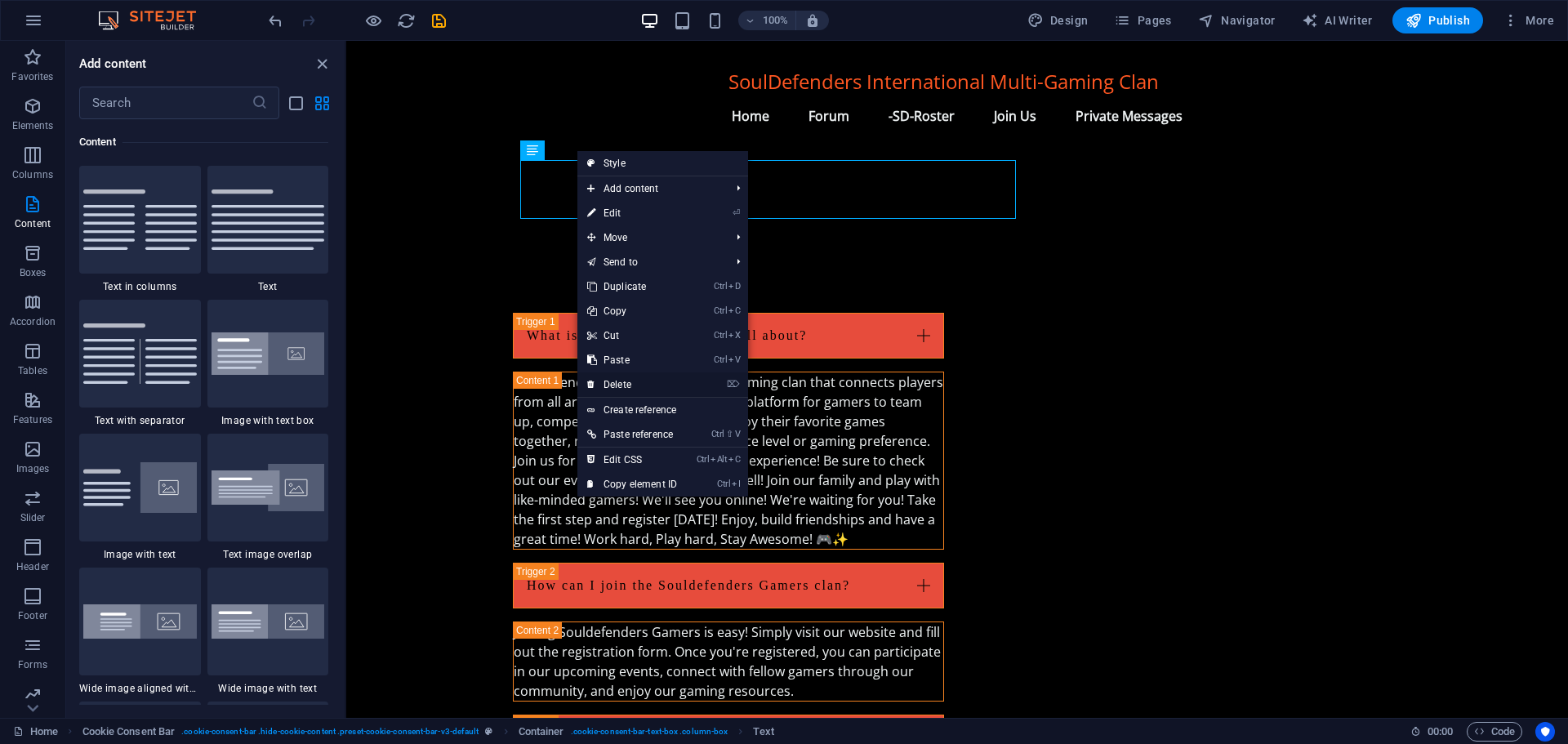
drag, startPoint x: 288, startPoint y: 341, endPoint x: 633, endPoint y: 382, distance: 347.4
click at [633, 382] on link "⌦ Delete" at bounding box center [631, 384] width 110 height 24
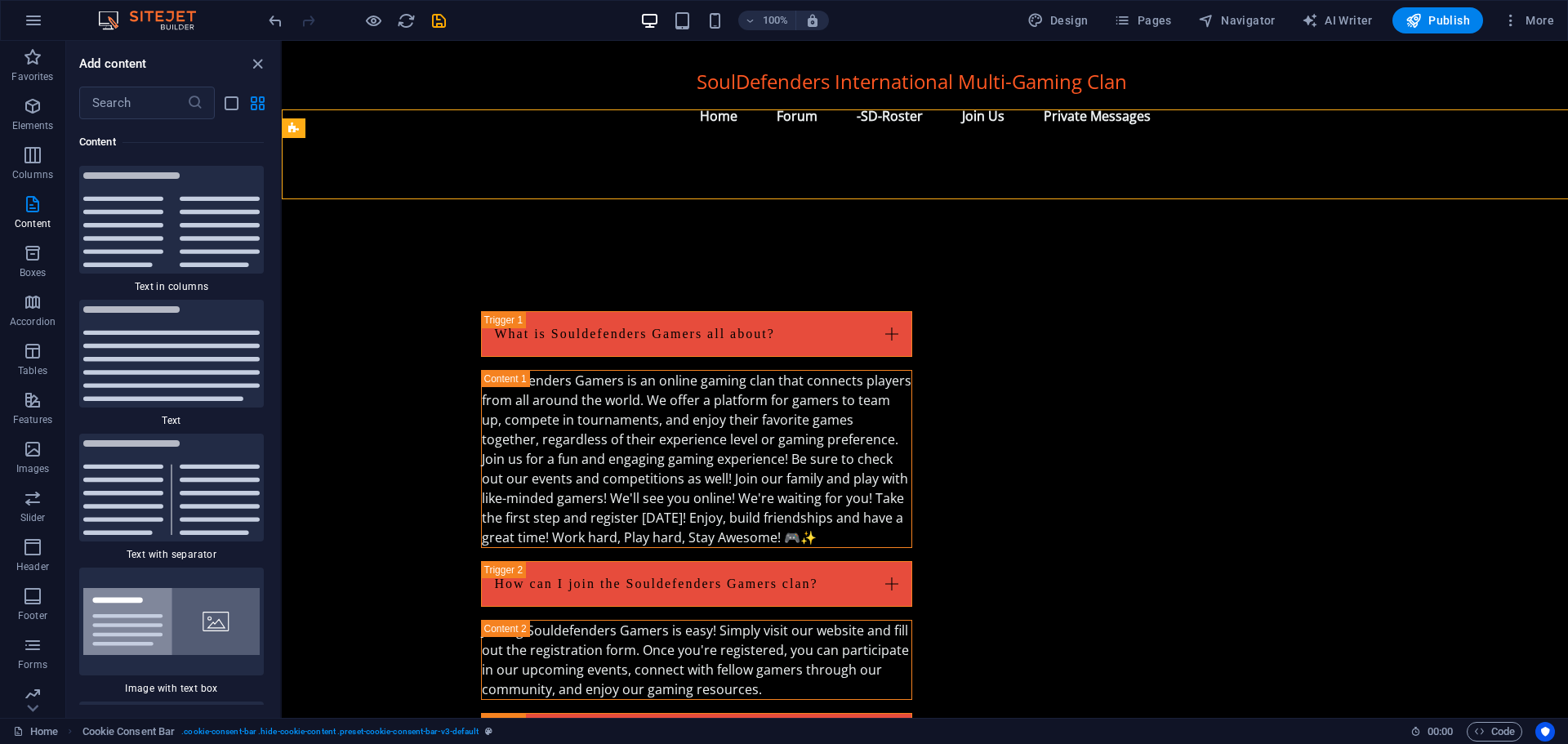
scroll to position [1985, 0]
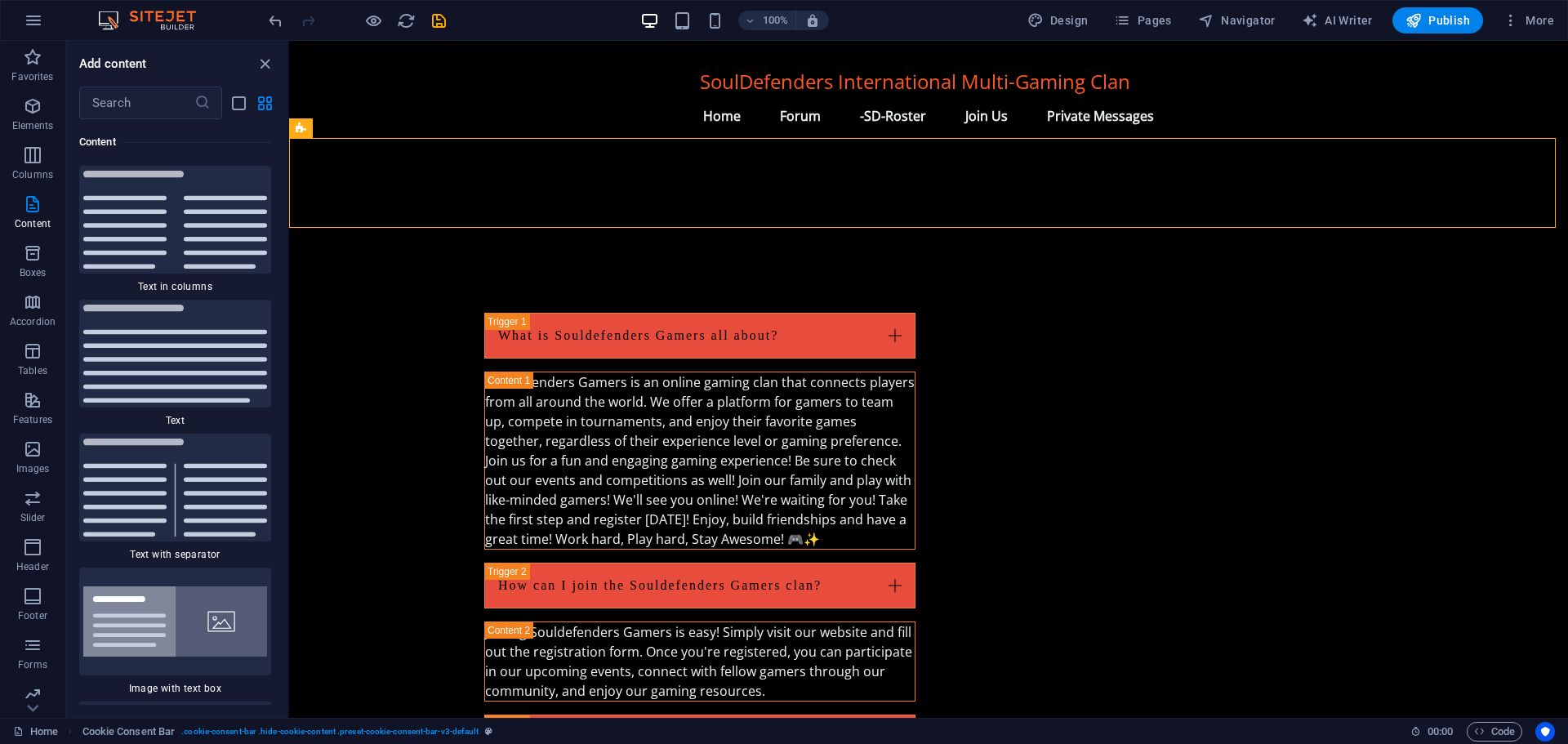
drag, startPoint x: 346, startPoint y: 232, endPoint x: 288, endPoint y: 232, distance: 58.0
click at [288, 232] on section "Favorites Elements Columns Content Boxes Accordion Tables Features Images Slide…" at bounding box center [784, 379] width 1568 height 677
click at [263, 63] on icon "close panel" at bounding box center [264, 64] width 19 height 19
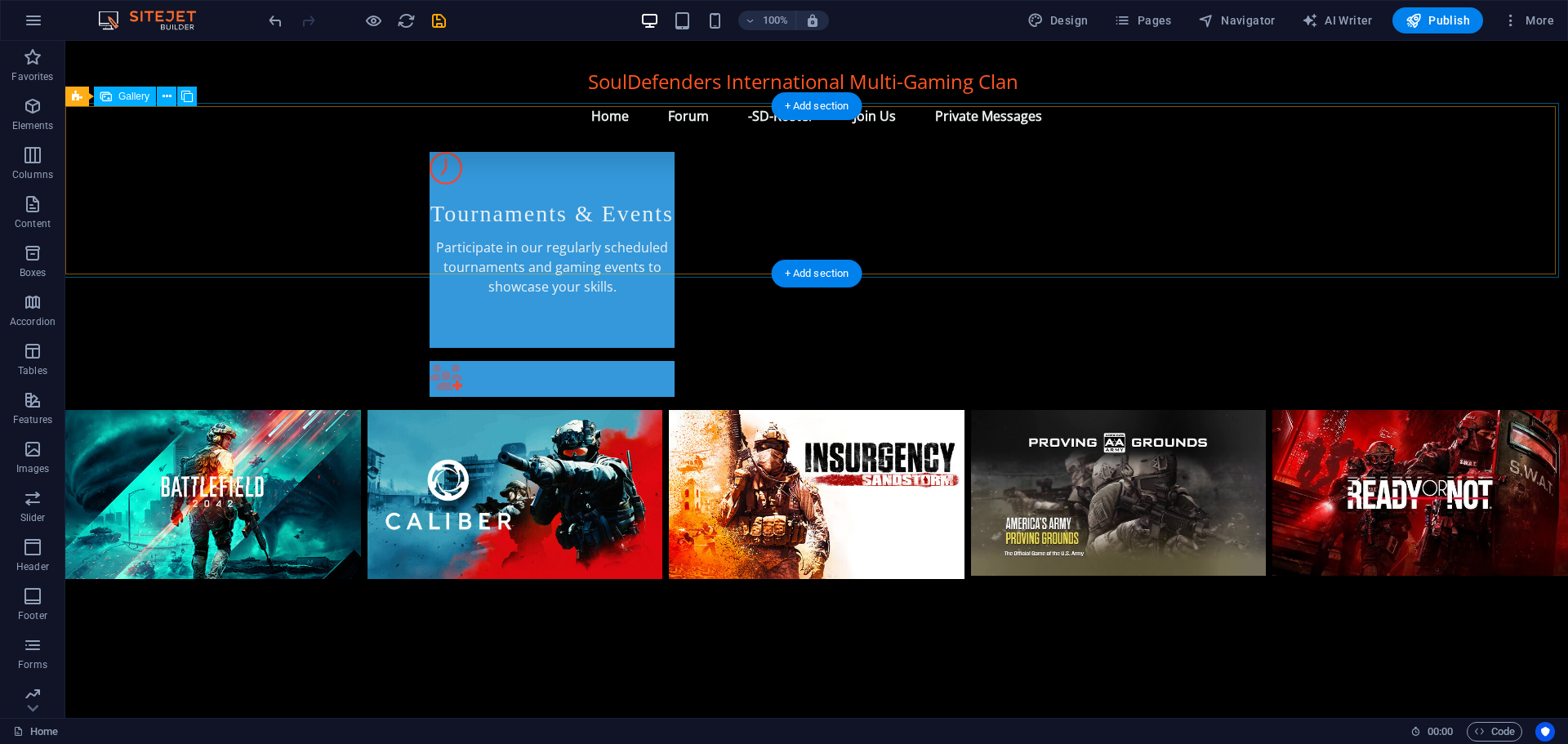
scroll to position [917, 0]
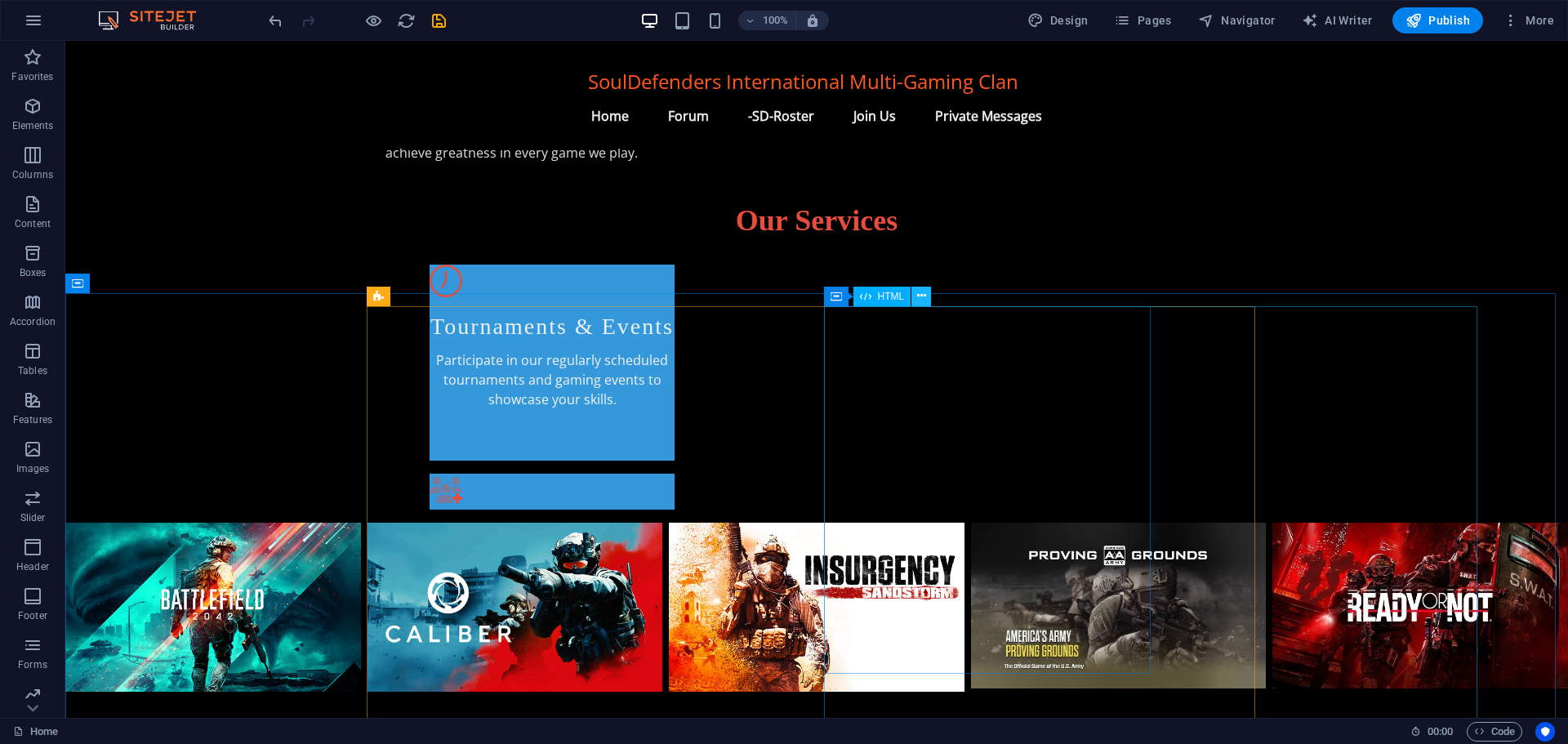
click at [913, 290] on button at bounding box center [921, 296] width 20 height 20
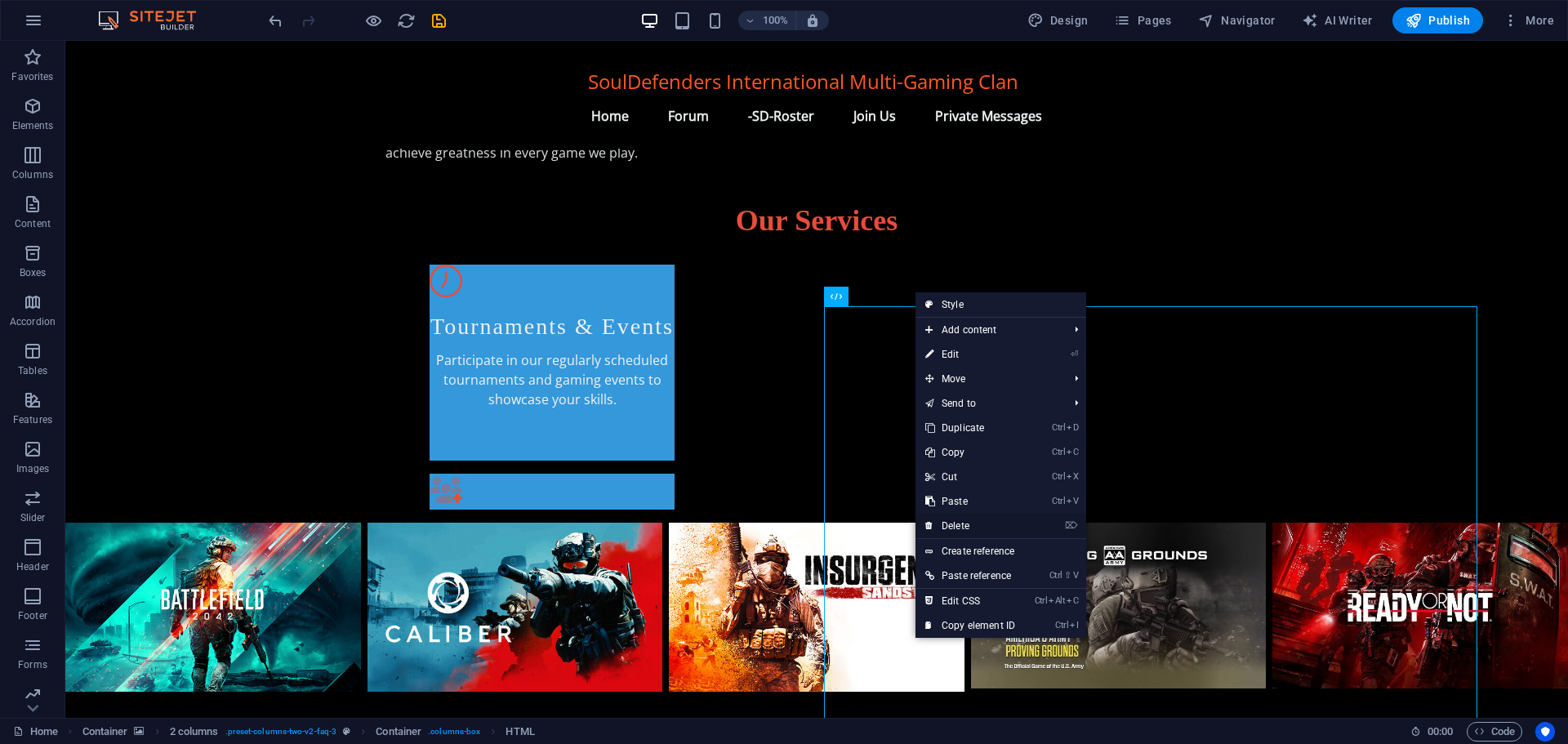
click at [963, 520] on link "⌦ Delete" at bounding box center [969, 526] width 110 height 24
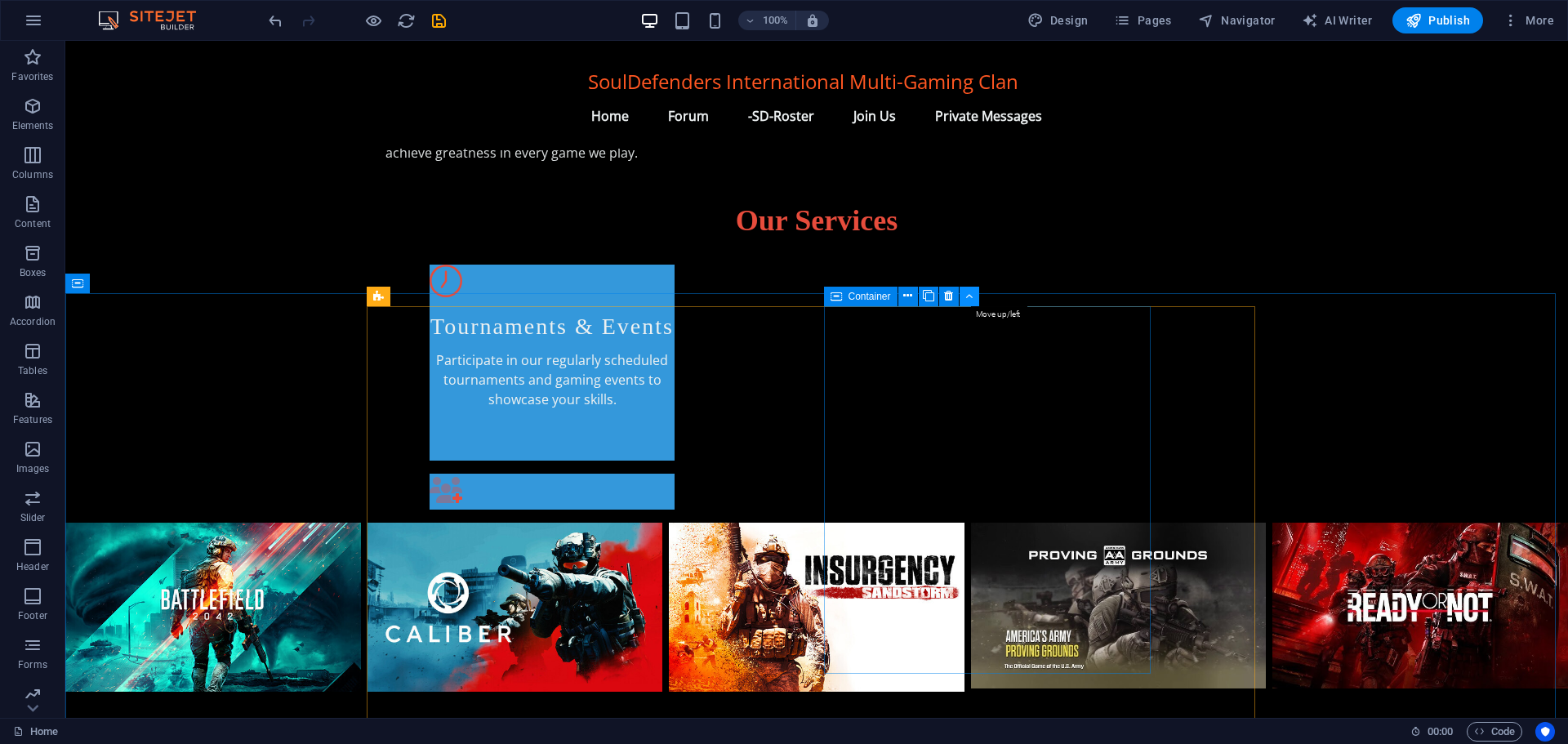
click at [964, 294] on button at bounding box center [969, 296] width 20 height 20
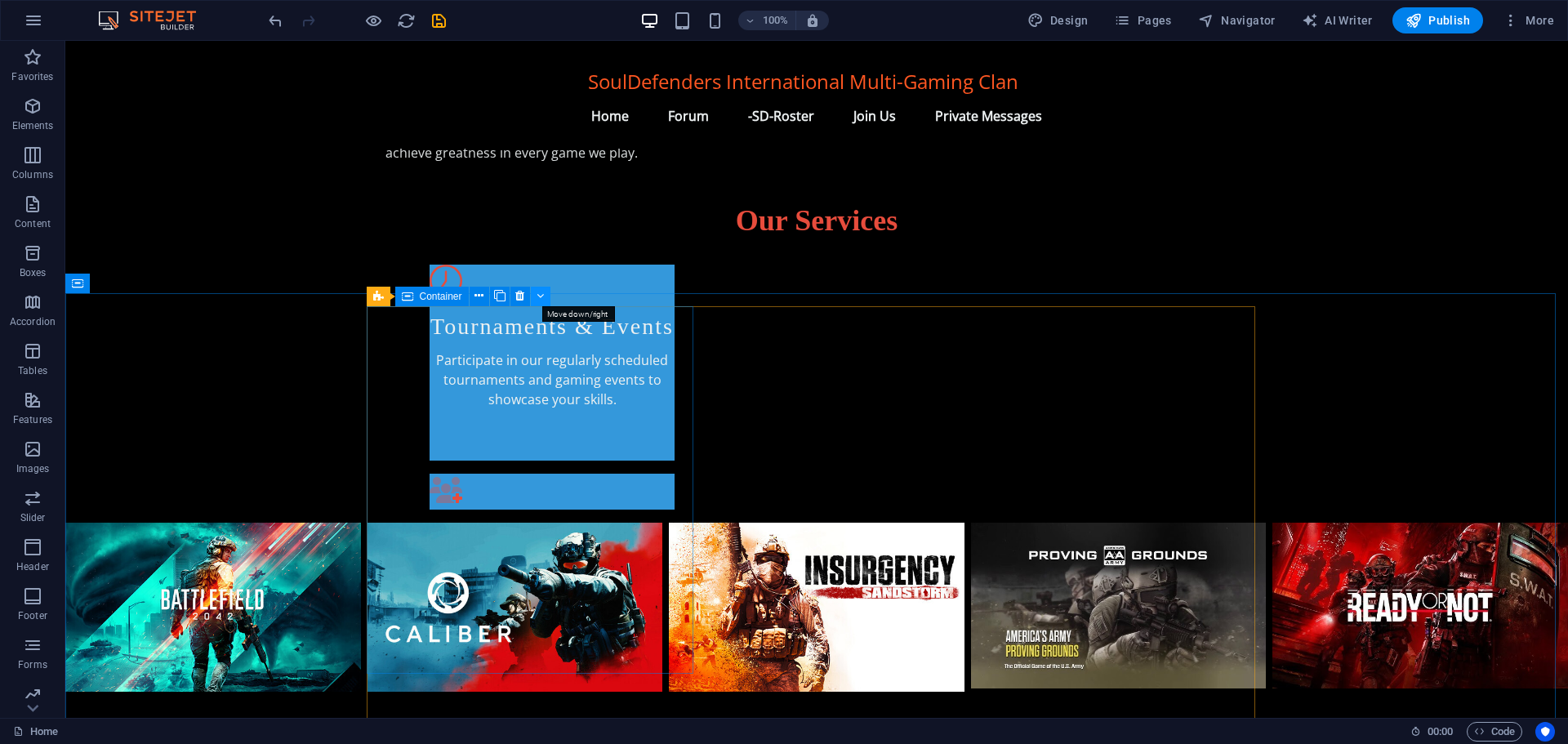
click at [539, 293] on icon at bounding box center [540, 296] width 7 height 17
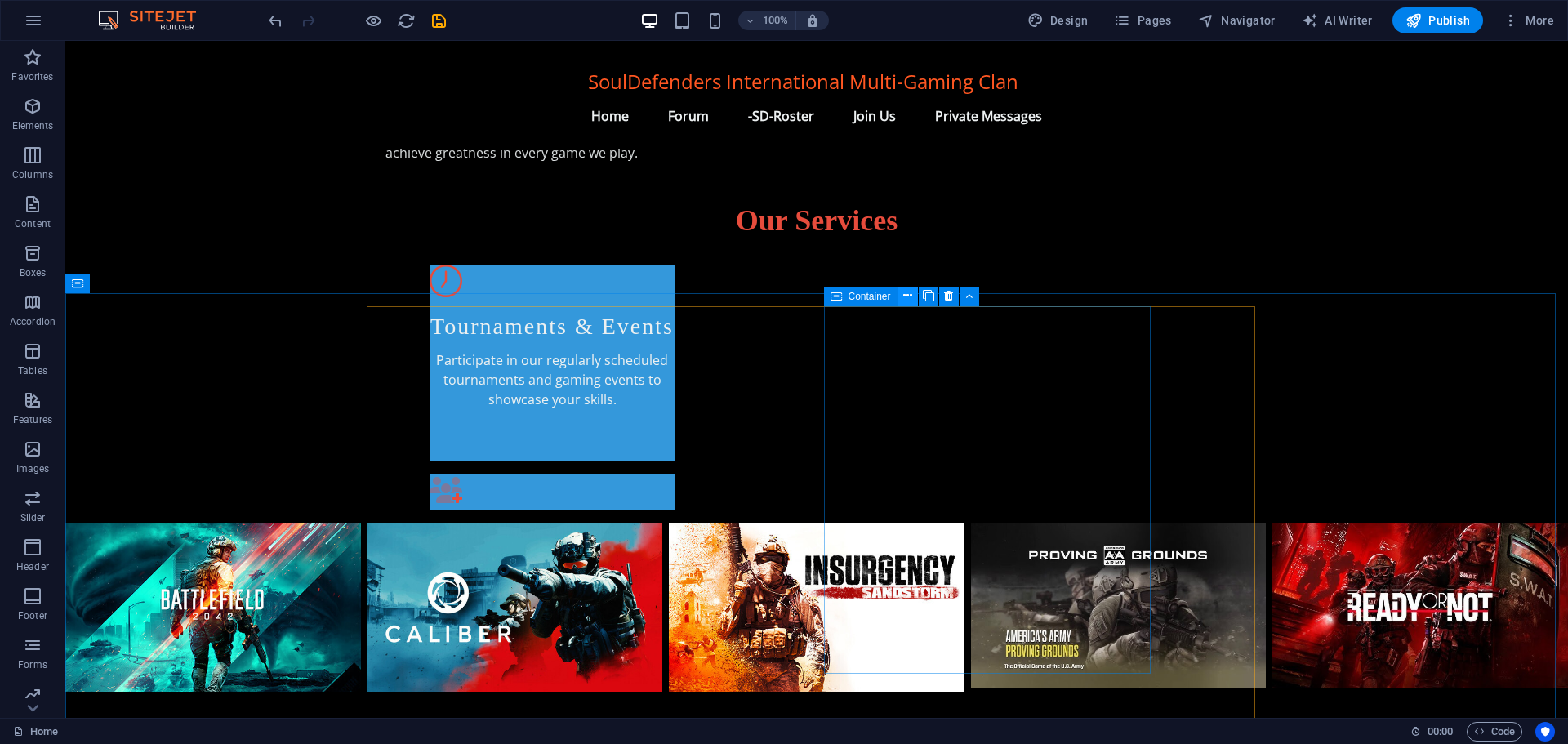
click at [908, 293] on icon at bounding box center [908, 296] width 9 height 17
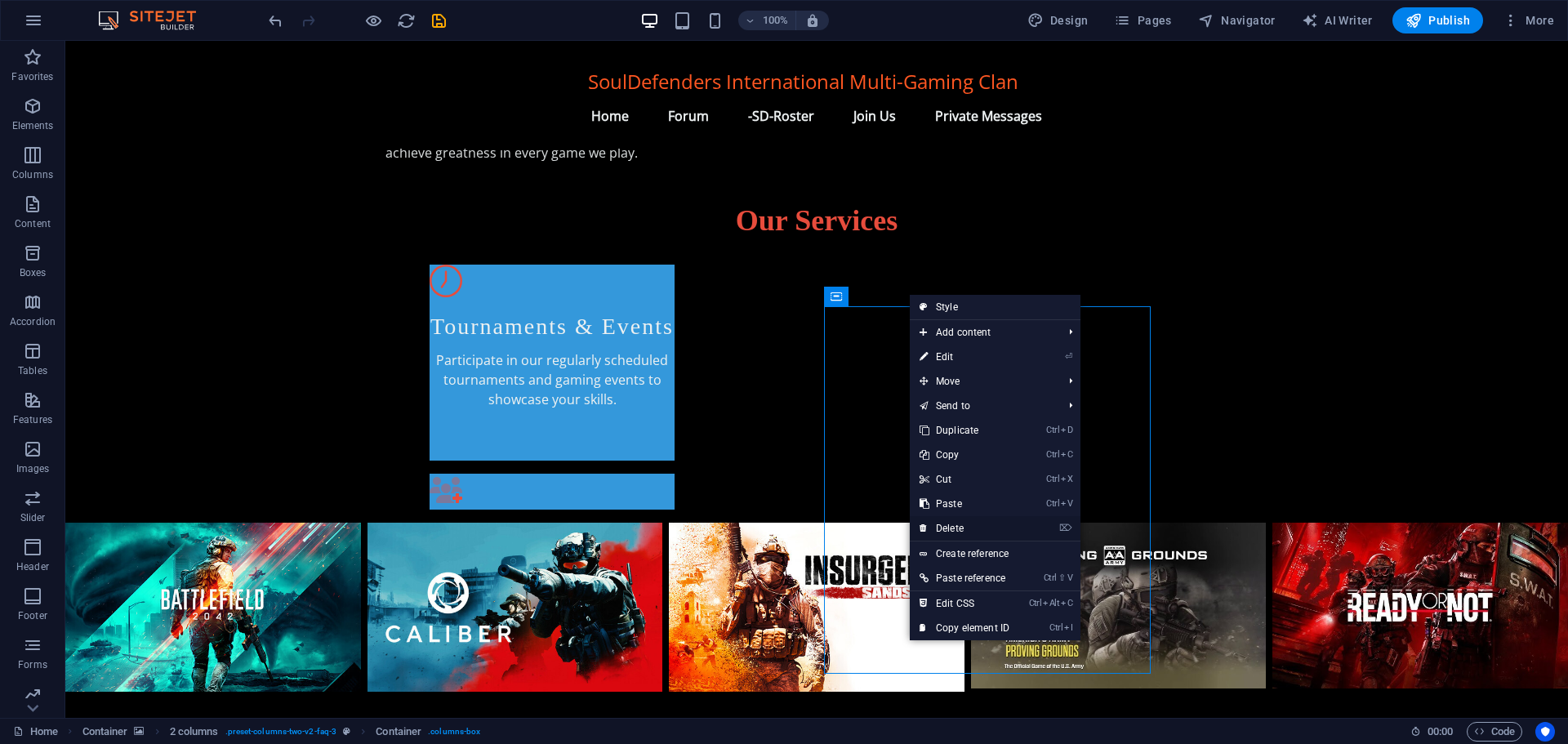
click at [957, 528] on link "⌦ Delete" at bounding box center [964, 528] width 110 height 24
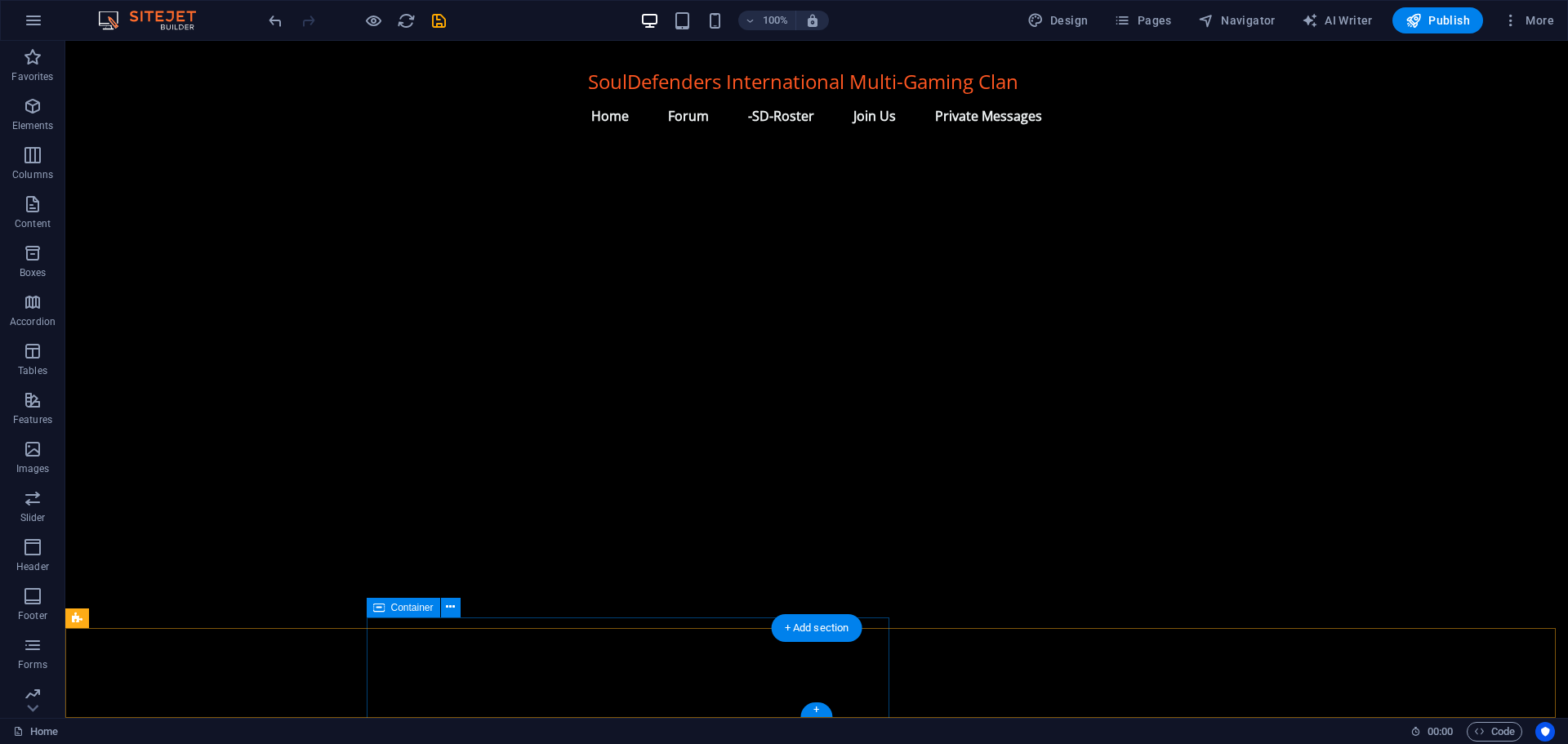
scroll to position [1652, 0]
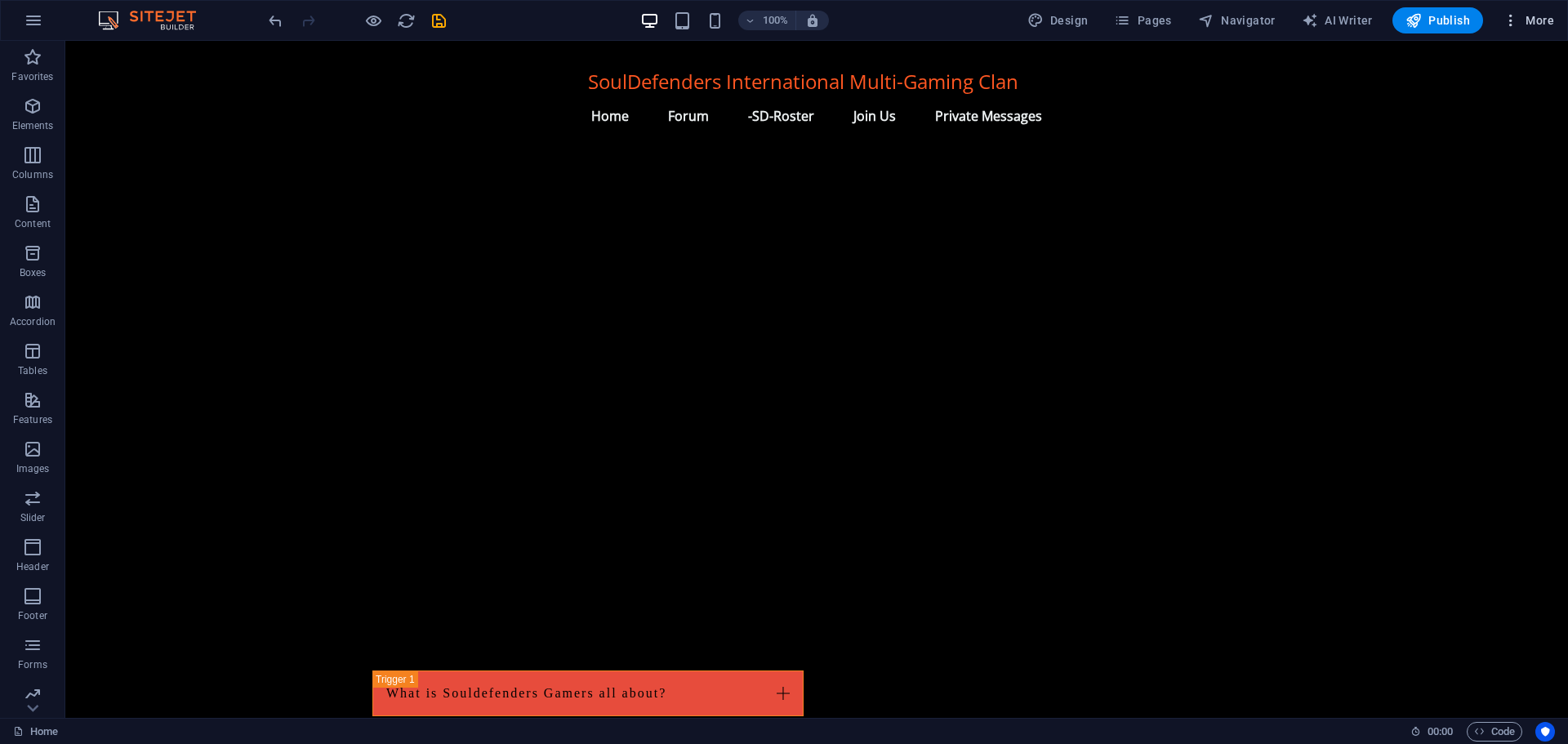
click at [1542, 14] on span "More" at bounding box center [1528, 20] width 52 height 16
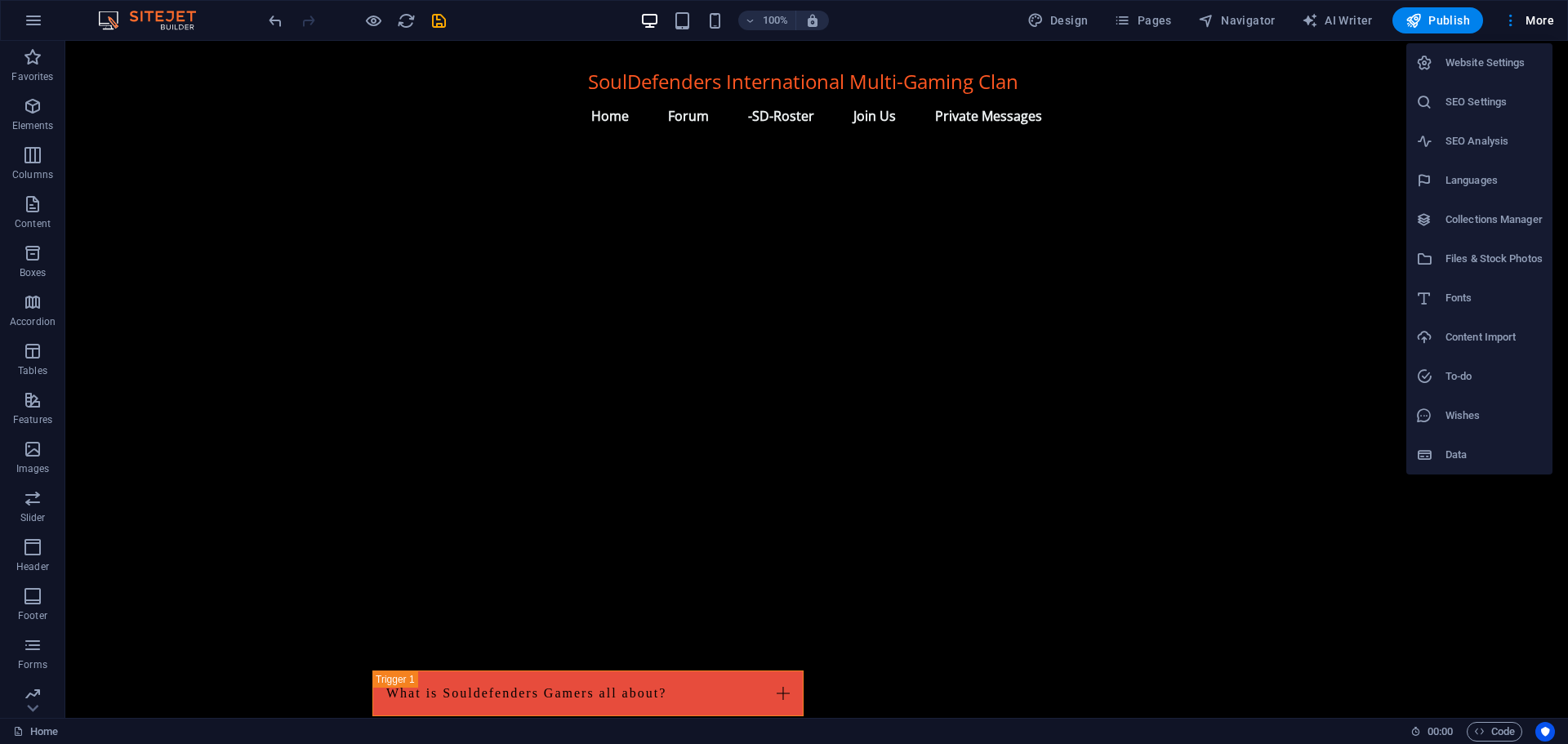
click at [1466, 62] on h6 "Website Settings" at bounding box center [1494, 63] width 97 height 20
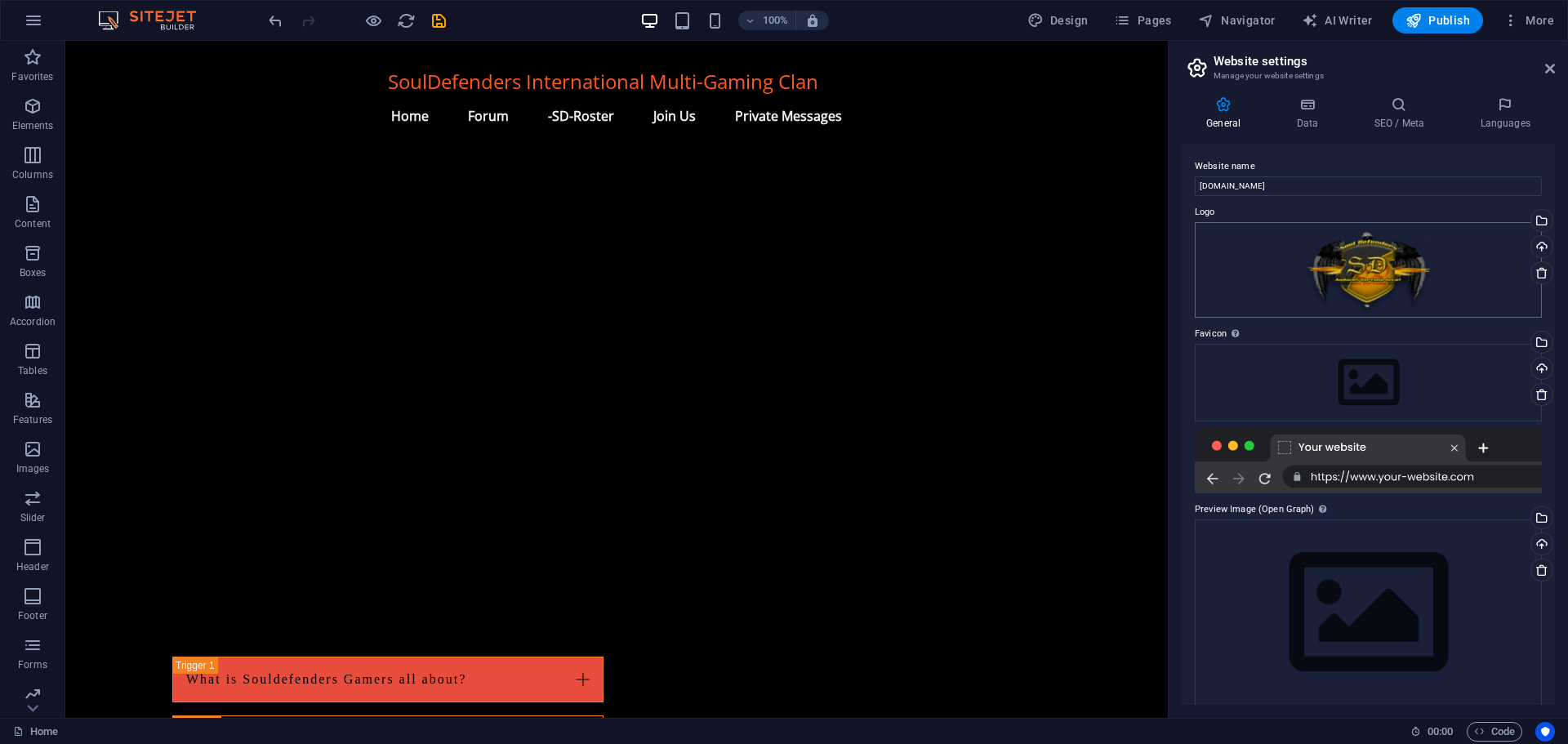
scroll to position [15, 0]
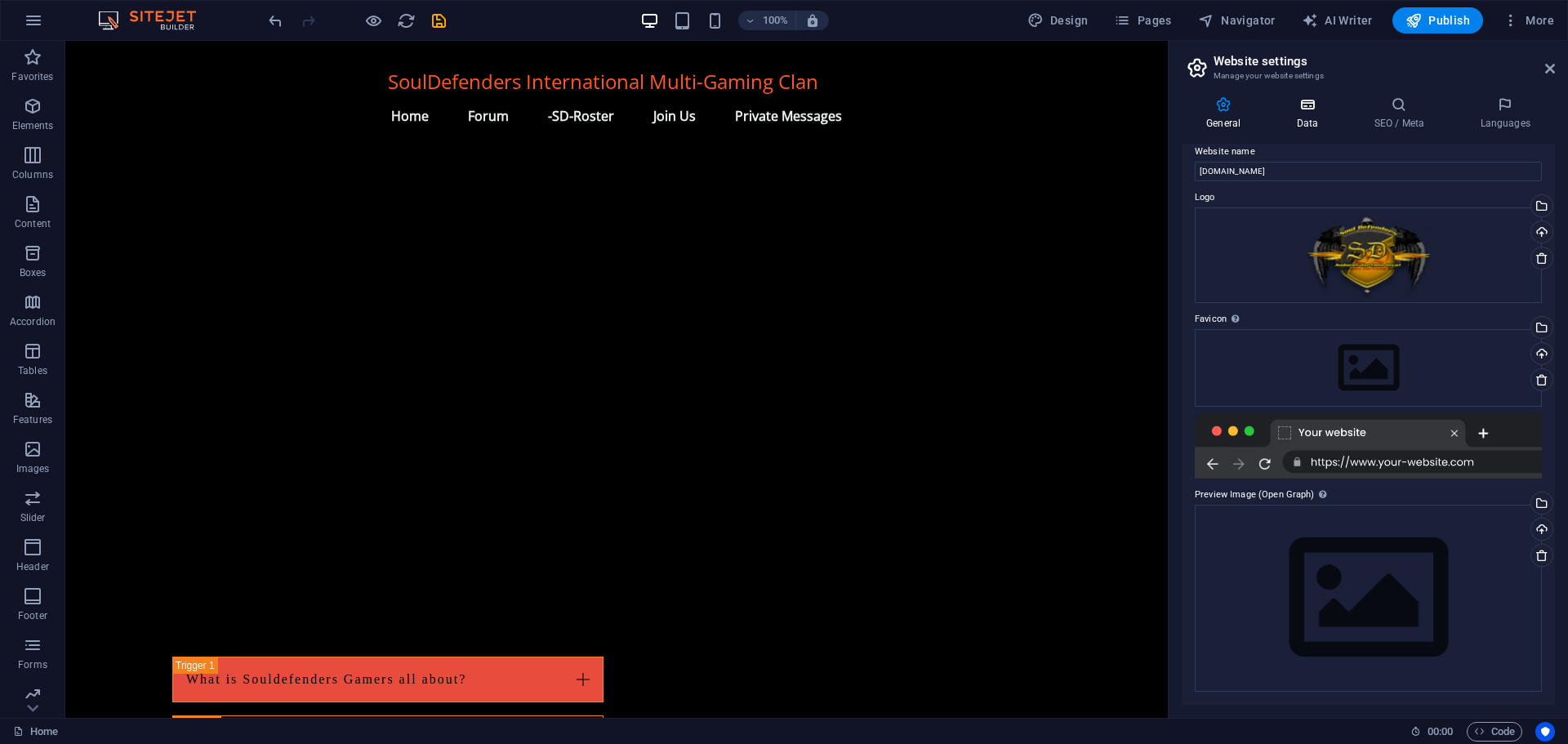
click at [1314, 105] on icon at bounding box center [1307, 104] width 71 height 16
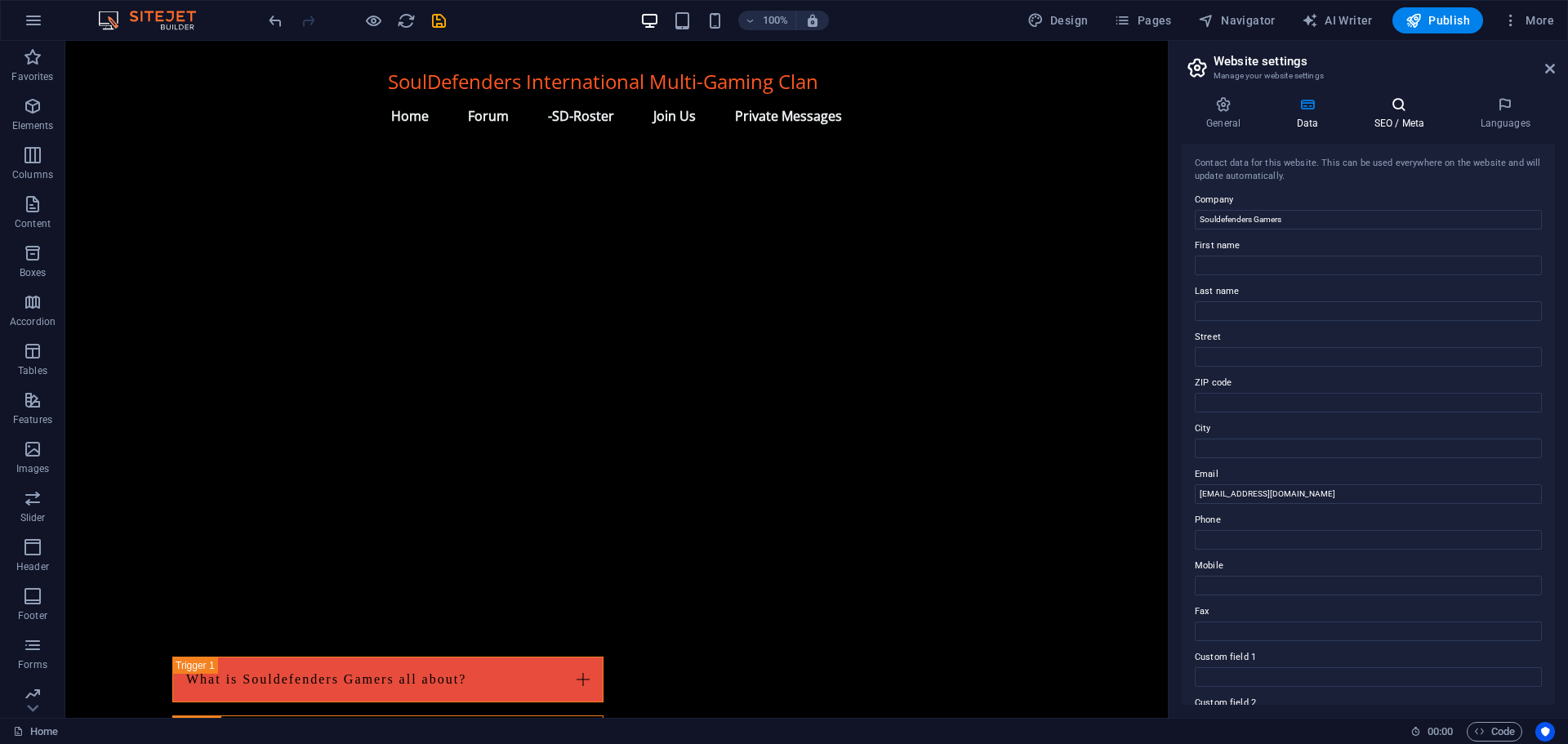
click at [1397, 112] on icon at bounding box center [1398, 104] width 99 height 16
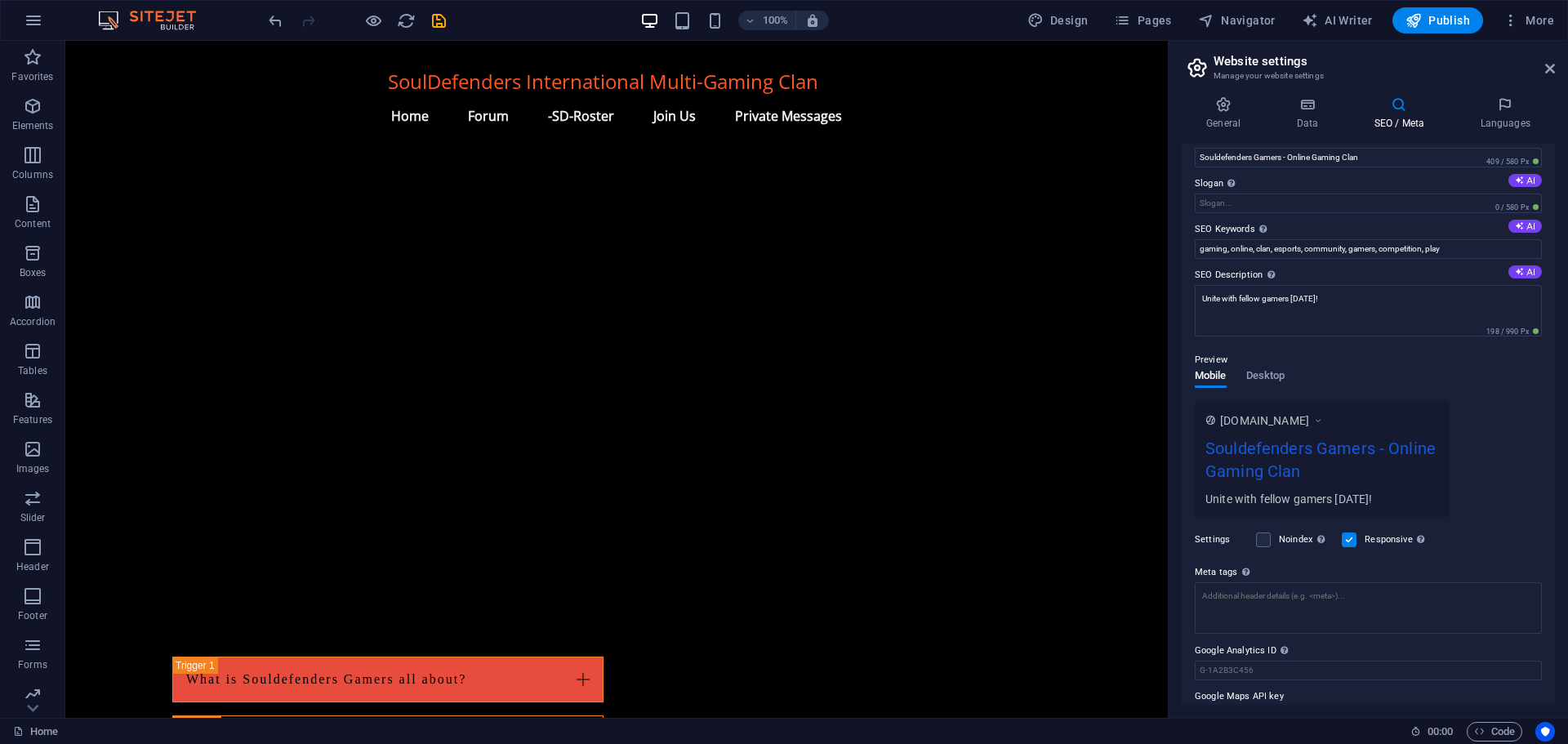
scroll to position [0, 0]
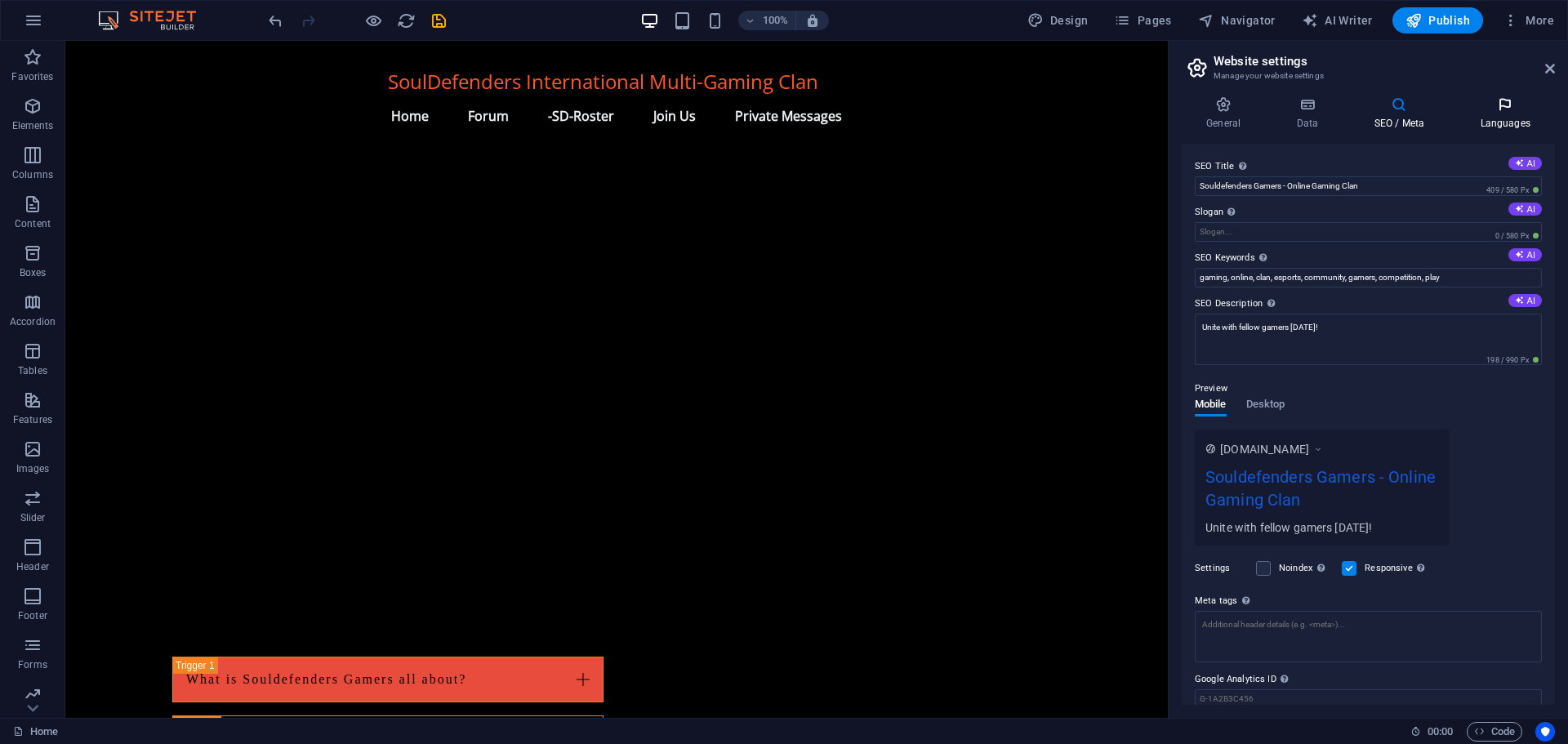
click at [1508, 112] on h4 "Languages" at bounding box center [1504, 113] width 99 height 35
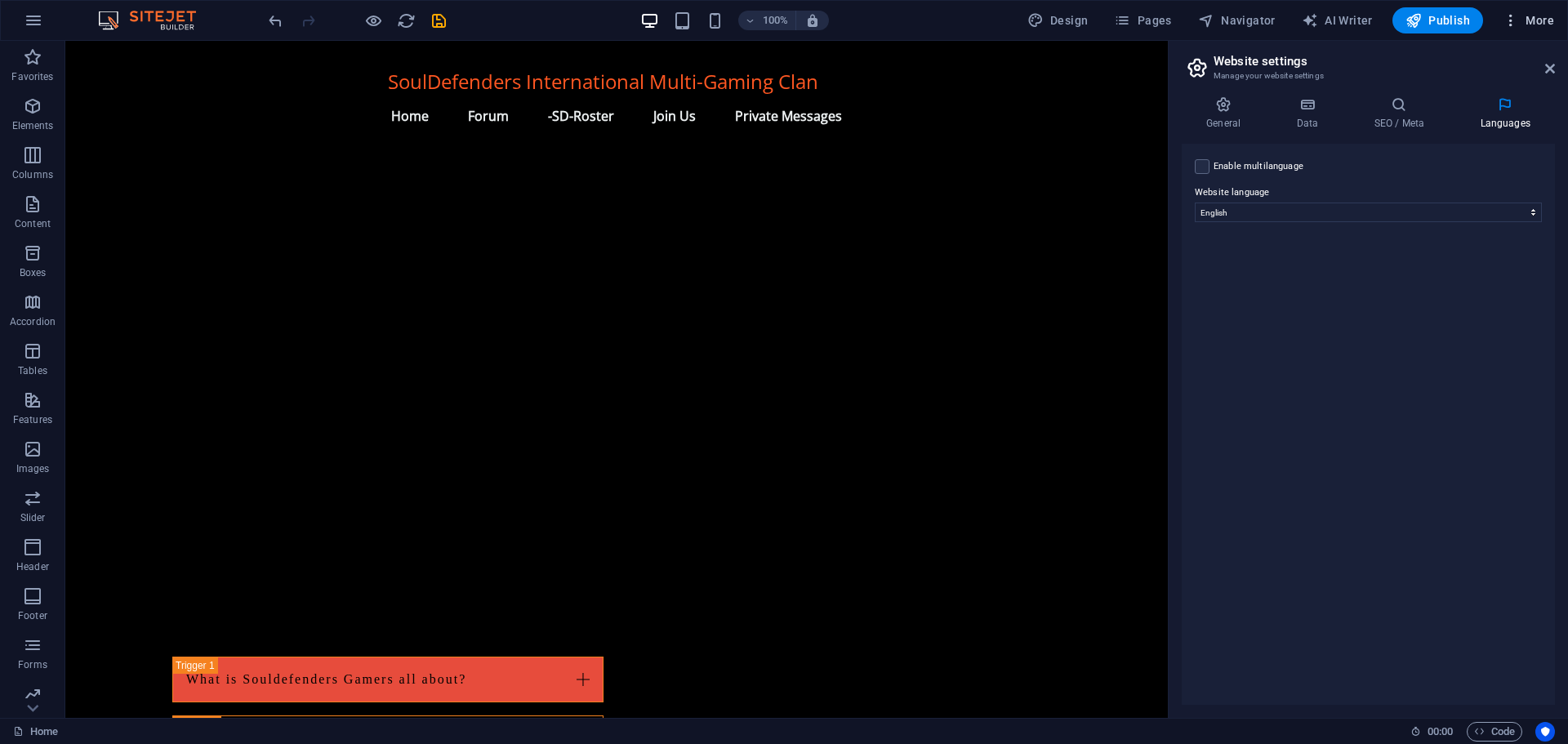
click at [1530, 14] on span "More" at bounding box center [1528, 20] width 52 height 16
click at [1456, 212] on h6 "Collections Manager" at bounding box center [1494, 219] width 97 height 20
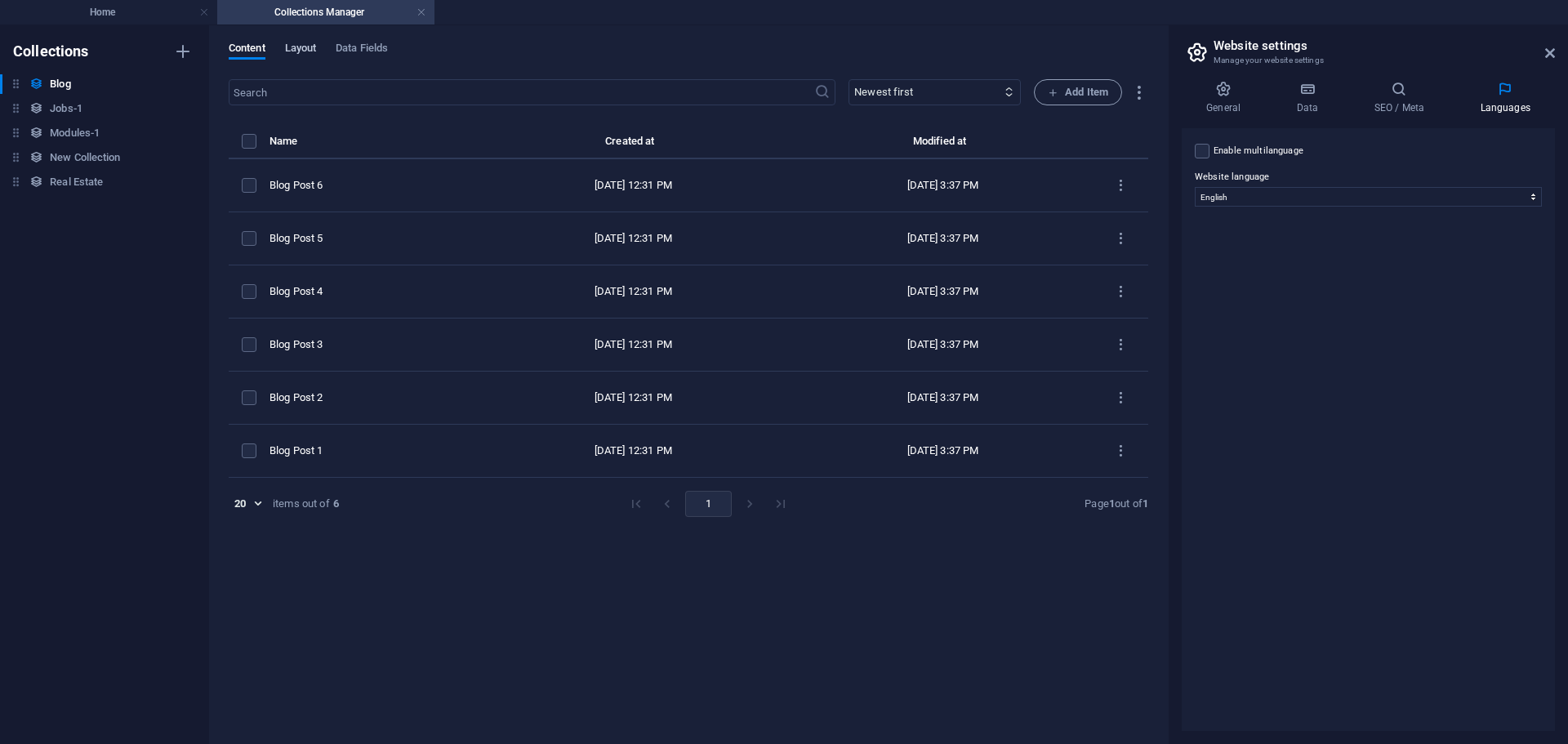
click at [308, 47] on span "Layout" at bounding box center [301, 50] width 32 height 22
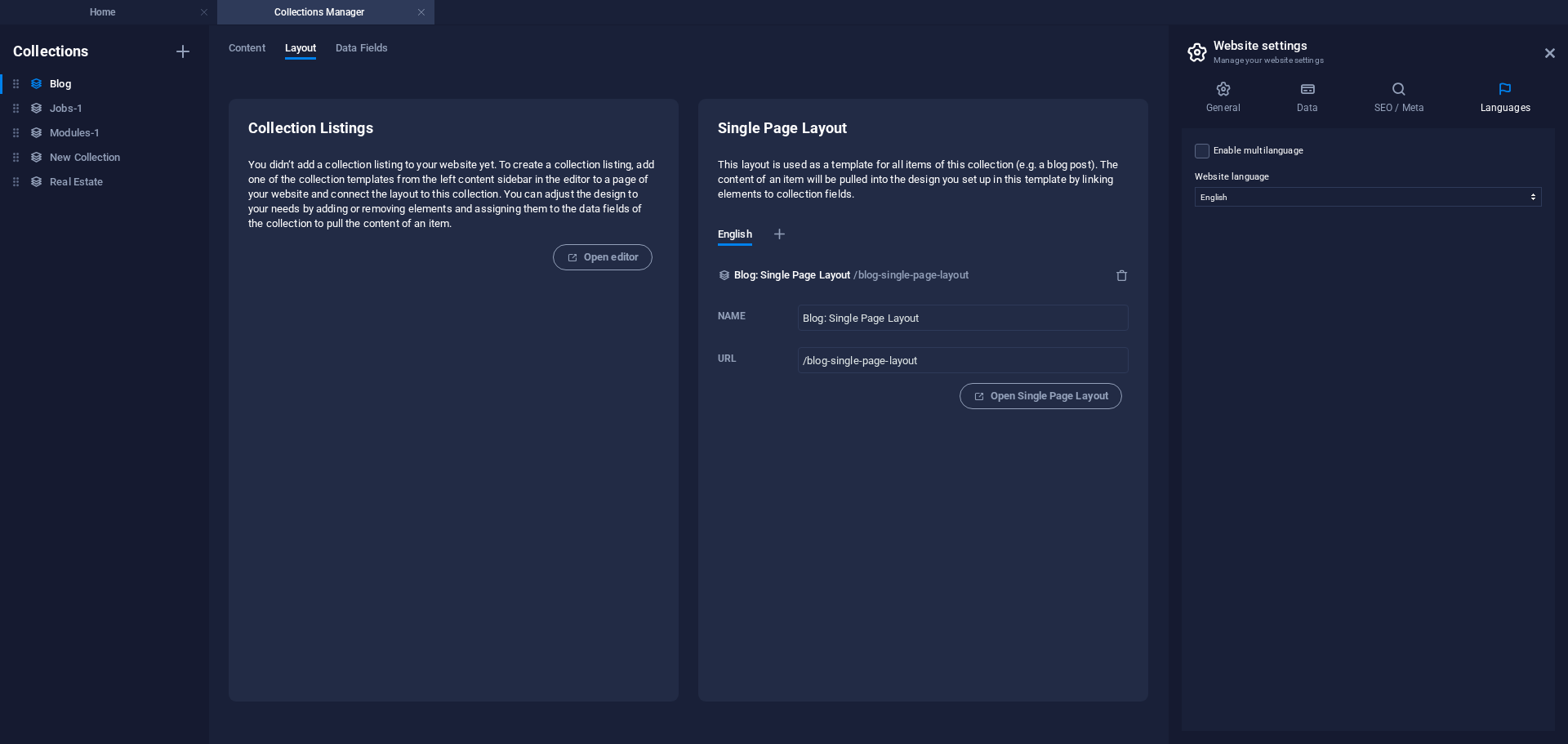
click at [369, 38] on div "Content Layout Data Fields Collection Listings You didn‘t add a collection list…" at bounding box center [688, 384] width 958 height 719
click at [369, 41] on div "Content Layout Data Fields Collection Listings You didn‘t add a collection list…" at bounding box center [688, 384] width 958 height 719
click at [372, 47] on span "Data Fields" at bounding box center [362, 50] width 52 height 22
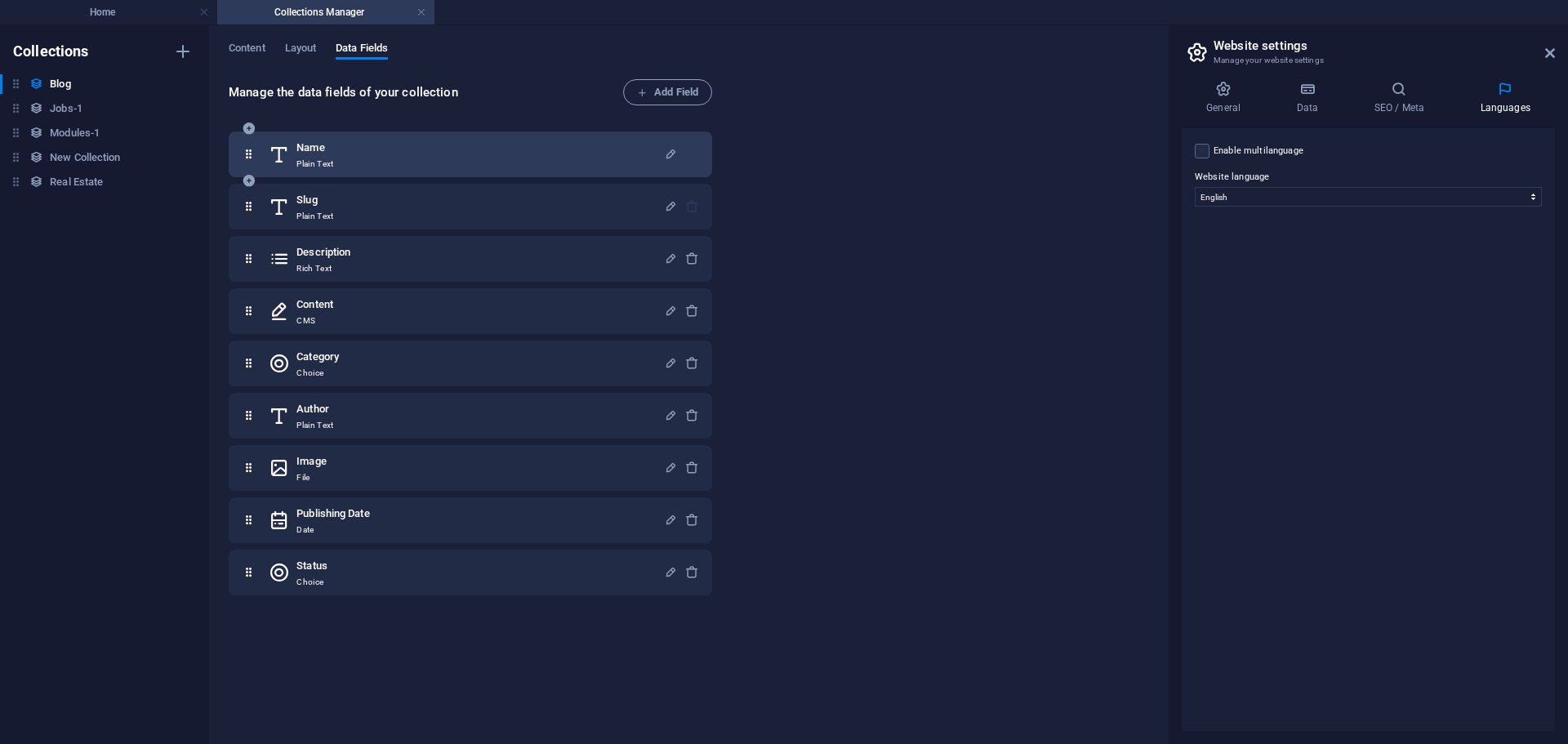
click at [353, 156] on div "Name Plain Text" at bounding box center [466, 154] width 395 height 33
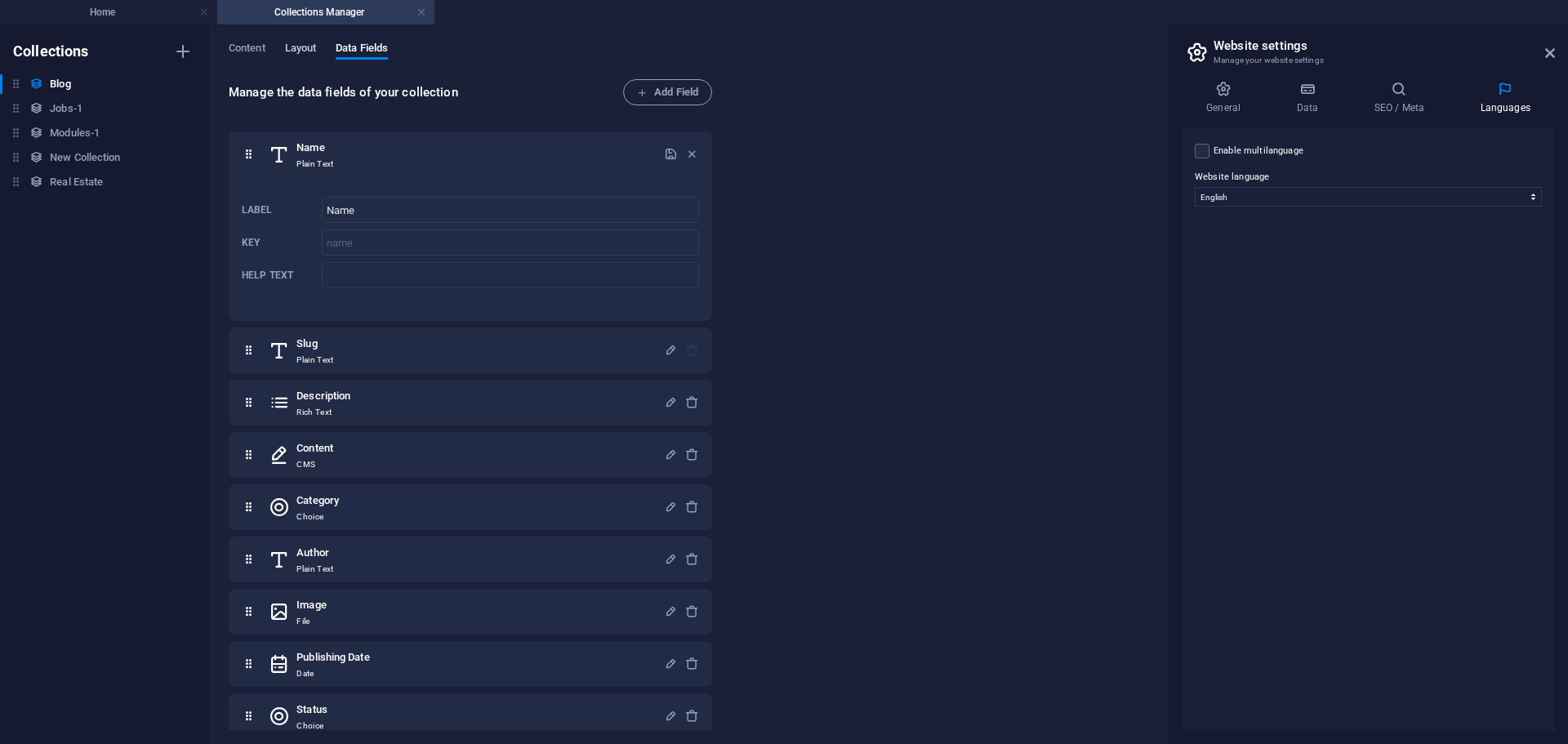
click at [302, 48] on span "Layout" at bounding box center [301, 50] width 32 height 22
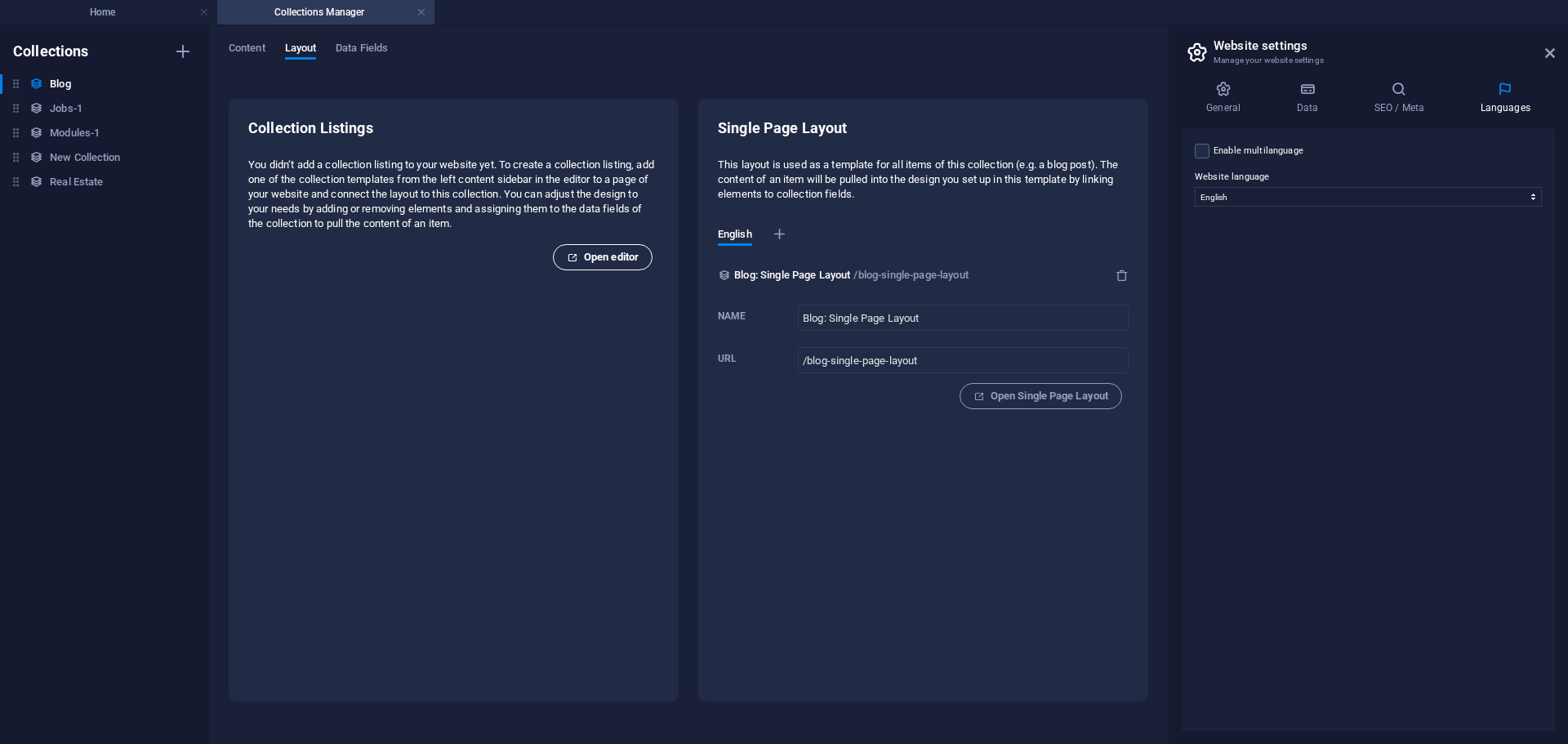
click at [607, 261] on span "Open editor" at bounding box center [602, 257] width 72 height 20
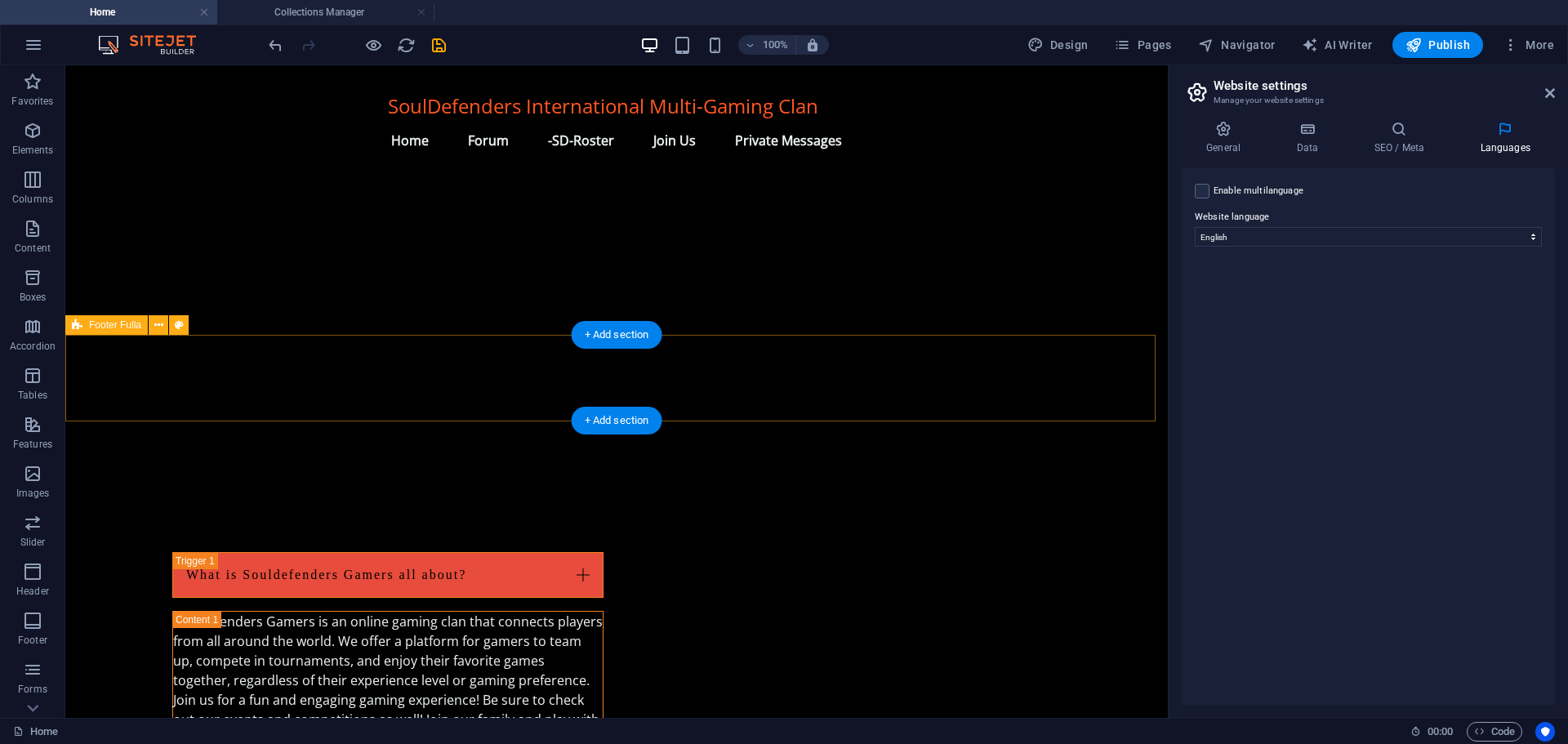
scroll to position [1979, 0]
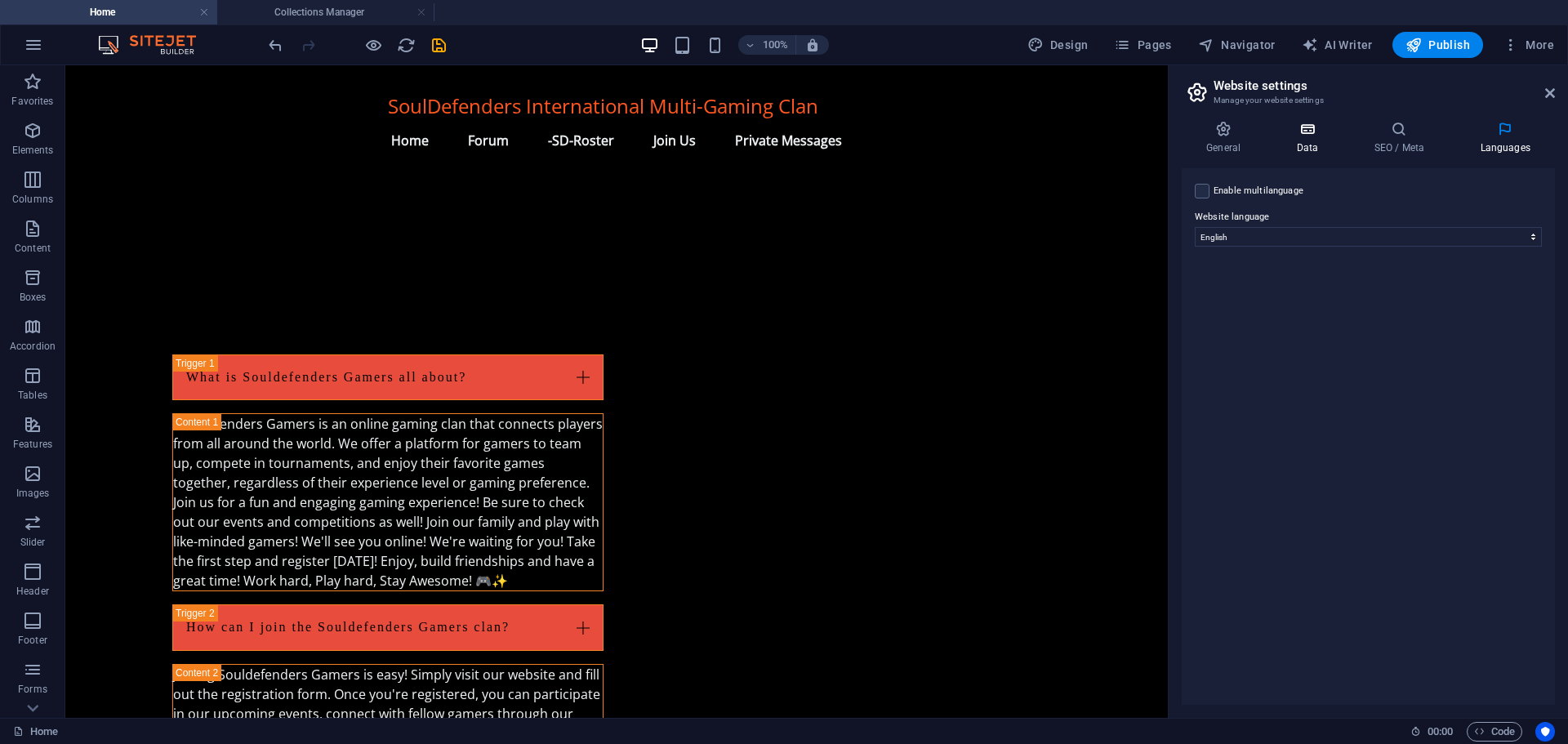
click at [1307, 131] on icon at bounding box center [1307, 128] width 71 height 16
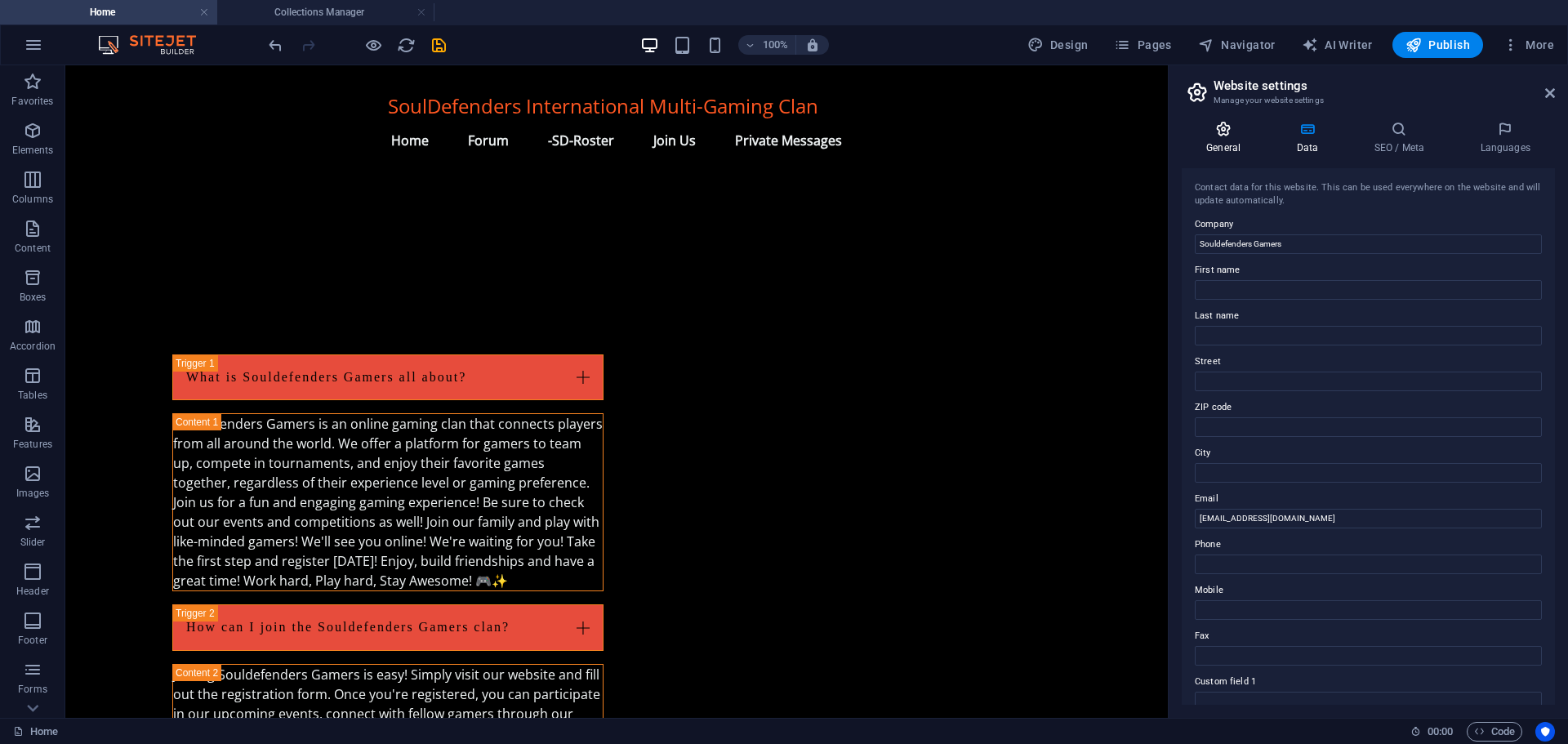
click at [1224, 133] on icon at bounding box center [1222, 128] width 83 height 16
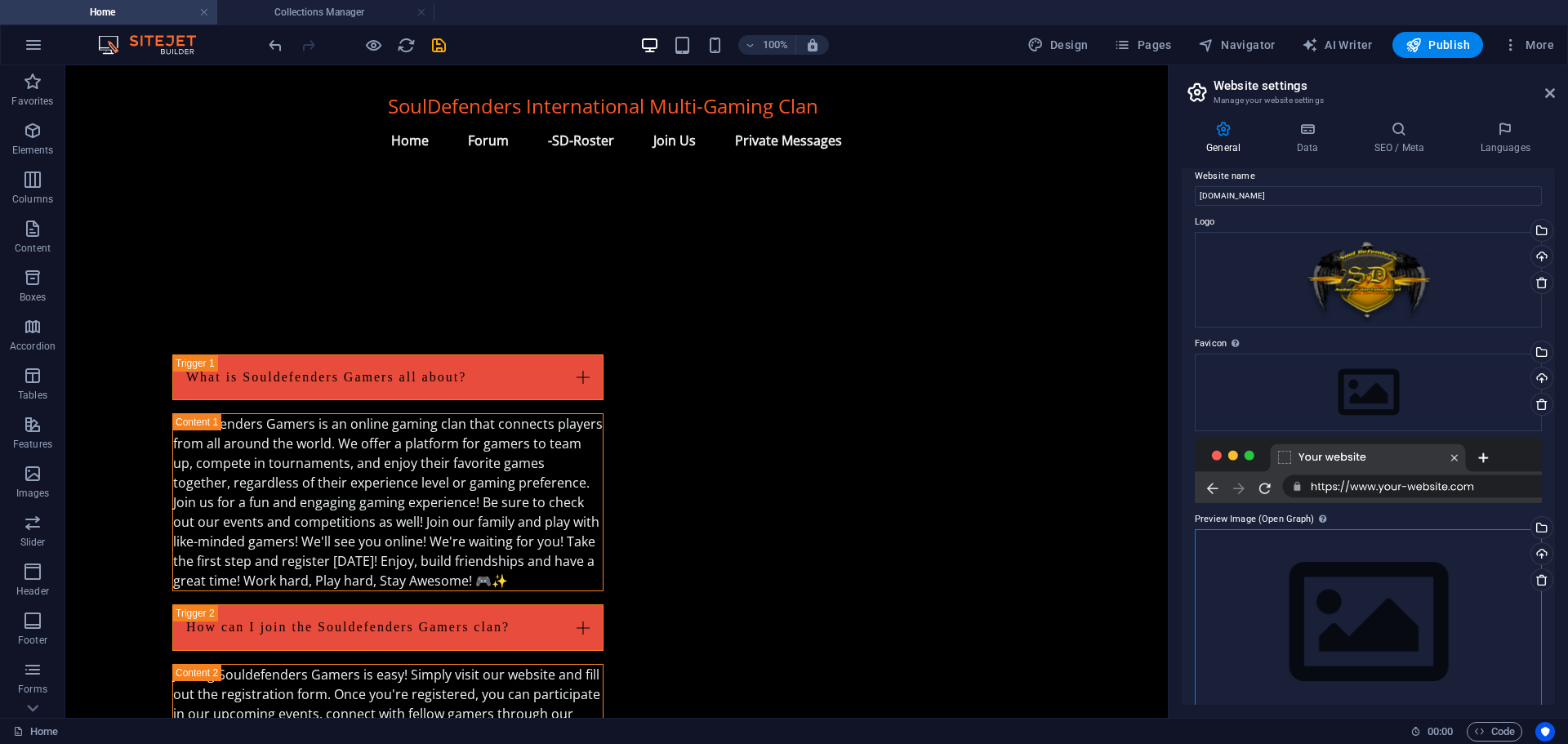
click at [1232, 563] on div "Drag files here, click to choose files or select files from Files or our free s…" at bounding box center [1368, 623] width 347 height 187
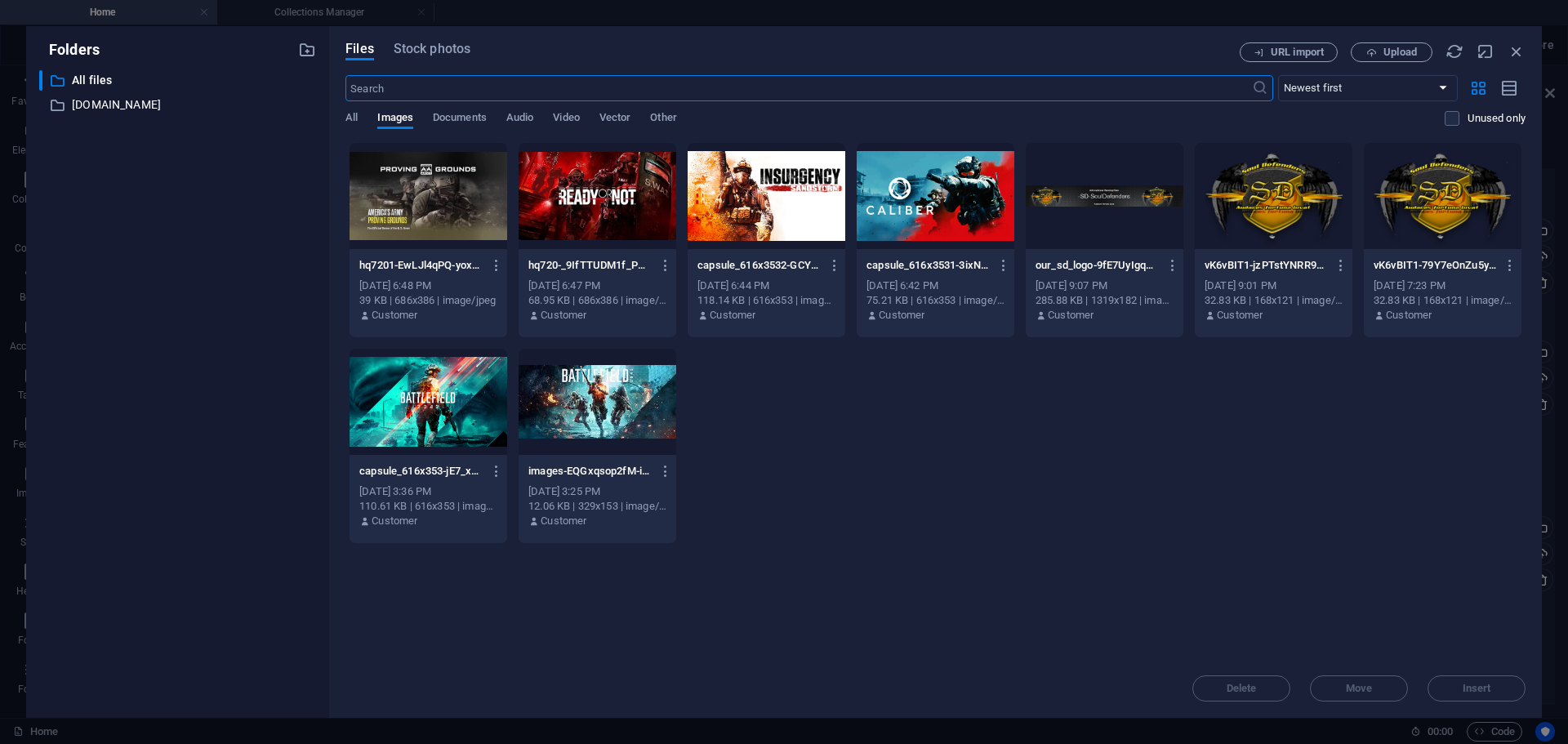
scroll to position [2420, 0]
click at [660, 121] on span "Other" at bounding box center [663, 119] width 26 height 22
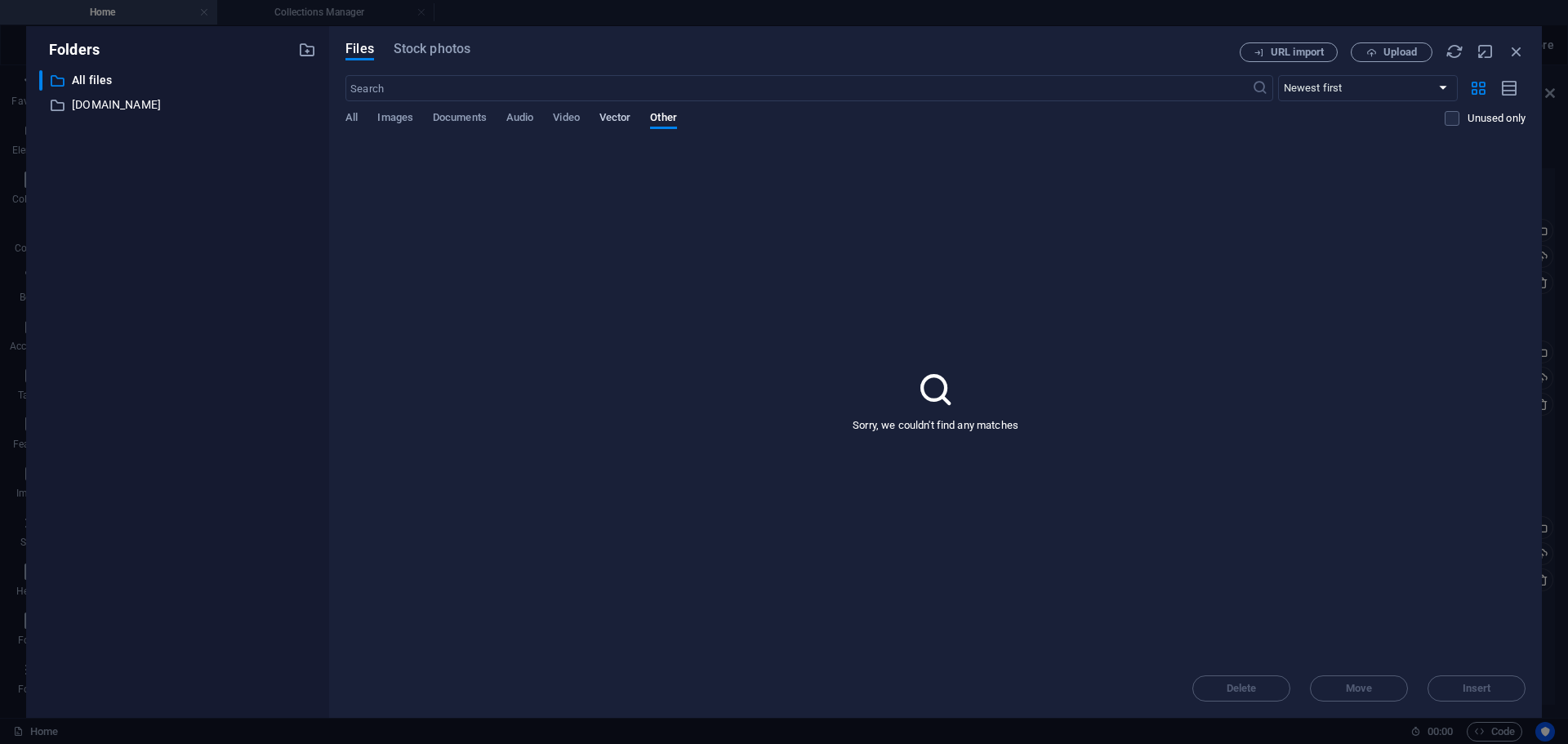
click at [619, 119] on span "Vector" at bounding box center [615, 119] width 32 height 22
click at [556, 120] on span "Video" at bounding box center [566, 119] width 26 height 22
click at [523, 117] on span "Audio" at bounding box center [519, 119] width 27 height 22
click at [442, 117] on span "Documents" at bounding box center [460, 119] width 54 height 22
click at [393, 112] on span "Images" at bounding box center [395, 119] width 36 height 22
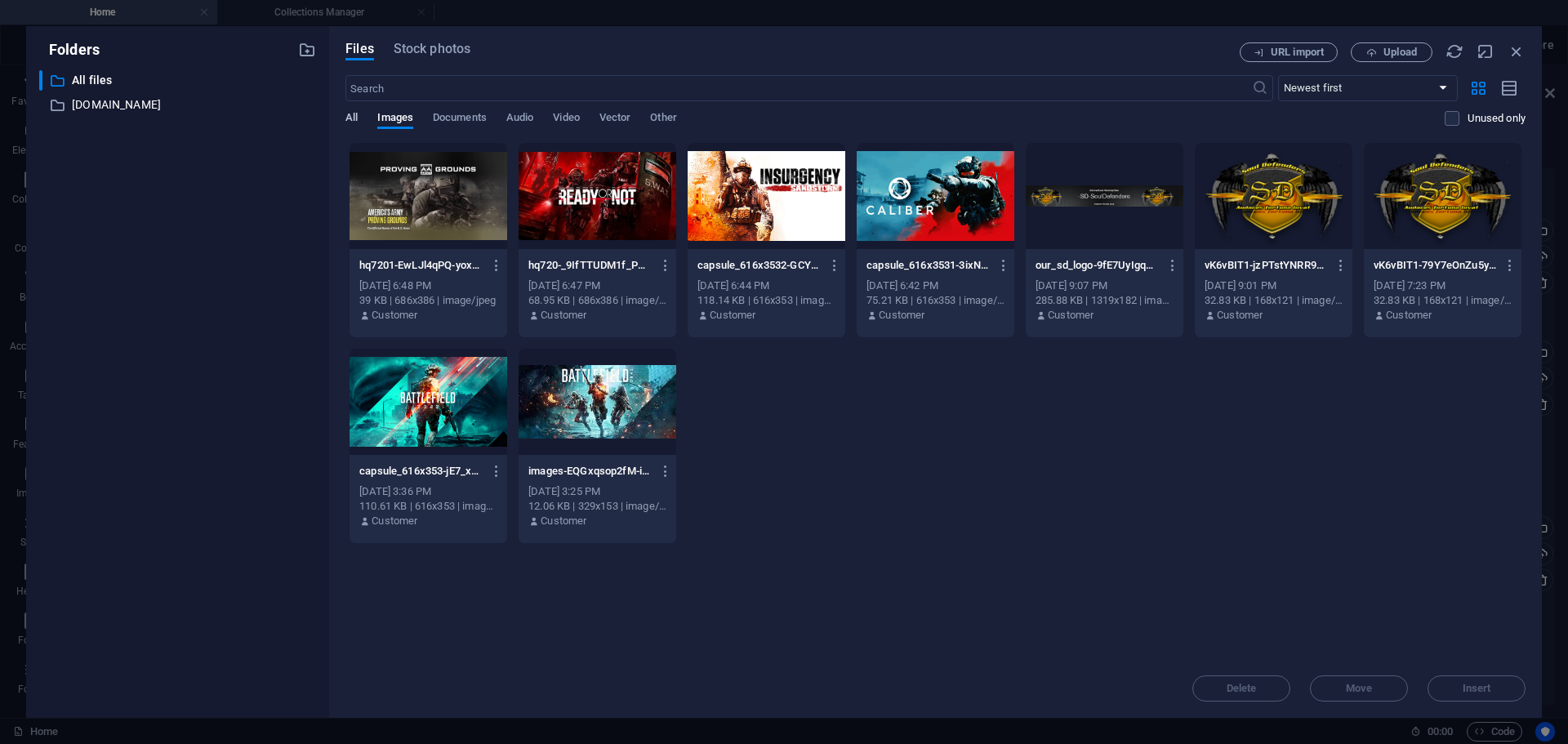
click at [351, 113] on span "All" at bounding box center [351, 119] width 12 height 22
click at [1361, 86] on select "Newest first Oldest first Name (A-Z) Name (Z-A) Size (0-9) Size (9-0) Resolutio…" at bounding box center [1368, 88] width 180 height 26
click at [1278, 75] on select "Newest first Oldest first Name (A-Z) Name (Z-A) Size (0-9) Size (9-0) Resolutio…" at bounding box center [1368, 88] width 180 height 26
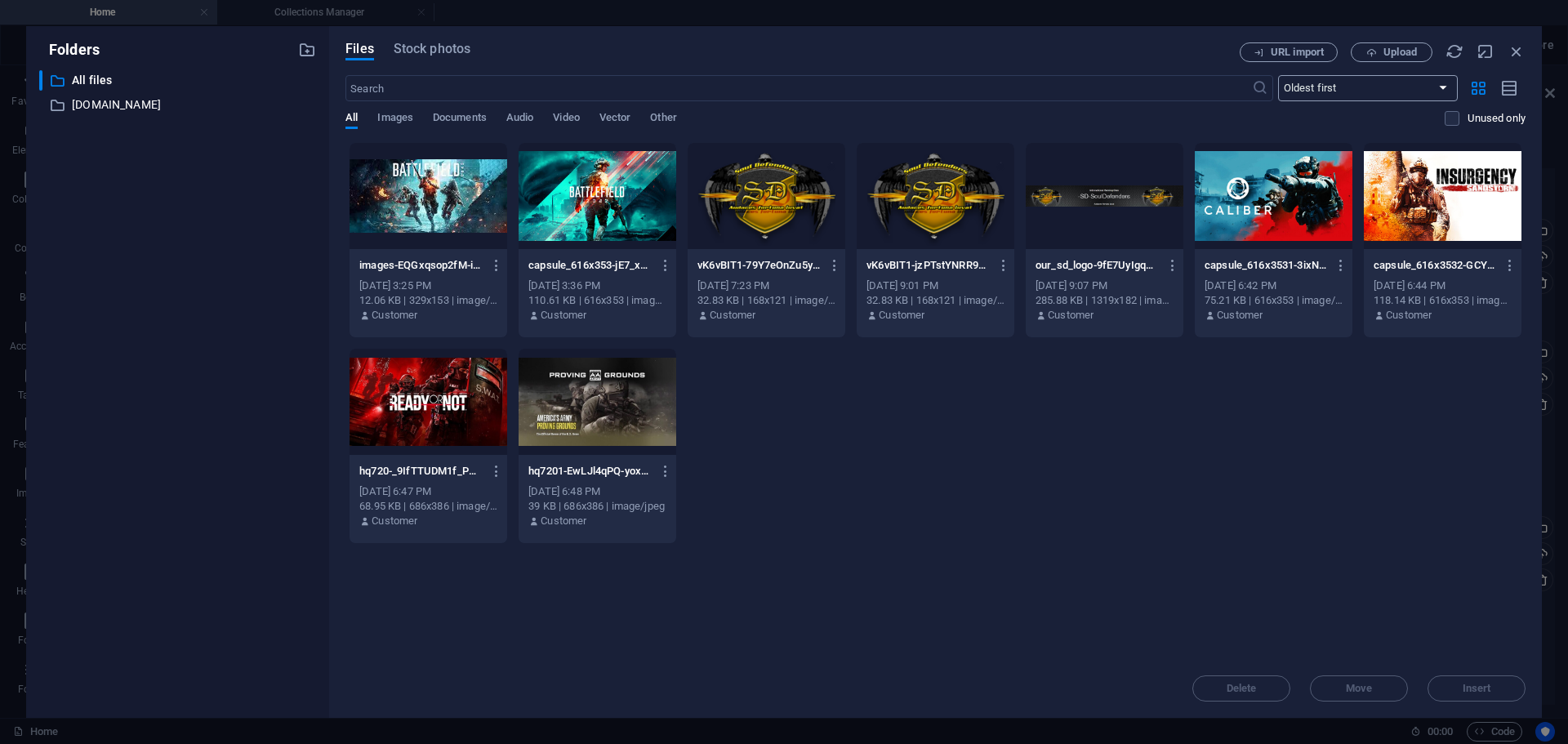
click at [1351, 90] on select "Newest first Oldest first Name (A-Z) Name (Z-A) Size (0-9) Size (9-0) Resolutio…" at bounding box center [1368, 88] width 180 height 26
select select "newest_first"
click at [1278, 75] on select "Newest first Oldest first Name (A-Z) Name (Z-A) Size (0-9) Size (9-0) Resolutio…" at bounding box center [1368, 88] width 180 height 26
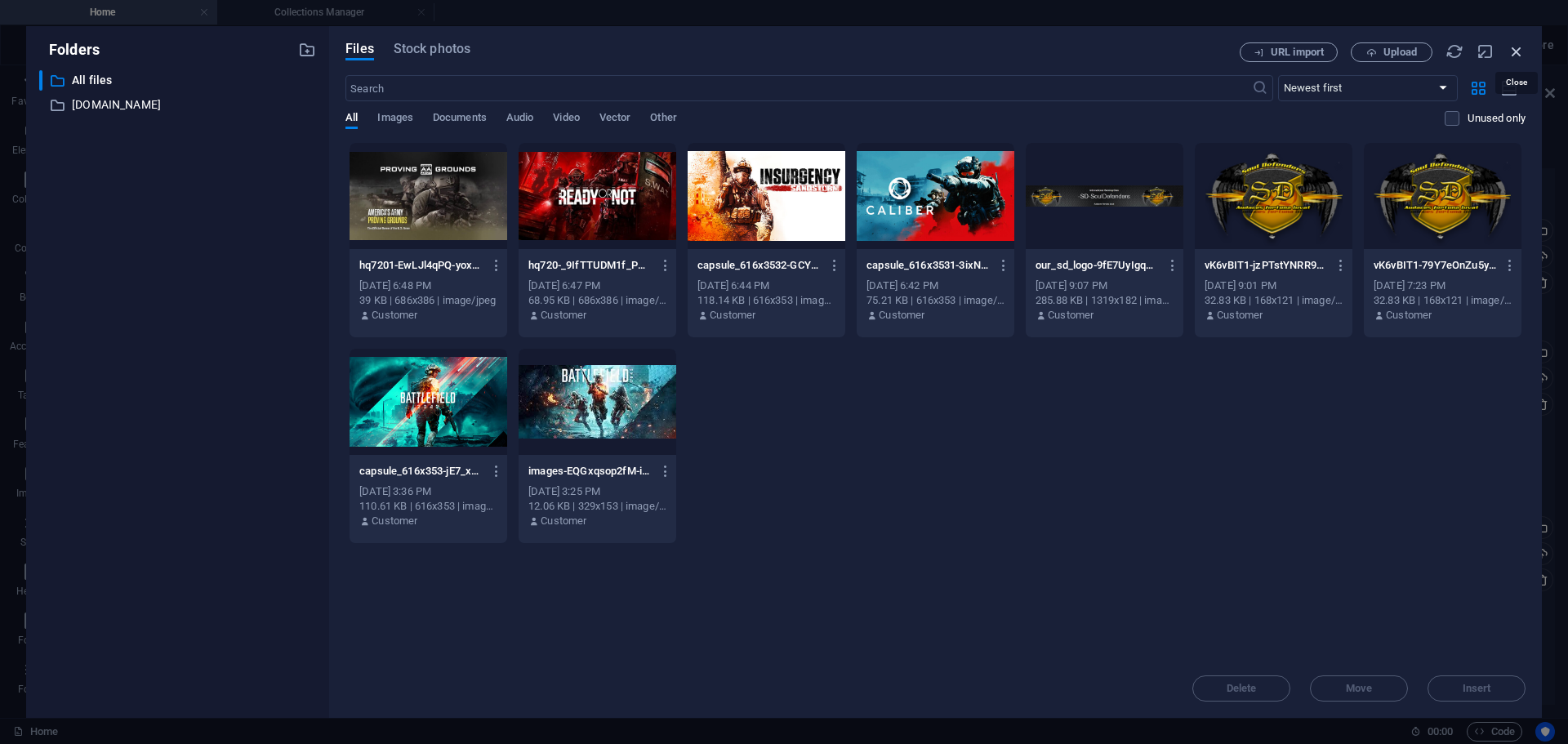
click at [1517, 42] on icon "button" at bounding box center [1516, 51] width 18 height 18
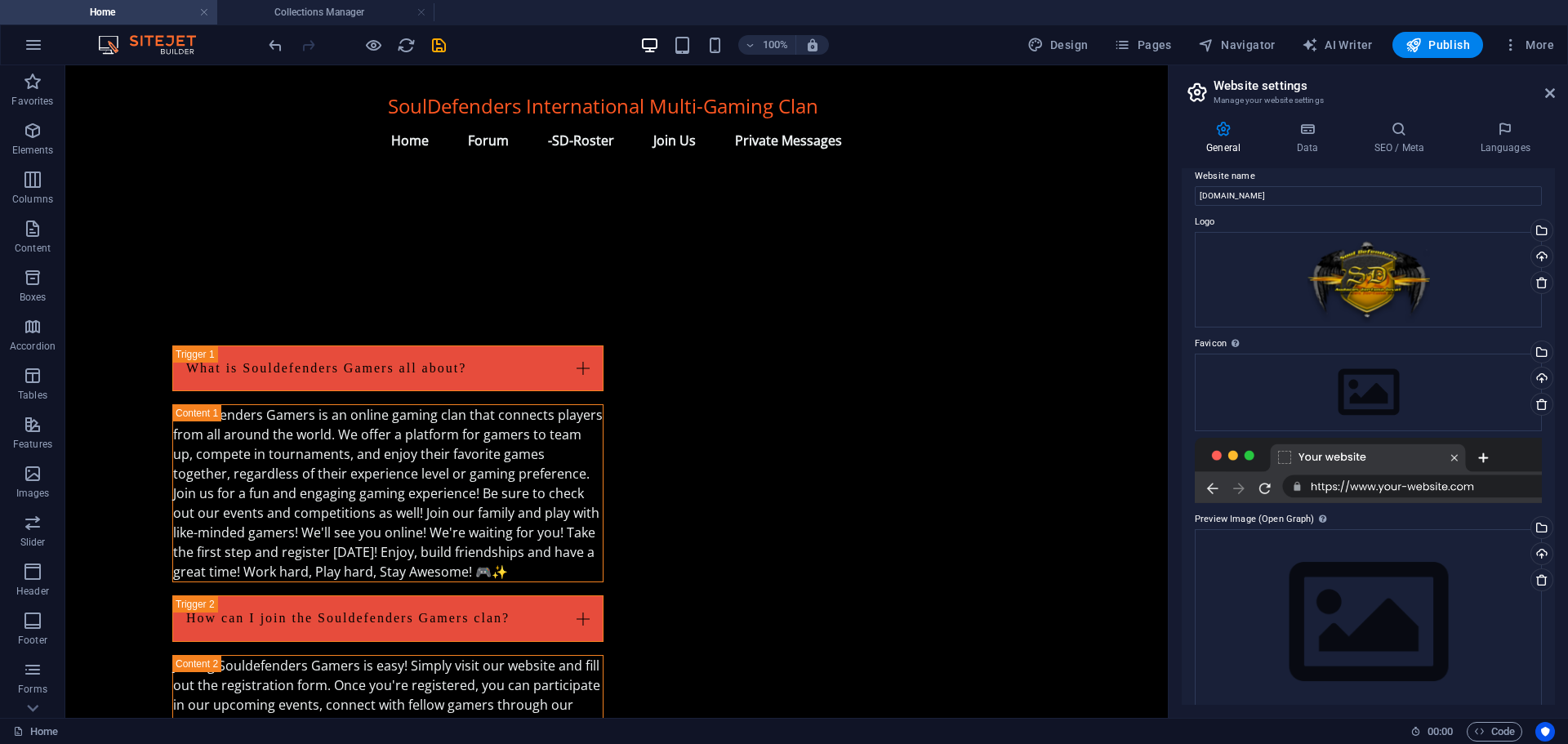
scroll to position [1989, 0]
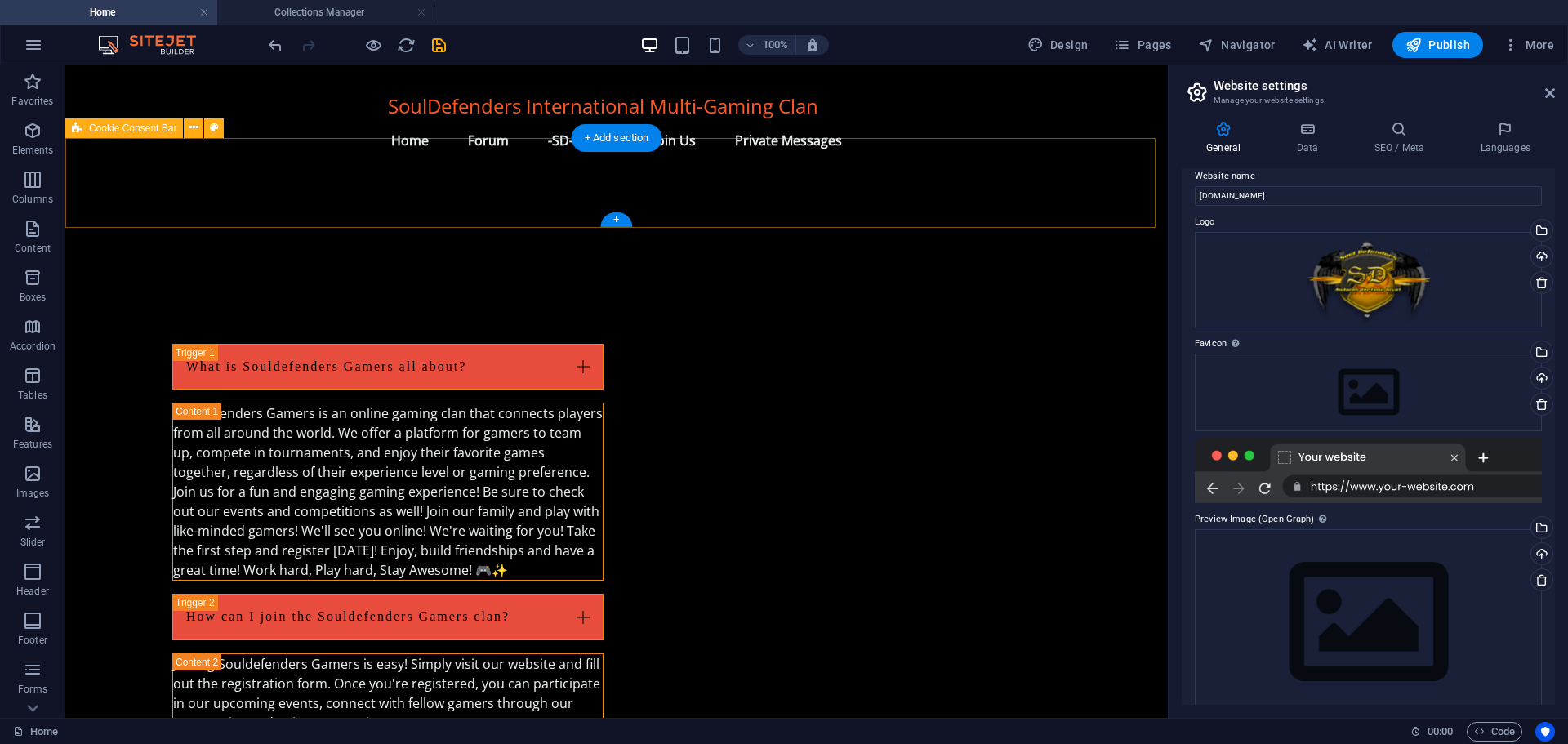
click at [620, 217] on div "+" at bounding box center [616, 220] width 32 height 15
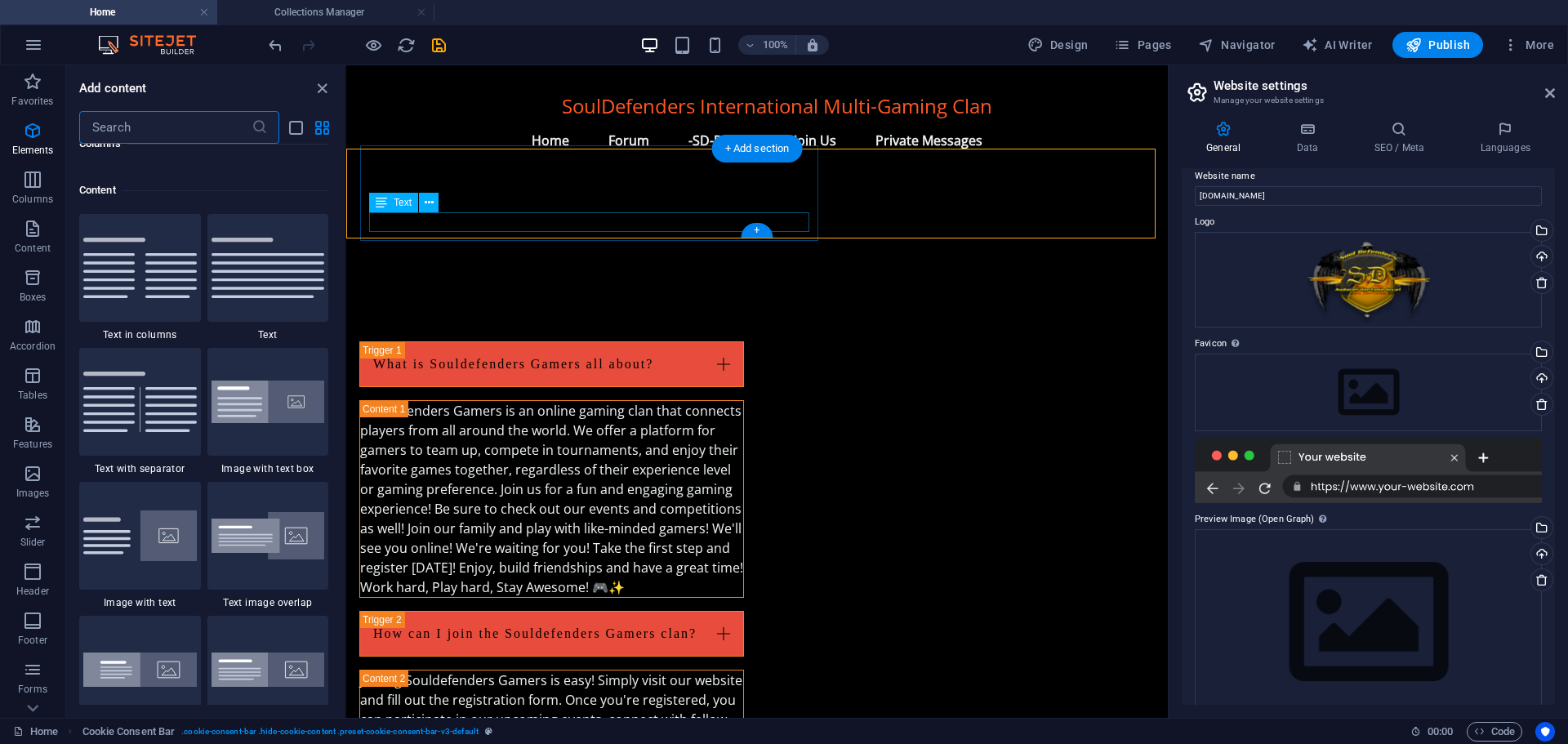
scroll to position [2858, 0]
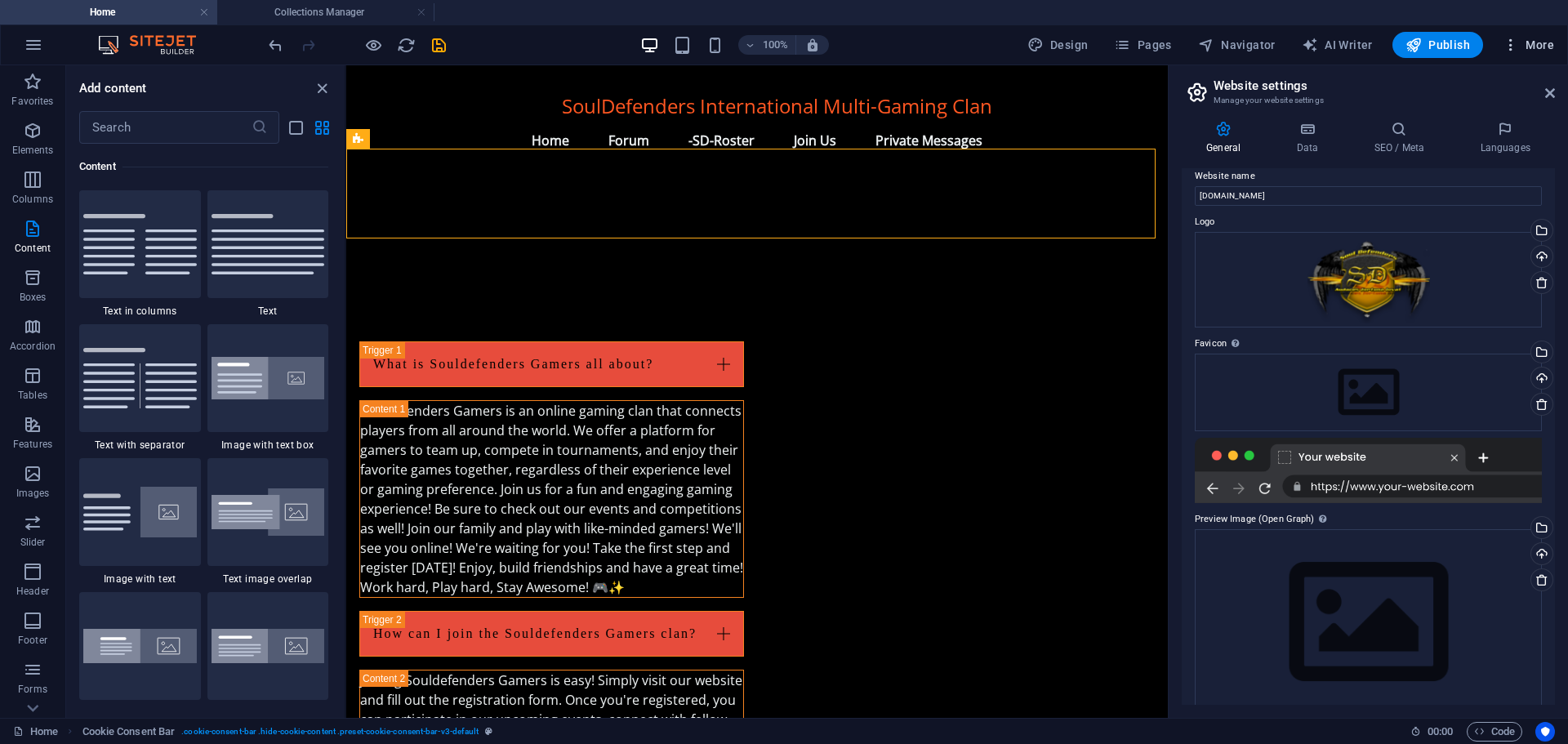
click at [1542, 44] on span "More" at bounding box center [1528, 44] width 52 height 16
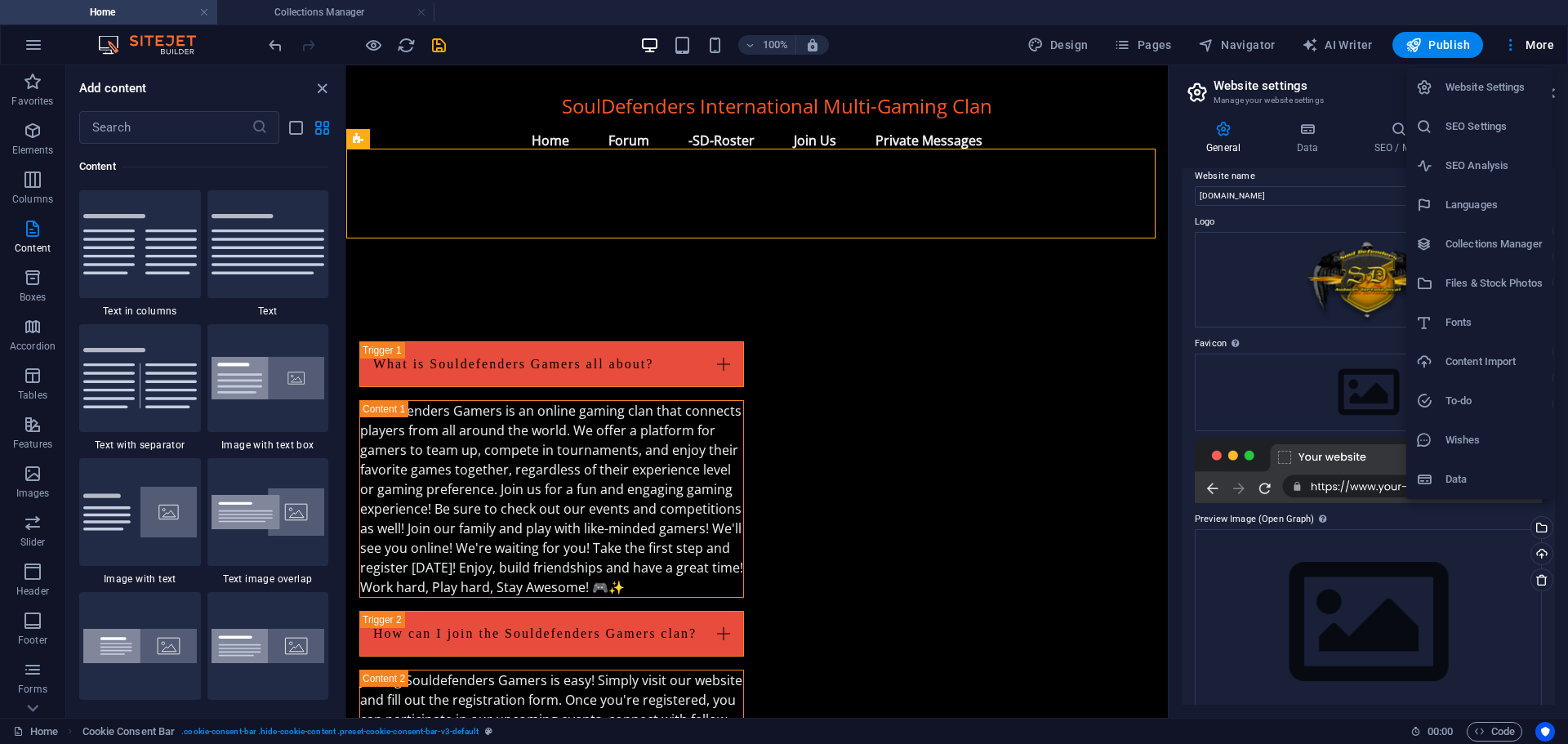
click at [1469, 364] on h6 "Content Import" at bounding box center [1494, 362] width 97 height 20
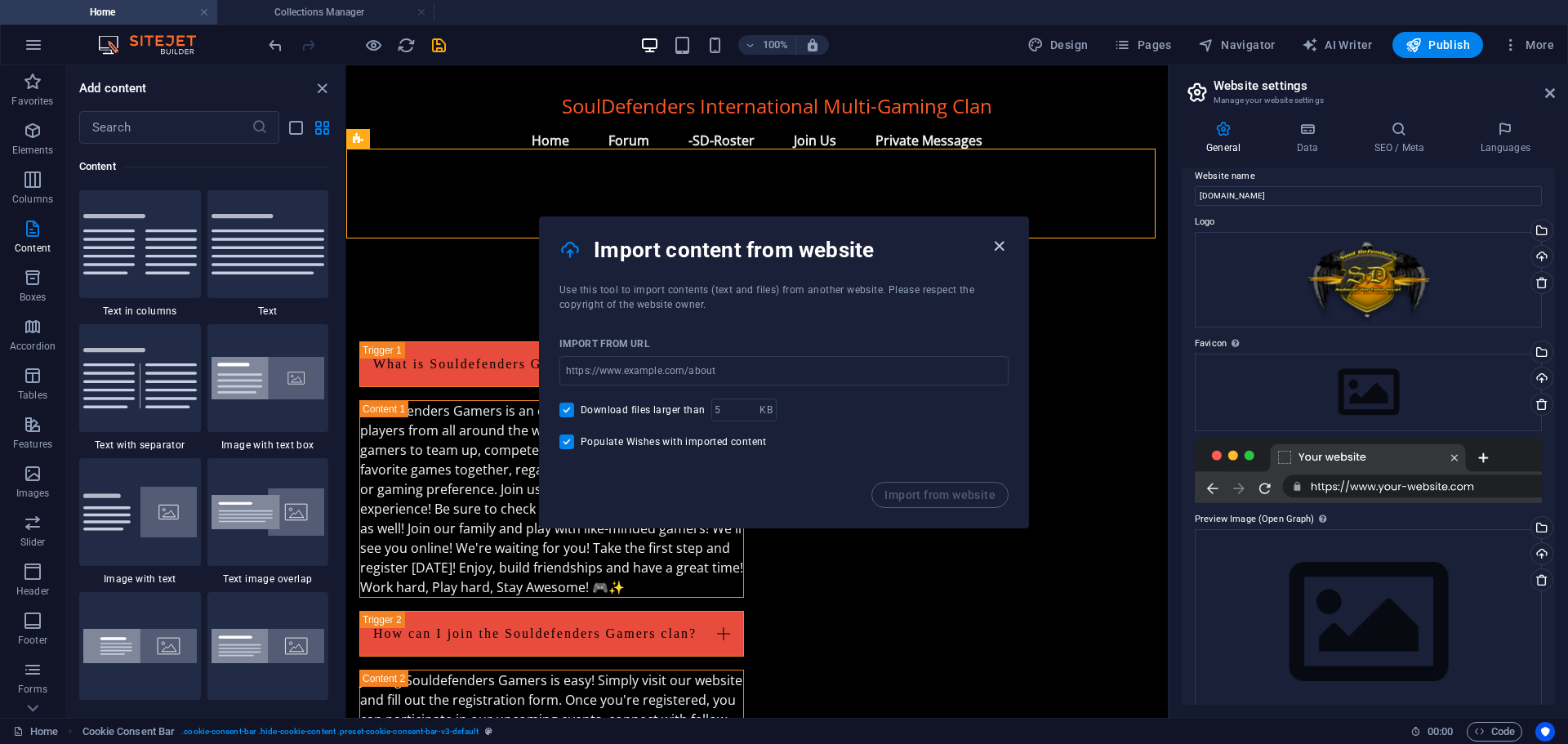
click at [997, 239] on icon "button" at bounding box center [998, 246] width 19 height 19
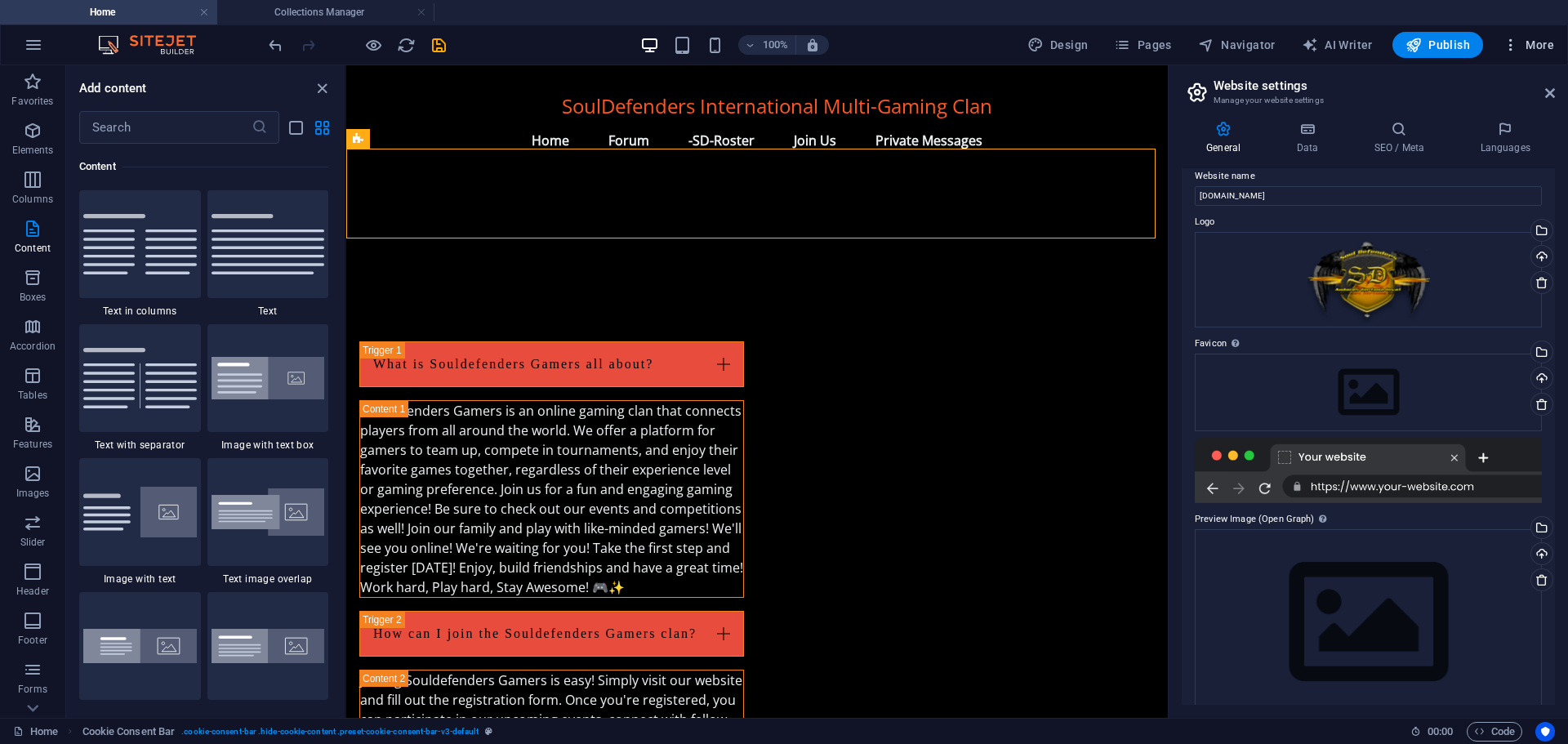
click at [1536, 41] on span "More" at bounding box center [1528, 44] width 52 height 16
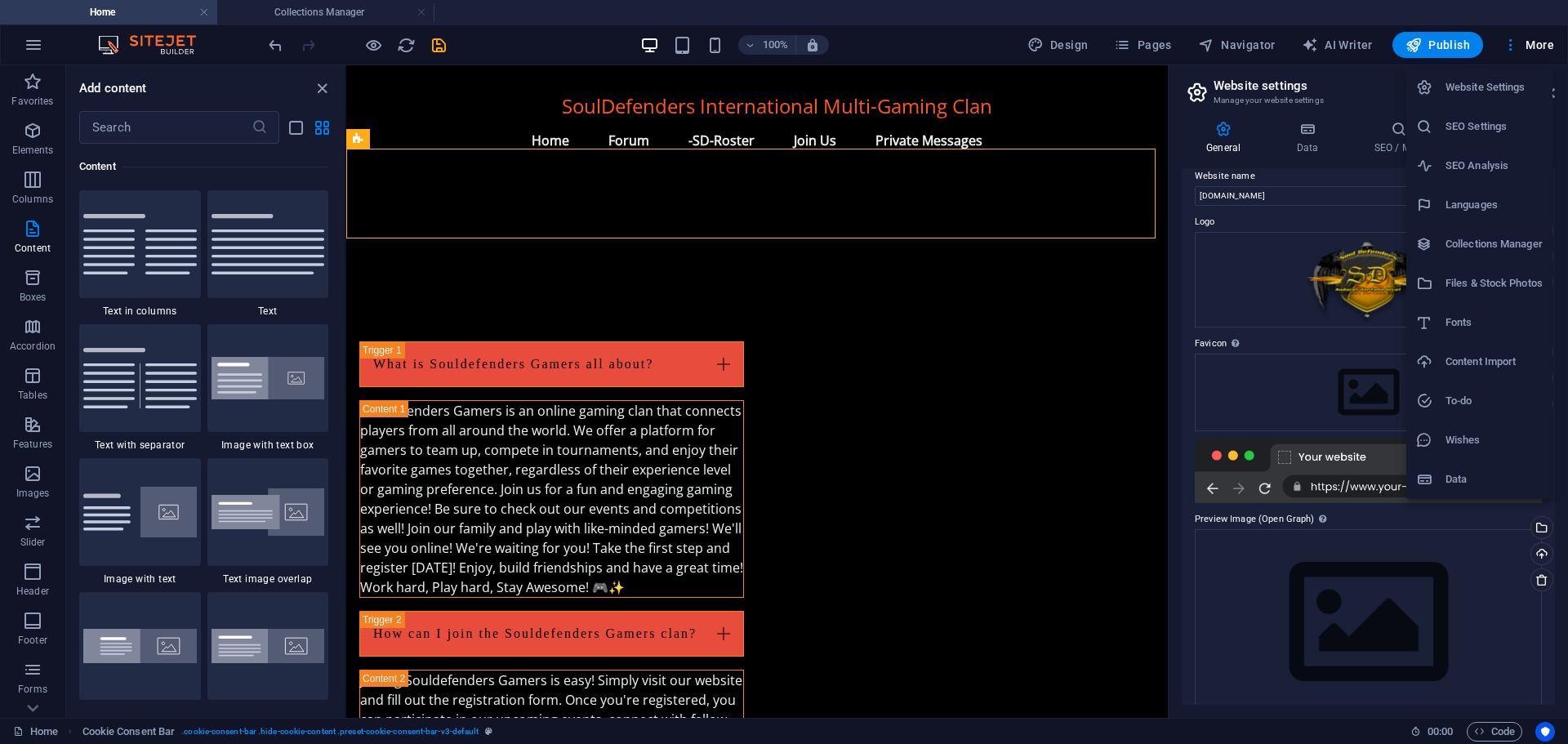
click at [1470, 245] on h6 "Collections Manager" at bounding box center [1494, 244] width 97 height 20
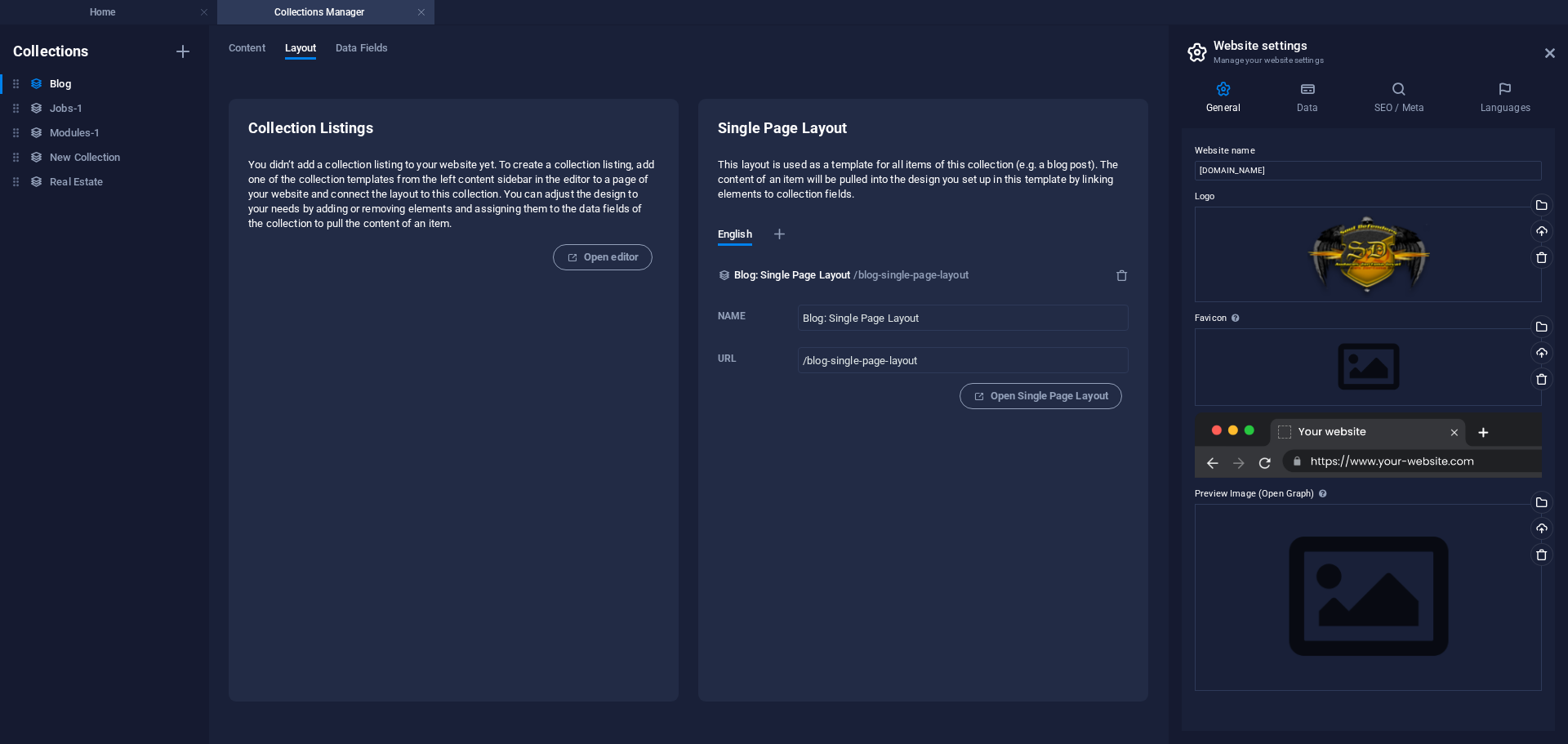
scroll to position [0, 0]
click at [247, 44] on span "Content" at bounding box center [246, 50] width 37 height 22
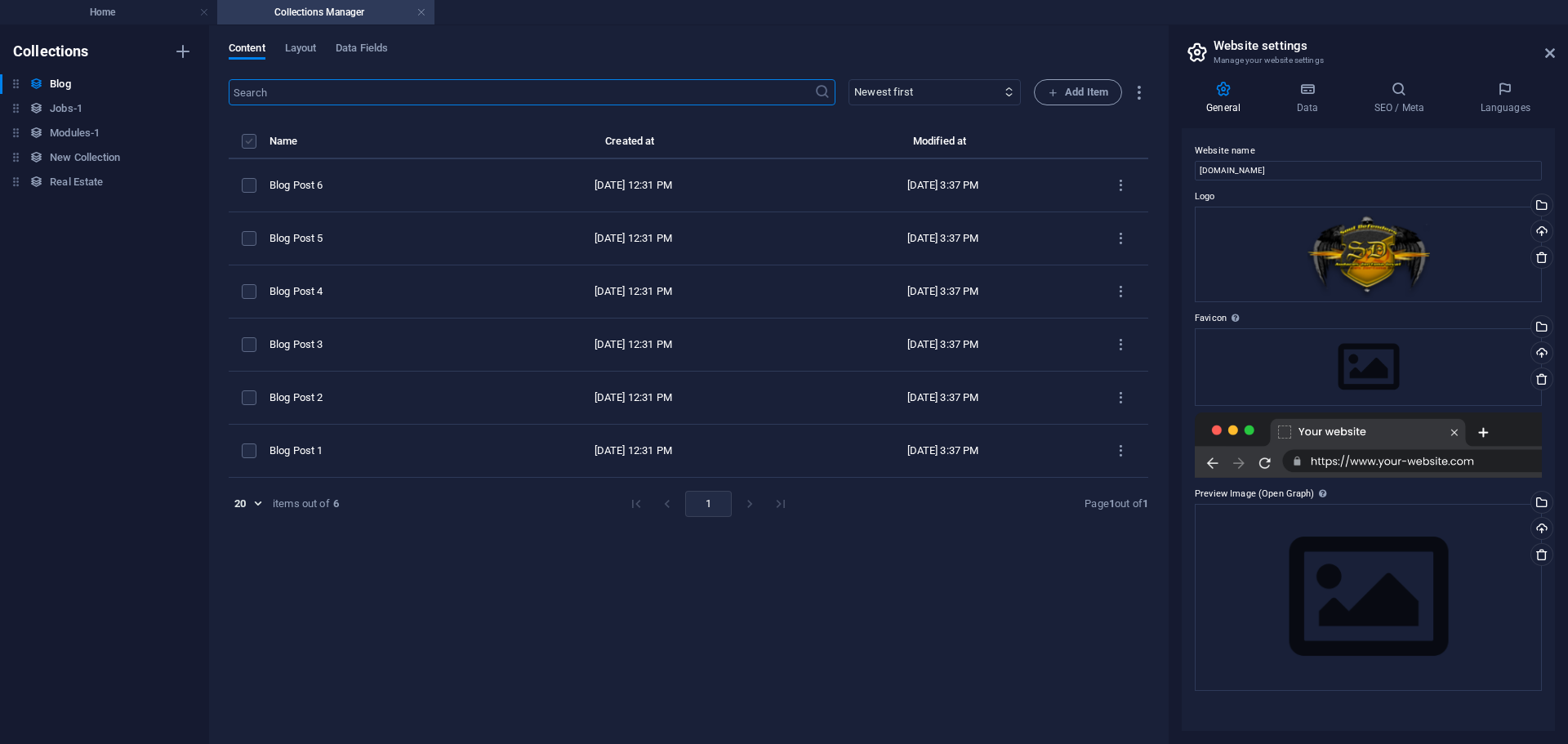
click at [249, 143] on label "items list" at bounding box center [249, 141] width 15 height 15
click at [0, 0] on input "items list" at bounding box center [0, 0] width 0 height 0
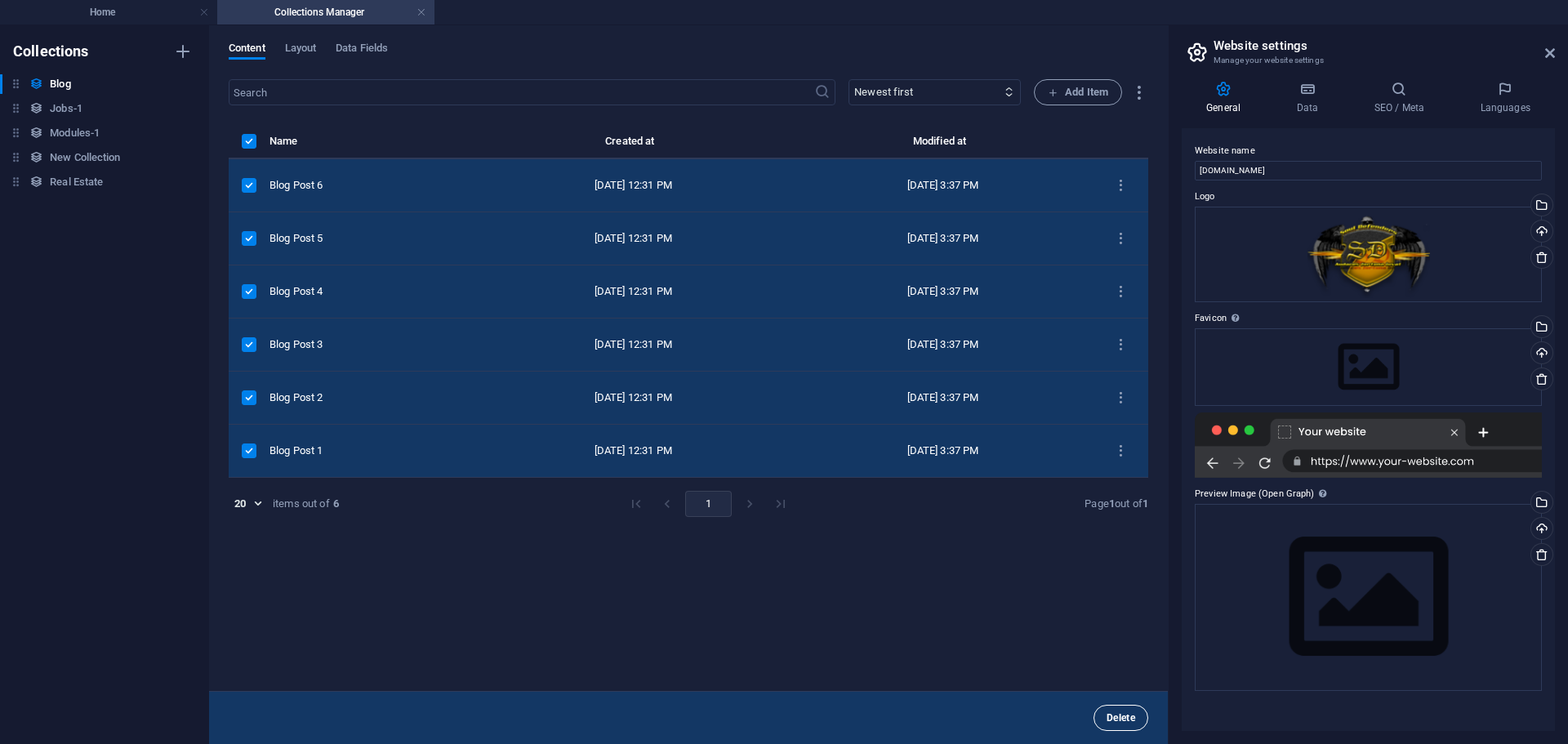
click at [1117, 724] on button "Delete" at bounding box center [1120, 718] width 54 height 26
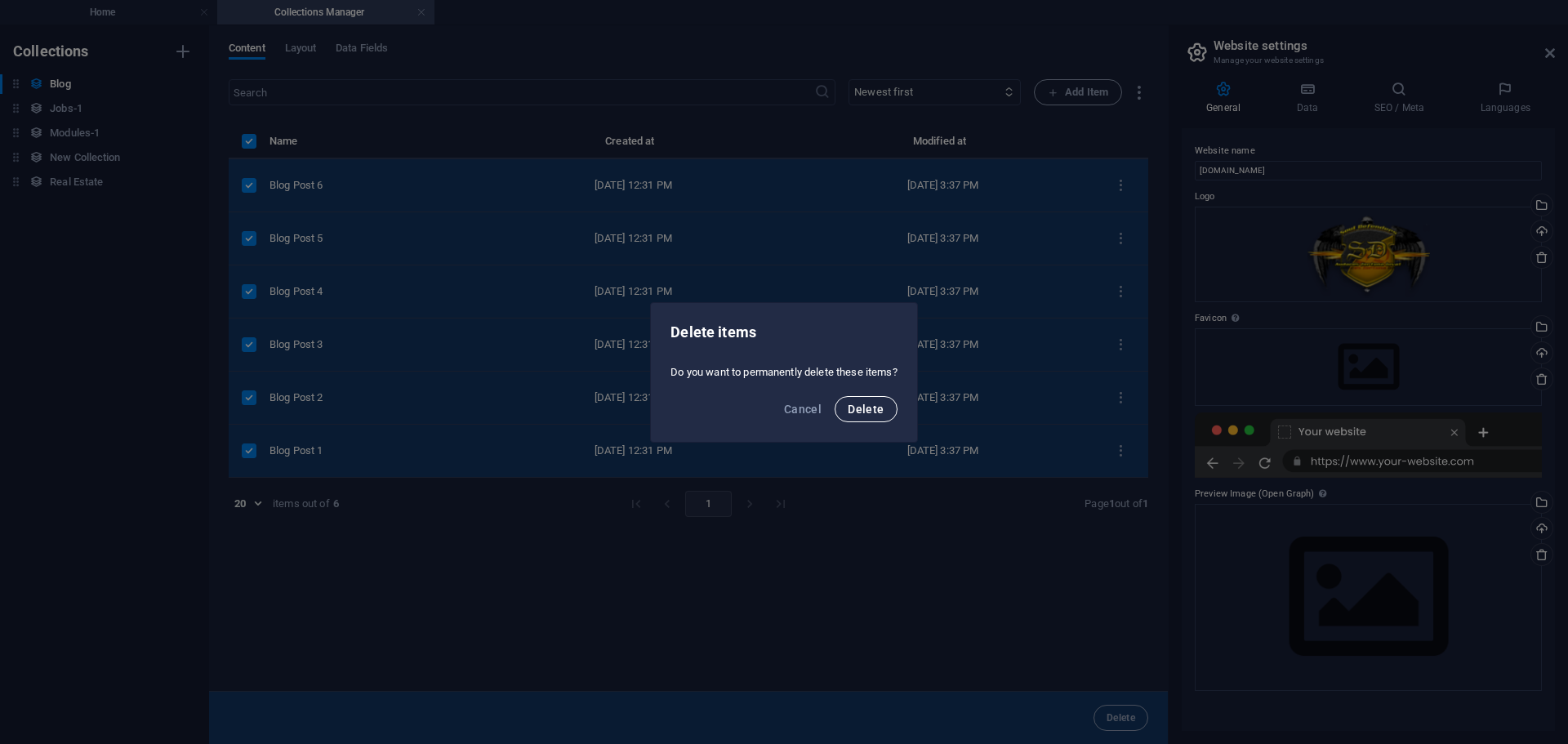
click at [879, 408] on span "Delete" at bounding box center [865, 409] width 36 height 13
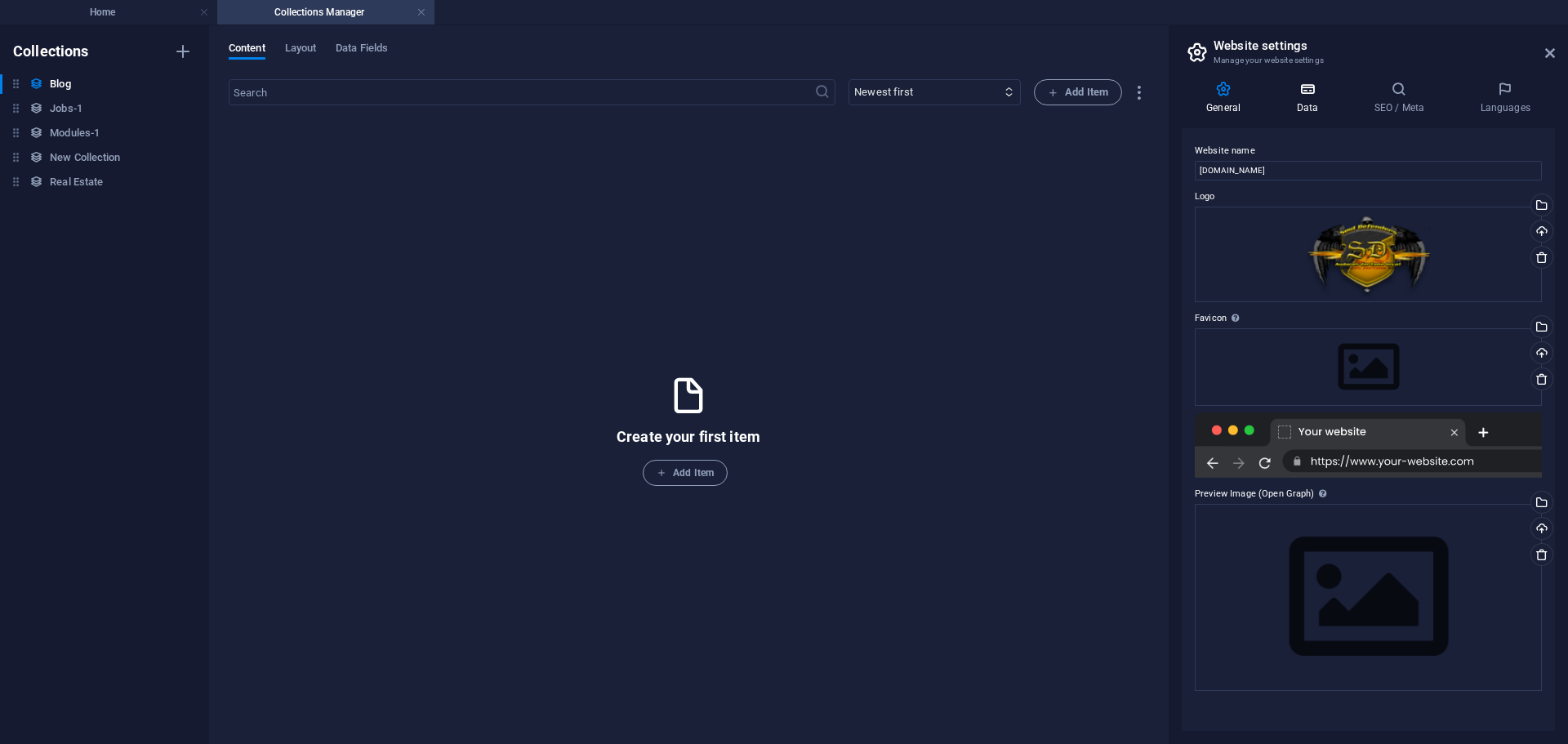
click at [1306, 90] on icon at bounding box center [1307, 88] width 71 height 16
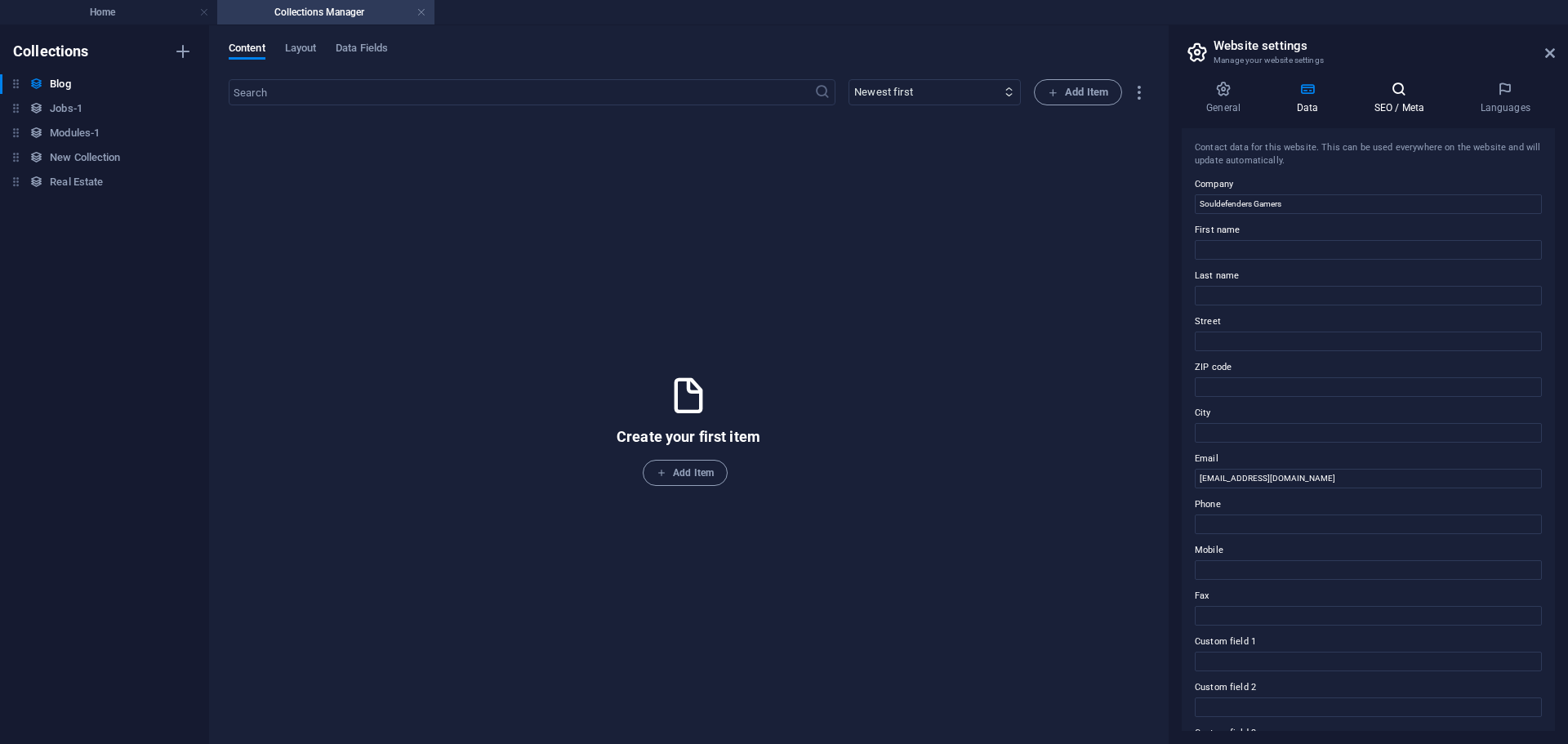
click at [1396, 100] on h4 "SEO / Meta" at bounding box center [1401, 97] width 106 height 35
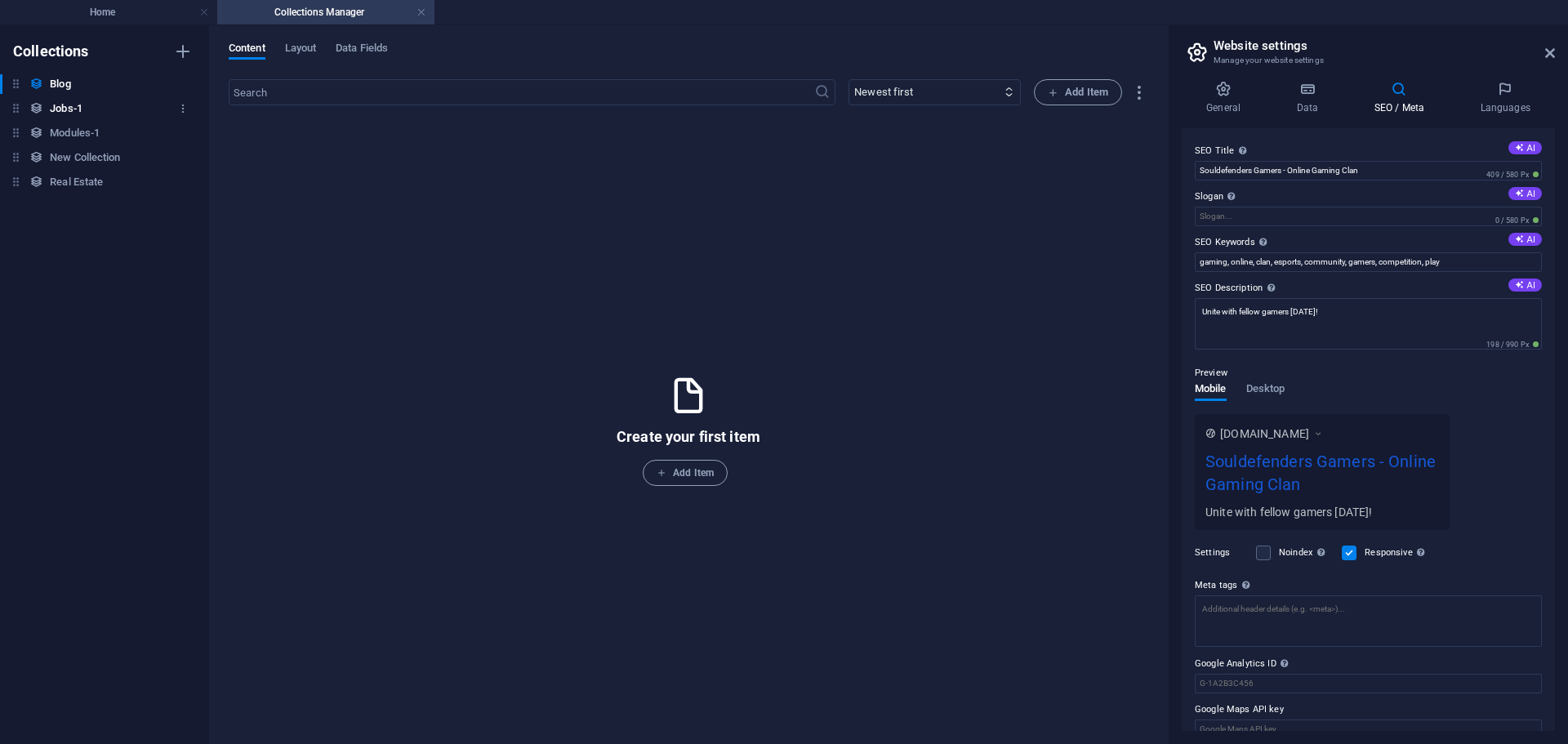
click at [61, 113] on h6 "Jobs-1" at bounding box center [66, 108] width 33 height 20
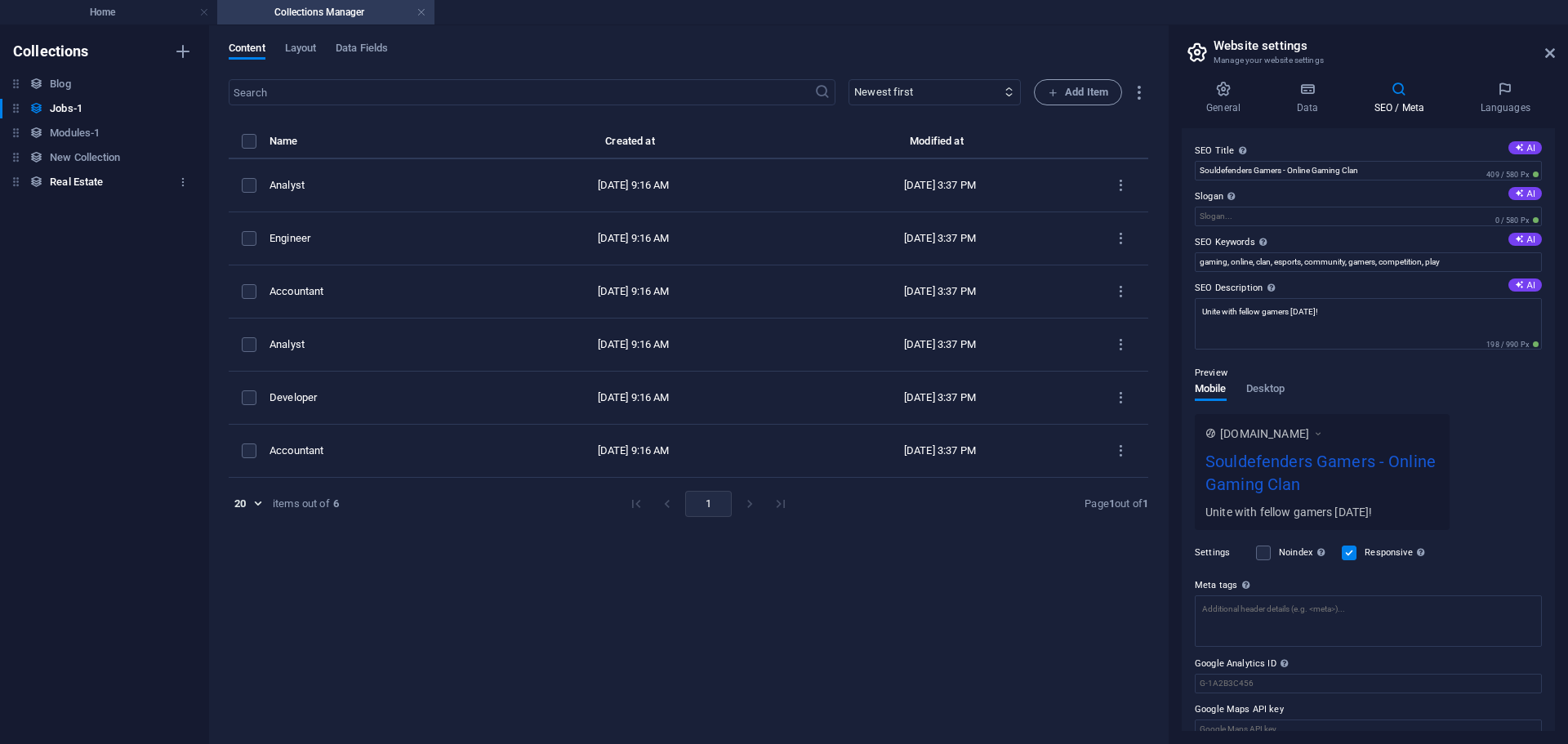
click at [81, 179] on h6 "Real Estate" at bounding box center [76, 182] width 53 height 20
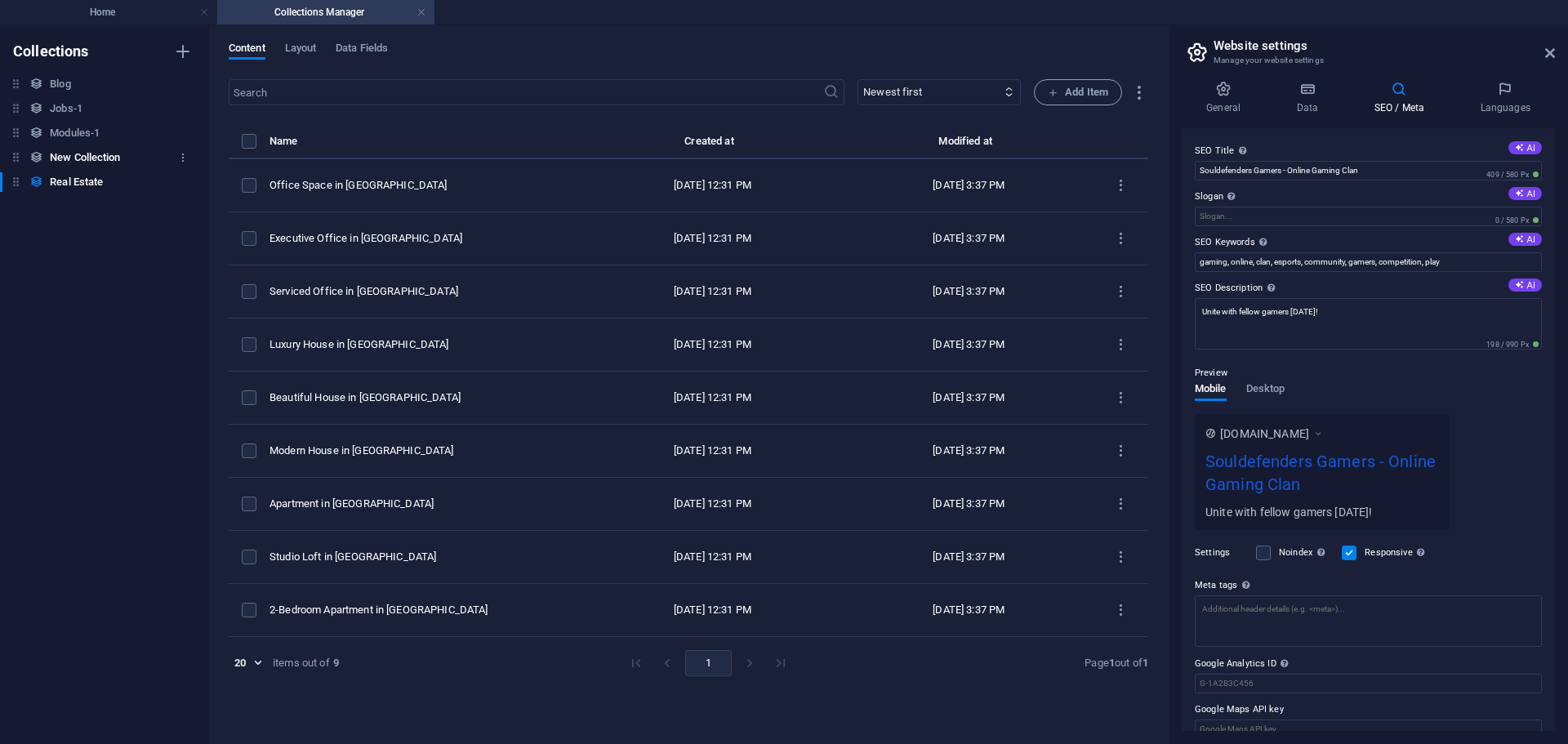
click at [66, 156] on h6 "New Collection" at bounding box center [84, 157] width 70 height 20
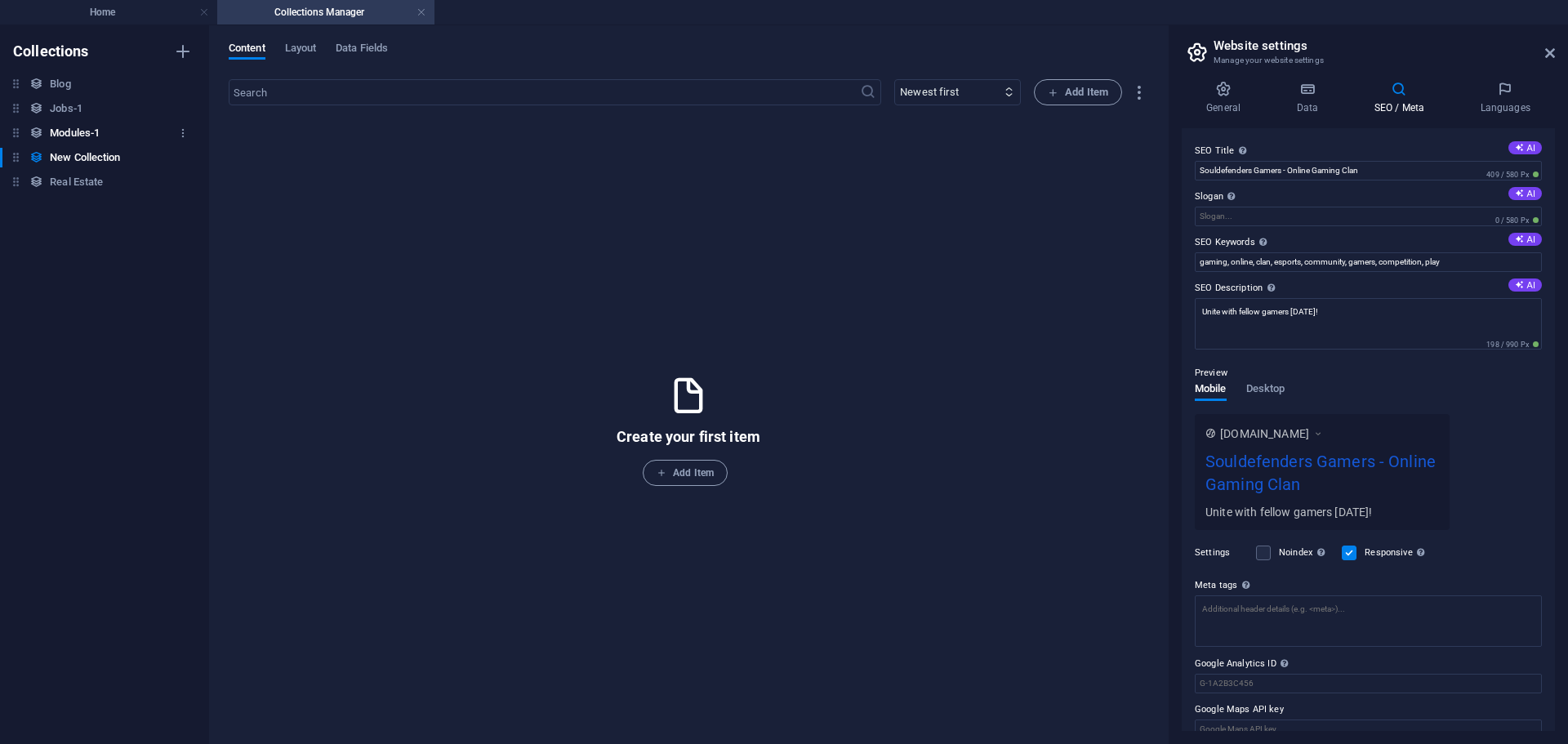
click at [67, 136] on h6 "Modules-1" at bounding box center [74, 133] width 50 height 20
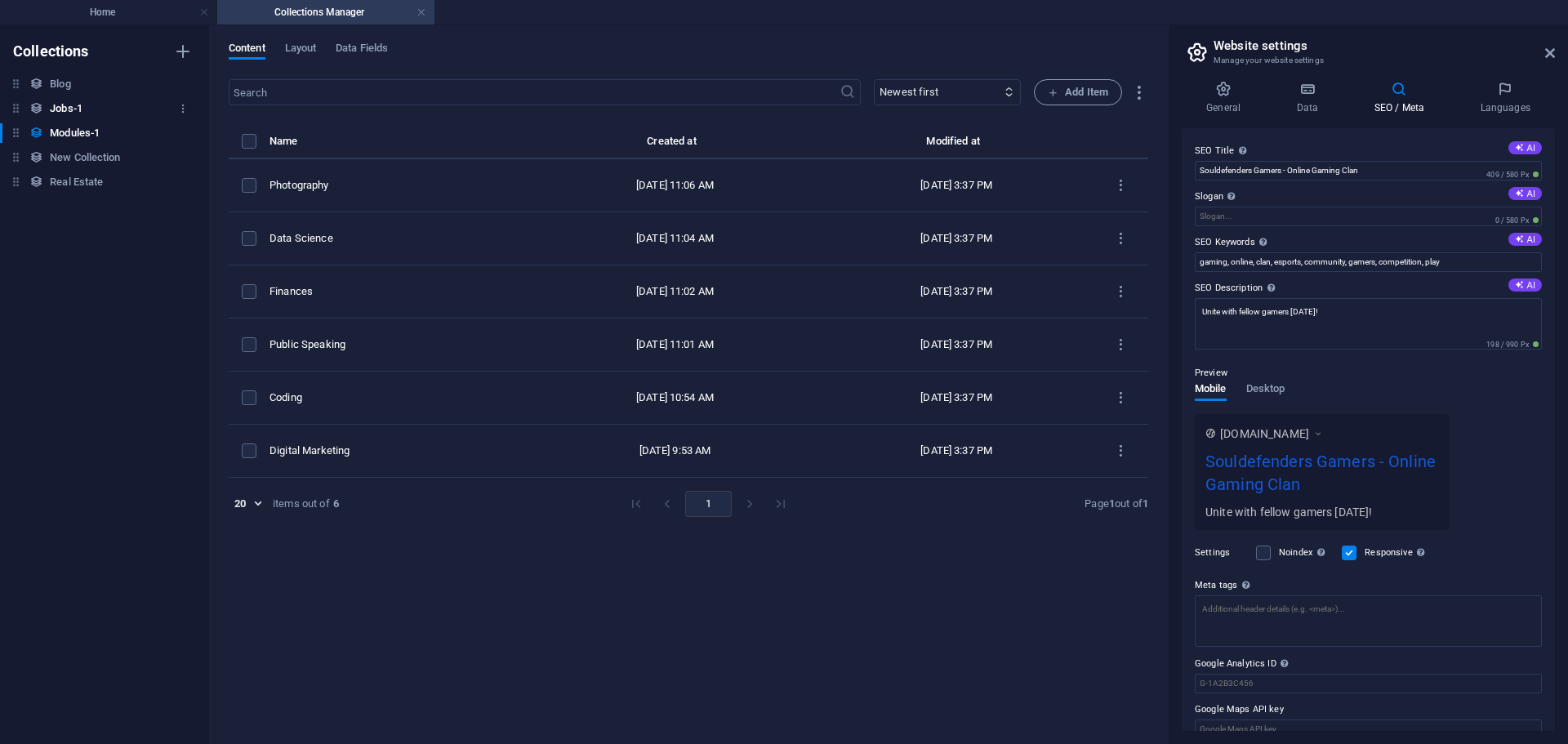
click at [66, 111] on h6 "Jobs-1" at bounding box center [66, 108] width 33 height 20
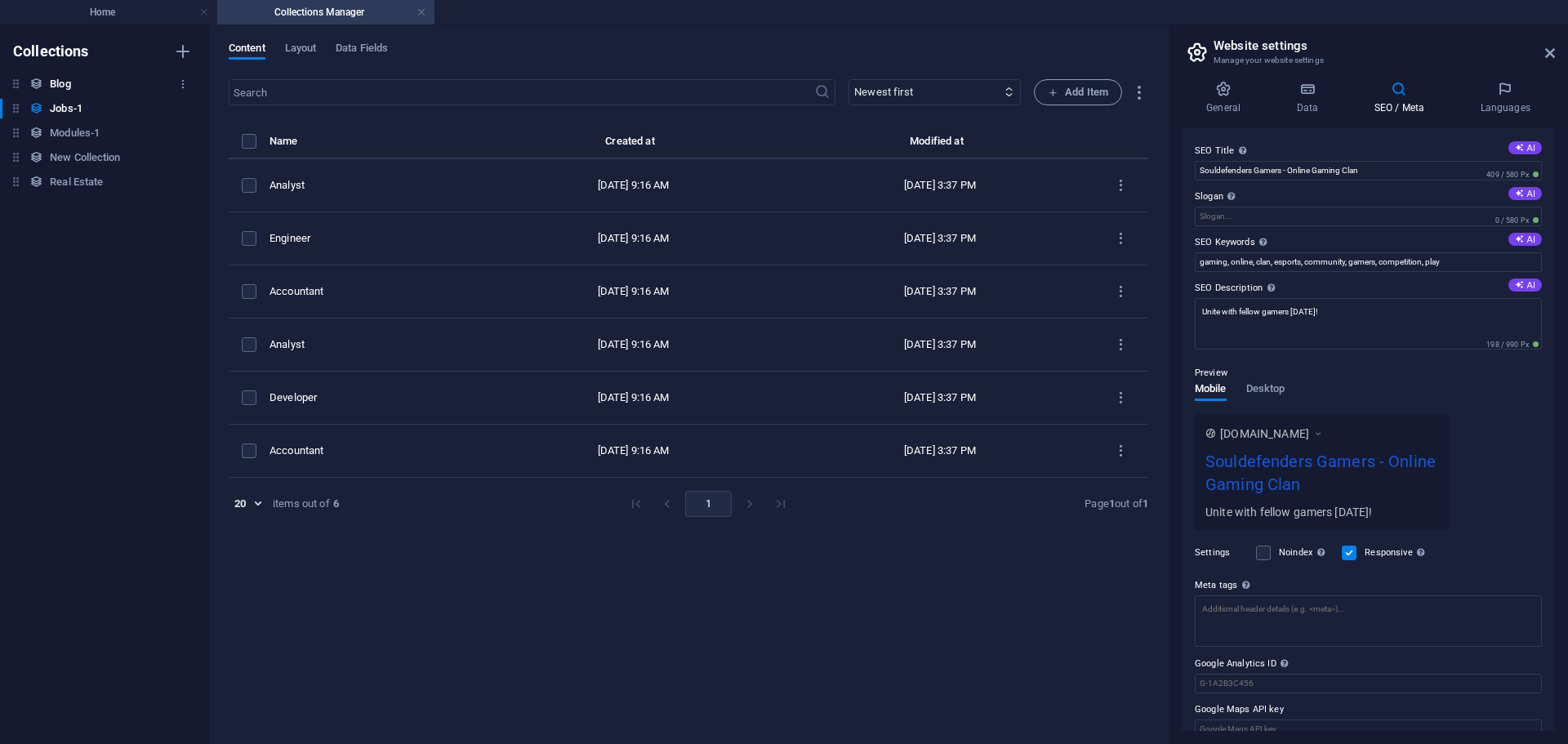
click at [60, 79] on h6 "Blog" at bounding box center [60, 83] width 21 height 20
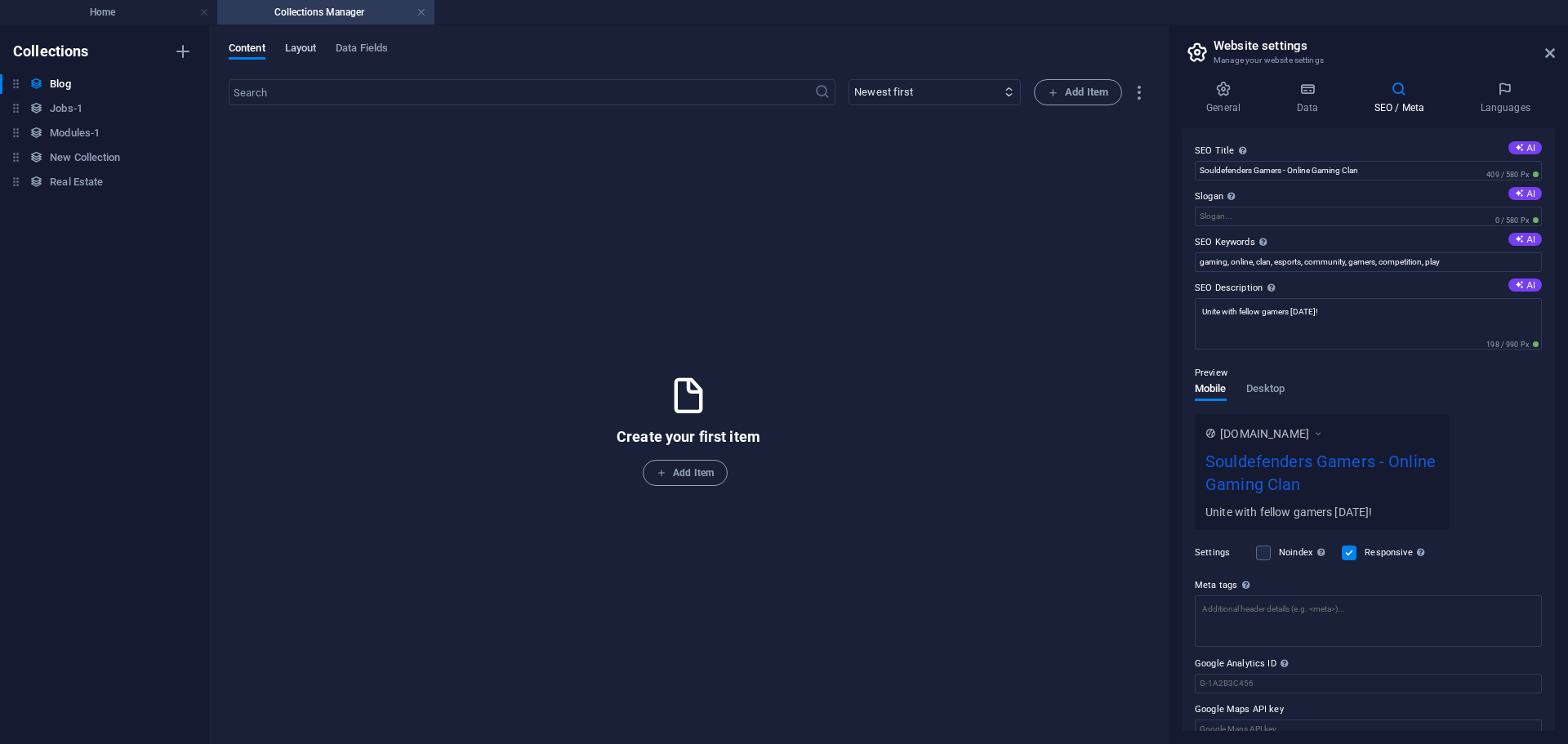
click at [300, 44] on span "Layout" at bounding box center [301, 50] width 32 height 22
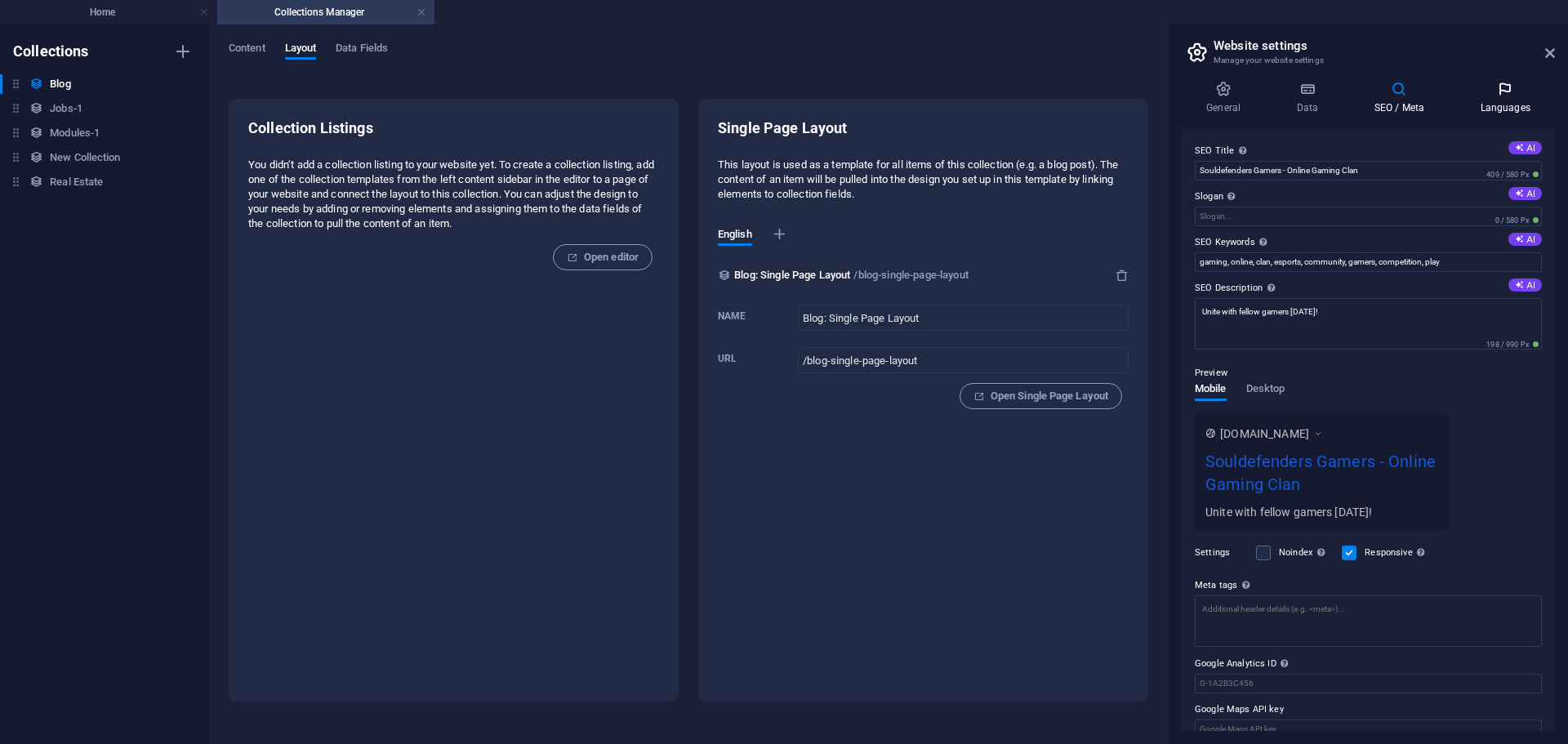
click at [1504, 91] on icon at bounding box center [1504, 88] width 99 height 16
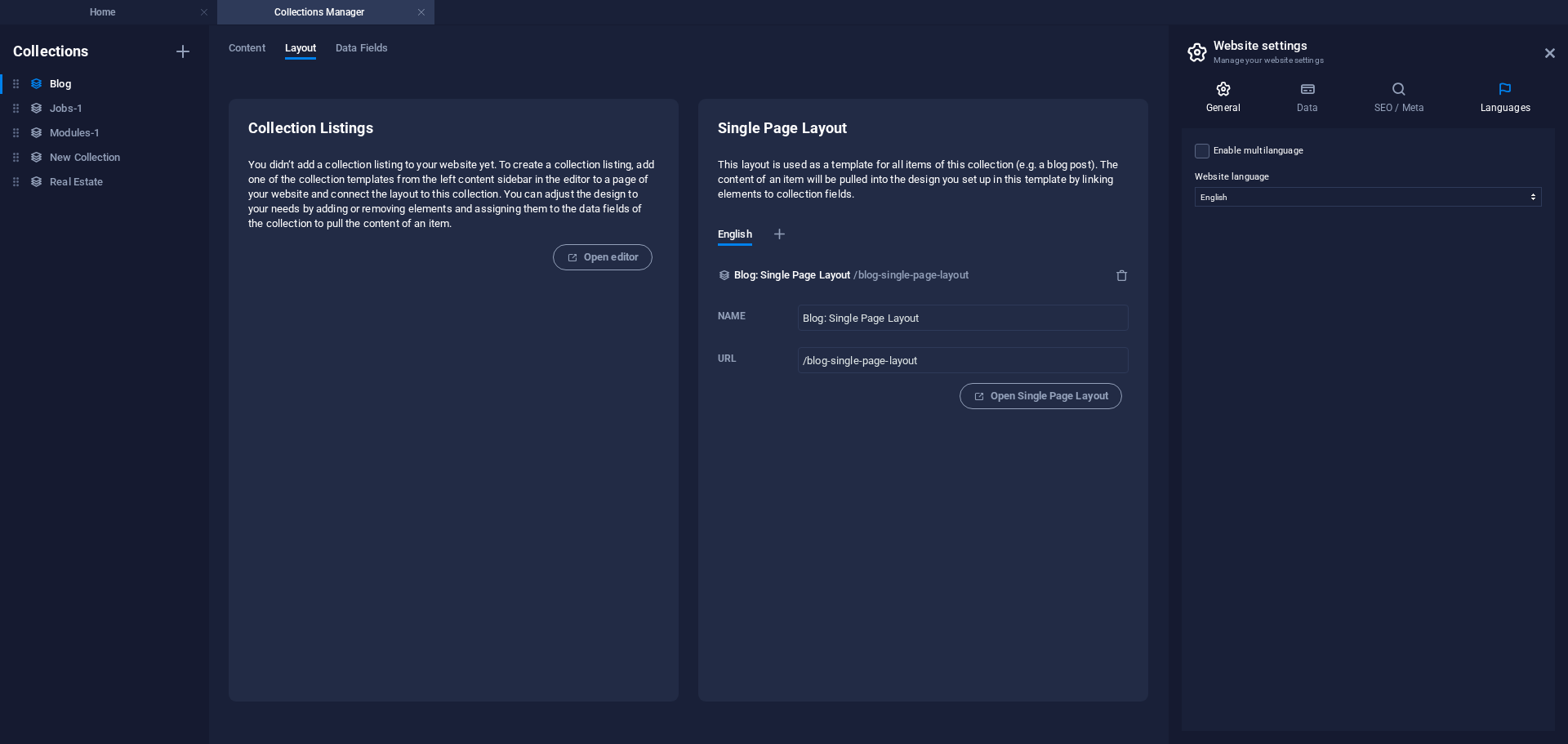
click at [1224, 97] on h4 "General" at bounding box center [1226, 97] width 90 height 35
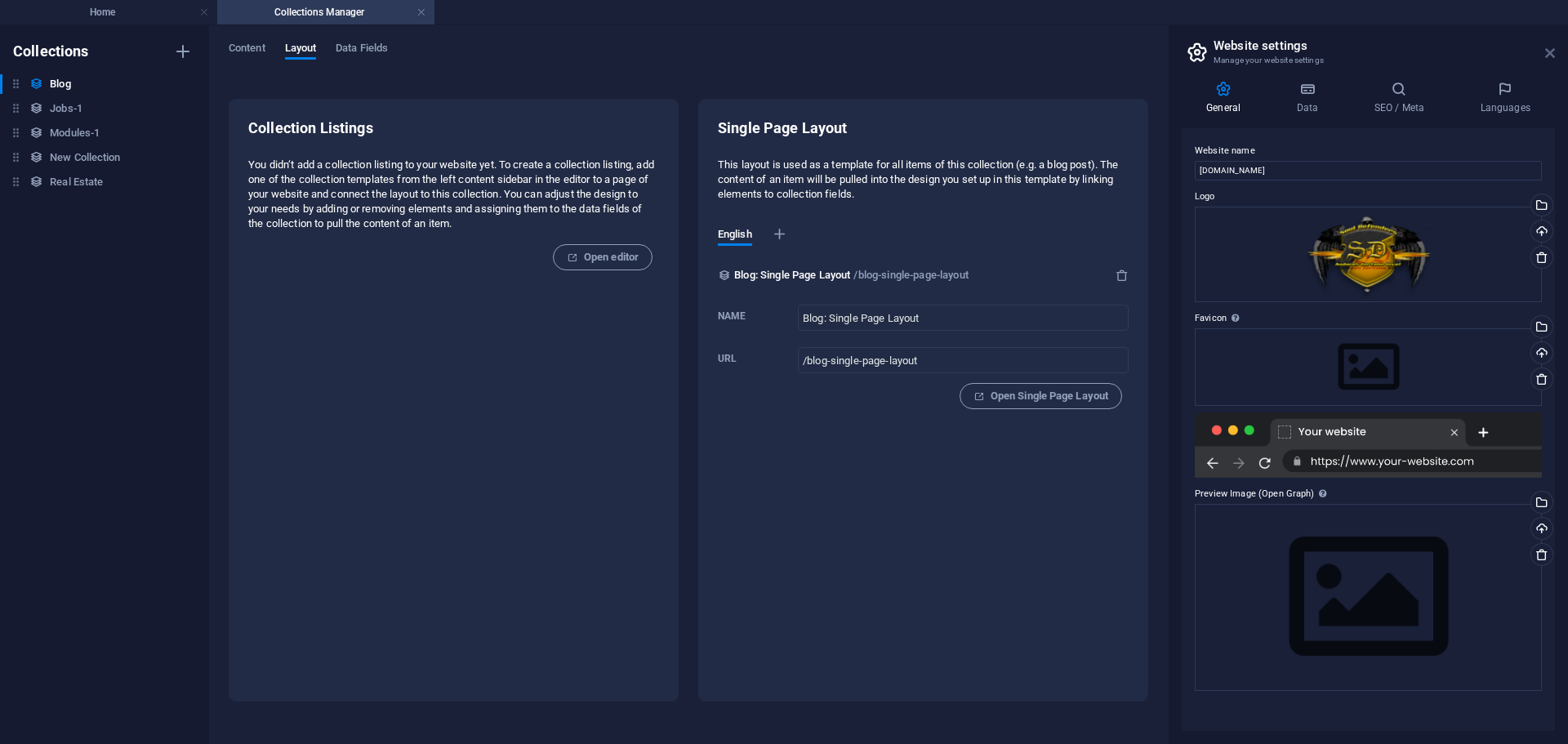
click at [1546, 49] on icon at bounding box center [1549, 53] width 9 height 13
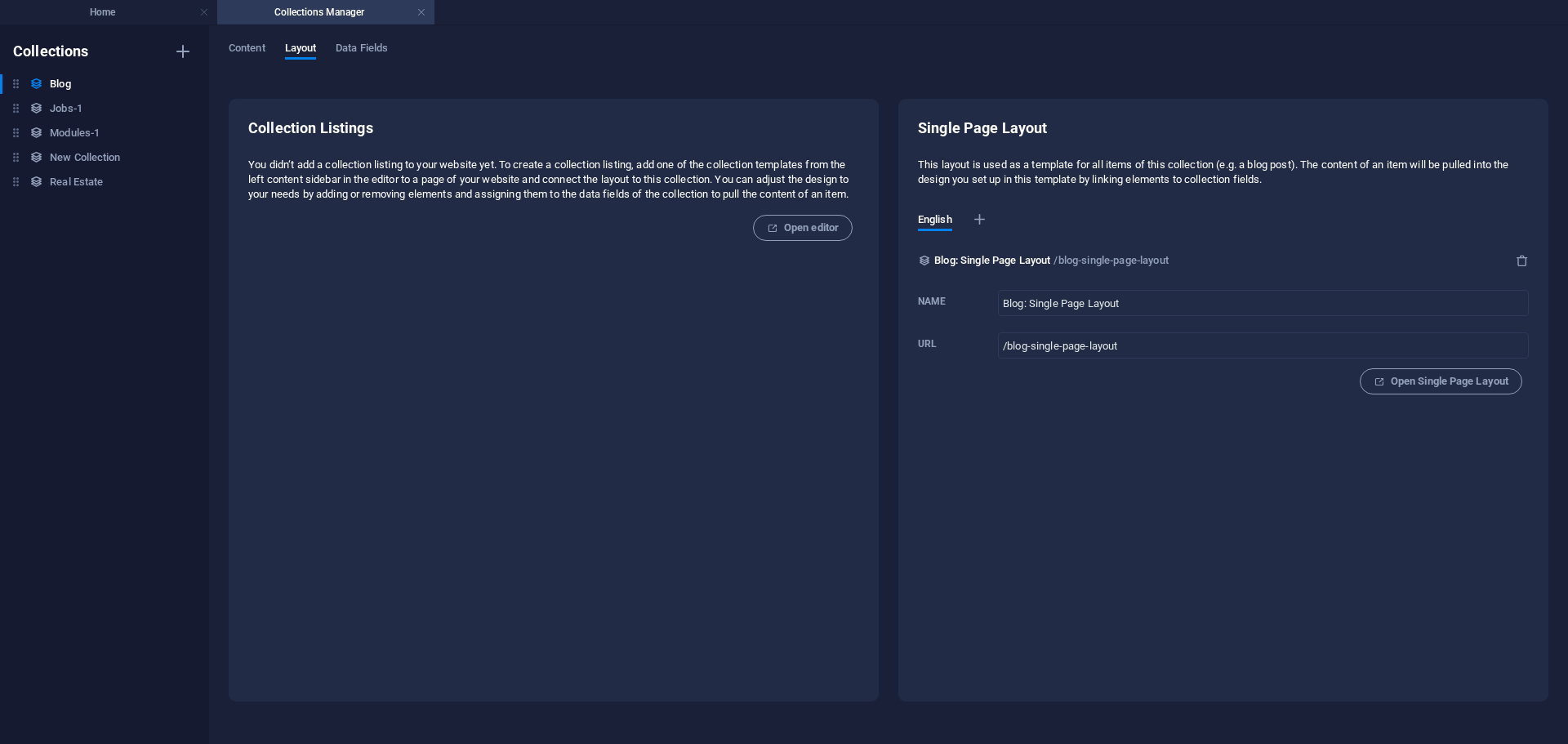
click at [1111, 64] on div "Content Layout Data Fields" at bounding box center [888, 56] width 1320 height 31
click at [1112, 64] on div "Content Layout Data Fields" at bounding box center [888, 56] width 1320 height 31
click at [1038, 11] on ul "Home Collections Manager" at bounding box center [784, 12] width 1568 height 24
click at [786, 238] on span "Open editor" at bounding box center [802, 228] width 72 height 20
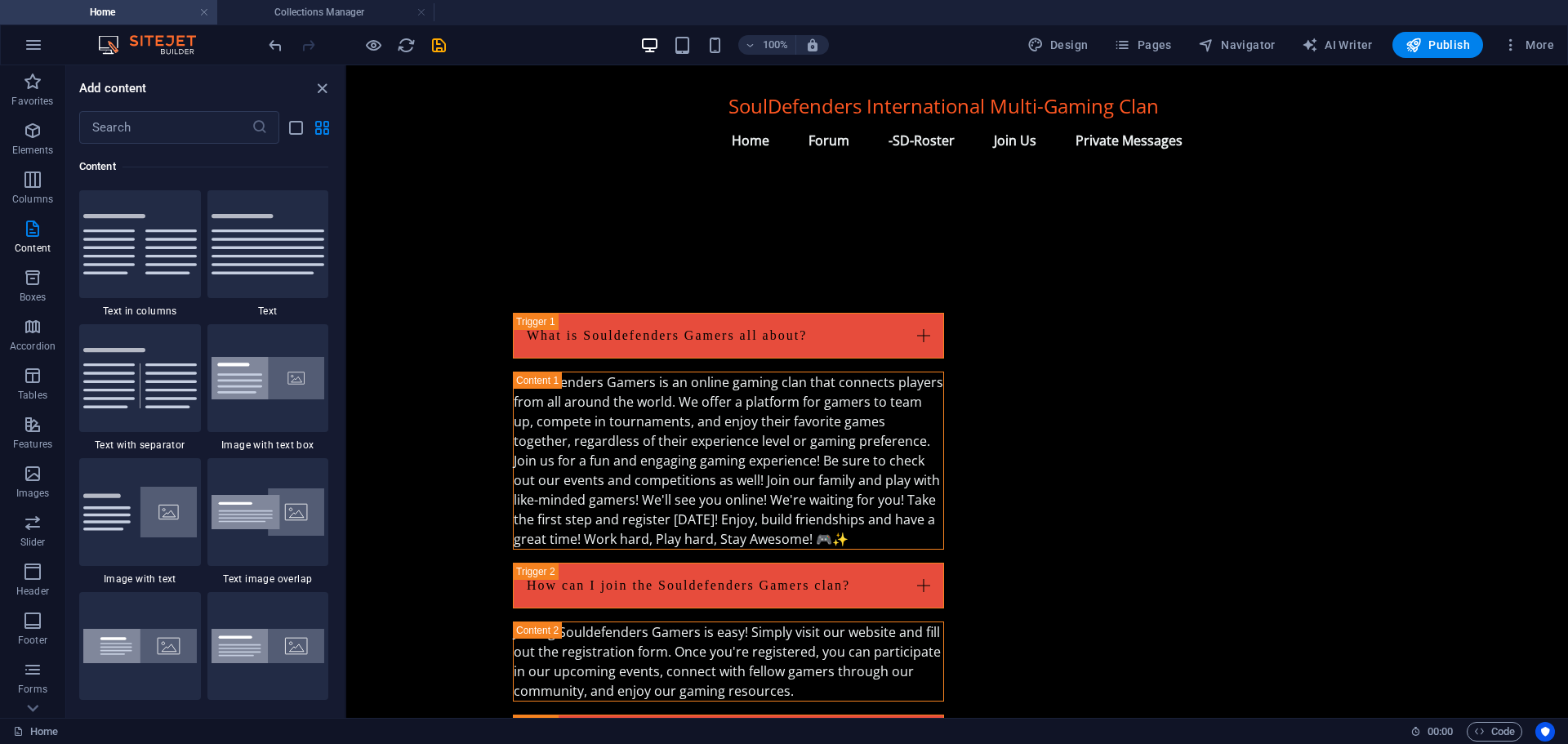
drag, startPoint x: 1000, startPoint y: 280, endPoint x: 983, endPoint y: 281, distance: 17.0
drag, startPoint x: 1072, startPoint y: 312, endPoint x: 983, endPoint y: 320, distance: 89.4
click at [1489, 723] on span "Code" at bounding box center [1494, 732] width 41 height 20
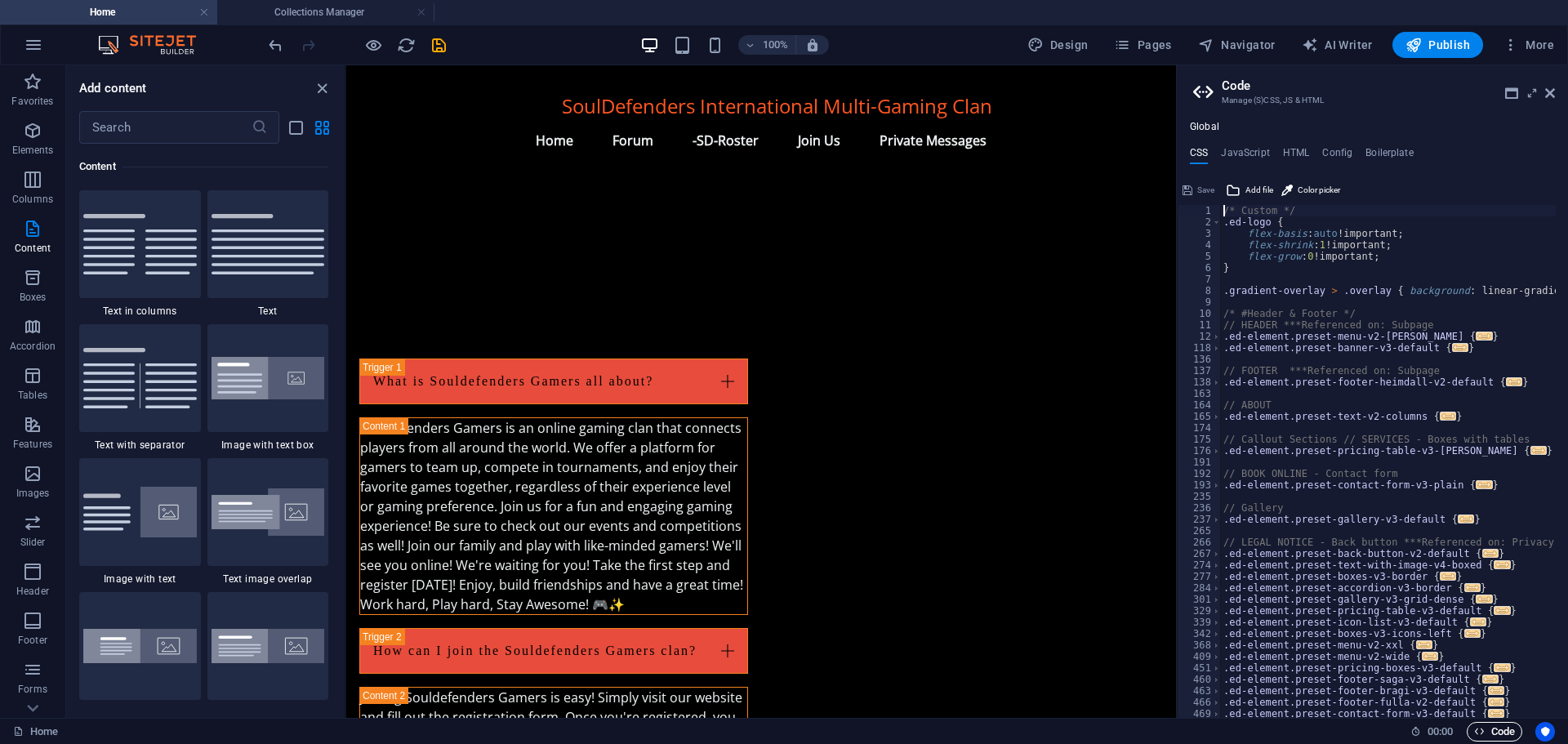
scroll to position [2058, 0]
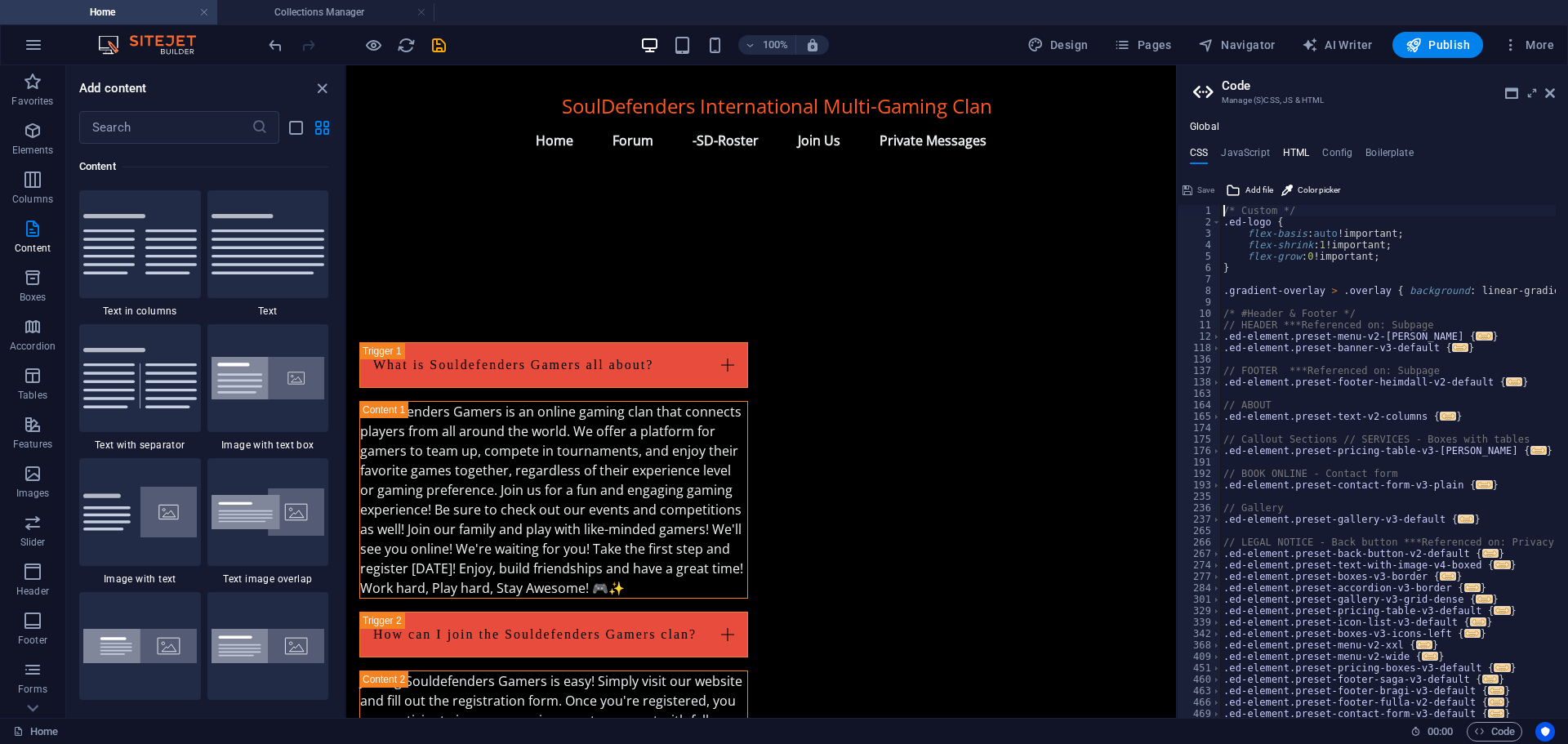
click at [1291, 156] on h4 "HTML" at bounding box center [1295, 156] width 27 height 18
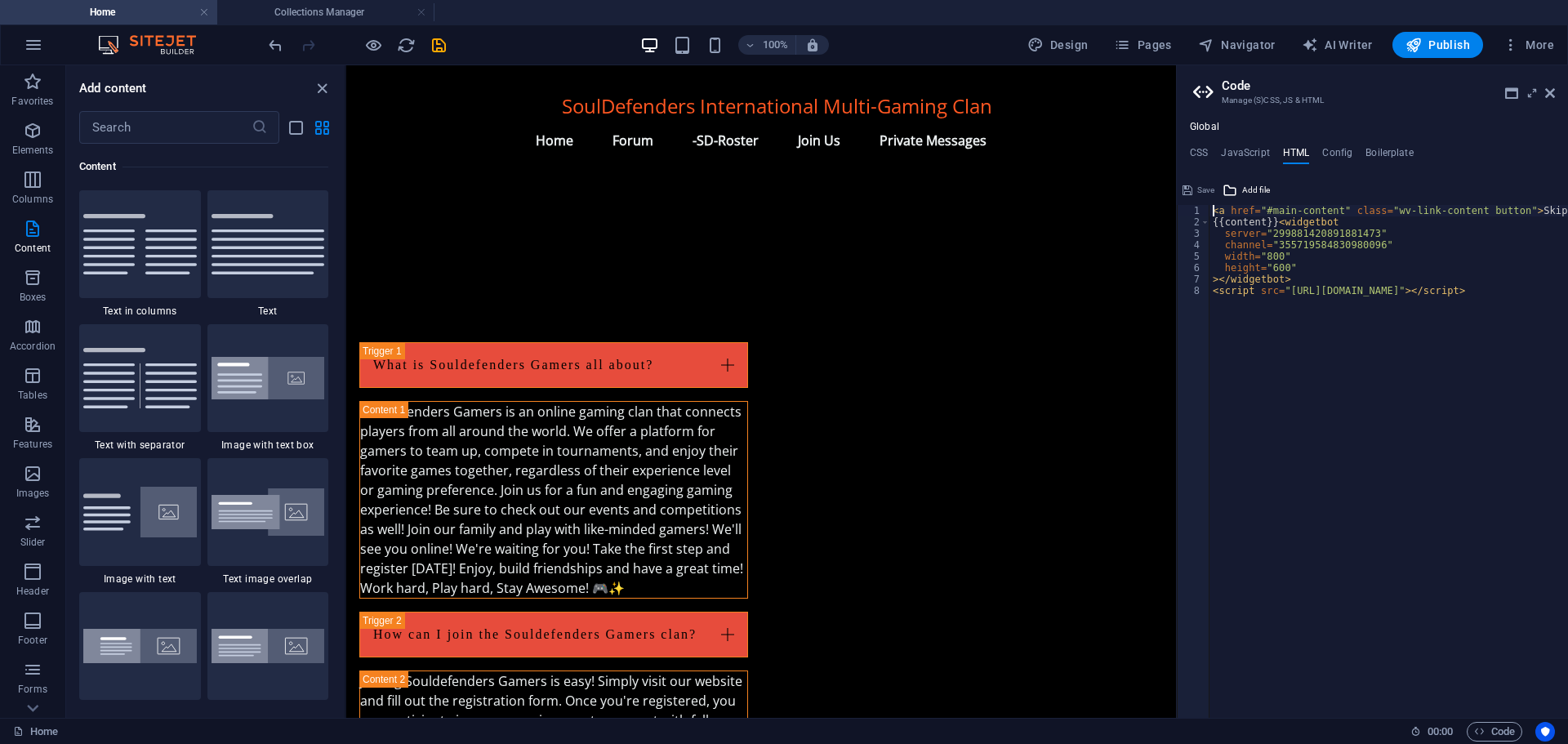
scroll to position [0, 35]
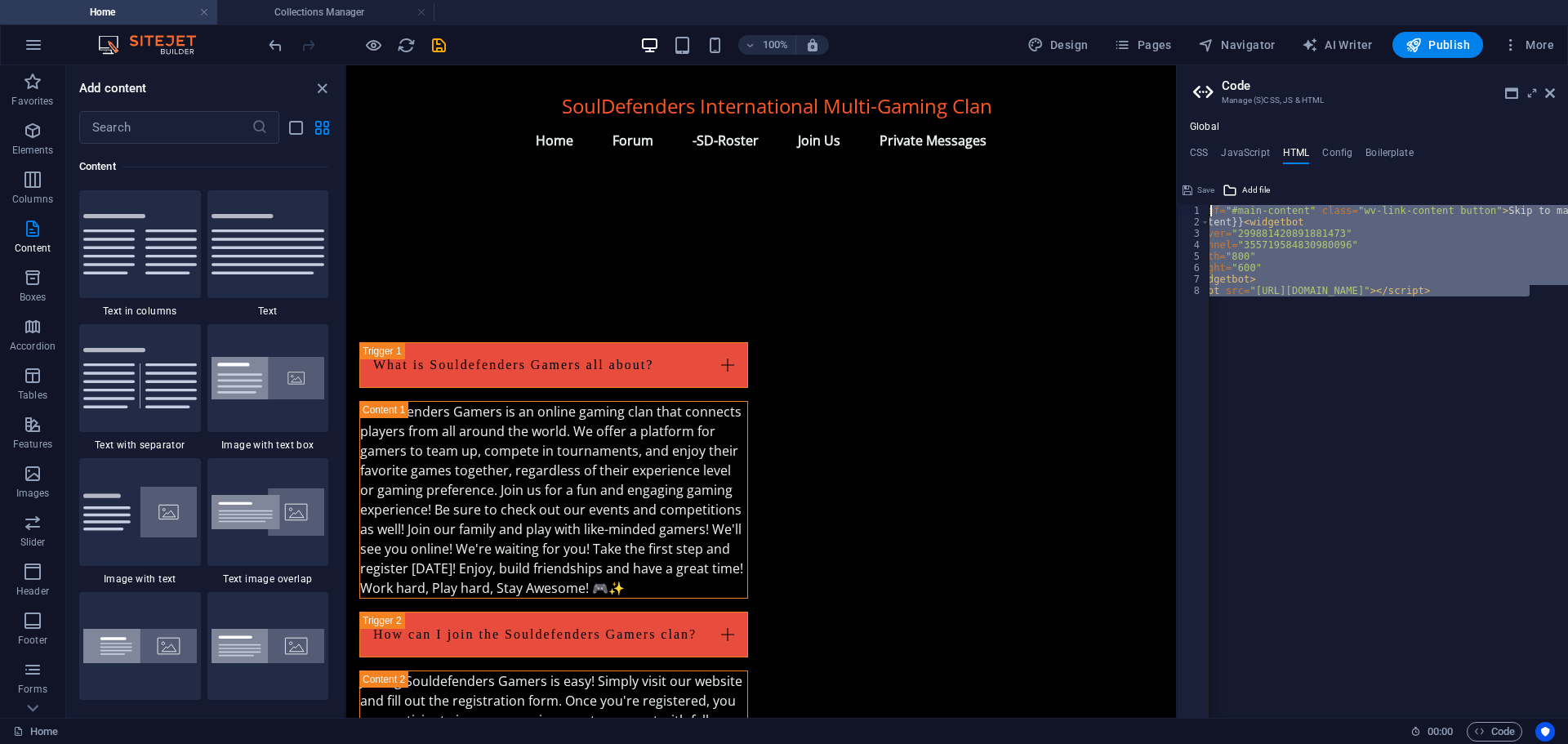
drag, startPoint x: 1567, startPoint y: 286, endPoint x: 1211, endPoint y: 210, distance: 364.0
click at [1211, 210] on div "< a href = "#main-content" class = "wv-link-content button" > Skip to main cont…" at bounding box center [1394, 467] width 441 height 524
type textarea "<a href="#main-content" class="wv-link-content button">Skip to main content</a>"
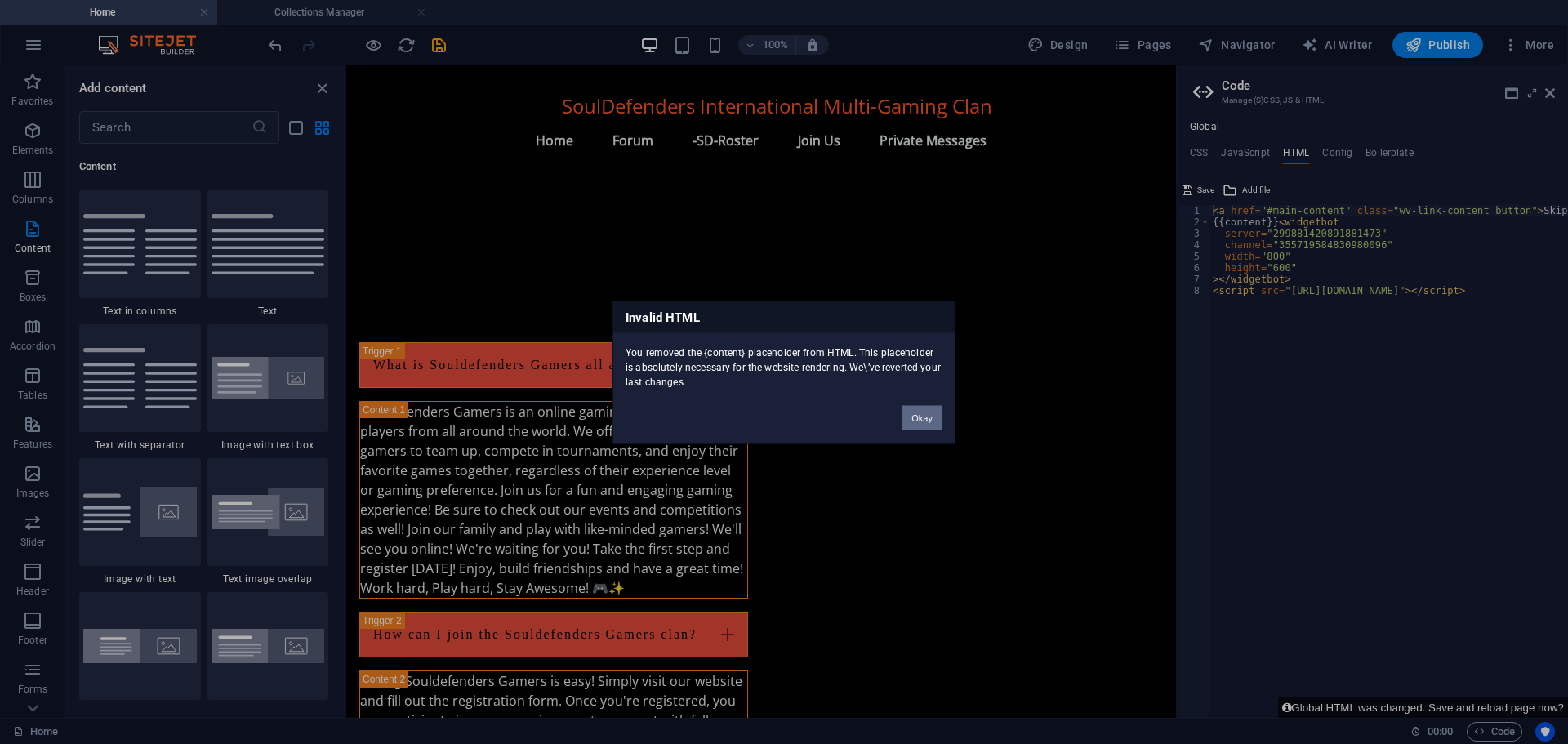
click at [919, 418] on button "Okay" at bounding box center [922, 417] width 41 height 24
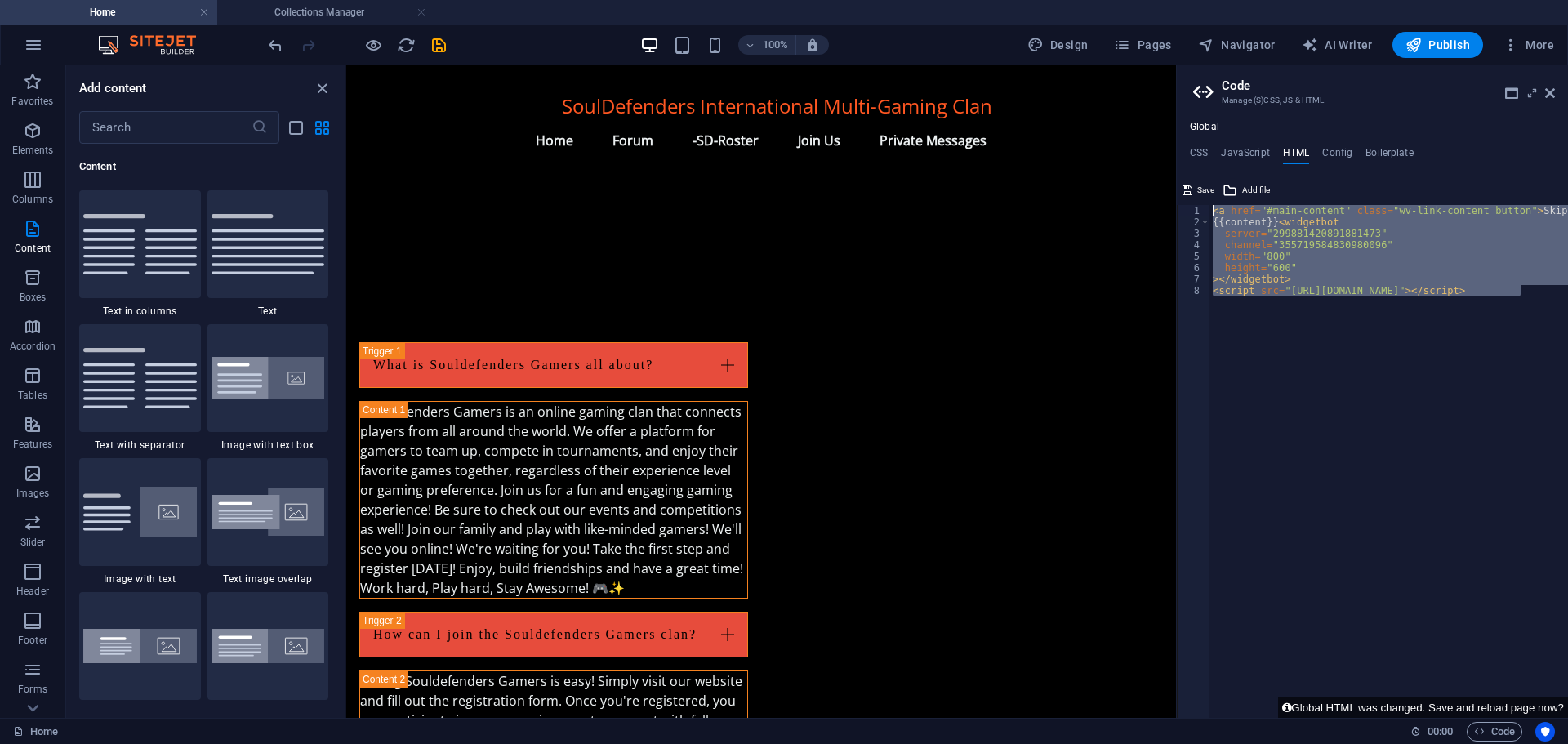
drag, startPoint x: 1523, startPoint y: 290, endPoint x: 1208, endPoint y: 215, distance: 323.8
click at [1208, 215] on div "<script src="https://cdn.jsdelivr.net/npm/@widgetbot/html-embed"></script> 1 2 …" at bounding box center [1372, 461] width 392 height 513
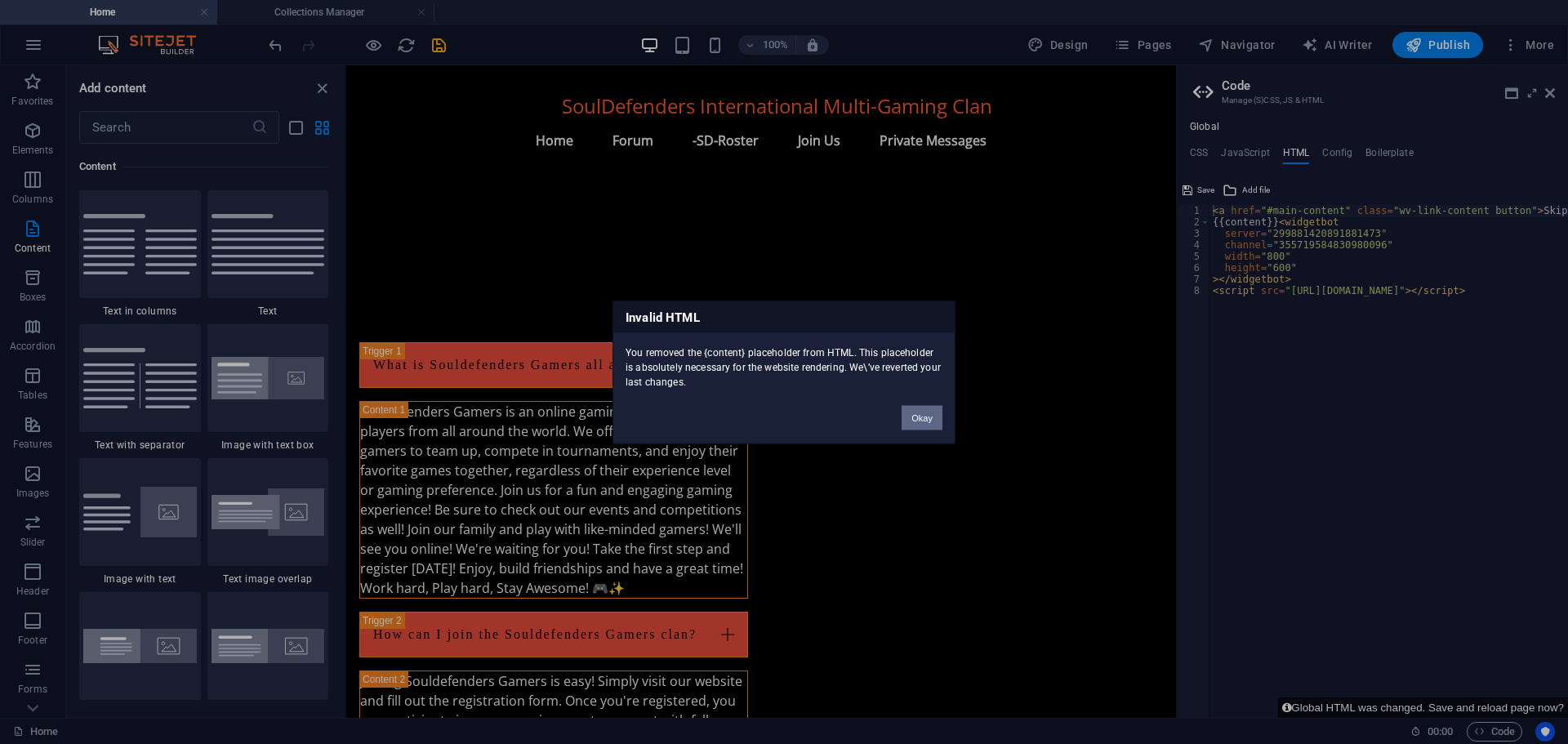
click at [912, 417] on button "Okay" at bounding box center [922, 417] width 41 height 24
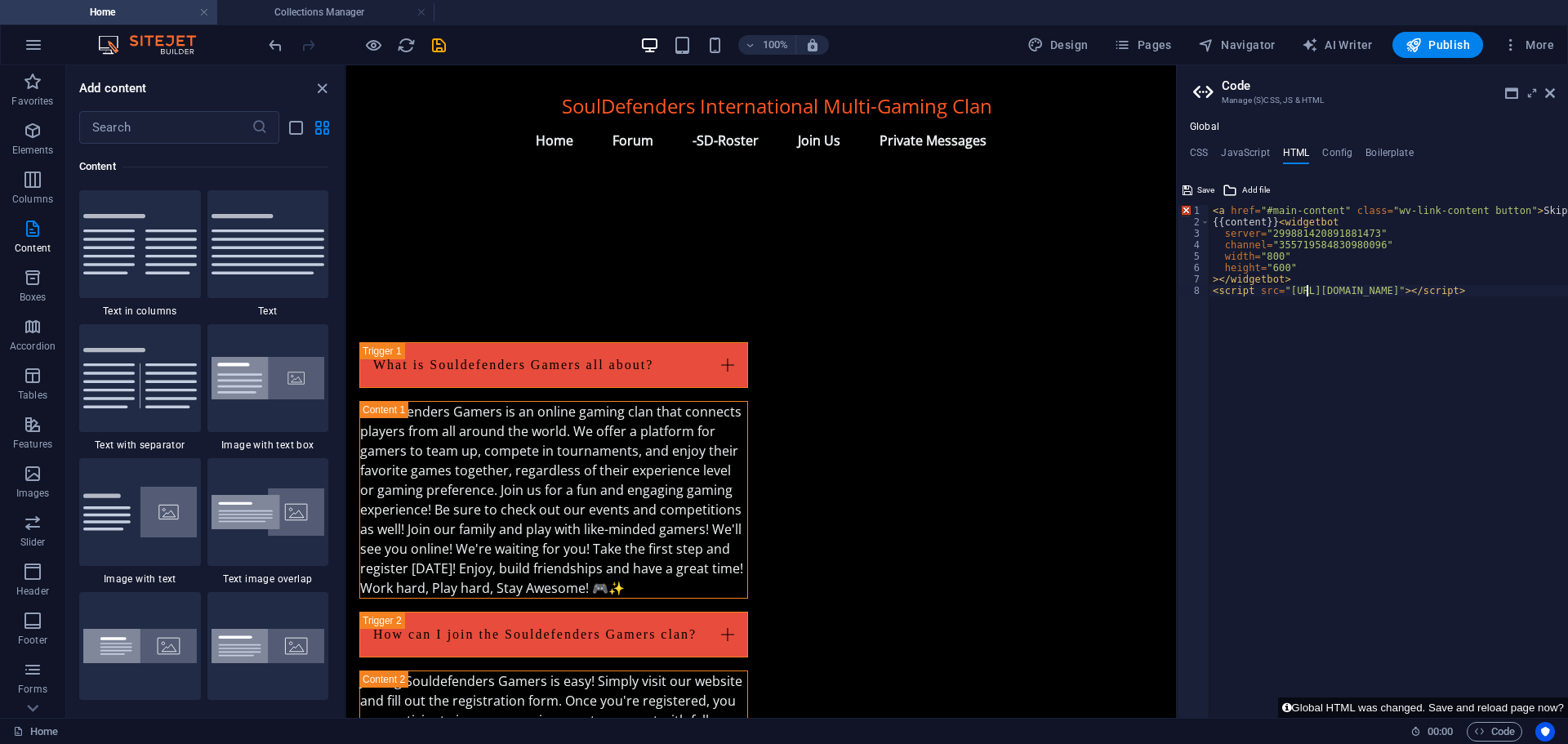
type textarea "<script src="https://cdn.jsdelivr.net/npm/@widgetbot/html-embed"></script>"
click at [1306, 290] on div "< a href = "#main-content" class = "wv-link-content button" > Skip to main cont…" at bounding box center [1429, 467] width 441 height 524
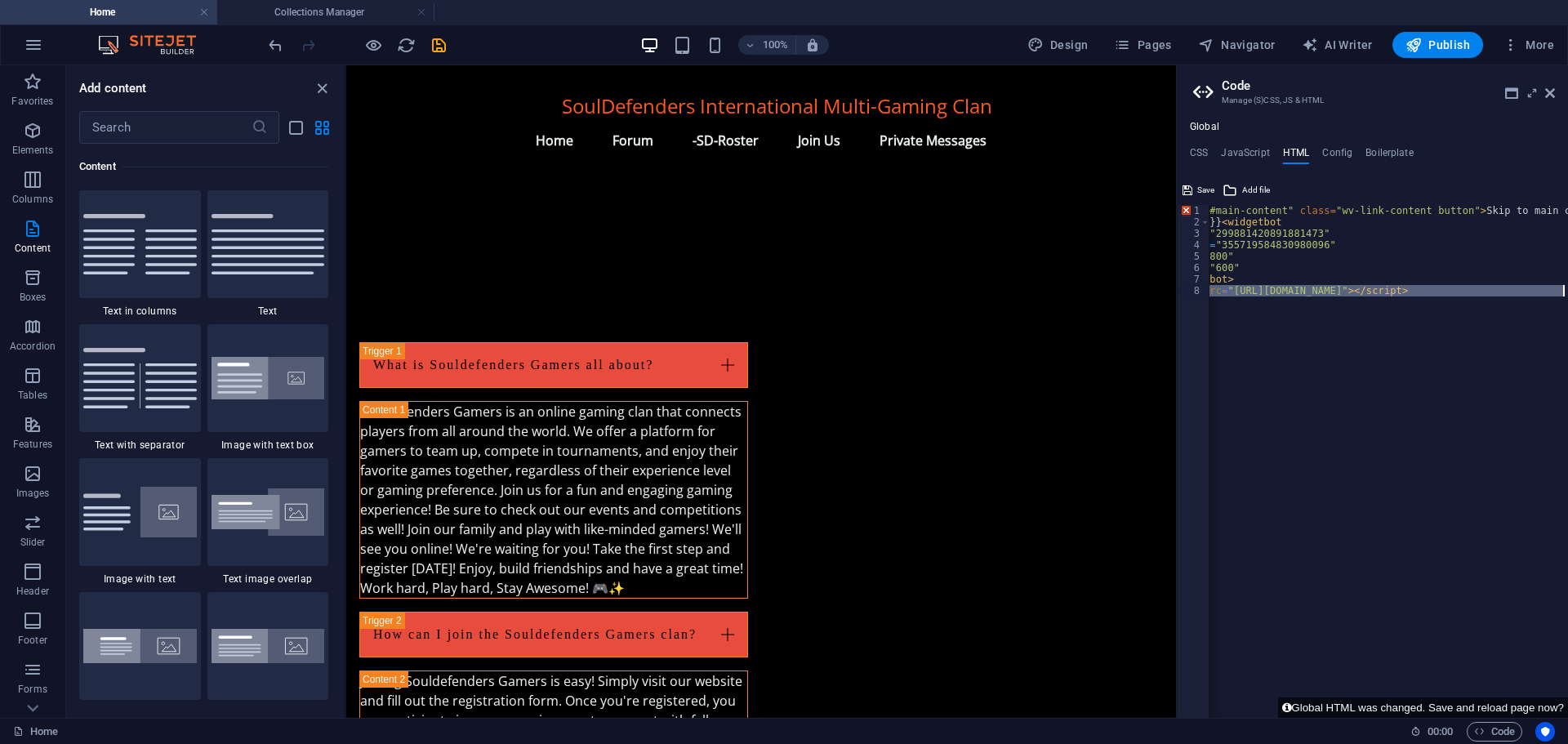
scroll to position [0, 57]
click at [1306, 290] on div "< a href = "#main-content" class = "wv-link-content button" > Skip to main cont…" at bounding box center [1372, 467] width 441 height 524
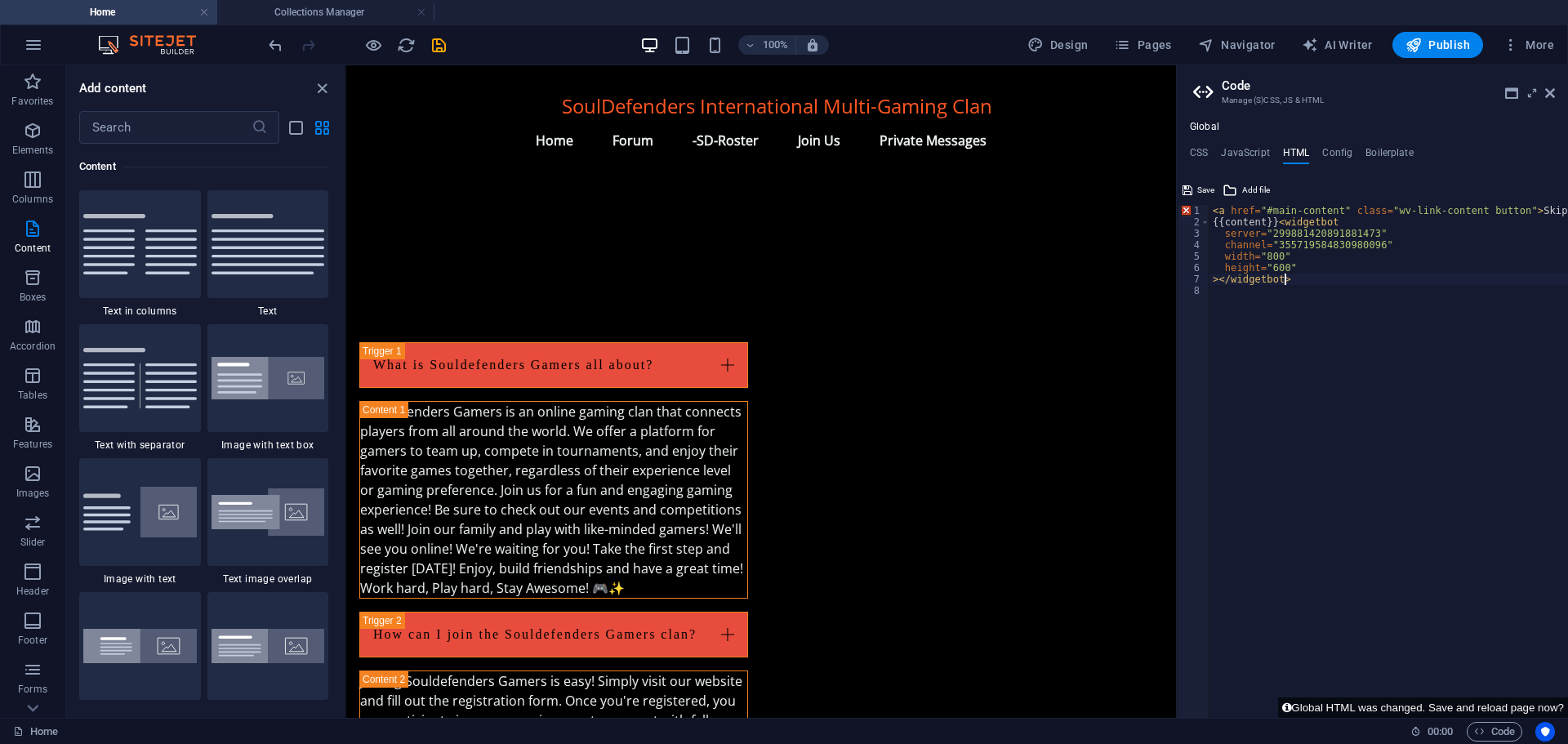
click at [1301, 278] on div "< a href = "#main-content" class = "wv-link-content button" > Skip to main cont…" at bounding box center [1429, 467] width 441 height 524
type textarea ">"
type textarea "h"
type textarea "w"
type textarea "c"
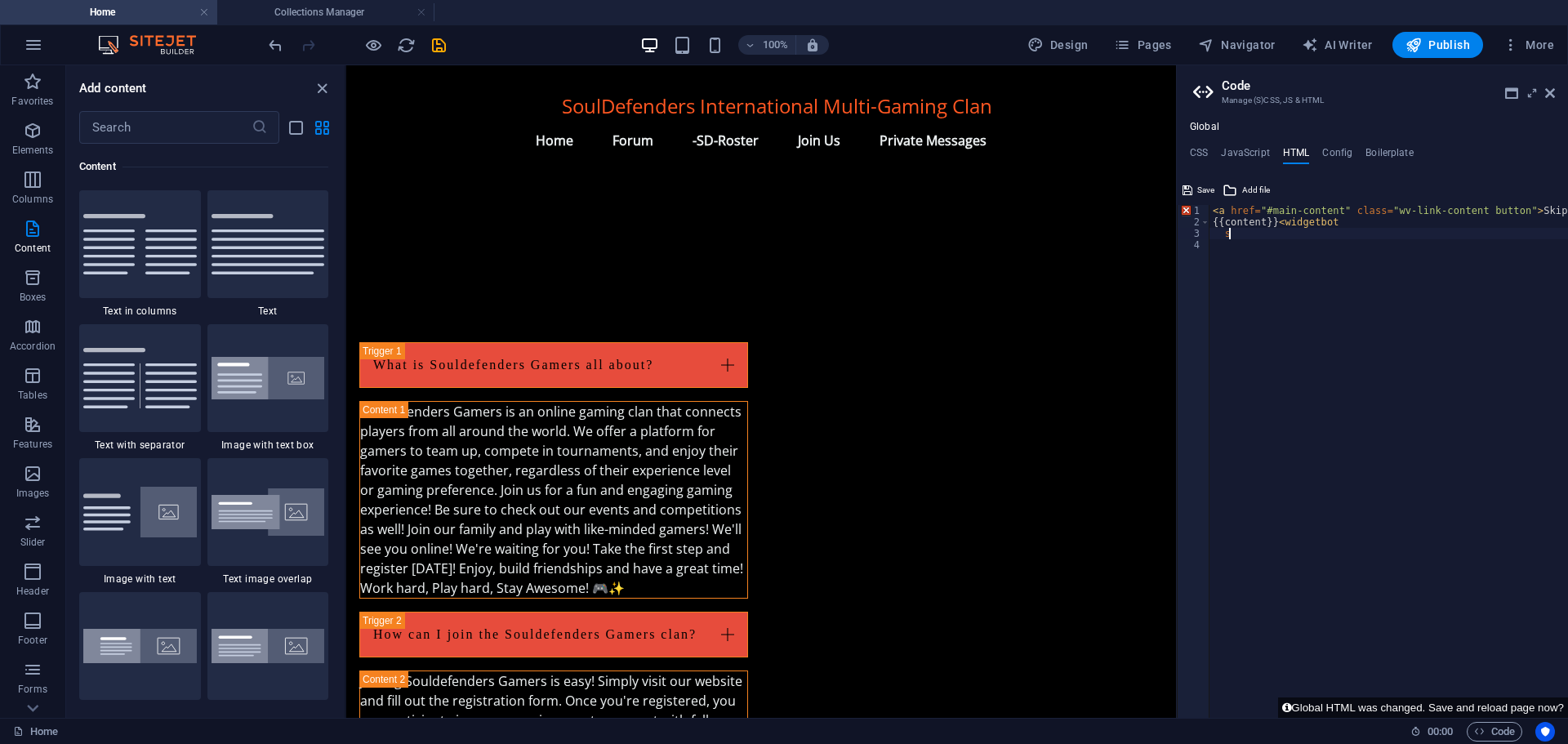
type textarea "s"
type textarea "<a href="#main-content" class="wv-link-content button">Skip to main content</a>"
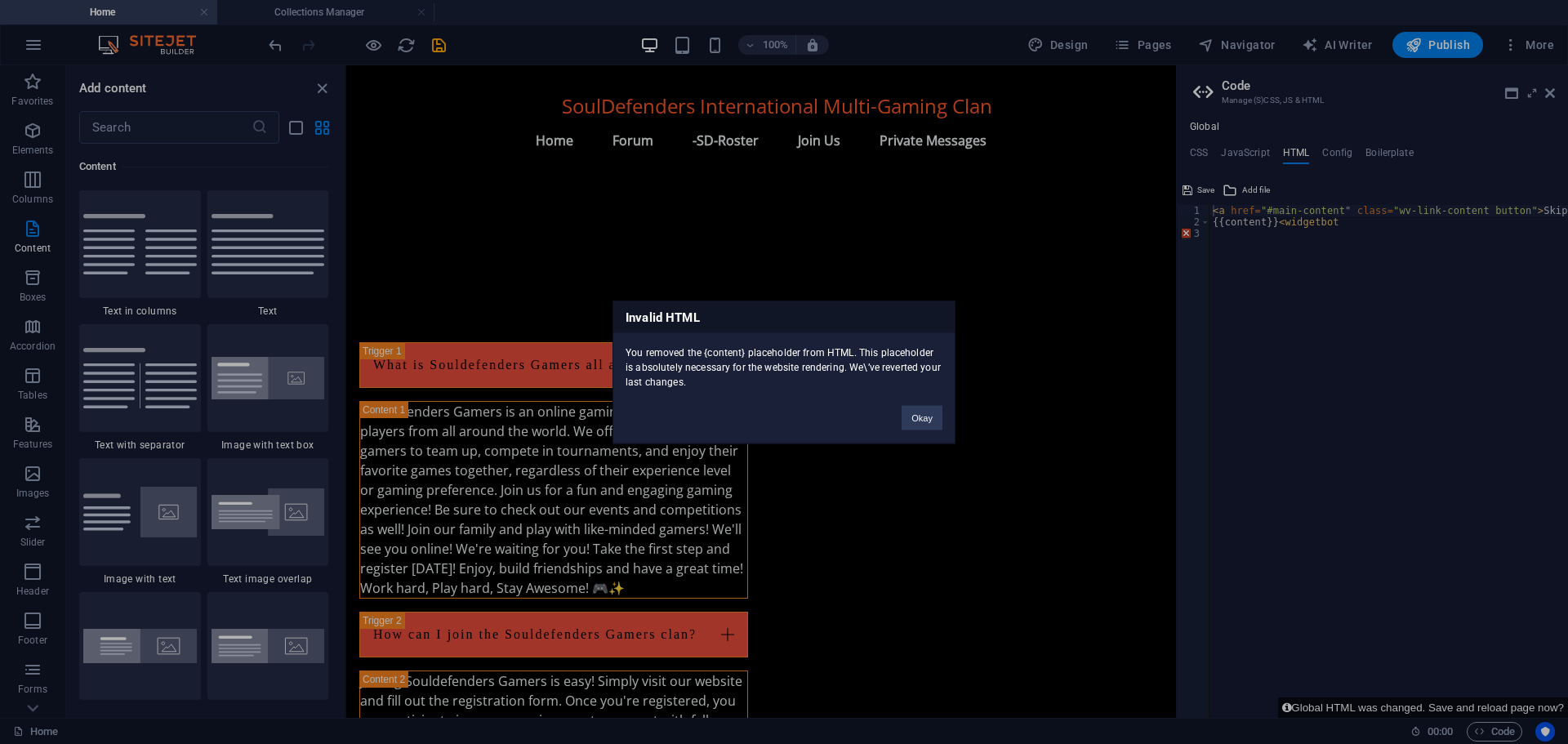
click at [1340, 222] on div "Invalid HTML You removed the {content} placeholder from HTML. This placeholder …" at bounding box center [784, 372] width 1568 height 744
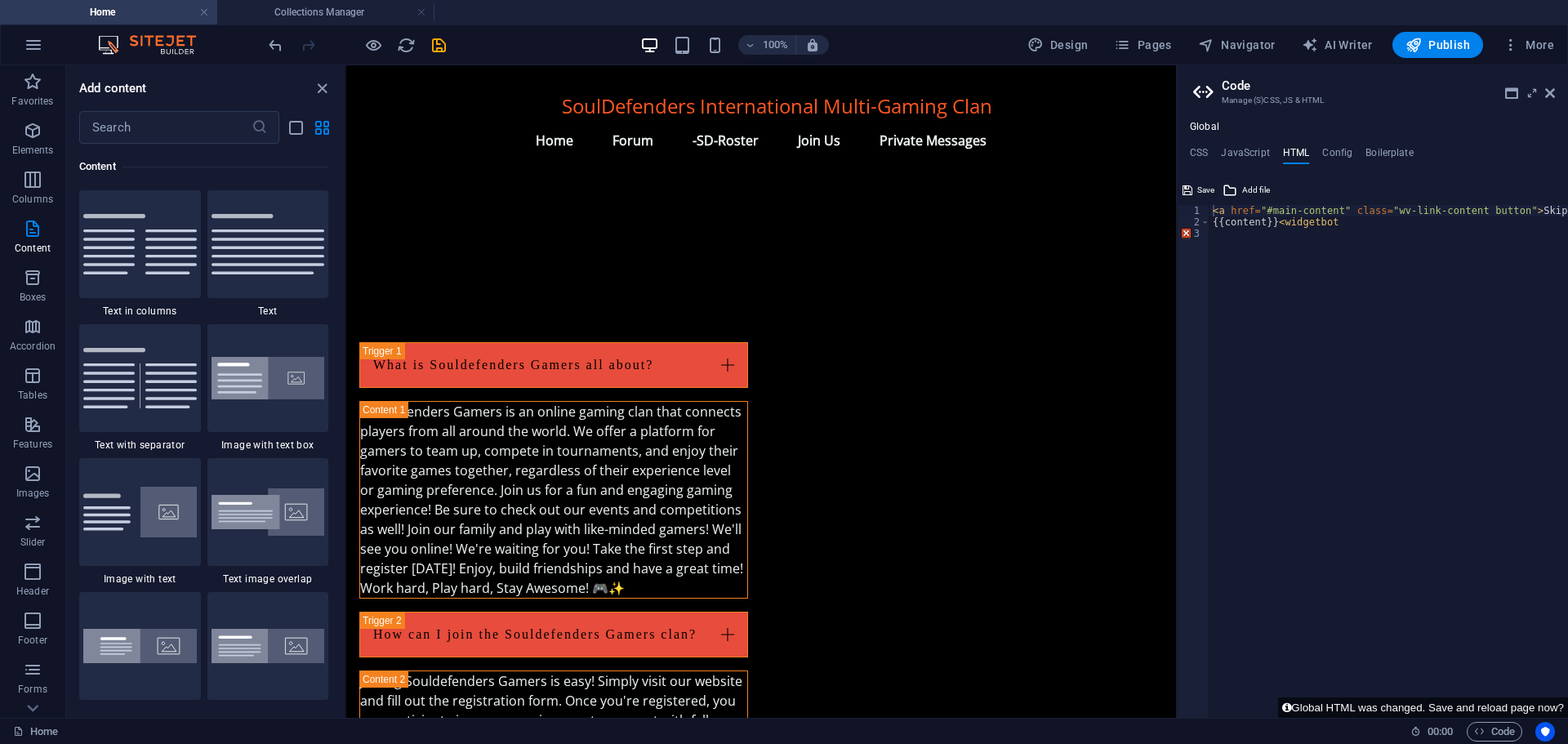
type textarea "{{content}}<widgetbot"
click at [1337, 221] on div "< a href = "#main-content" class = "wv-link-content button" > Skip to main cont…" at bounding box center [1429, 467] width 441 height 524
click at [442, 40] on icon "save" at bounding box center [438, 45] width 19 height 19
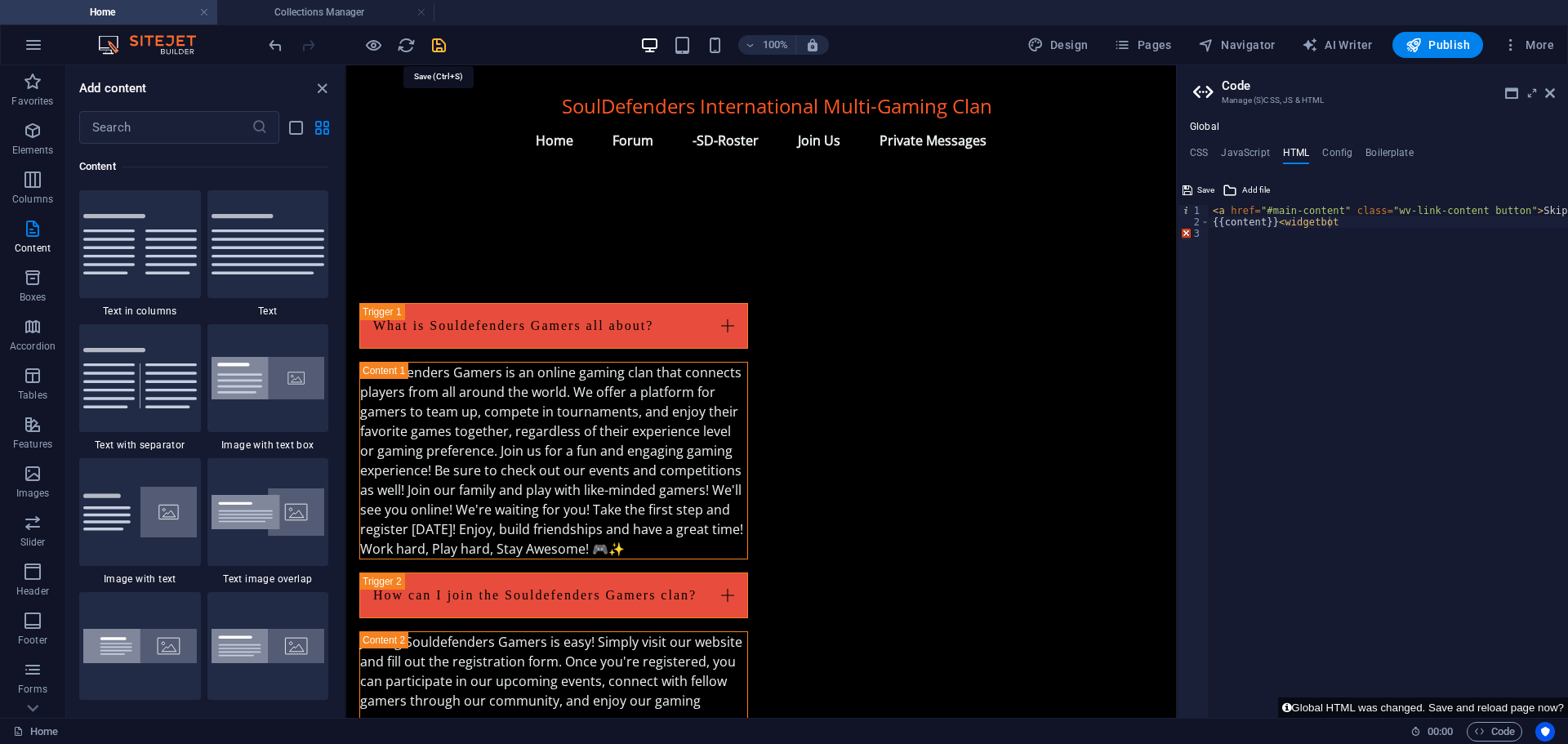
scroll to position [2002, 0]
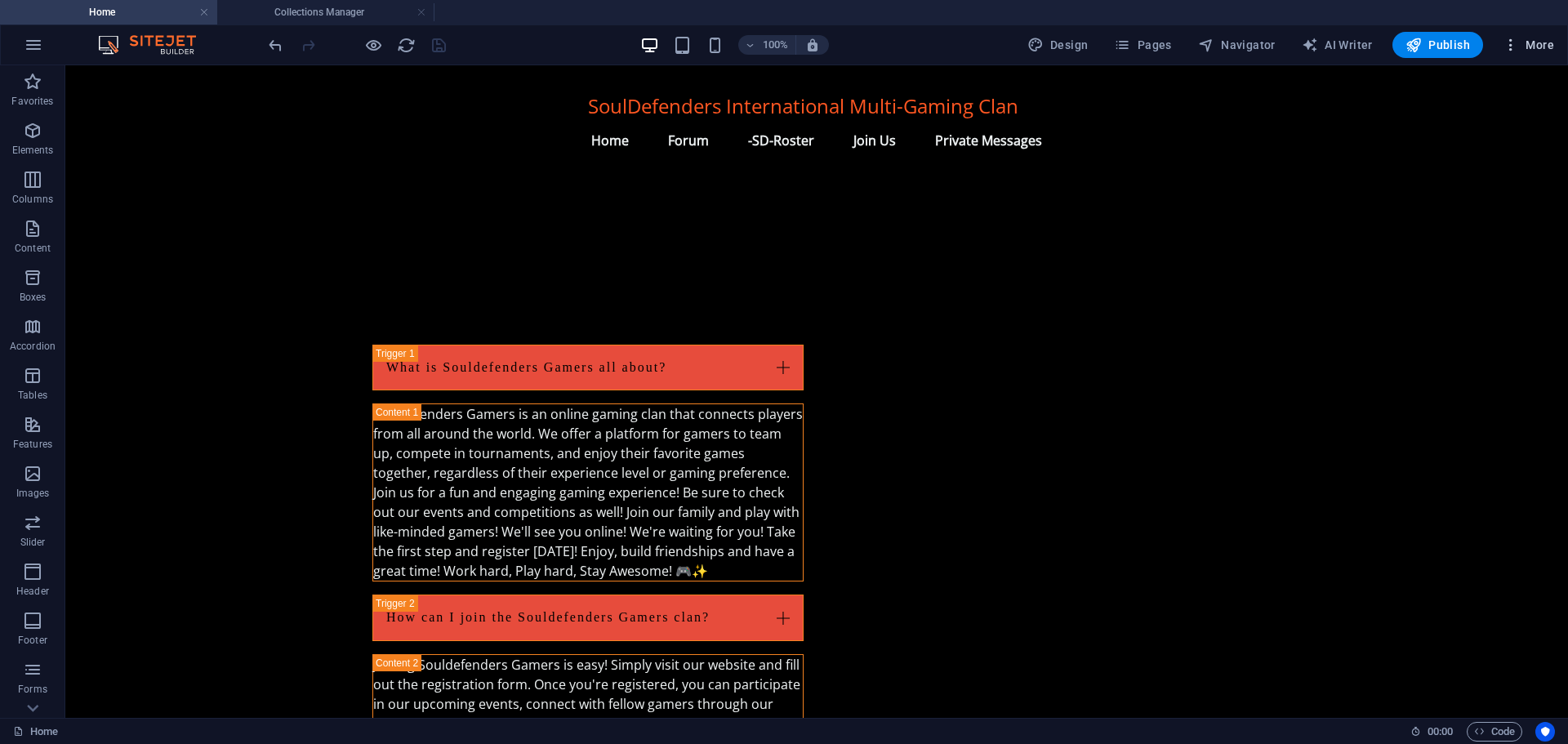
click at [1554, 36] on button "More" at bounding box center [1528, 45] width 65 height 26
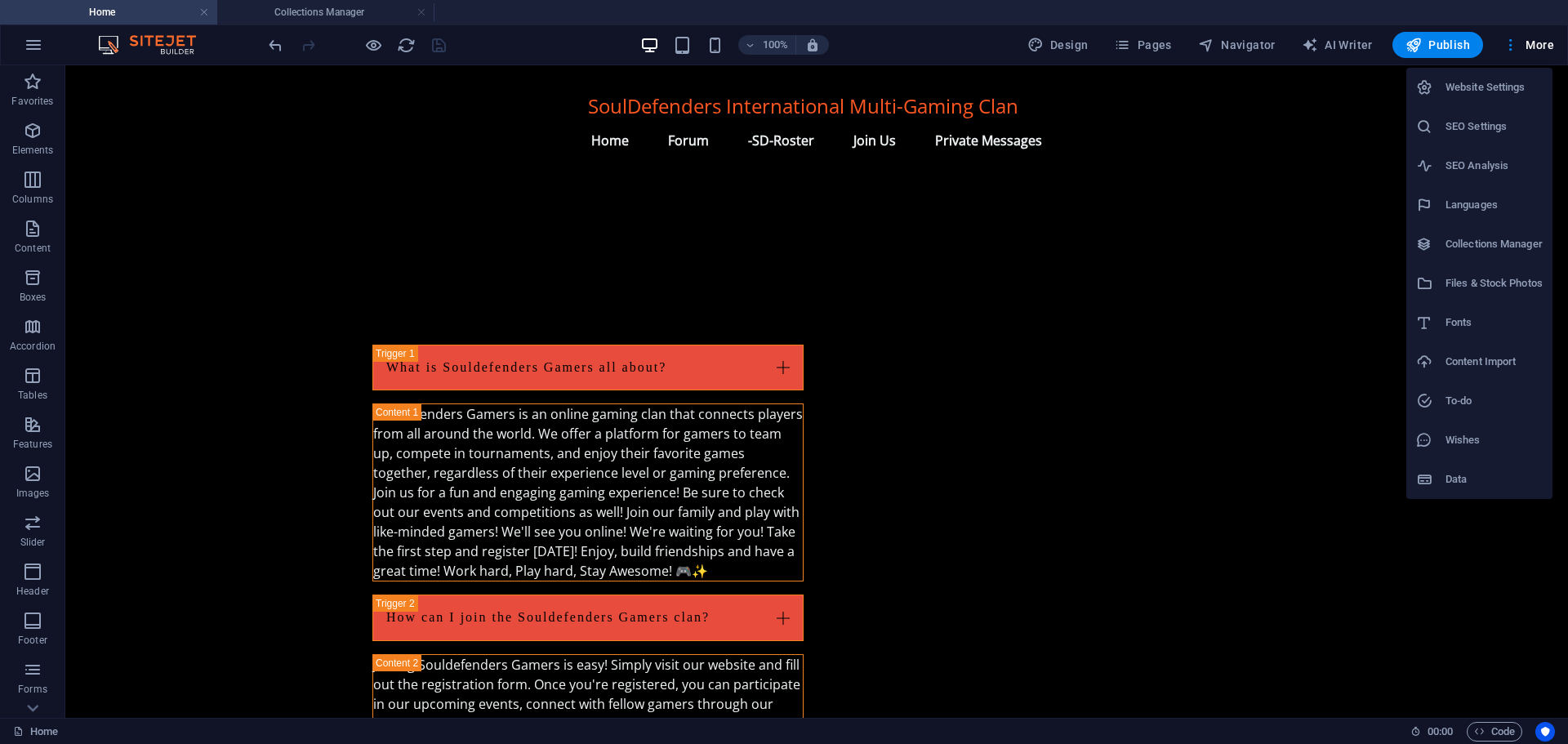
click at [1323, 38] on div at bounding box center [784, 372] width 1568 height 744
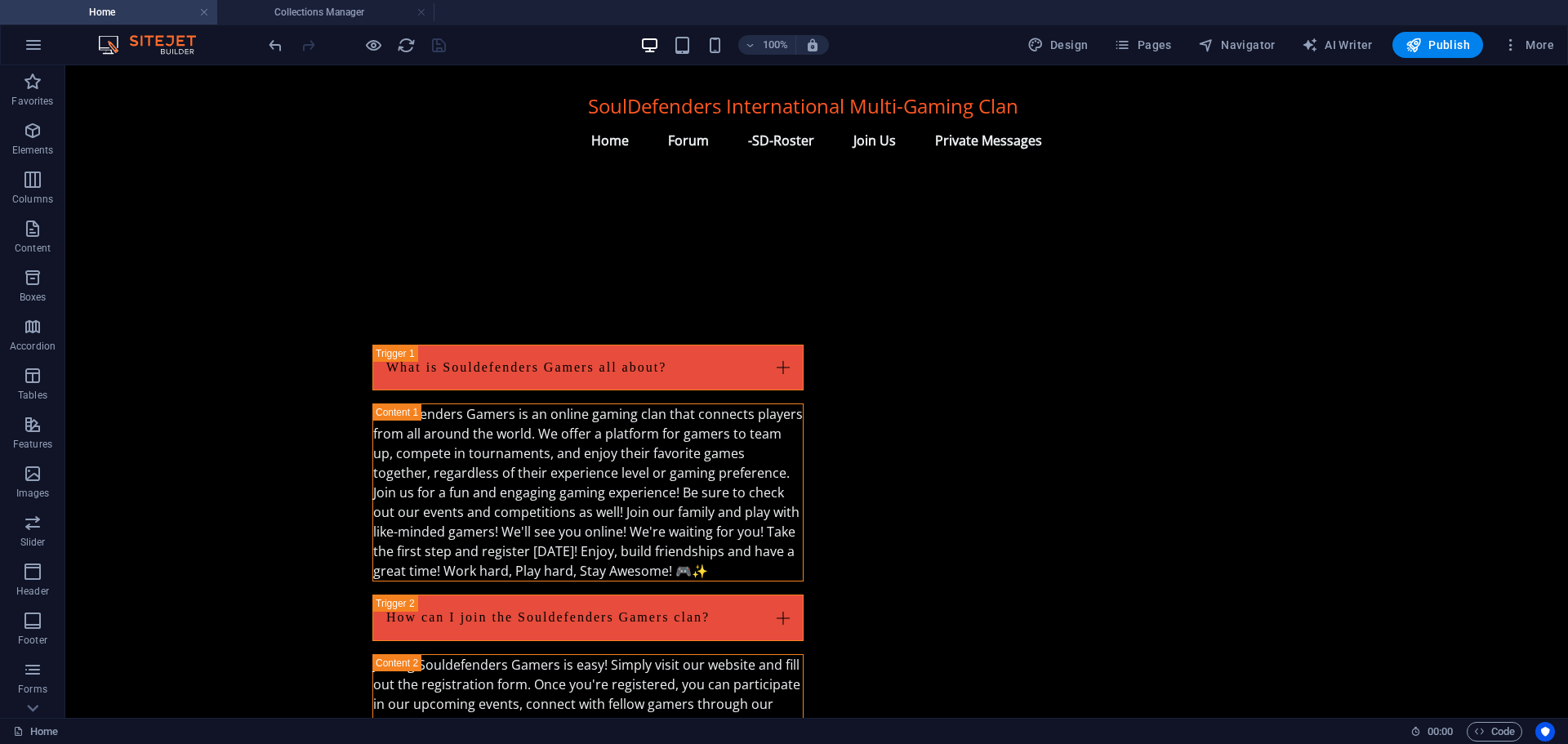
click at [1345, 43] on span "AI Writer" at bounding box center [1337, 44] width 71 height 16
select select "English"
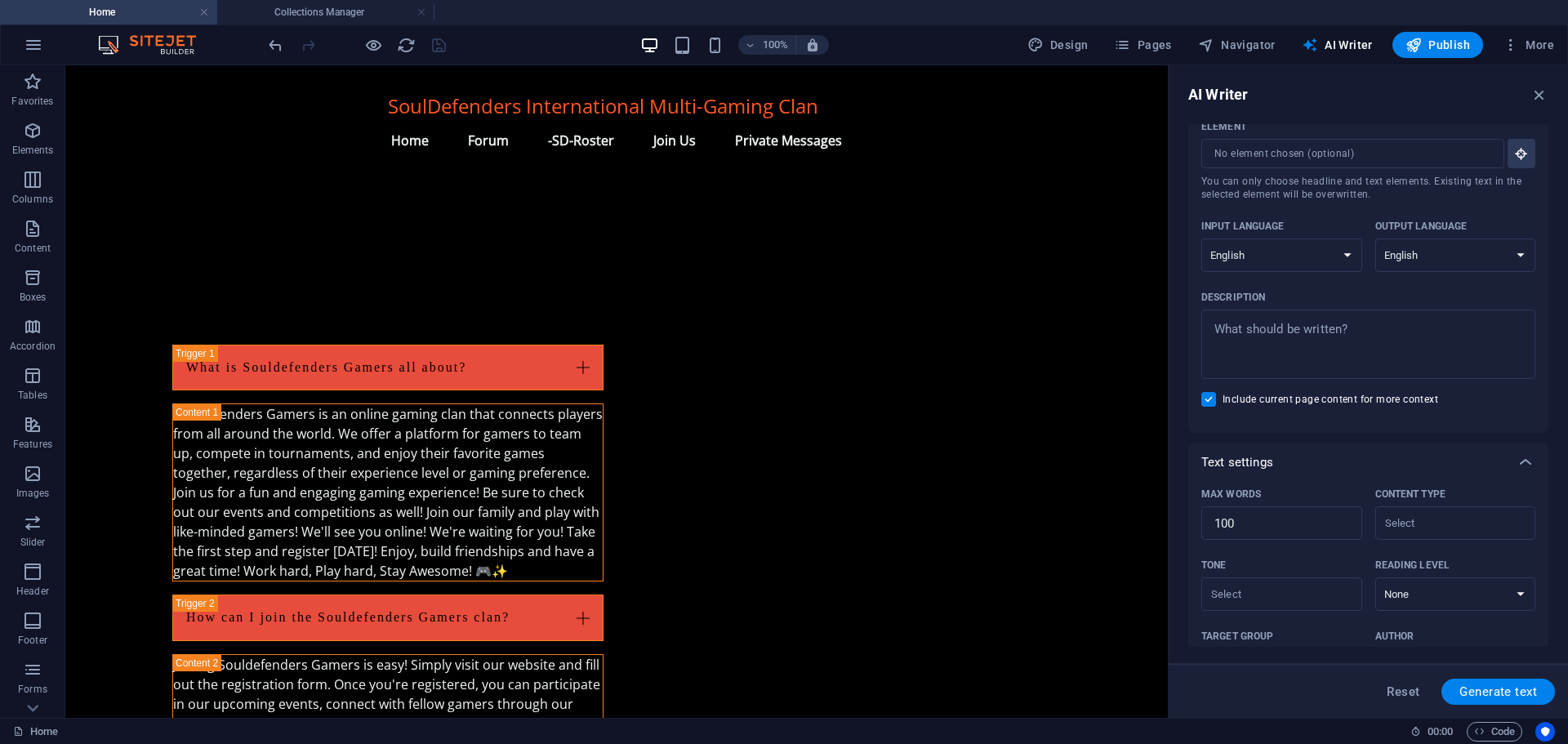
scroll to position [0, 0]
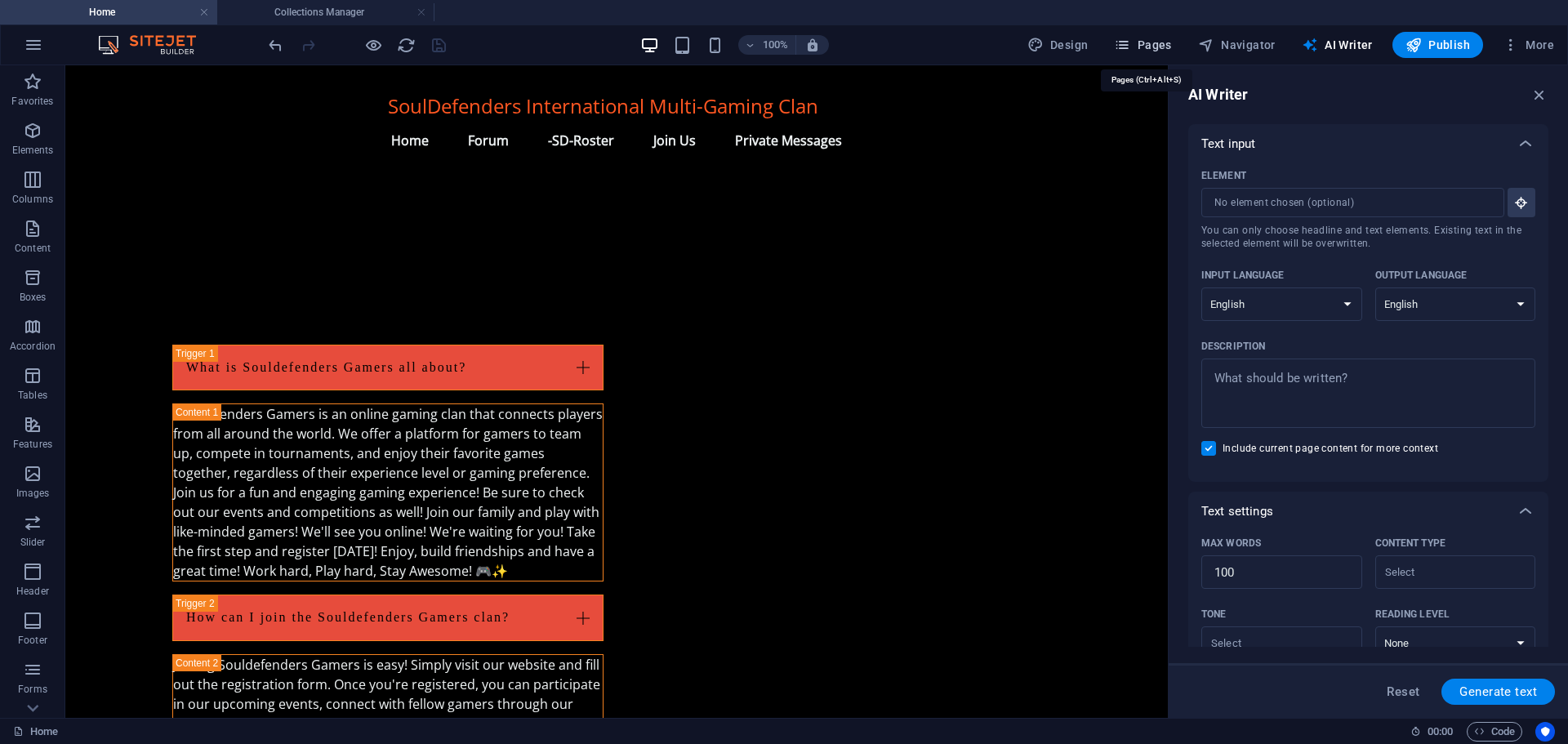
click at [1152, 47] on span "Pages" at bounding box center [1142, 44] width 57 height 16
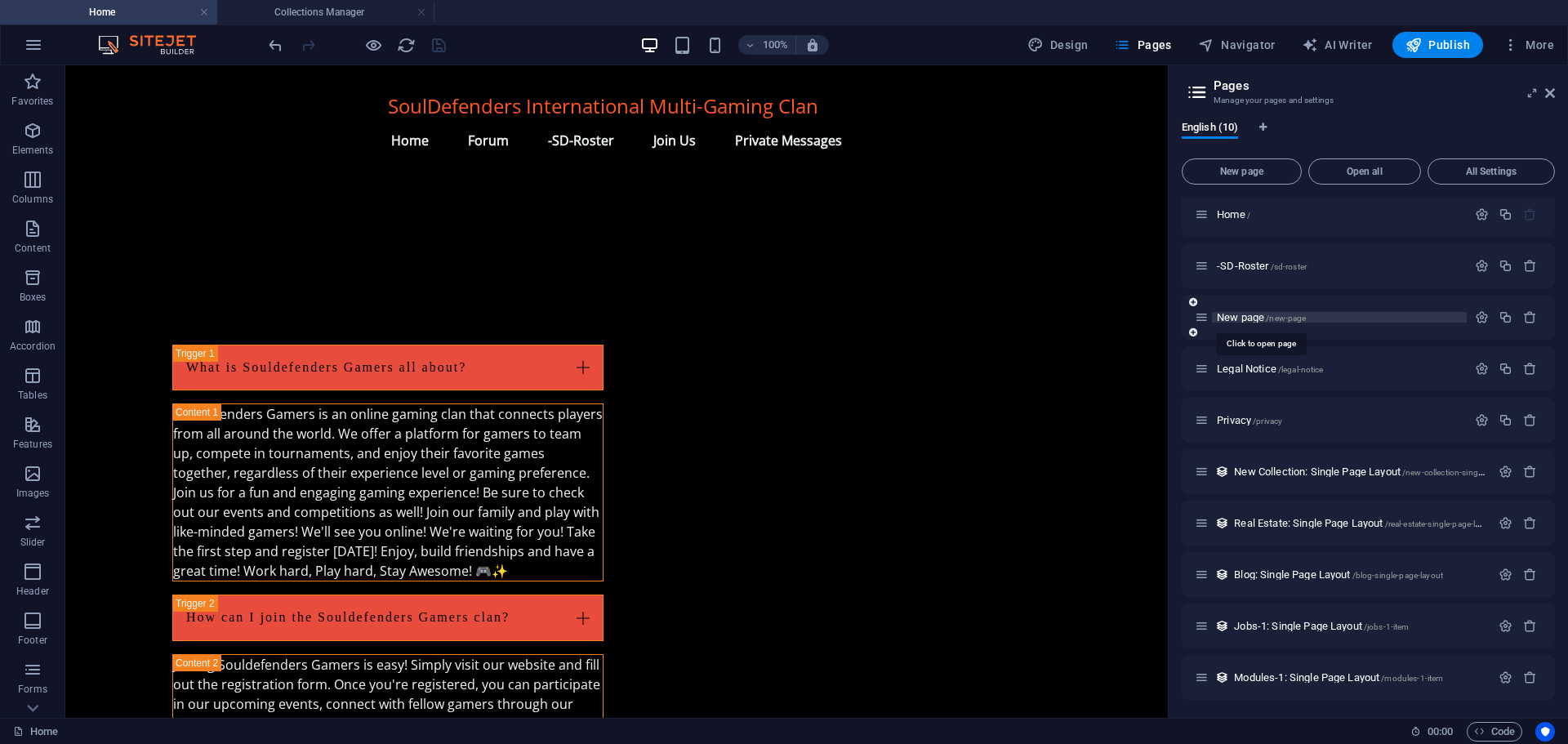
scroll to position [7, 0]
click at [1271, 676] on span "Modules-1: Single Page Layout /modules-1-item" at bounding box center [1338, 676] width 209 height 12
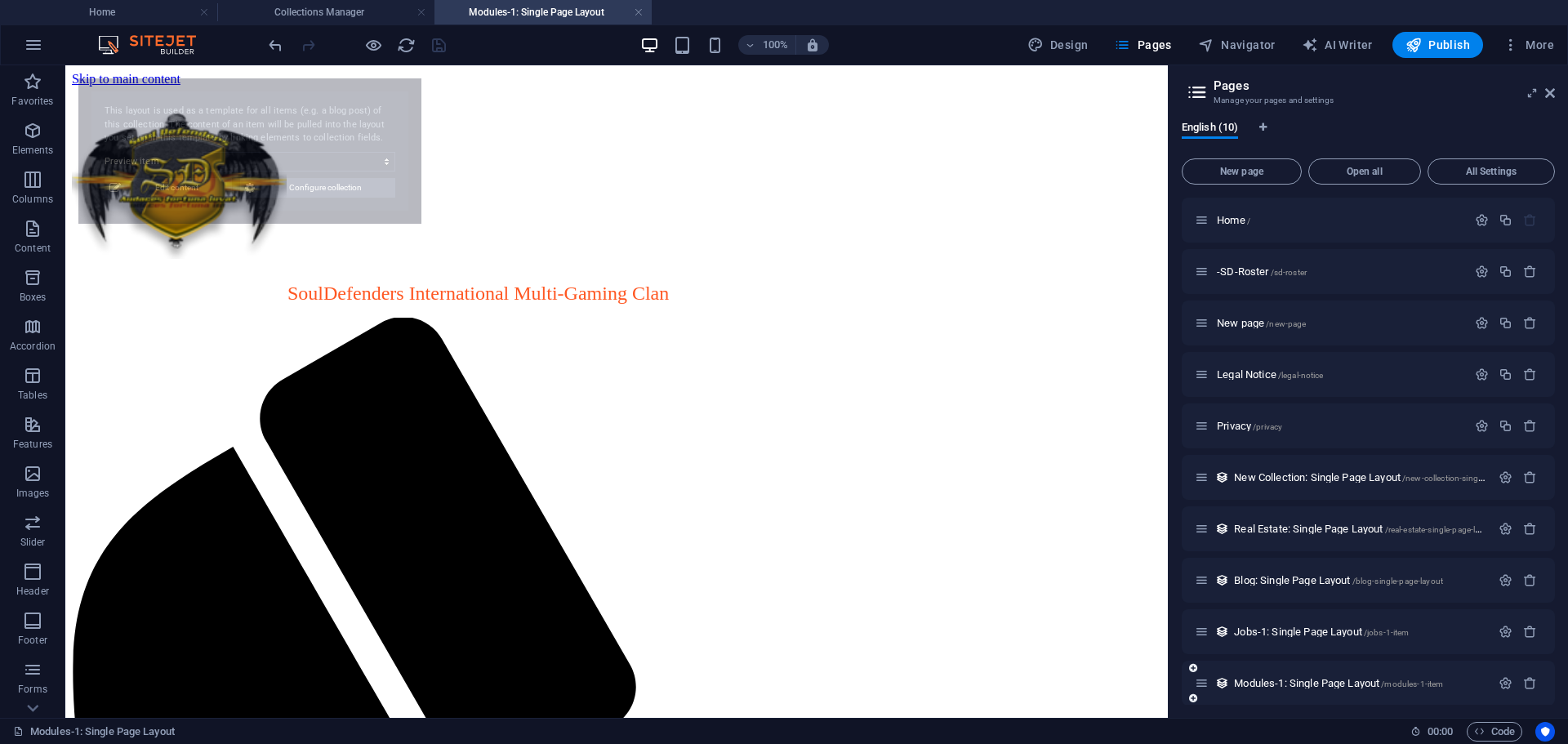
scroll to position [0, 0]
select select "68d6a54063c5de7873022c2d"
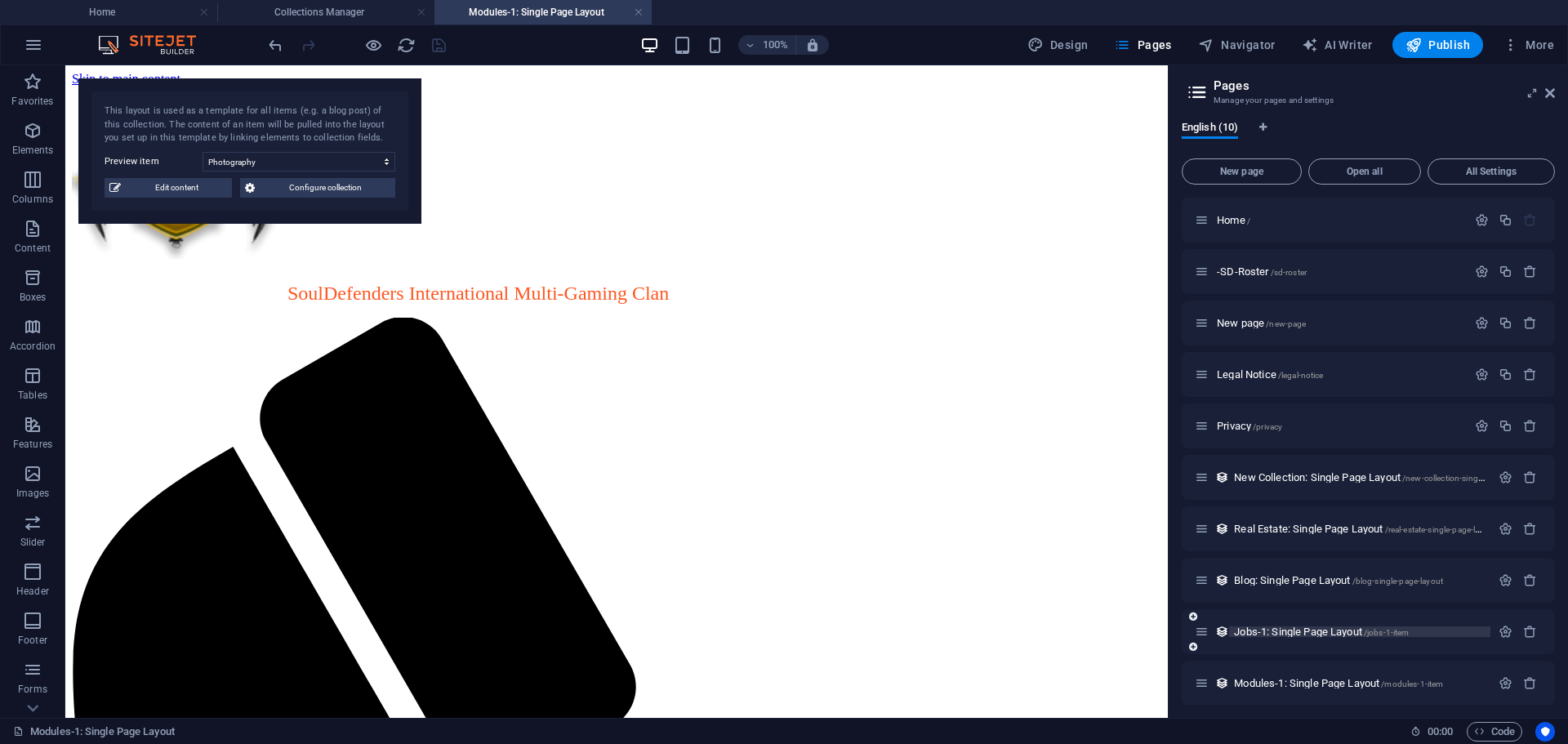
click at [1265, 630] on span "Jobs-1: Single Page Layout /jobs-1-item" at bounding box center [1321, 632] width 175 height 12
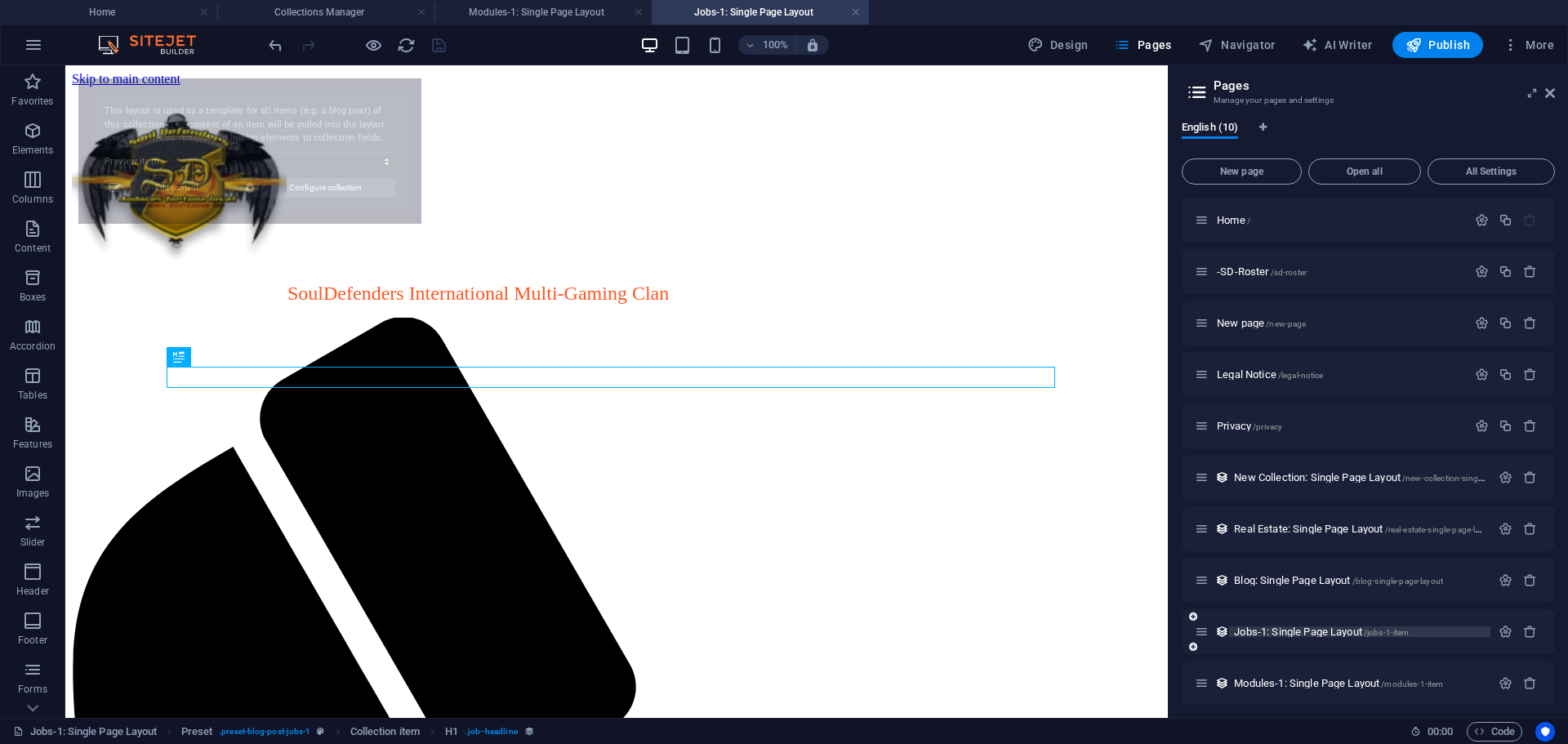
select select "68d6a54063c5de7873022c27"
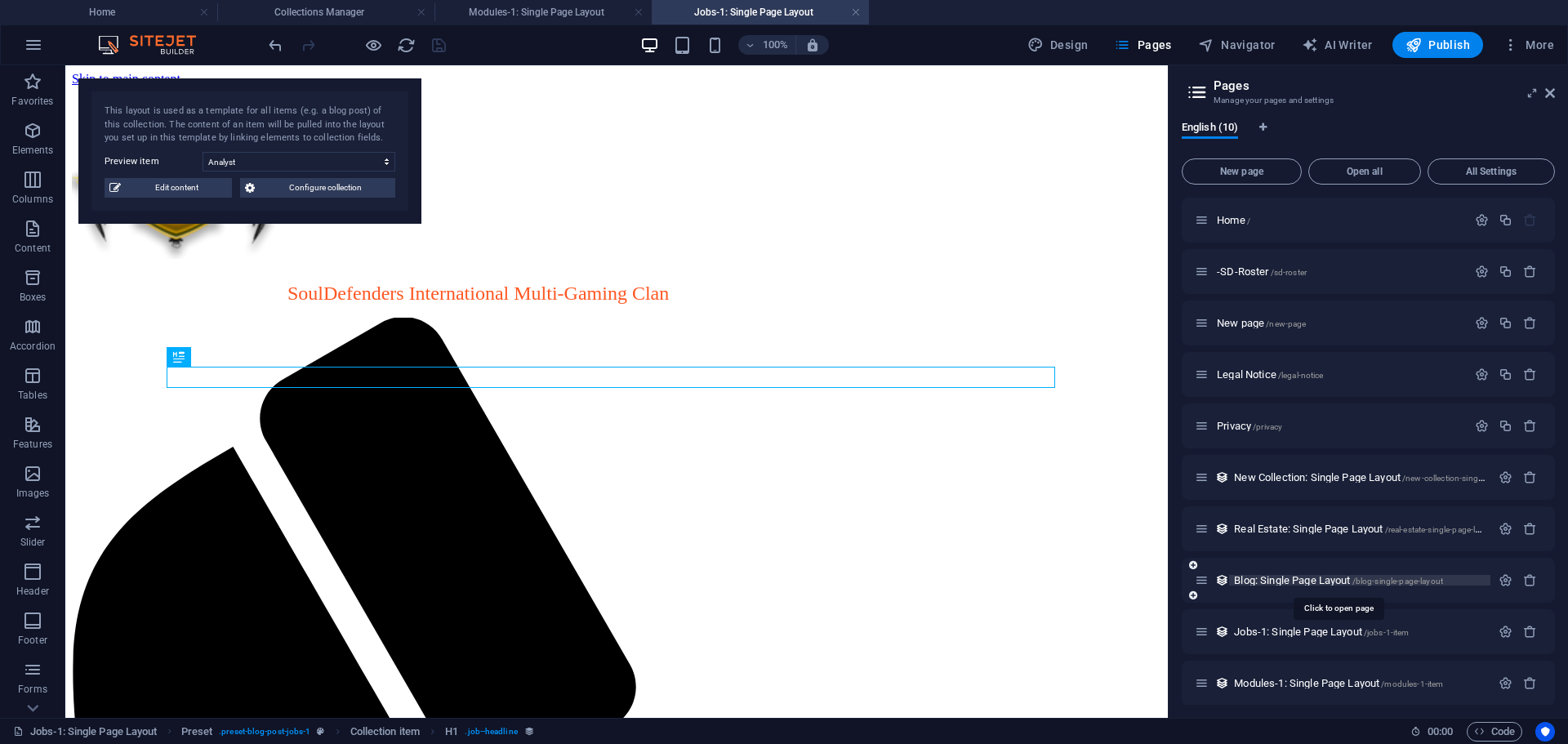
click at [1264, 575] on span "Blog: Single Page Layout /blog-single-page-layout" at bounding box center [1338, 580] width 209 height 12
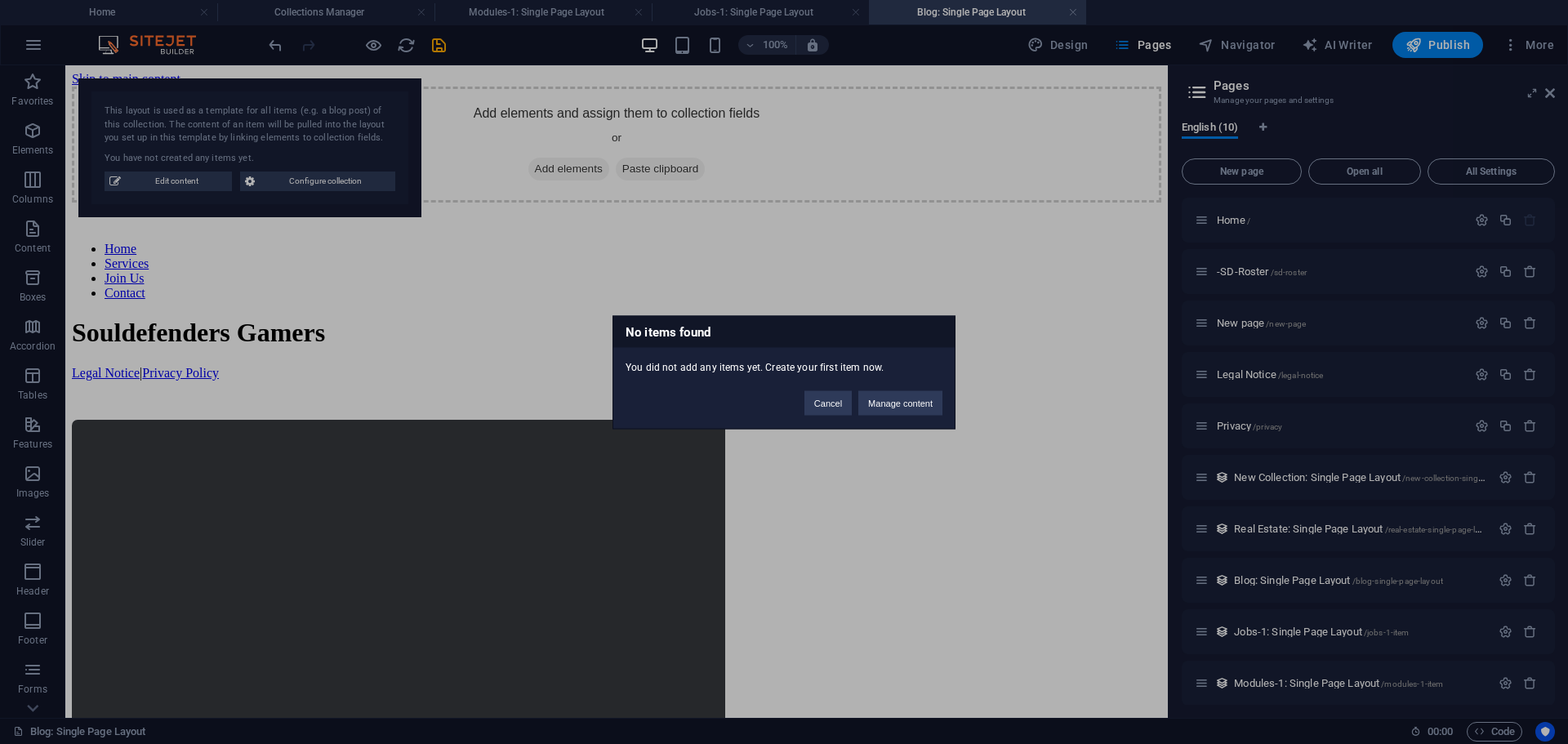
click at [1530, 576] on div "No items found You did not add any items yet. Create your first item now. Cance…" at bounding box center [784, 372] width 1568 height 744
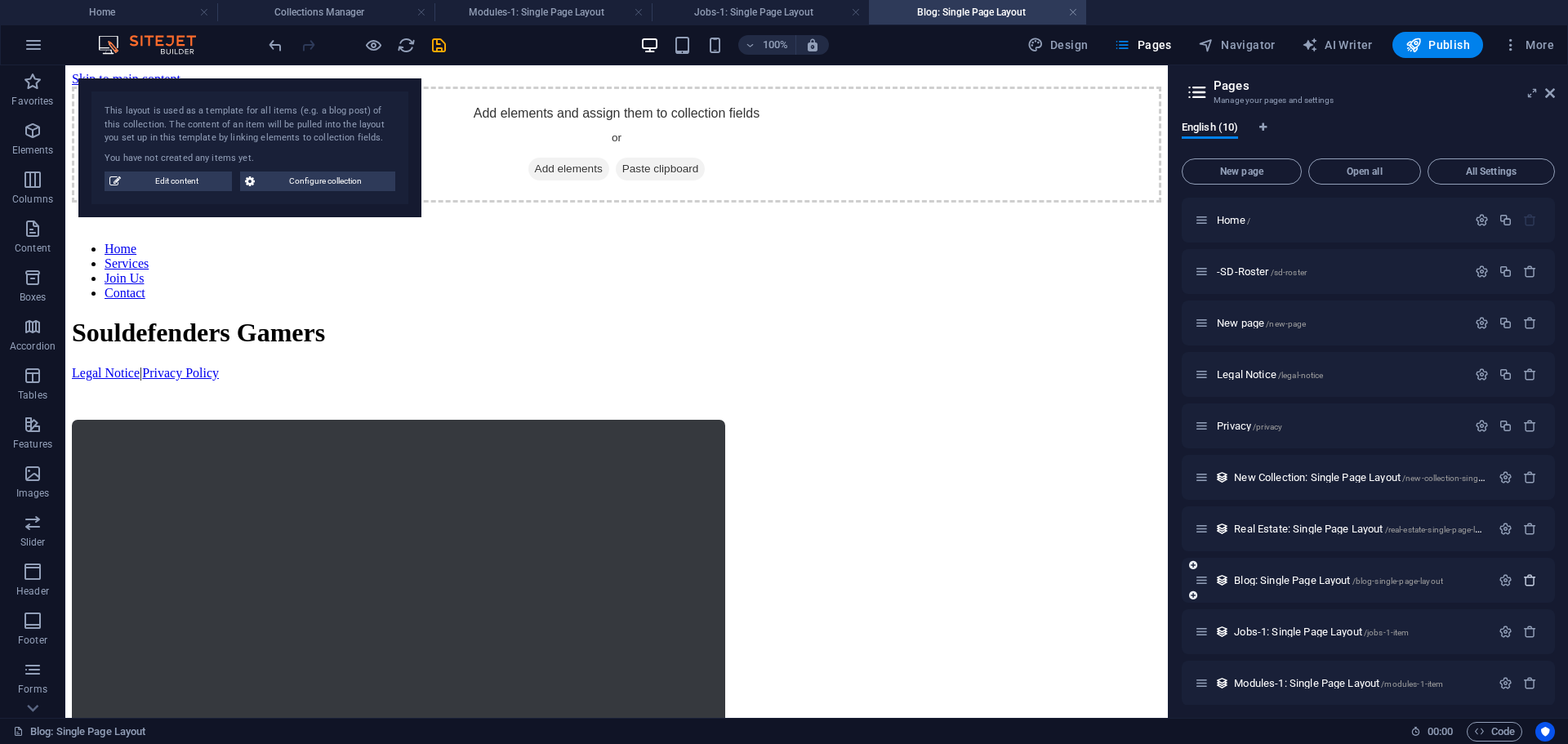
click at [1528, 576] on icon "button" at bounding box center [1530, 580] width 14 height 14
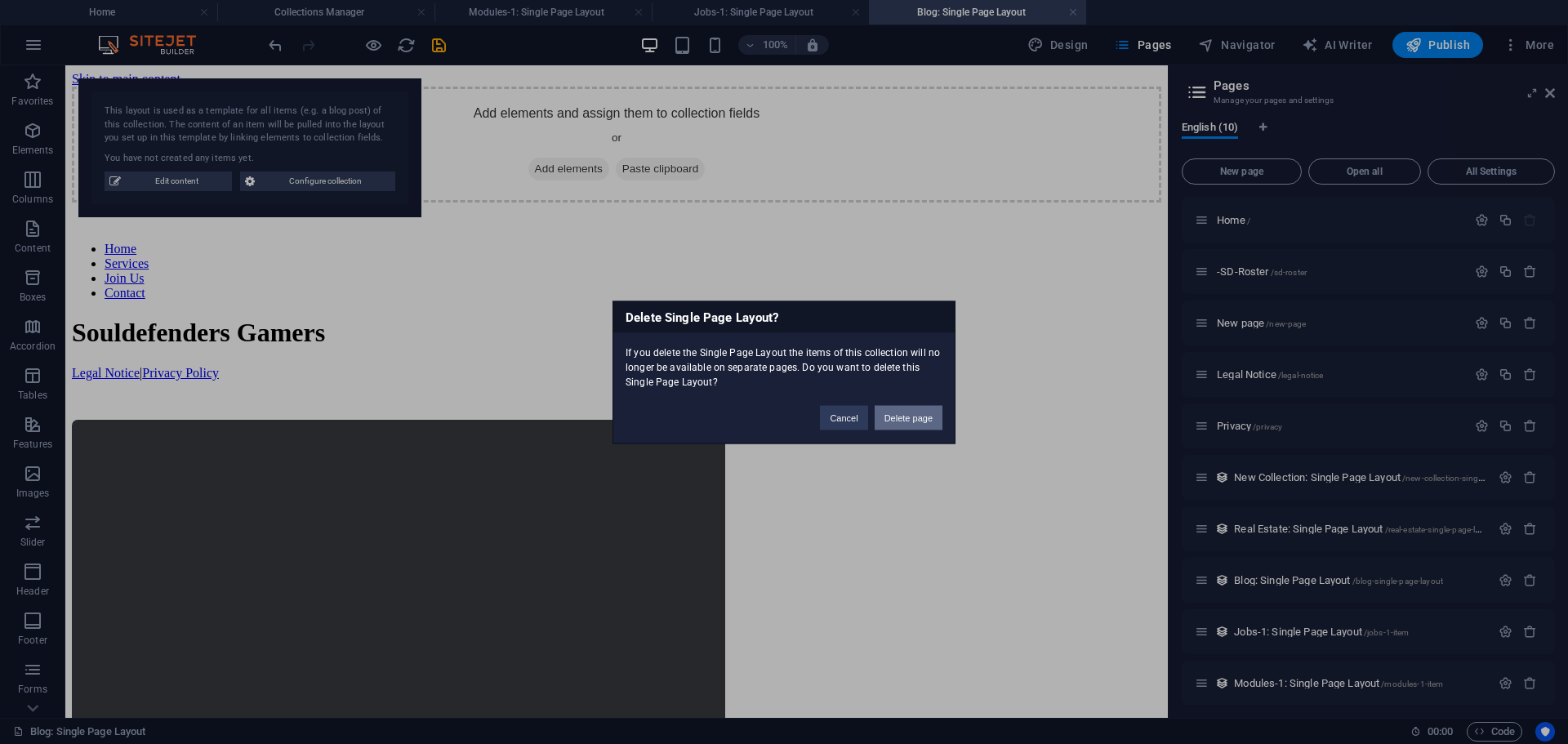
drag, startPoint x: 906, startPoint y: 414, endPoint x: 873, endPoint y: 360, distance: 63.3
click at [906, 414] on button "Delete page" at bounding box center [909, 417] width 67 height 24
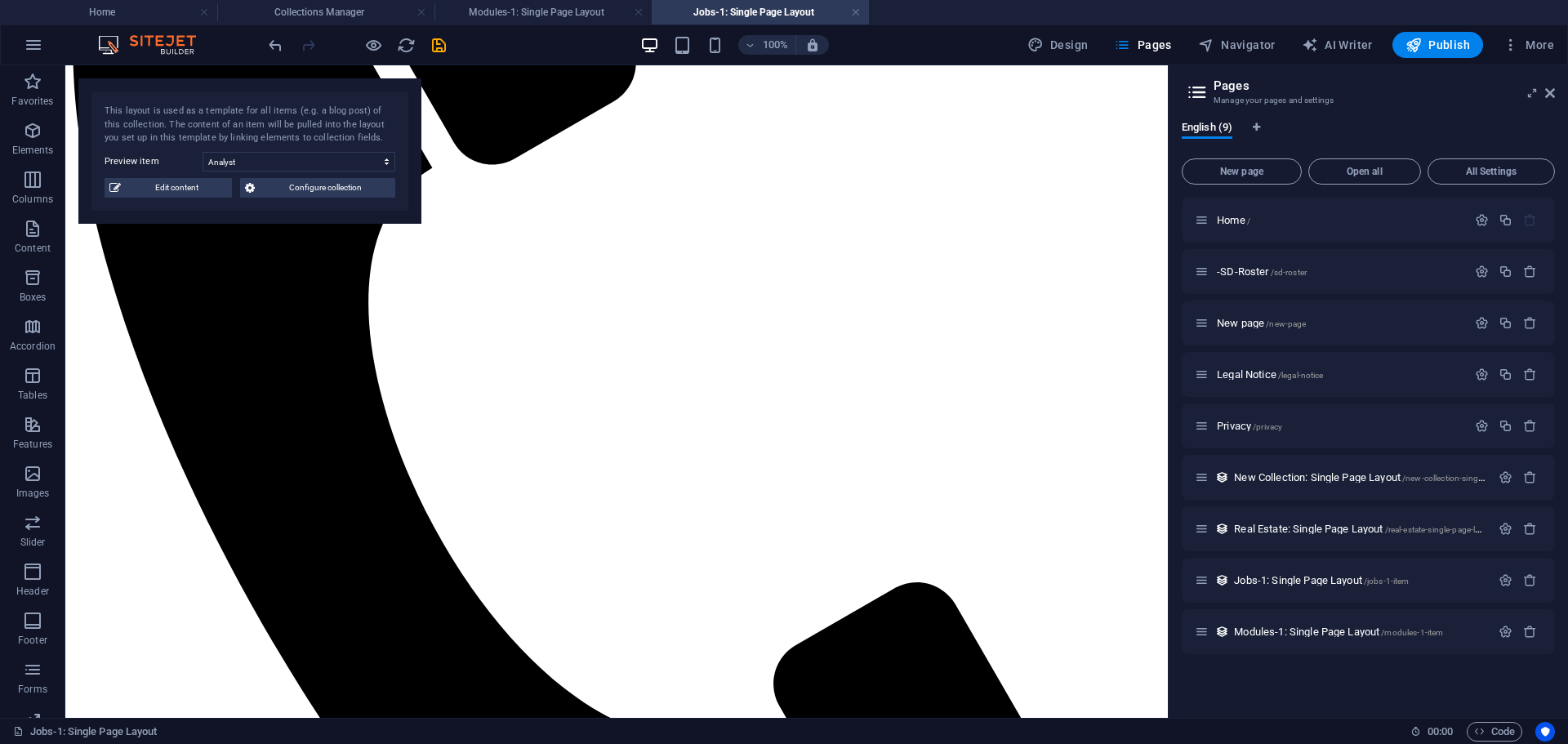
scroll to position [630, 0]
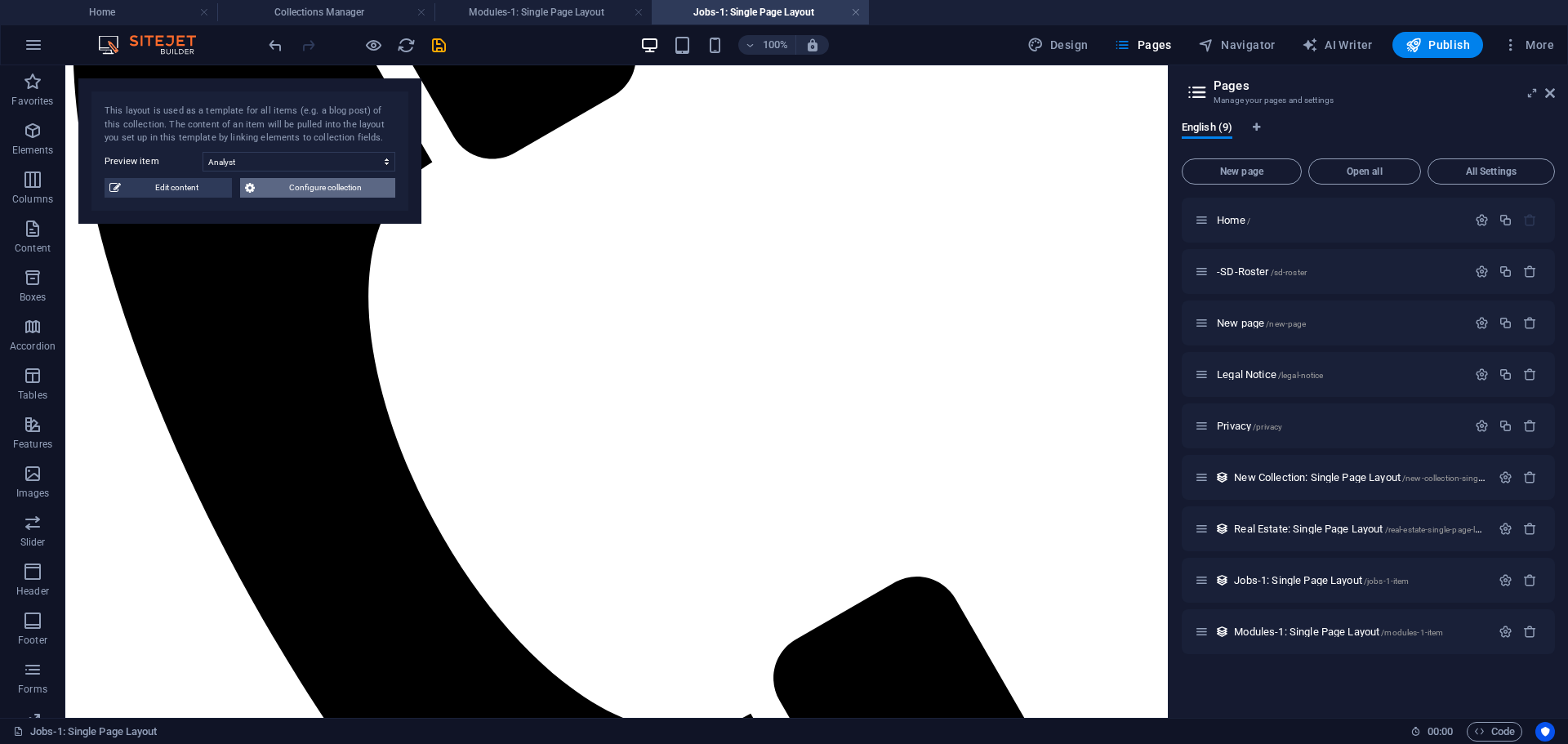
click at [299, 187] on span "Configure collection" at bounding box center [324, 187] width 130 height 20
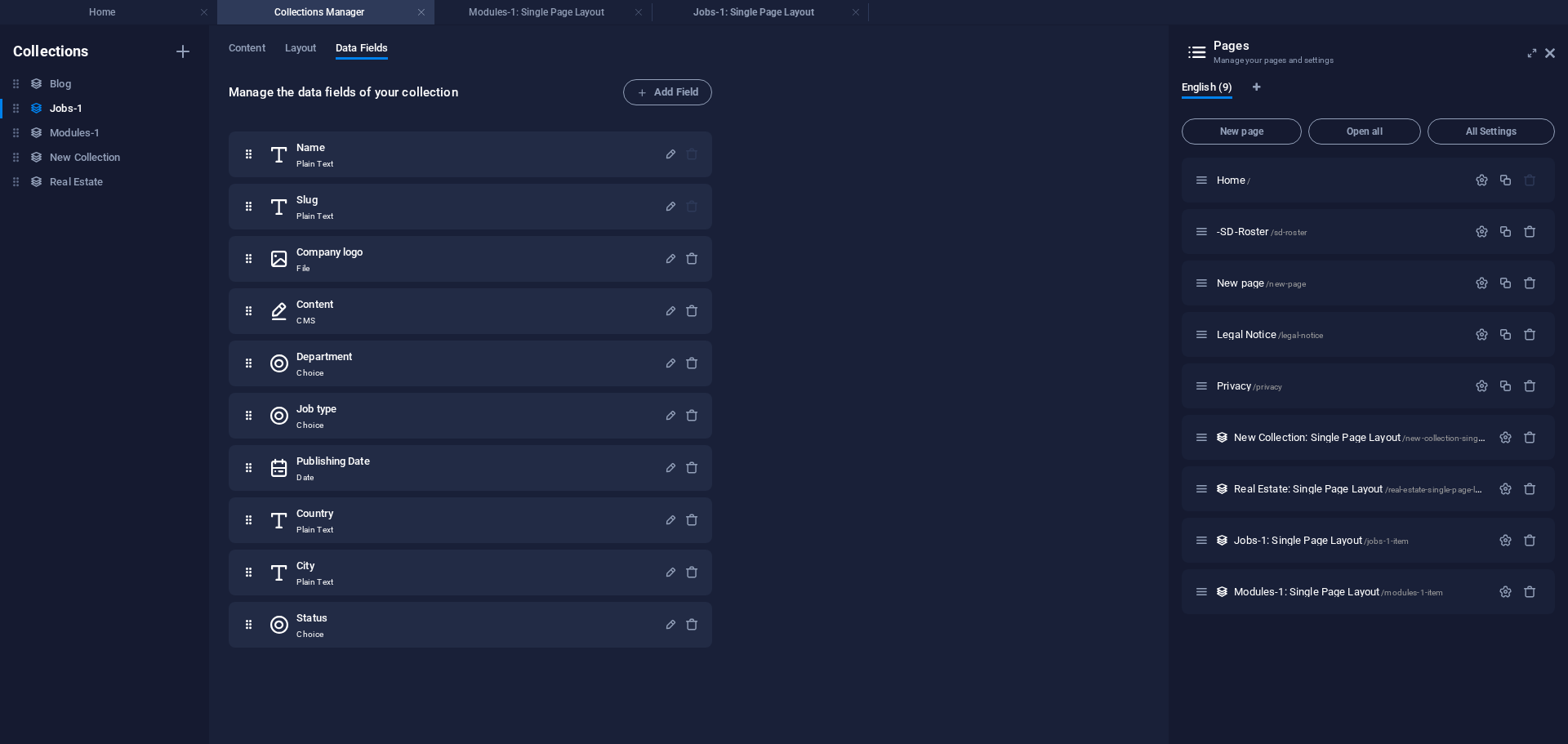
scroll to position [0, 0]
click at [1548, 48] on icon at bounding box center [1549, 53] width 9 height 13
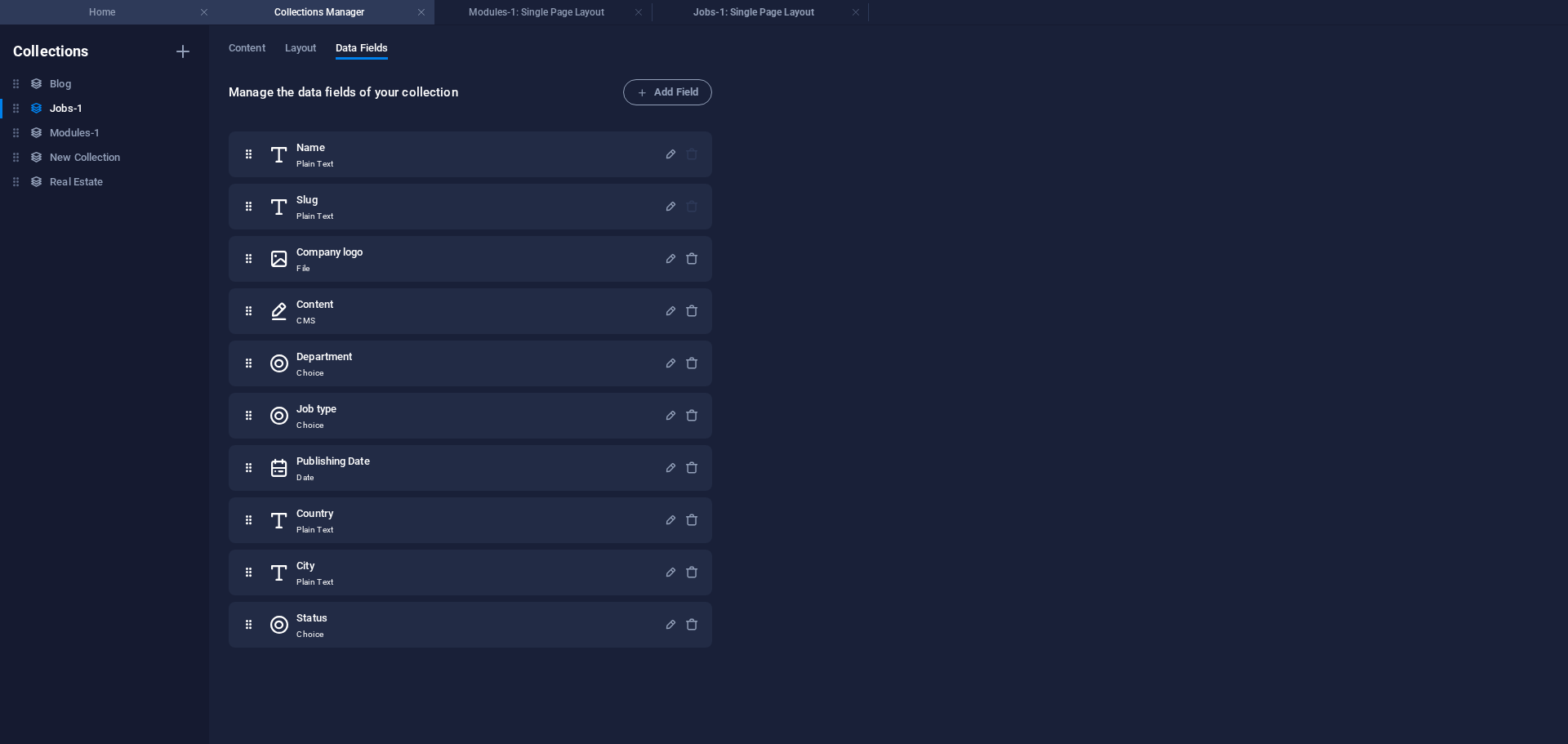
click at [88, 9] on h4 "Home" at bounding box center [109, 11] width 217 height 18
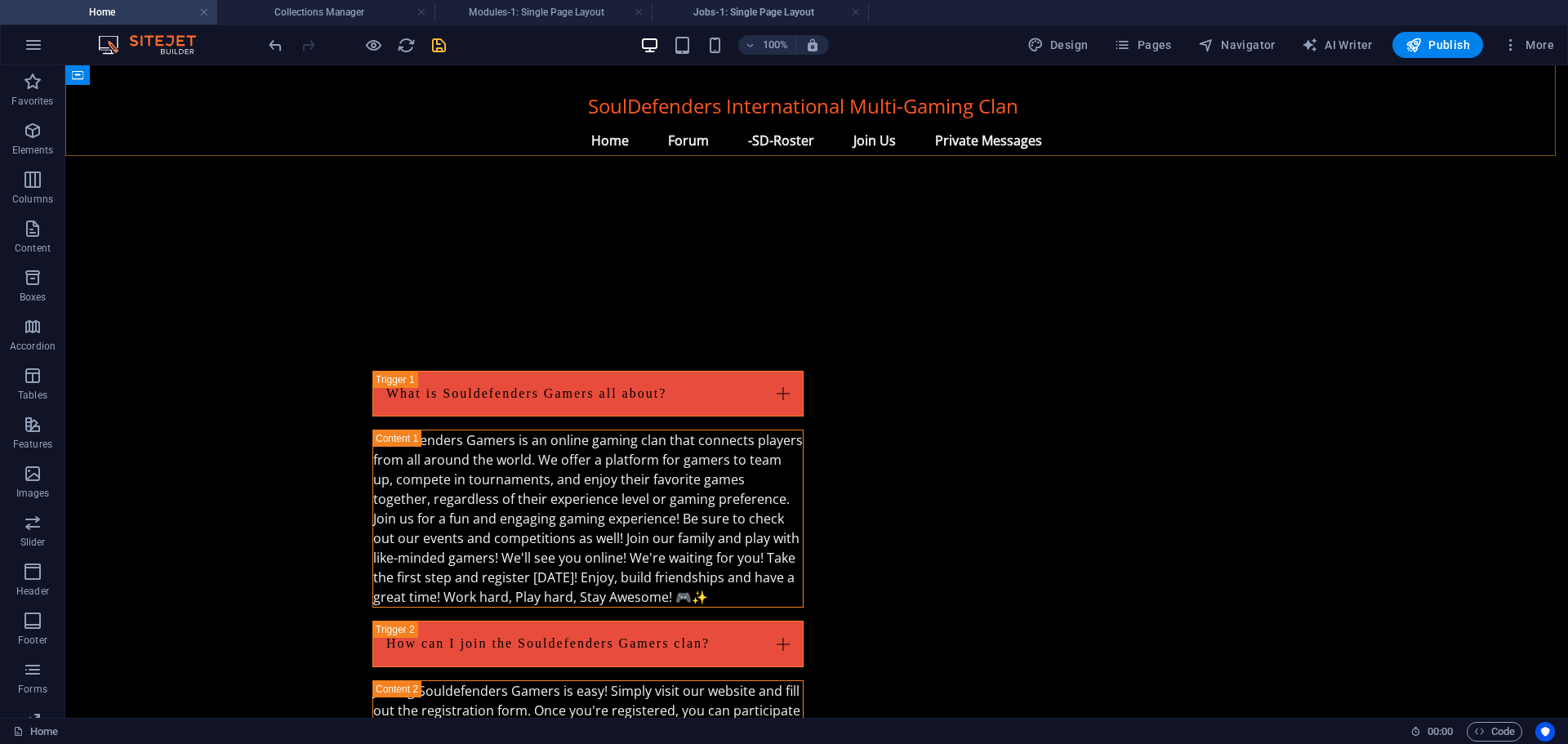
scroll to position [2003, 0]
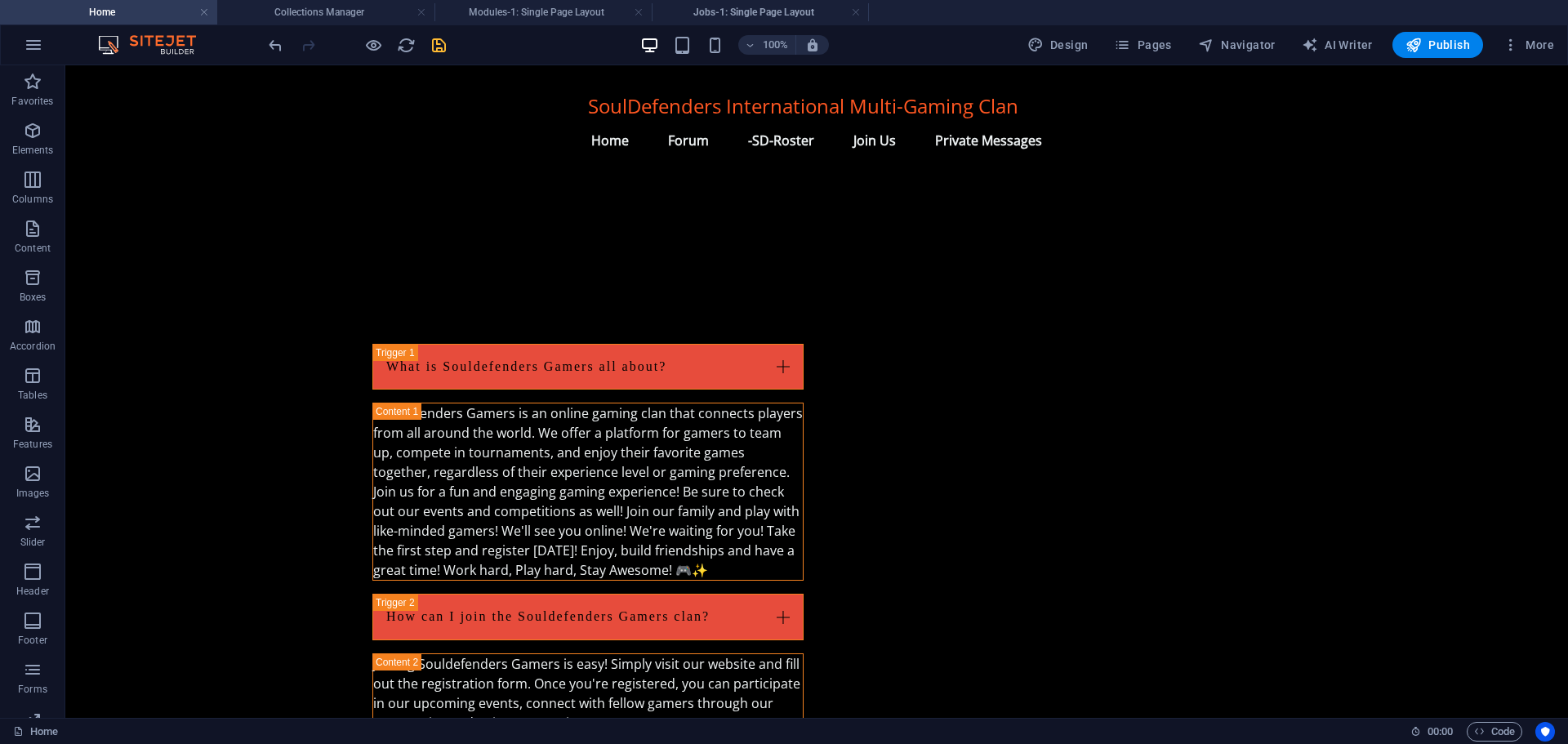
drag, startPoint x: 722, startPoint y: 297, endPoint x: 695, endPoint y: 301, distance: 27.3
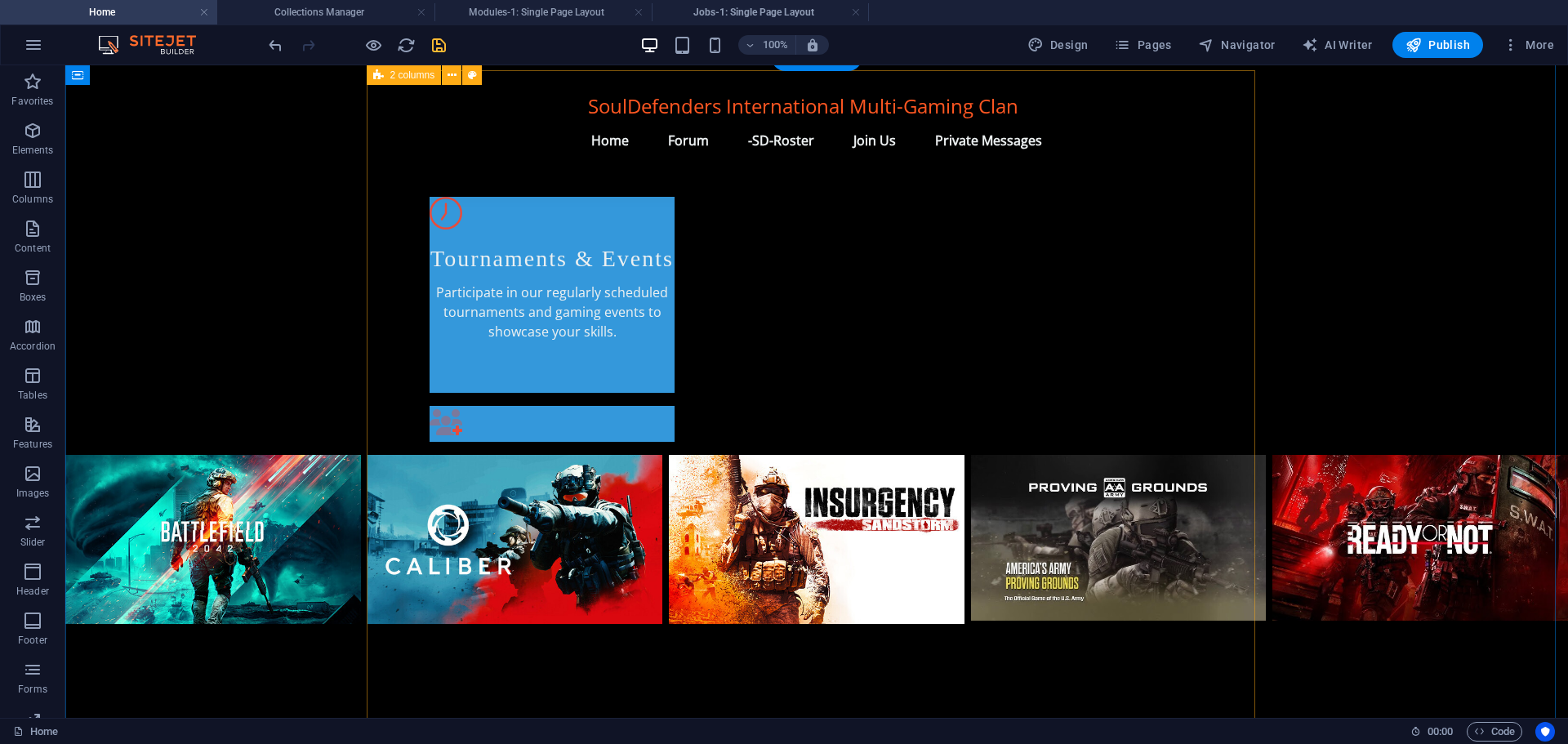
scroll to position [942, 0]
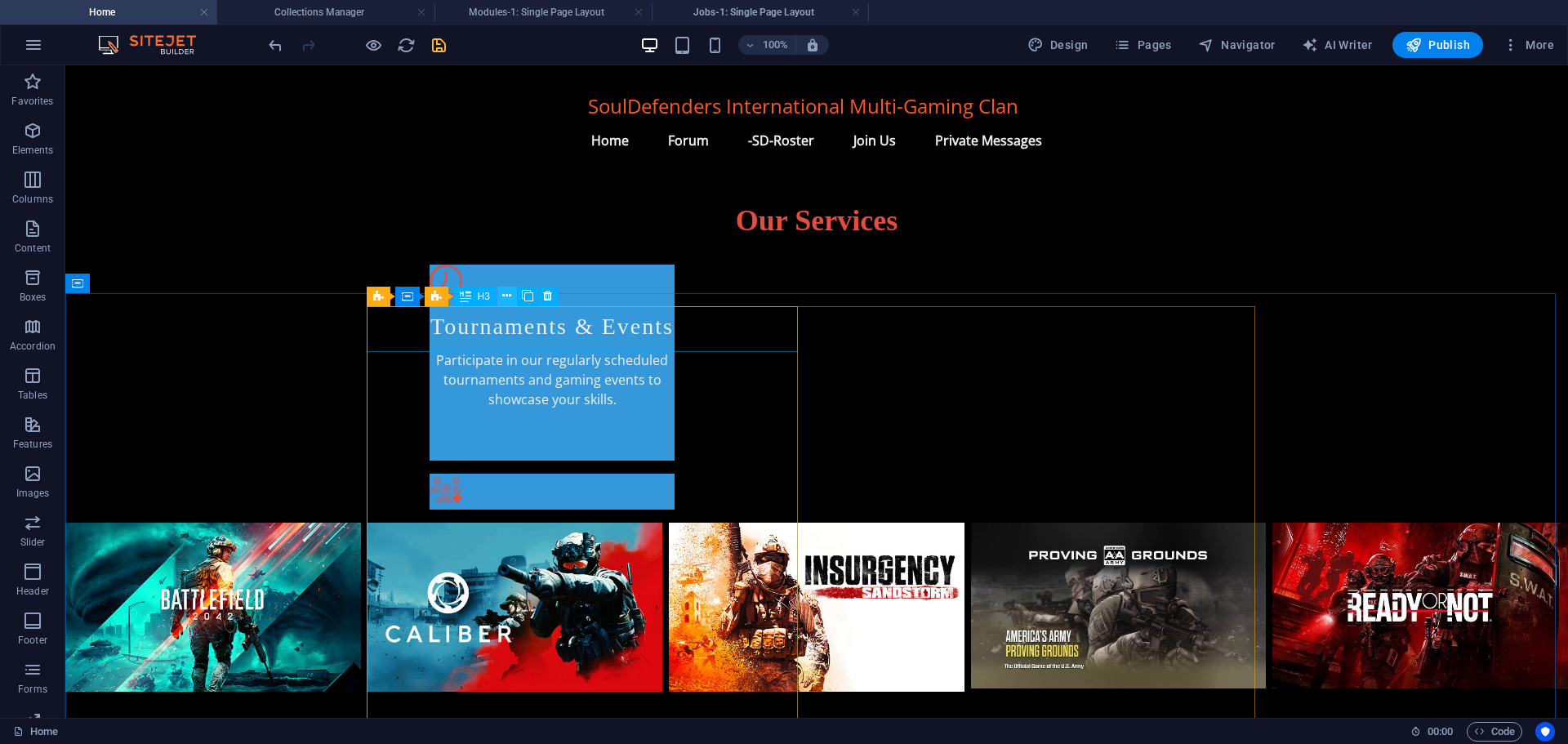
click at [505, 294] on icon at bounding box center [507, 296] width 9 height 17
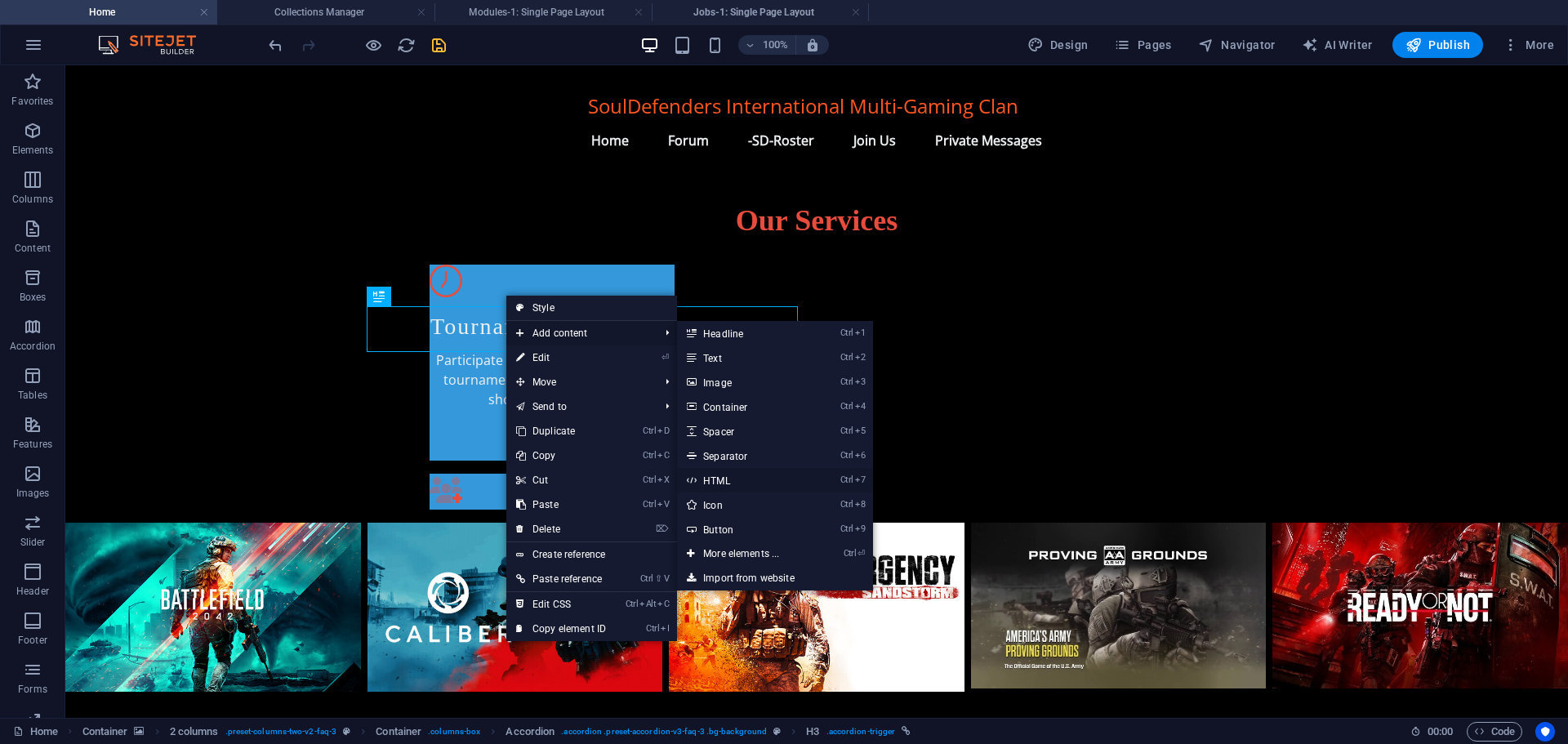
click at [737, 479] on link "Ctrl 7 HTML" at bounding box center [745, 480] width 135 height 24
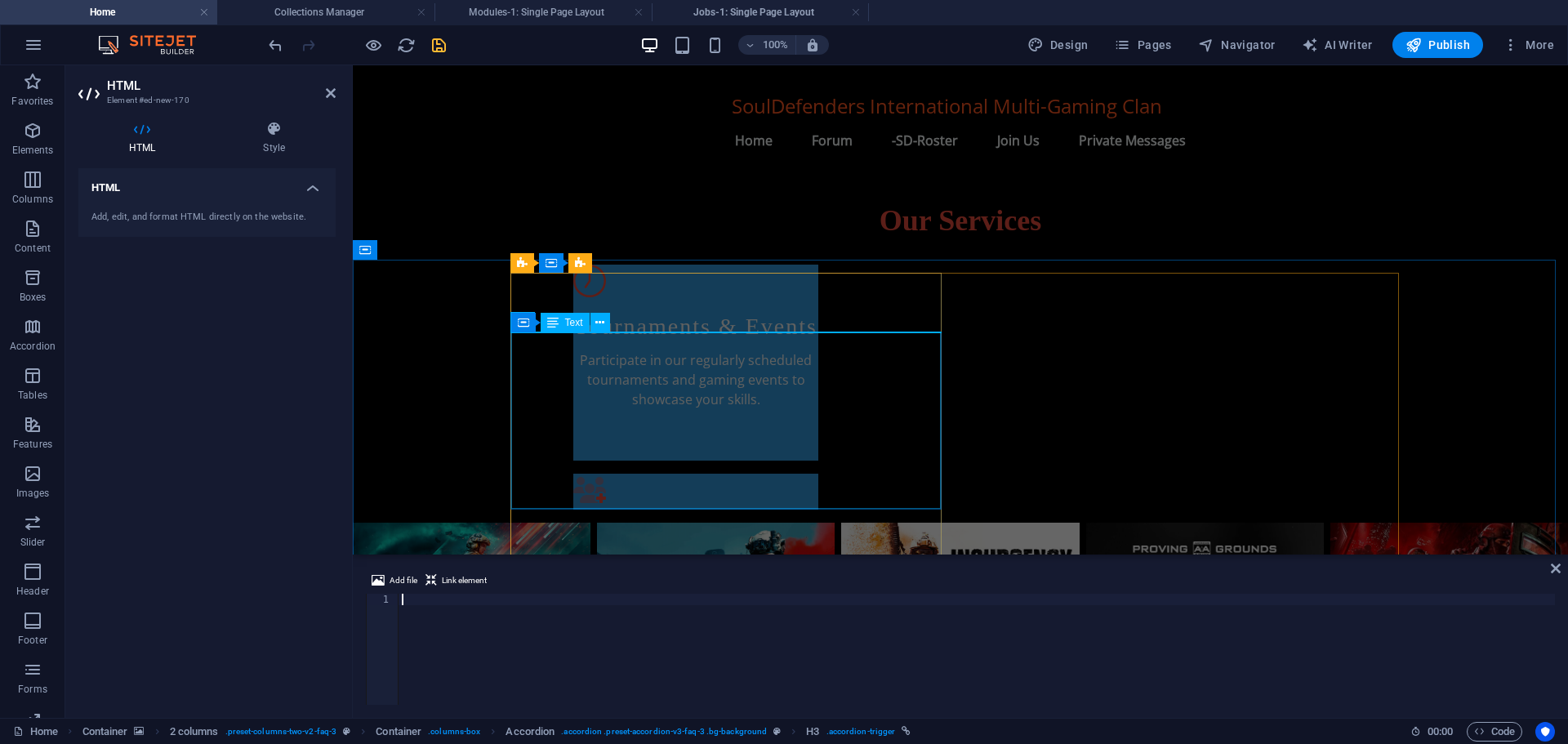
scroll to position [975, 0]
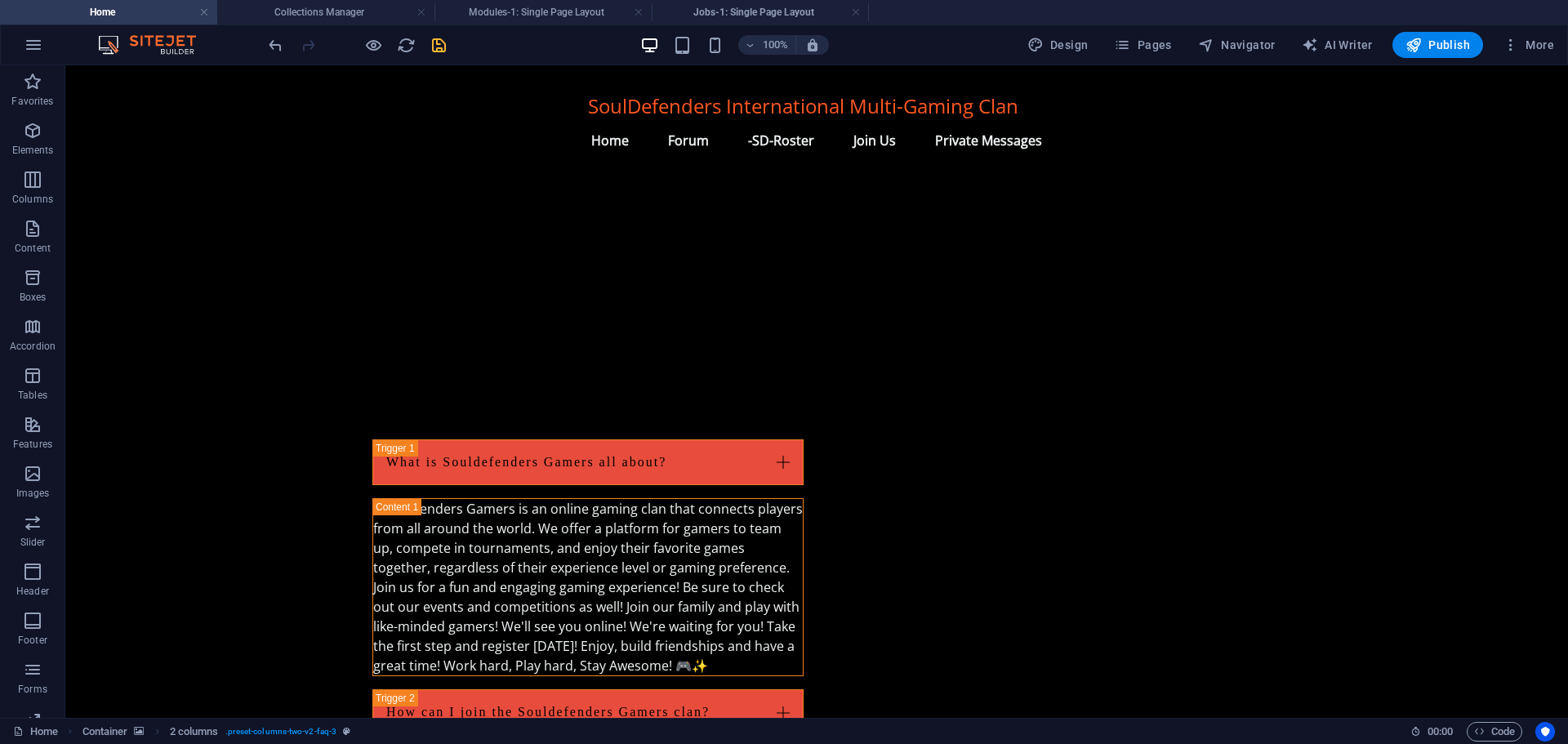
scroll to position [1922, 0]
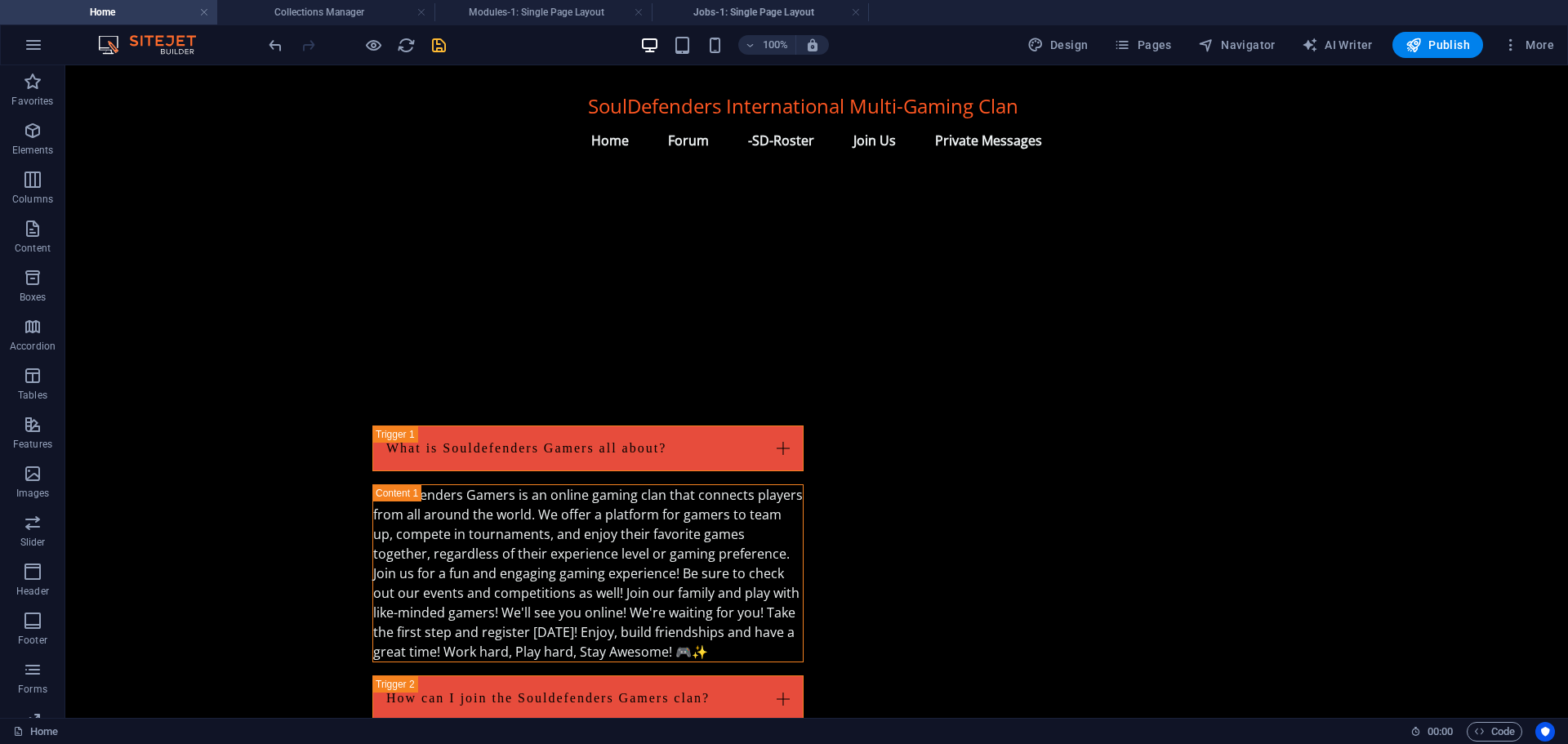
click at [867, 365] on body "Skip to main content SoulDefenders International Multi-Gaming Clan Menu Home Fo…" at bounding box center [817, 44] width 1502 height 3802
click at [870, 363] on body "Skip to main content SoulDefenders International Multi-Gaming Clan Menu Home Fo…" at bounding box center [817, 44] width 1502 height 3802
click at [871, 363] on body "Skip to main content SoulDefenders International Multi-Gaming Clan Menu Home Fo…" at bounding box center [817, 44] width 1502 height 3802
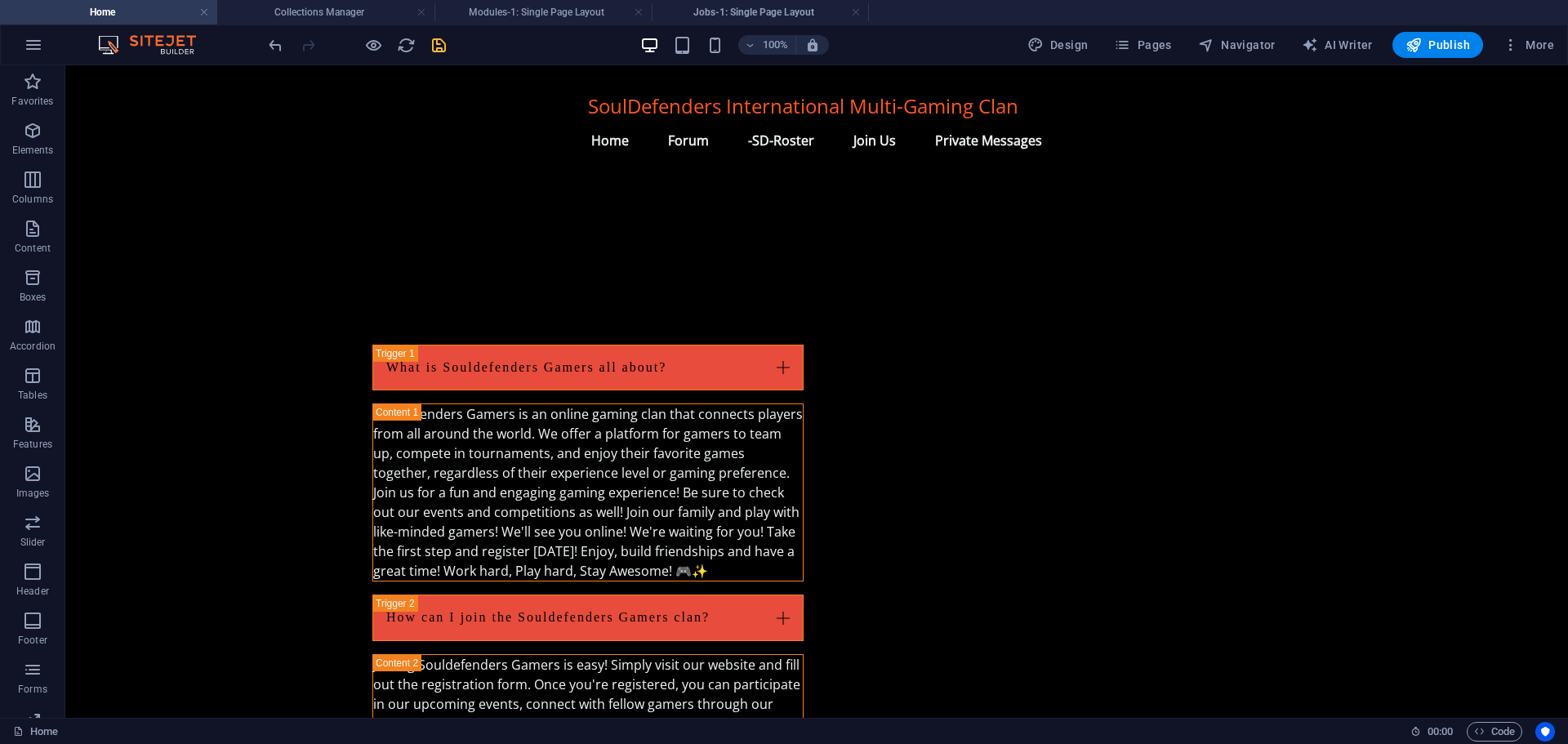
scroll to position [2003, 0]
drag, startPoint x: 1409, startPoint y: 392, endPoint x: 1441, endPoint y: 365, distance: 41.9
drag, startPoint x: 1503, startPoint y: 278, endPoint x: 1555, endPoint y: 245, distance: 61.6
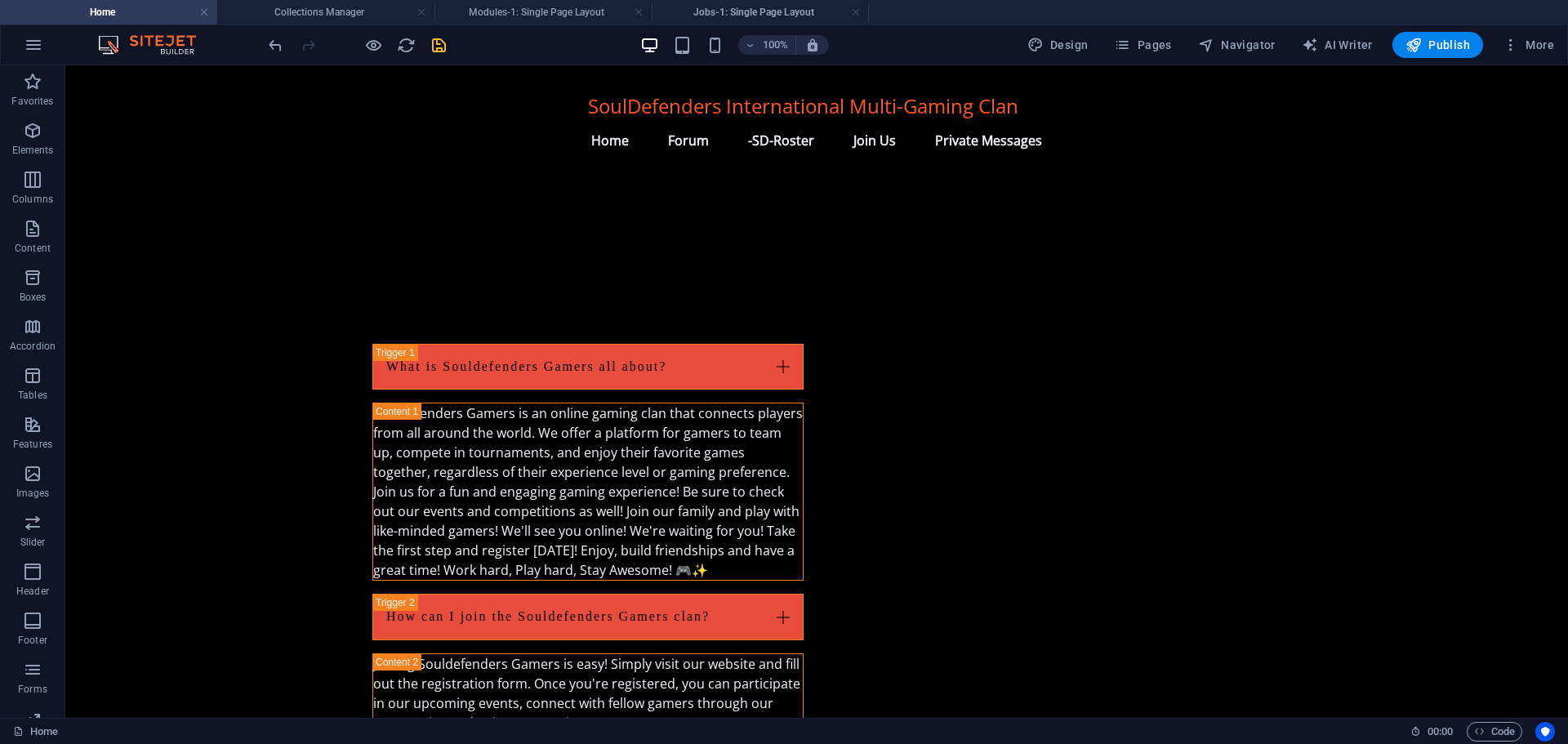
drag, startPoint x: 1343, startPoint y: 277, endPoint x: 1428, endPoint y: 37, distance: 254.6
click at [1428, 37] on span "Publish" at bounding box center [1437, 44] width 65 height 16
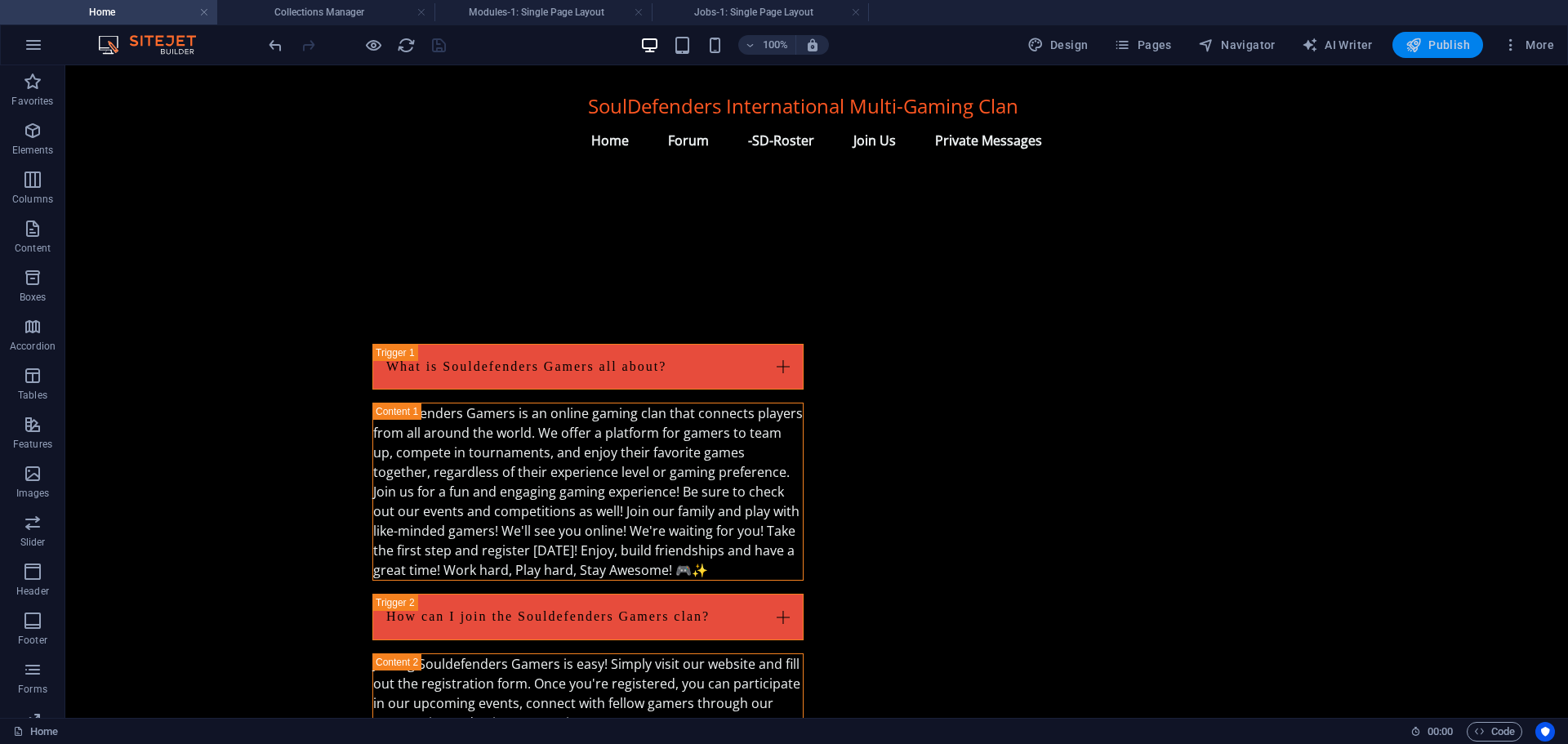
click at [1446, 38] on span "Publish" at bounding box center [1437, 44] width 65 height 16
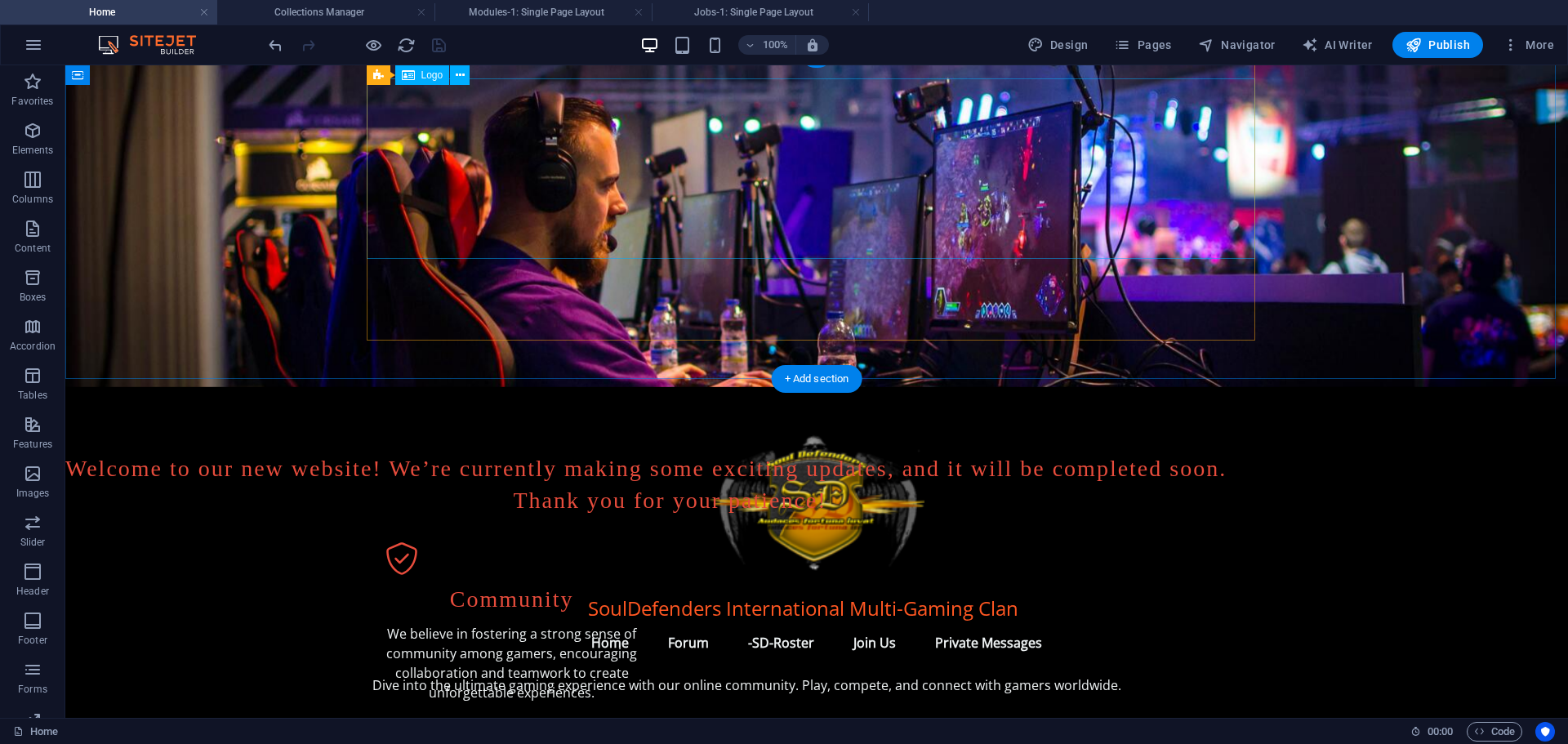
scroll to position [0, 0]
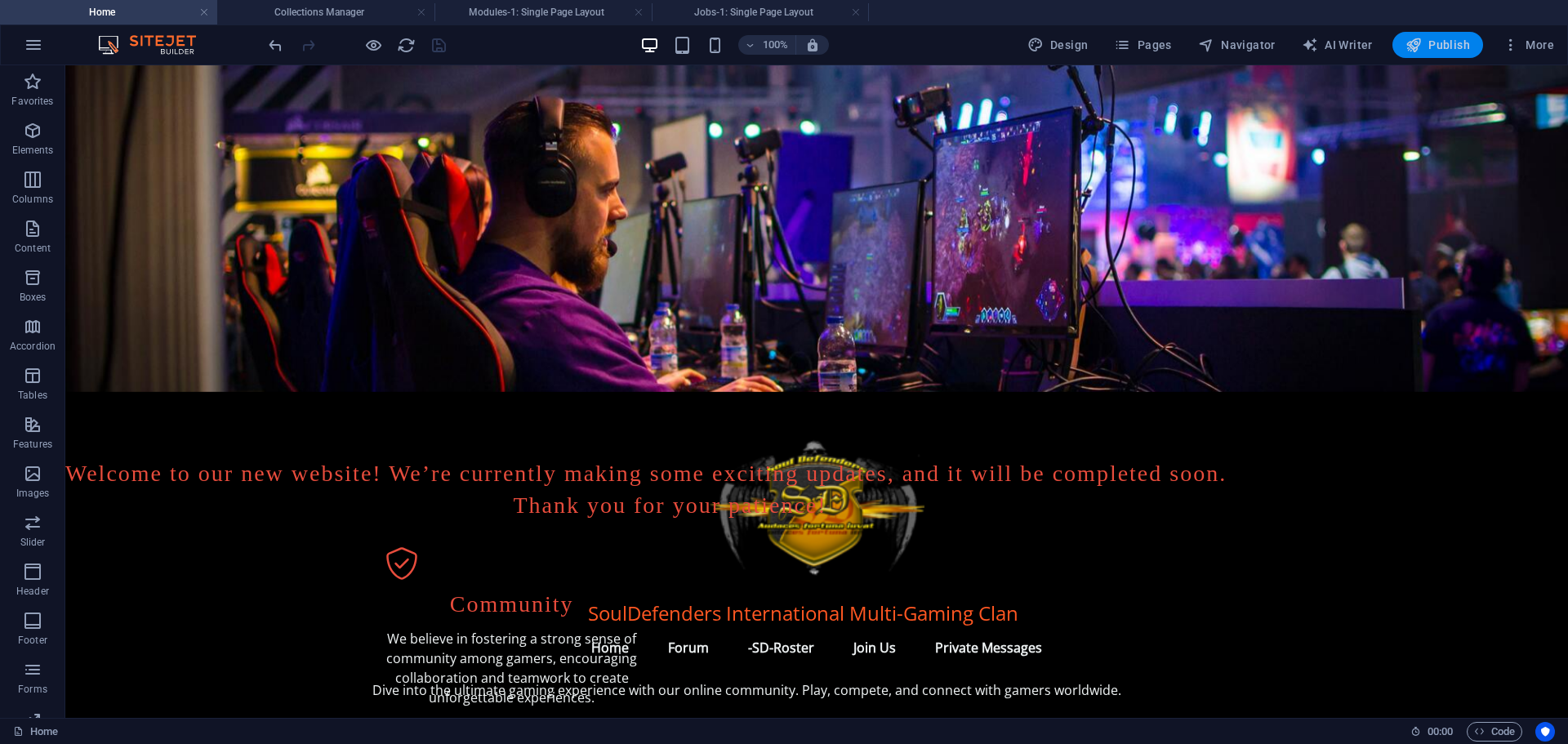
click at [1434, 41] on span "Publish" at bounding box center [1437, 44] width 65 height 16
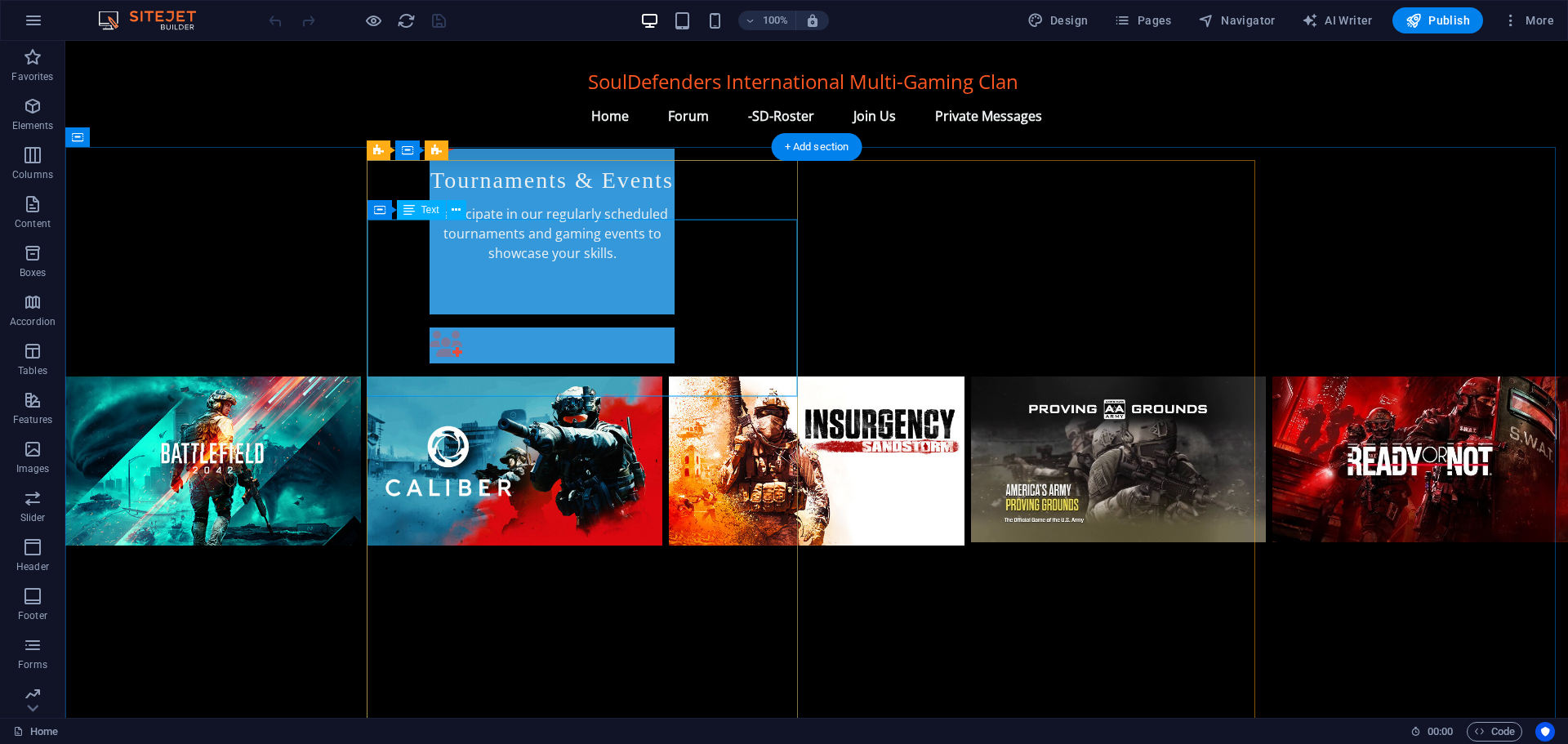
scroll to position [999, 0]
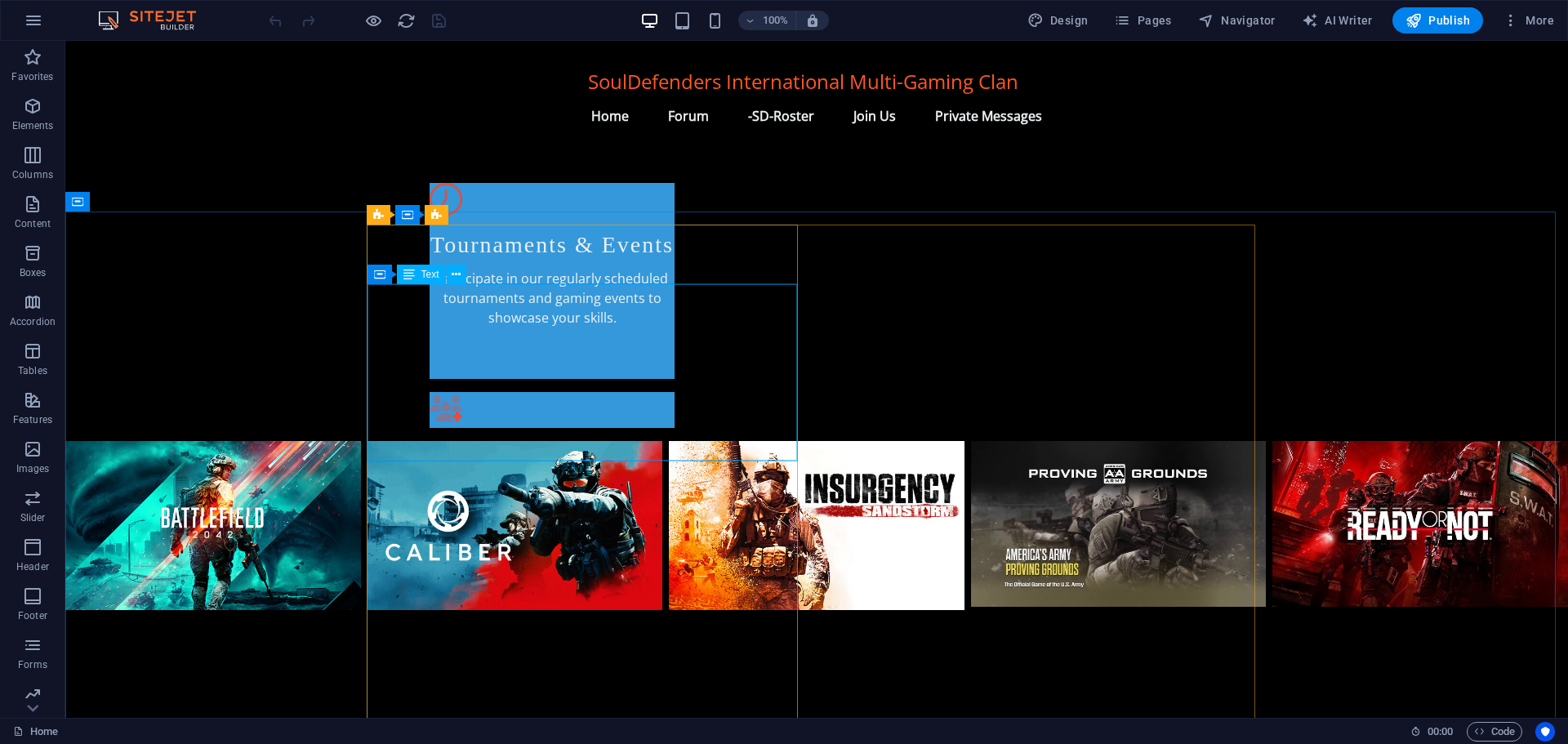
click at [423, 276] on span "Text" at bounding box center [430, 275] width 18 height 9
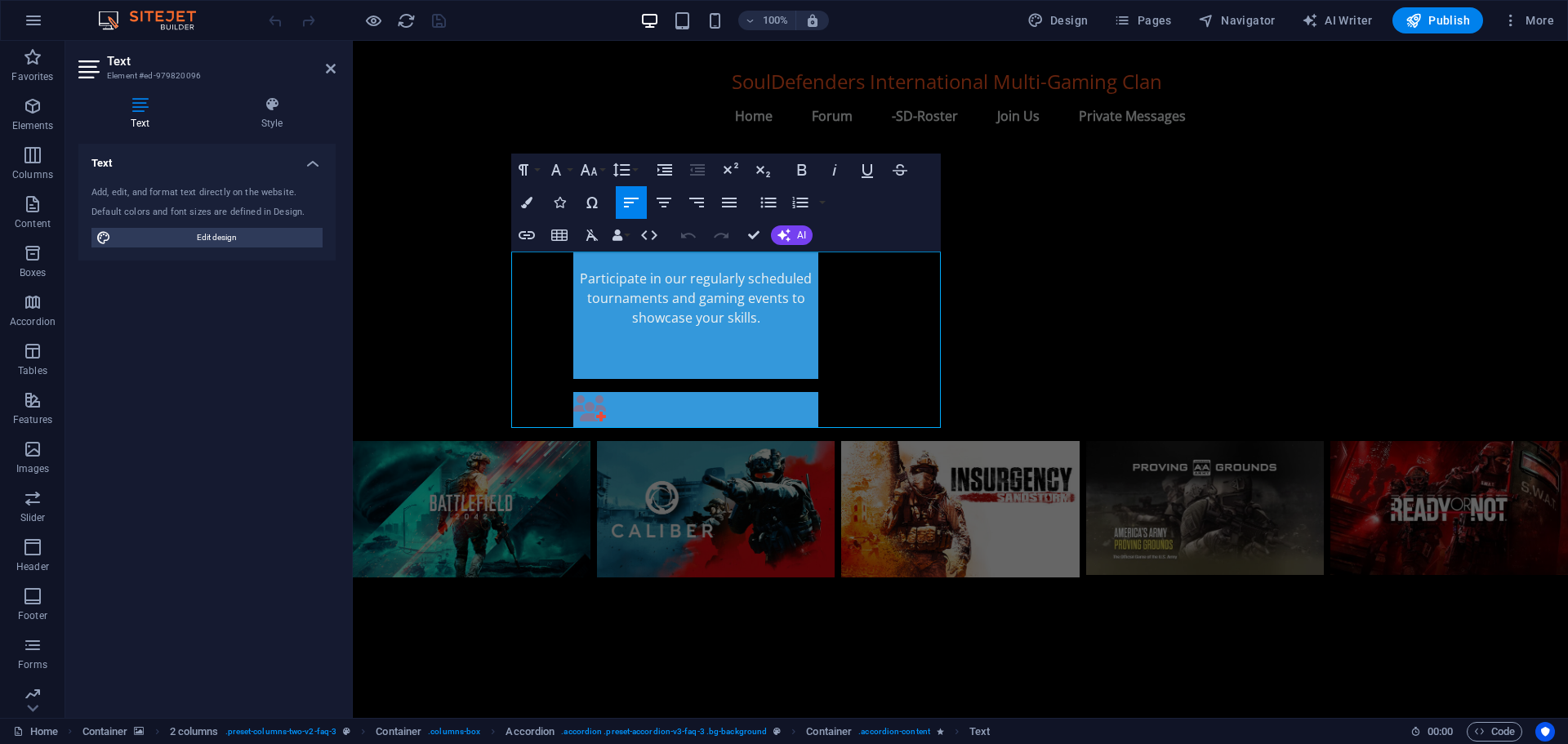
scroll to position [1031, 0]
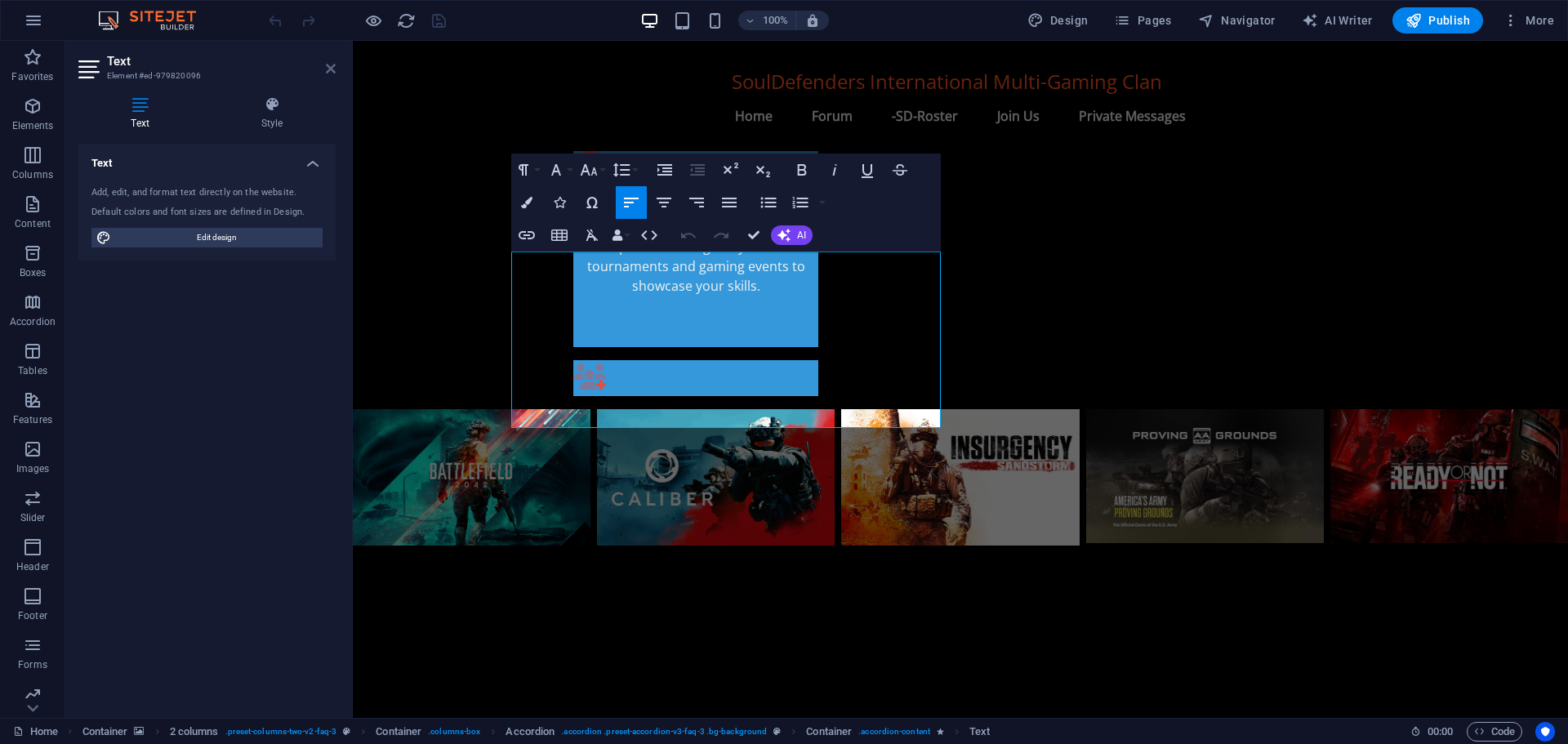
click at [330, 68] on icon at bounding box center [331, 68] width 9 height 13
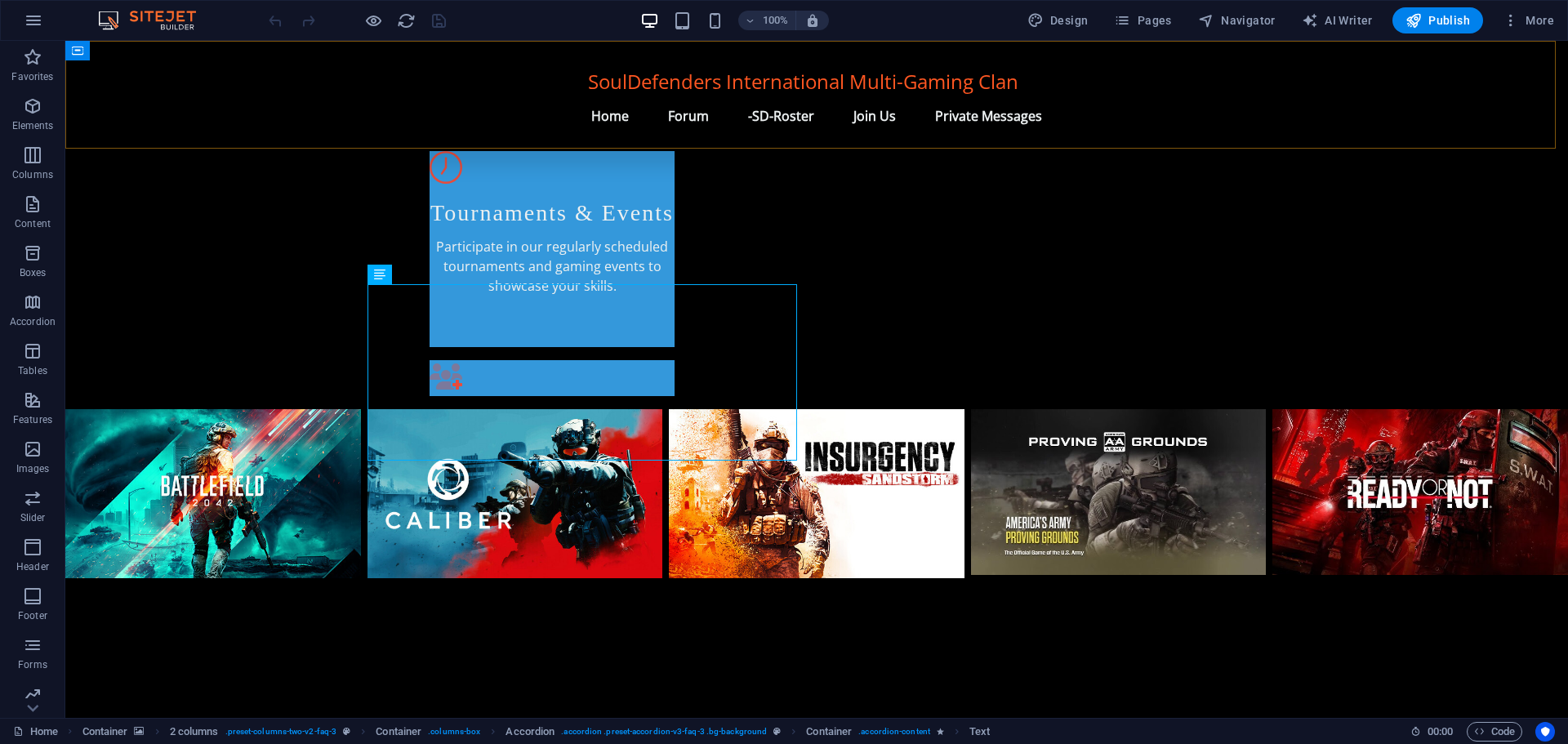
scroll to position [999, 0]
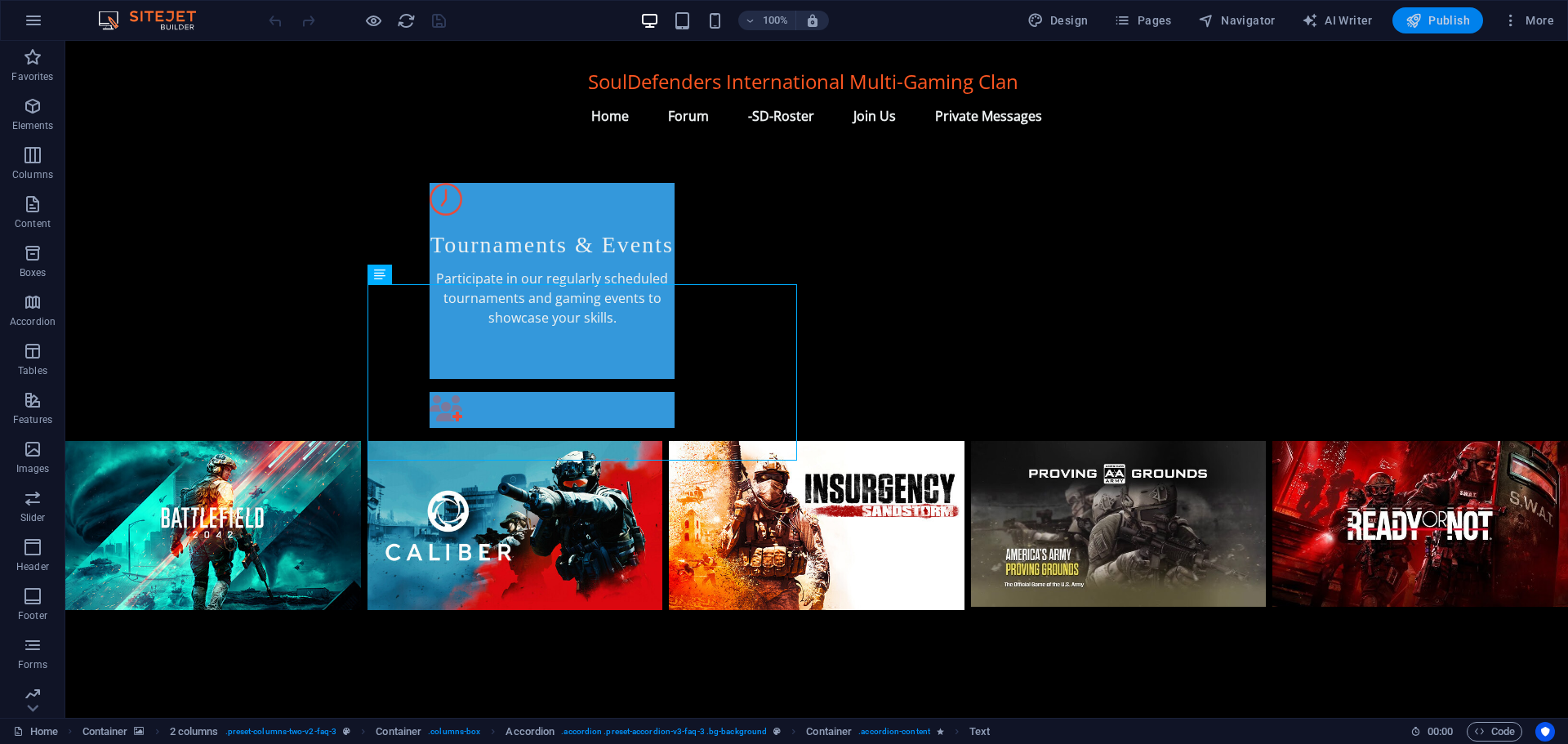
click at [1447, 15] on span "Publish" at bounding box center [1437, 20] width 65 height 16
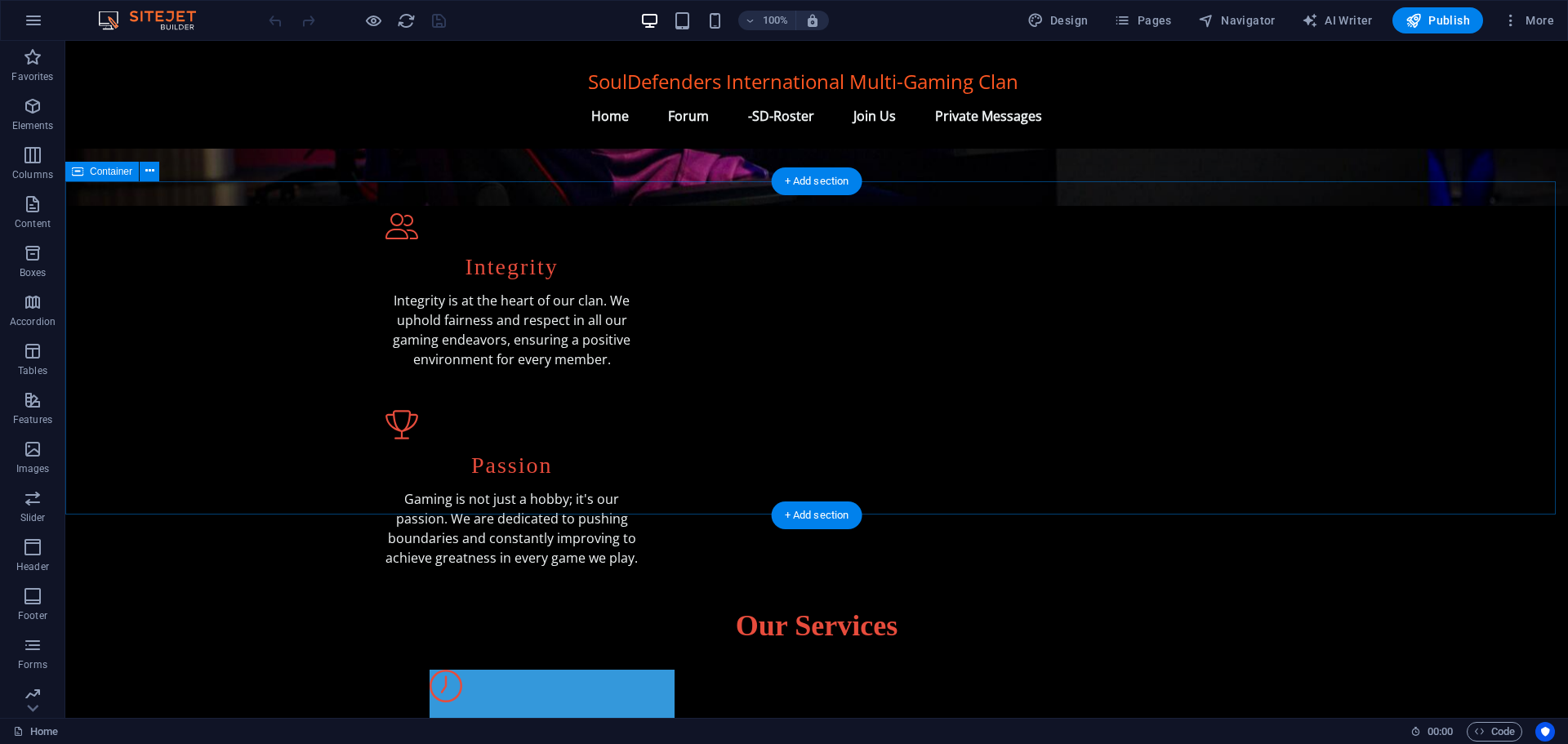
scroll to position [509, 0]
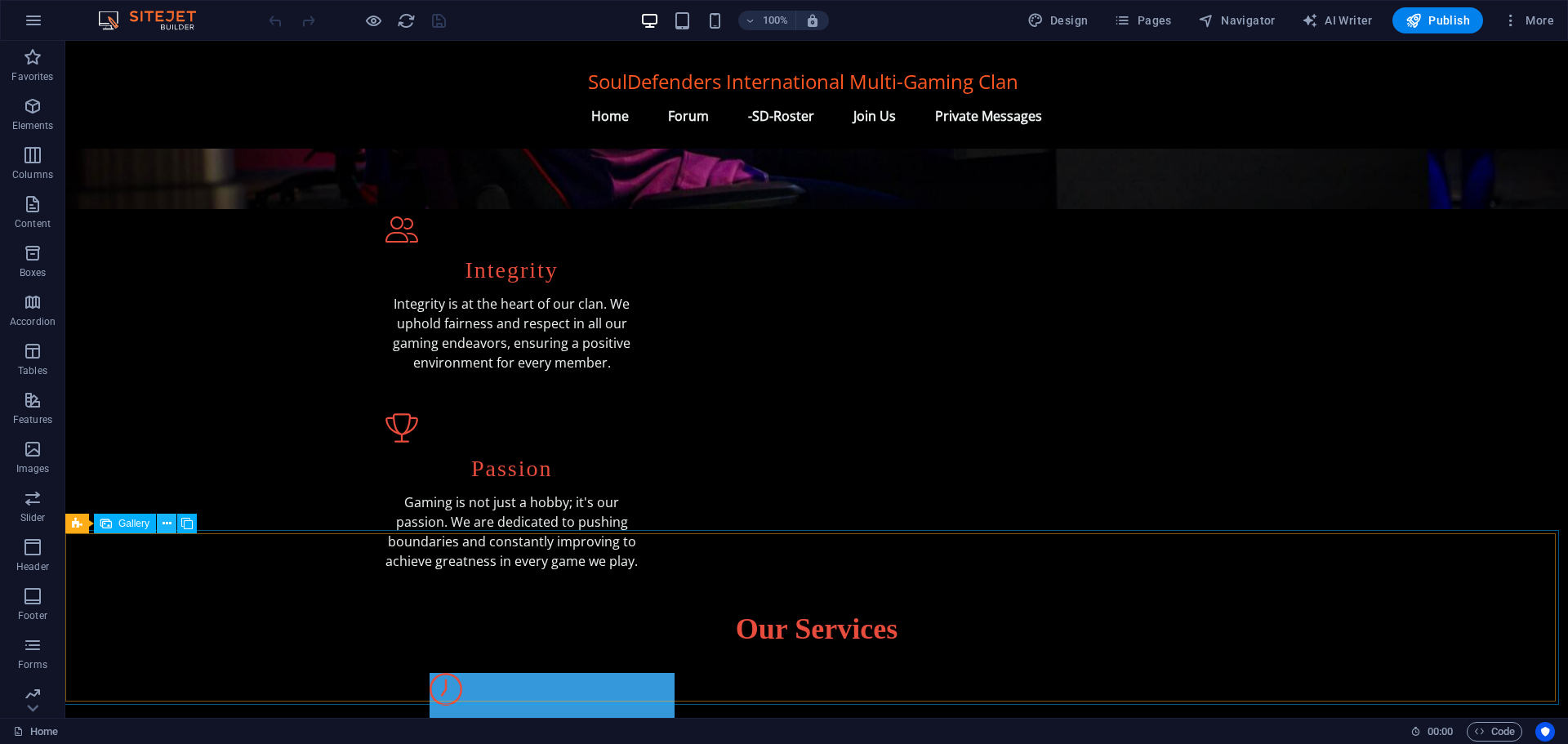
click at [166, 520] on icon at bounding box center [167, 524] width 9 height 17
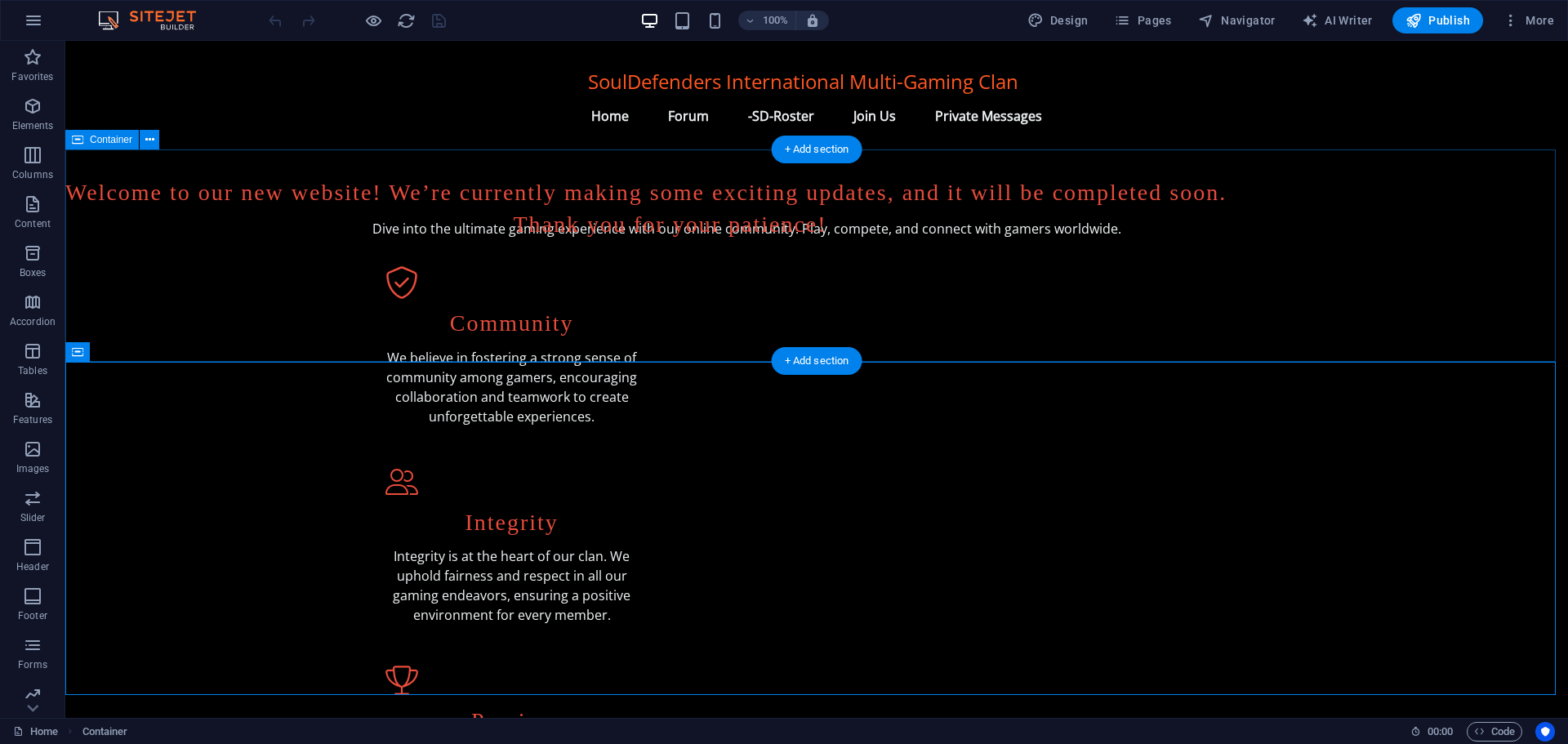
scroll to position [182, 0]
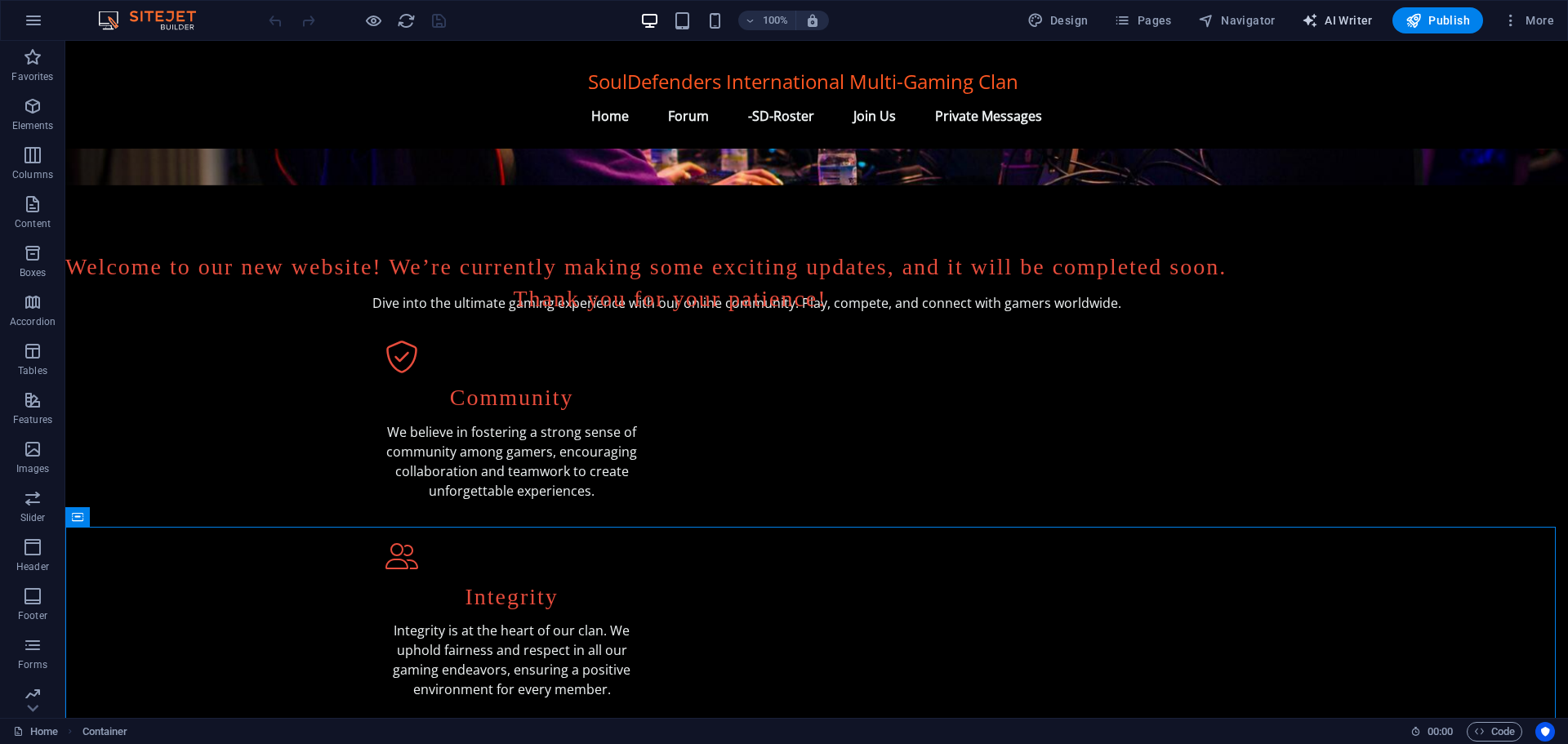
click at [1336, 15] on span "AI Writer" at bounding box center [1337, 20] width 71 height 16
select select "English"
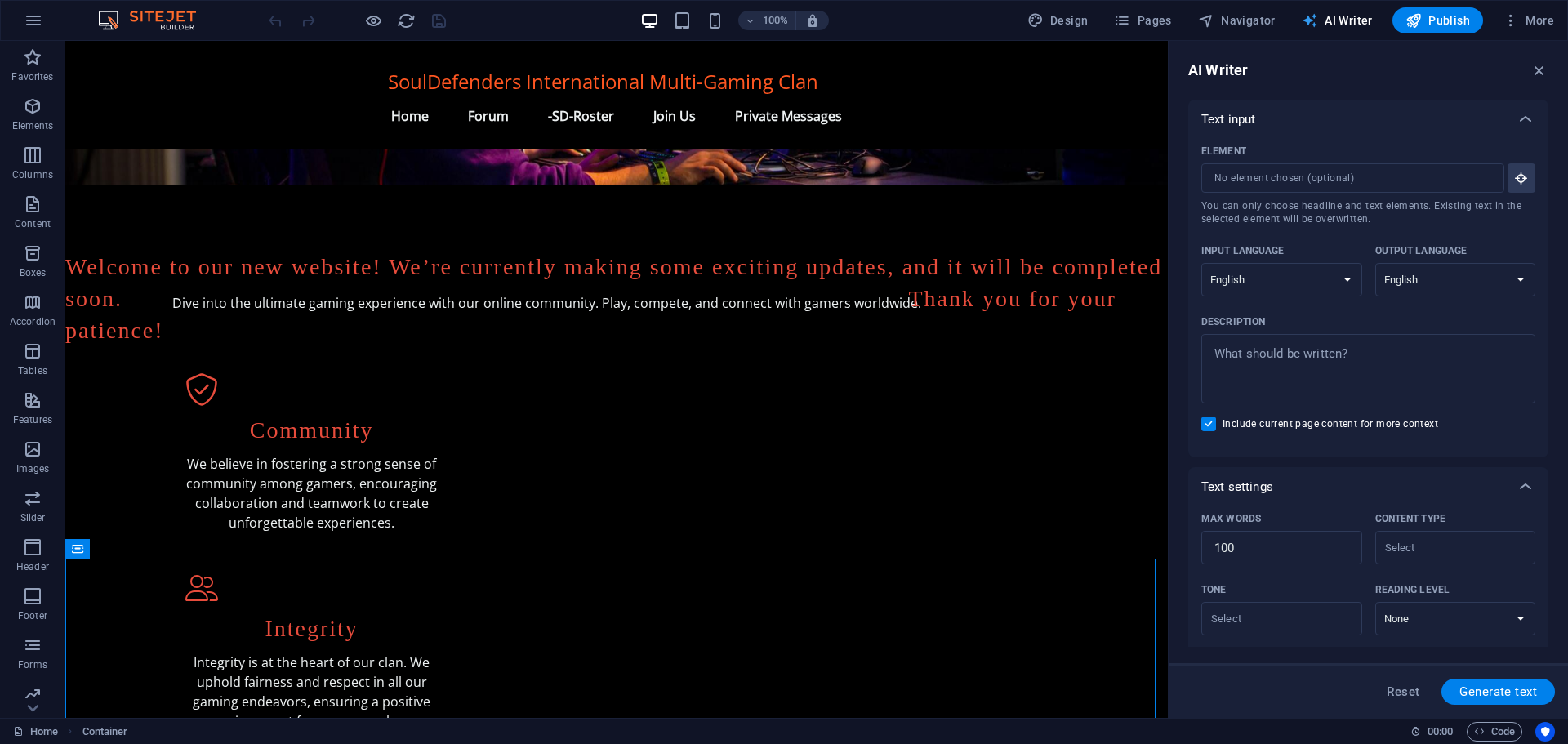
click at [1336, 14] on span "AI Writer" at bounding box center [1337, 20] width 71 height 16
click at [1536, 19] on span "More" at bounding box center [1528, 20] width 52 height 16
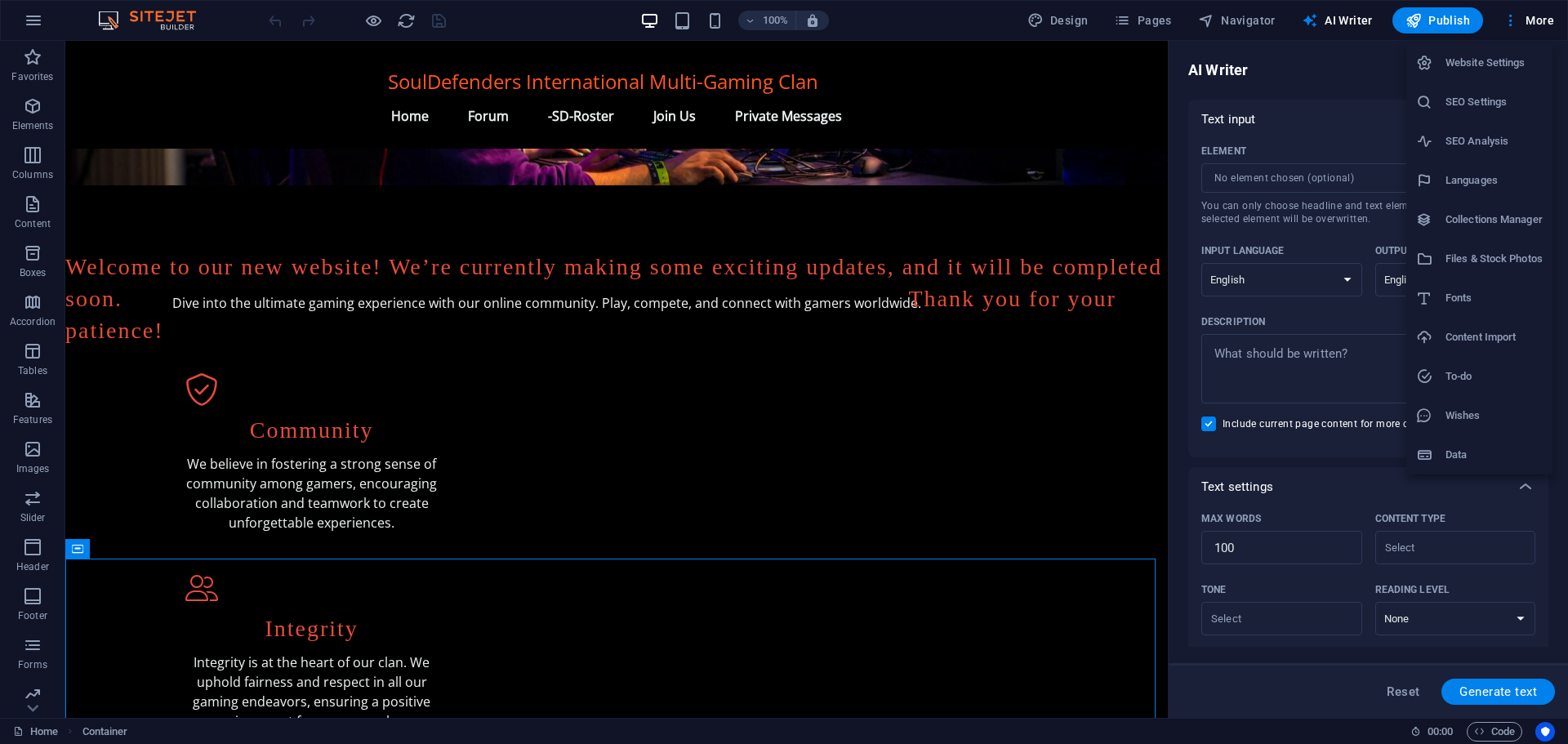
click at [1462, 66] on h6 "Website Settings" at bounding box center [1494, 63] width 97 height 20
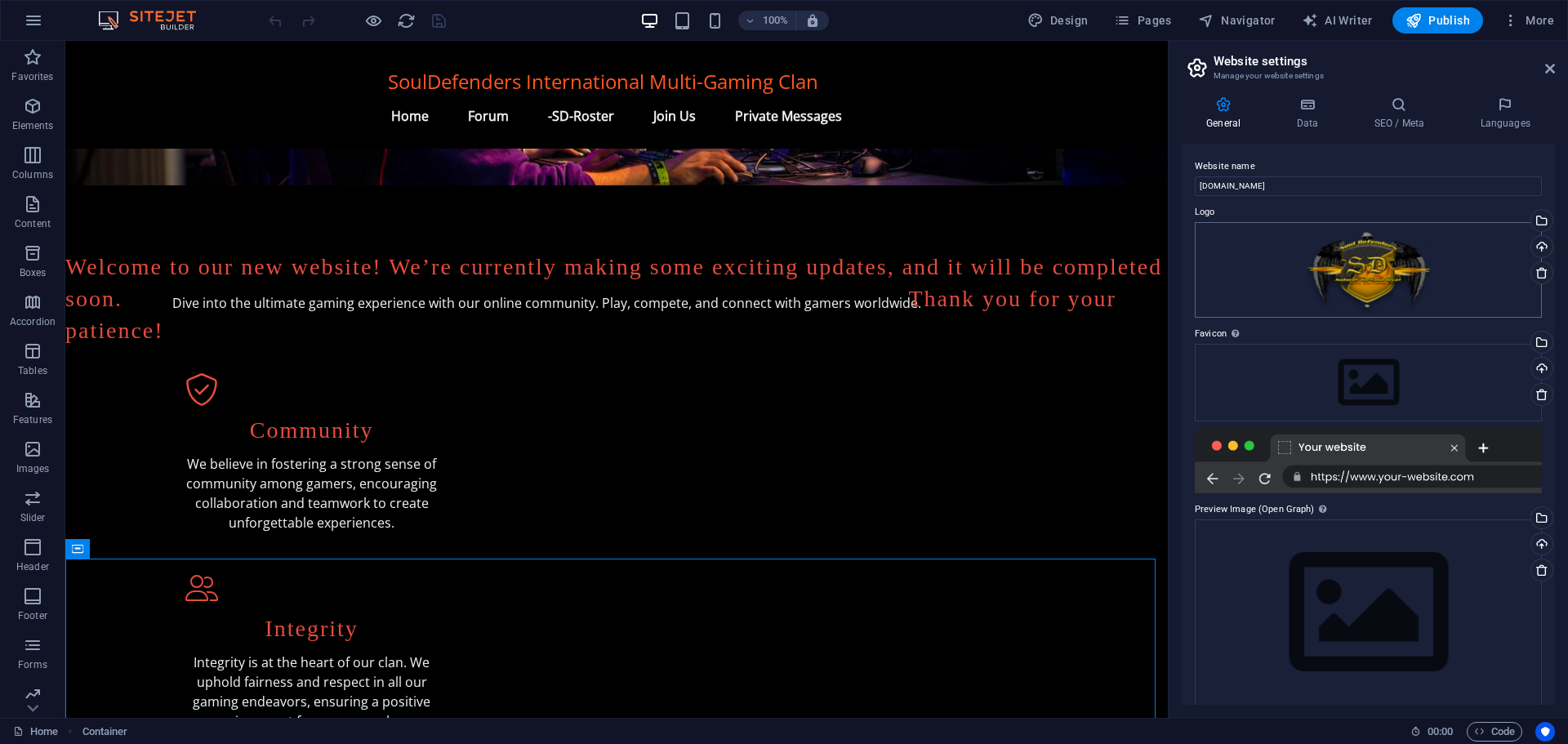
scroll to position [15, 0]
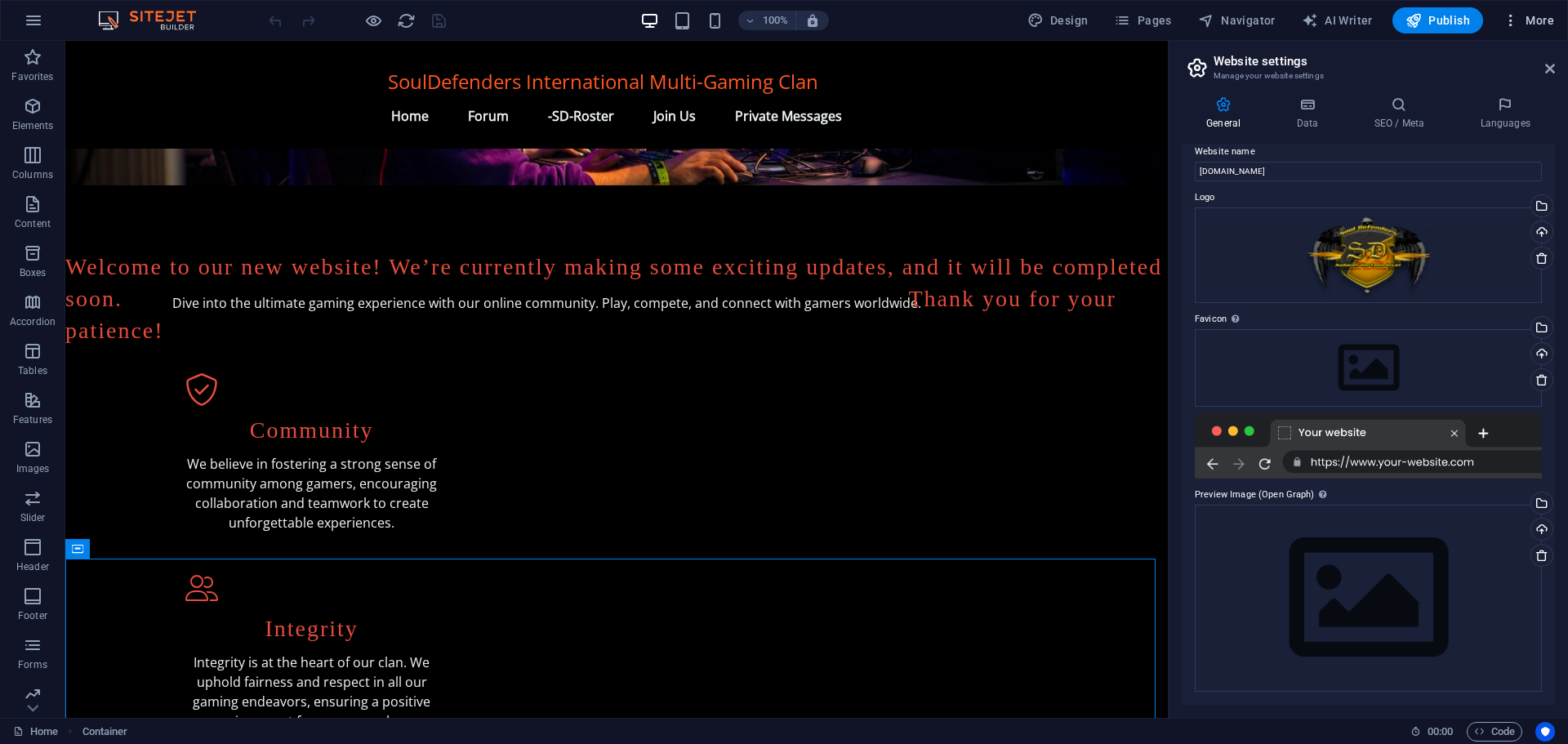
click at [1530, 17] on span "More" at bounding box center [1528, 20] width 52 height 16
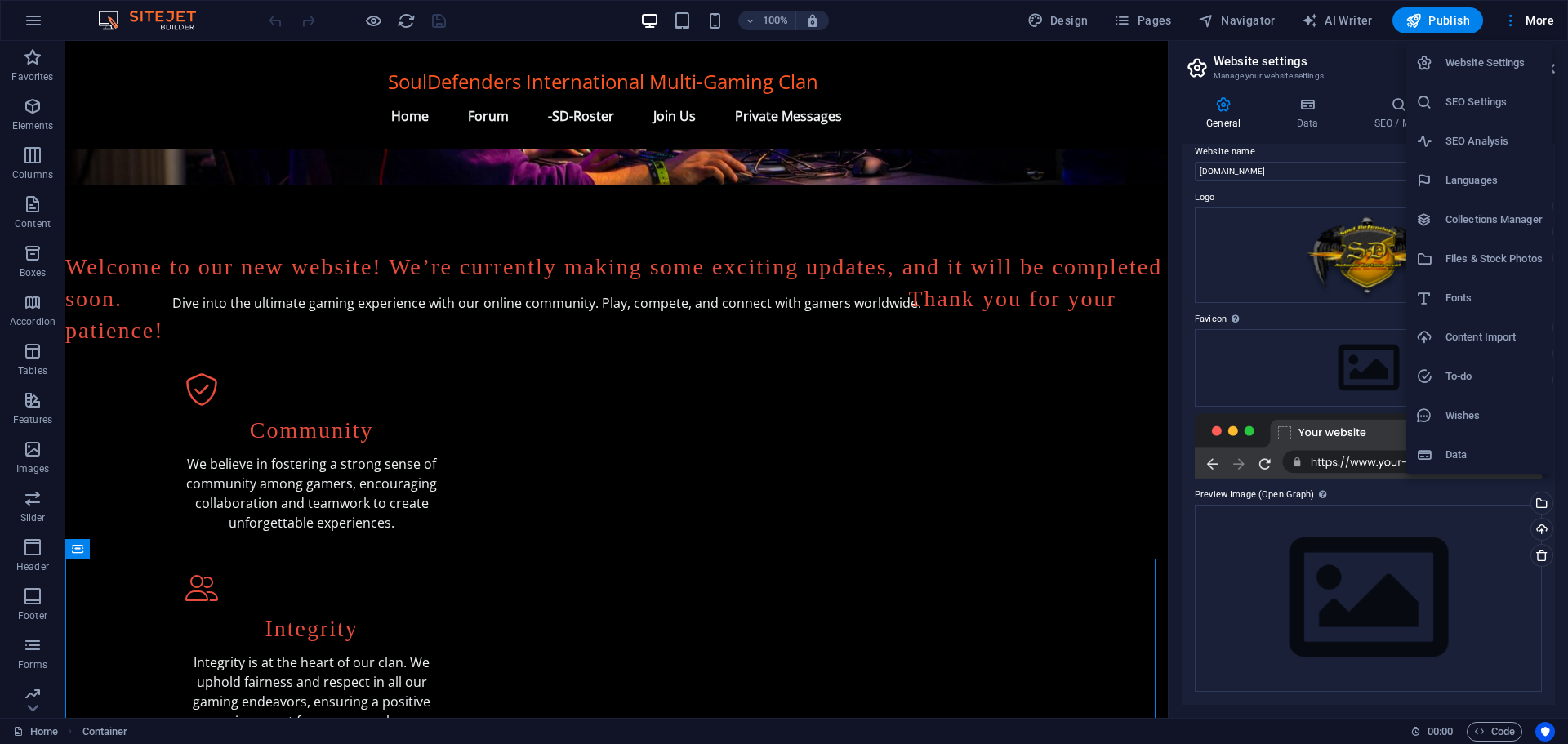
click at [1158, 21] on div at bounding box center [784, 372] width 1568 height 744
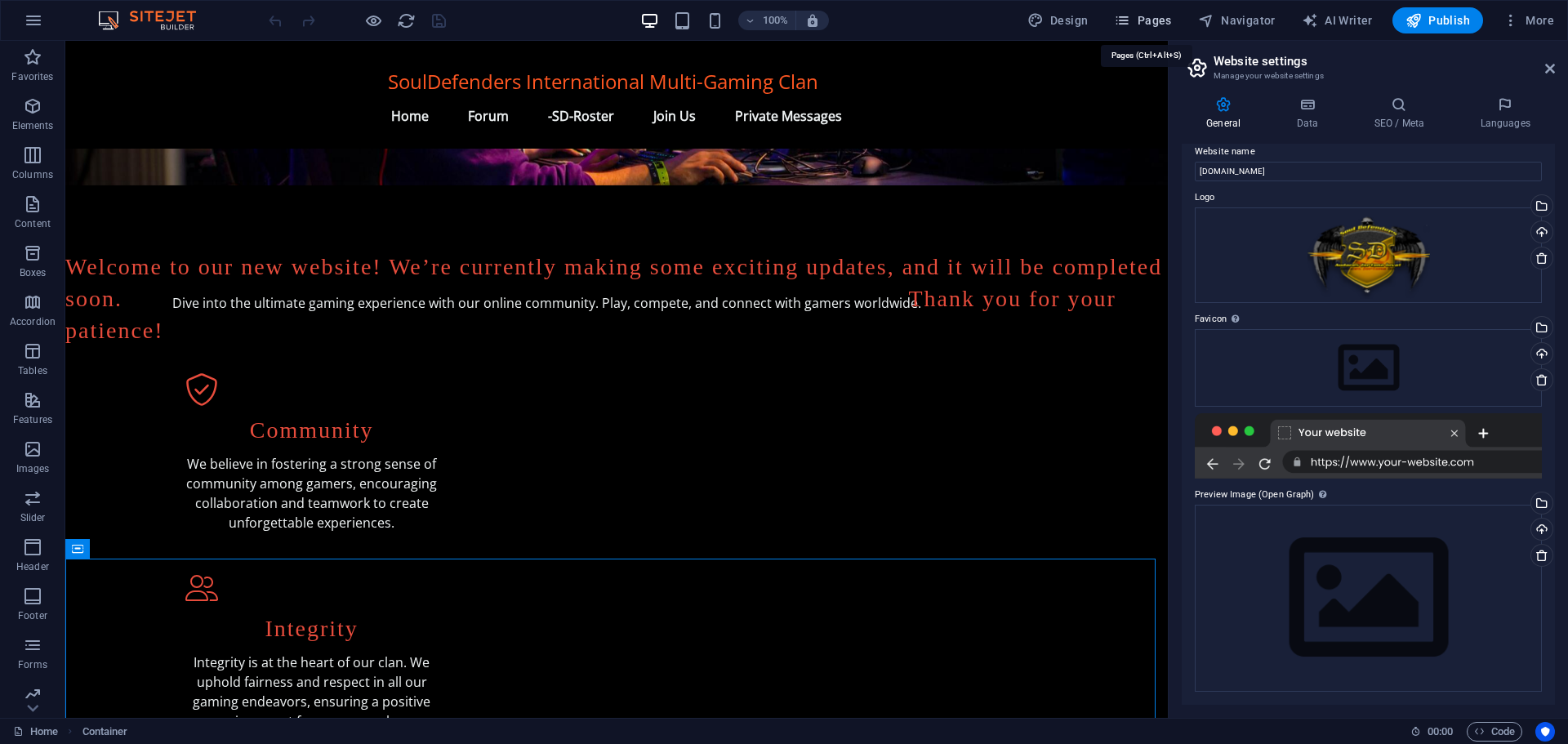
click at [1148, 16] on span "Pages" at bounding box center [1142, 20] width 57 height 16
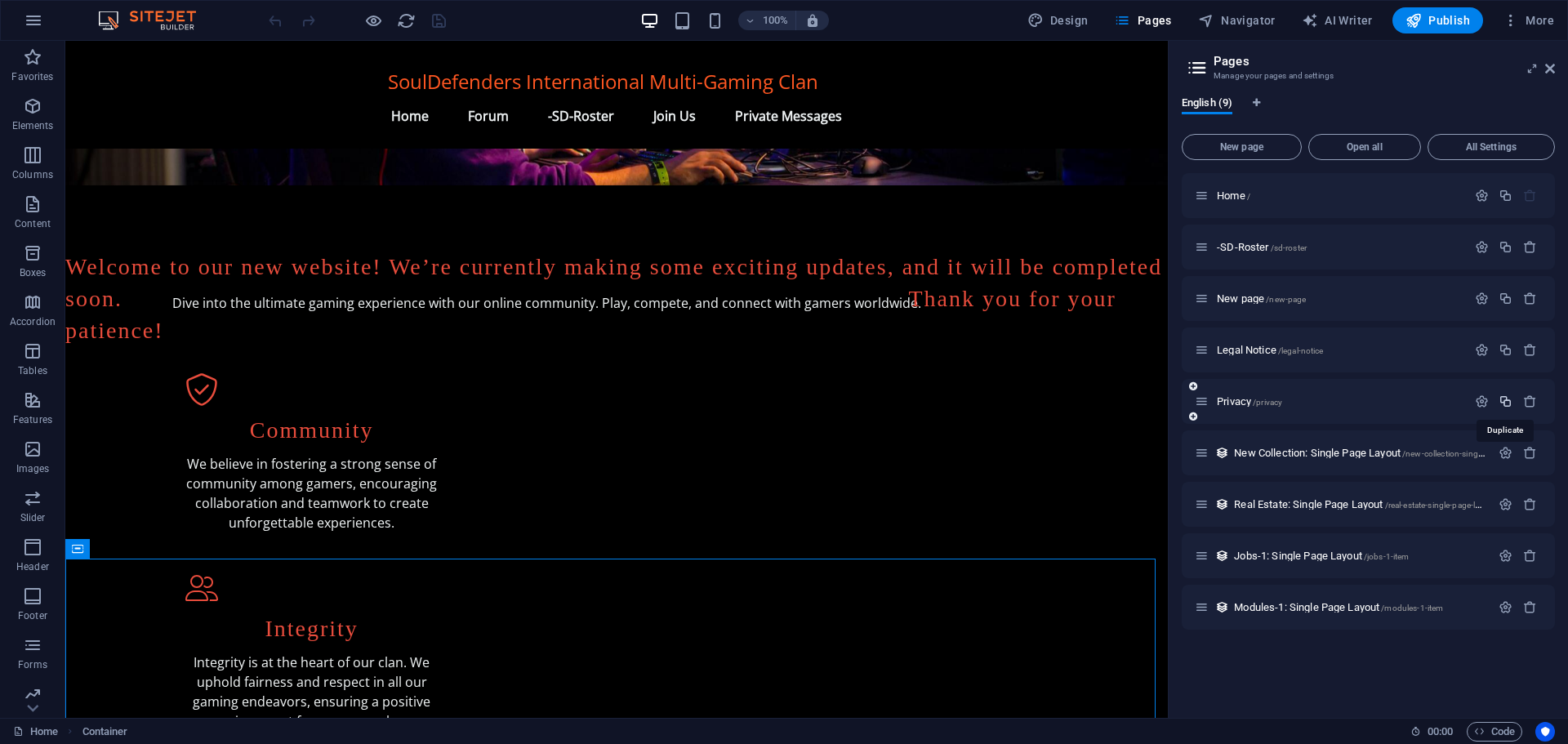
click at [1501, 397] on icon "button" at bounding box center [1504, 401] width 14 height 14
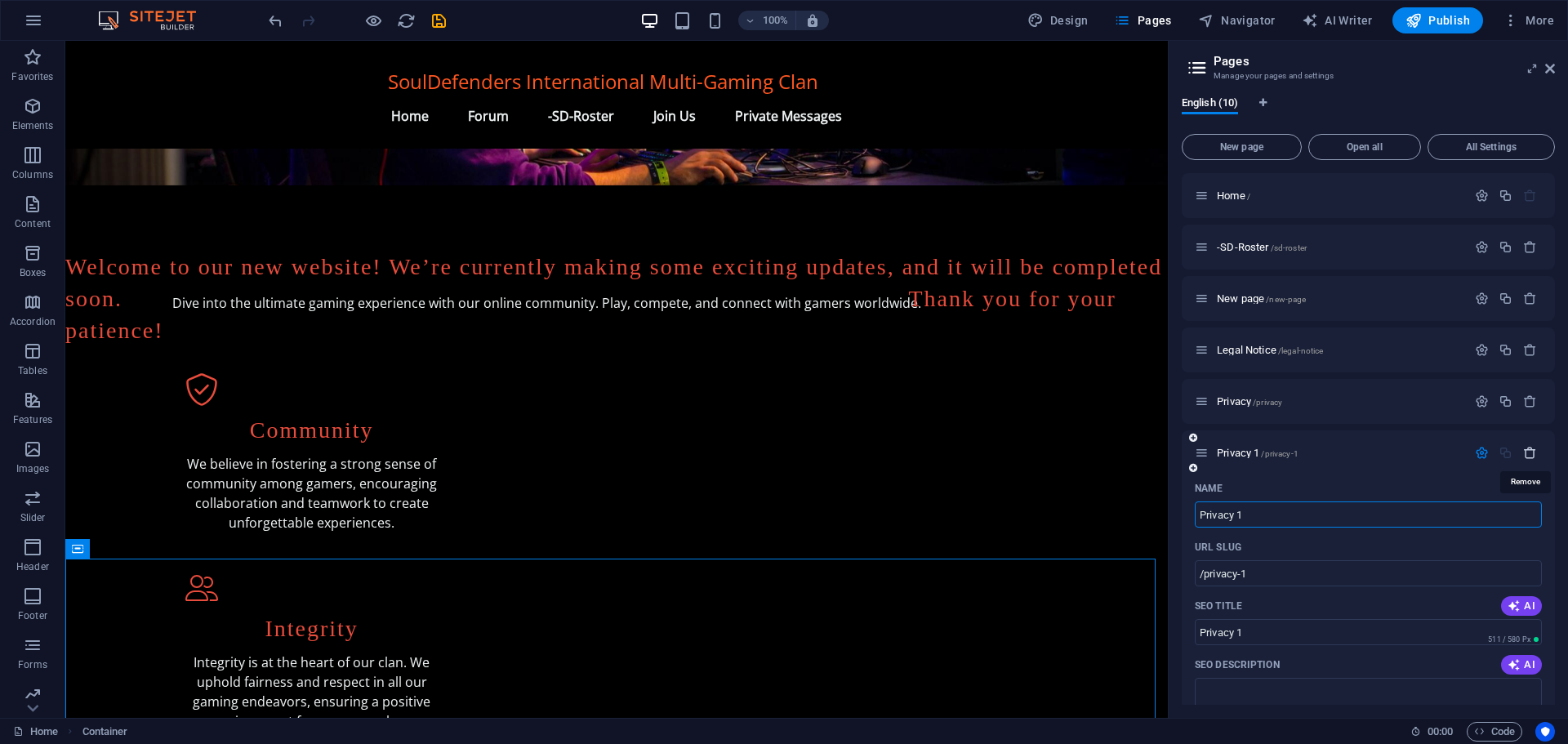
click at [1523, 450] on icon "button" at bounding box center [1530, 453] width 14 height 14
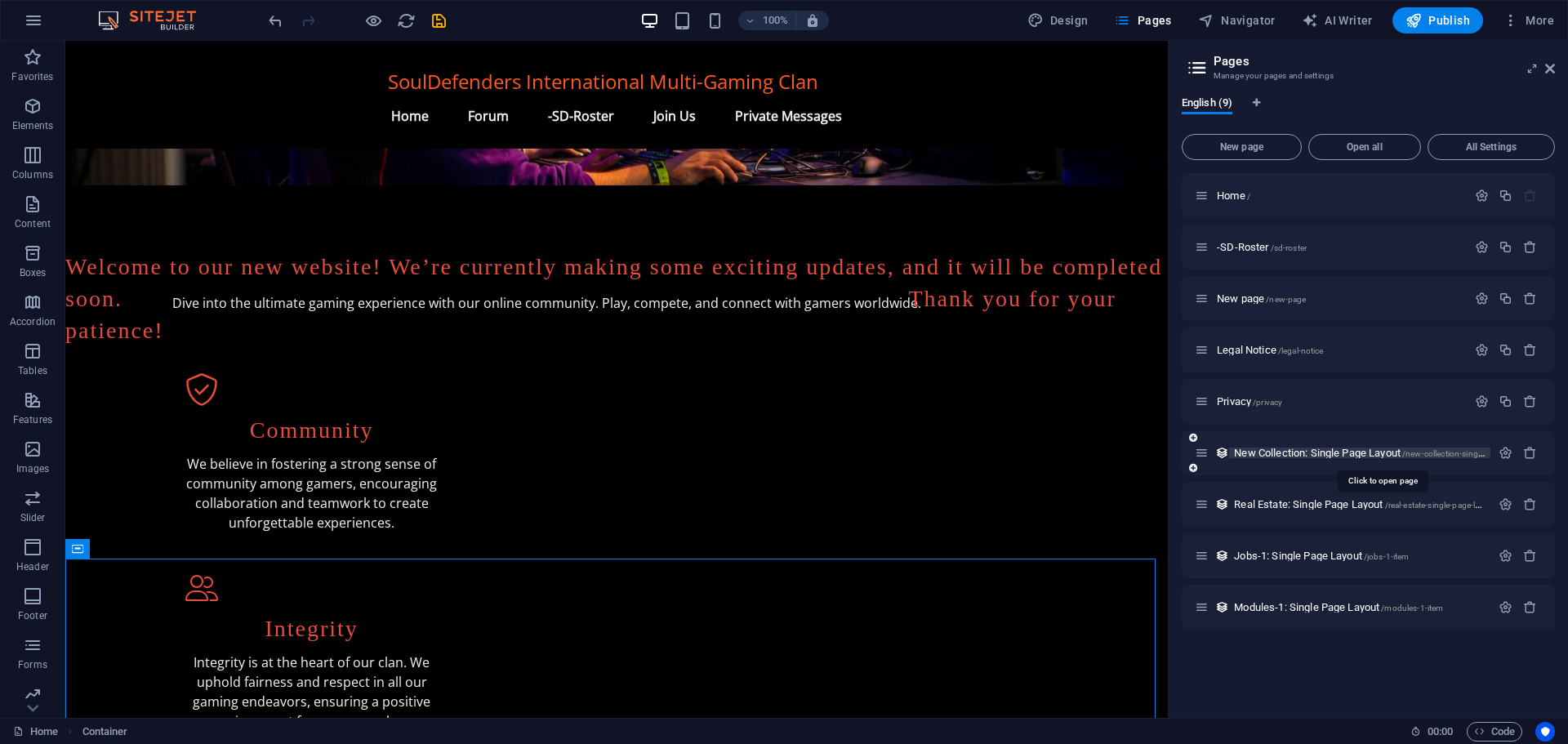
click at [1285, 450] on span "New Collection: Single Page Layout /new-collection-single-page-layout" at bounding box center [1382, 453] width 296 height 12
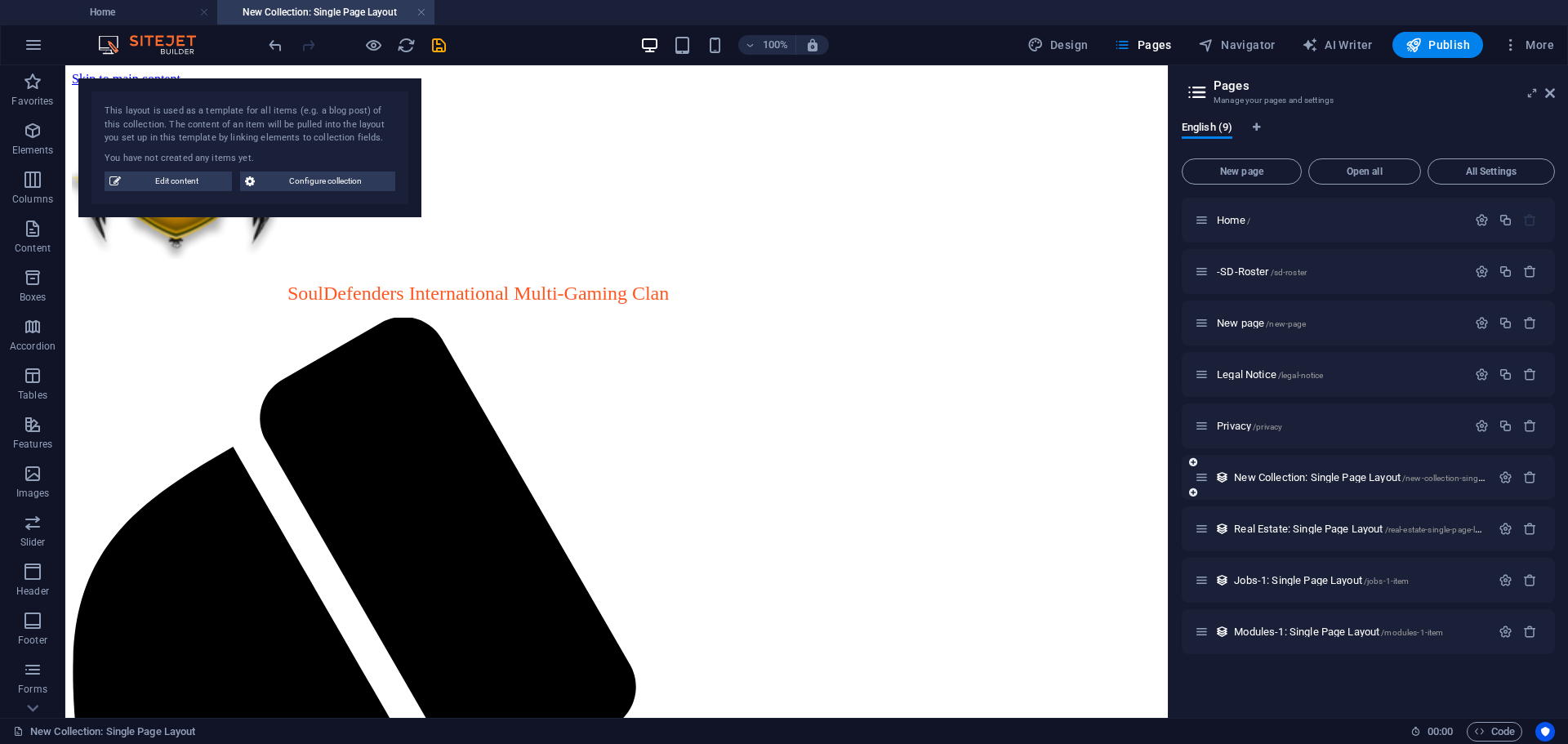
scroll to position [0, 0]
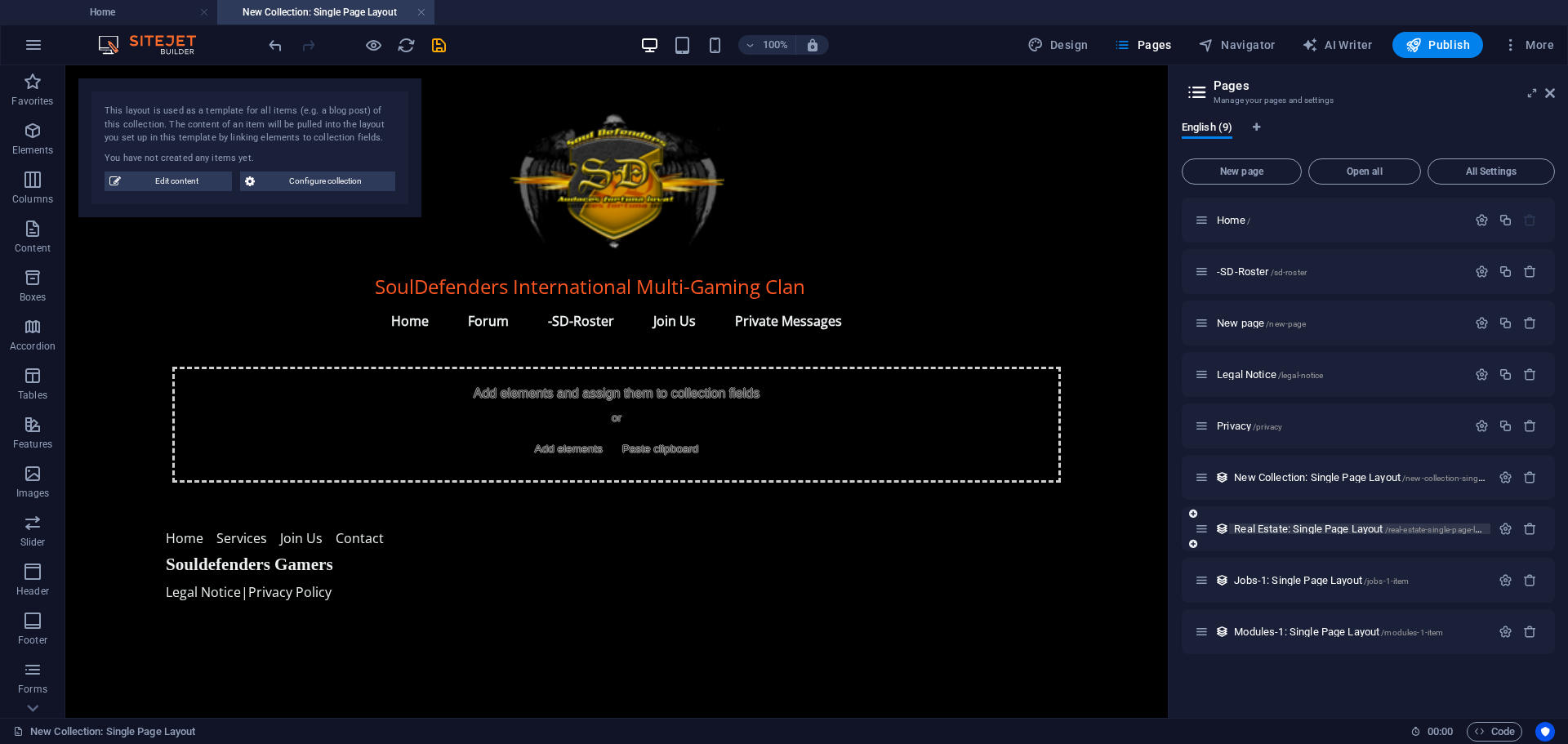
click at [1285, 528] on span "Real Estate: Single Page Layout /real-estate-single-page-layout" at bounding box center [1365, 528] width 262 height 12
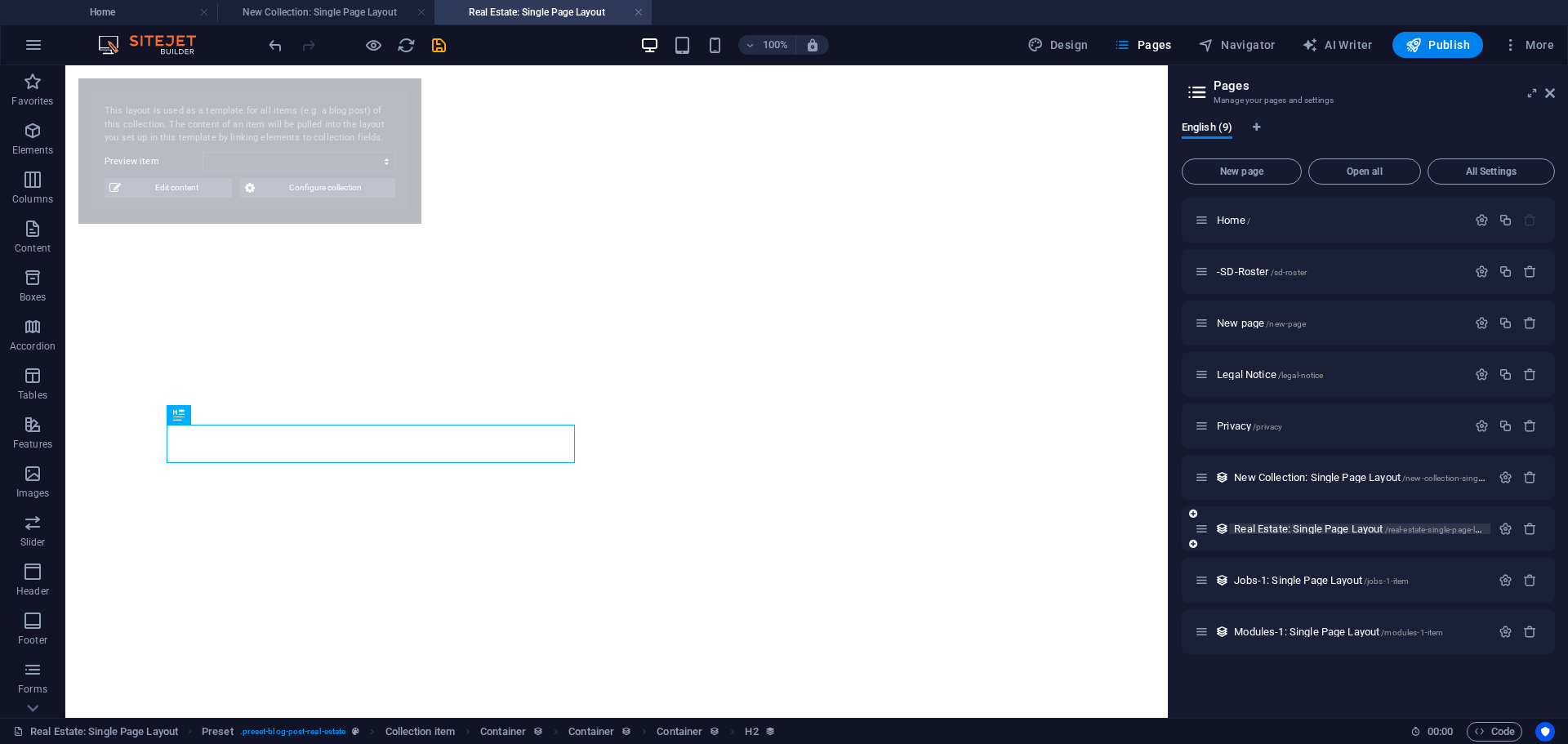
select select "68d6a54063c5de7873022c37"
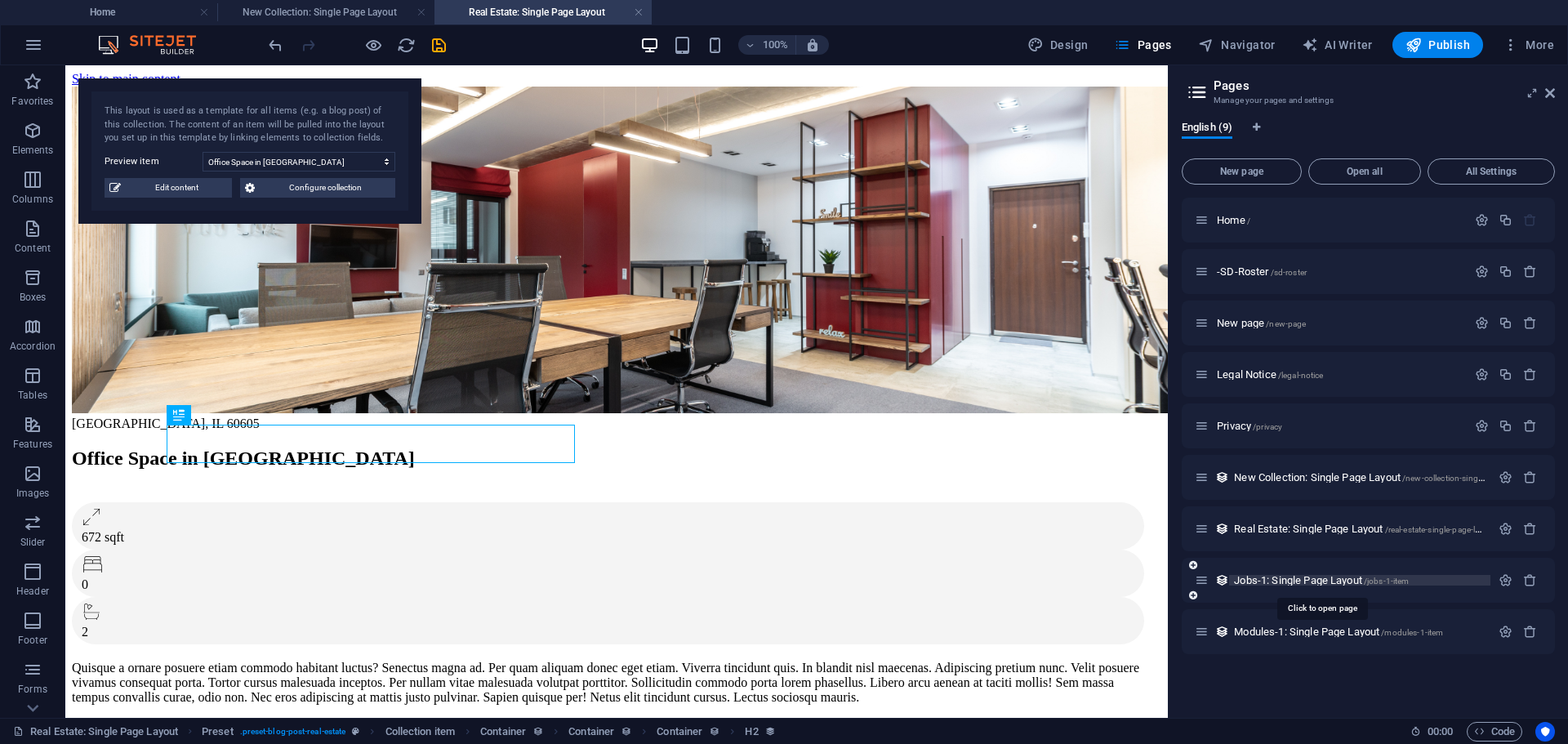
click at [1277, 580] on span "Jobs-1: Single Page Layout /jobs-1-item" at bounding box center [1321, 580] width 175 height 12
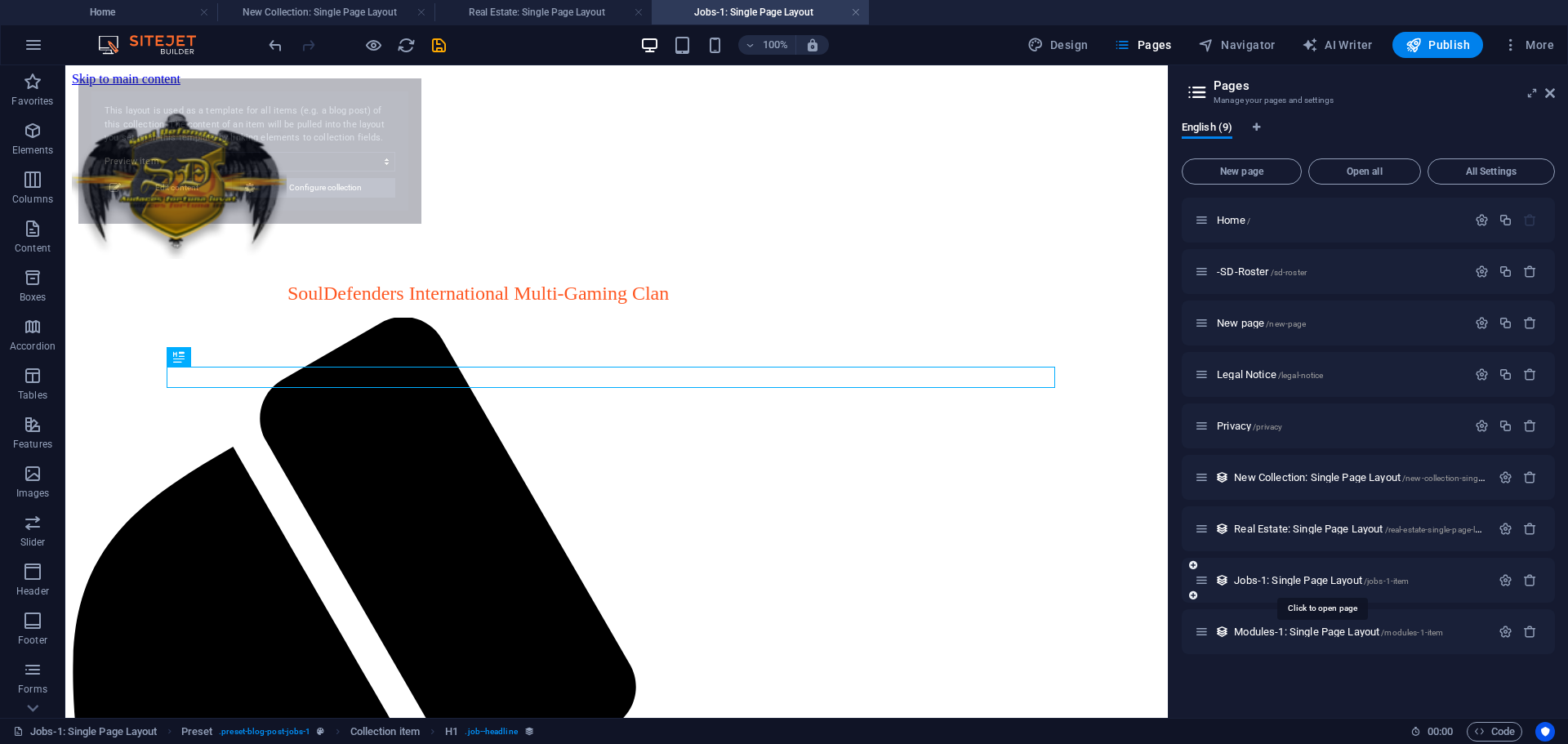
select select "68d6a54063c5de7873022c27"
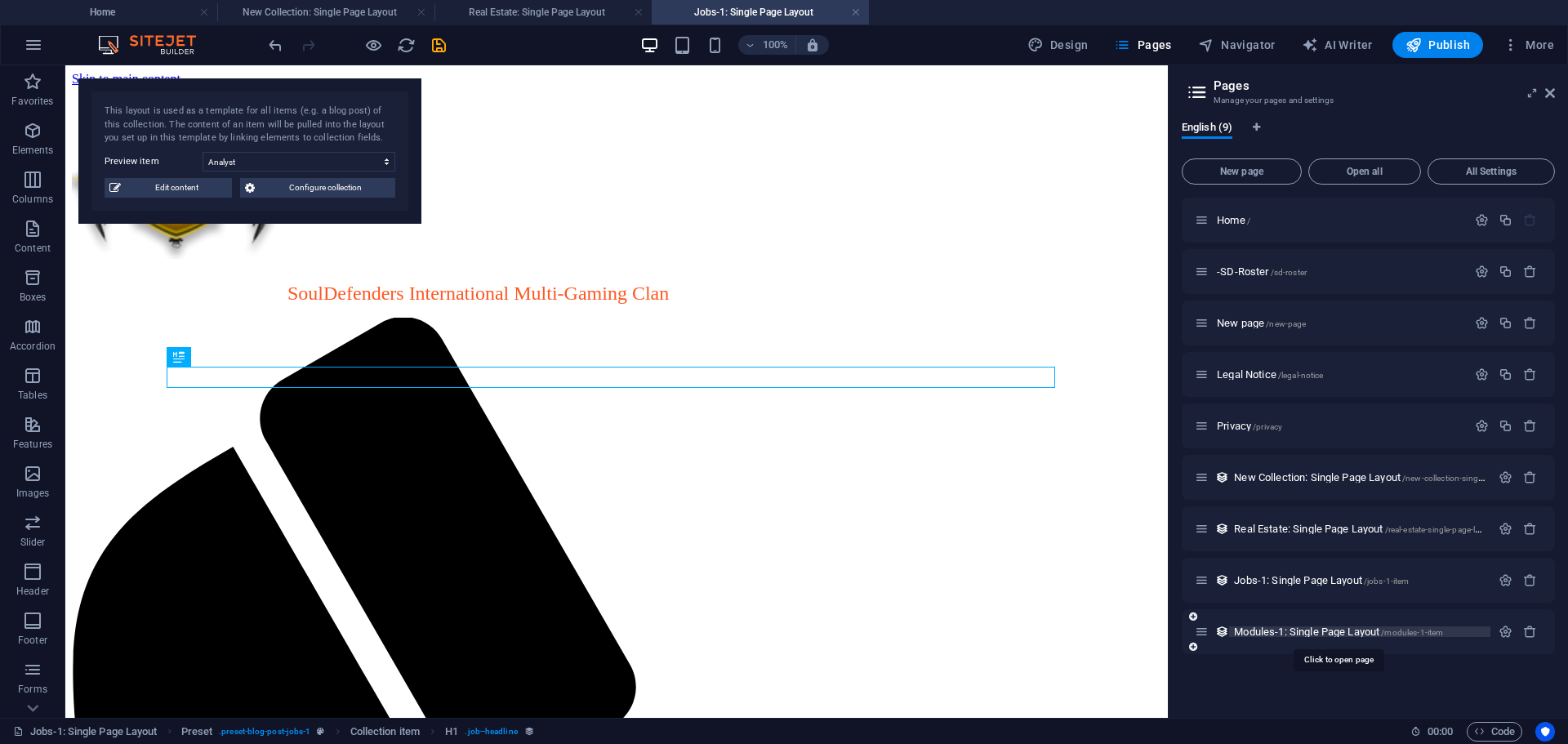
click at [1274, 630] on span "Modules-1: Single Page Layout /modules-1-item" at bounding box center [1338, 632] width 209 height 12
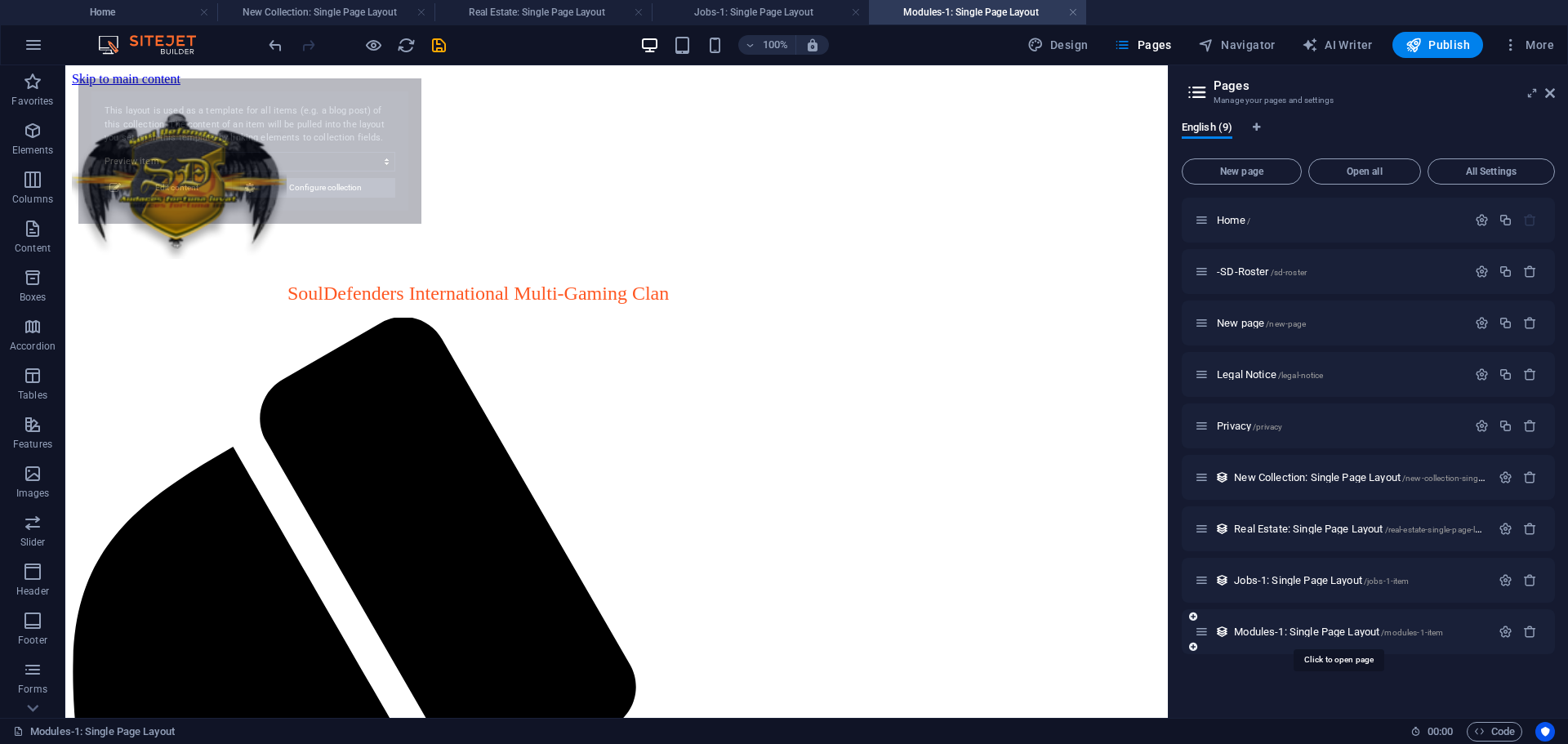
select select "68d6a54063c5de7873022c2d"
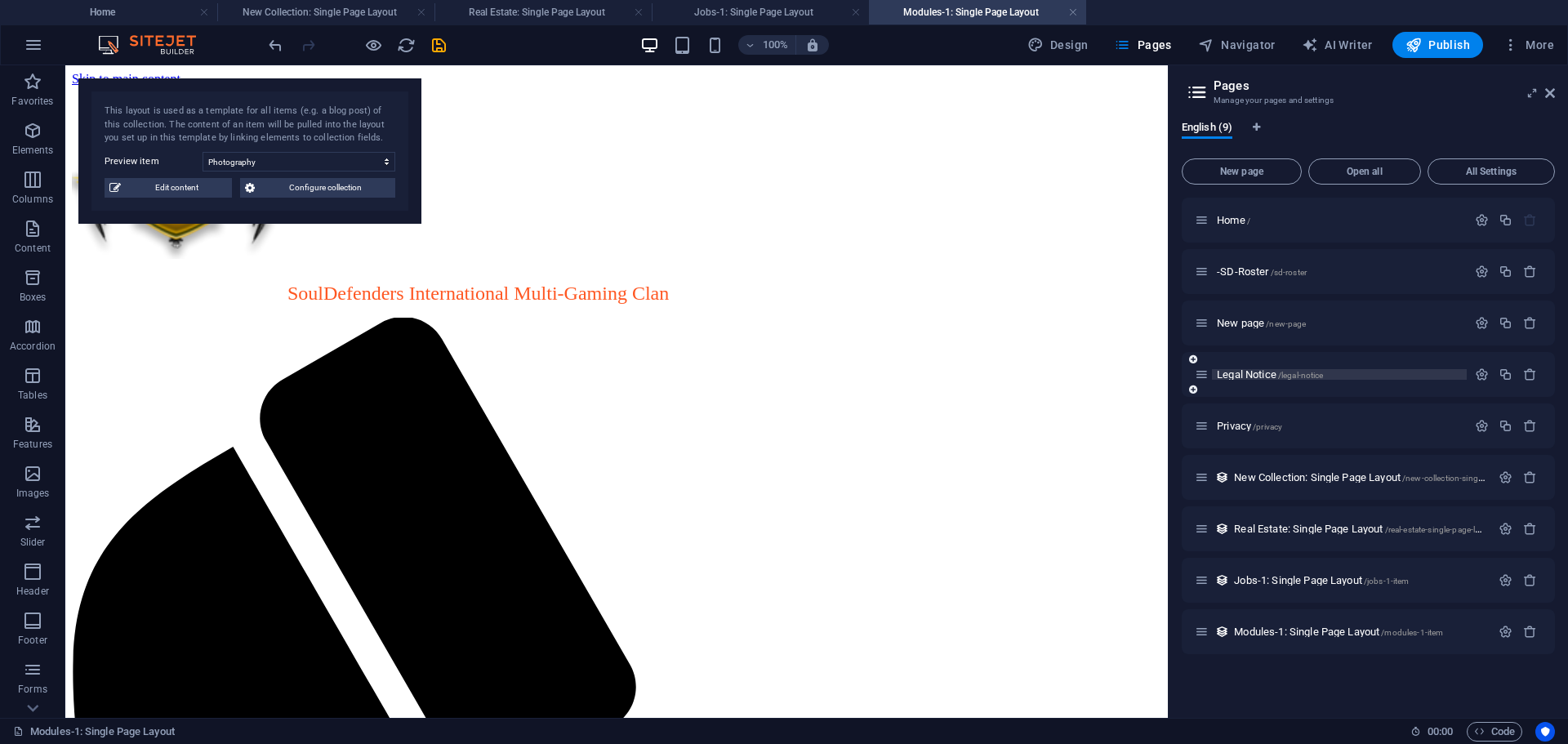
click at [1235, 372] on span "Legal Notice /legal-notice" at bounding box center [1269, 374] width 106 height 12
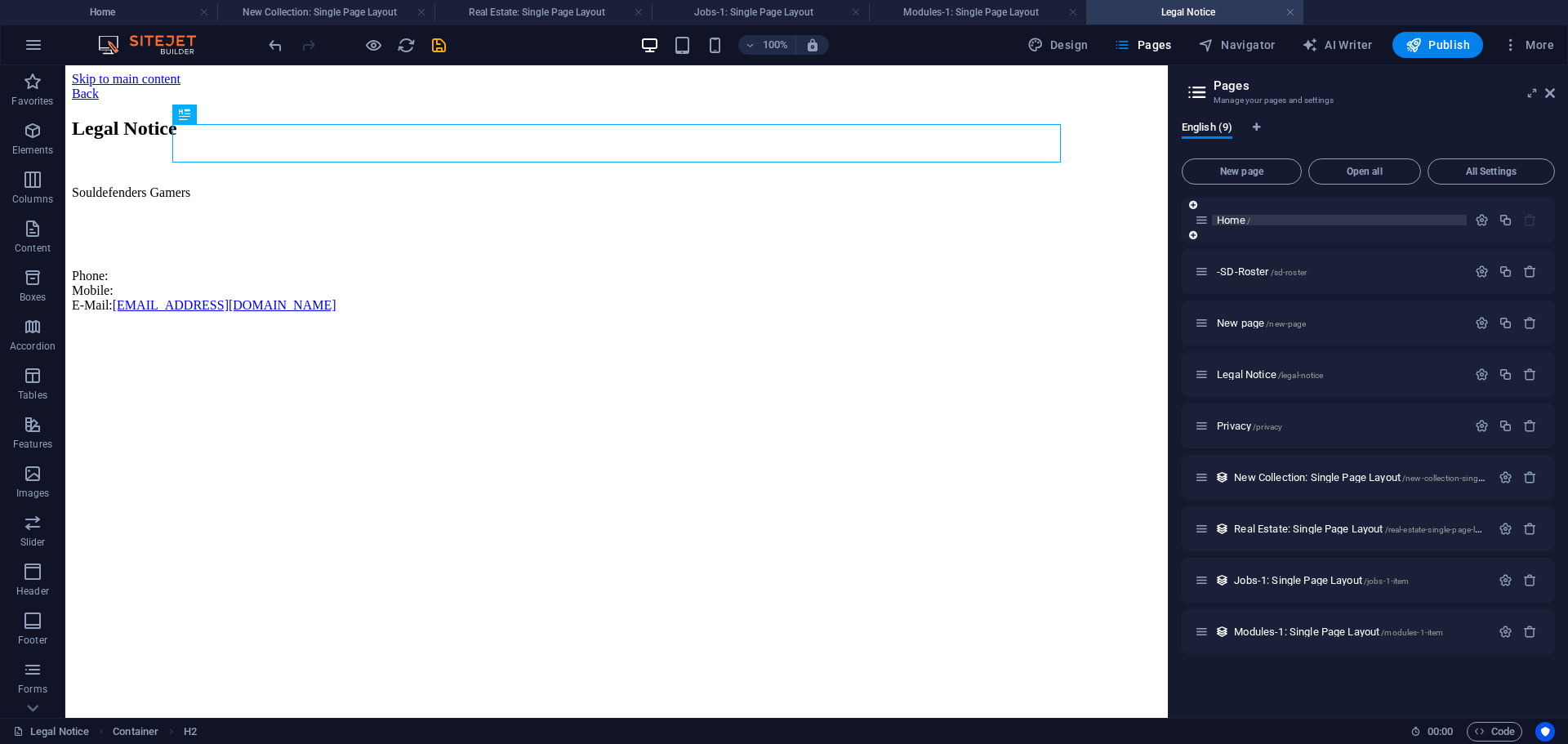
click at [1231, 216] on span "Home /" at bounding box center [1234, 219] width 34 height 12
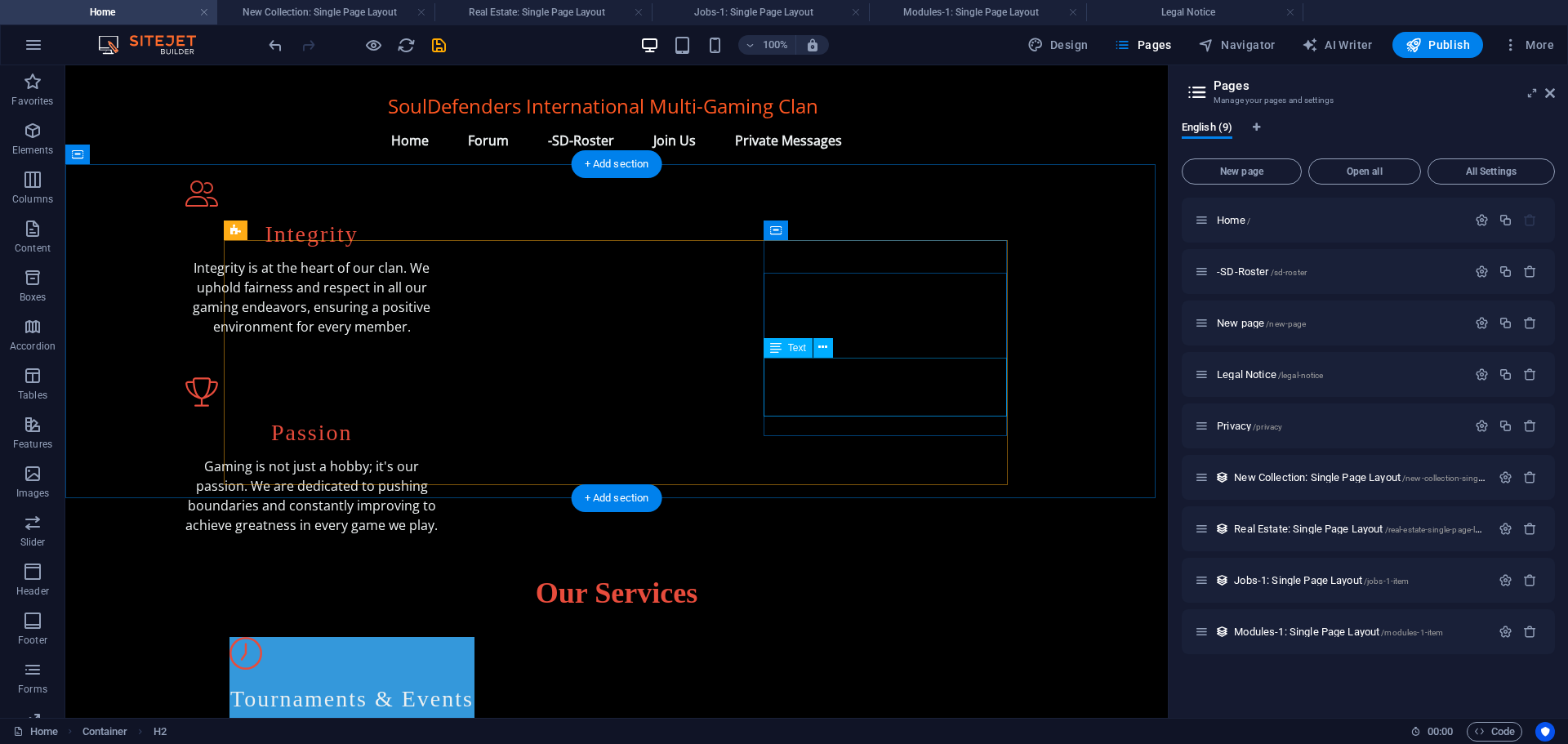
scroll to position [519, 0]
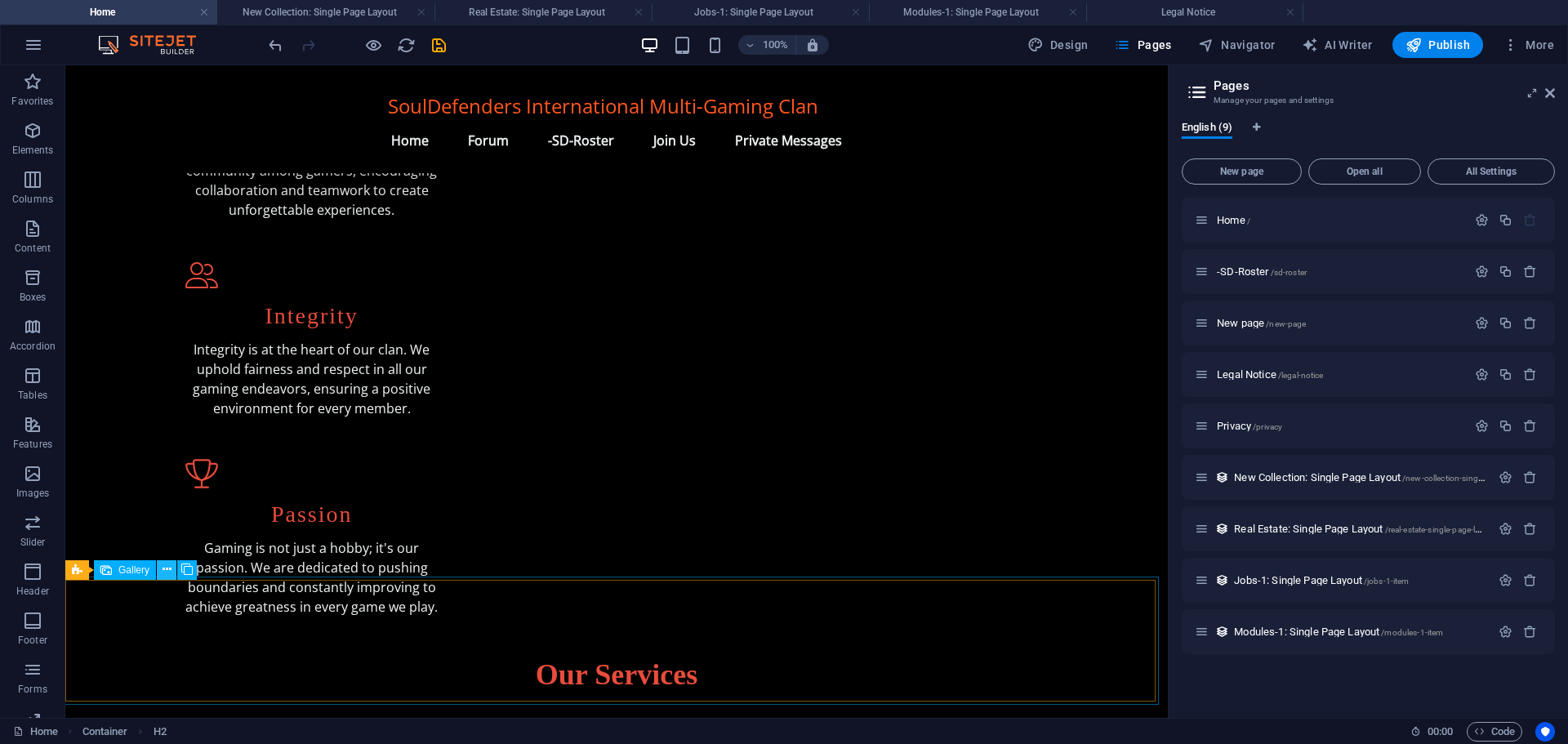
click at [167, 569] on icon at bounding box center [167, 570] width 9 height 17
click at [129, 571] on span "Gallery" at bounding box center [133, 570] width 31 height 9
click at [130, 571] on span "Gallery" at bounding box center [133, 570] width 31 height 9
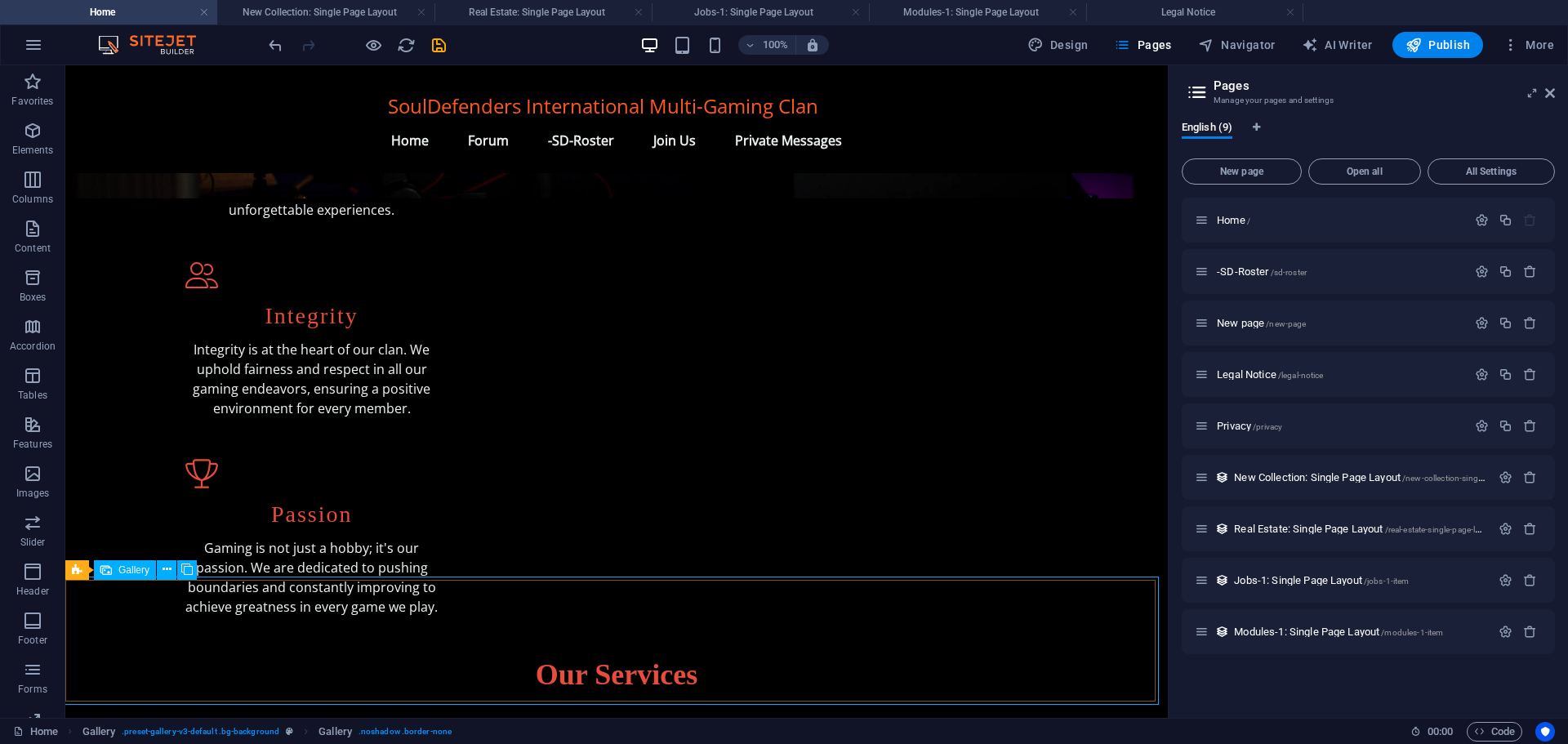
select select "px"
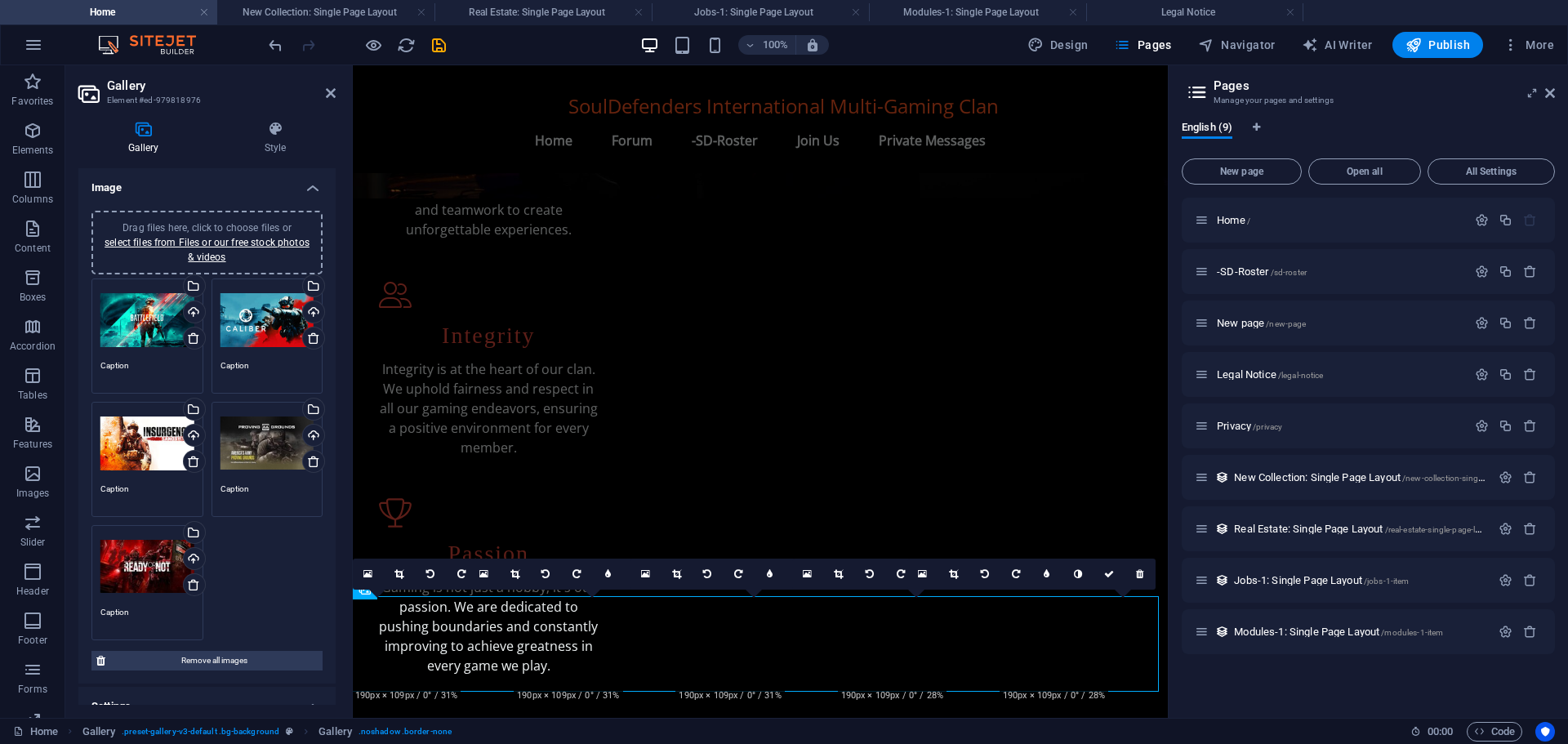
scroll to position [551, 0]
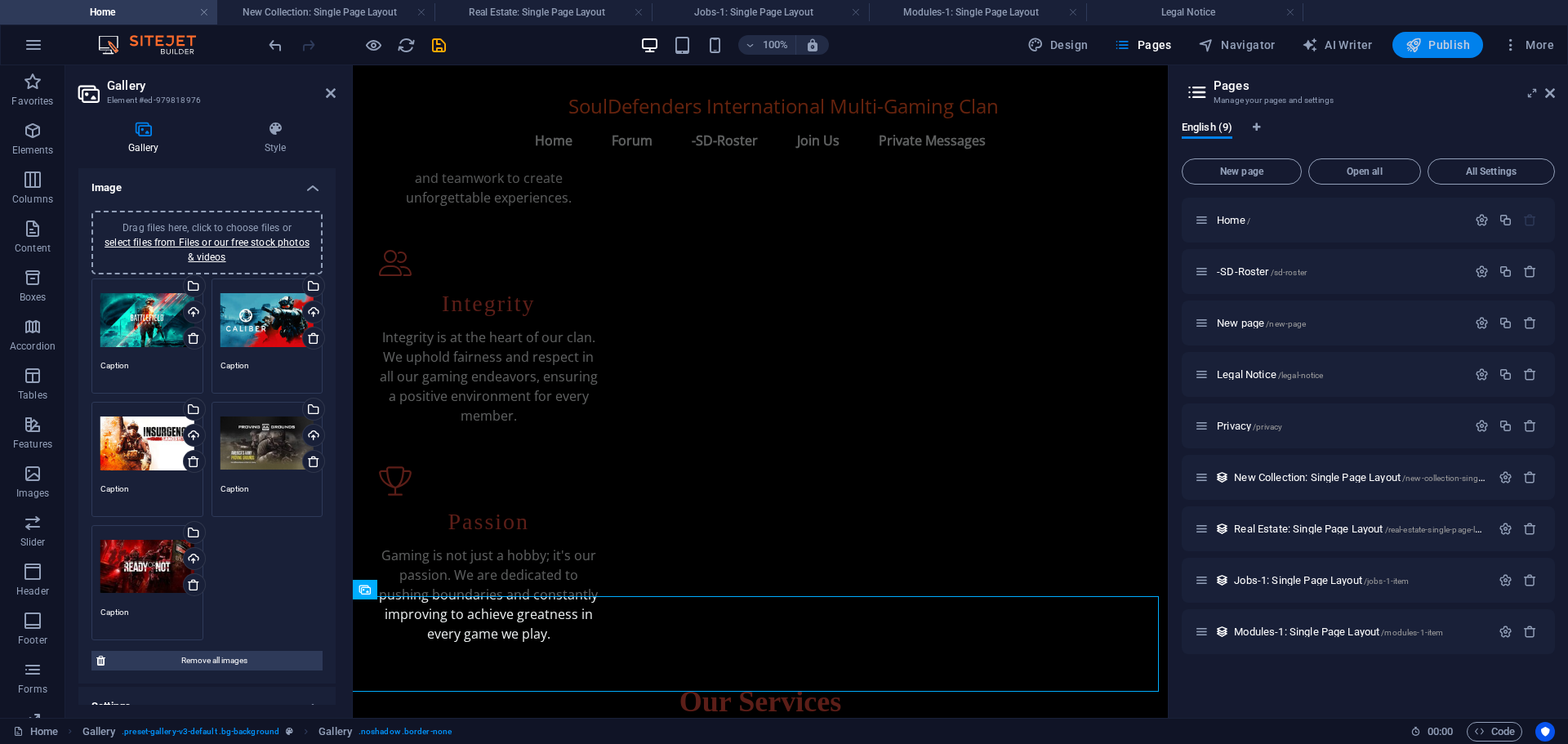
click at [1427, 43] on span "Publish" at bounding box center [1437, 44] width 65 height 16
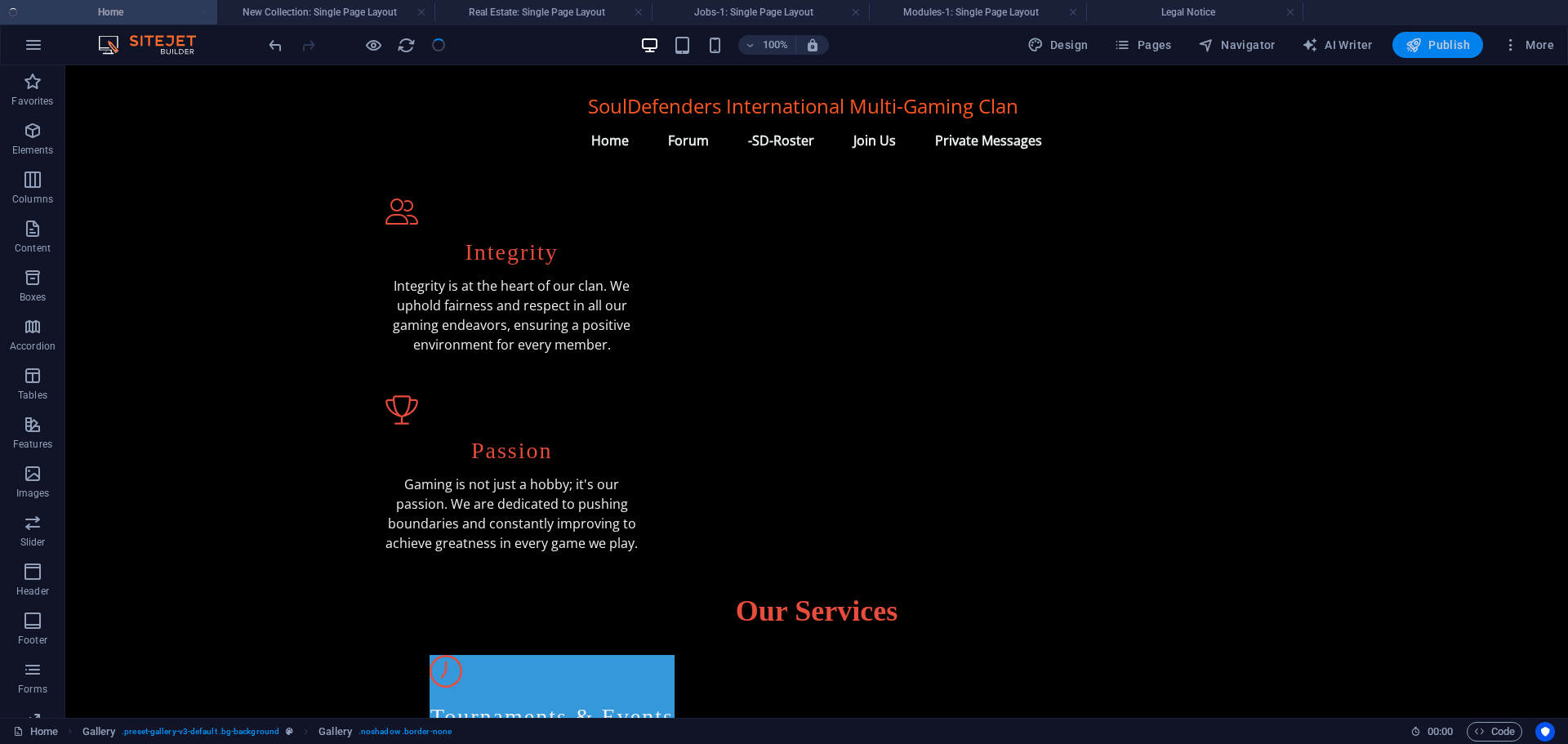
scroll to position [486, 0]
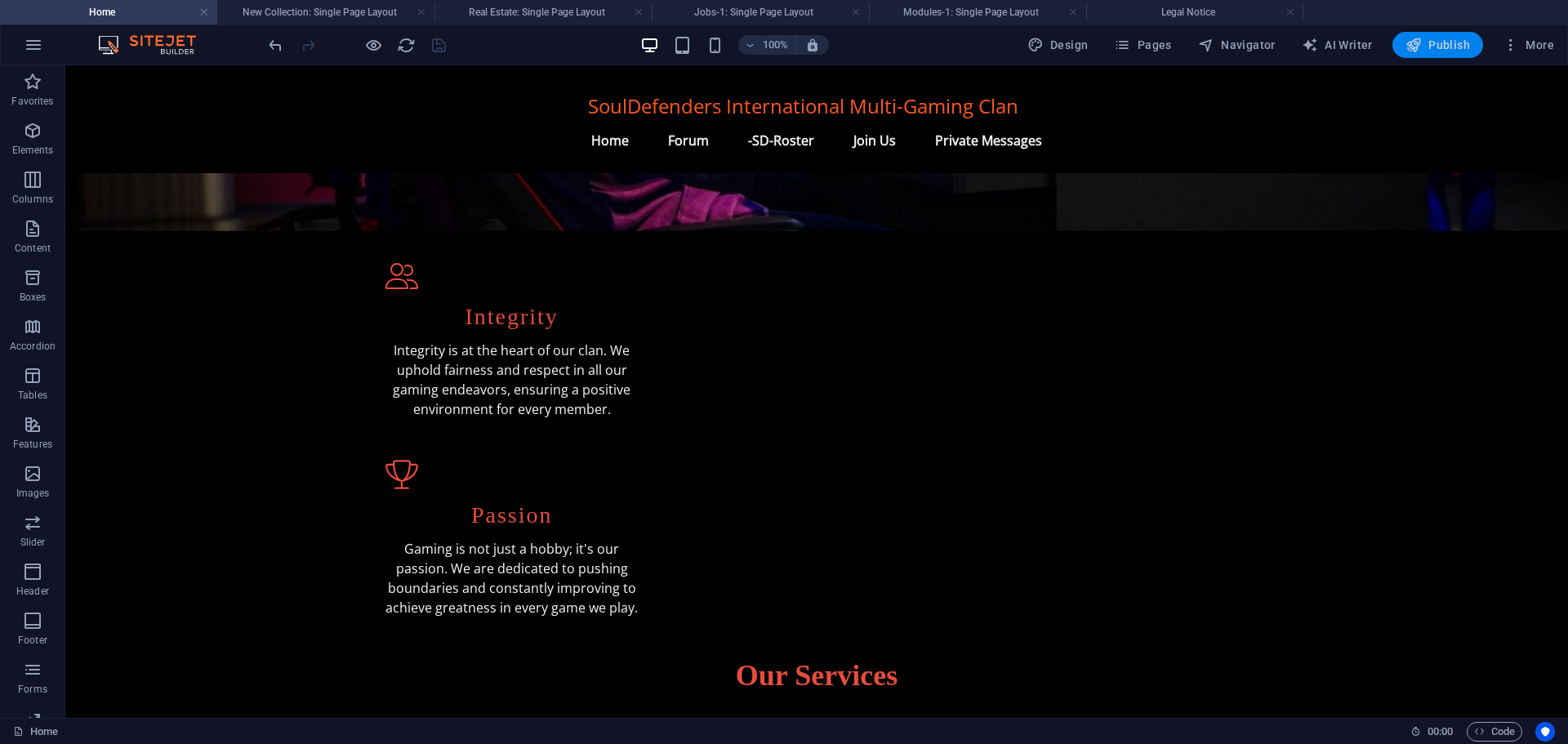
click at [1420, 41] on icon "button" at bounding box center [1413, 44] width 16 height 16
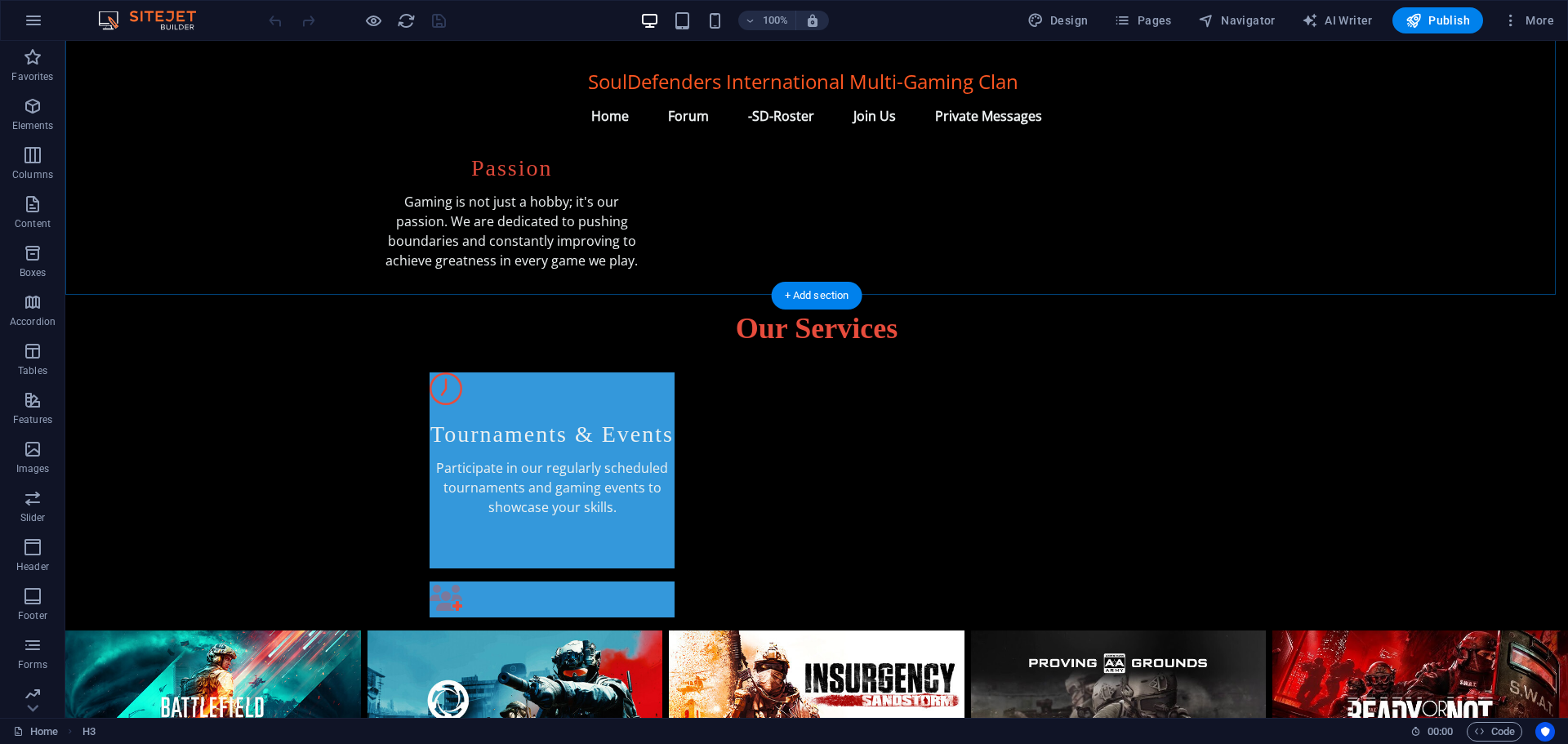
scroll to position [817, 0]
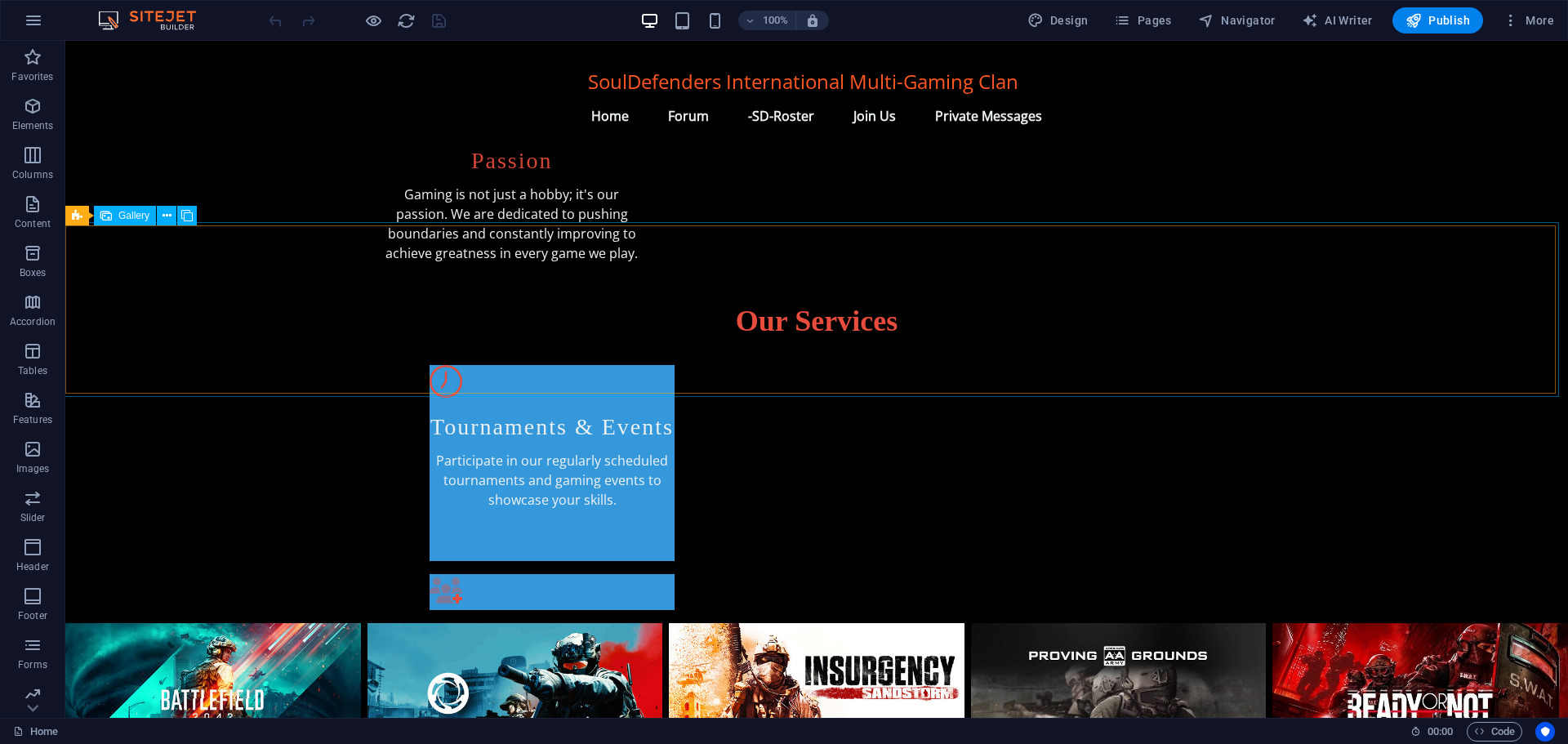
click at [133, 219] on span "Gallery" at bounding box center [133, 216] width 31 height 9
select select "px"
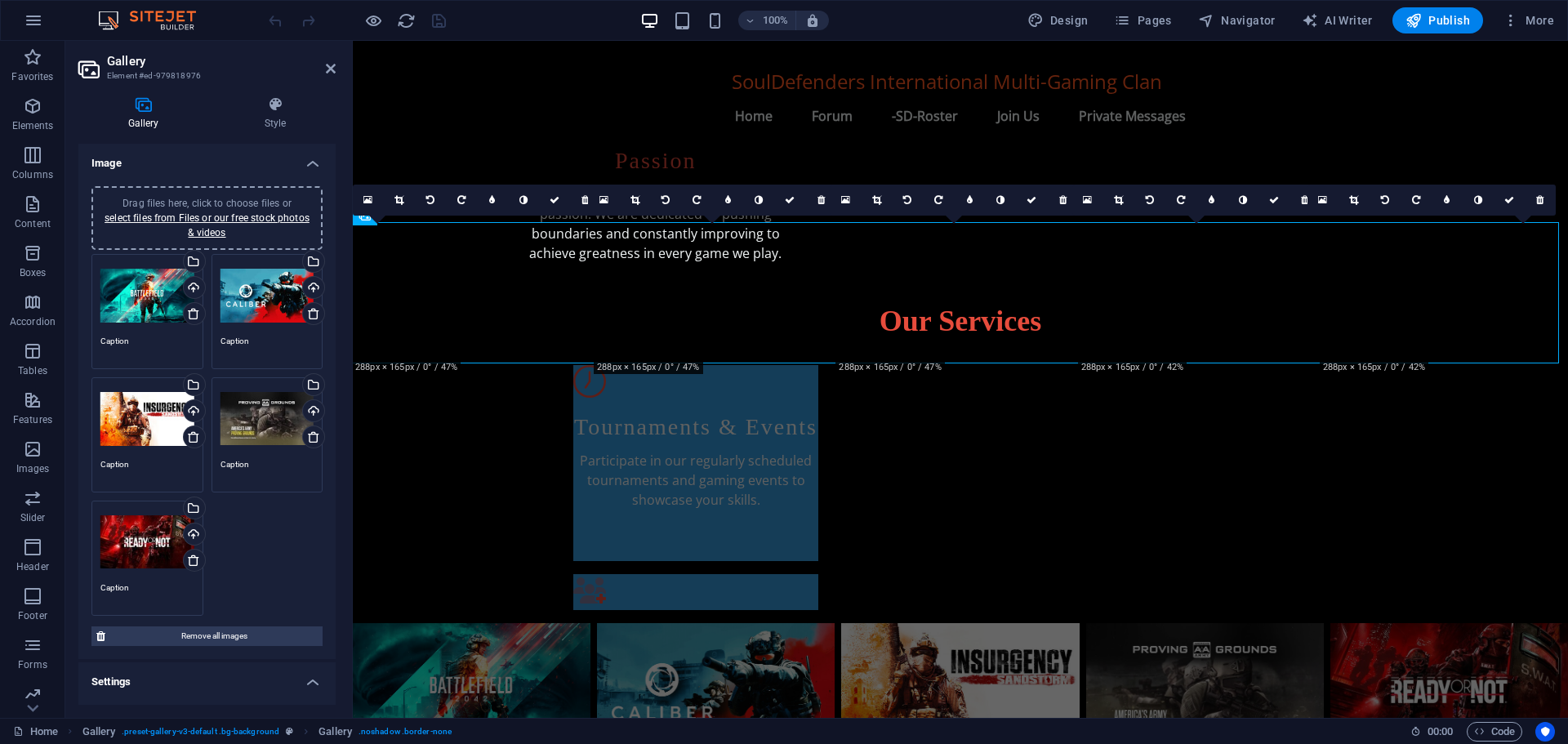
scroll to position [849, 0]
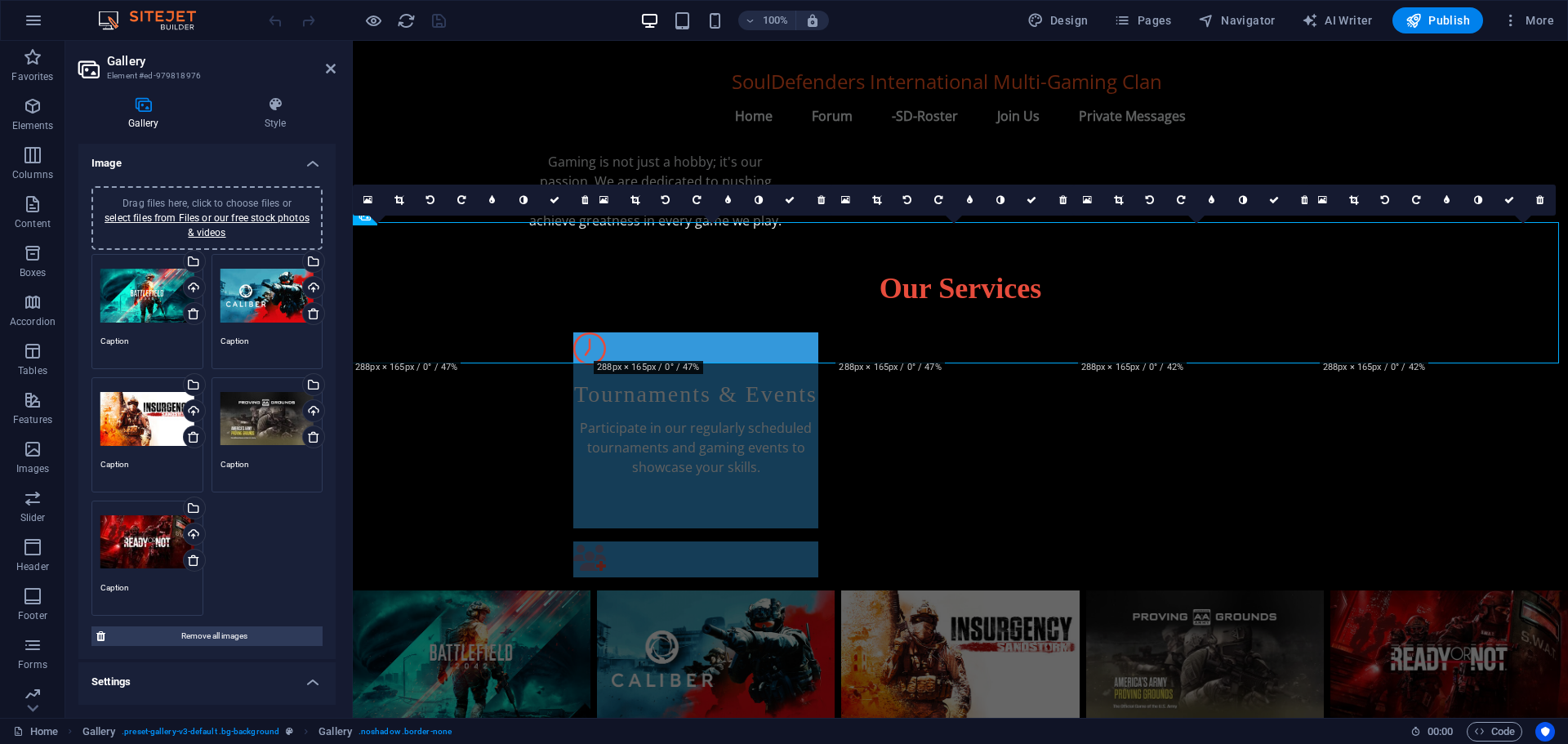
click at [145, 289] on div "Drag files here, click to choose files or select files from Files or our free s…" at bounding box center [147, 296] width 94 height 66
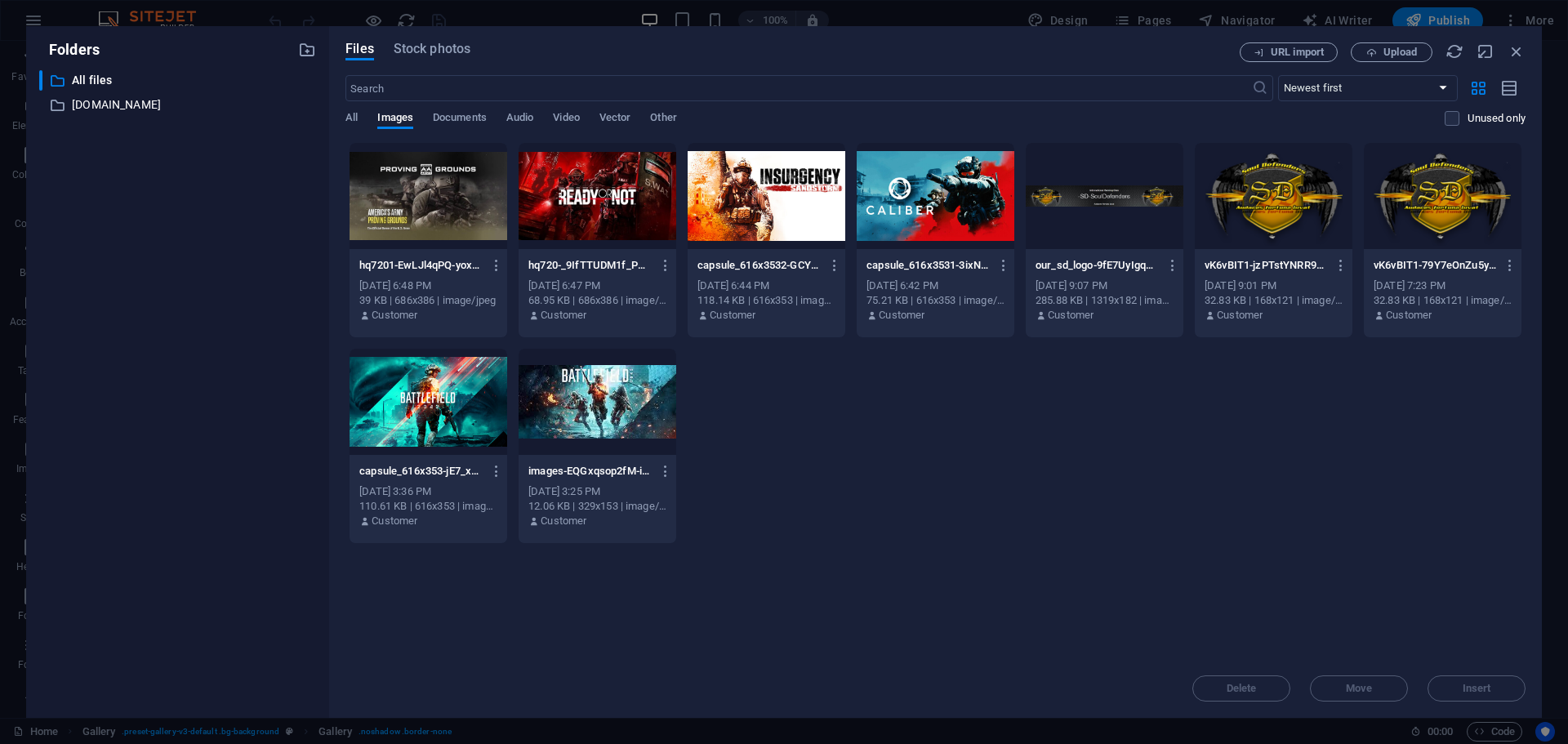
click at [145, 289] on div "​ All files All files ​ [DOMAIN_NAME] [DOMAIN_NAME]" at bounding box center [177, 387] width 276 height 634
click at [442, 407] on div at bounding box center [428, 401] width 157 height 106
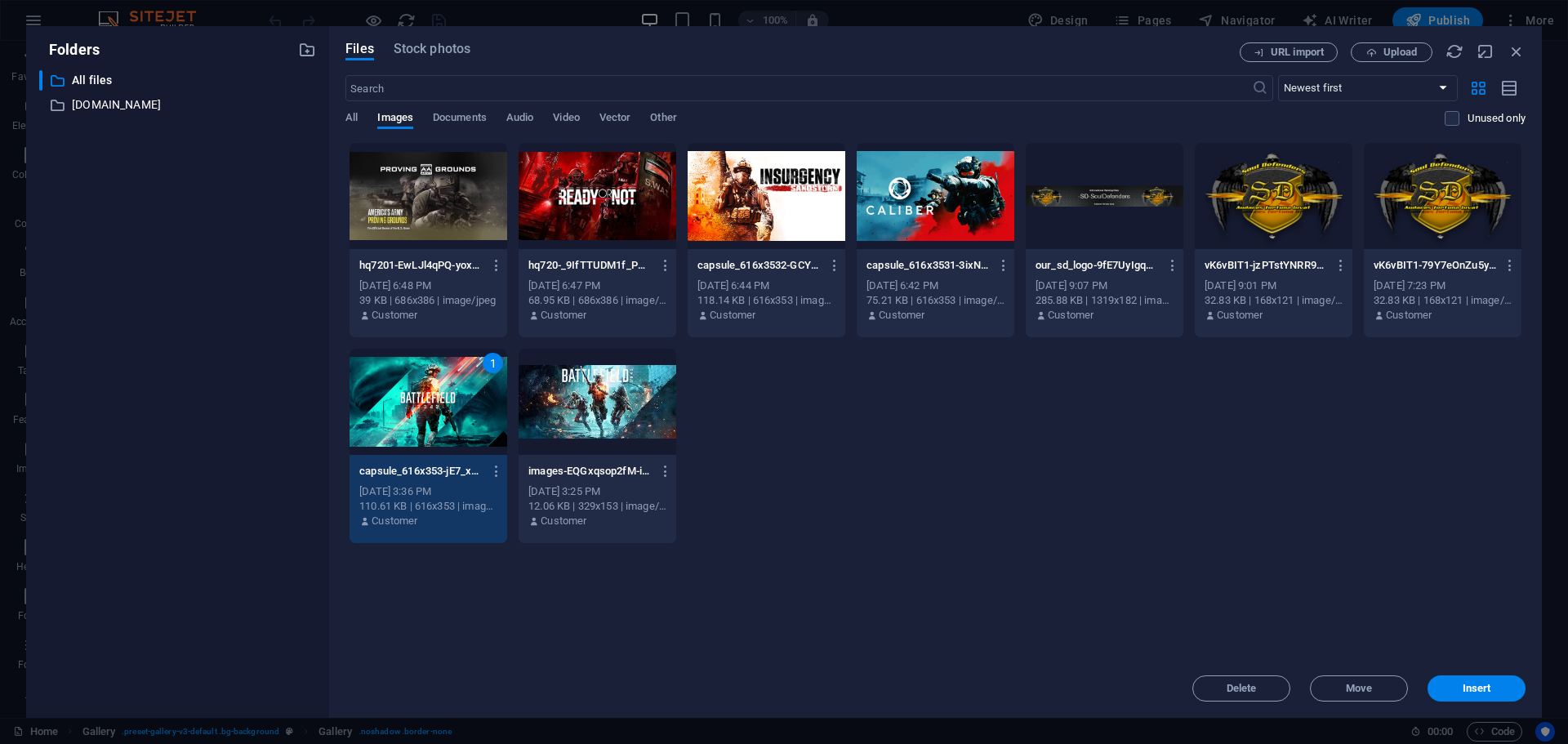
click at [442, 407] on div "1" at bounding box center [428, 401] width 157 height 106
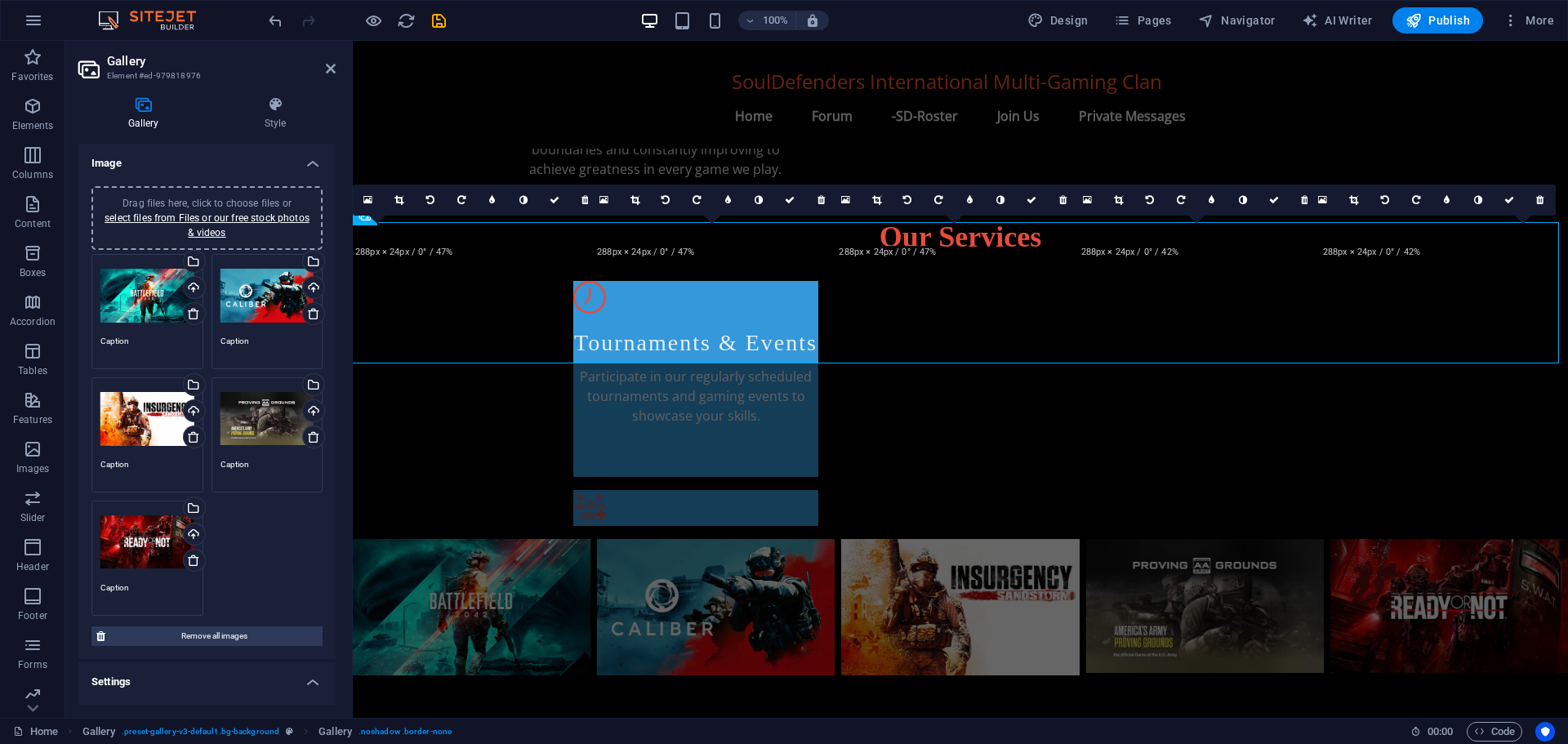
scroll to position [849, 0]
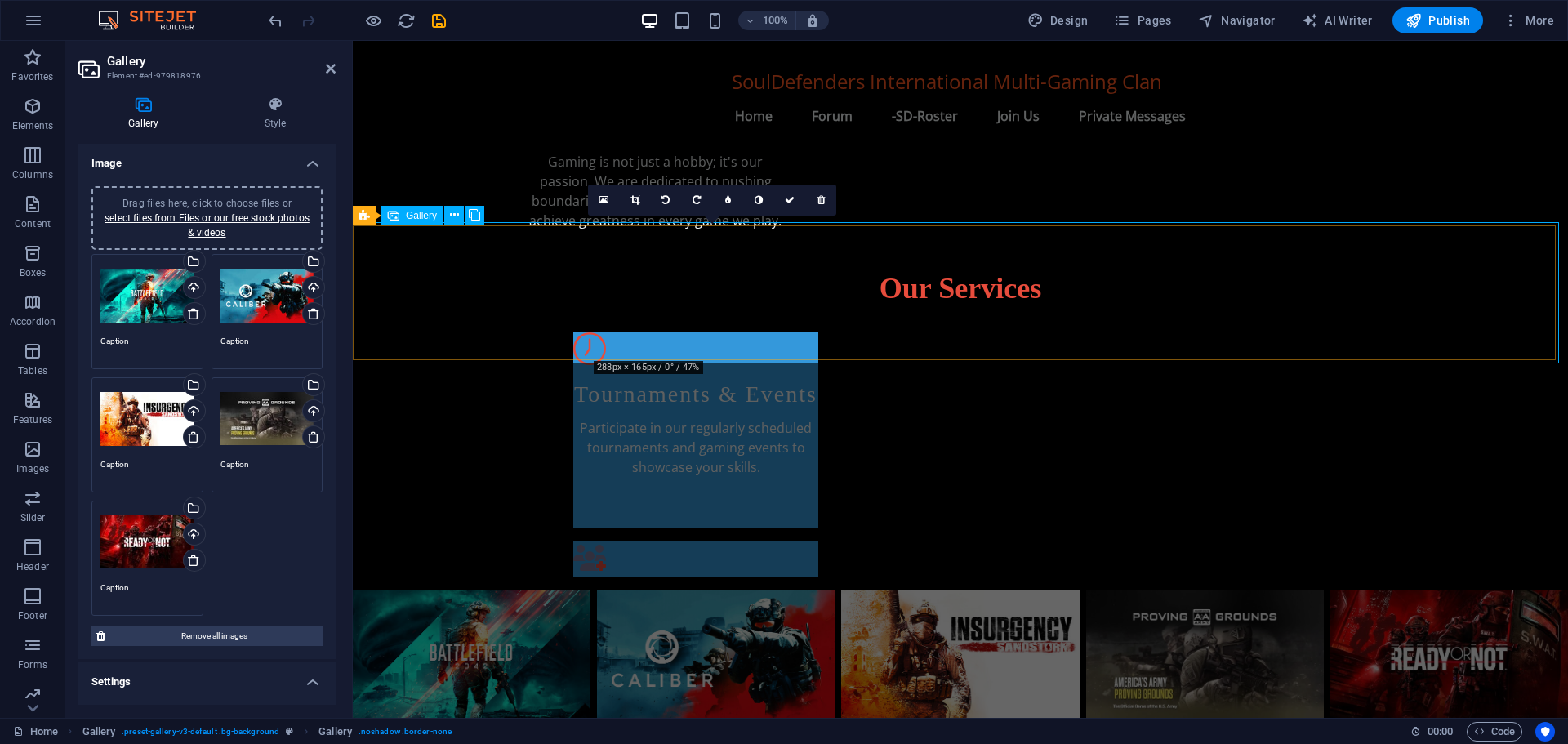
click at [669, 590] on li at bounding box center [716, 659] width 238 height 137
click at [715, 590] on li at bounding box center [716, 659] width 238 height 137
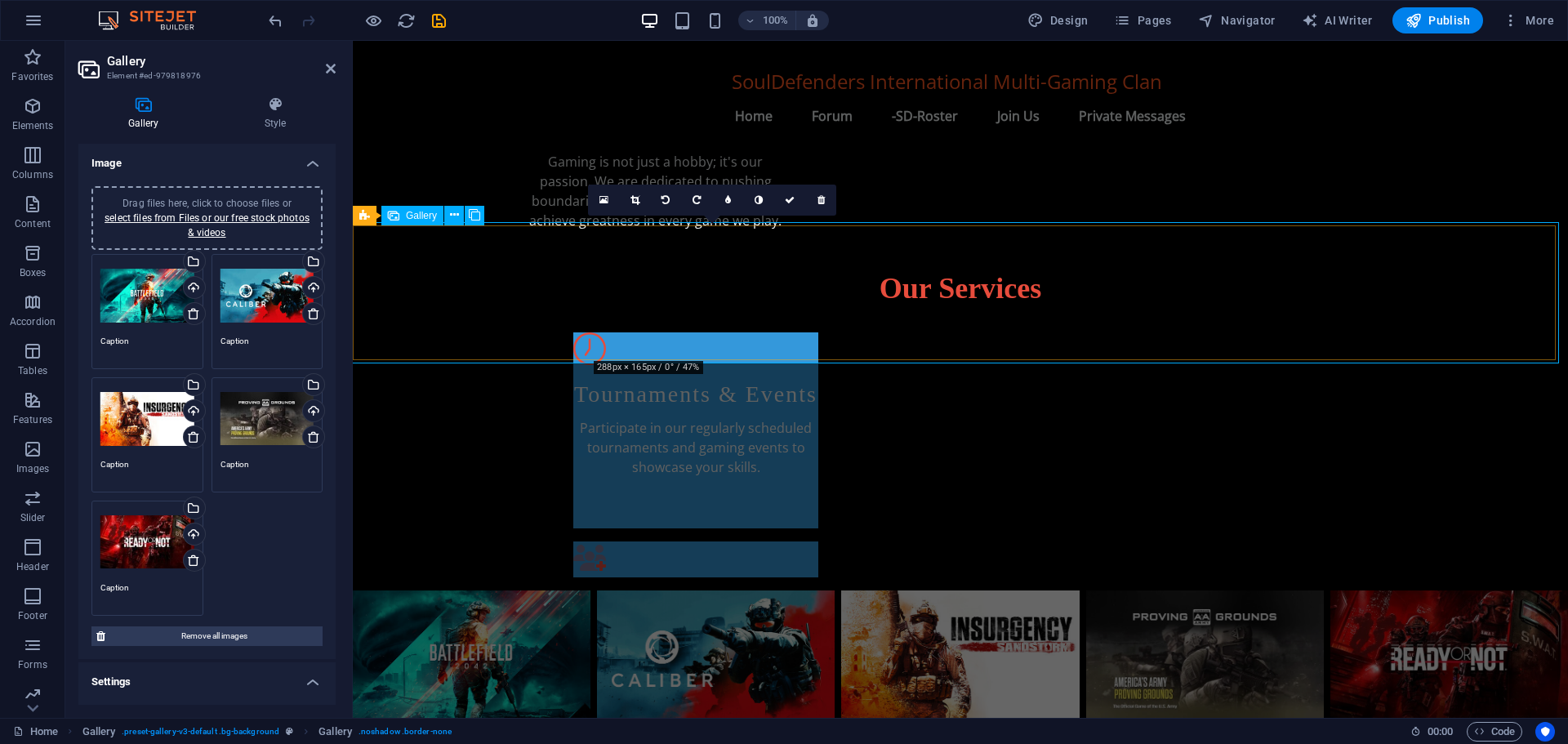
click at [715, 590] on li at bounding box center [716, 659] width 238 height 137
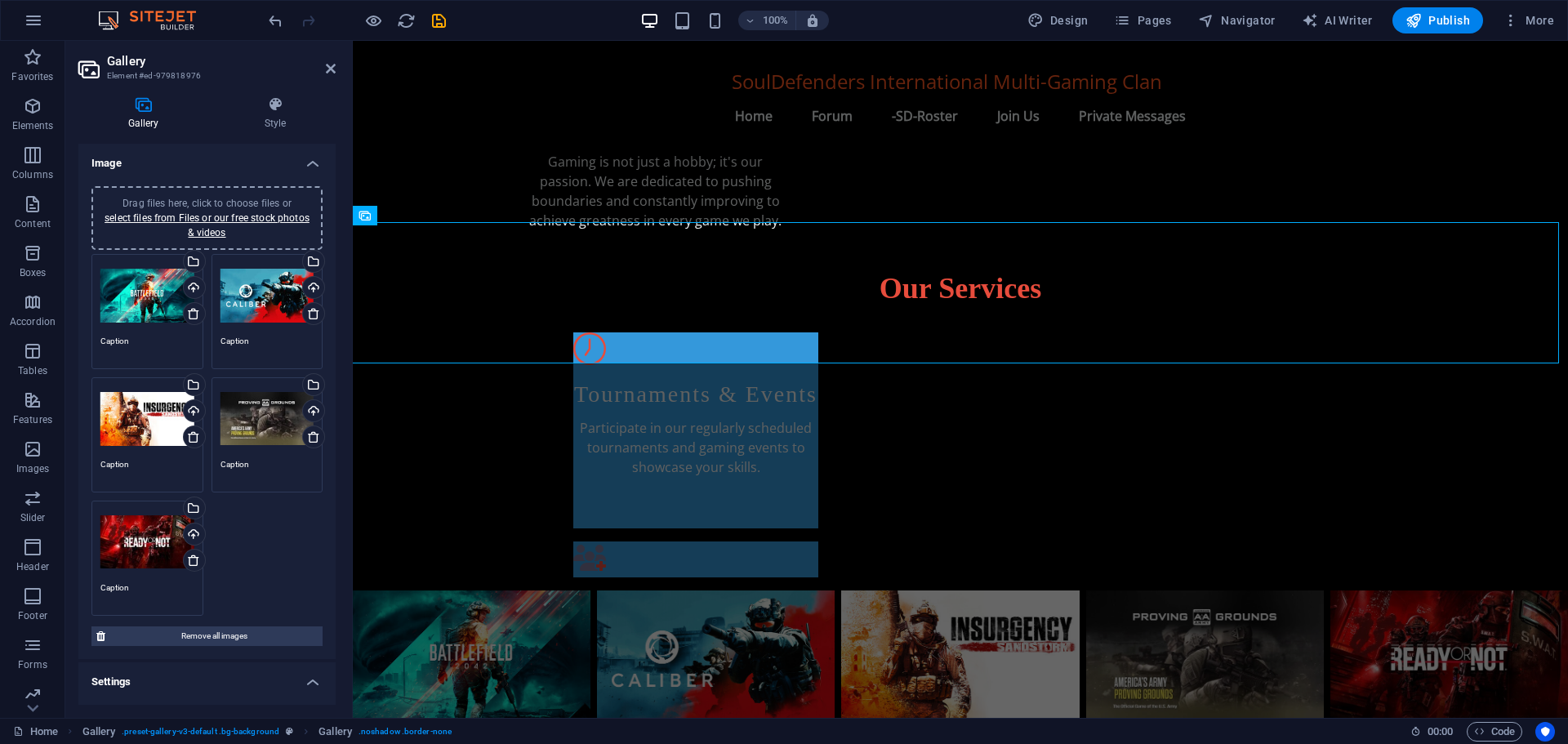
click at [251, 284] on div "Drag files here, click to choose files or select files from Files or our free s…" at bounding box center [267, 296] width 94 height 66
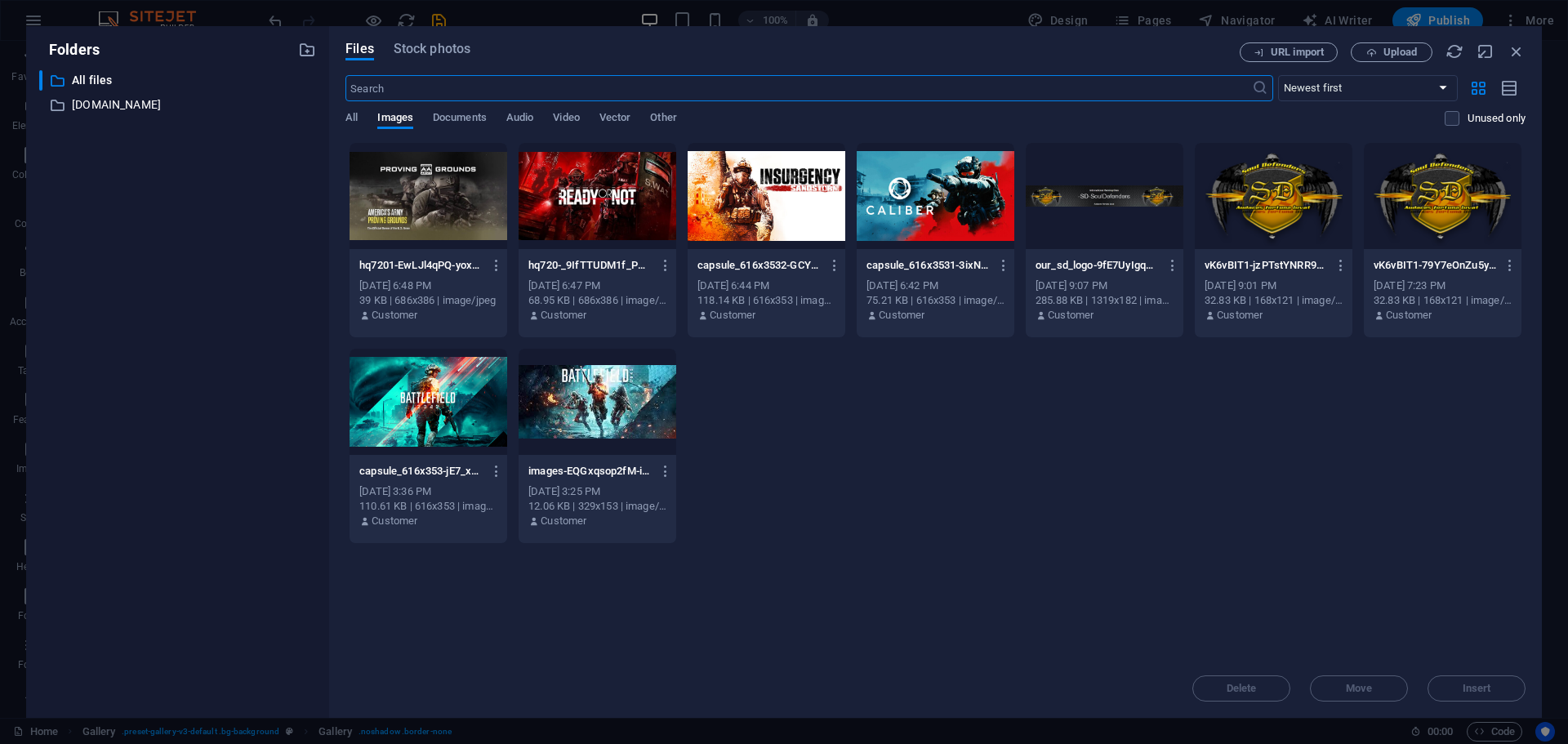
scroll to position [900, 0]
click at [251, 284] on div "​ All files All files ​ [DOMAIN_NAME] [DOMAIN_NAME]" at bounding box center [177, 387] width 276 height 634
click at [906, 199] on div at bounding box center [935, 196] width 157 height 106
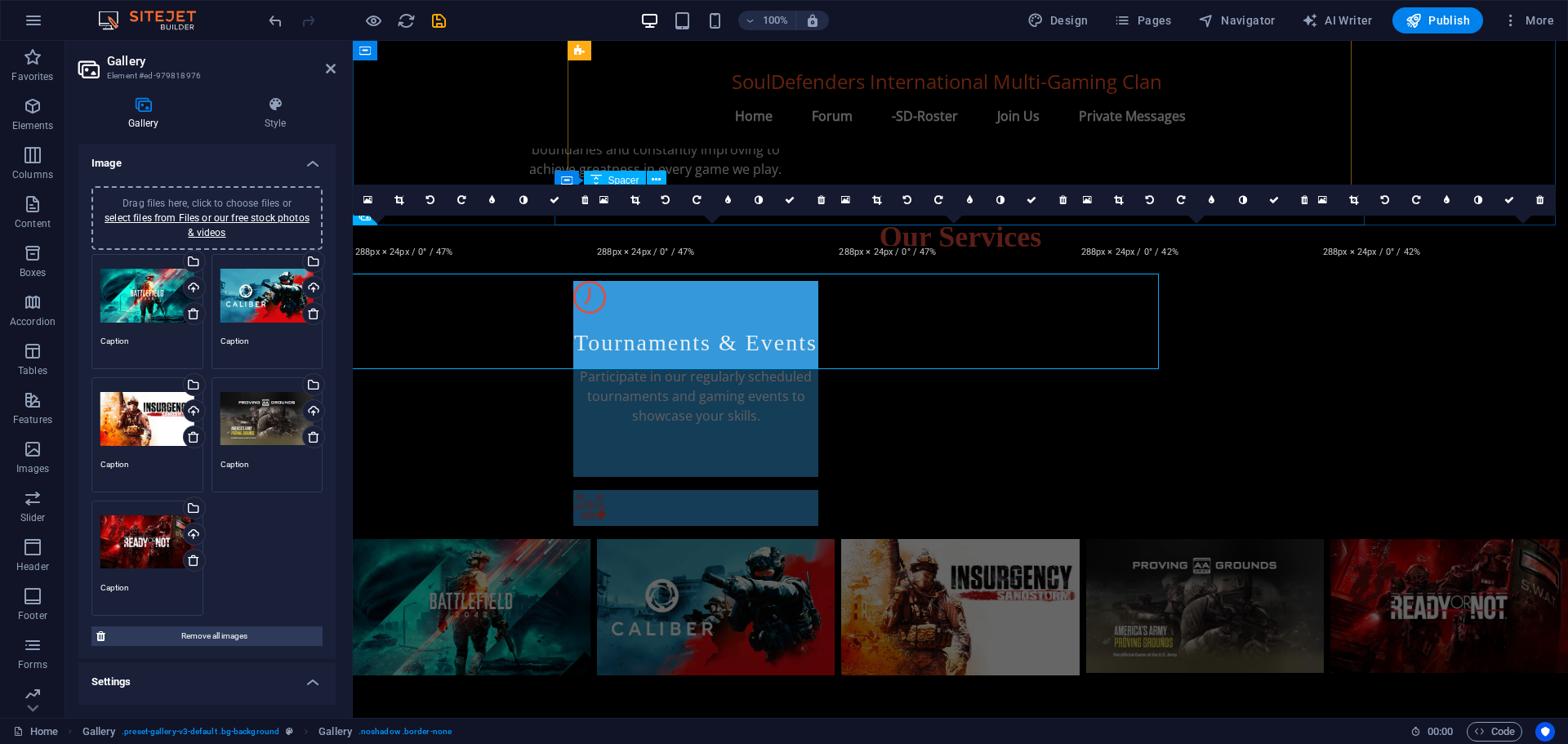
scroll to position [849, 0]
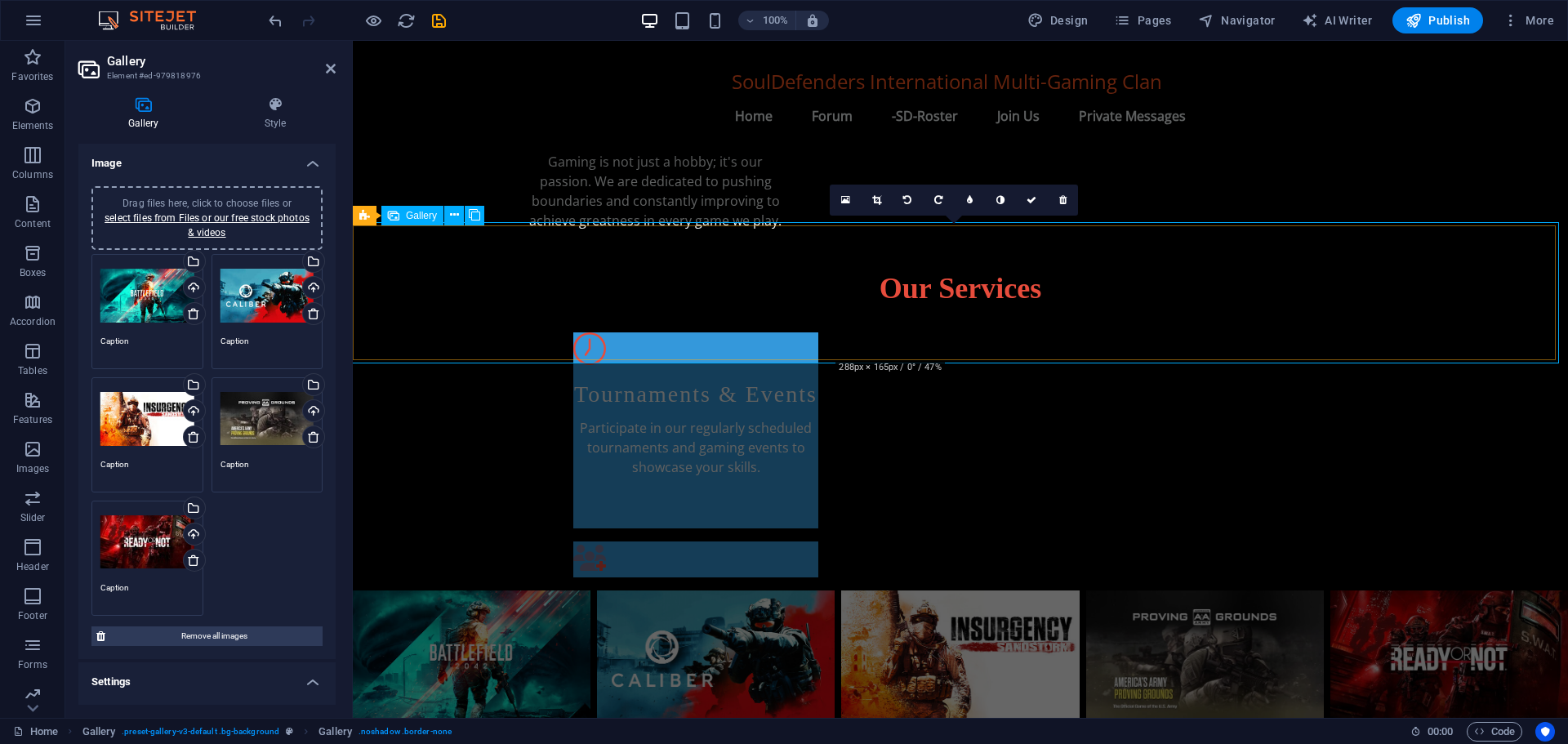
click at [906, 590] on li at bounding box center [960, 659] width 238 height 137
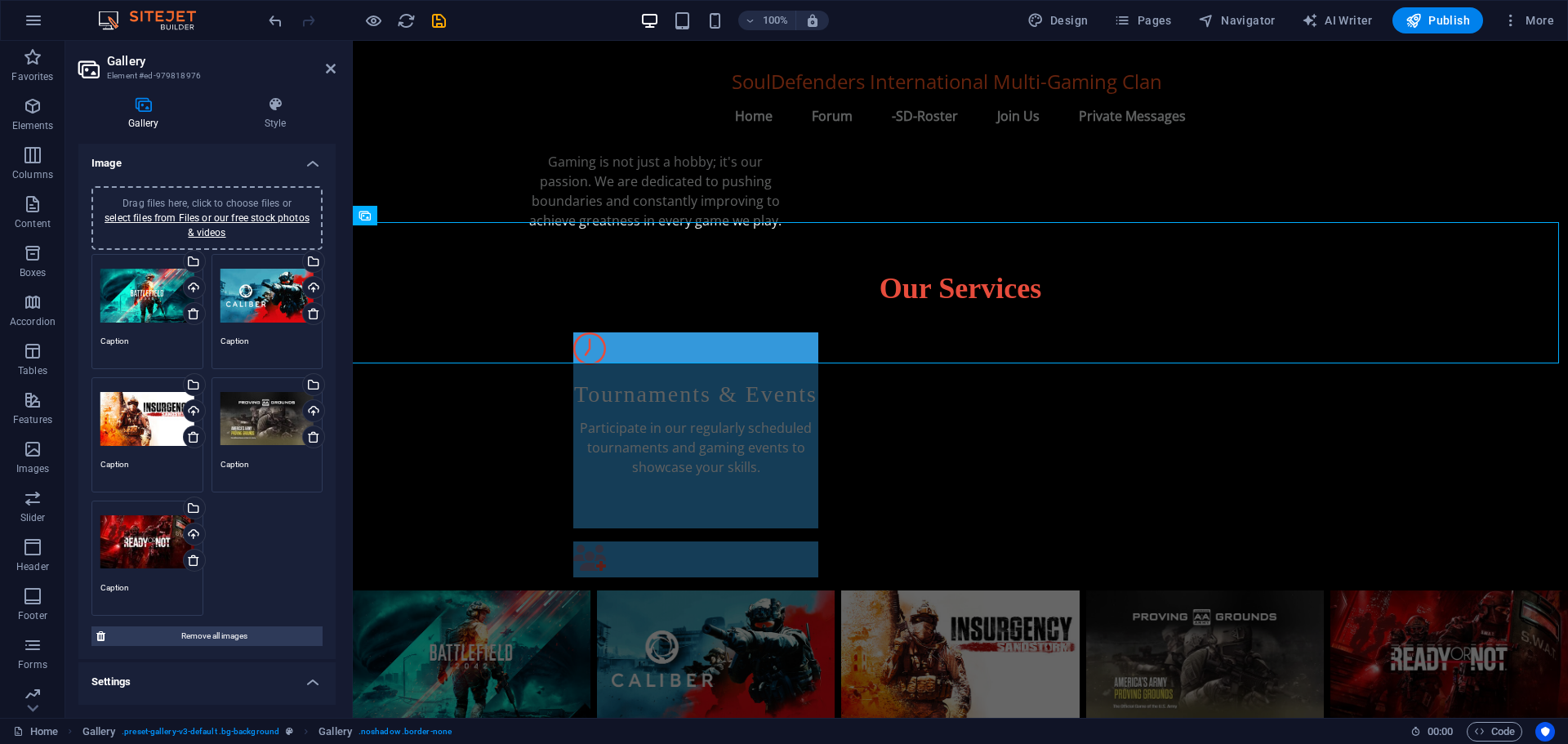
click at [159, 423] on div "Drag files here, click to choose files or select files from Files or our free s…" at bounding box center [147, 419] width 94 height 66
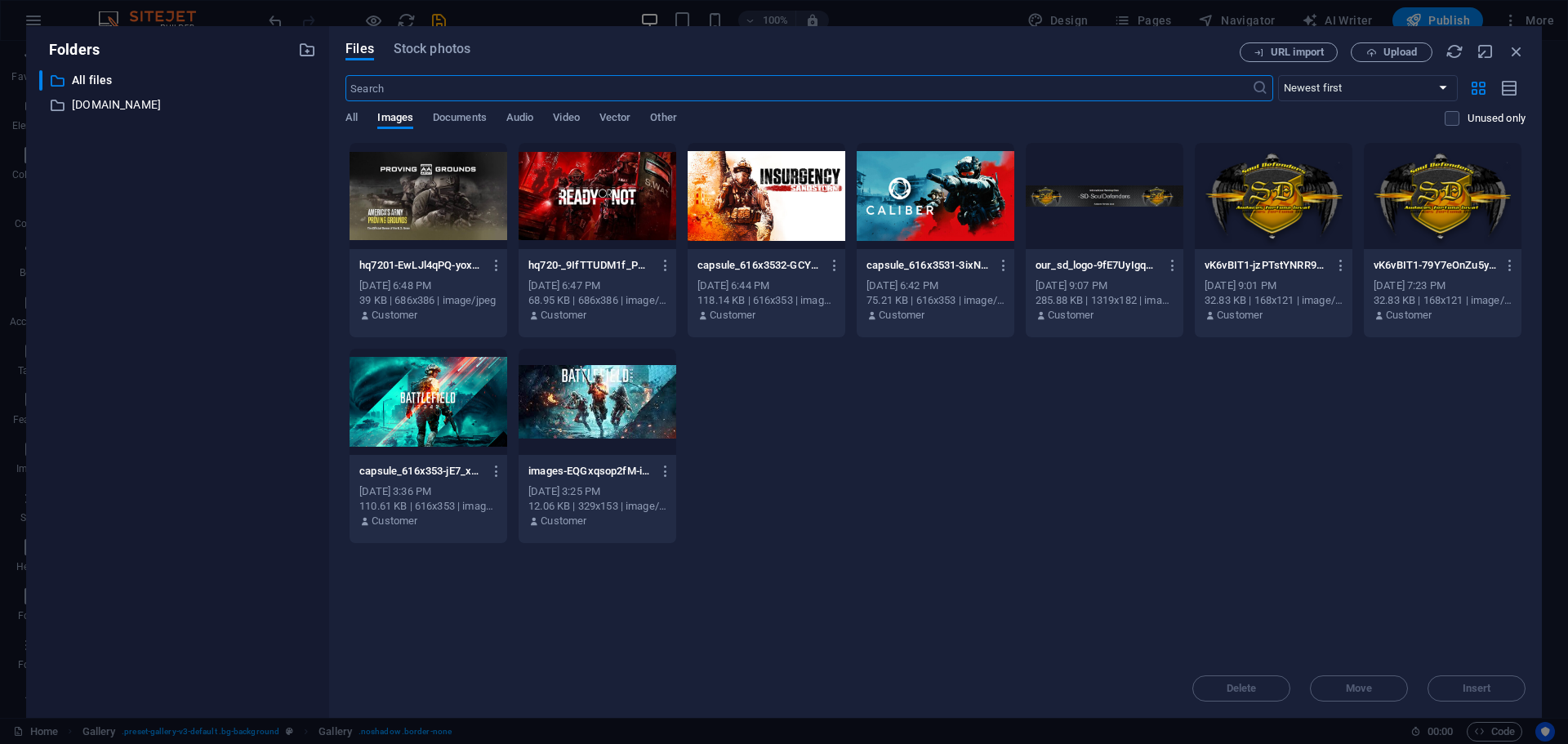
scroll to position [900, 0]
click at [756, 183] on div at bounding box center [766, 196] width 157 height 106
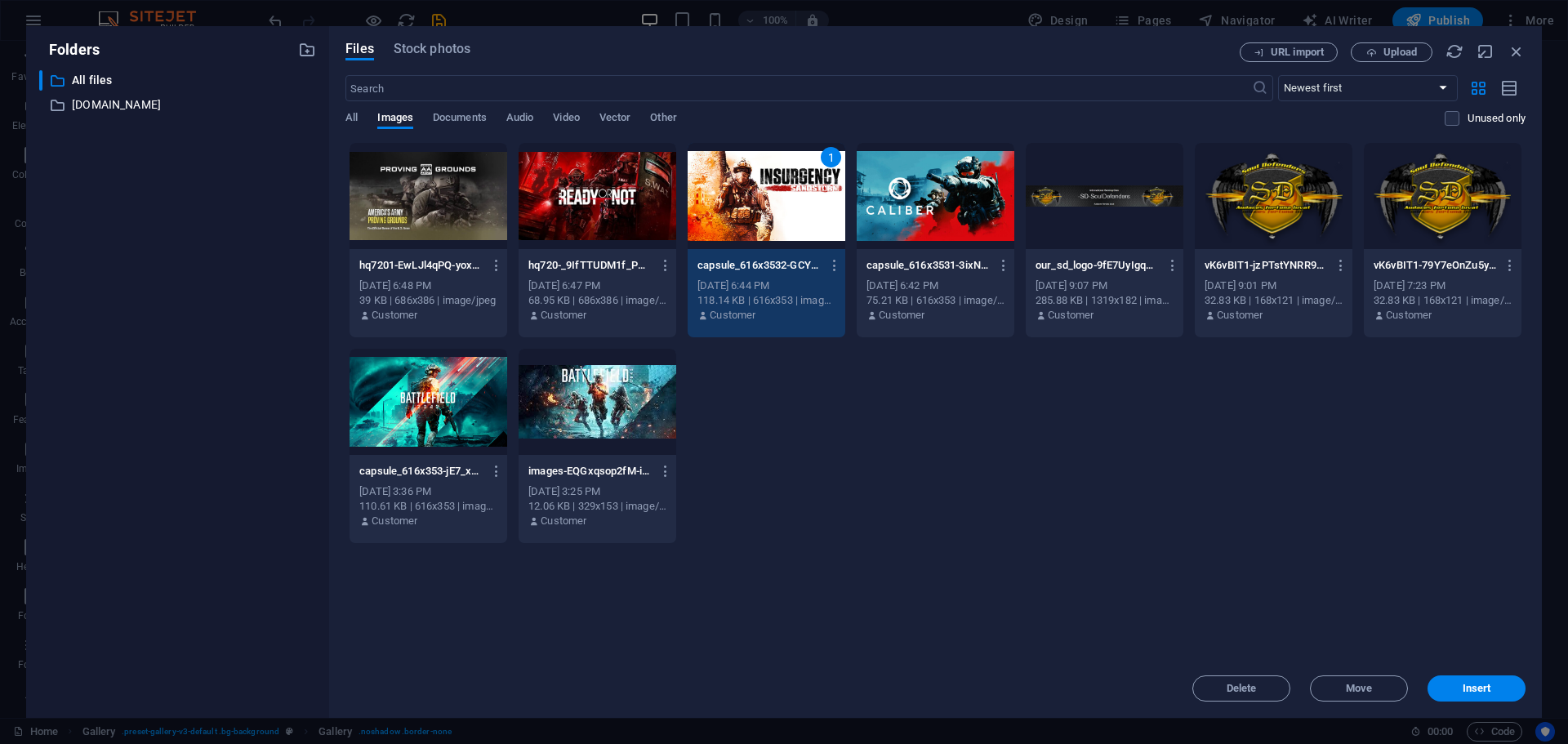
drag, startPoint x: 404, startPoint y: 141, endPoint x: 756, endPoint y: 182, distance: 354.4
click at [756, 182] on div "1" at bounding box center [766, 196] width 157 height 106
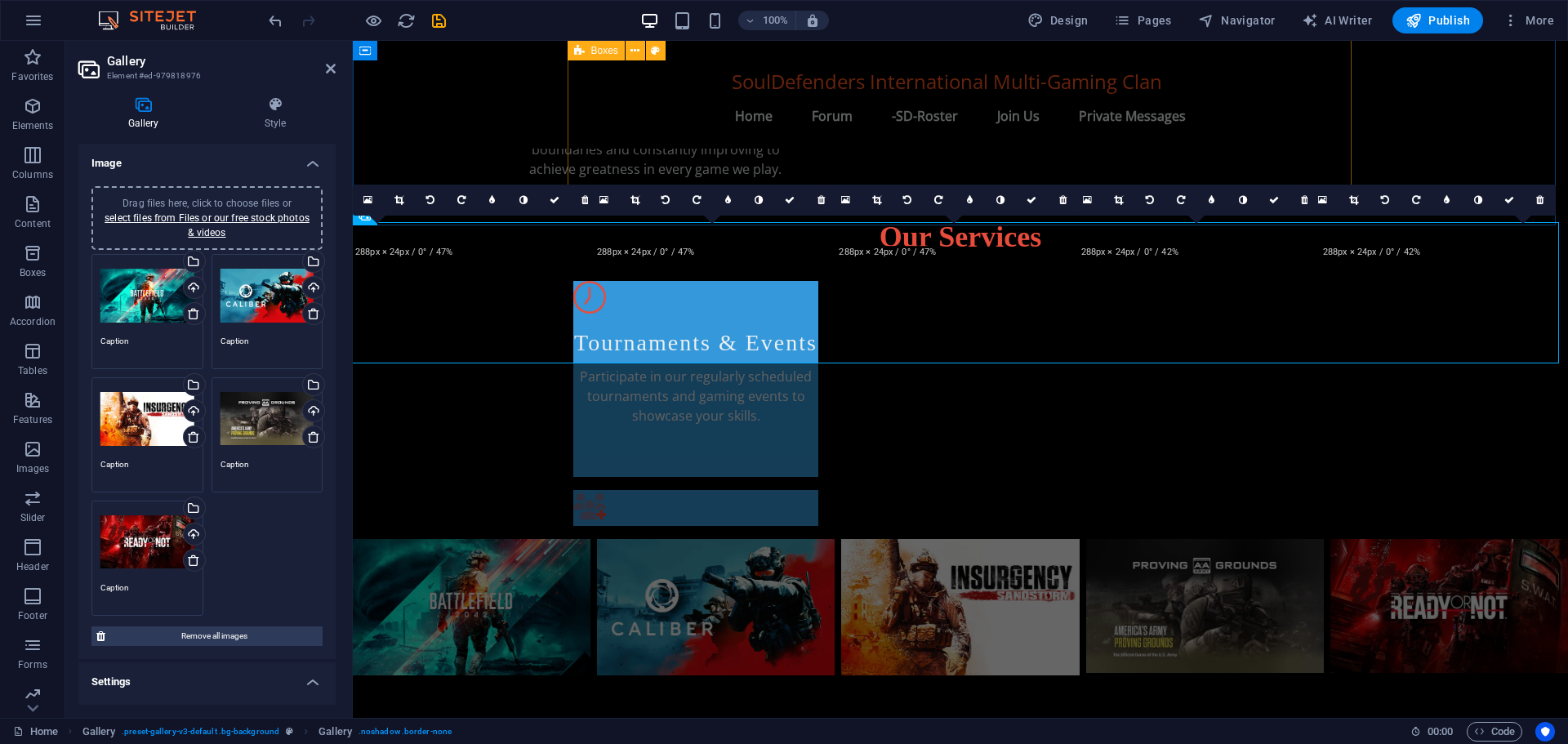
scroll to position [849, 0]
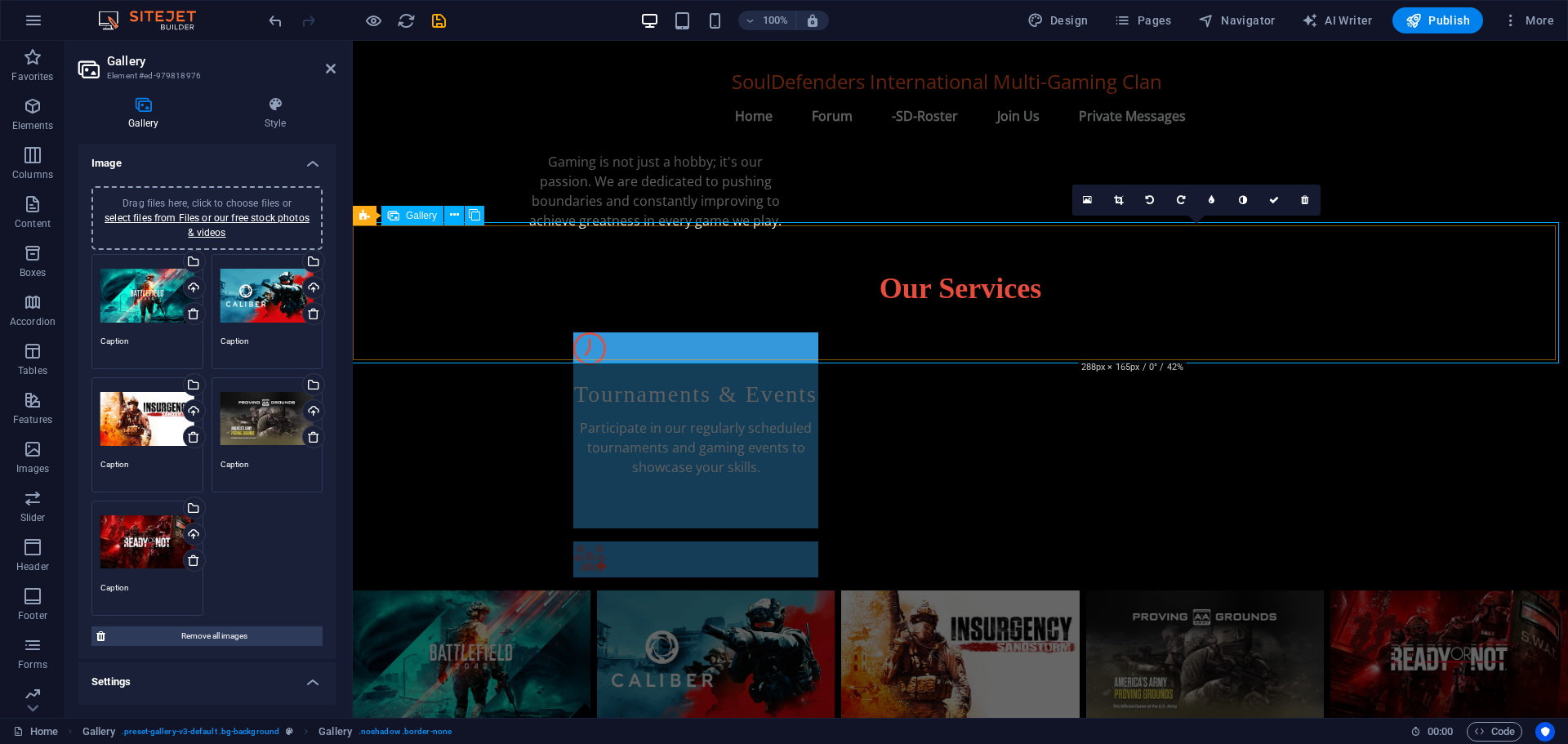
click at [1152, 590] on li at bounding box center [1205, 659] width 238 height 137
click at [1148, 590] on li at bounding box center [1205, 659] width 238 height 137
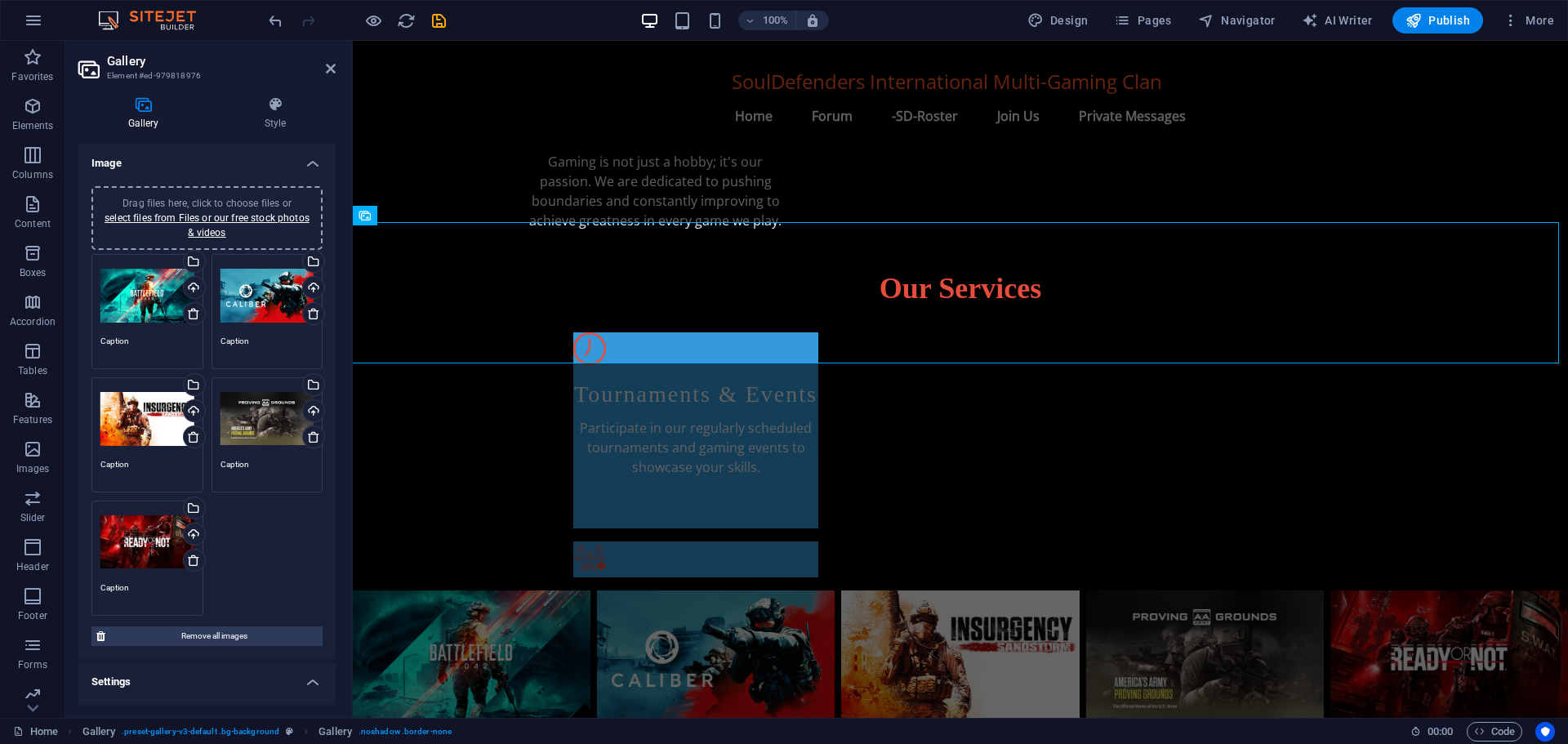
click at [247, 422] on div "Drag files here, click to choose files or select files from Files or our free s…" at bounding box center [267, 419] width 94 height 66
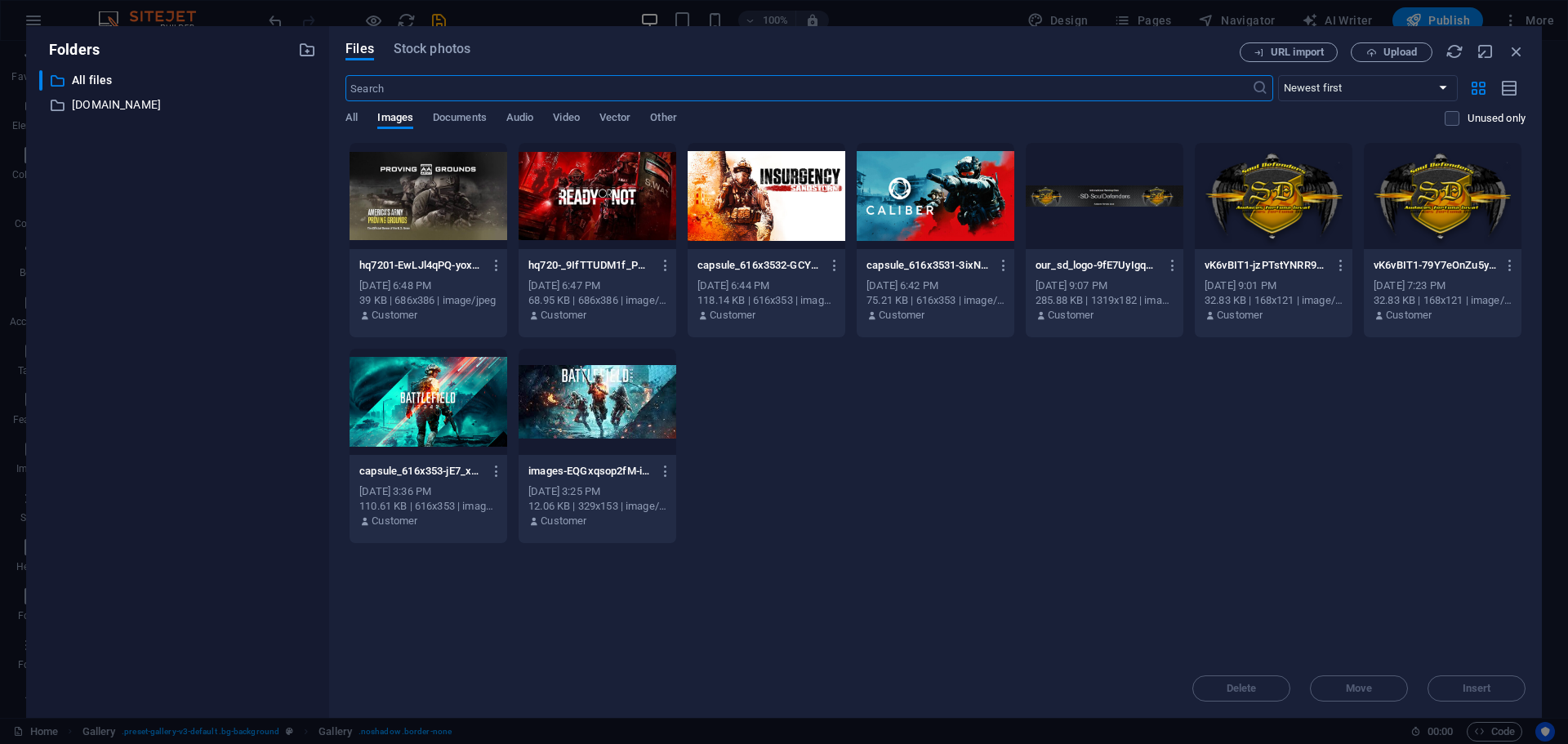
scroll to position [900, 0]
click at [247, 422] on div "​ All files All files ​ [DOMAIN_NAME] [DOMAIN_NAME]" at bounding box center [177, 387] width 276 height 634
click at [447, 197] on div at bounding box center [428, 196] width 157 height 106
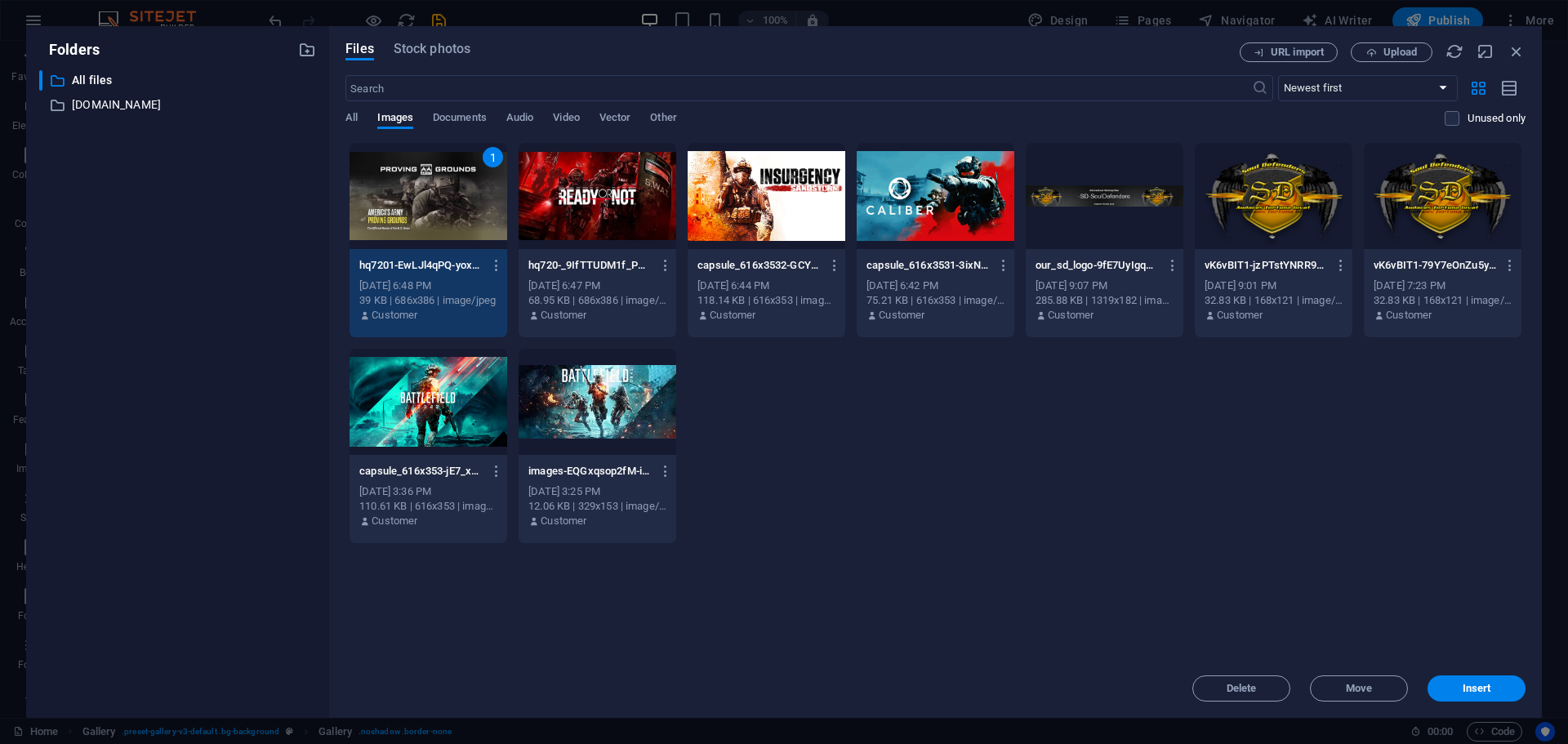
click at [447, 197] on div "1" at bounding box center [428, 196] width 157 height 106
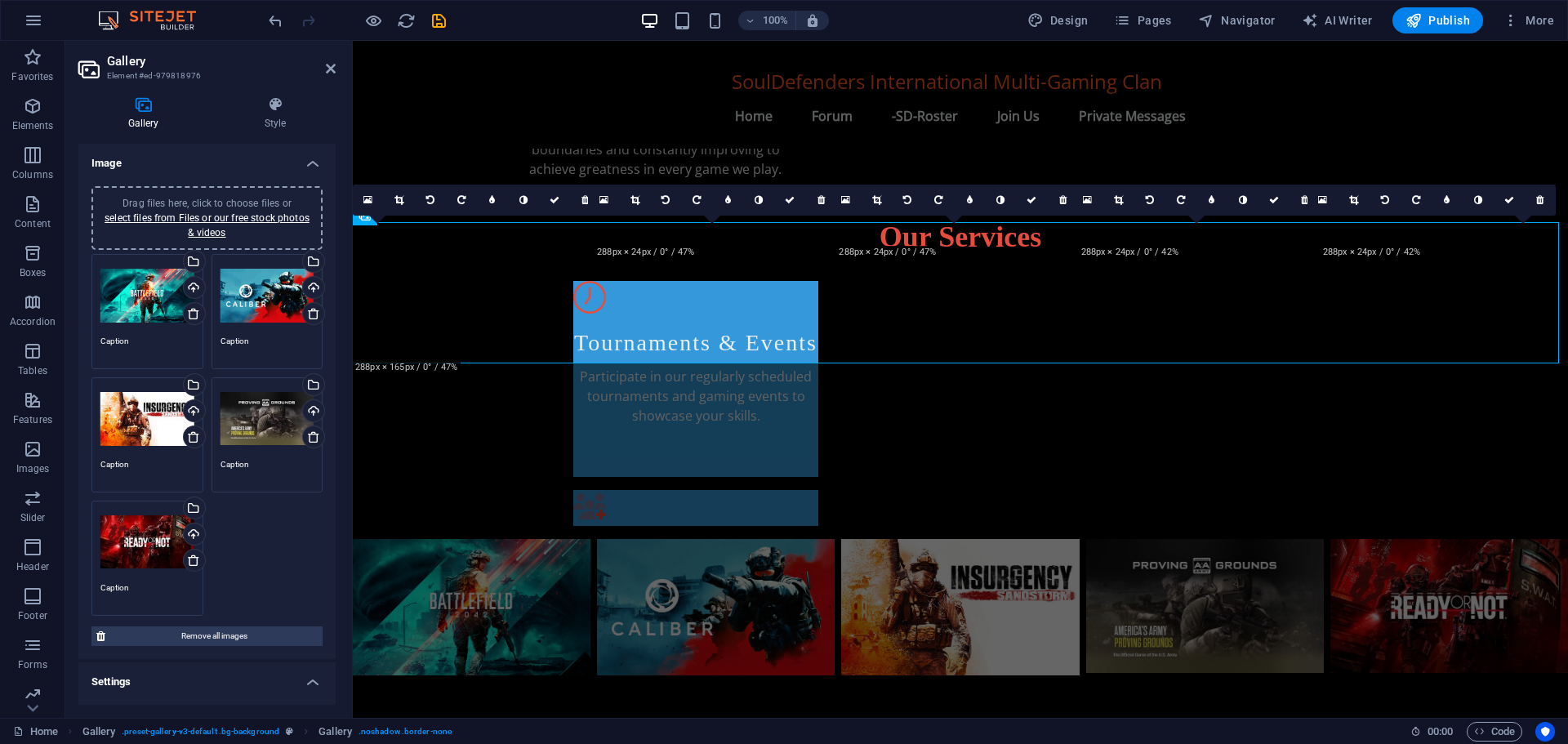
scroll to position [849, 0]
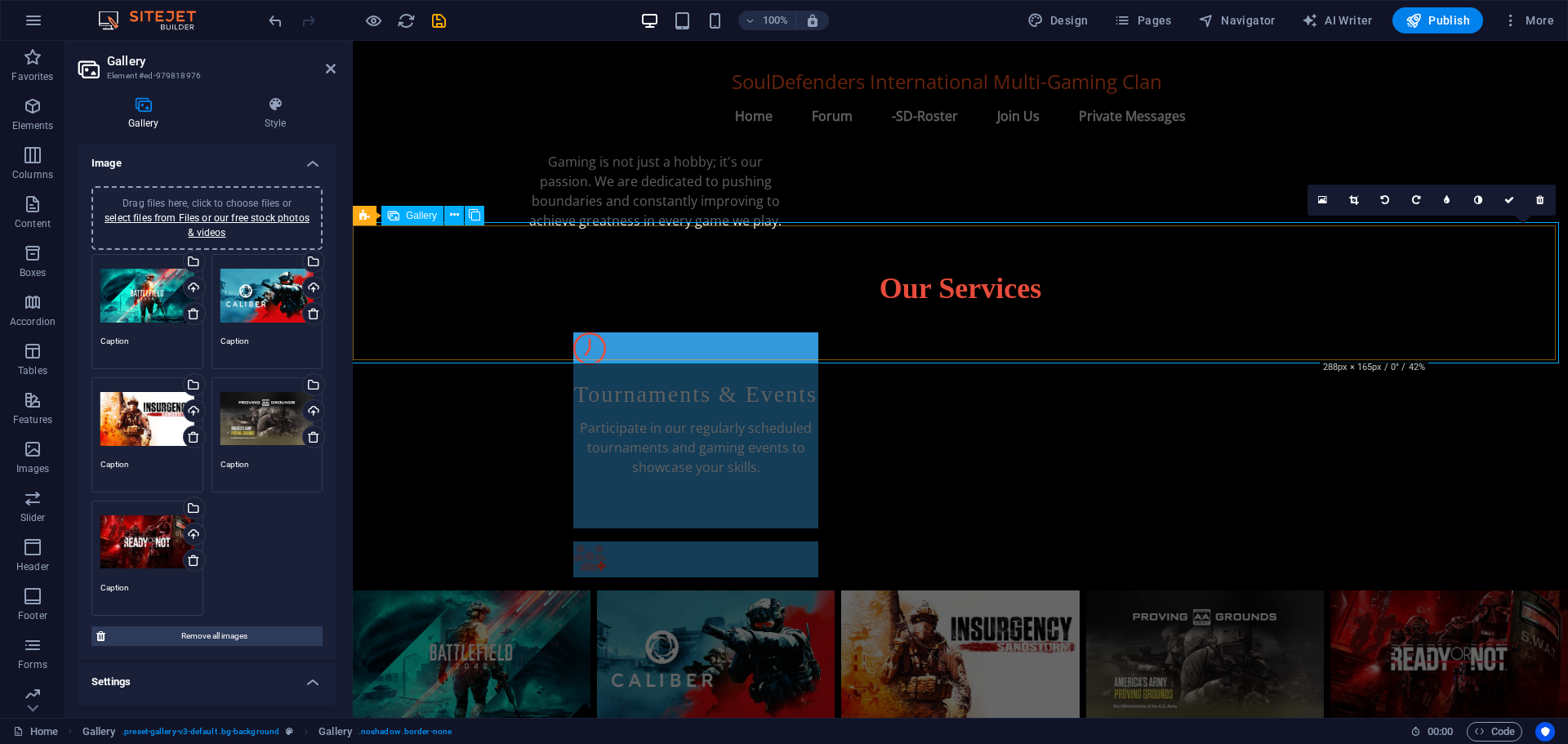
click at [1391, 590] on li at bounding box center [1449, 659] width 238 height 137
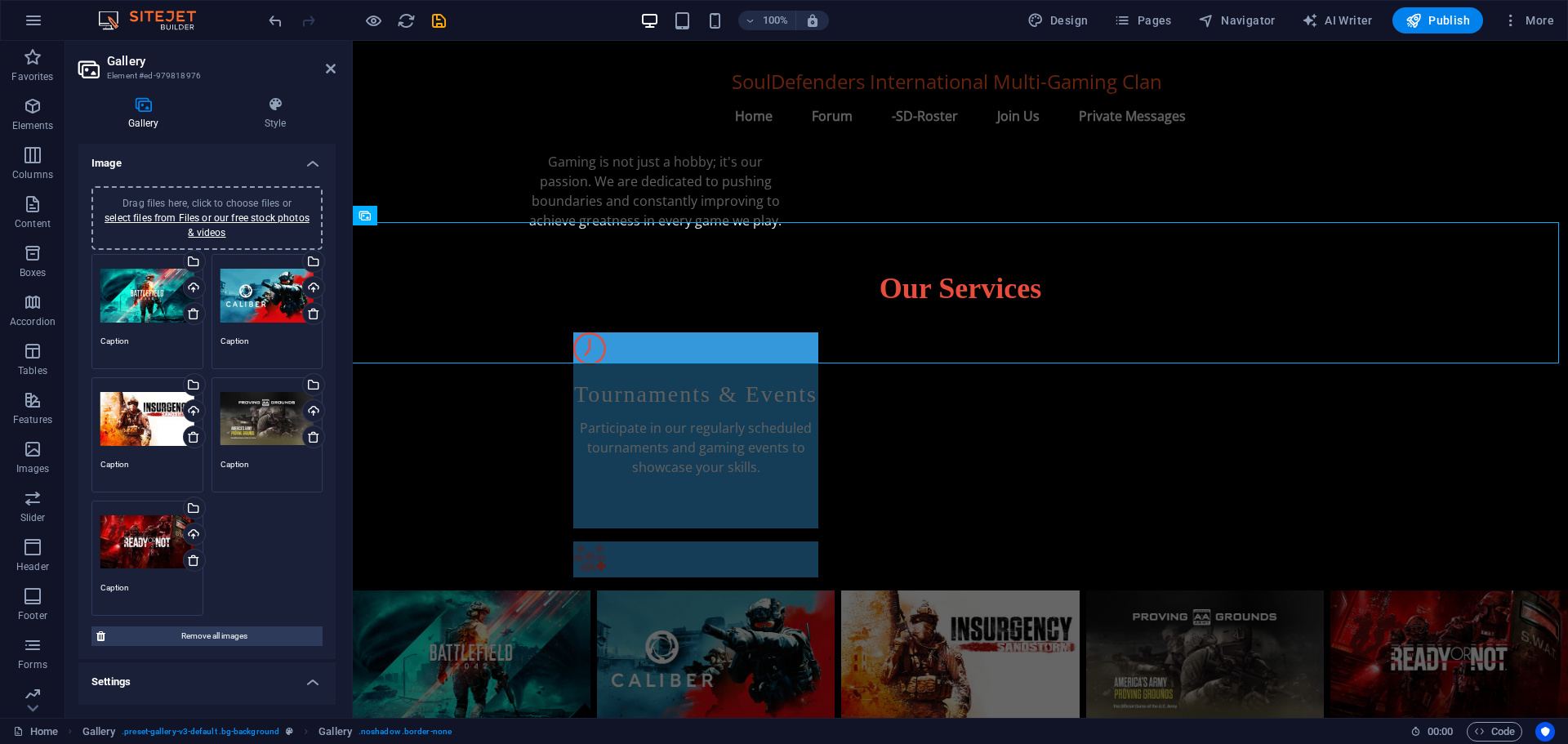
click at [141, 540] on div "Drag files here, click to choose files or select files from Files or our free s…" at bounding box center [147, 543] width 94 height 66
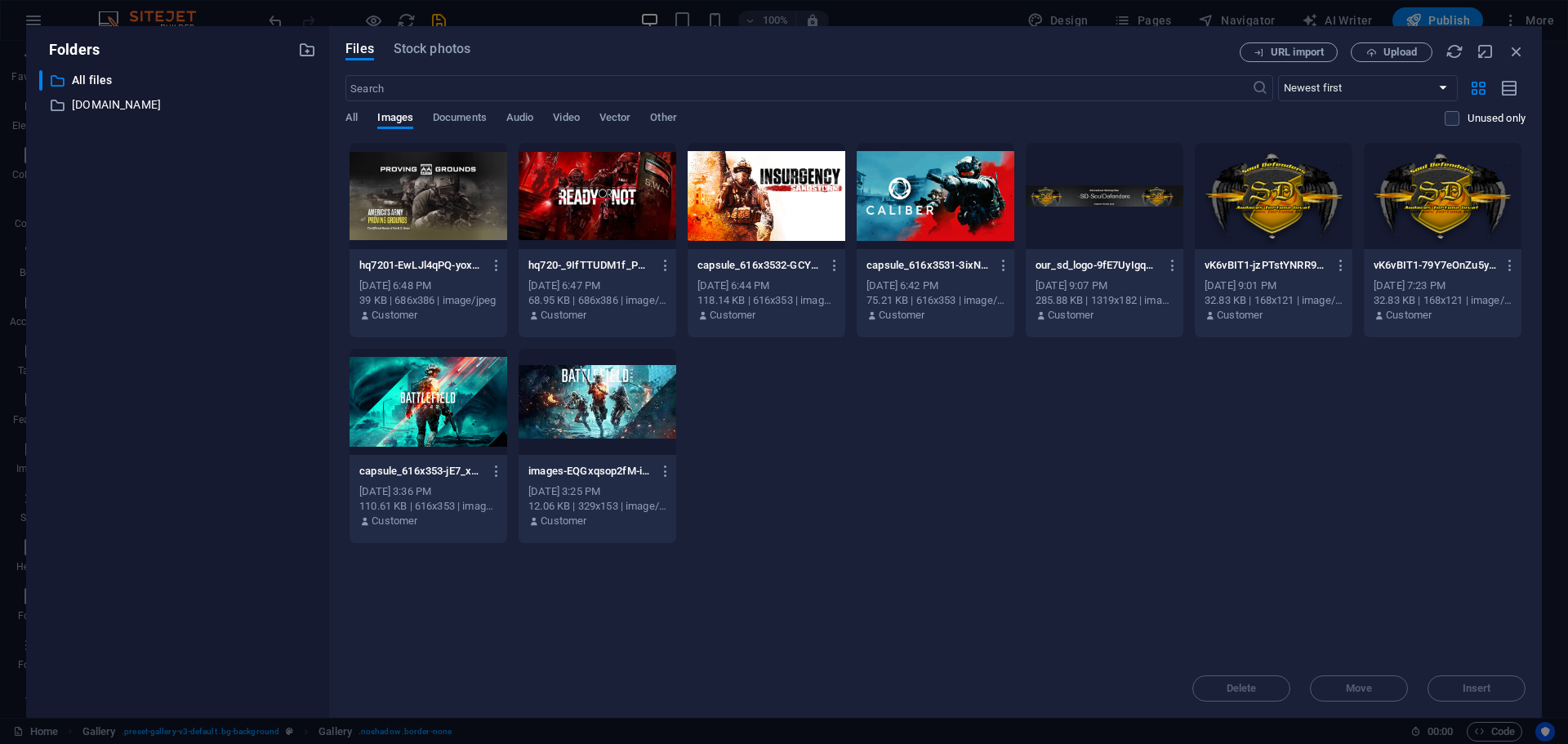
click at [601, 204] on div at bounding box center [597, 196] width 157 height 106
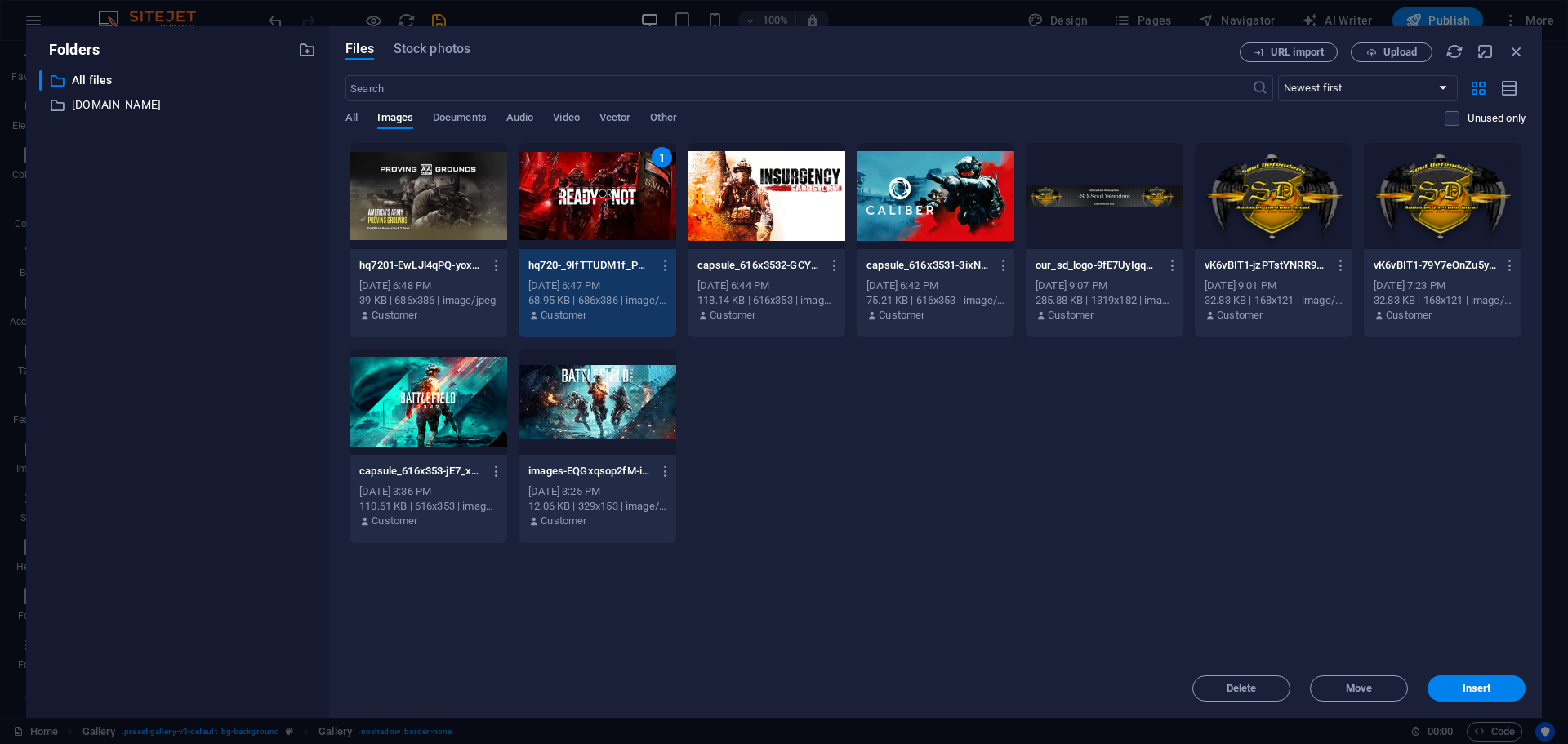
click at [601, 204] on div "1" at bounding box center [597, 196] width 157 height 106
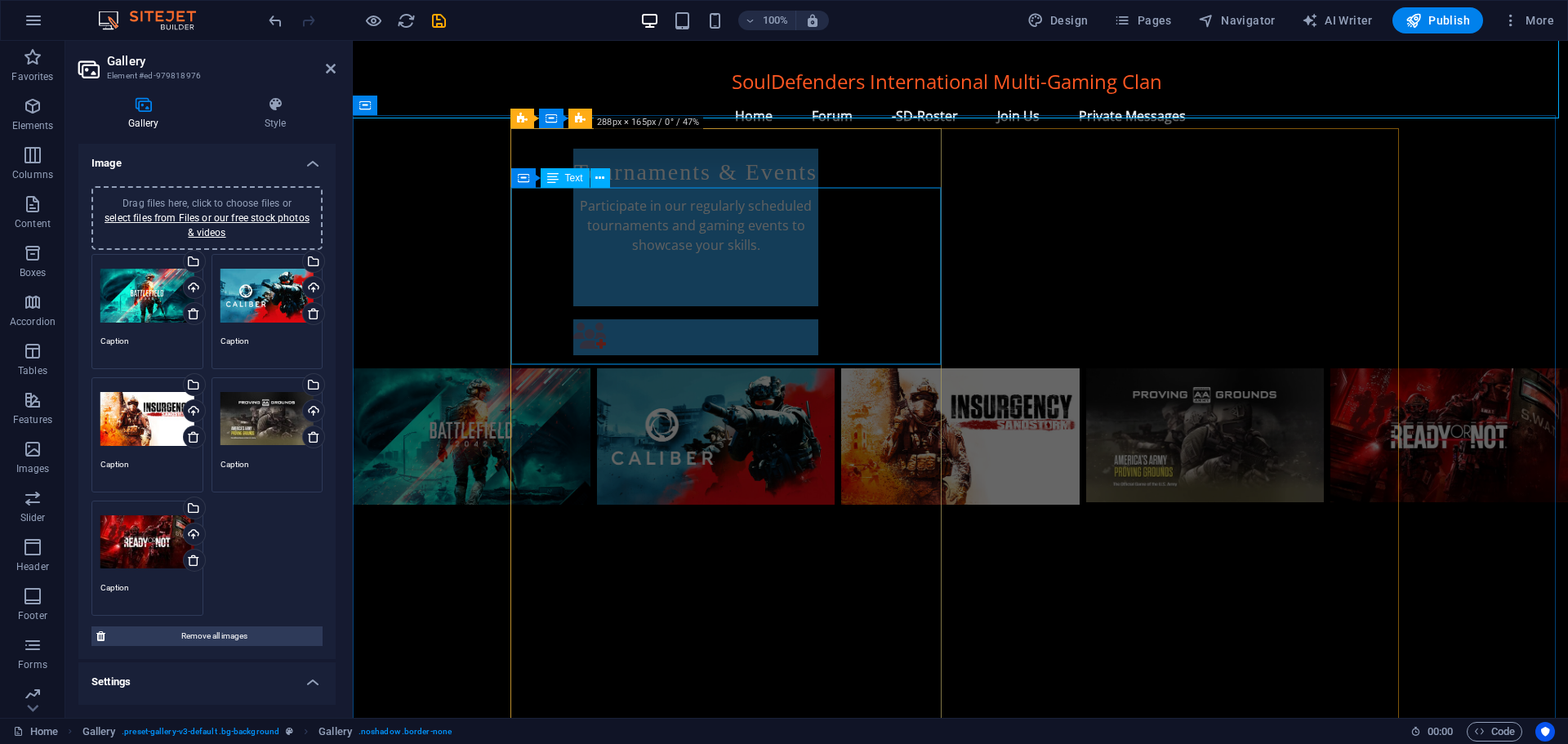
scroll to position [1094, 0]
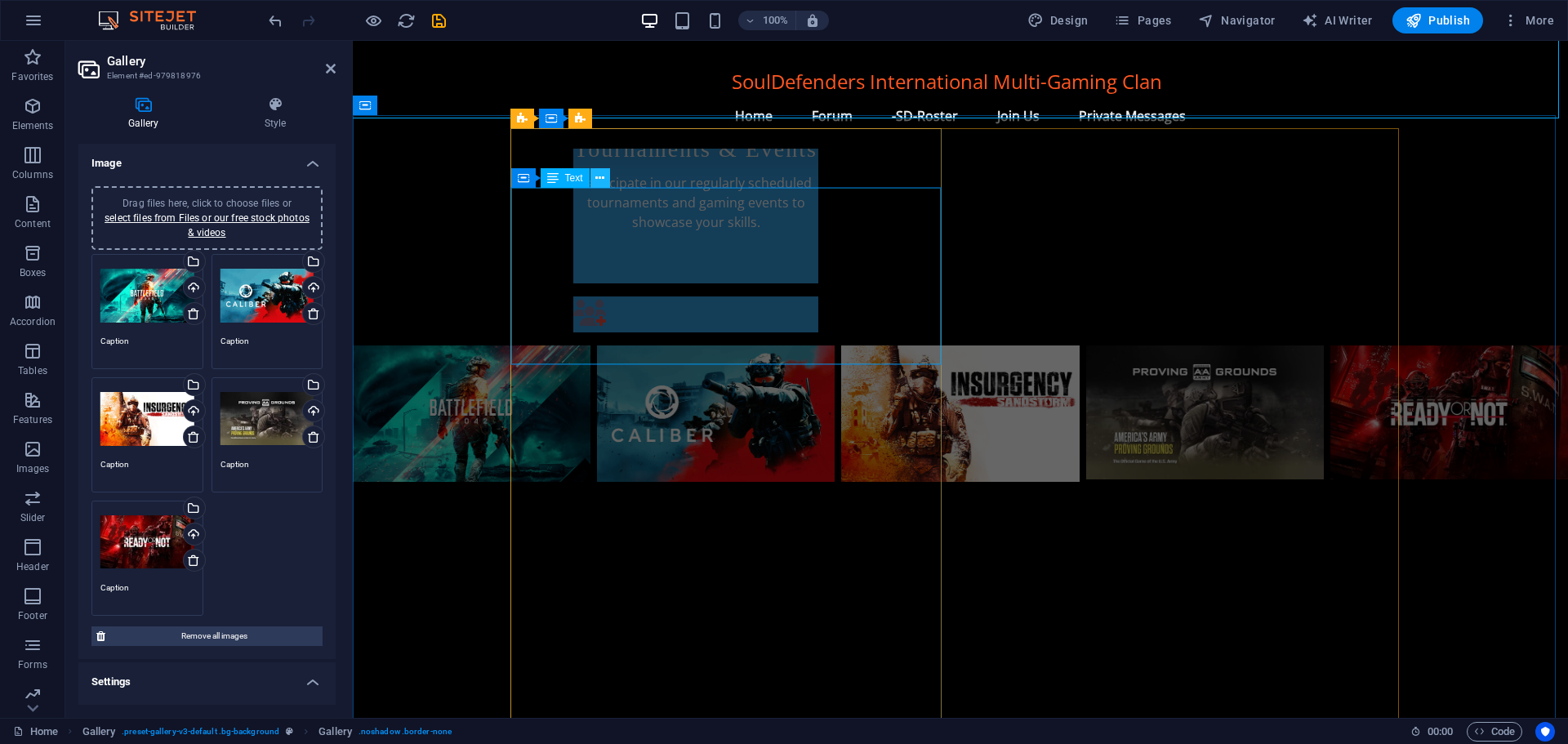
click at [598, 174] on icon at bounding box center [599, 178] width 9 height 17
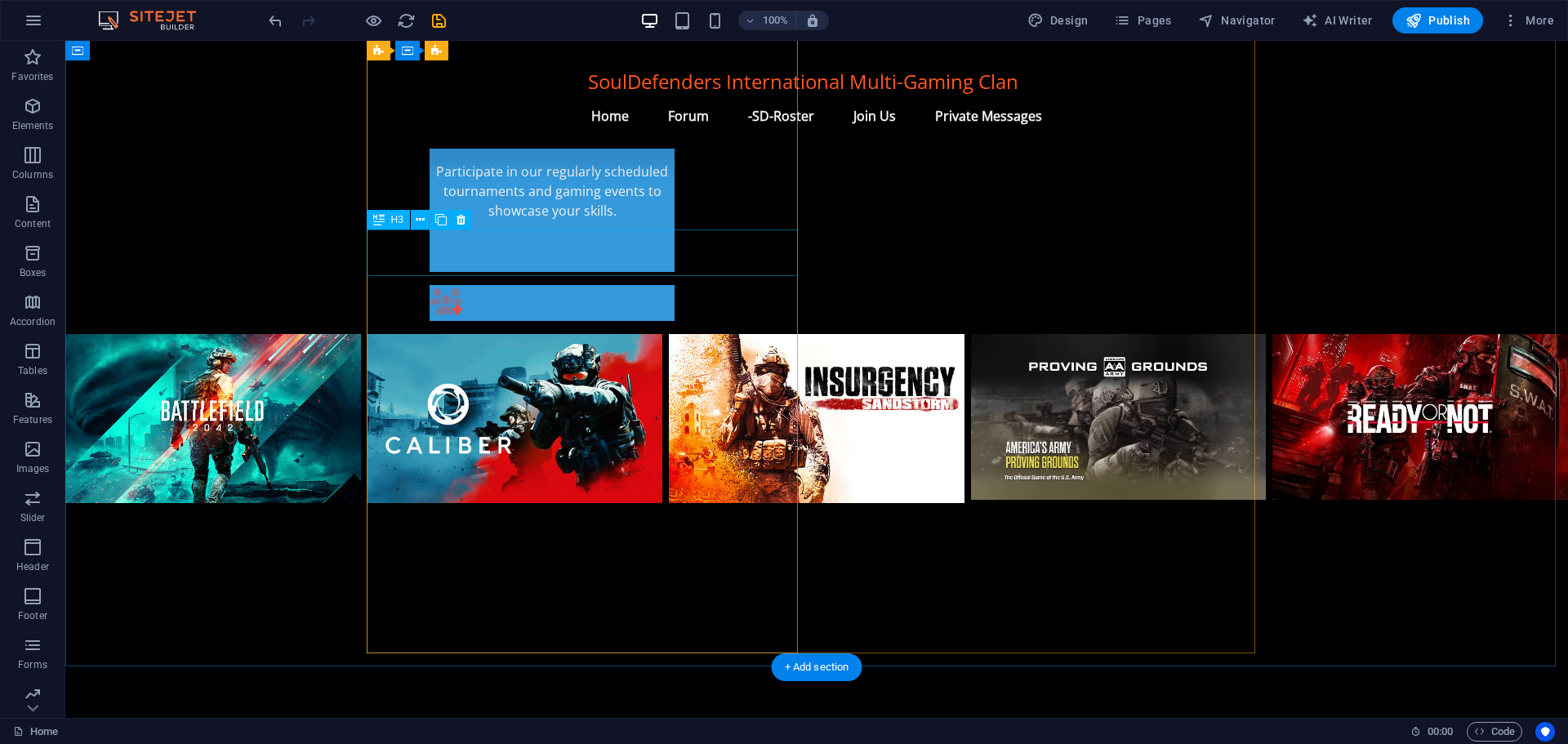
scroll to position [1080, 0]
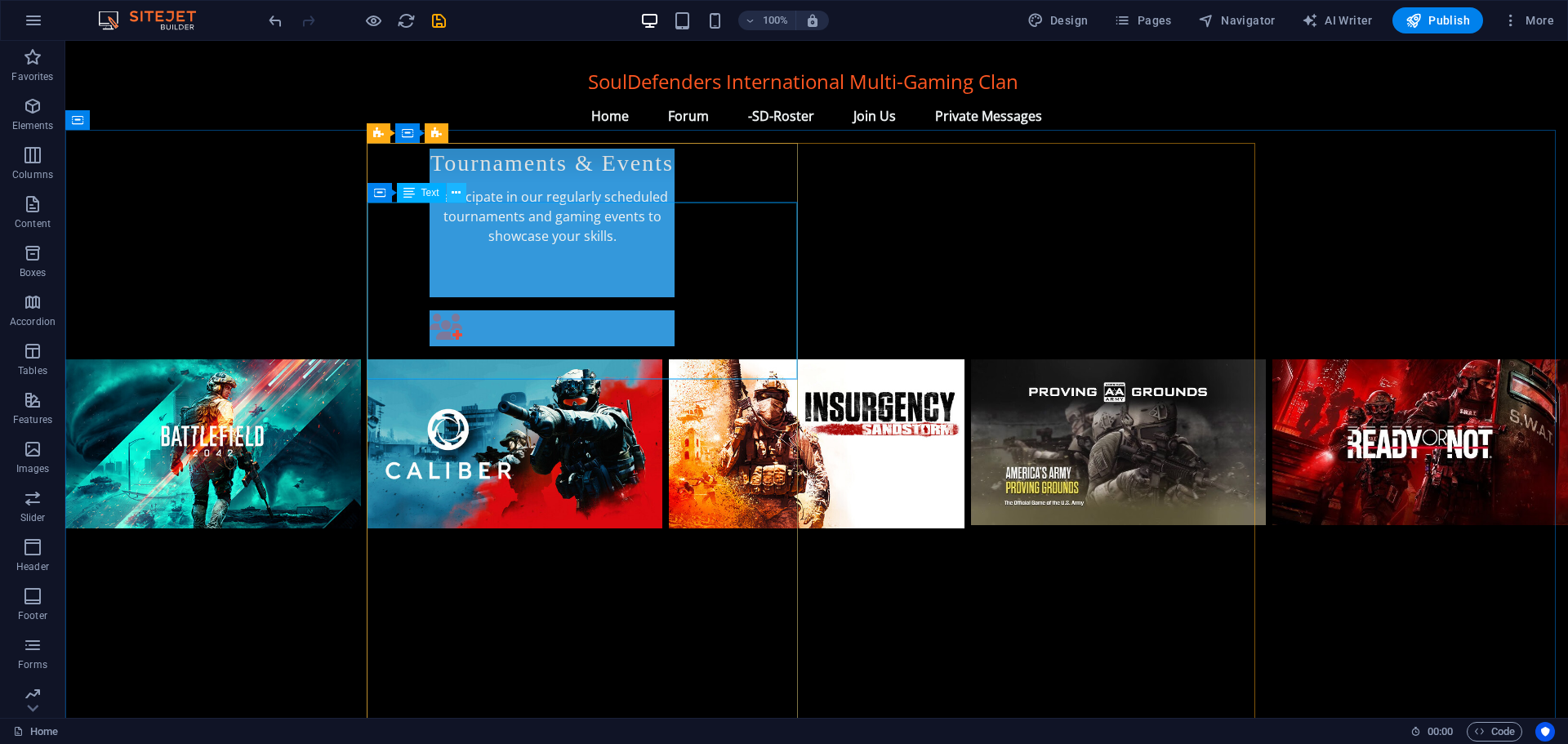
click at [458, 190] on icon at bounding box center [456, 193] width 9 height 17
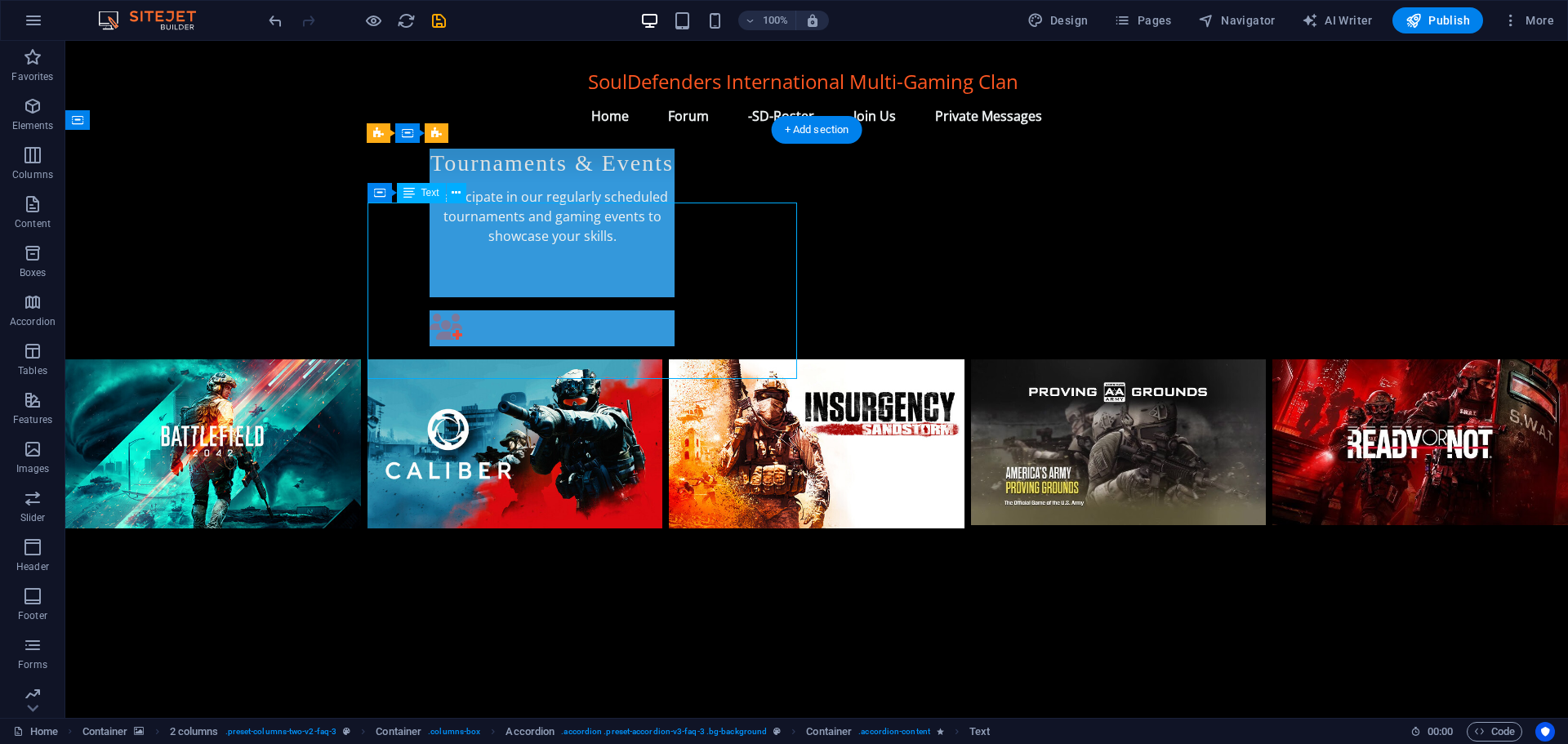
drag, startPoint x: 369, startPoint y: 210, endPoint x: 409, endPoint y: 218, distance: 40.8
drag, startPoint x: 637, startPoint y: 365, endPoint x: 570, endPoint y: 323, distance: 79.1
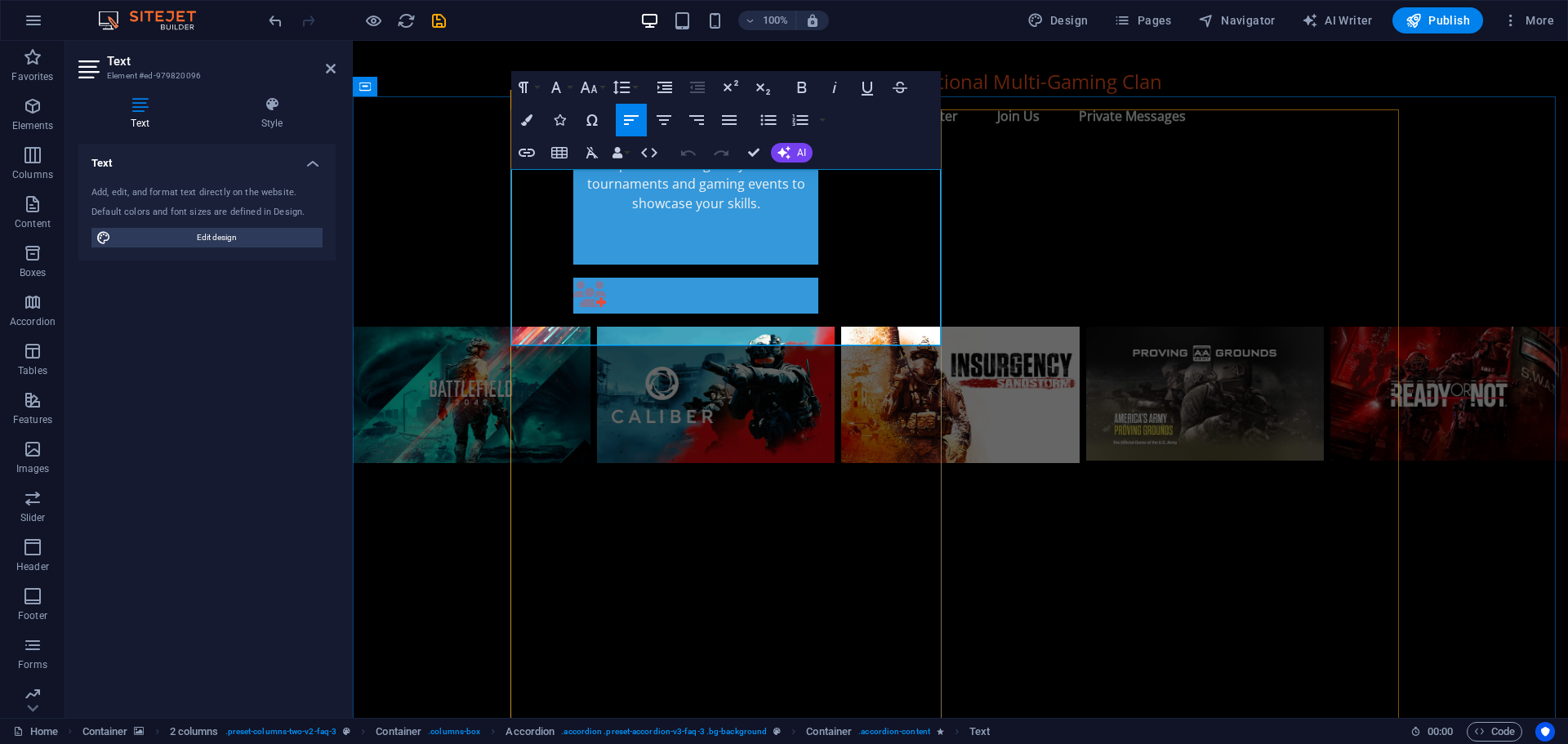
drag, startPoint x: 781, startPoint y: 333, endPoint x: 511, endPoint y: 184, distance: 308.4
click at [791, 149] on button "AI" at bounding box center [791, 153] width 41 height 20
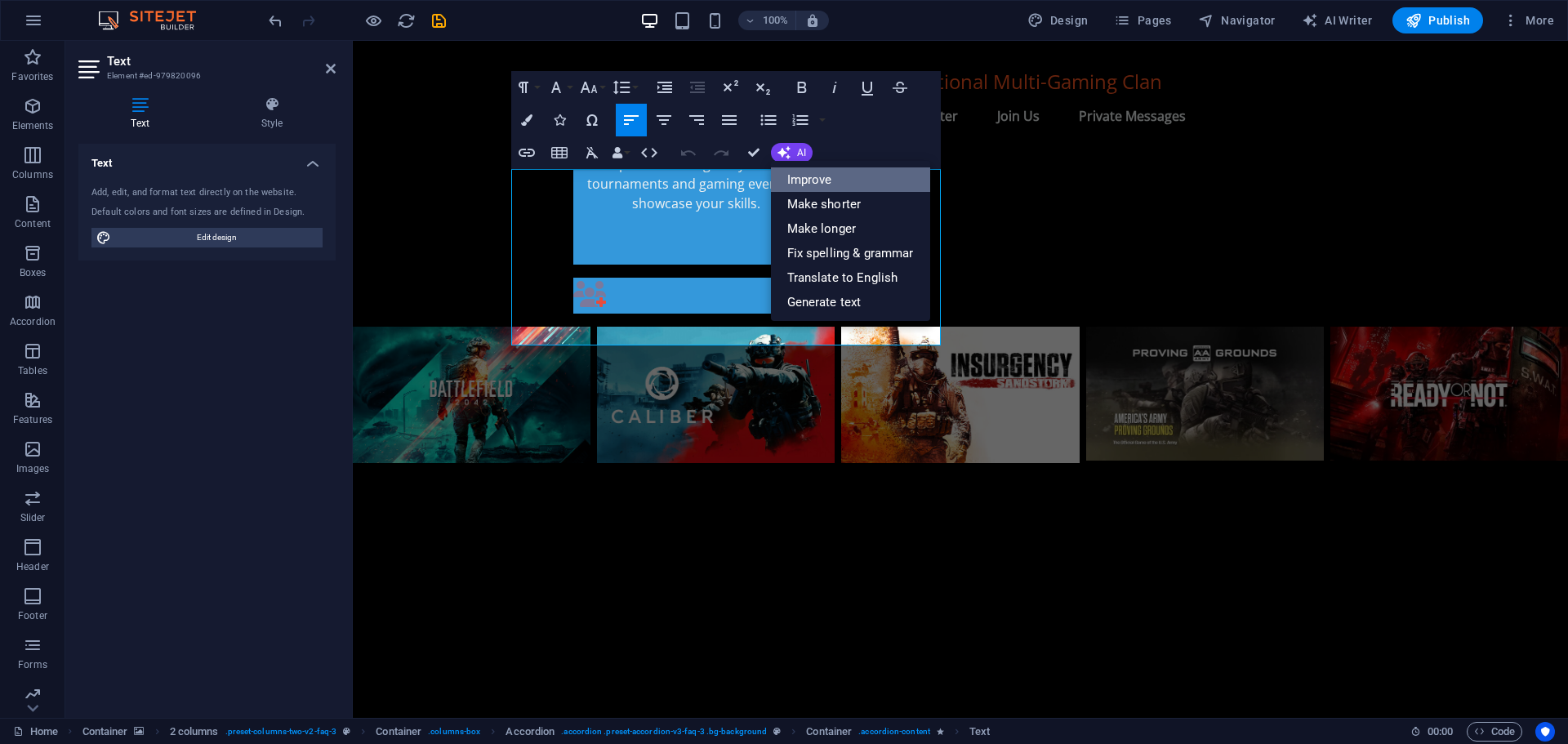
click at [803, 182] on link "Improve" at bounding box center [851, 180] width 159 height 24
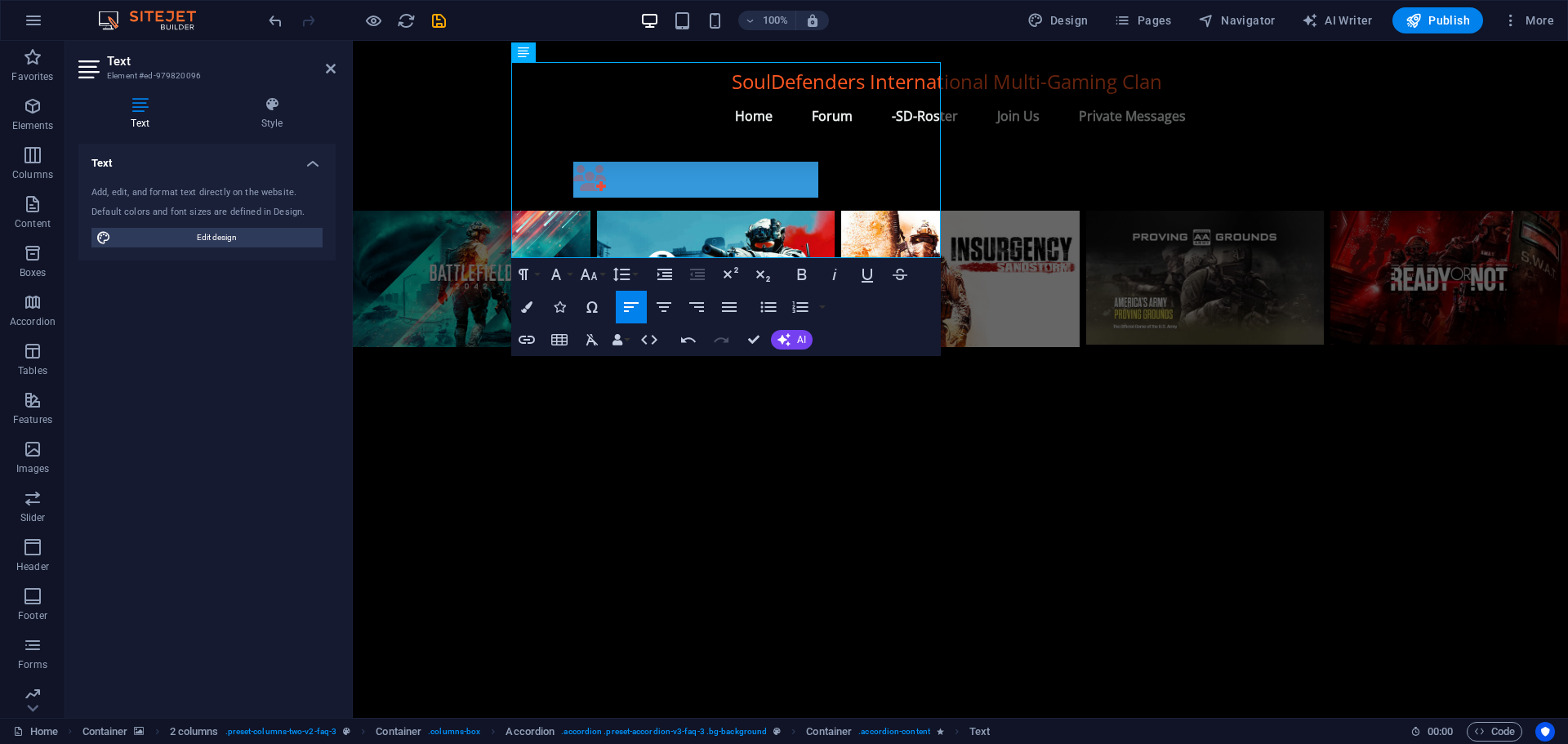
scroll to position [1276, 0]
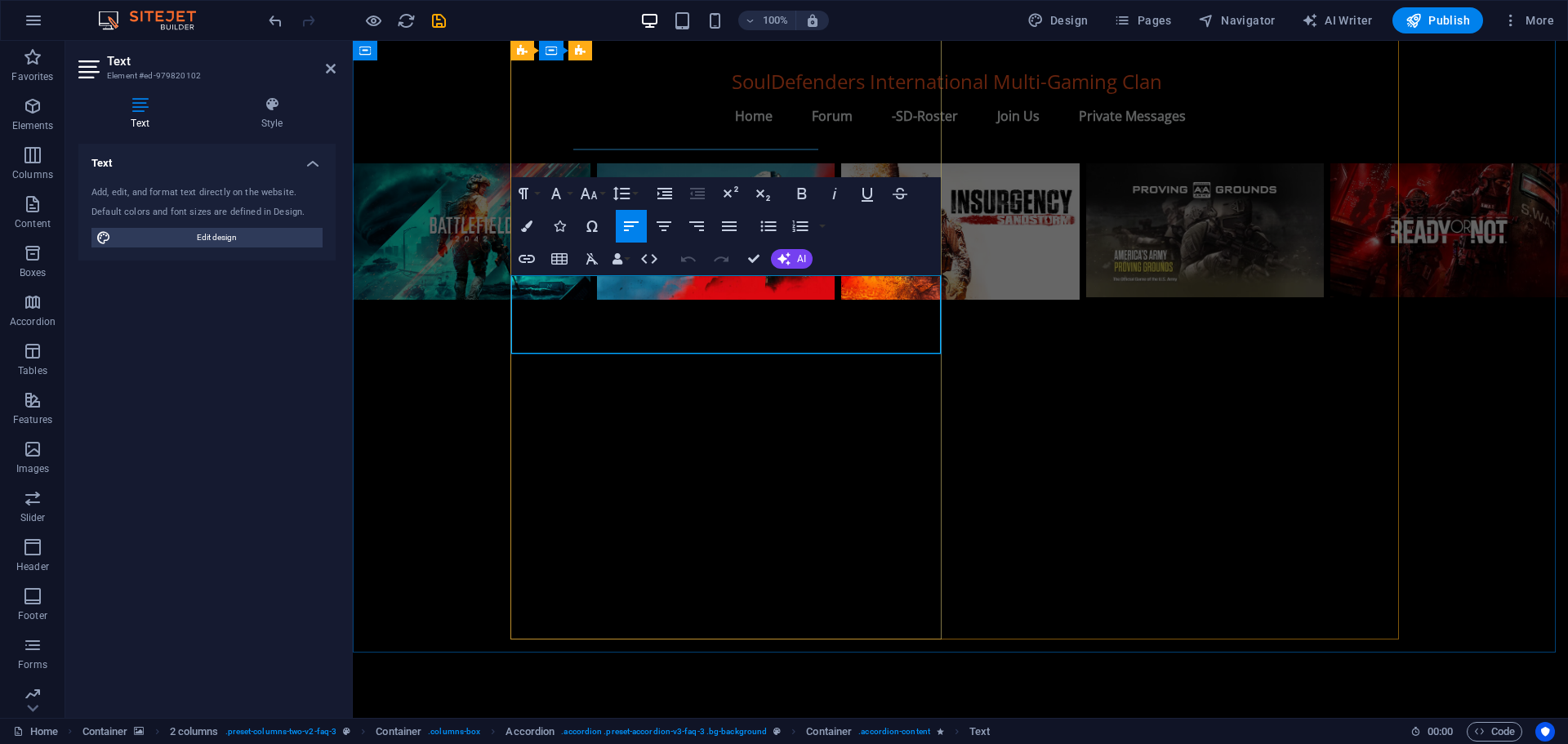
drag, startPoint x: 802, startPoint y: 340, endPoint x: 512, endPoint y: 283, distance: 295.5
click at [794, 254] on button "AI" at bounding box center [791, 259] width 41 height 20
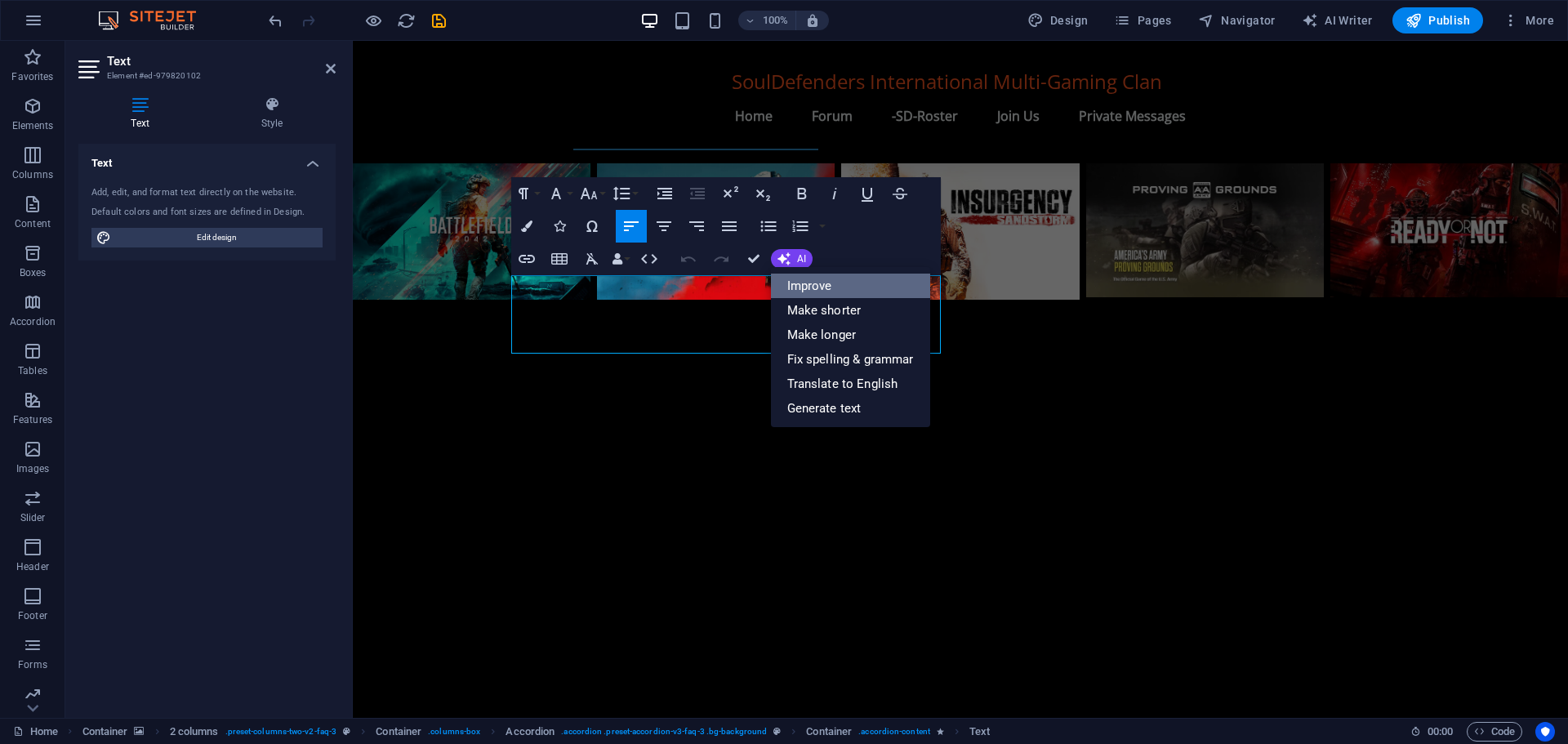
click at [806, 285] on link "Improve" at bounding box center [851, 286] width 159 height 24
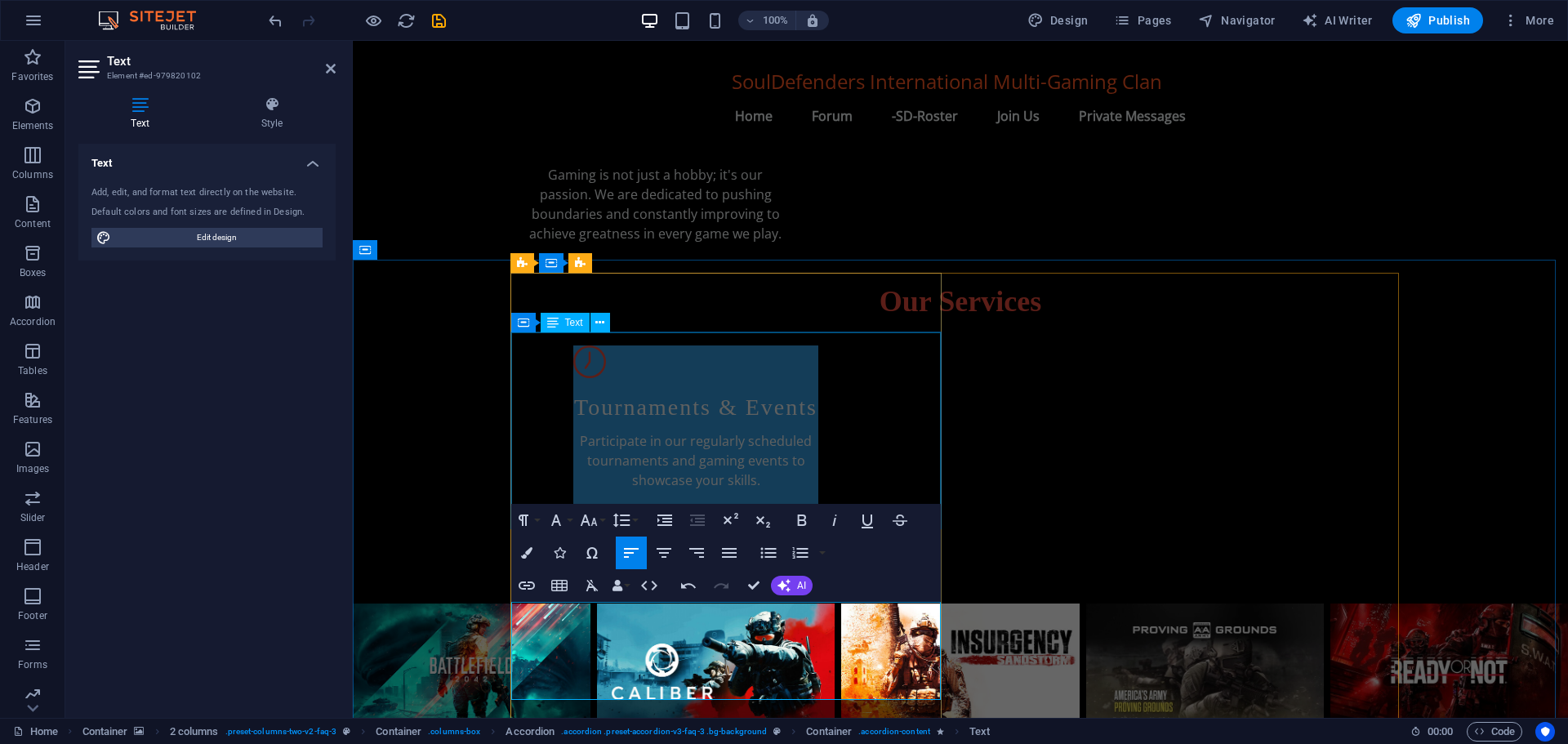
scroll to position [623, 0]
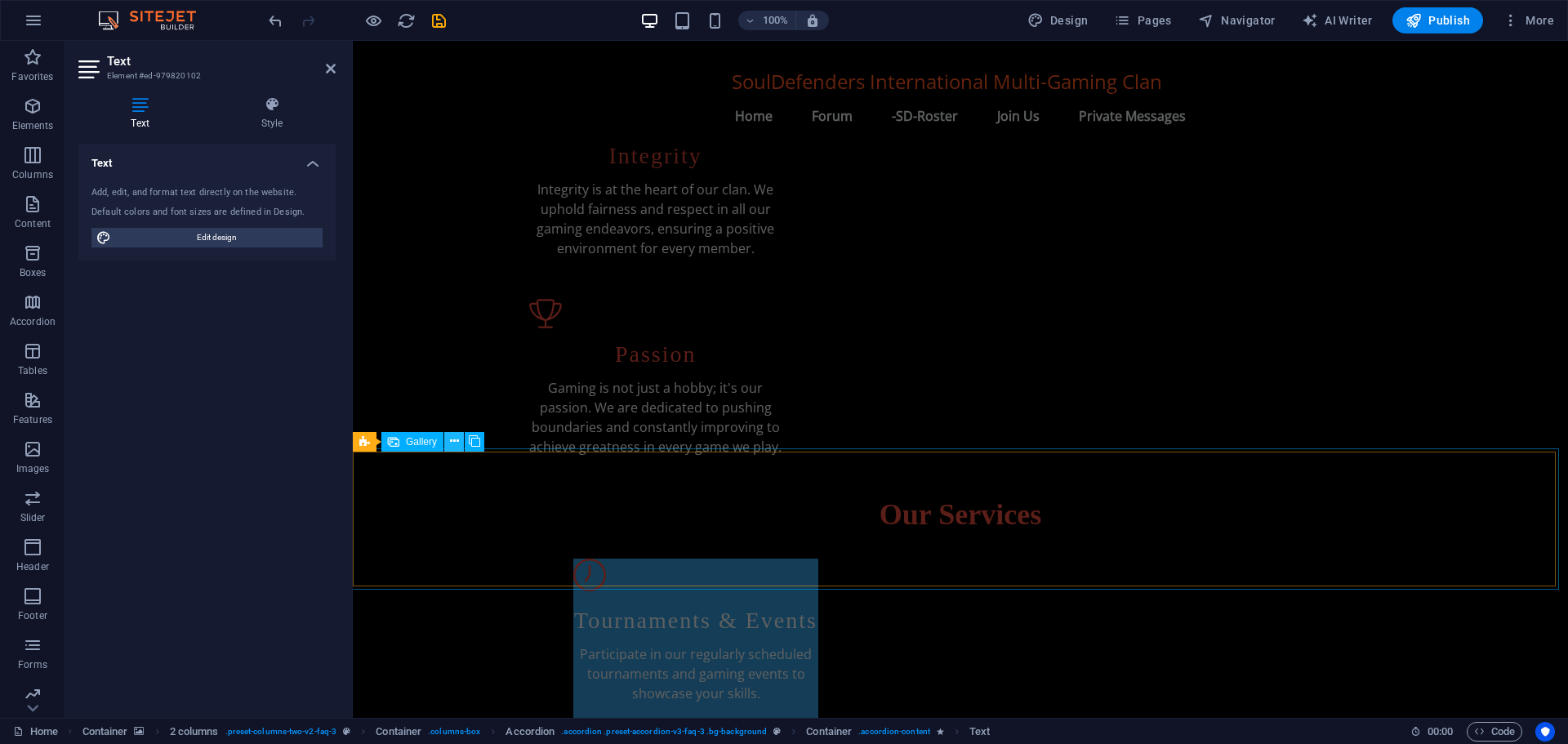
click at [451, 441] on icon at bounding box center [454, 441] width 9 height 17
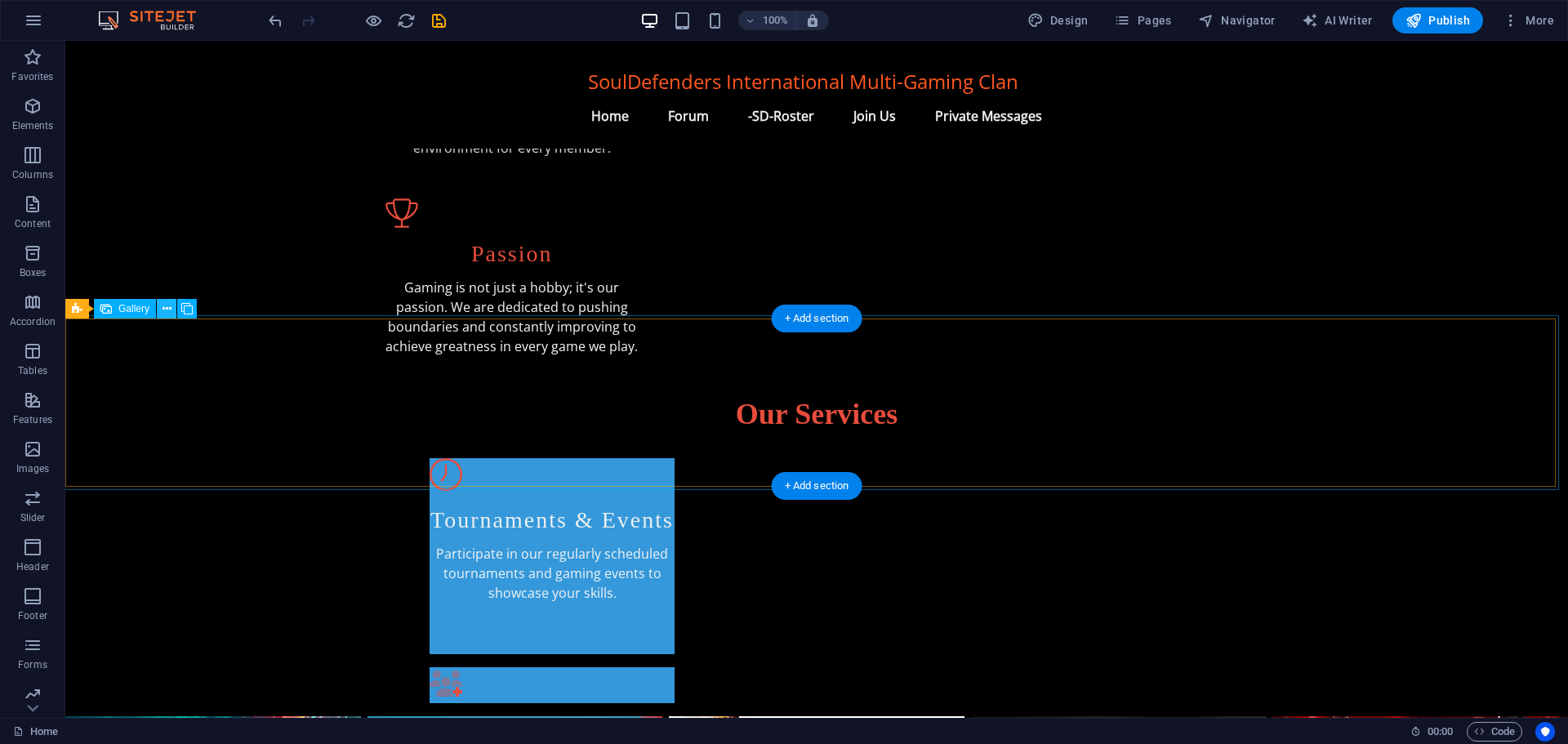
scroll to position [651, 0]
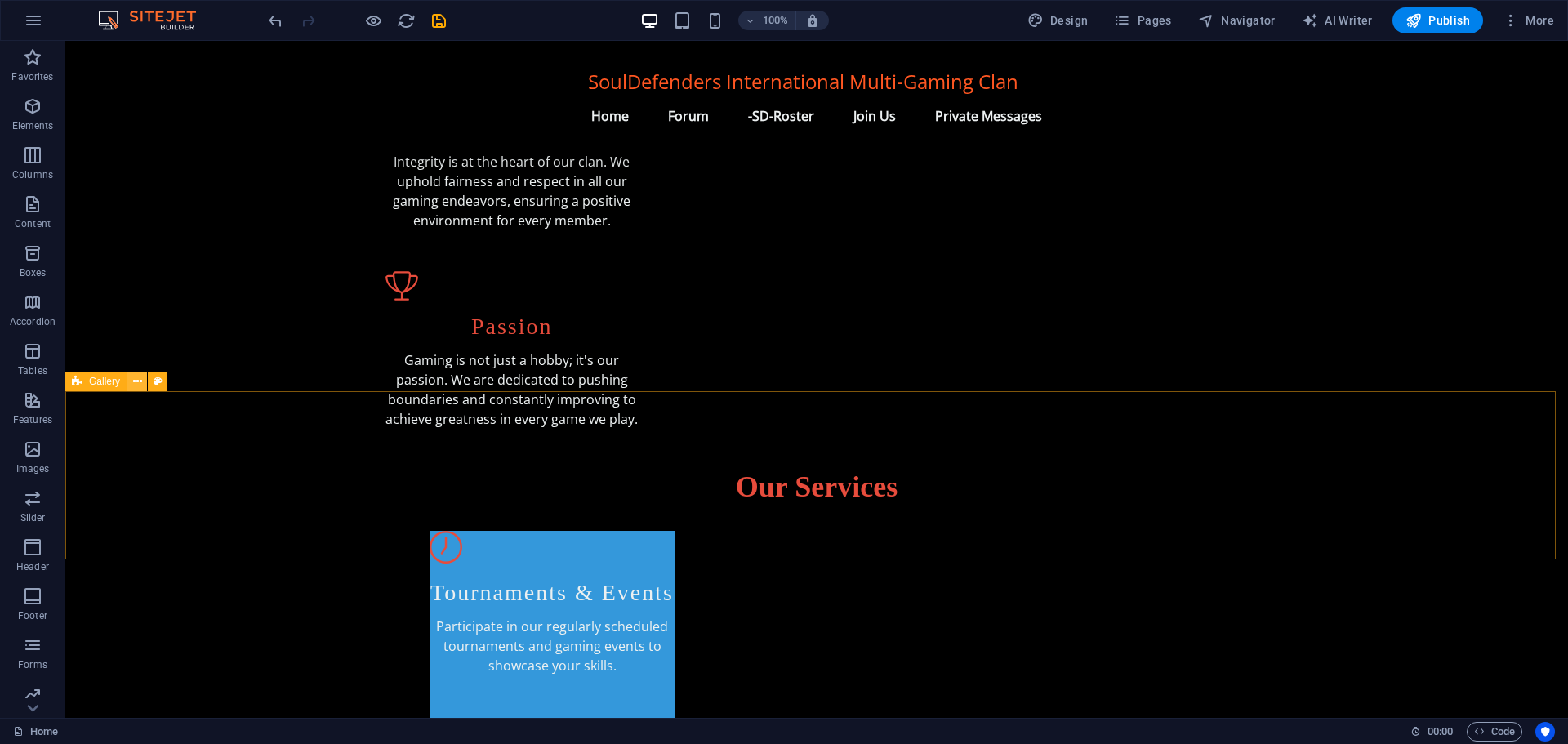
click at [137, 379] on icon at bounding box center [138, 381] width 9 height 17
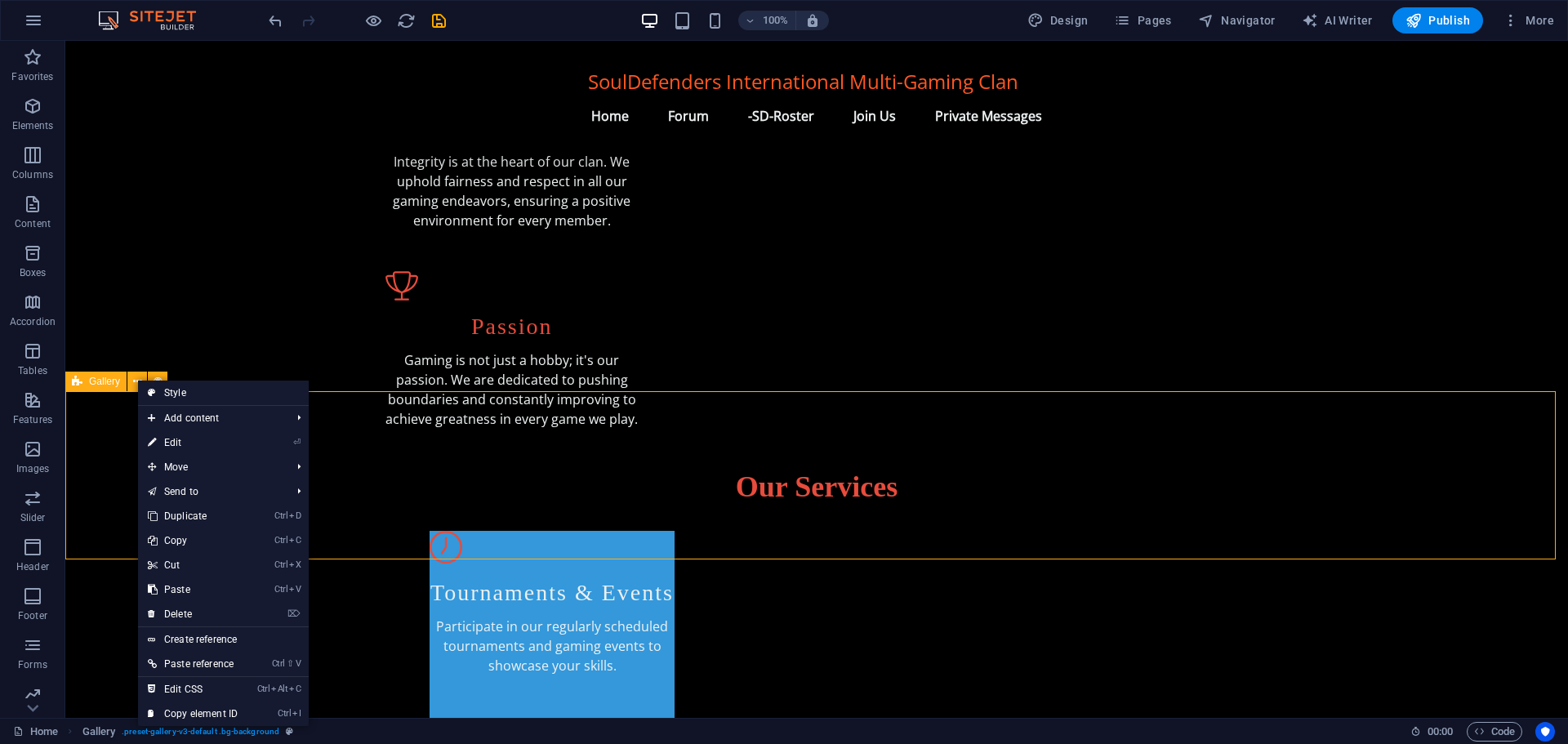
click at [84, 379] on div "Gallery" at bounding box center [96, 381] width 61 height 20
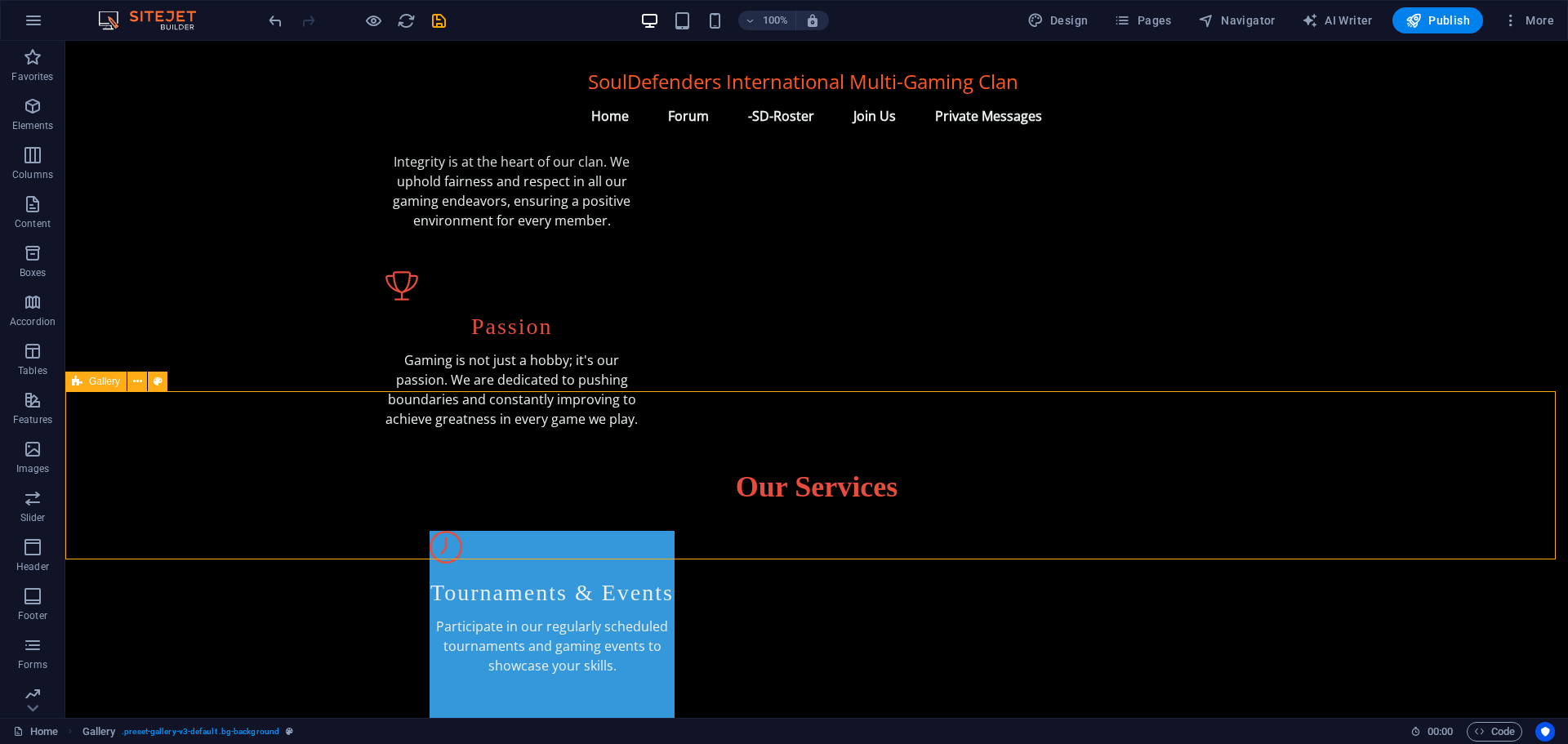
click at [97, 379] on span "Gallery" at bounding box center [104, 381] width 31 height 9
click at [99, 379] on span "Gallery" at bounding box center [104, 381] width 31 height 9
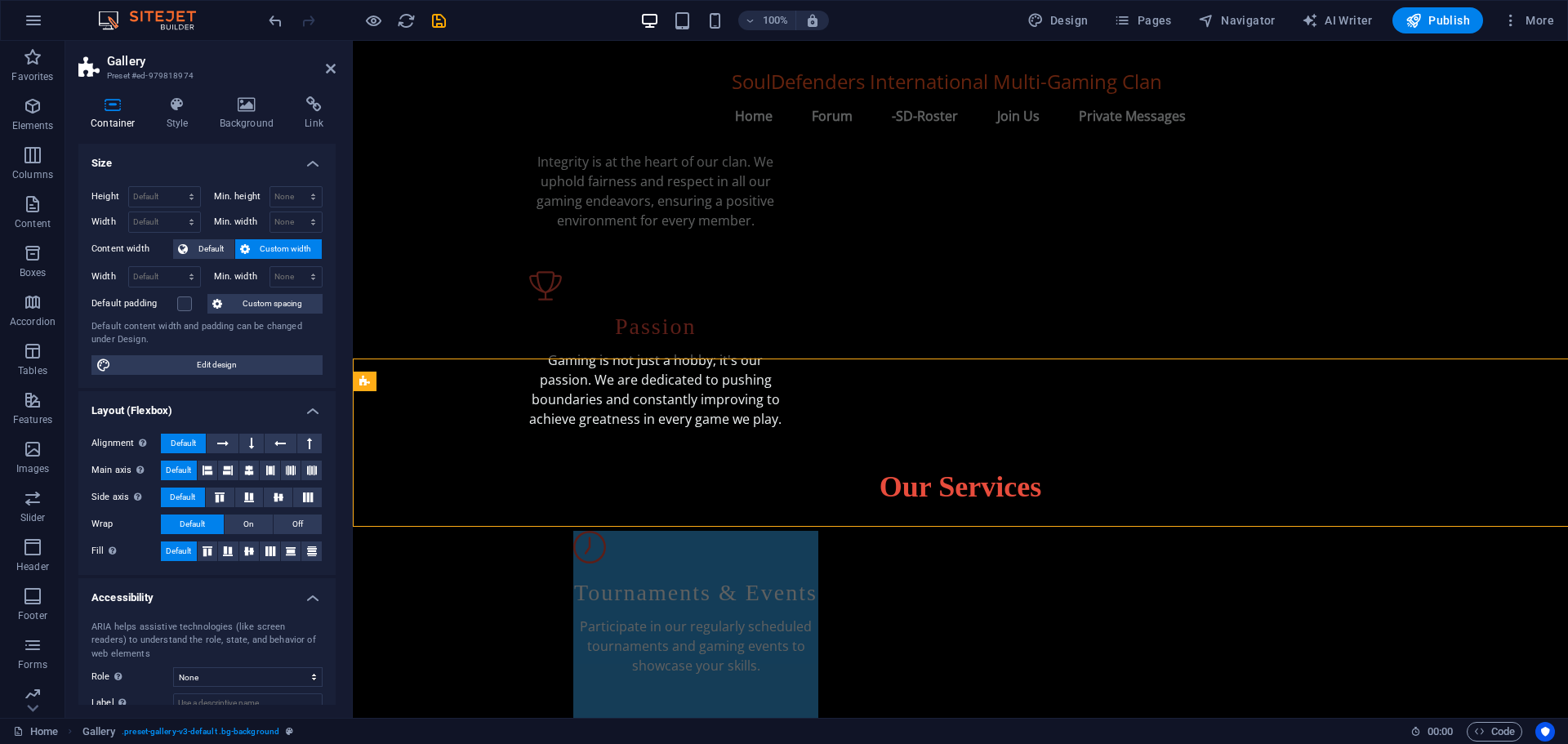
scroll to position [684, 0]
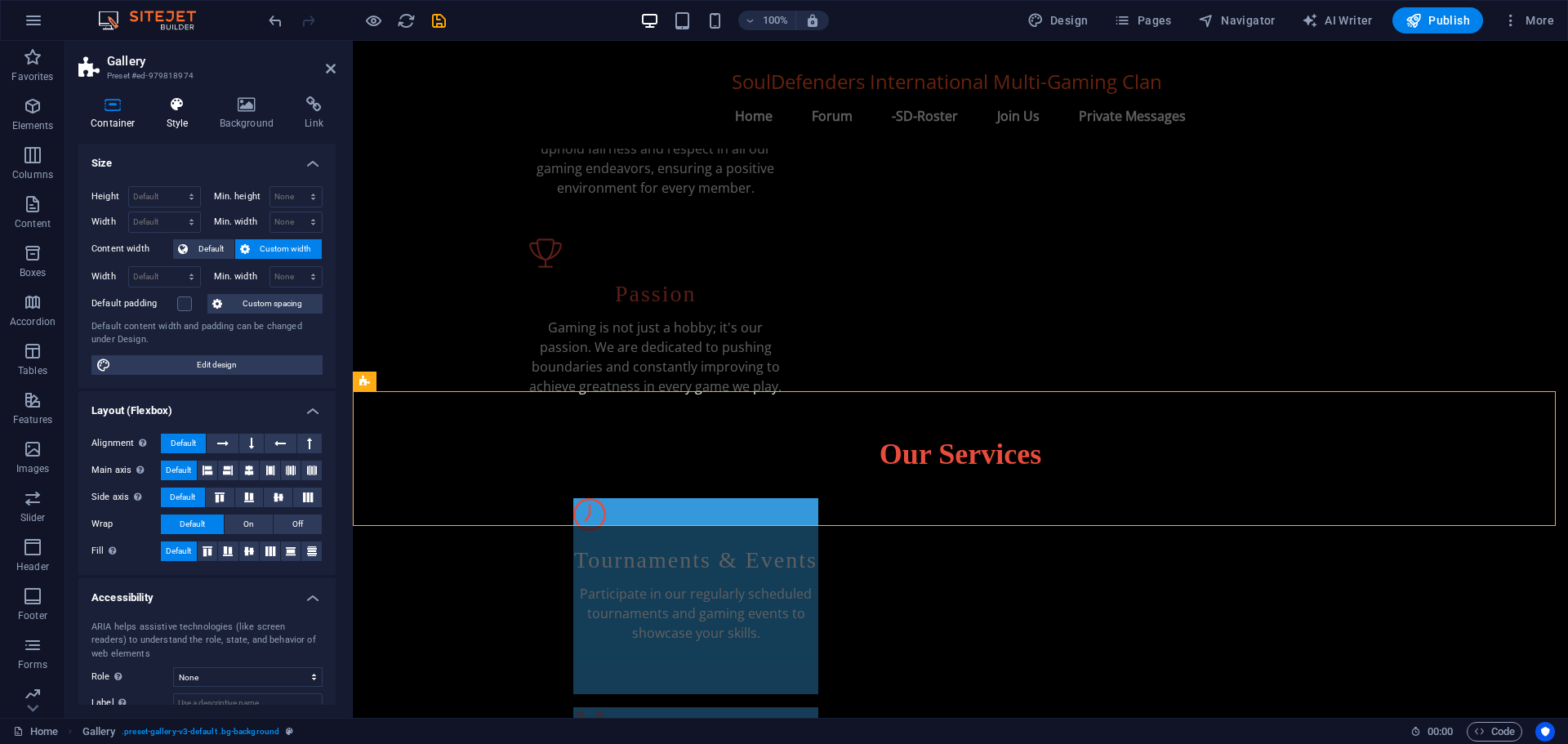
click at [185, 112] on icon at bounding box center [178, 104] width 47 height 16
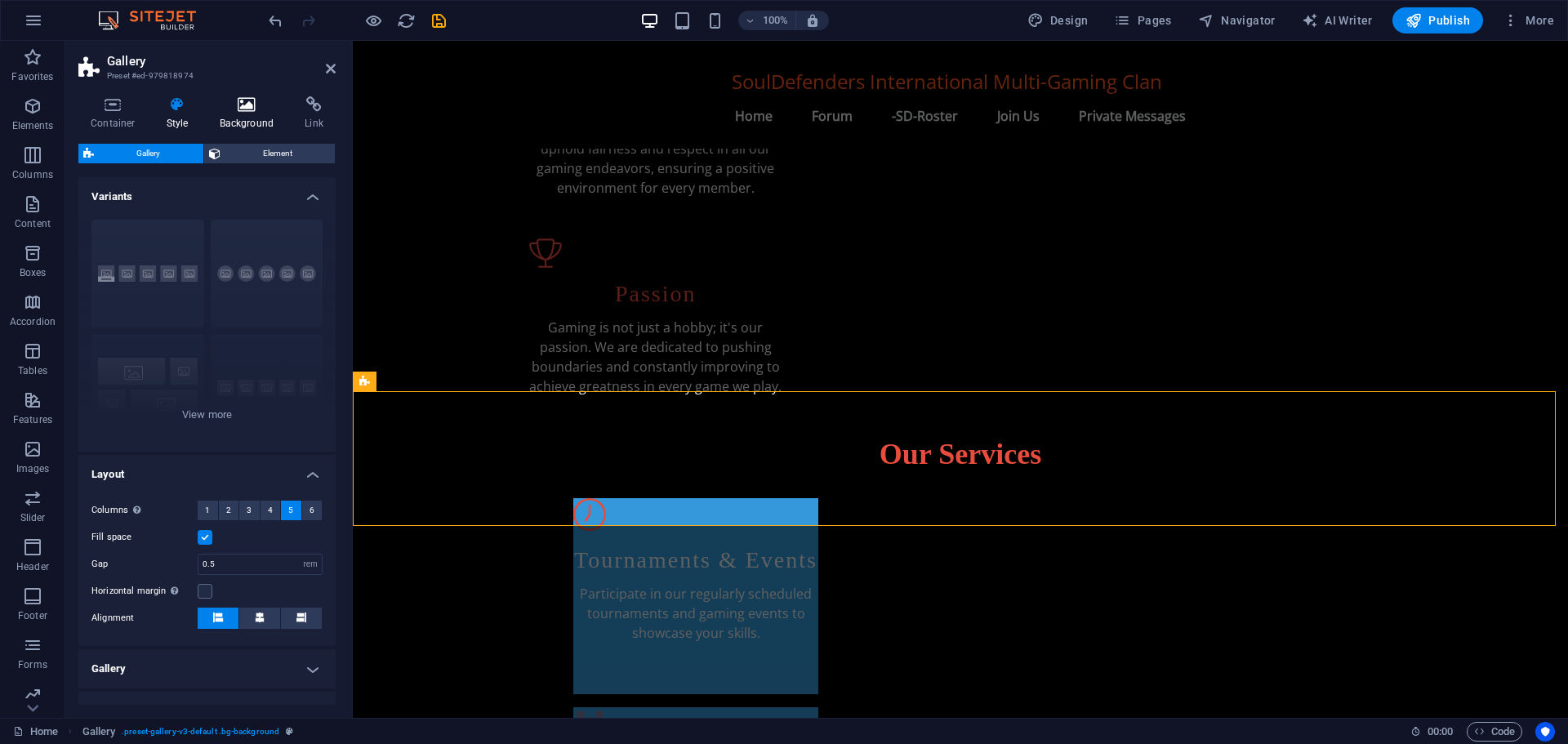
click at [249, 107] on icon at bounding box center [246, 104] width 80 height 16
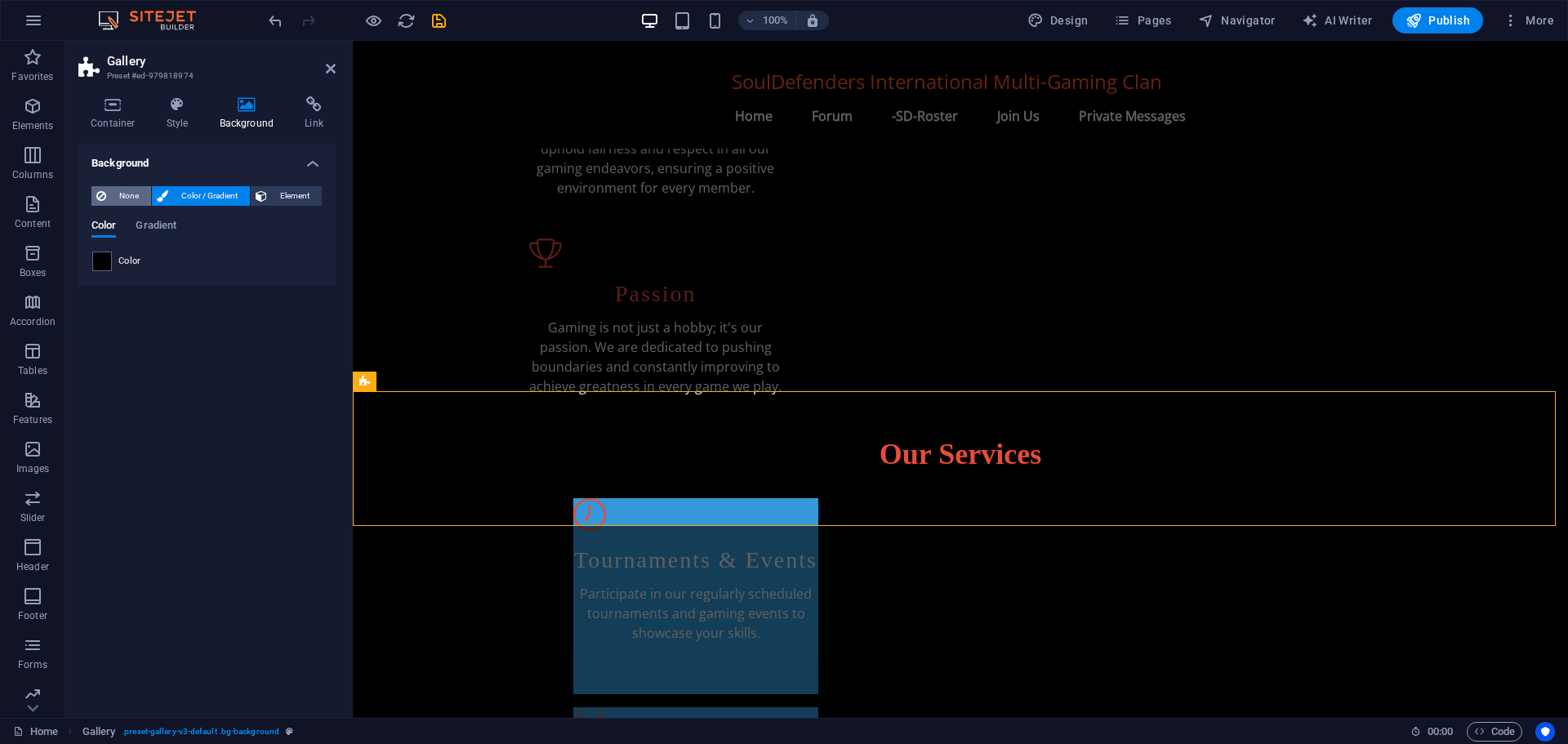
click at [128, 194] on span "None" at bounding box center [128, 196] width 35 height 20
click at [1409, 19] on icon "button" at bounding box center [1413, 20] width 16 height 16
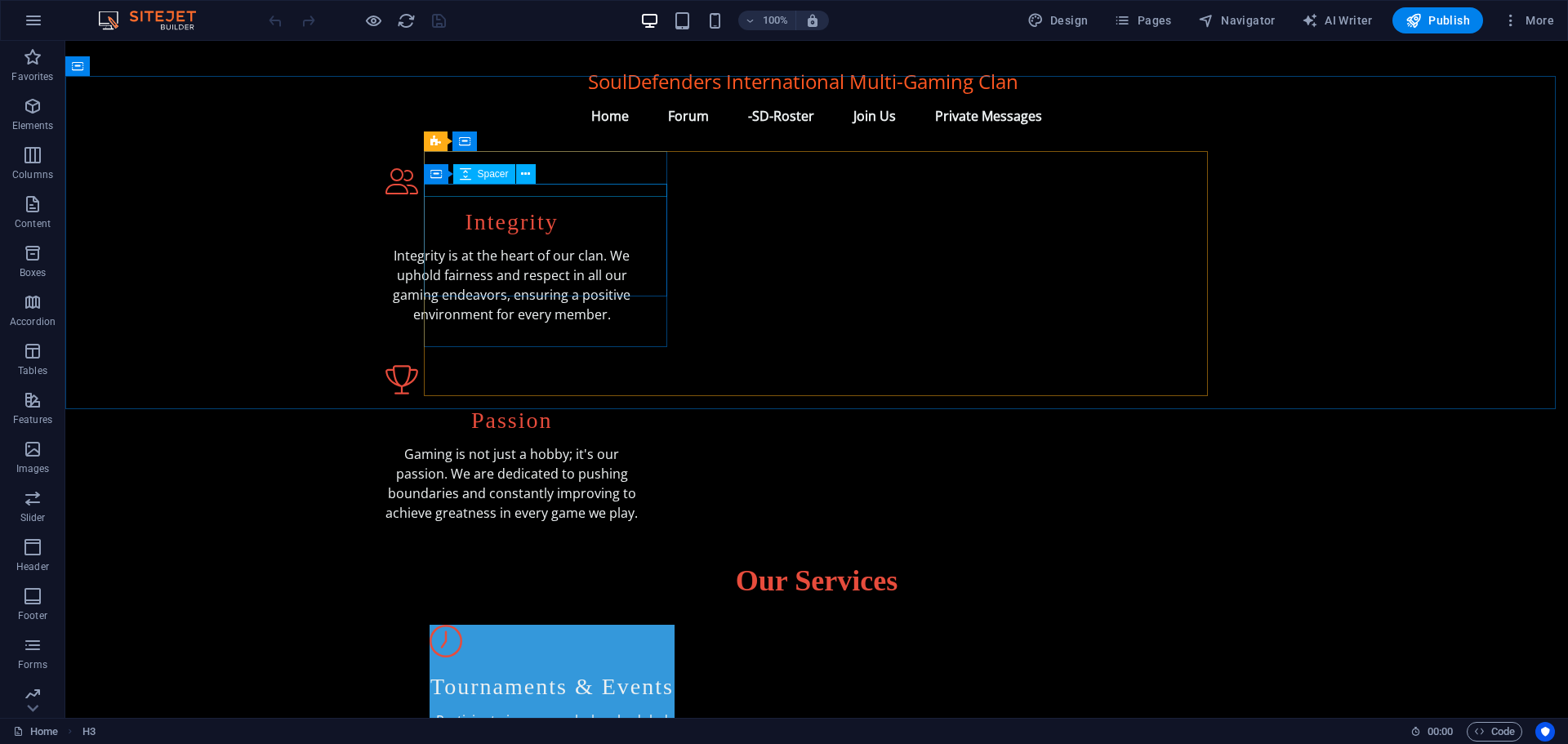
scroll to position [735, 0]
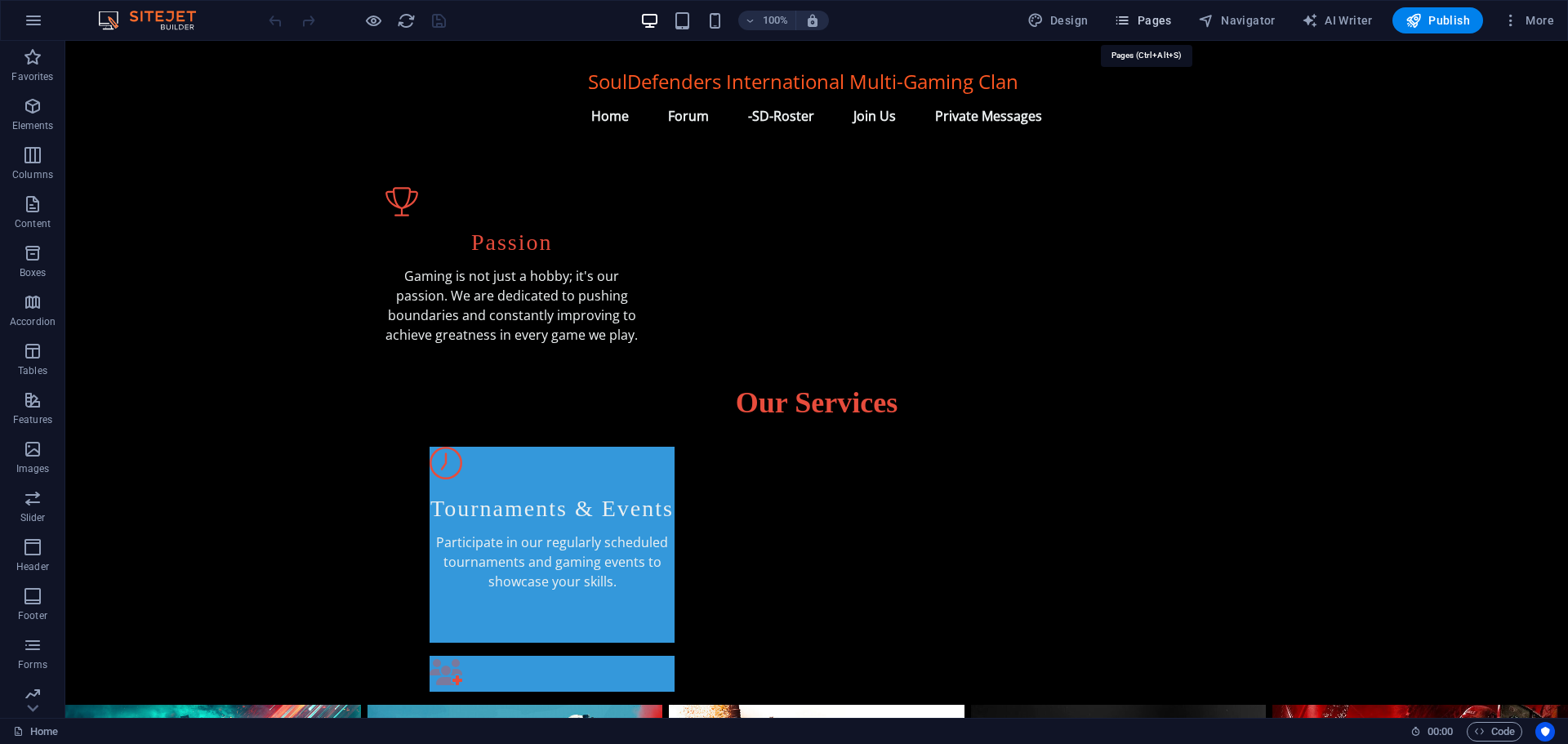
click at [1130, 18] on icon "button" at bounding box center [1121, 20] width 16 height 16
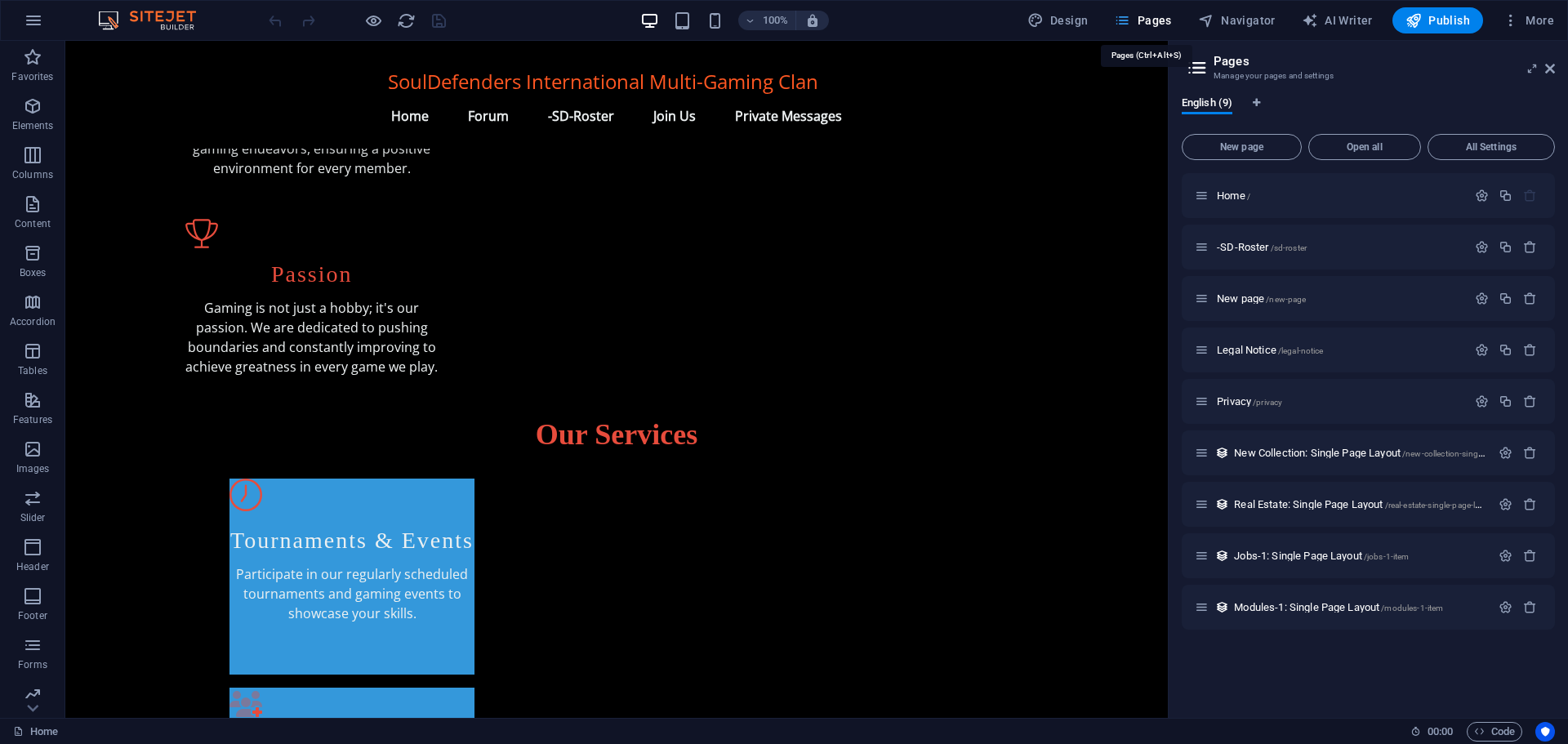
scroll to position [767, 0]
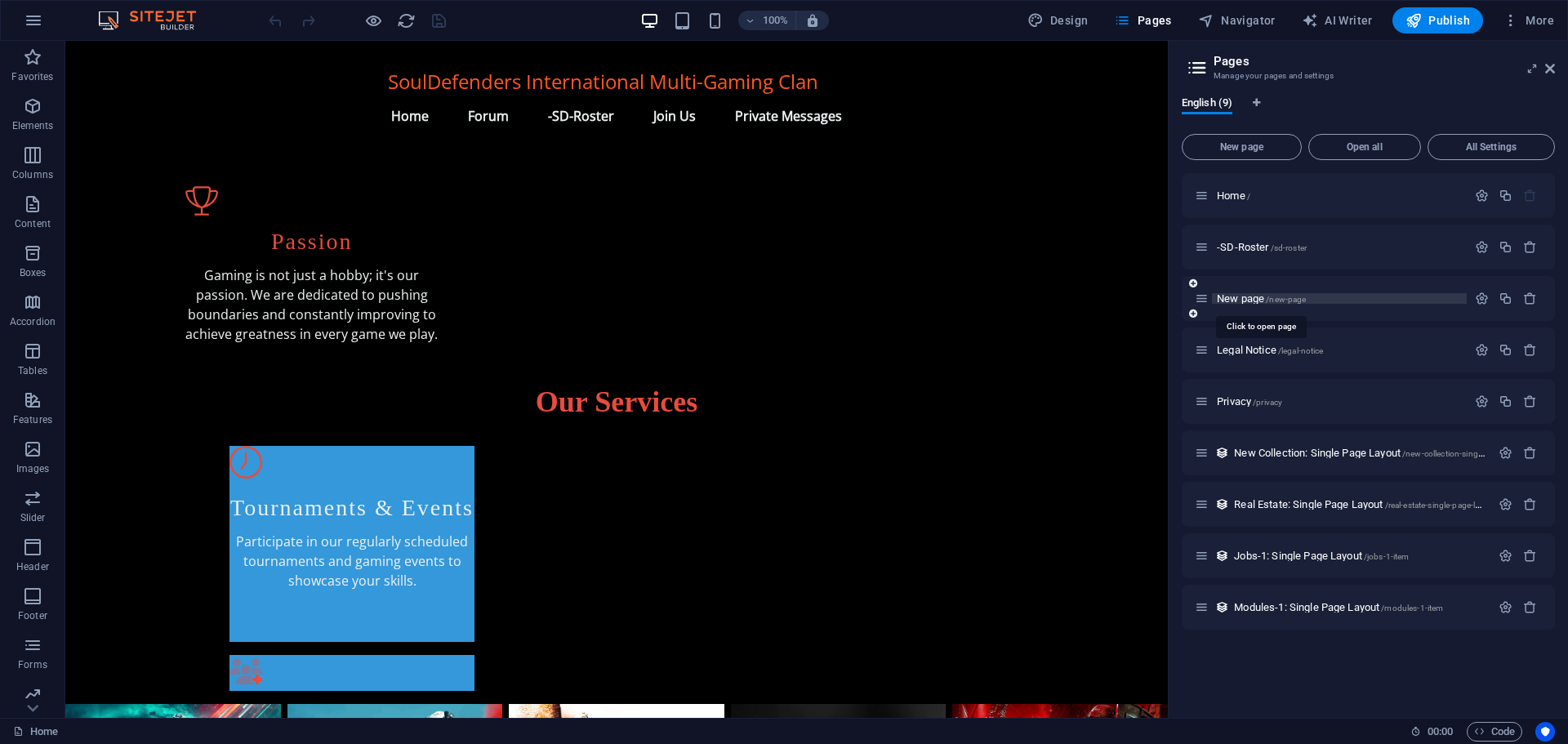
click at [1231, 295] on span "New page /new-page" at bounding box center [1261, 298] width 89 height 12
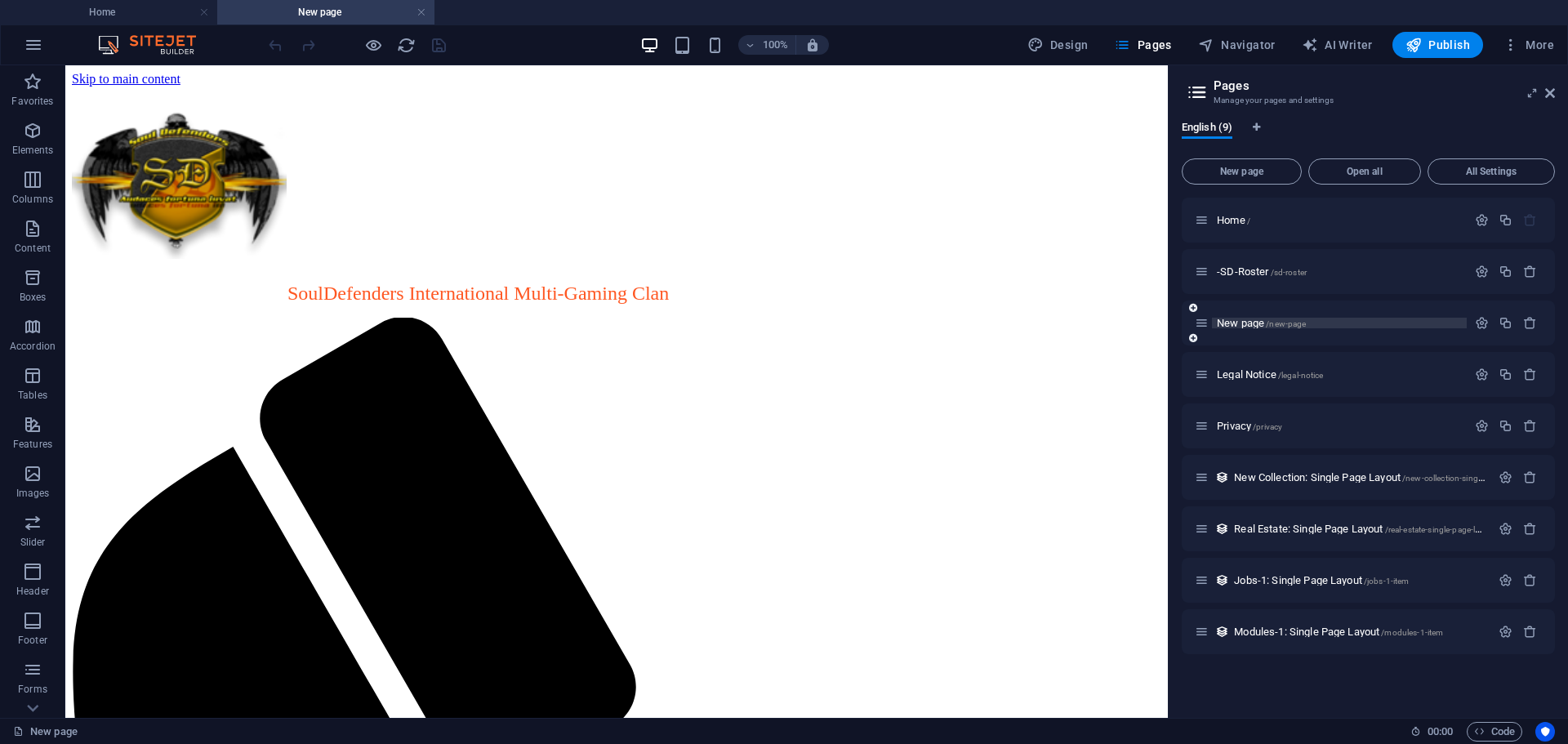
scroll to position [0, 0]
click at [1228, 216] on span "Home /" at bounding box center [1234, 219] width 34 height 12
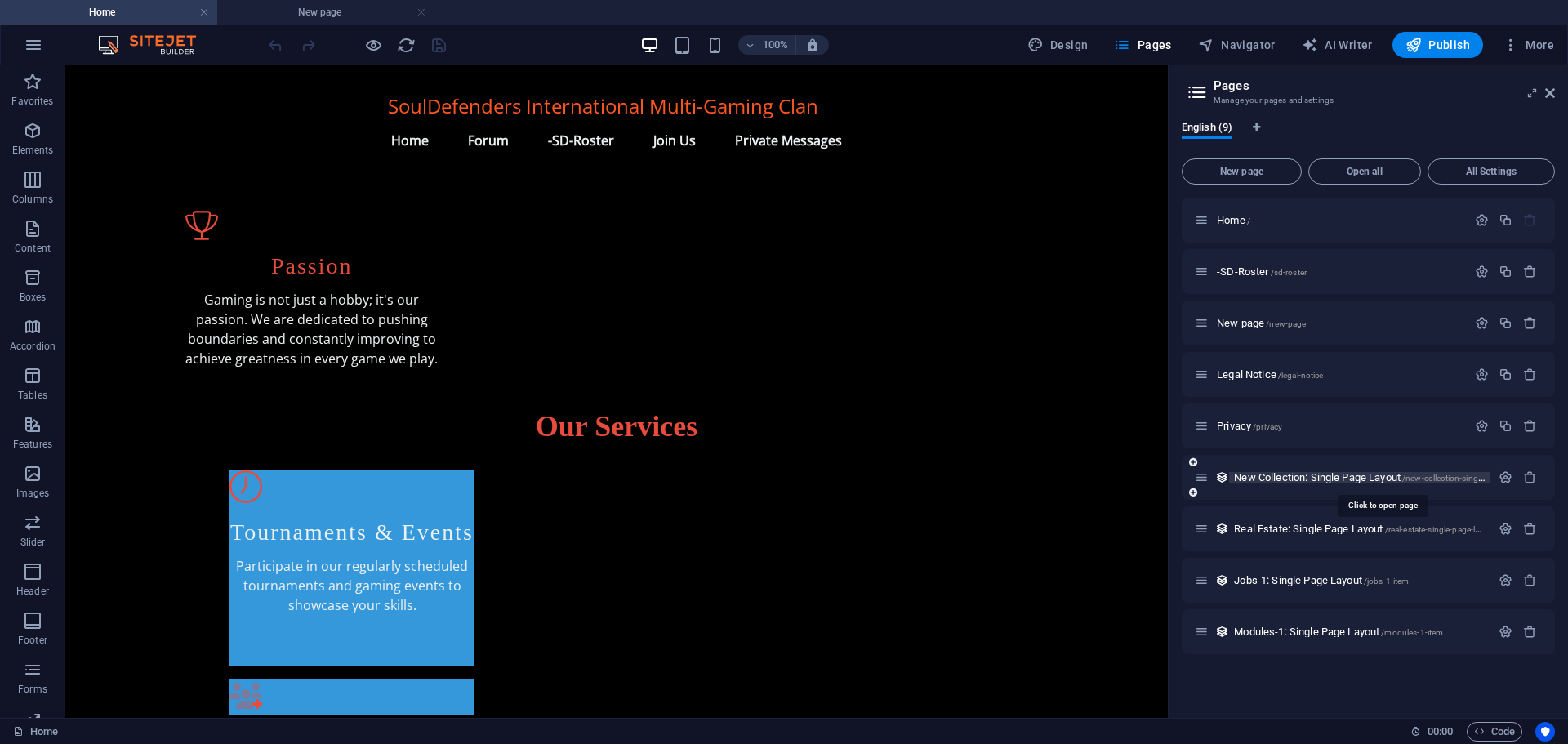
click at [1273, 474] on span "New Collection: Single Page Layout /new-collection-single-page-layout" at bounding box center [1382, 477] width 296 height 12
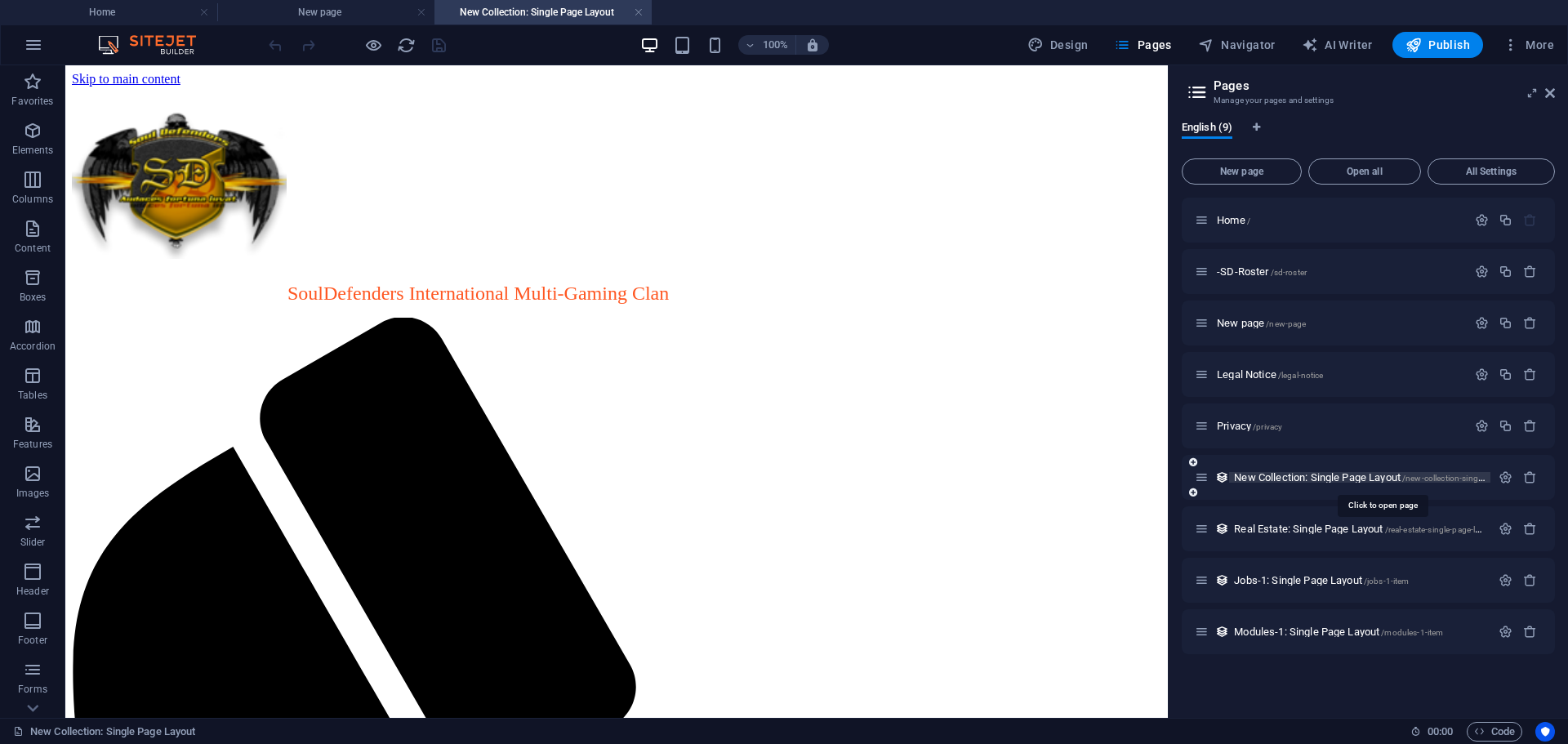
scroll to position [0, 0]
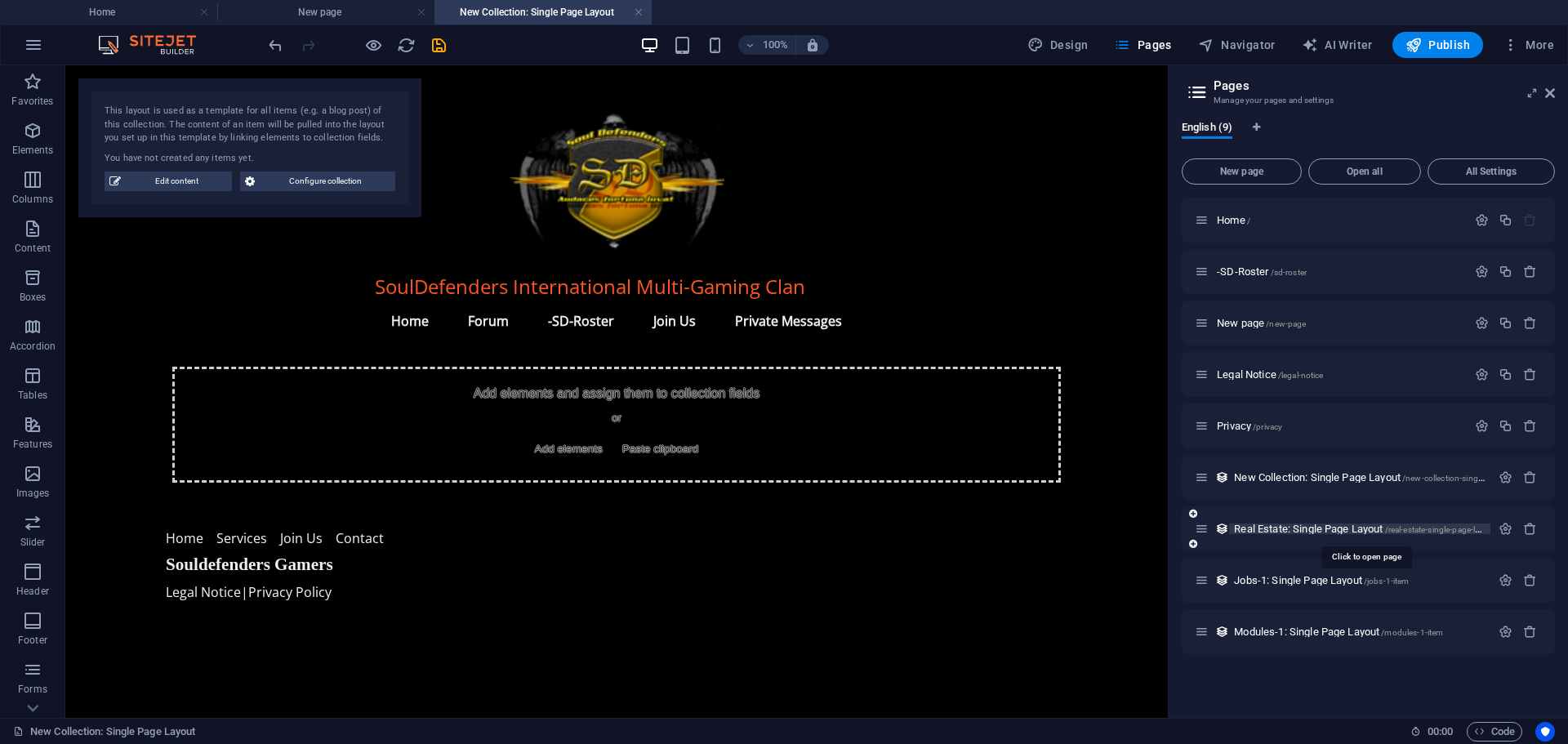
click at [1277, 528] on span "Real Estate: Single Page Layout /real-estate-single-page-layout" at bounding box center [1365, 528] width 262 height 12
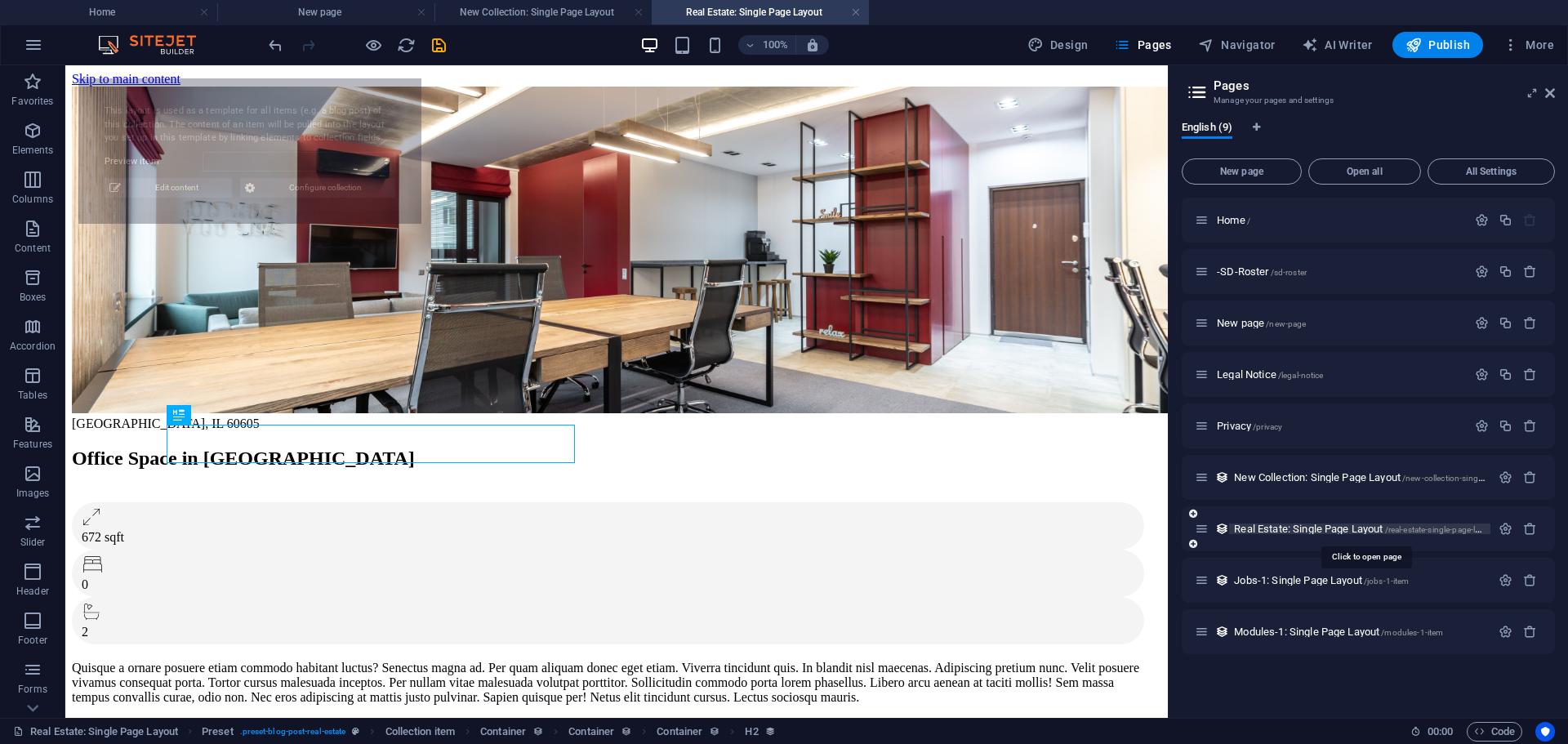
select select "68d6a54063c5de7873022c37"
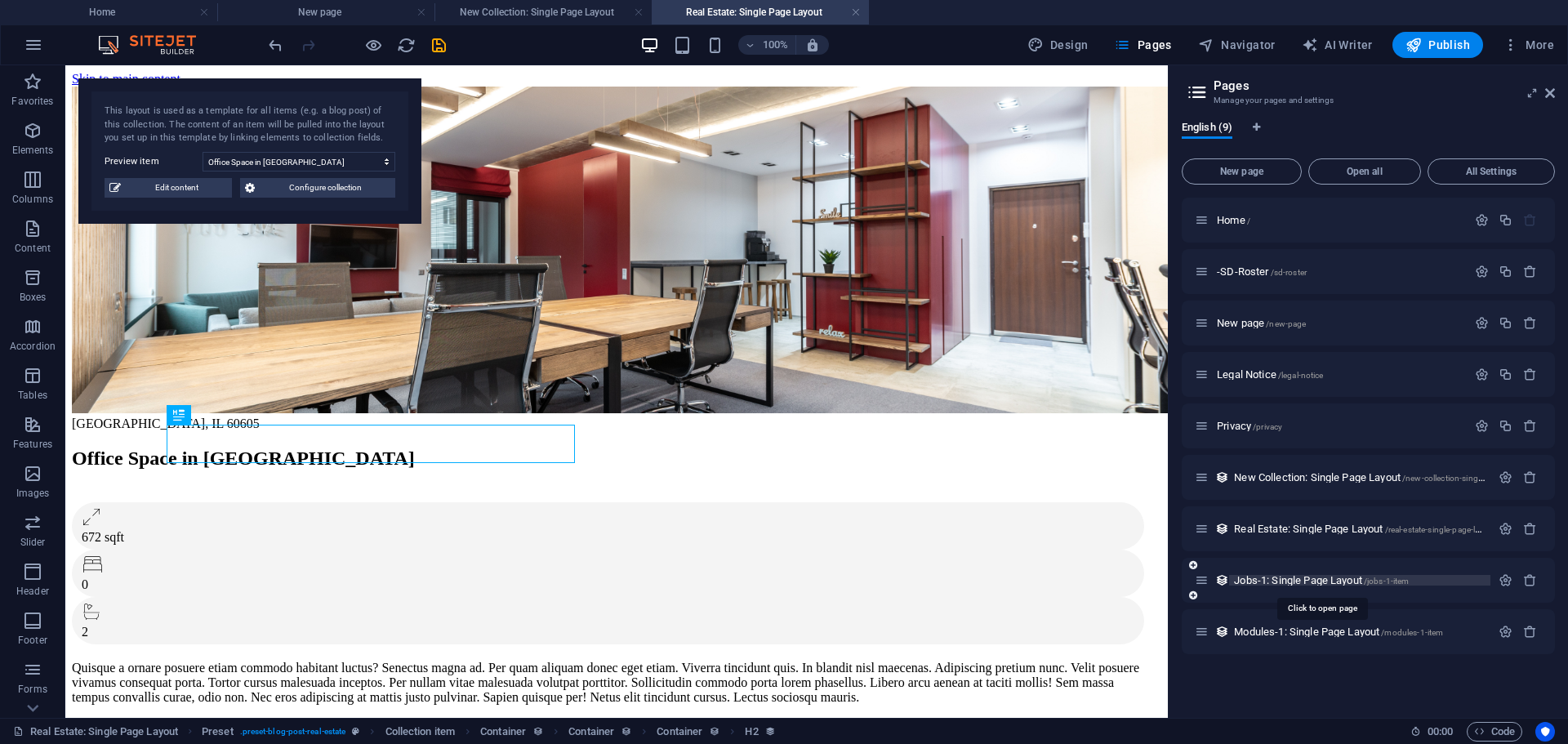
click at [1272, 575] on span "Jobs-1: Single Page Layout /jobs-1-item" at bounding box center [1321, 580] width 175 height 12
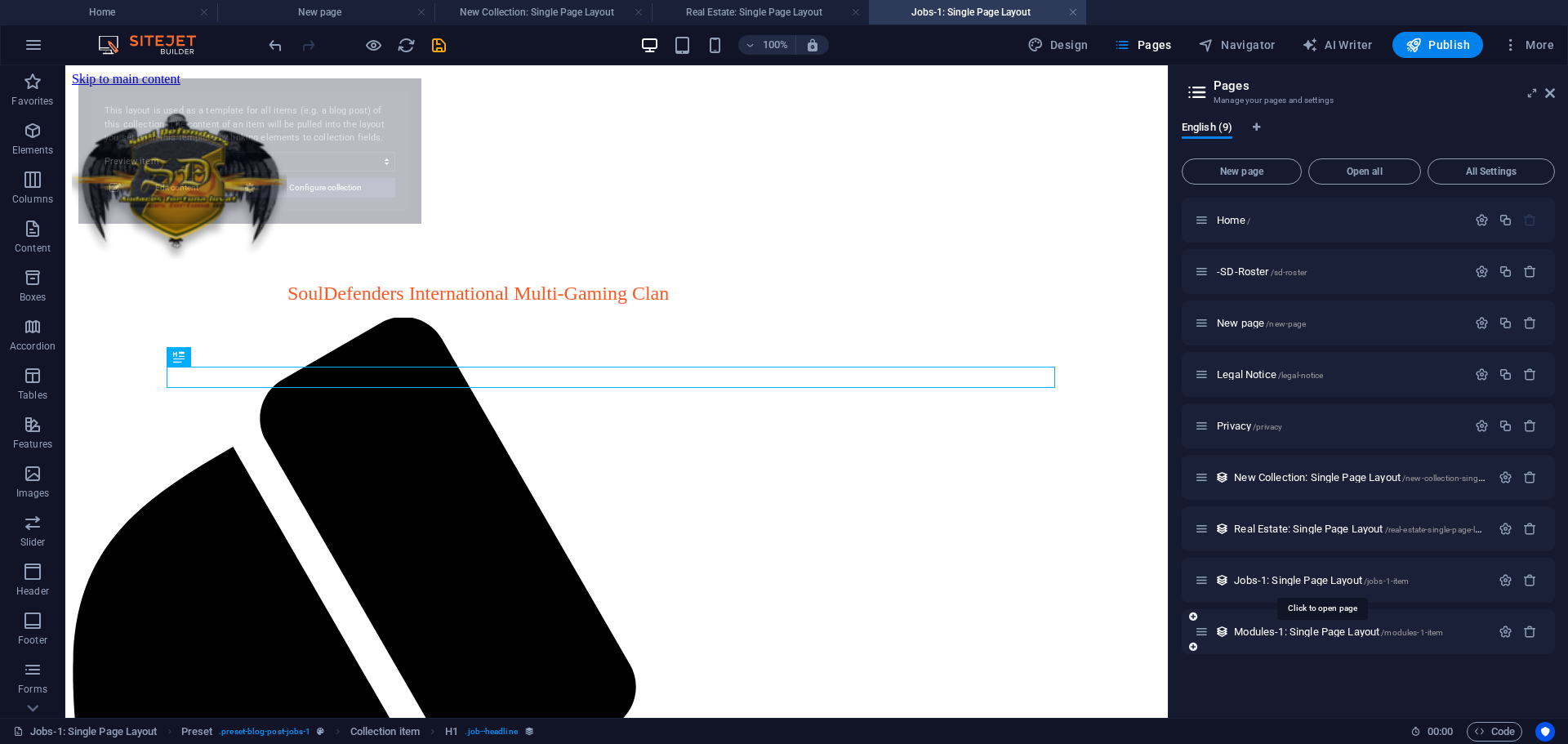
select select "68d6a54063c5de7873022c27"
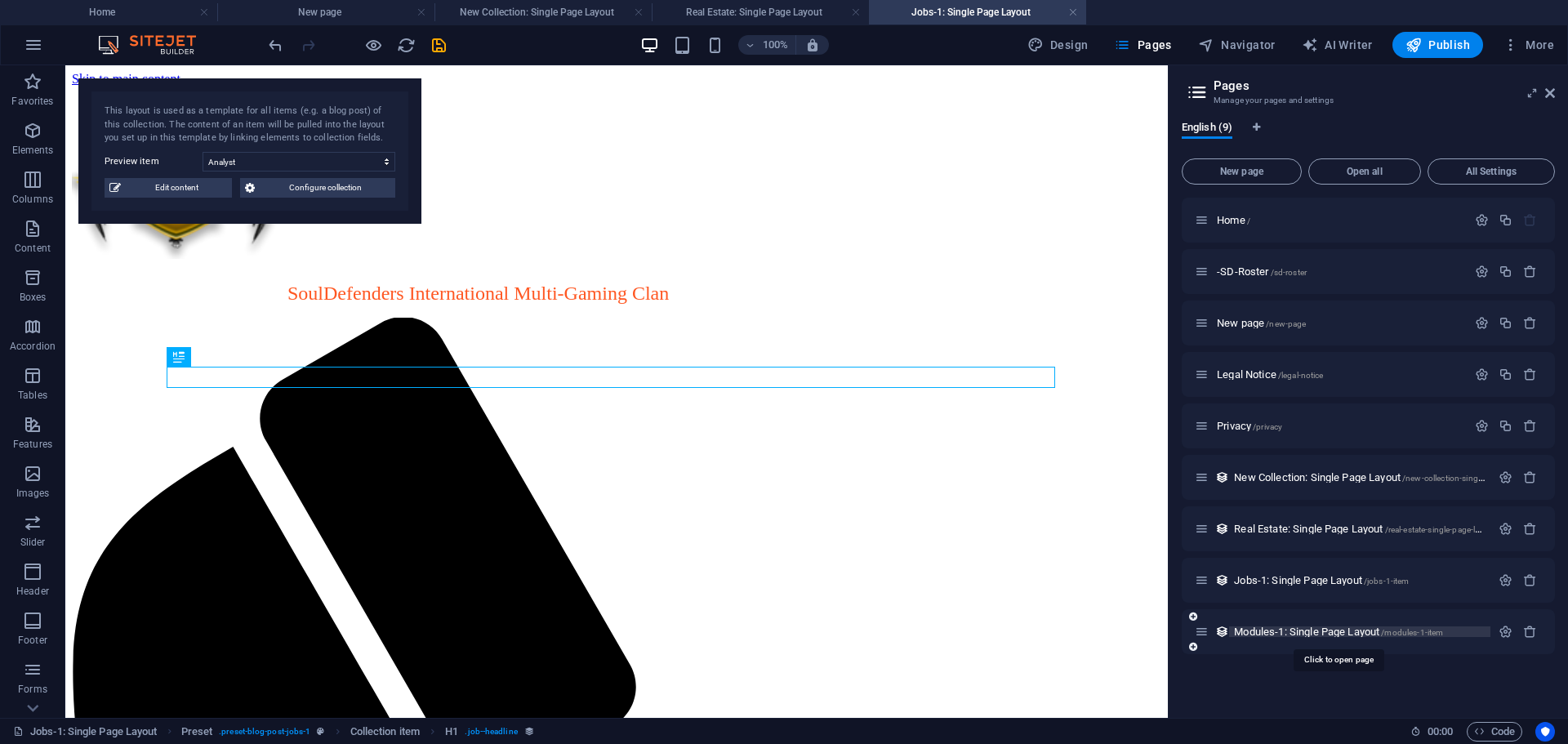
click at [1280, 629] on span "Modules-1: Single Page Layout /modules-1-item" at bounding box center [1338, 632] width 209 height 12
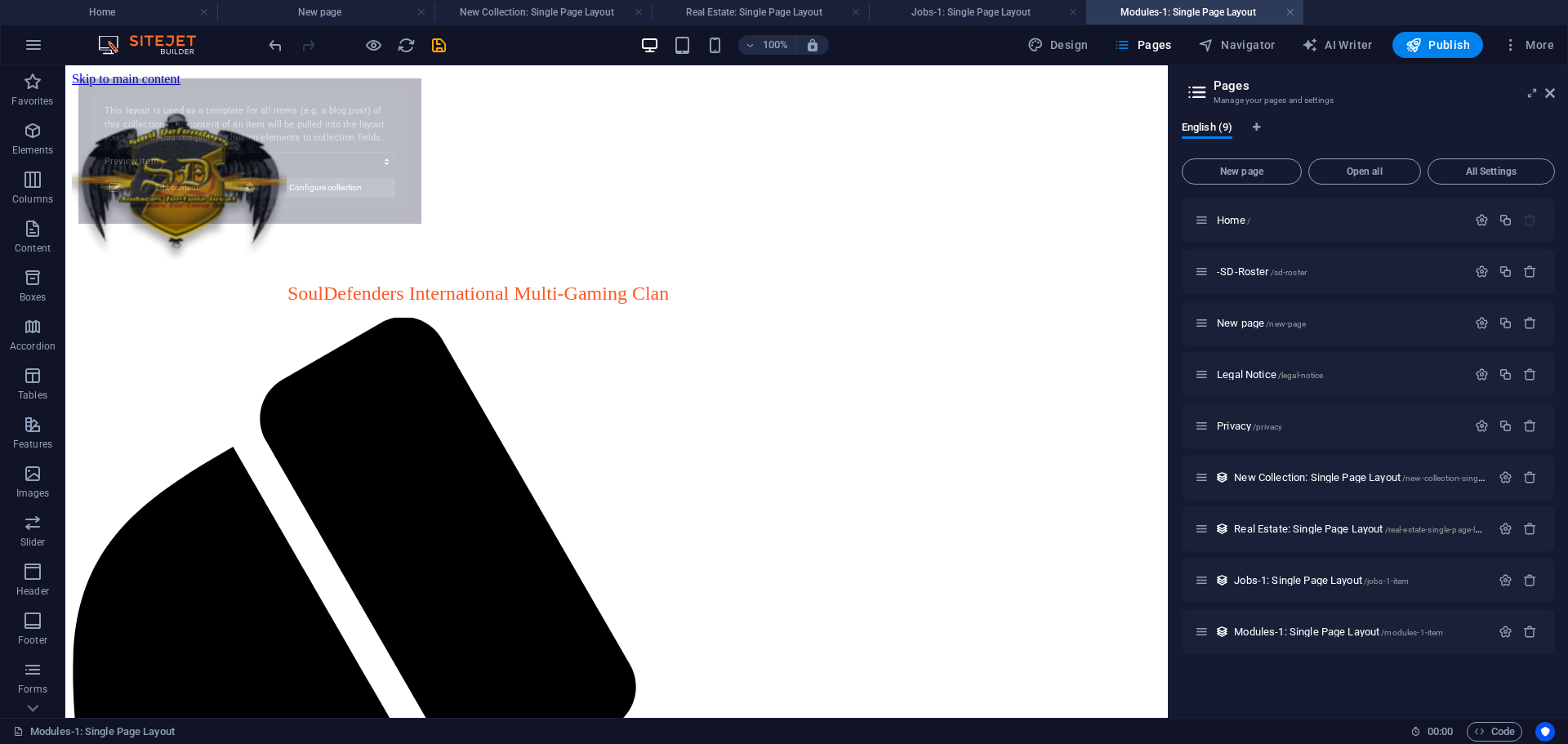
select select "68d6a54063c5de7873022c2d"
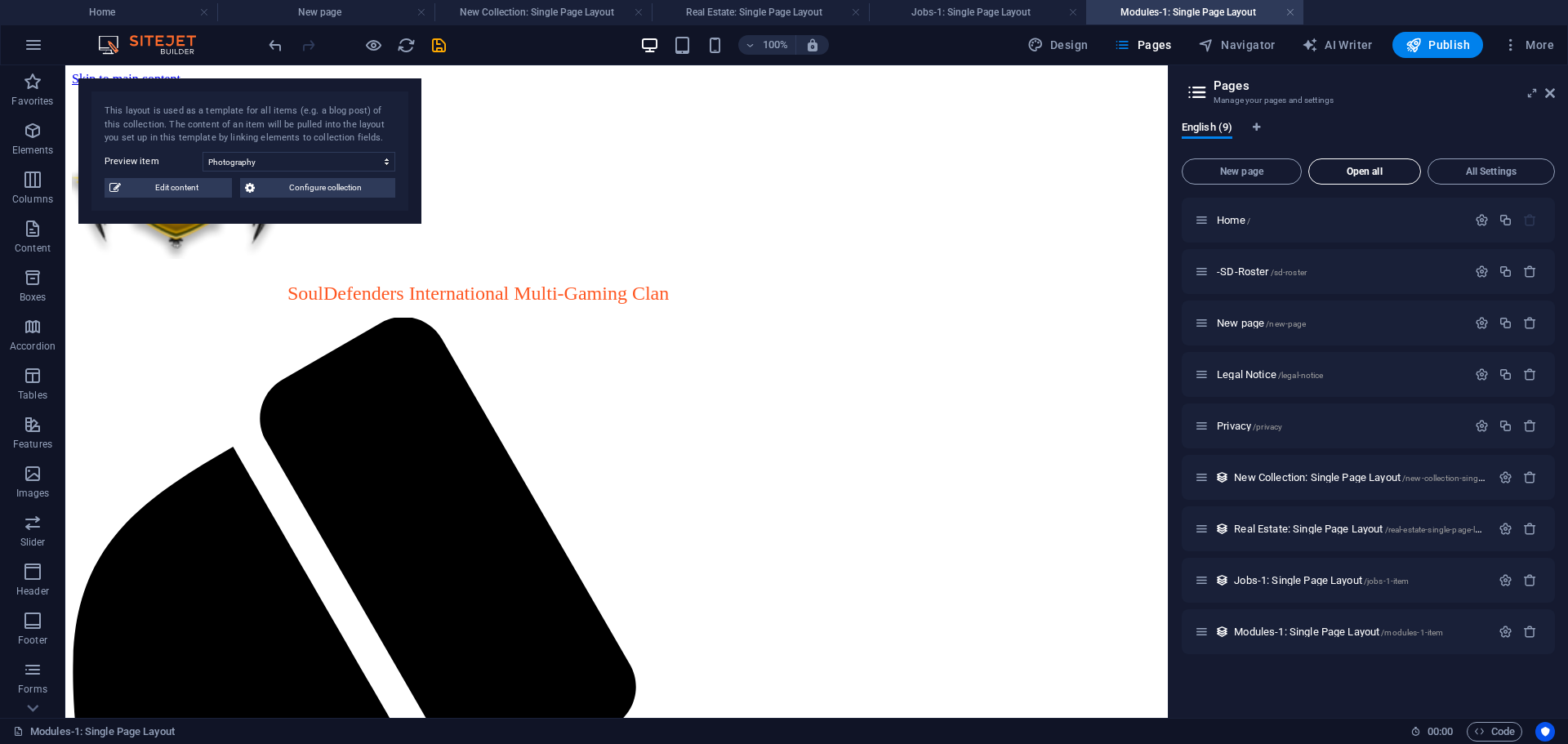
click at [1352, 169] on span "Open all" at bounding box center [1364, 171] width 98 height 9
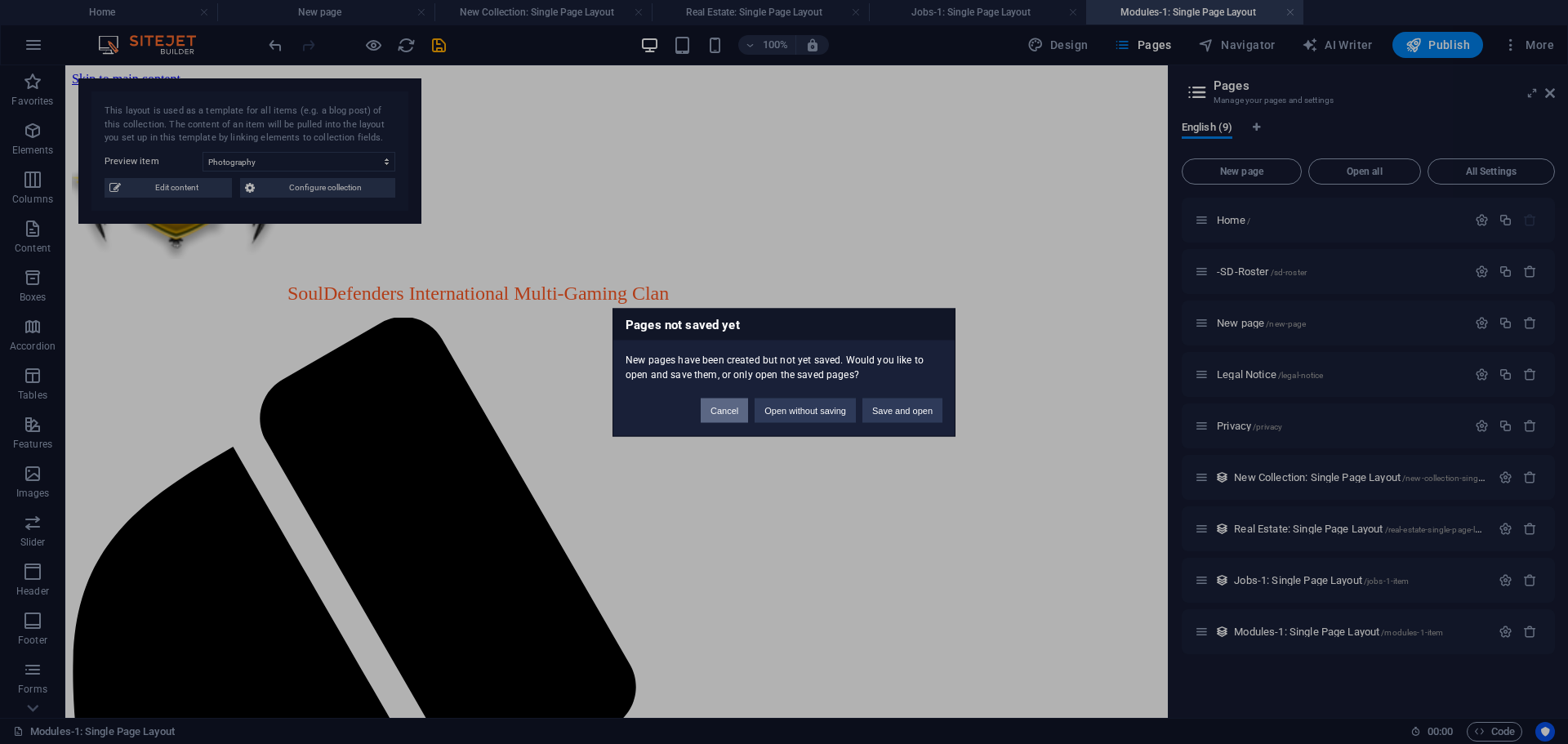
click at [719, 410] on button "Cancel" at bounding box center [724, 409] width 48 height 24
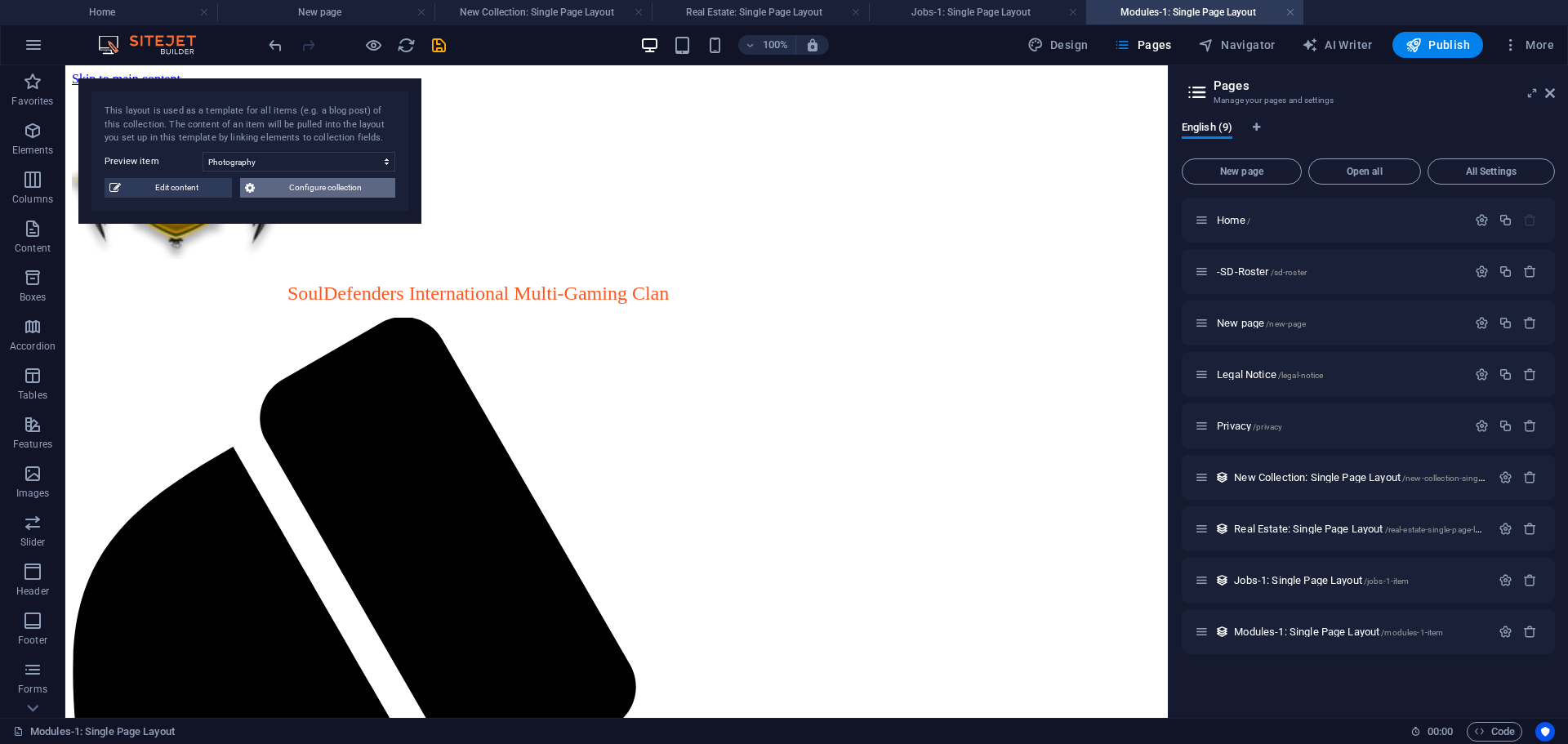
click at [316, 188] on span "Configure collection" at bounding box center [324, 187] width 130 height 20
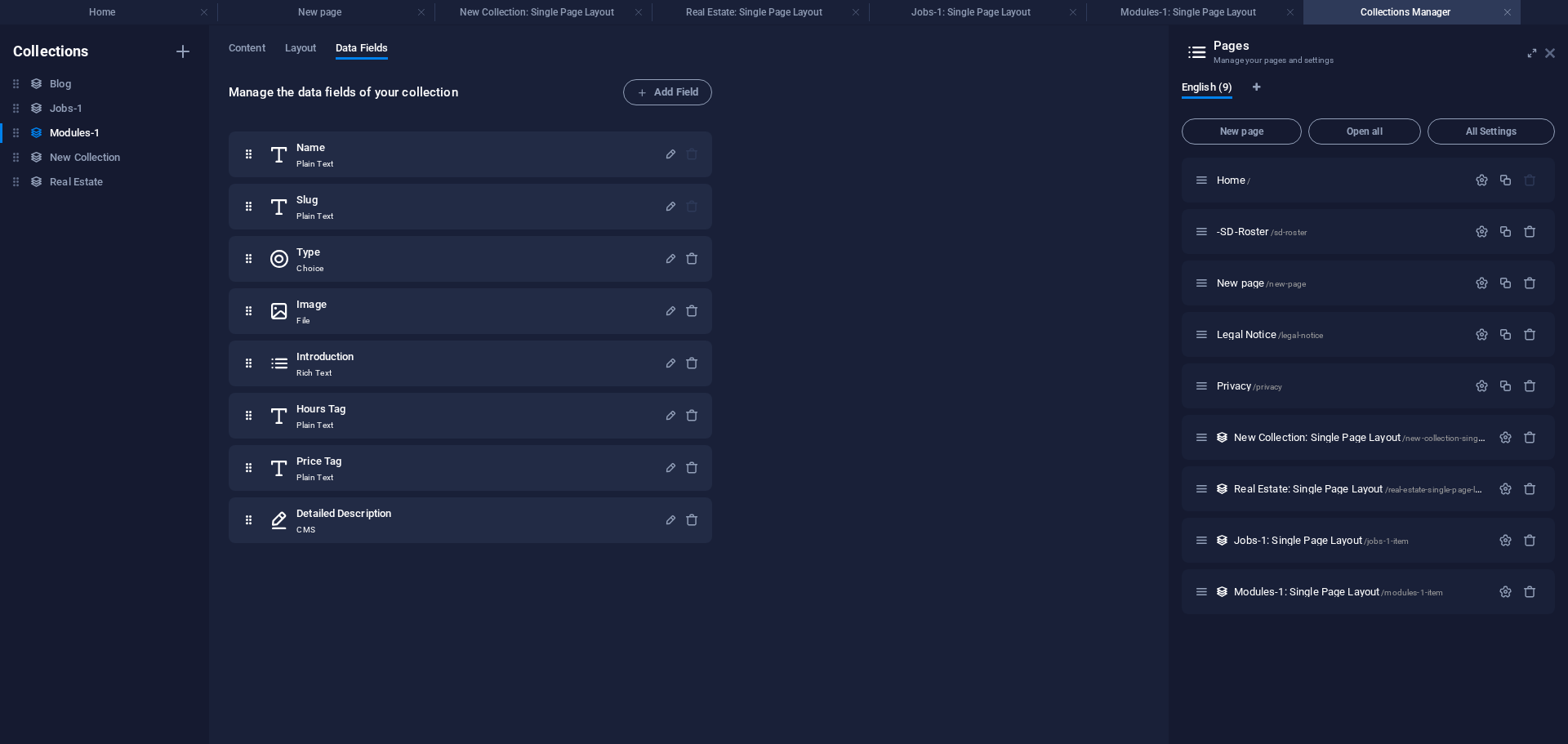
click at [1548, 51] on icon at bounding box center [1549, 53] width 9 height 13
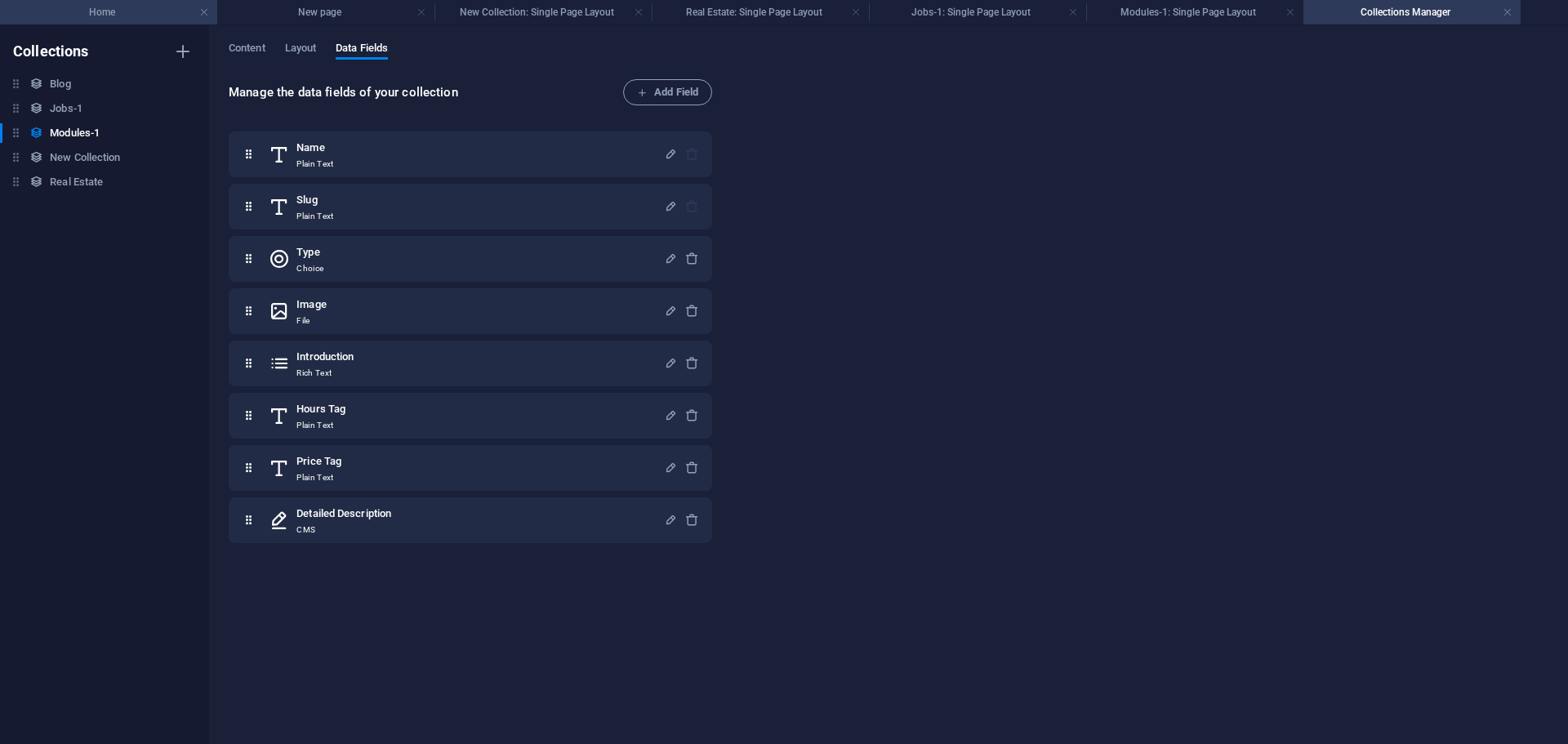
click at [104, 3] on li "Home" at bounding box center [109, 12] width 217 height 24
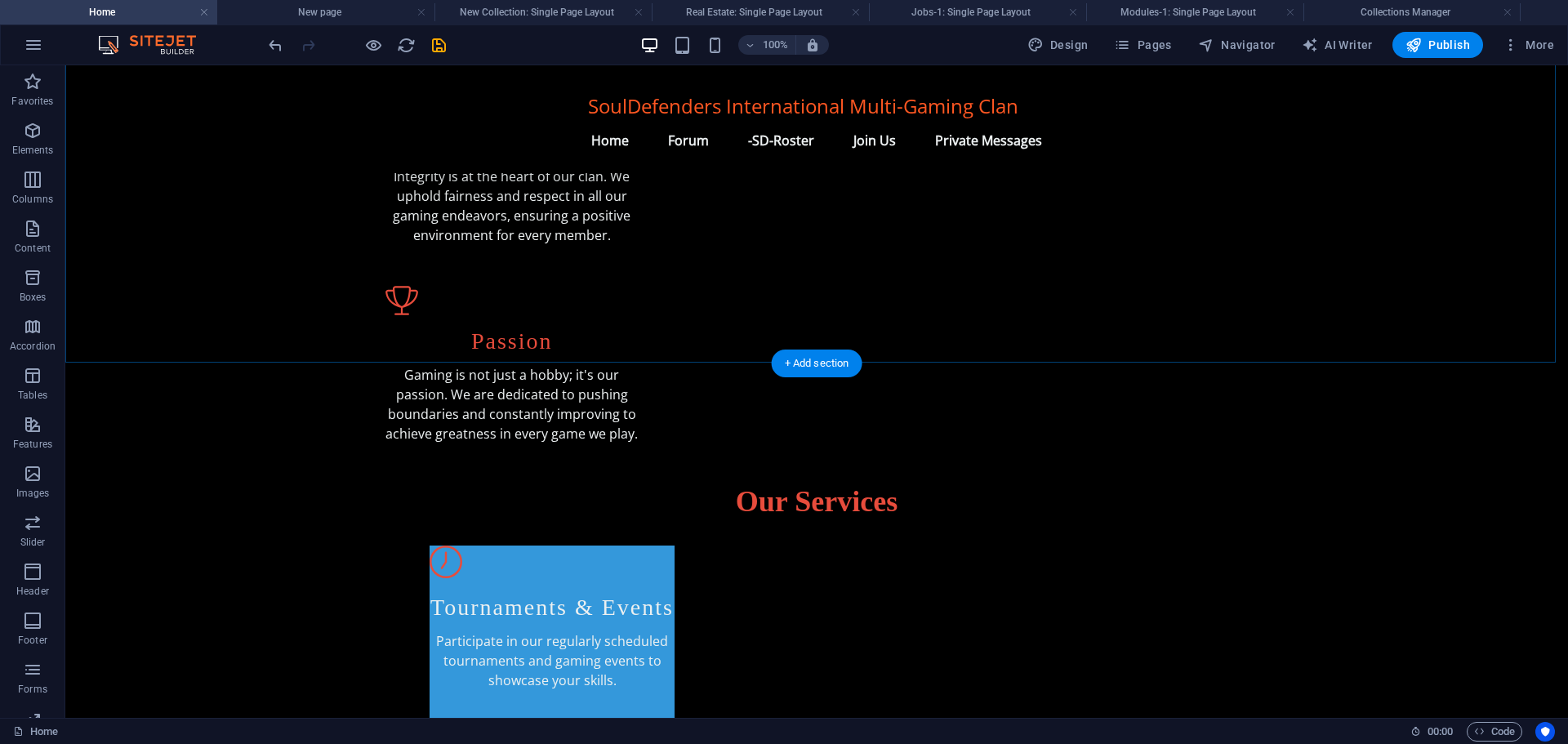
scroll to position [817, 0]
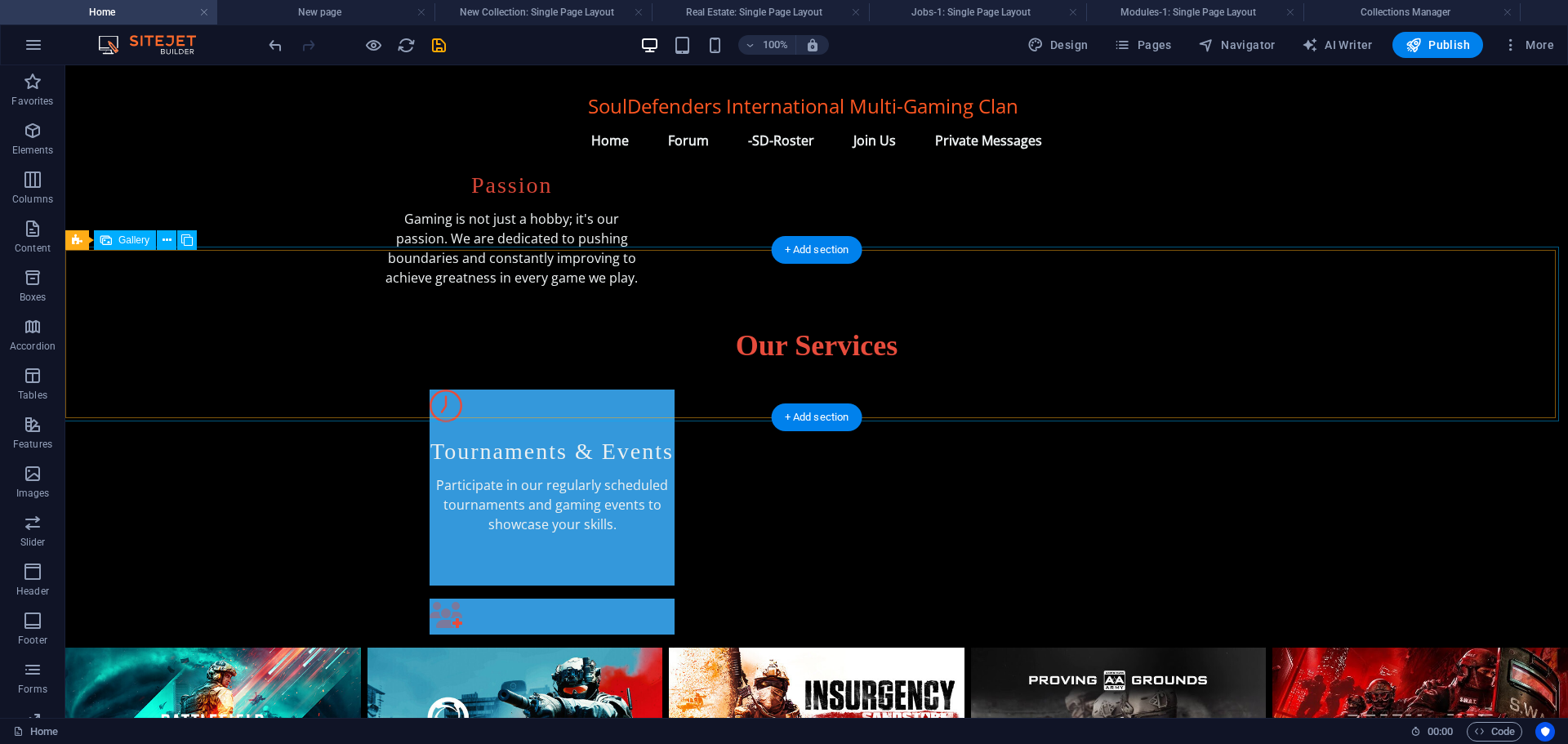
click at [232, 647] on li at bounding box center [214, 732] width 296 height 169
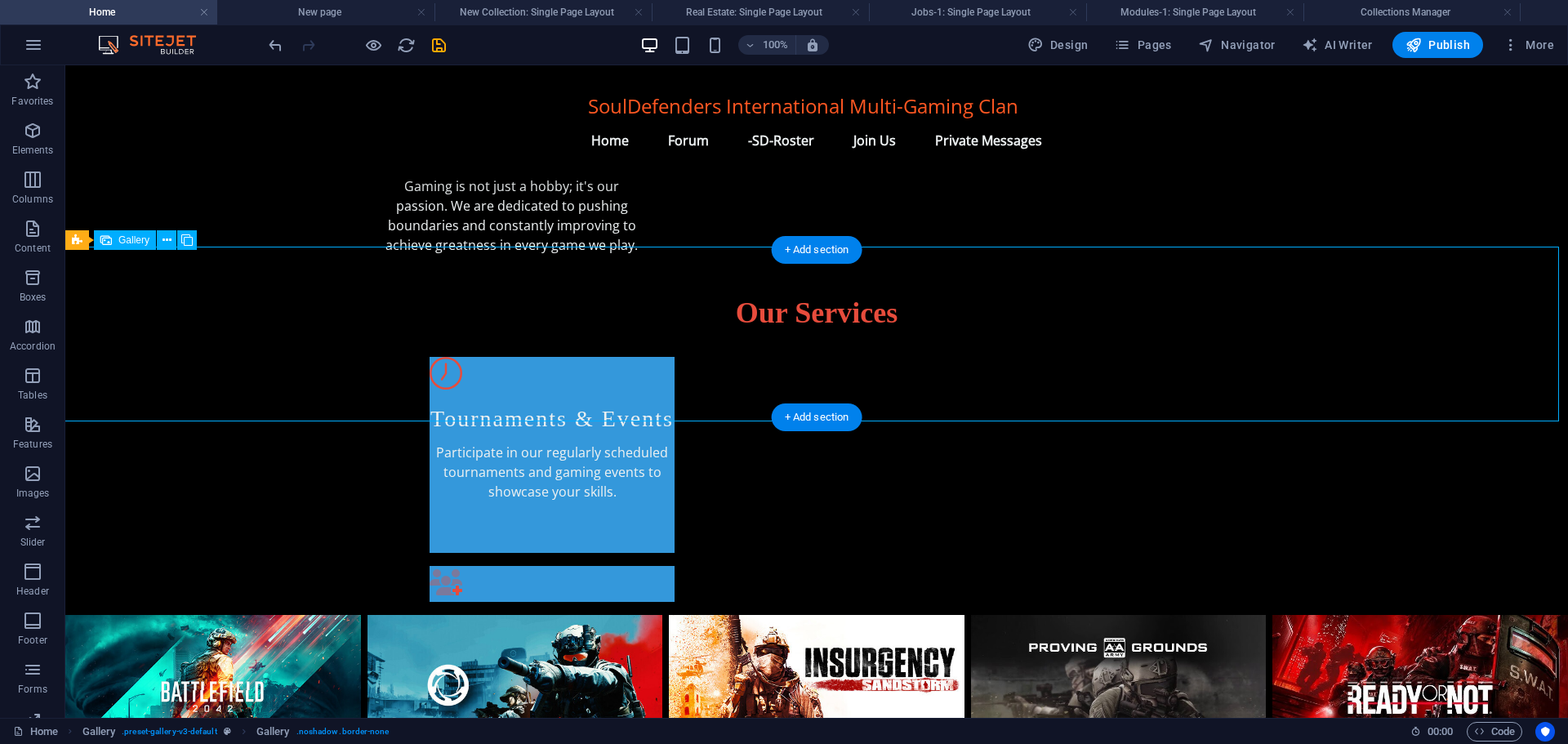
select select "px"
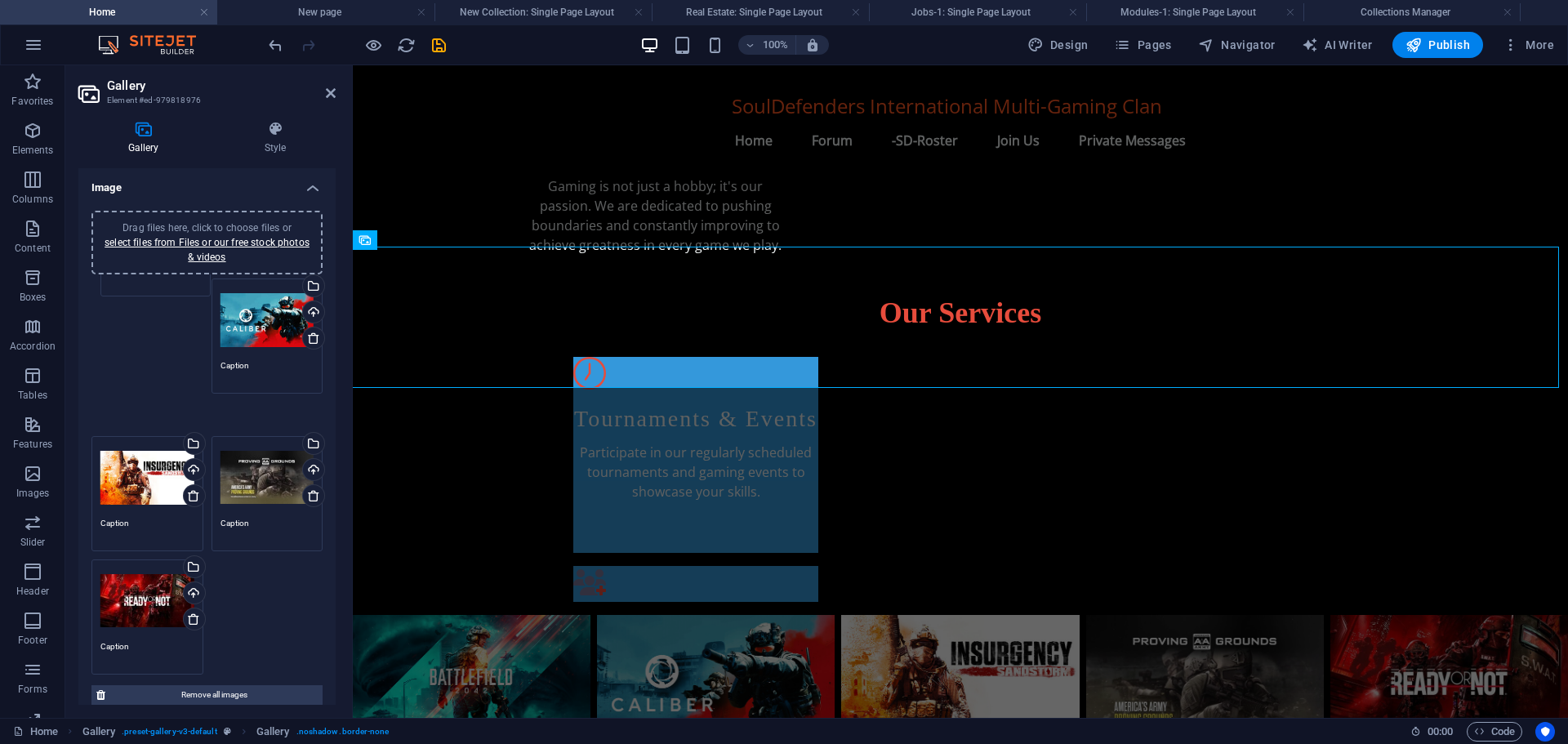
drag, startPoint x: 137, startPoint y: 328, endPoint x: 145, endPoint y: 231, distance: 97.3
drag, startPoint x: 142, startPoint y: 312, endPoint x: 144, endPoint y: 228, distance: 84.0
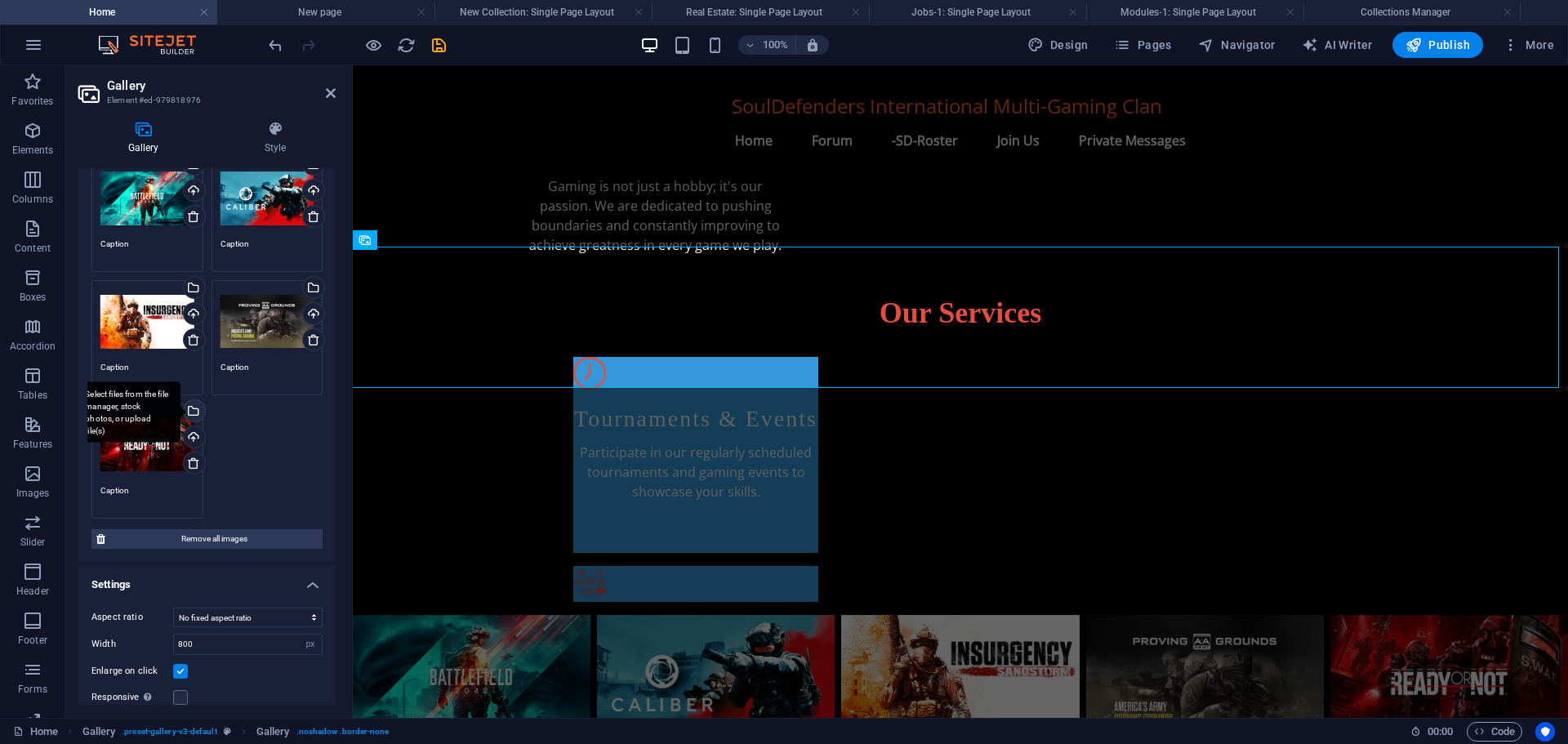
scroll to position [219, 0]
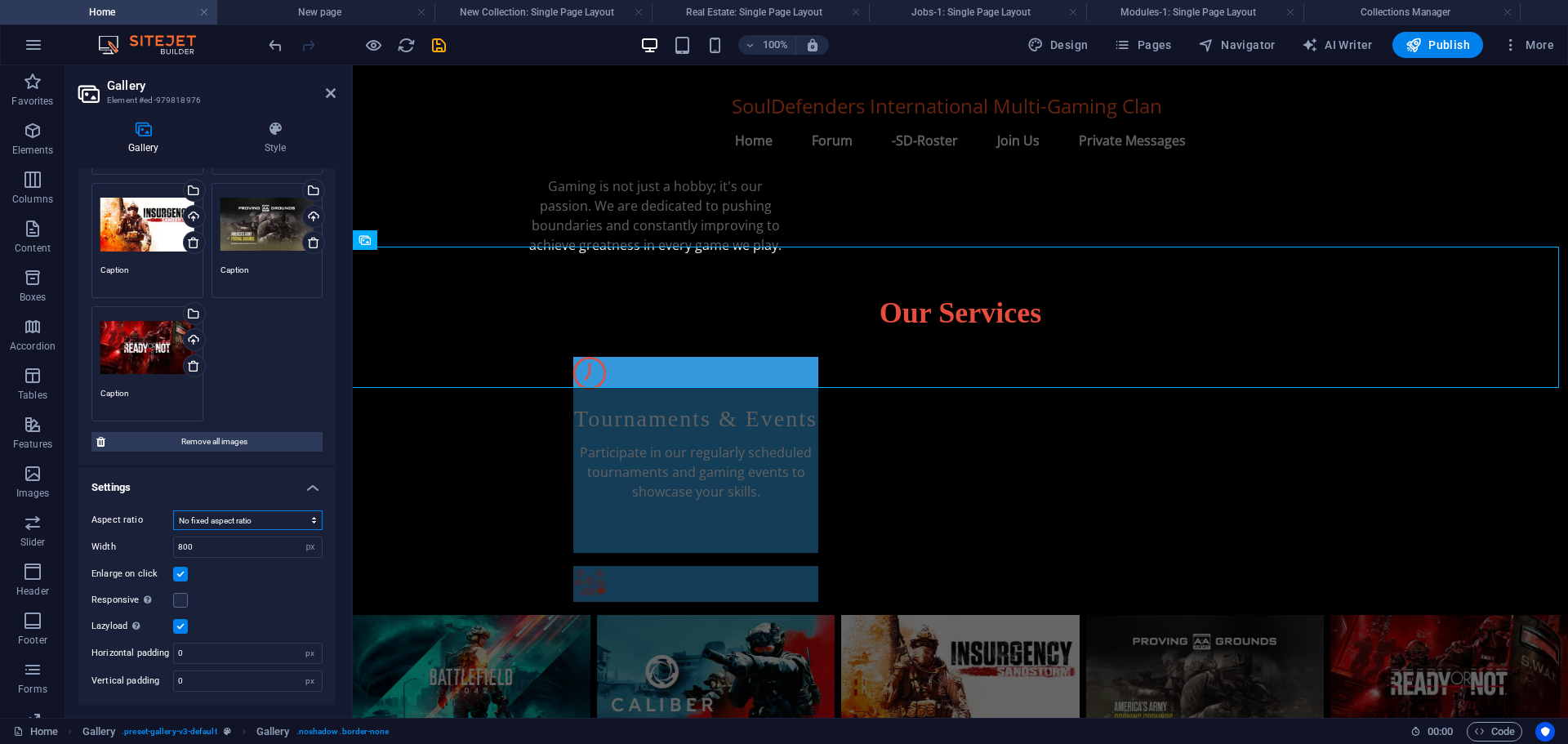
click at [237, 518] on select "No fixed aspect ratio 16:9 16:10 4:3 1:1 1:2 2:1" at bounding box center [248, 520] width 150 height 20
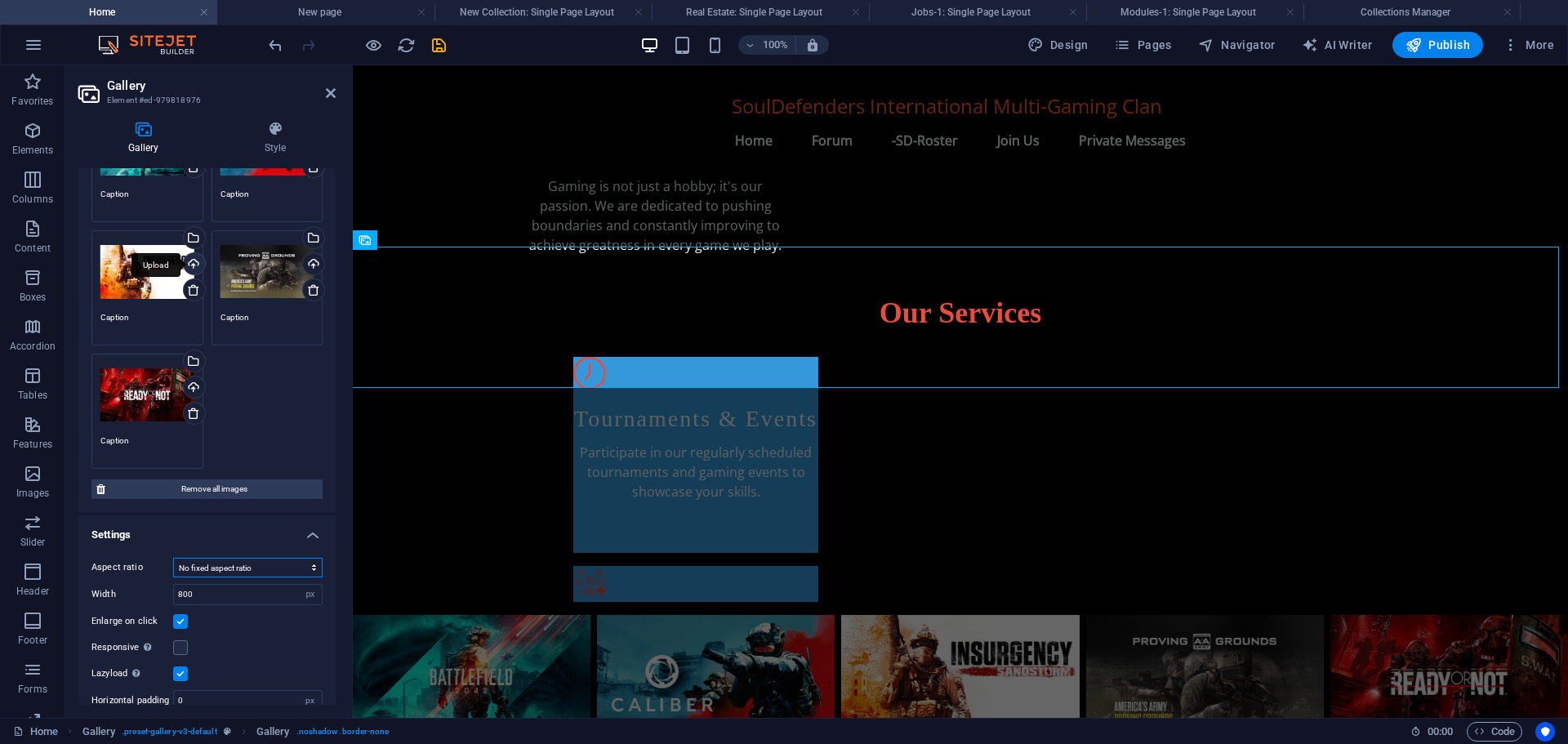
scroll to position [0, 0]
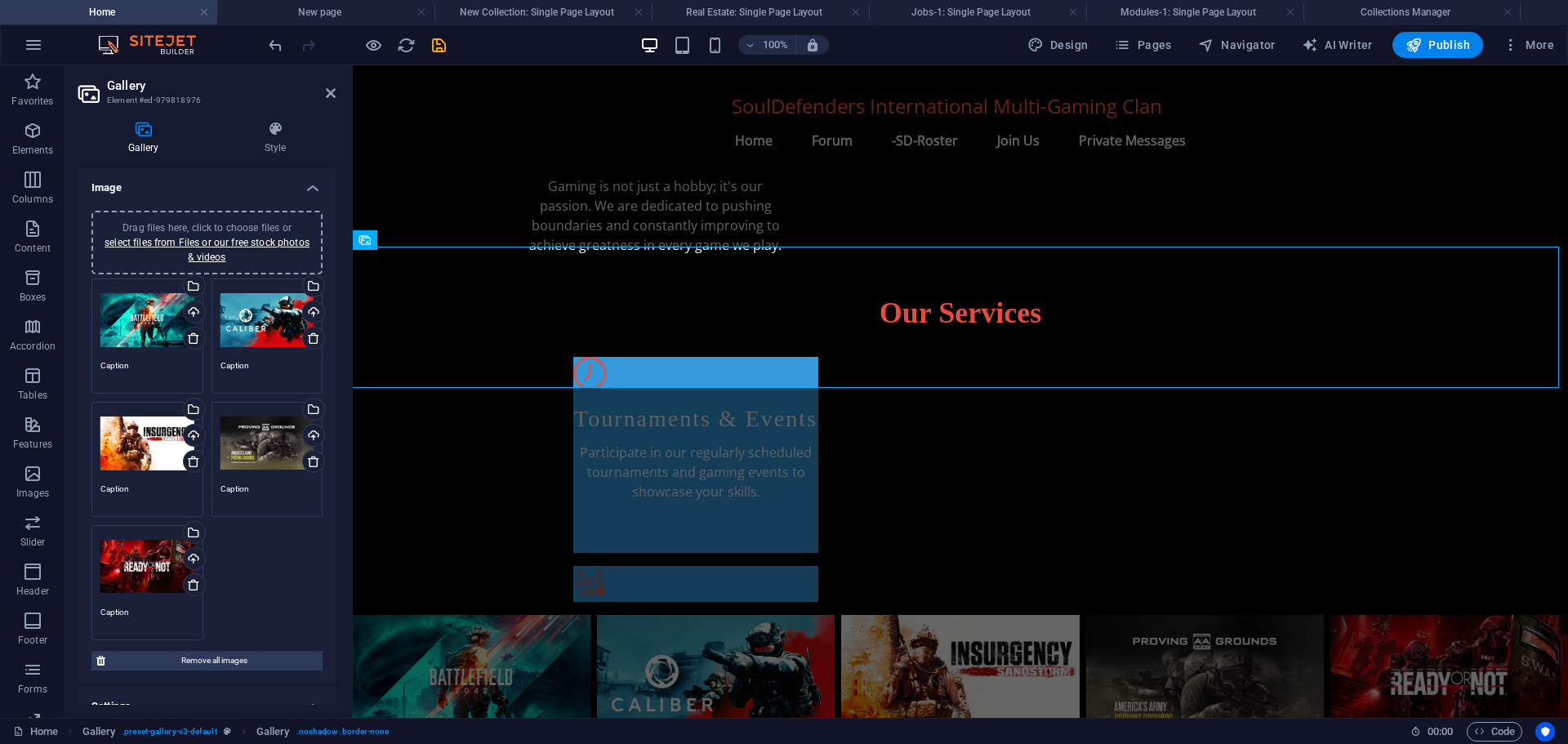
click at [305, 182] on h4 "Image" at bounding box center [207, 183] width 258 height 29
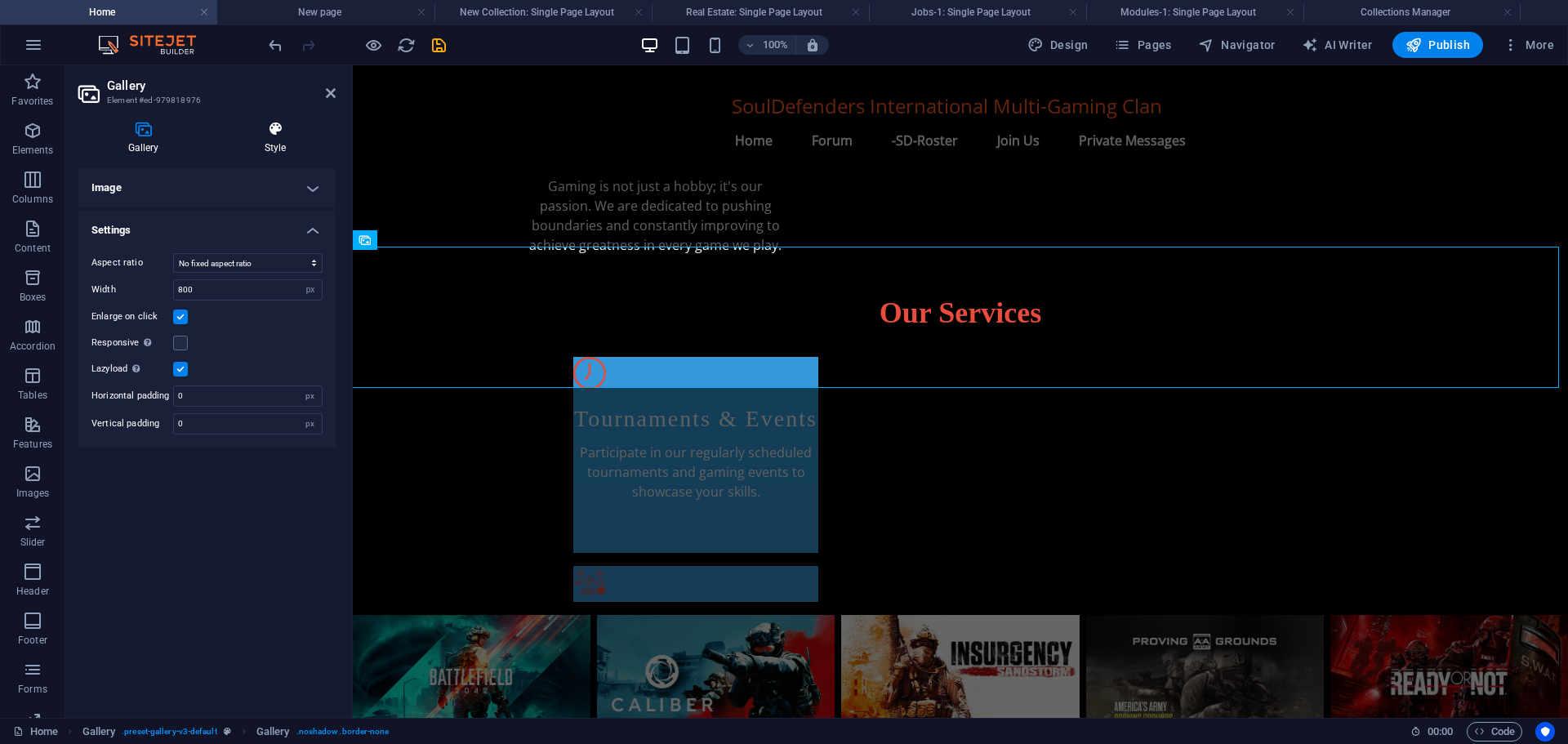
click at [279, 130] on icon at bounding box center [274, 128] width 121 height 16
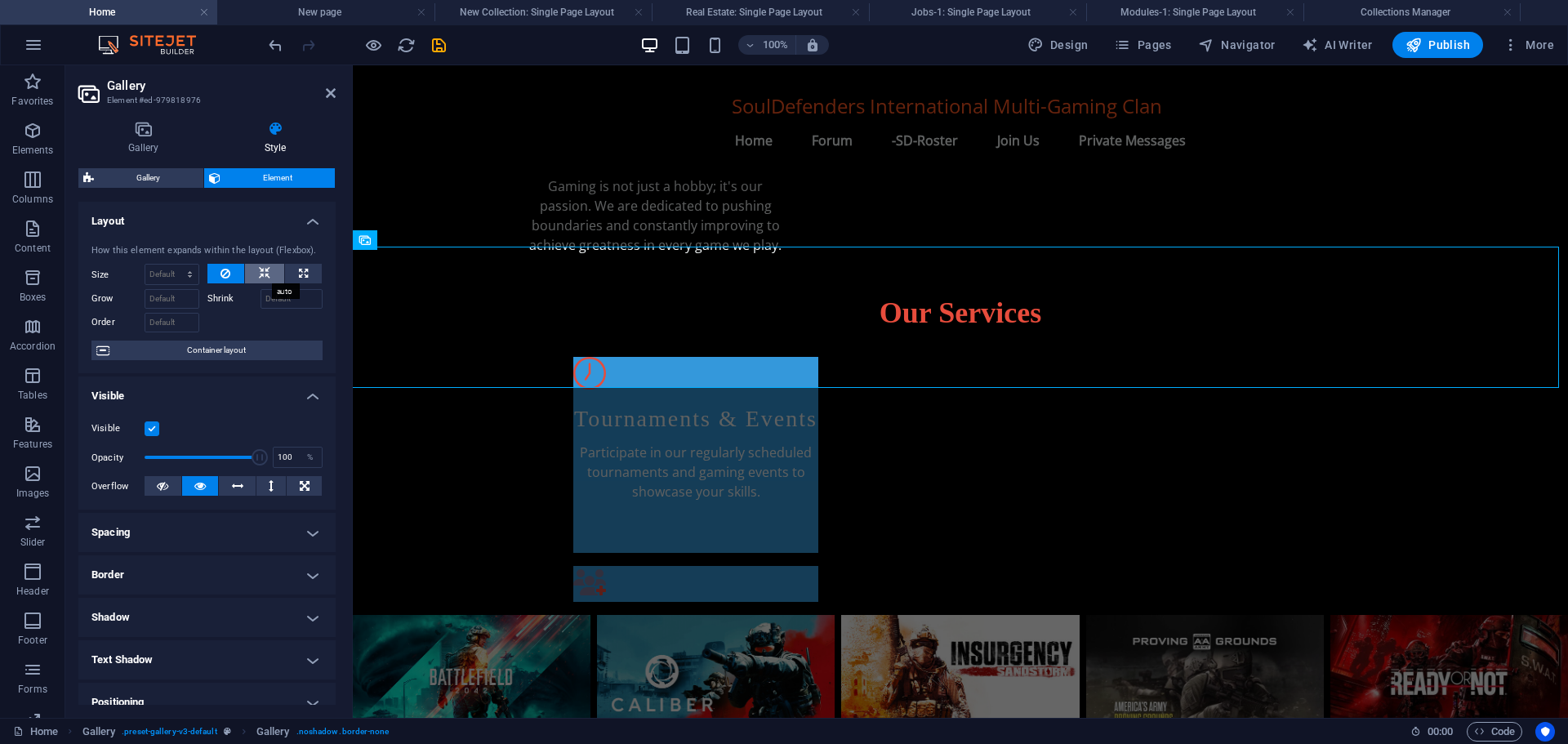
click at [264, 273] on icon at bounding box center [264, 274] width 11 height 20
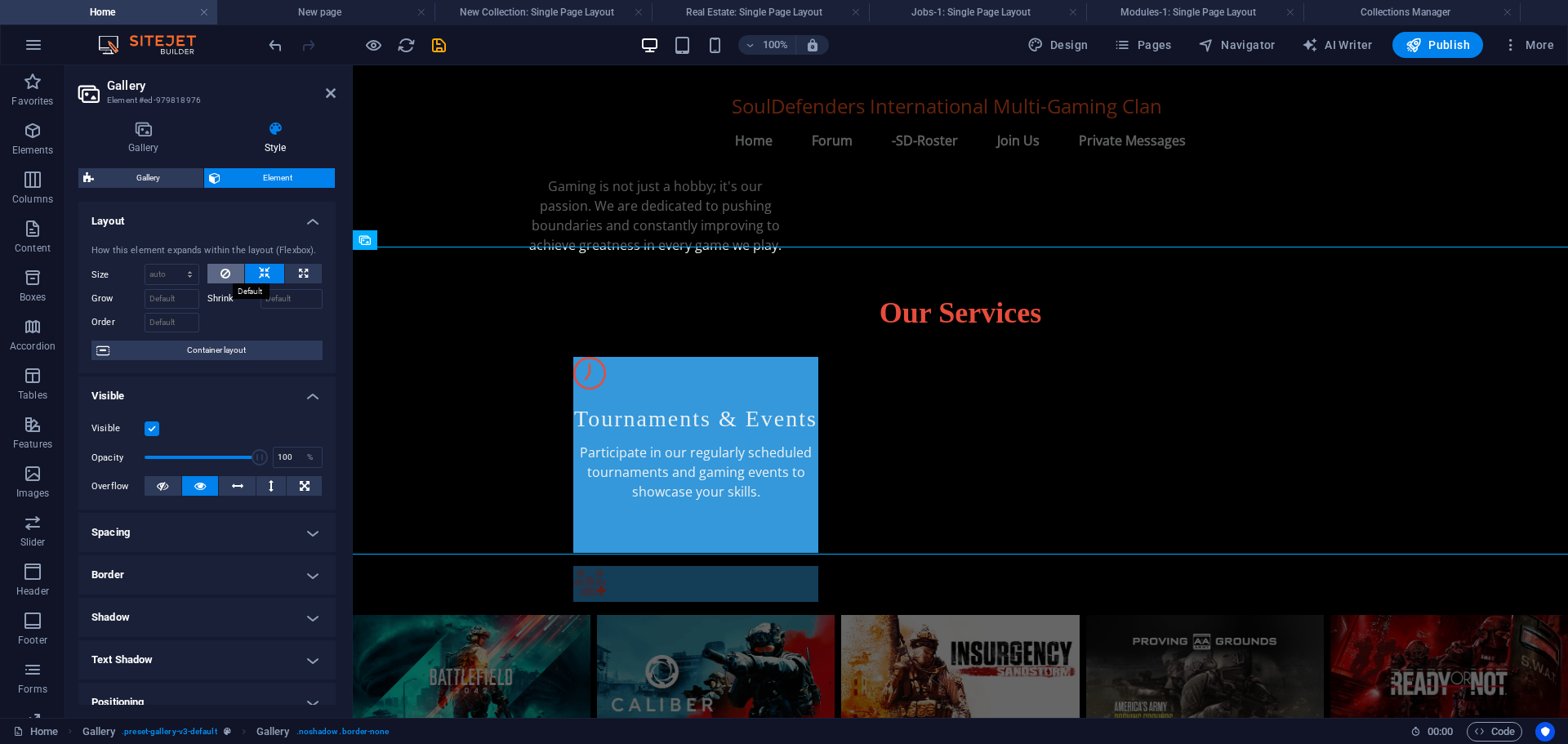
click at [229, 271] on icon at bounding box center [225, 274] width 9 height 20
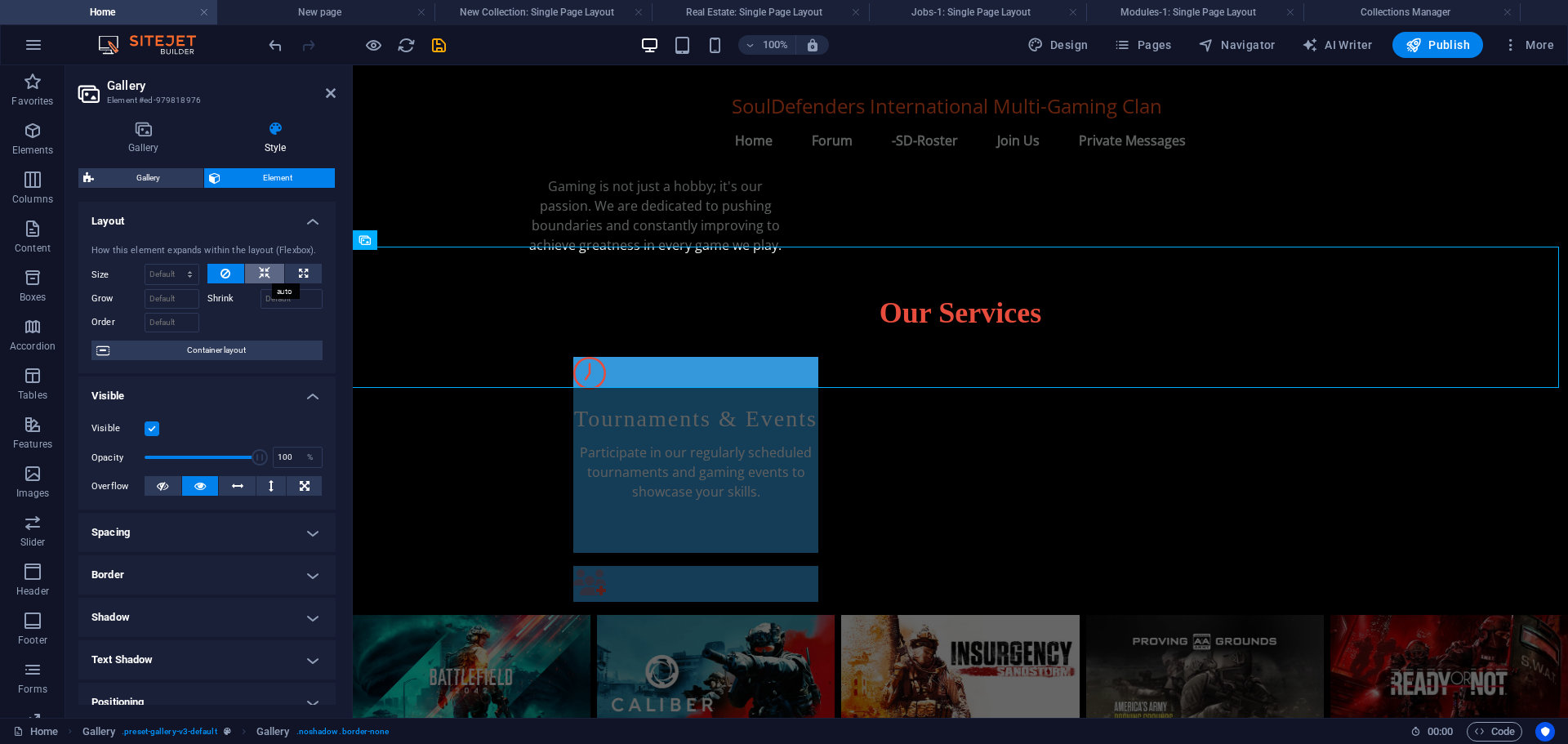
click at [264, 269] on icon at bounding box center [264, 274] width 11 height 20
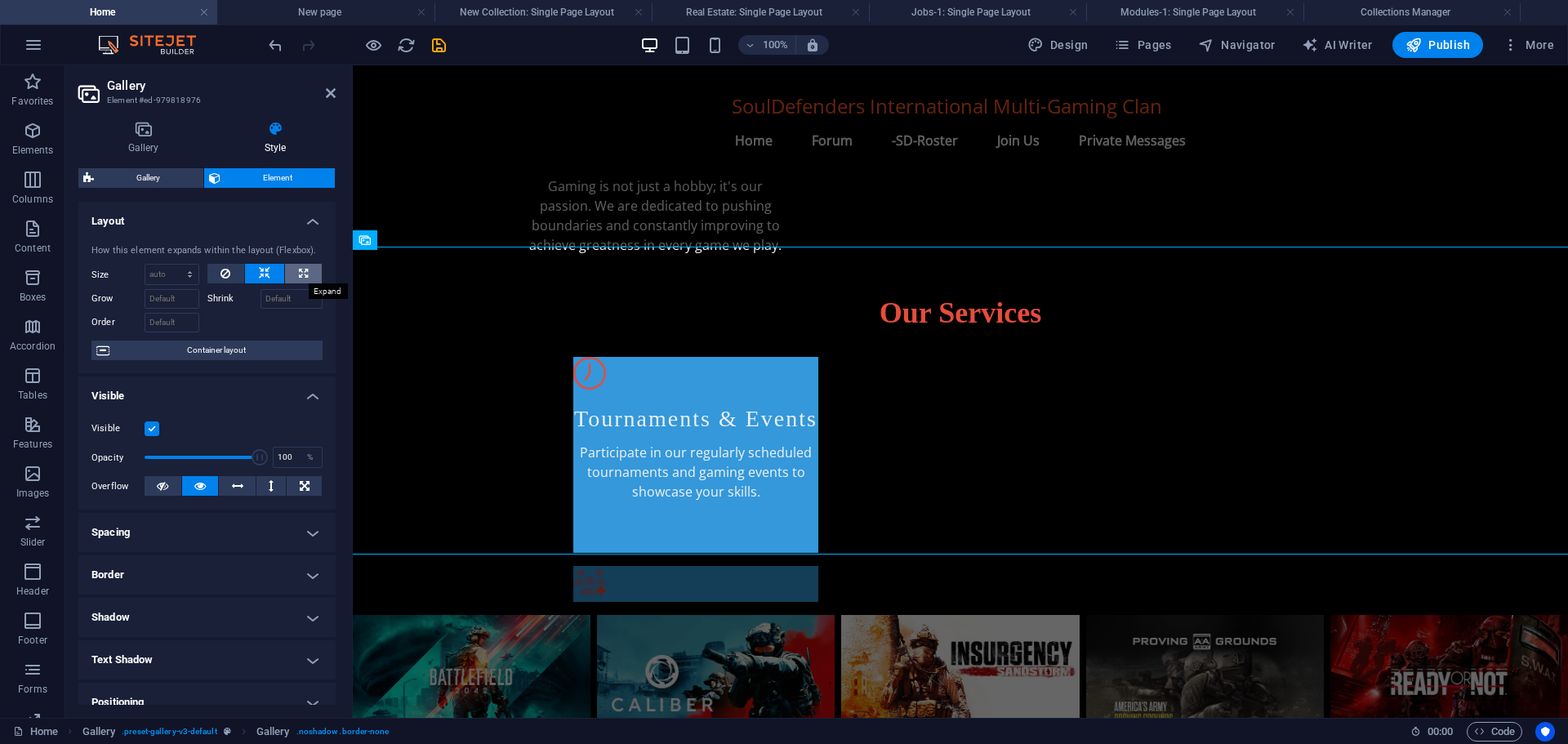
click at [290, 269] on button at bounding box center [303, 274] width 37 height 20
type input "100"
select select "%"
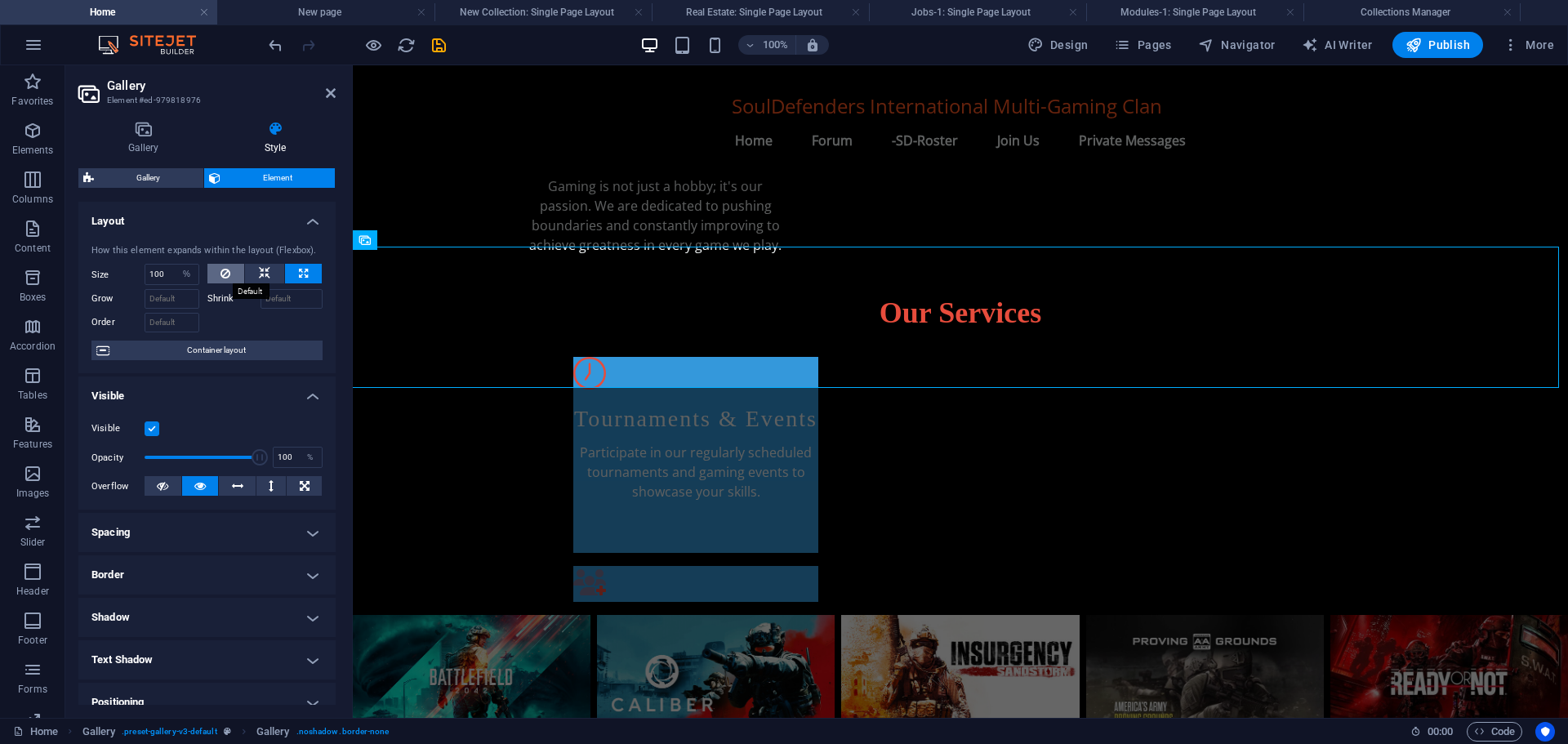
click at [226, 273] on icon at bounding box center [225, 274] width 9 height 20
select select "DISABLED_OPTION_VALUE"
click at [304, 273] on icon at bounding box center [303, 274] width 9 height 20
type input "100"
select select "%"
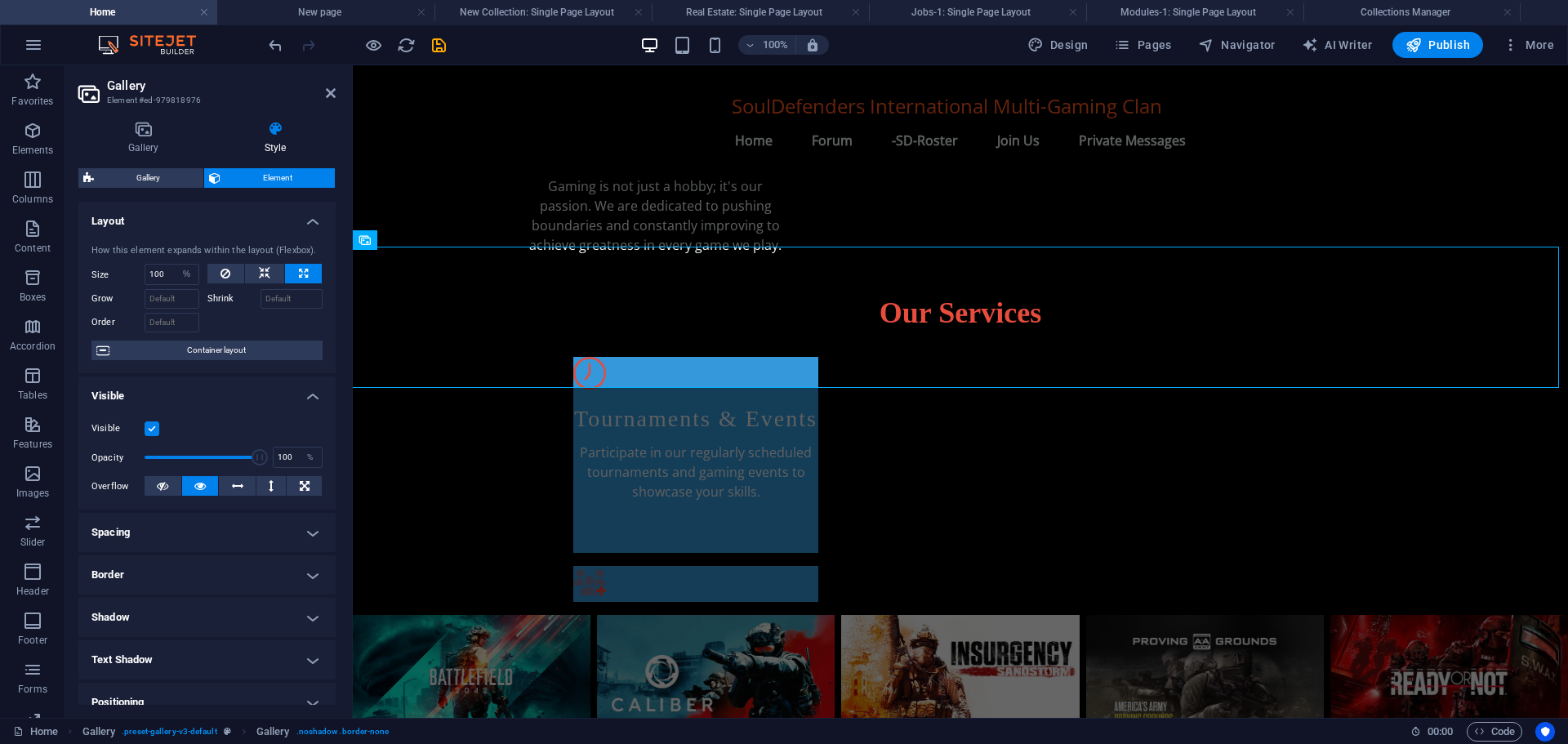
click at [304, 273] on icon at bounding box center [303, 274] width 9 height 20
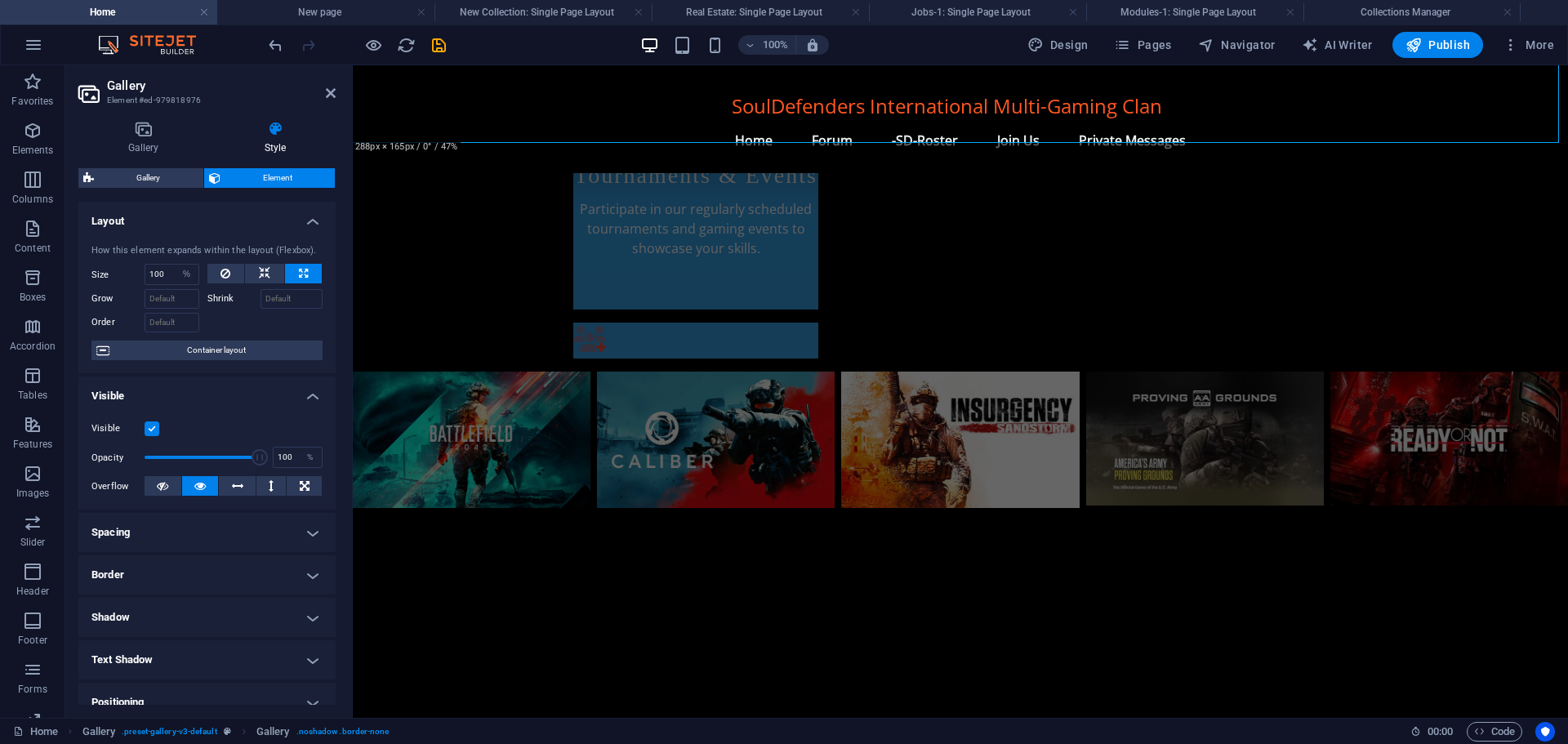
scroll to position [1094, 0]
click at [527, 204] on icon at bounding box center [523, 201] width 11 height 20
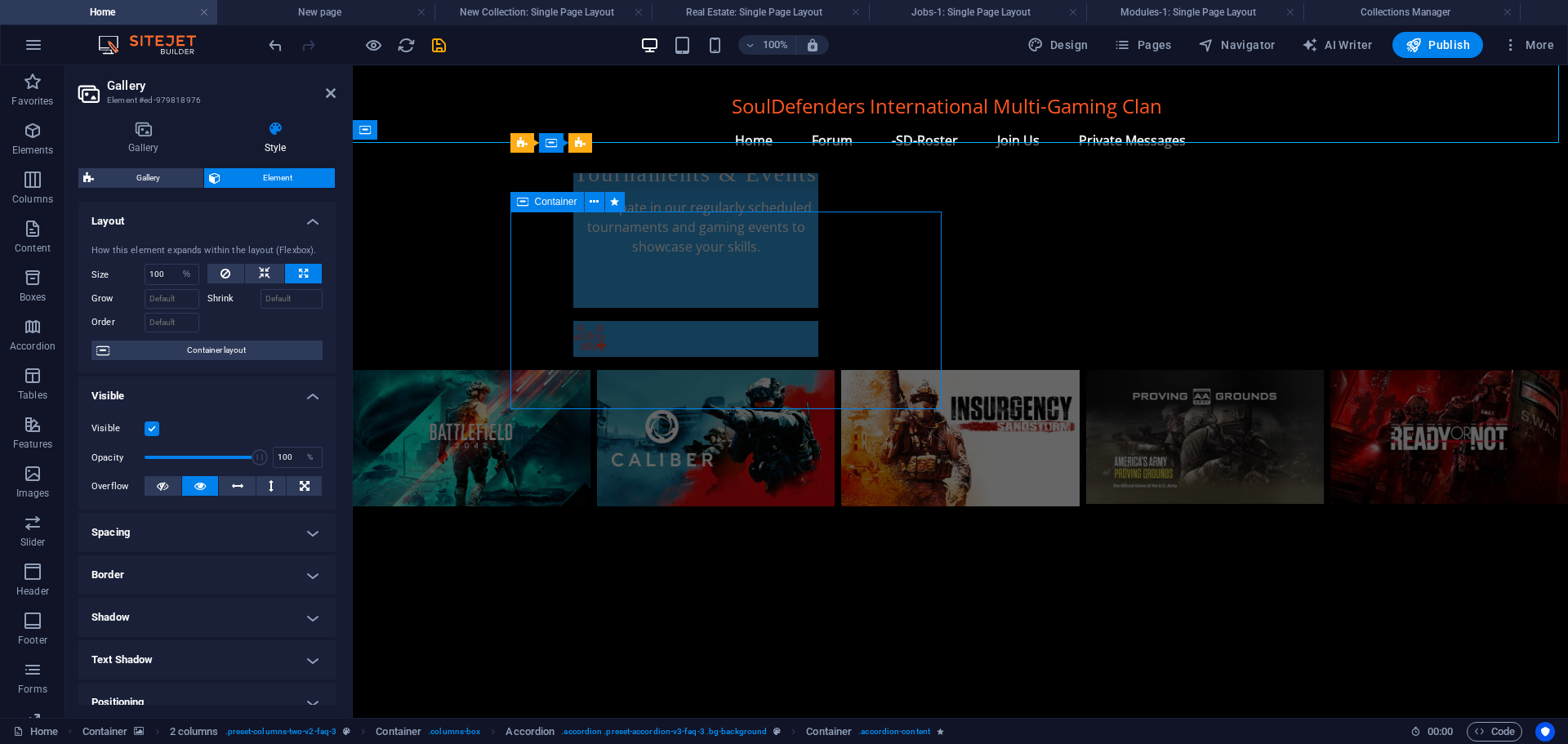
scroll to position [1062, 0]
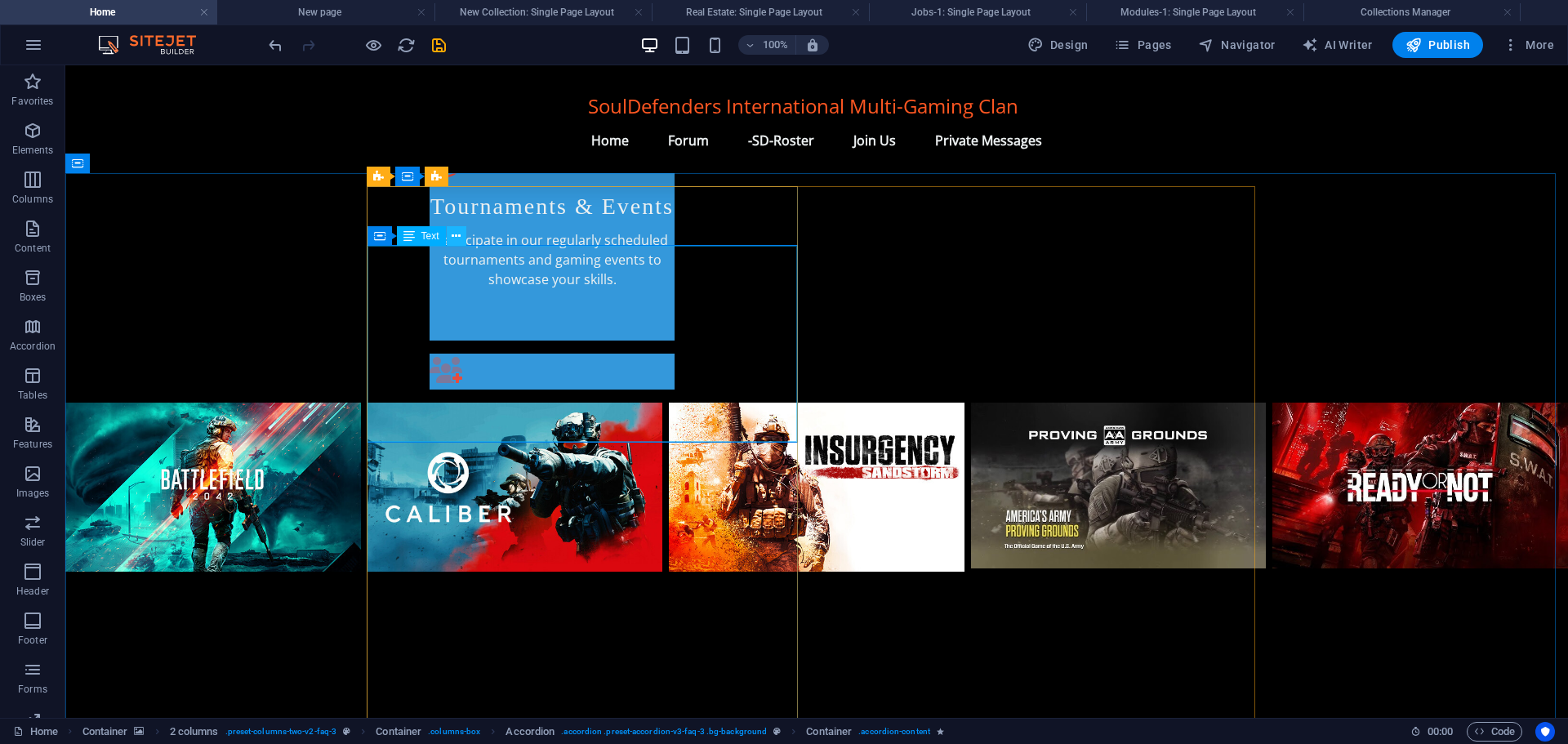
click at [457, 235] on icon at bounding box center [456, 236] width 9 height 17
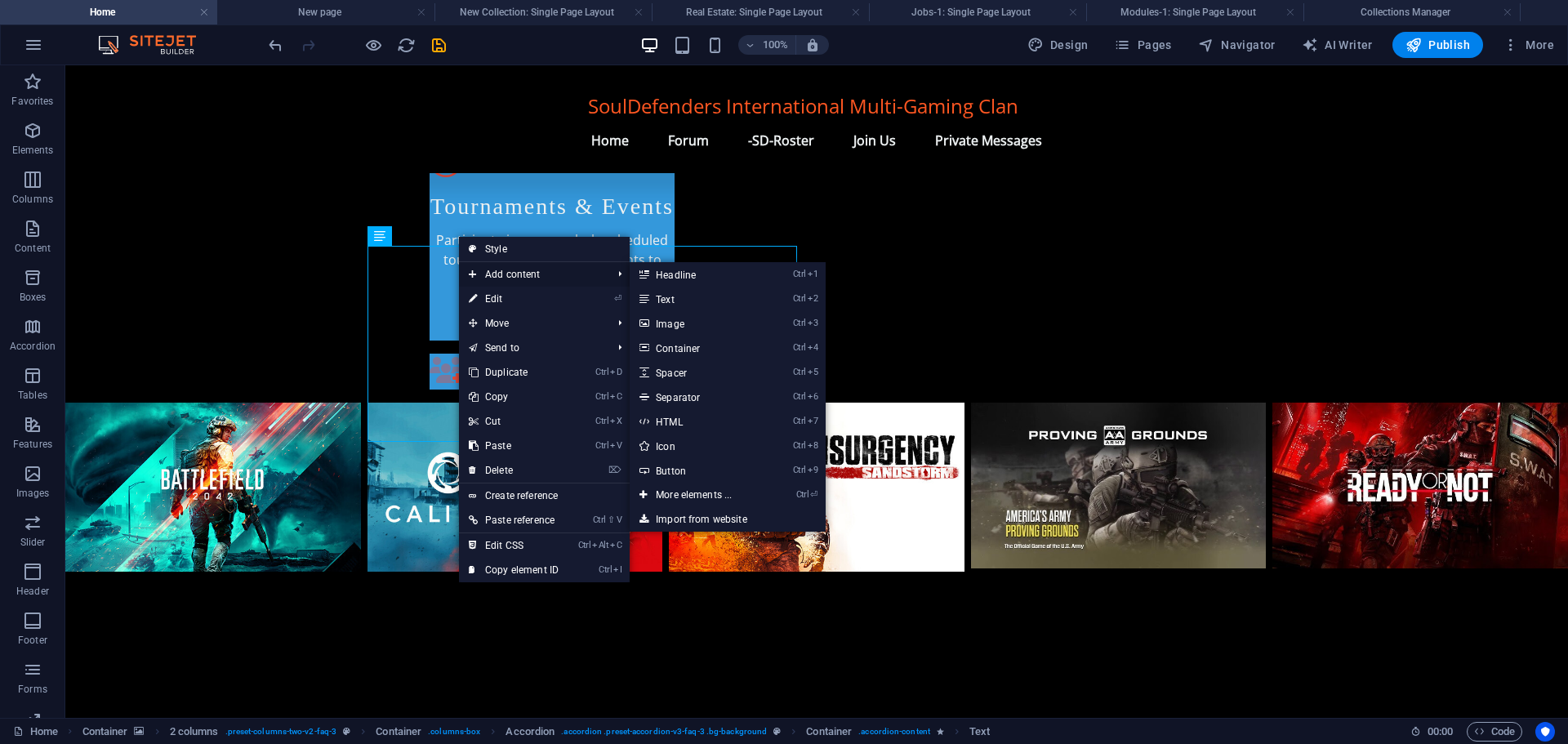
click at [500, 278] on span "Add content" at bounding box center [532, 275] width 146 height 24
click at [679, 300] on link "Ctrl 2 Text" at bounding box center [697, 299] width 135 height 24
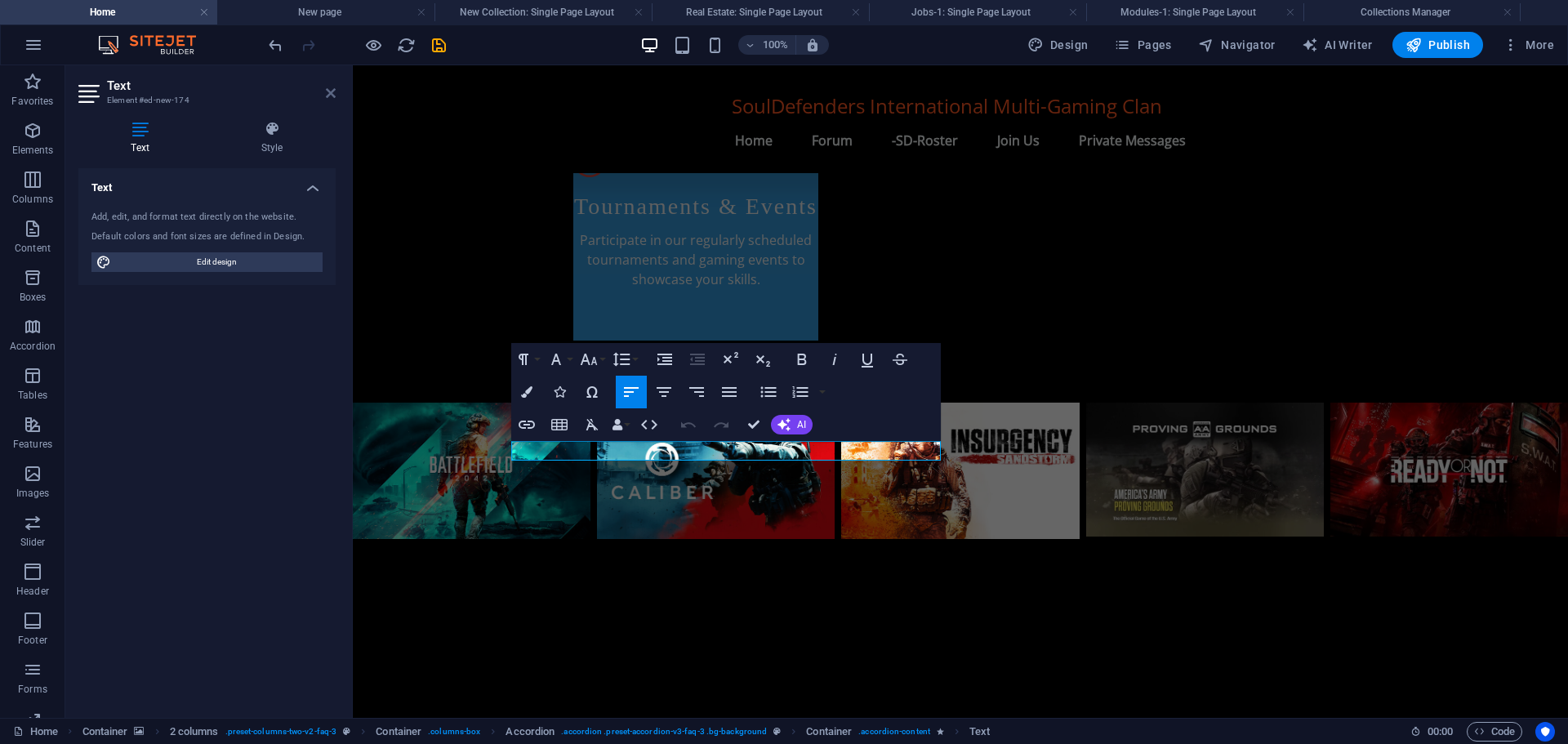
click at [326, 91] on icon at bounding box center [331, 93] width 9 height 13
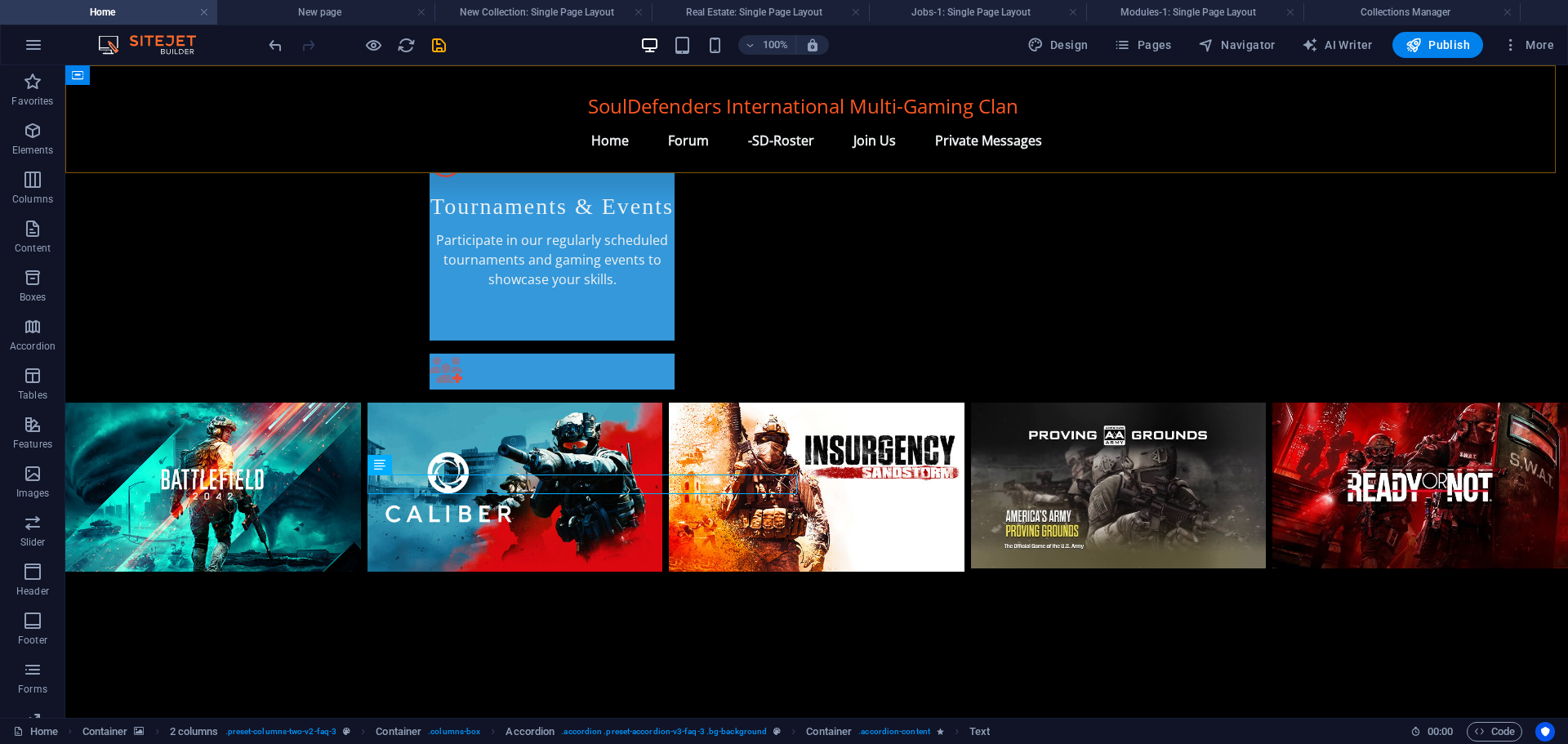
scroll to position [1029, 0]
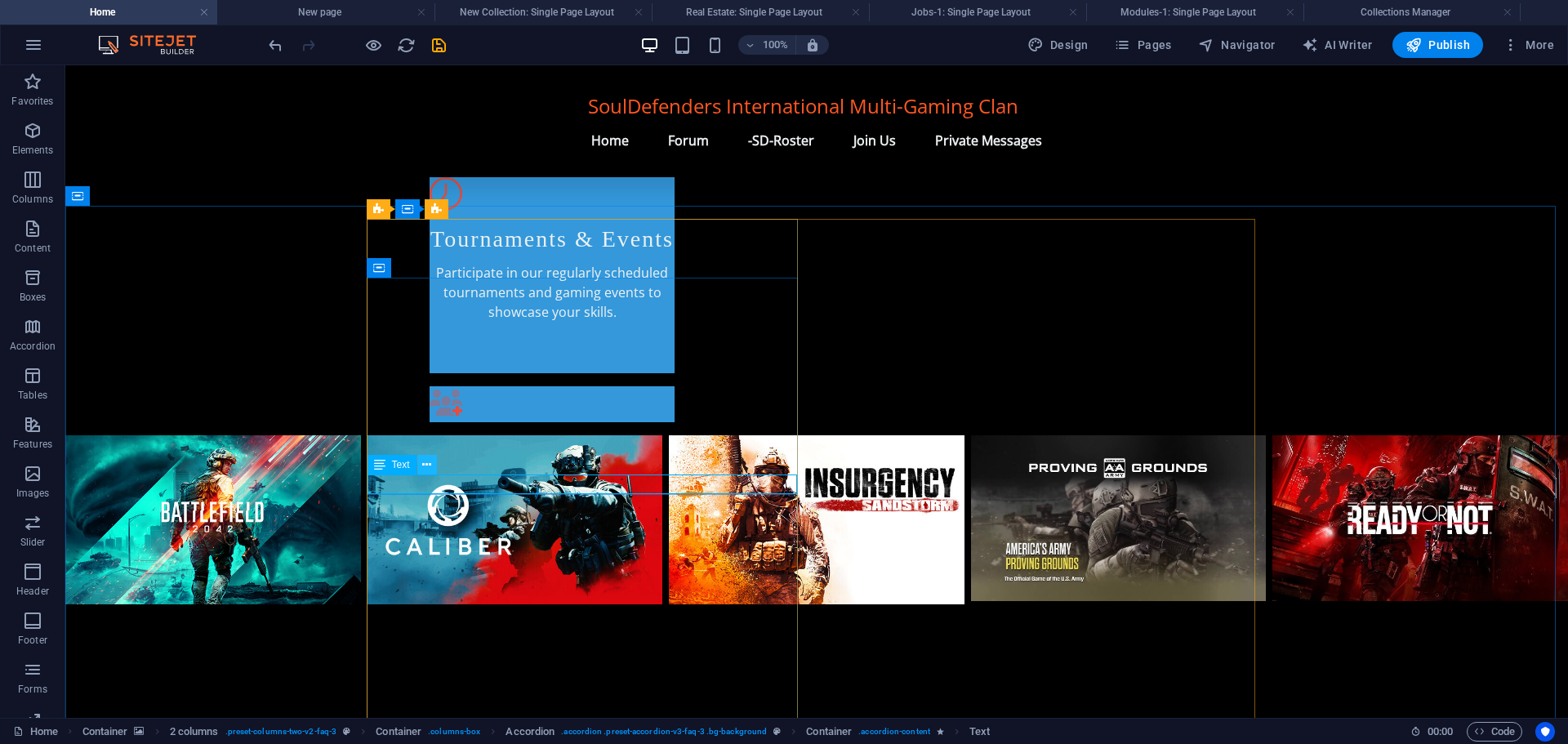
click at [426, 463] on icon at bounding box center [427, 465] width 9 height 17
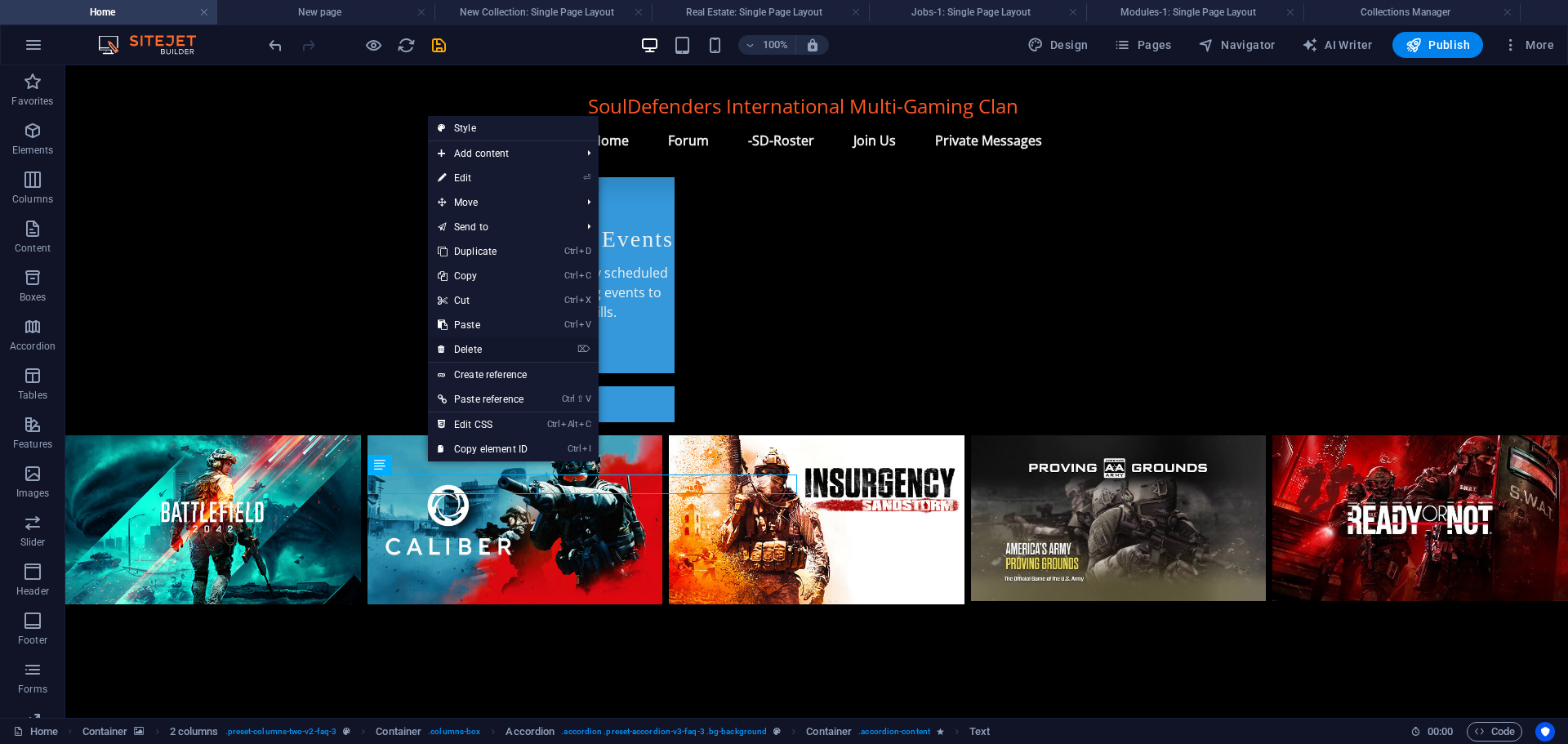
click at [464, 343] on link "⌦ Delete" at bounding box center [482, 350] width 110 height 24
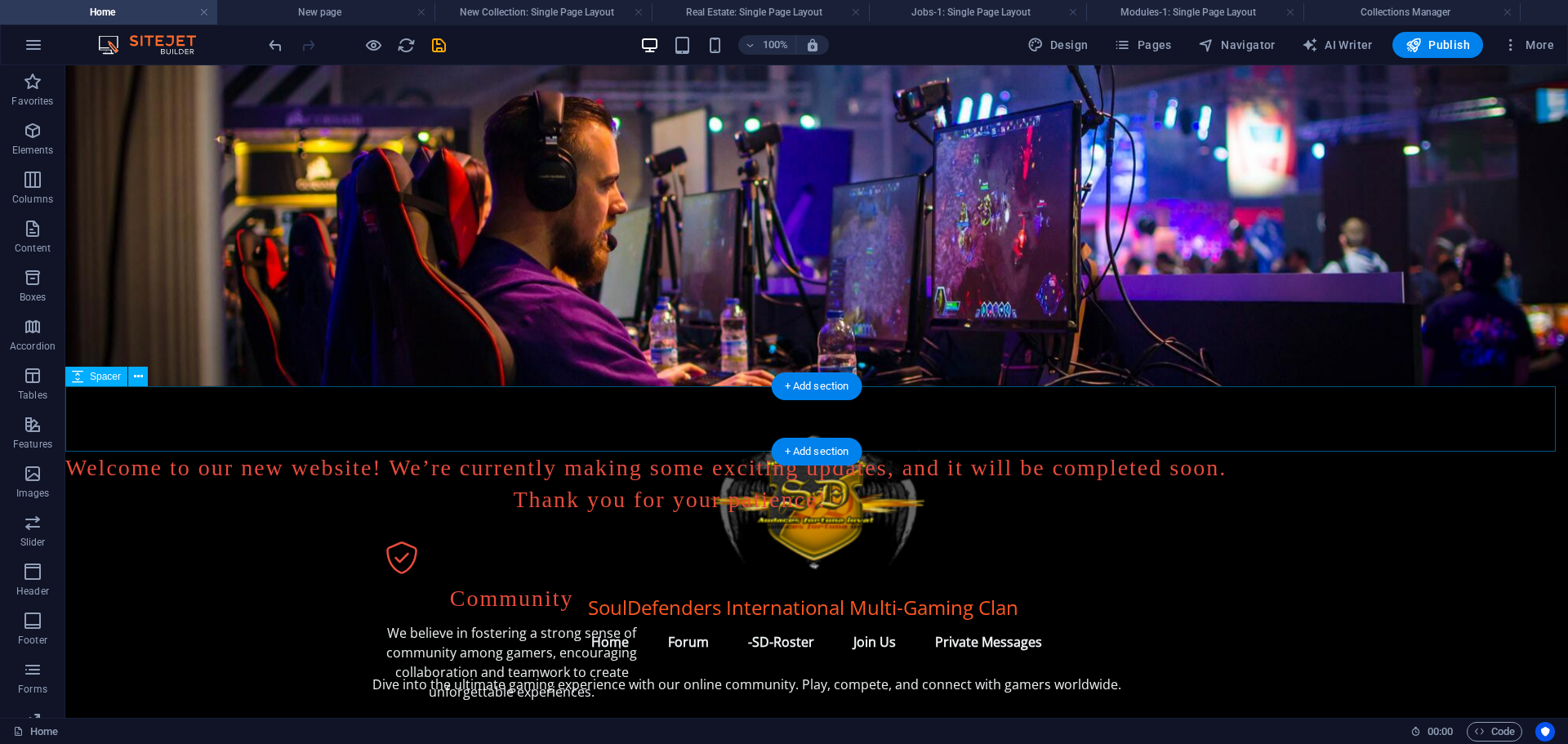
scroll to position [0, 0]
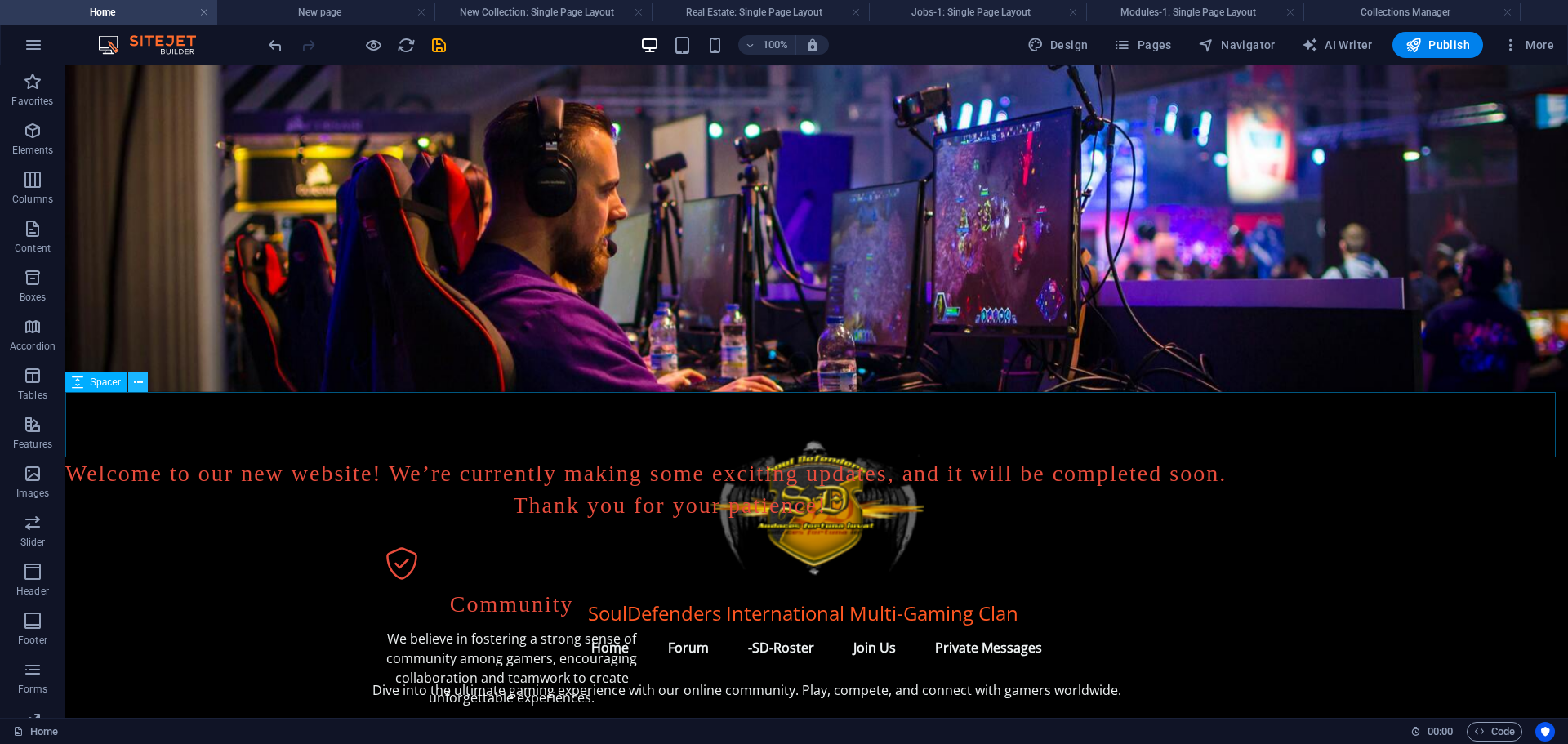
click at [136, 379] on icon at bounding box center [139, 382] width 9 height 17
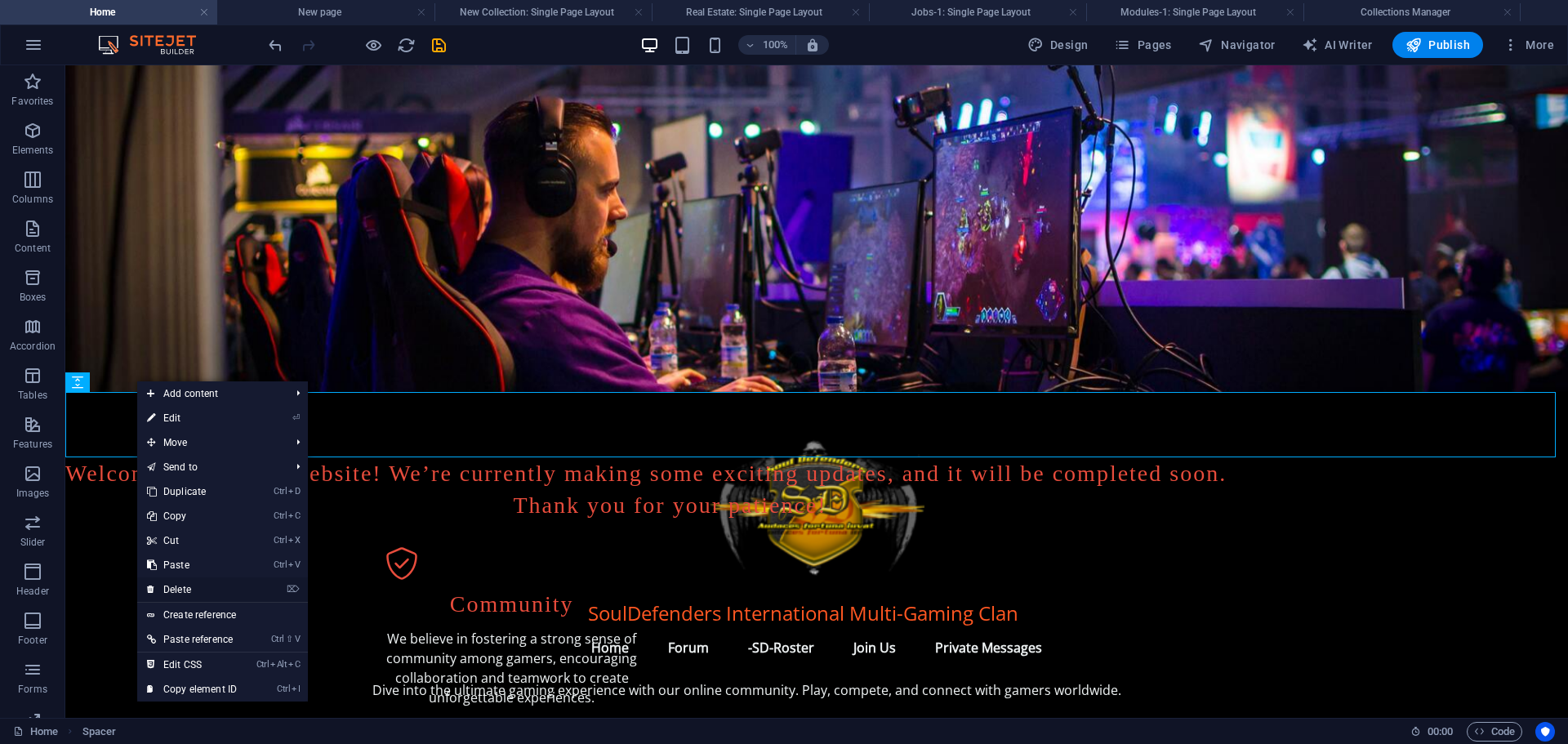
click at [194, 584] on link "⌦ Delete" at bounding box center [191, 589] width 110 height 24
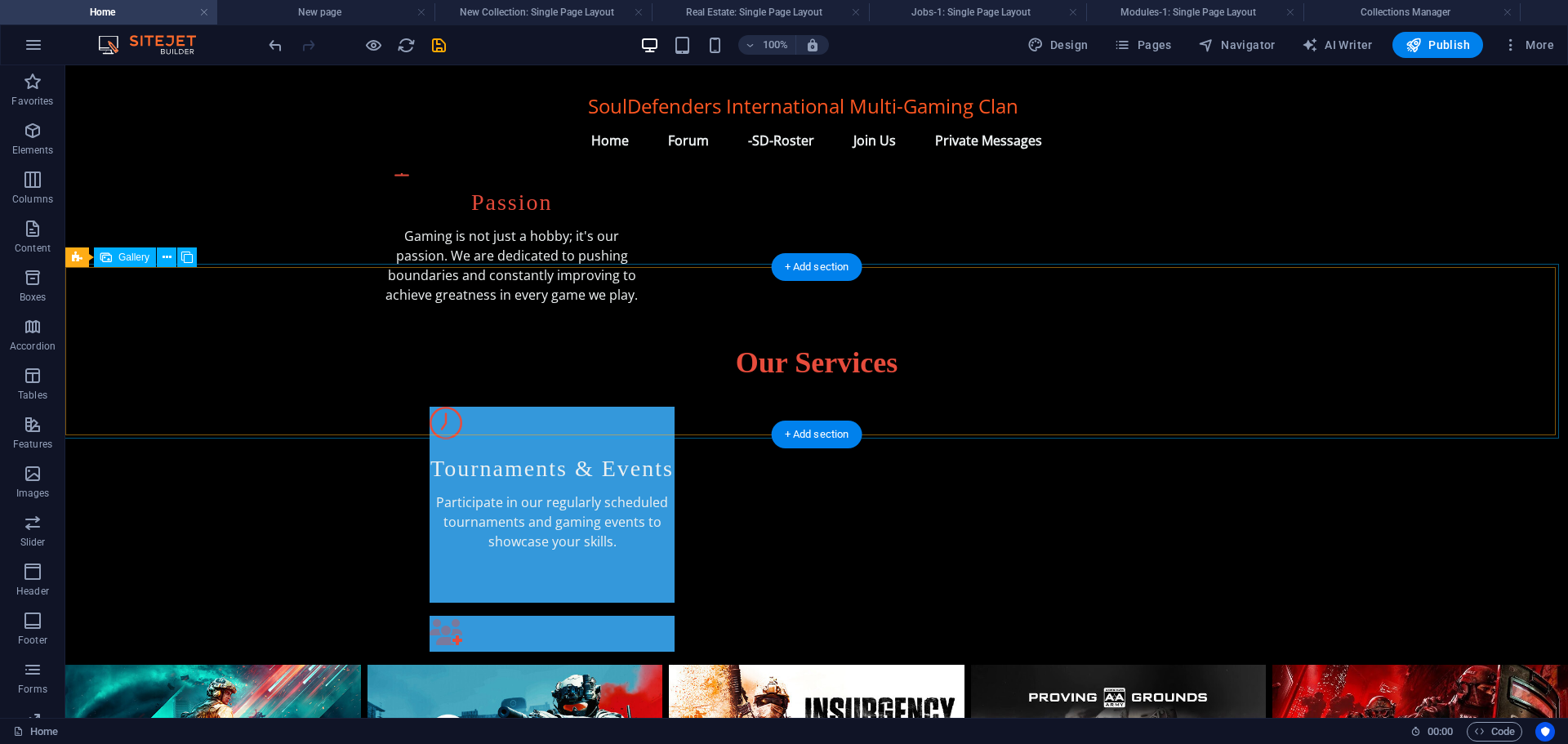
scroll to position [735, 0]
click at [804, 262] on div "+ Add section" at bounding box center [817, 266] width 91 height 28
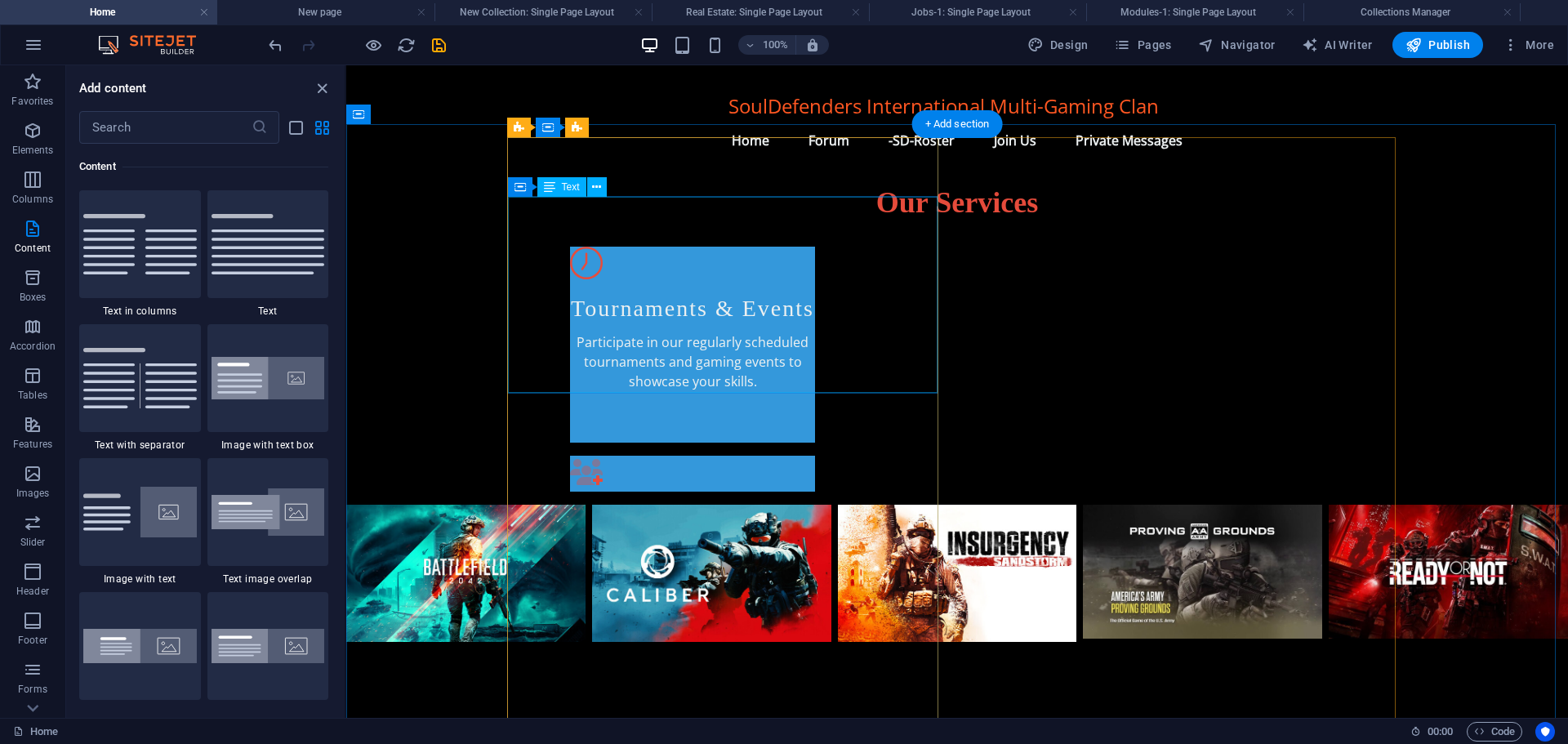
scroll to position [849, 0]
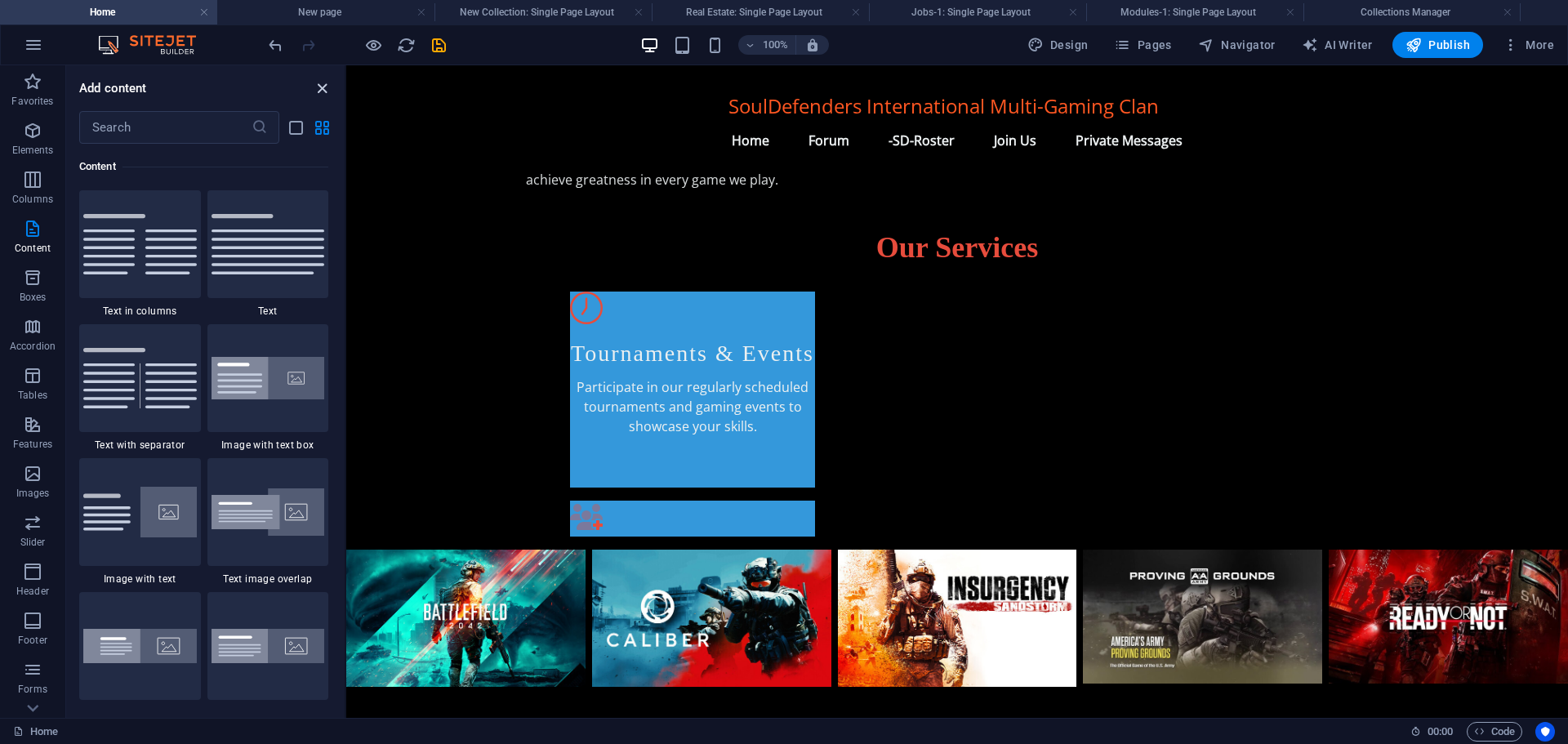
click at [323, 84] on icon "close panel" at bounding box center [322, 89] width 19 height 19
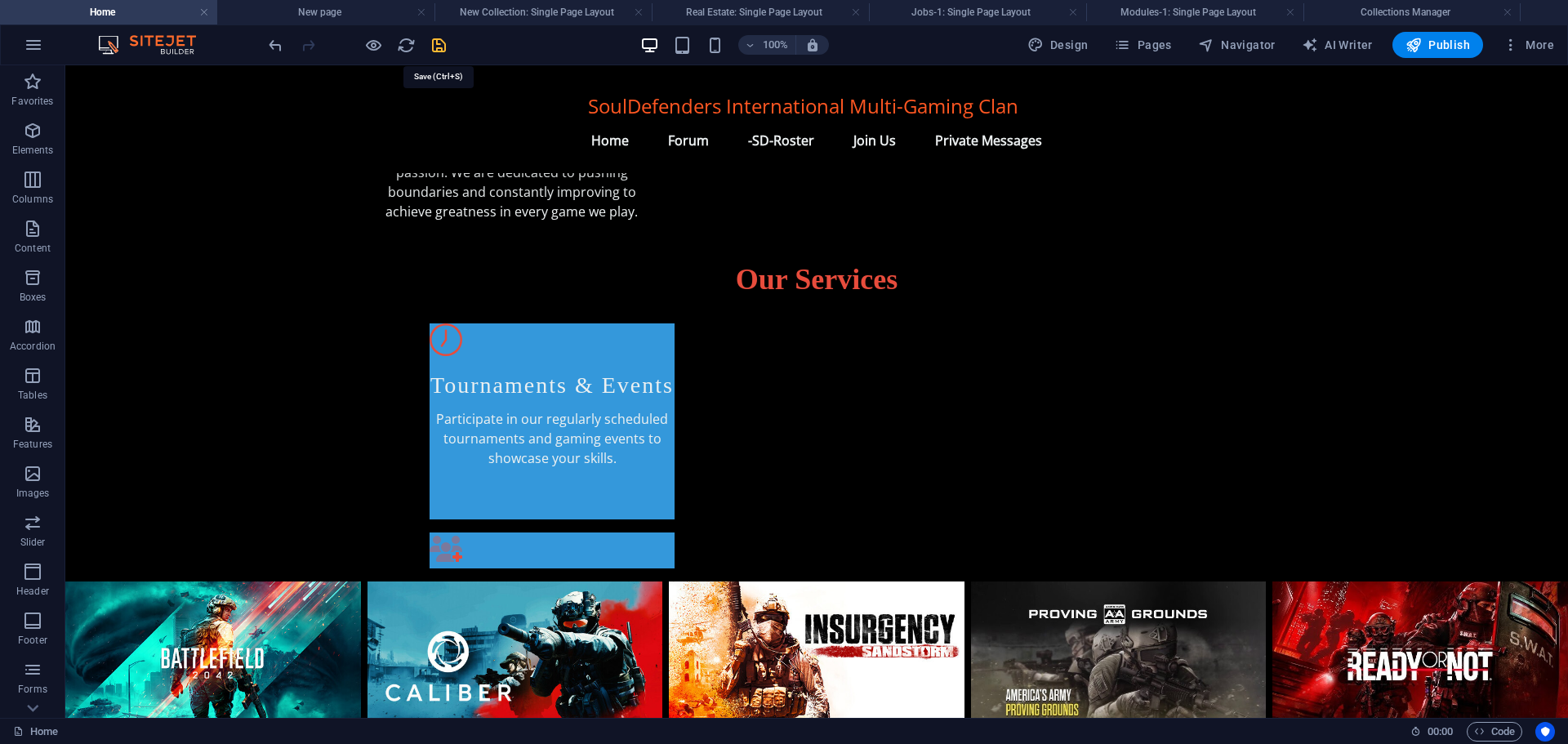
click at [441, 46] on icon "save" at bounding box center [438, 45] width 19 height 19
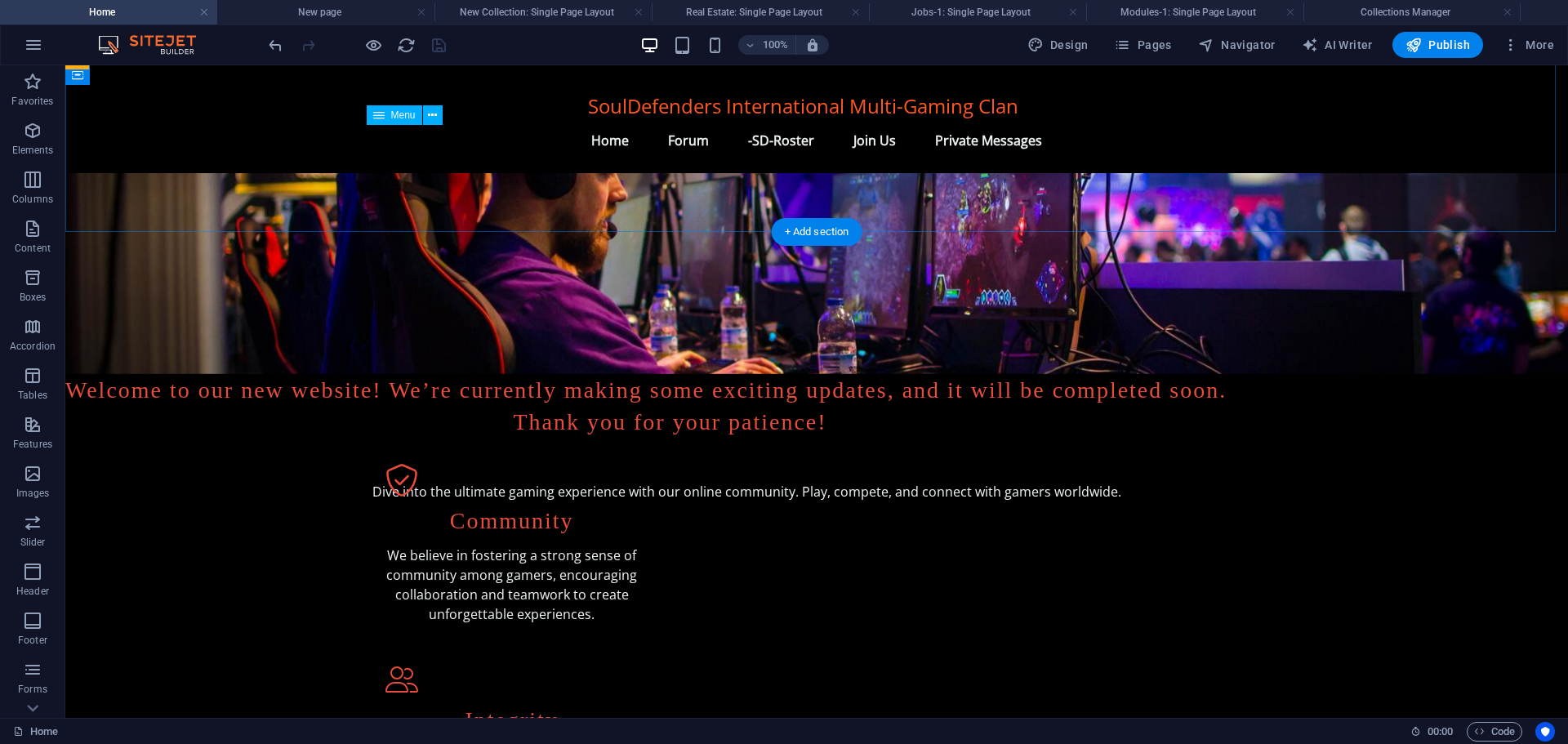
scroll to position [0, 0]
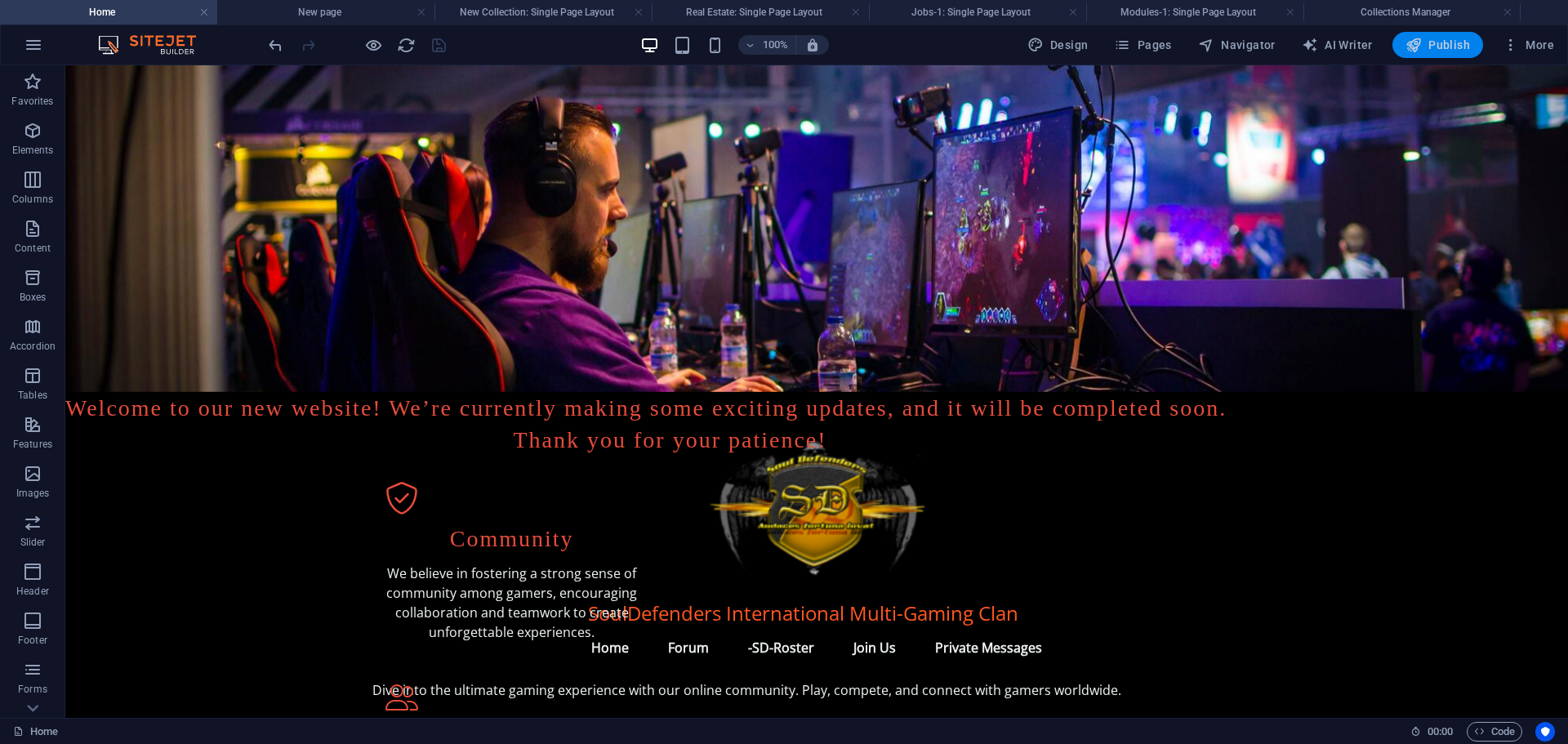
click at [1425, 39] on span "Publish" at bounding box center [1437, 44] width 65 height 16
